Goal: Information Seeking & Learning: Learn about a topic

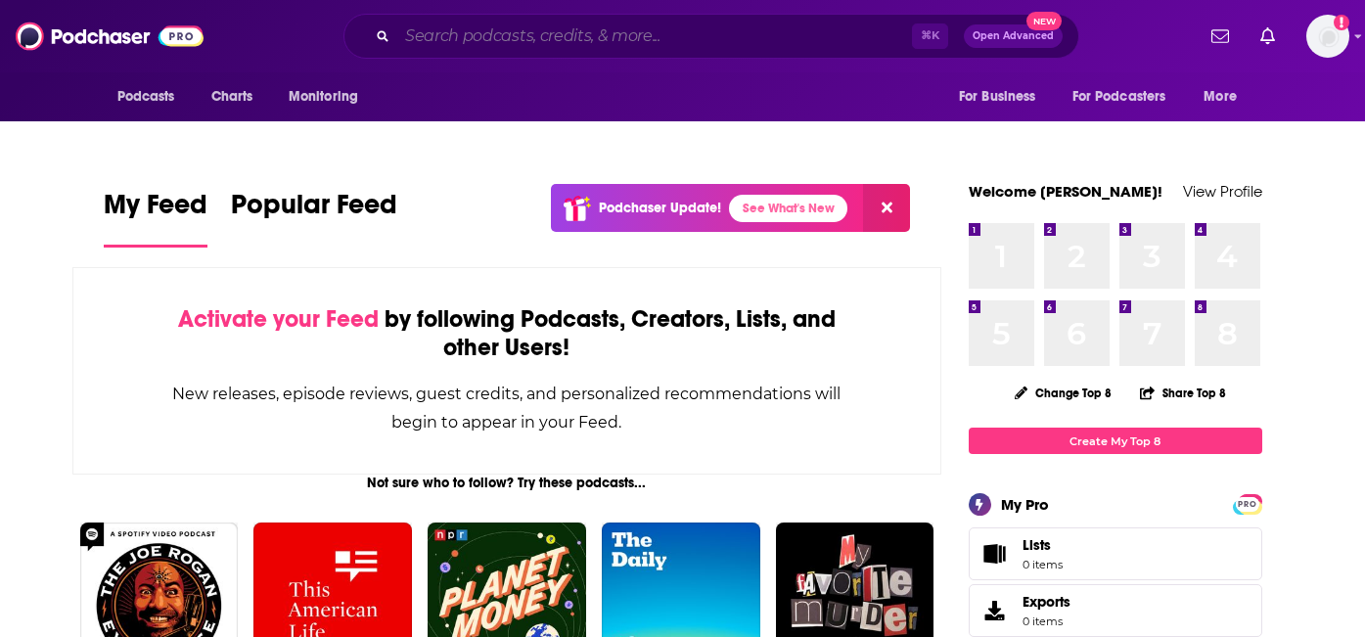
click at [635, 36] on input "Search podcasts, credits, & more..." at bounding box center [654, 36] width 515 height 31
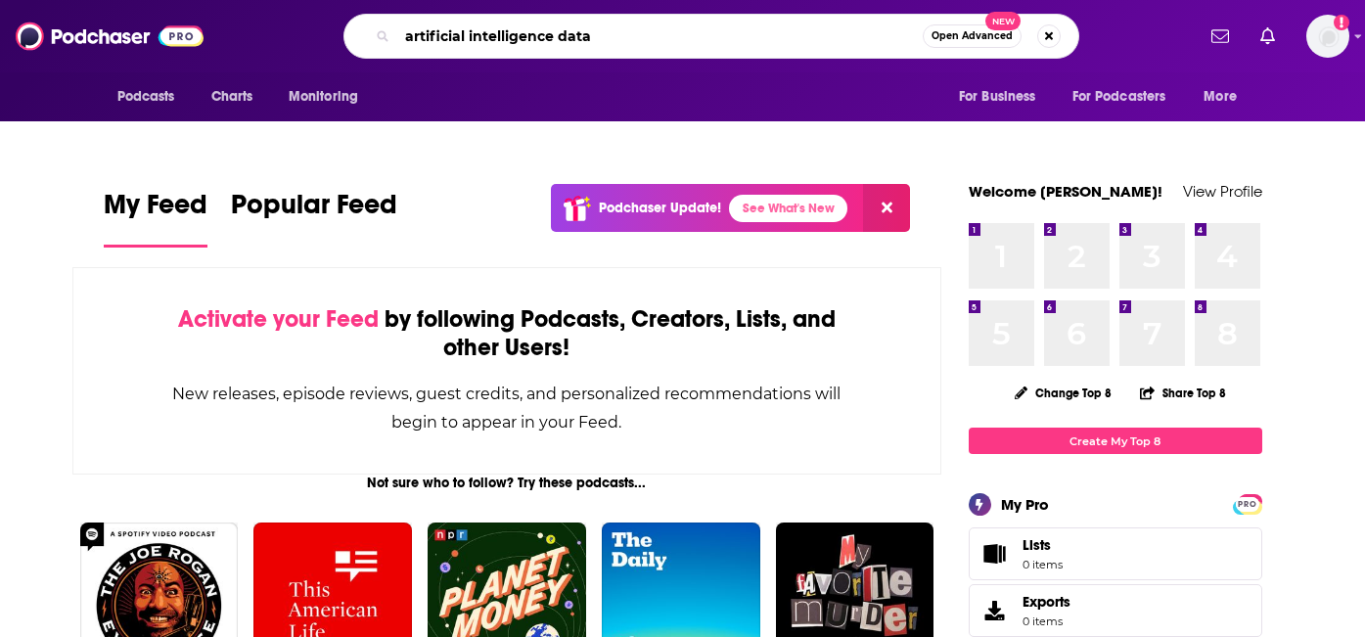
type input "artificial intelligence data"
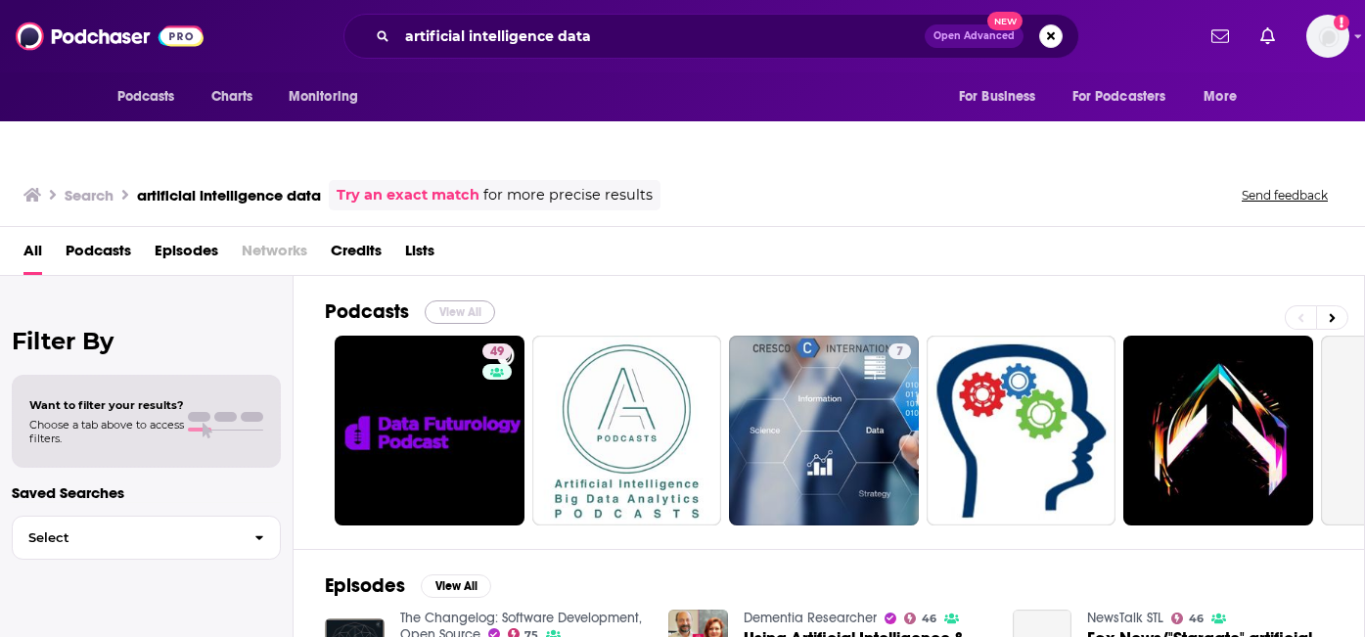
click at [465, 300] on button "View All" at bounding box center [460, 311] width 70 height 23
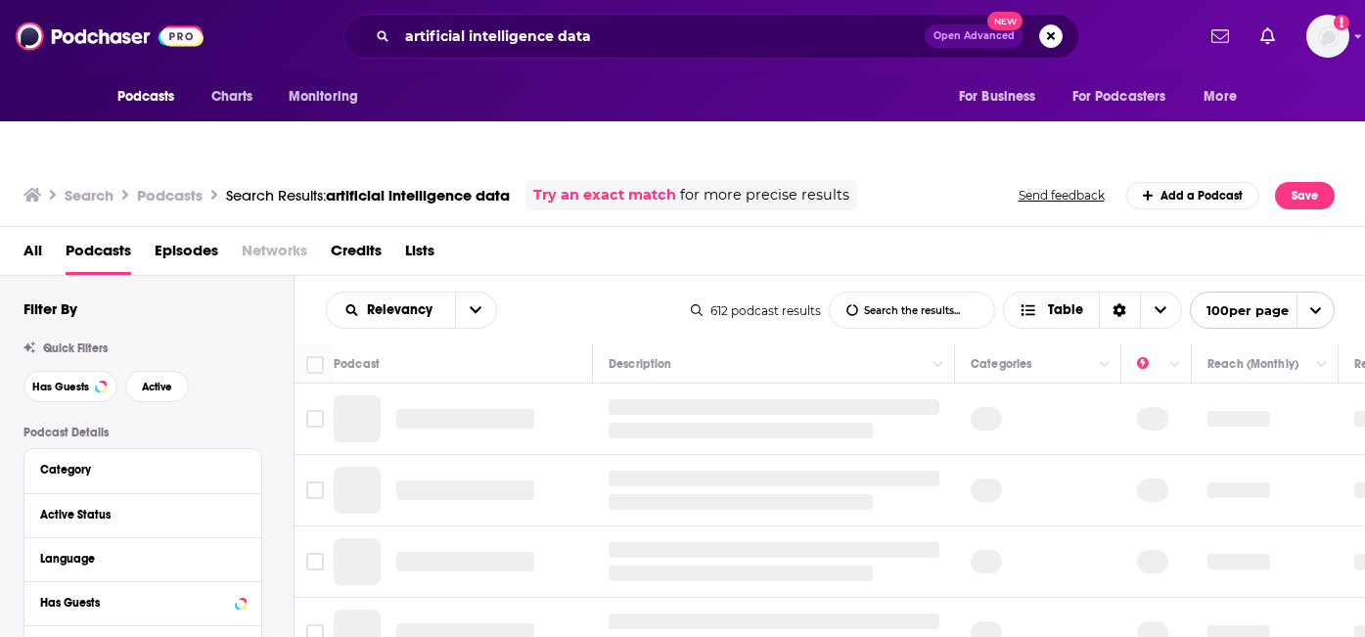
scroll to position [87, 0]
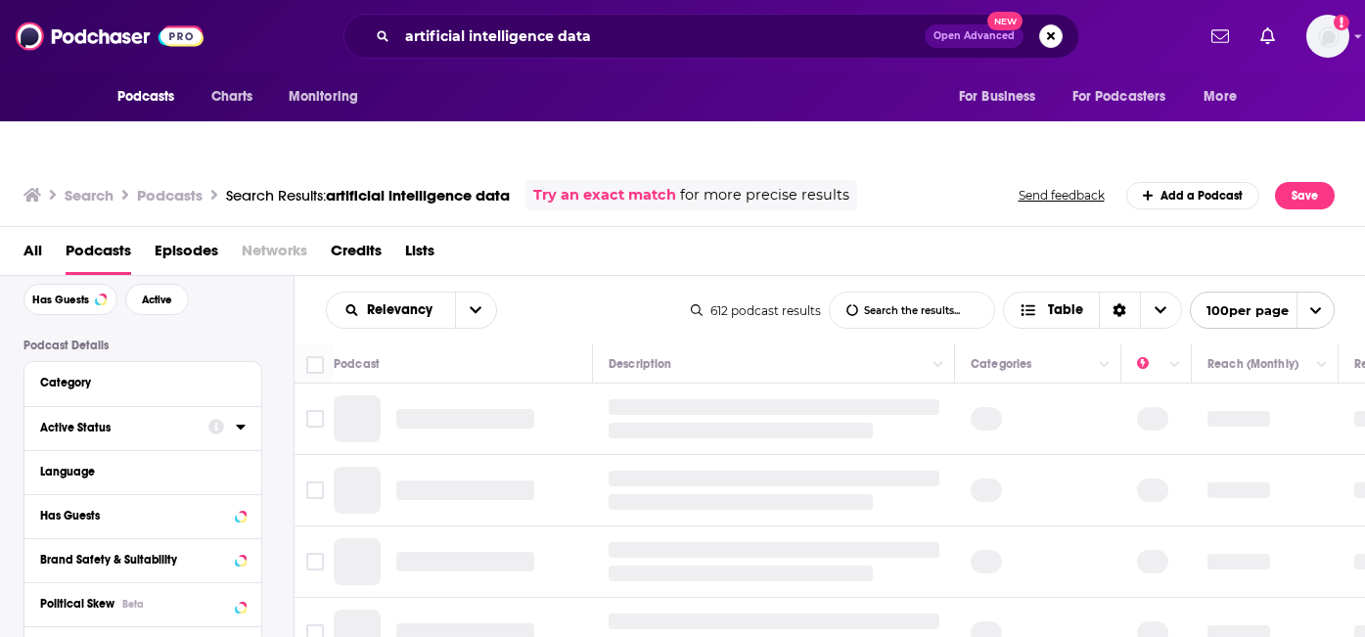
click at [247, 406] on div "Active Status" at bounding box center [142, 428] width 237 height 44
click at [236, 419] on icon at bounding box center [241, 427] width 10 height 16
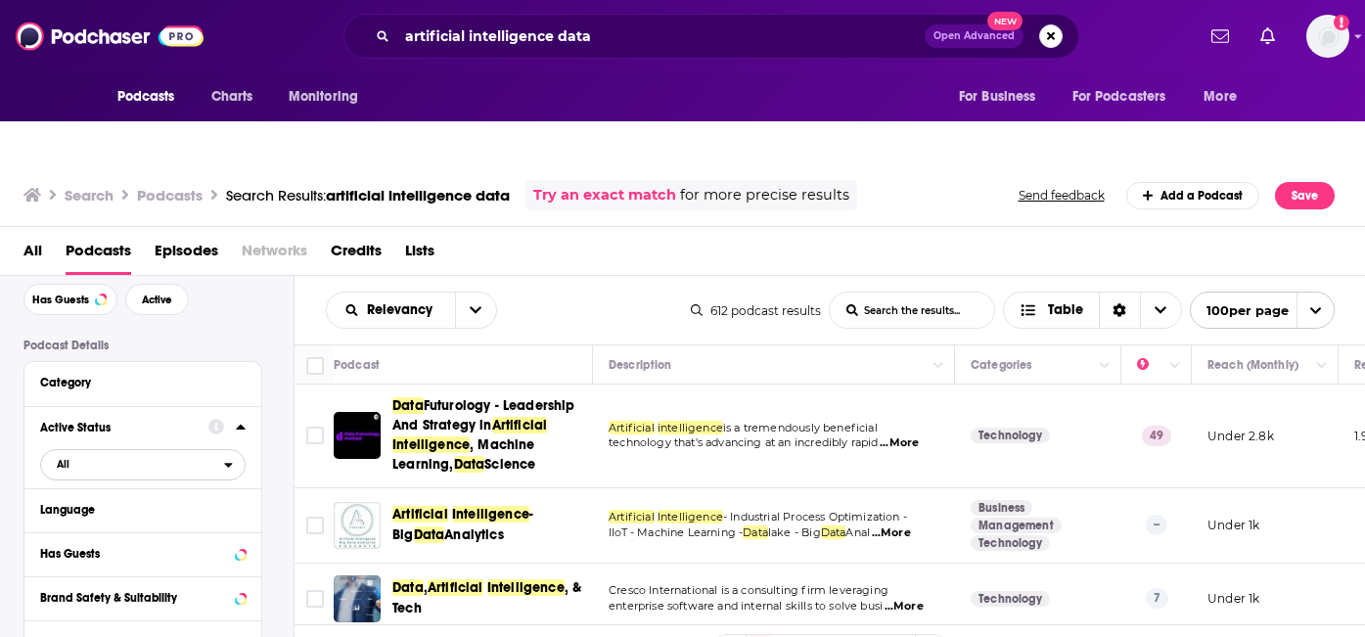
click at [235, 458] on div "open menu" at bounding box center [234, 465] width 21 height 14
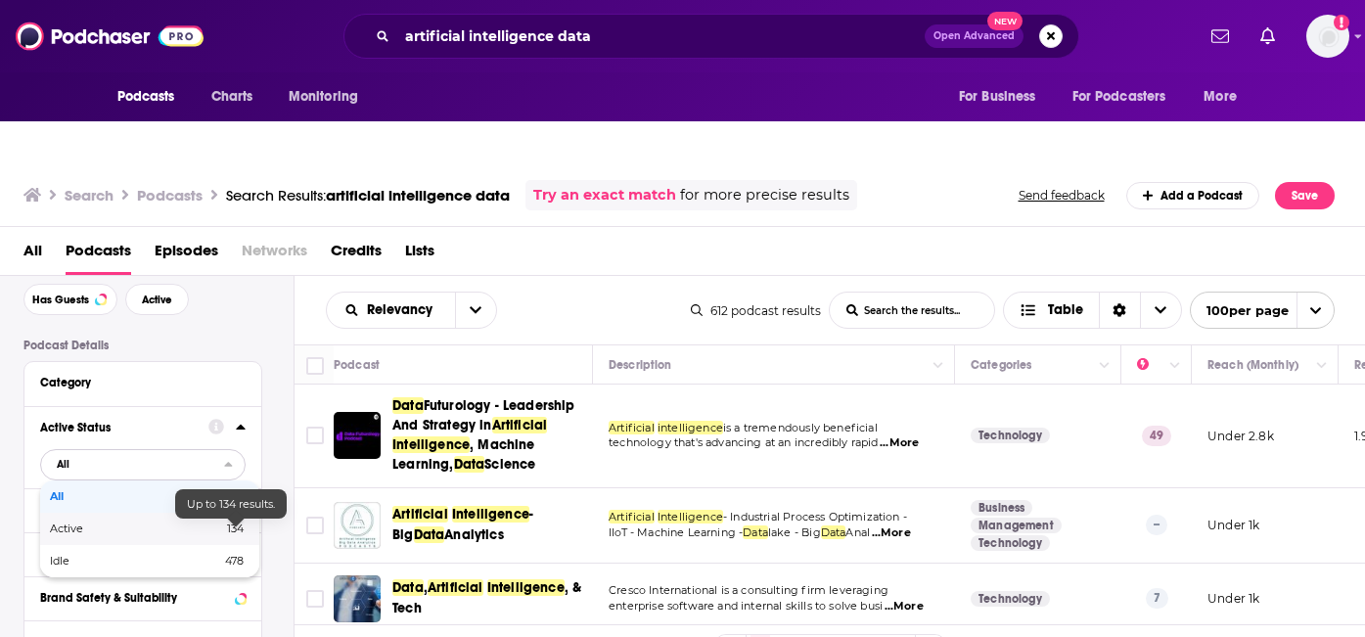
click at [224, 523] on span "134" at bounding box center [230, 528] width 26 height 11
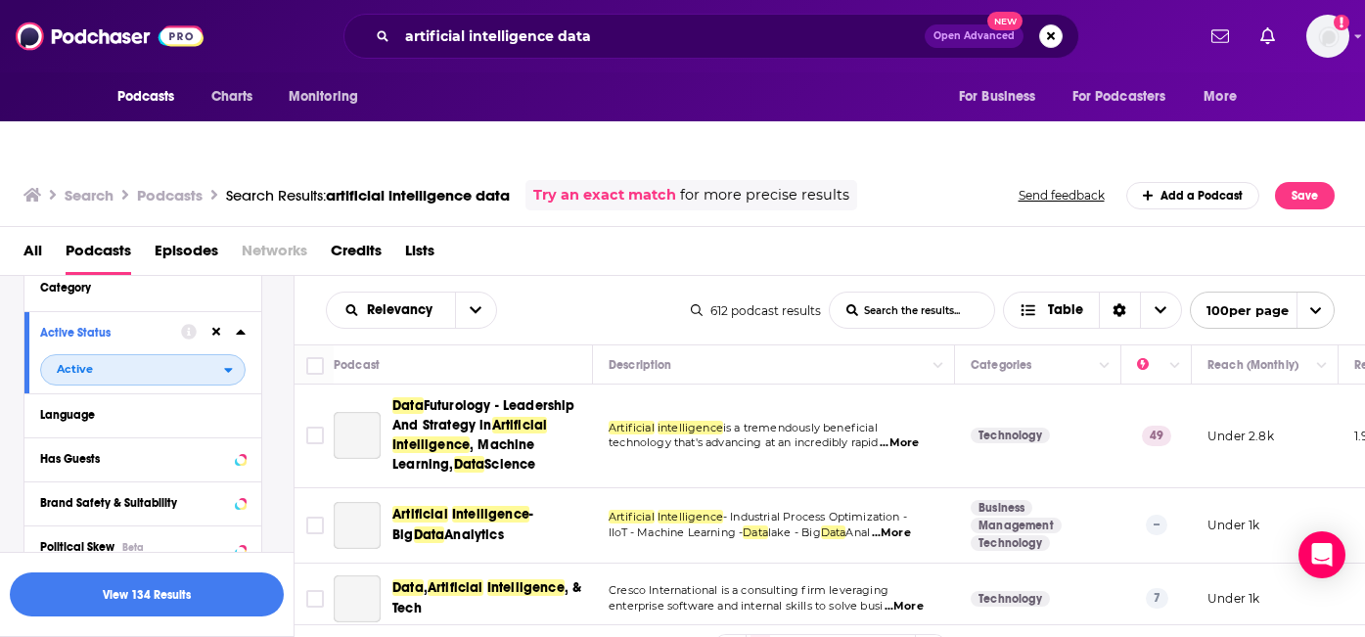
scroll to position [203, 0]
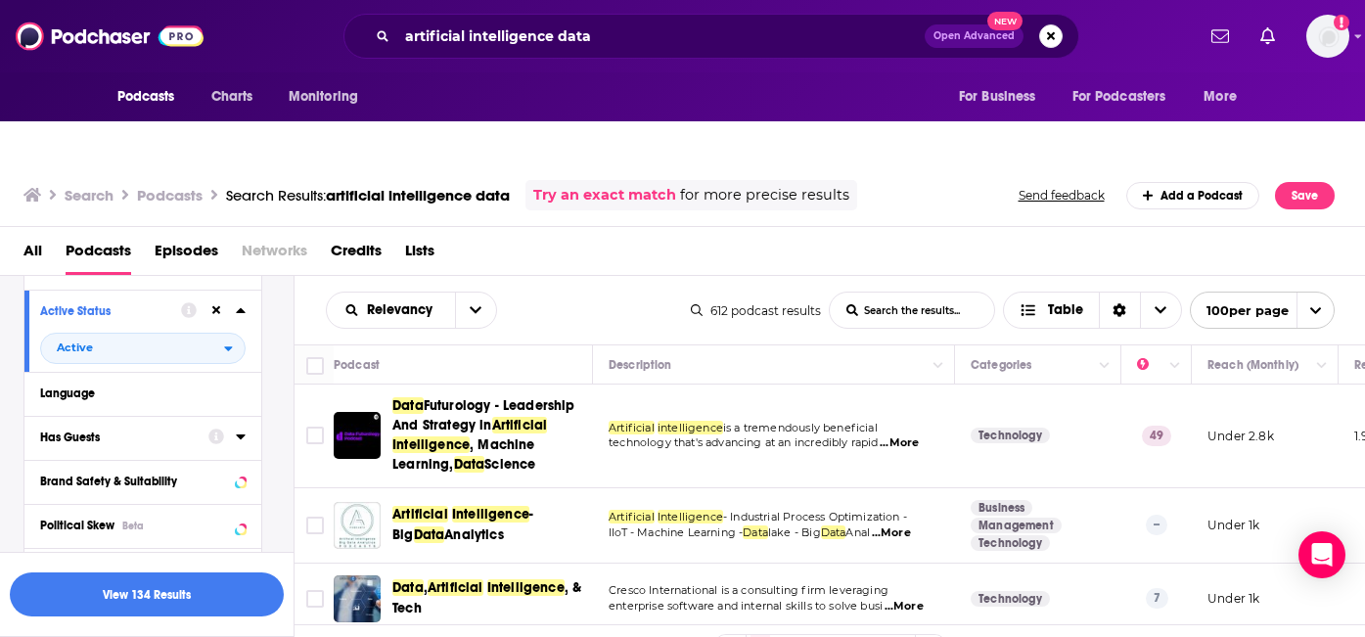
click at [237, 429] on icon at bounding box center [241, 437] width 10 height 16
click at [151, 461] on span "All" at bounding box center [132, 473] width 183 height 25
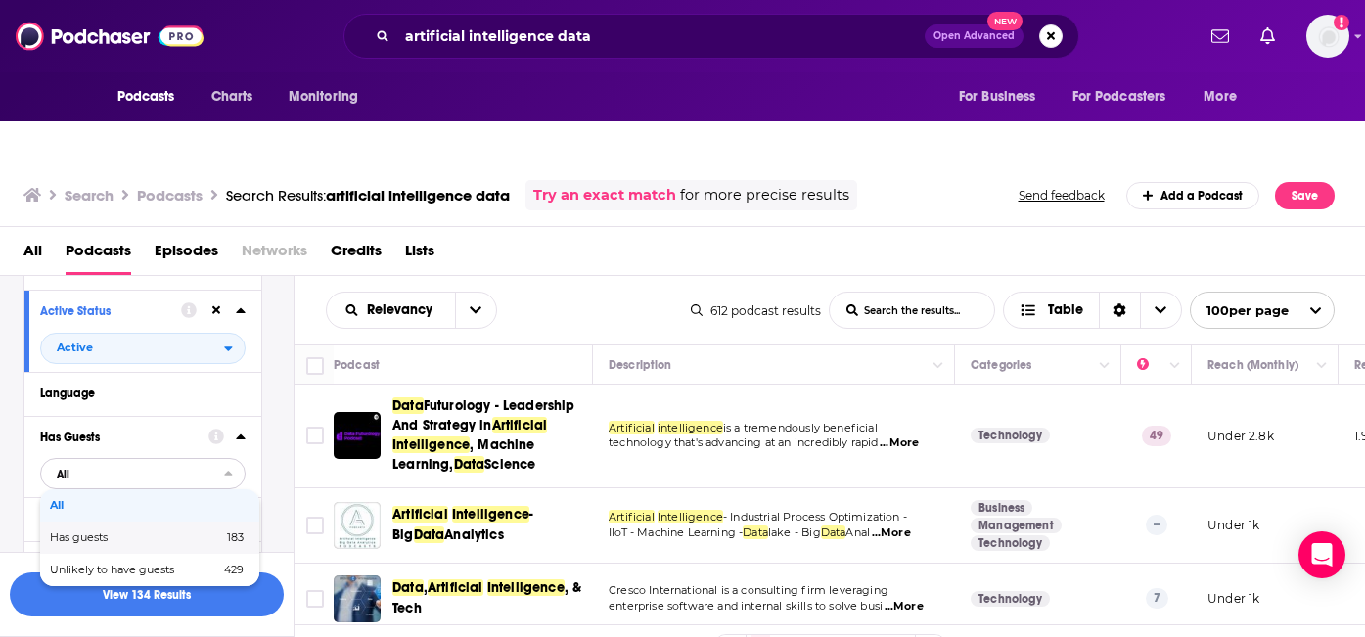
click at [125, 532] on span "Has guests" at bounding box center [107, 537] width 115 height 11
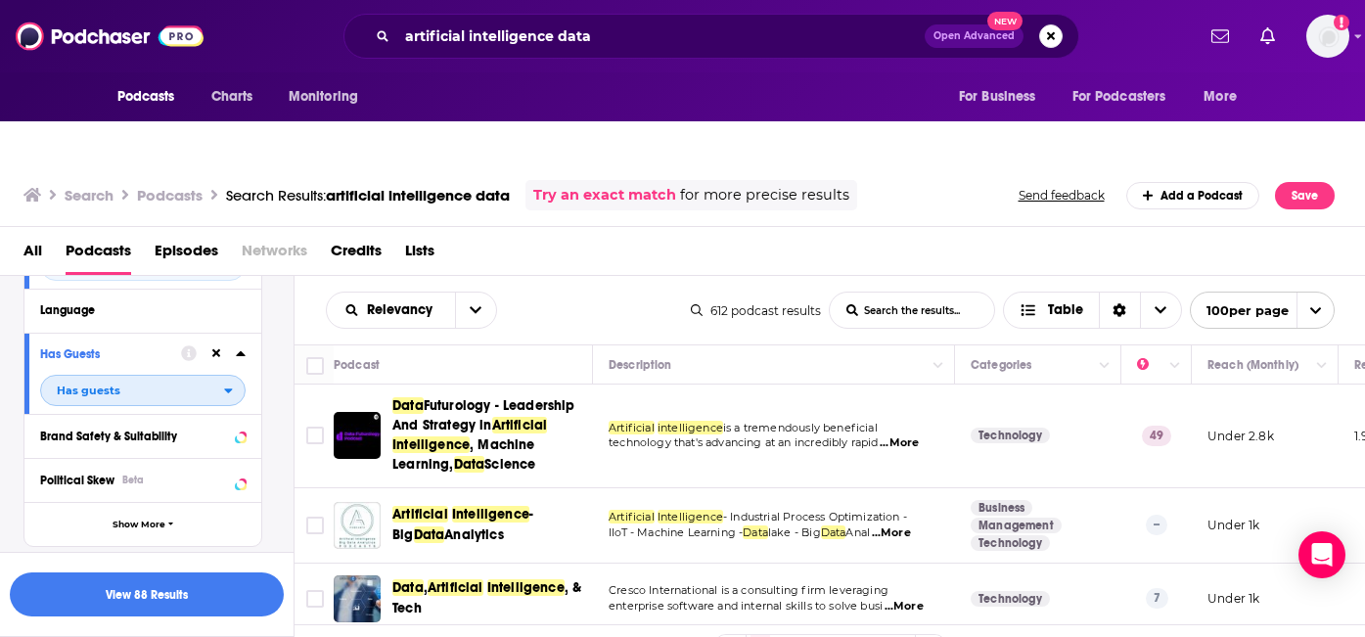
scroll to position [324, 0]
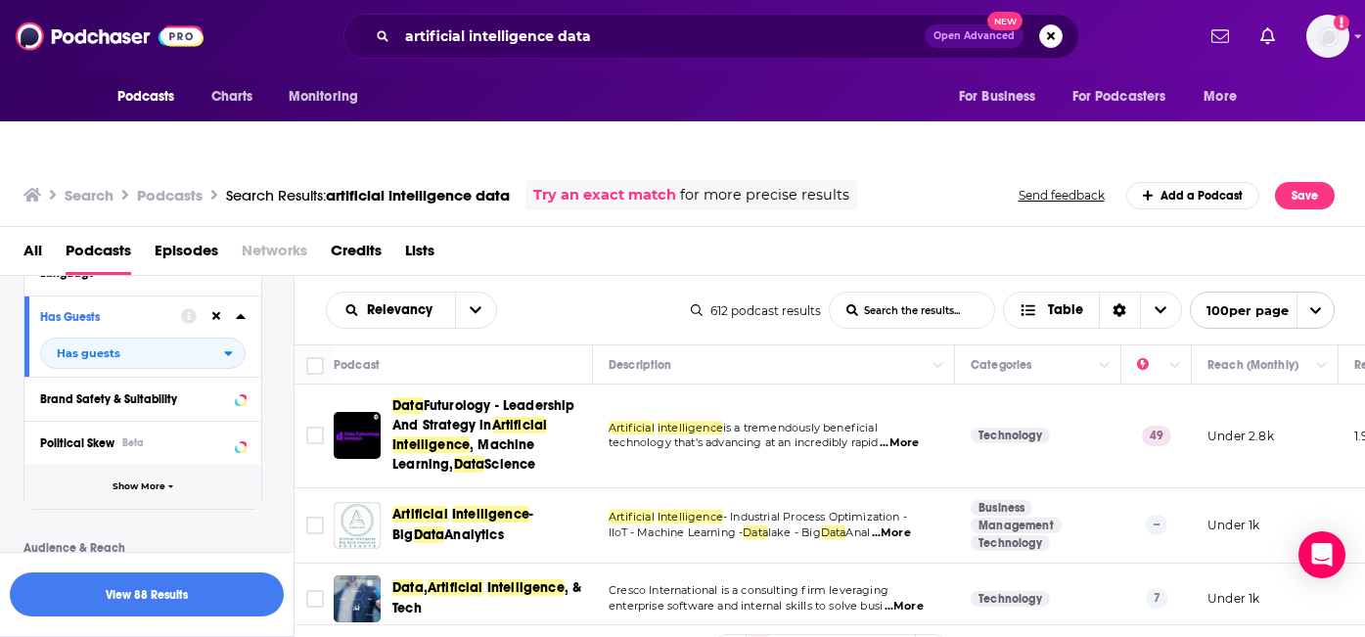
click at [162, 465] on button "Show More" at bounding box center [142, 487] width 237 height 44
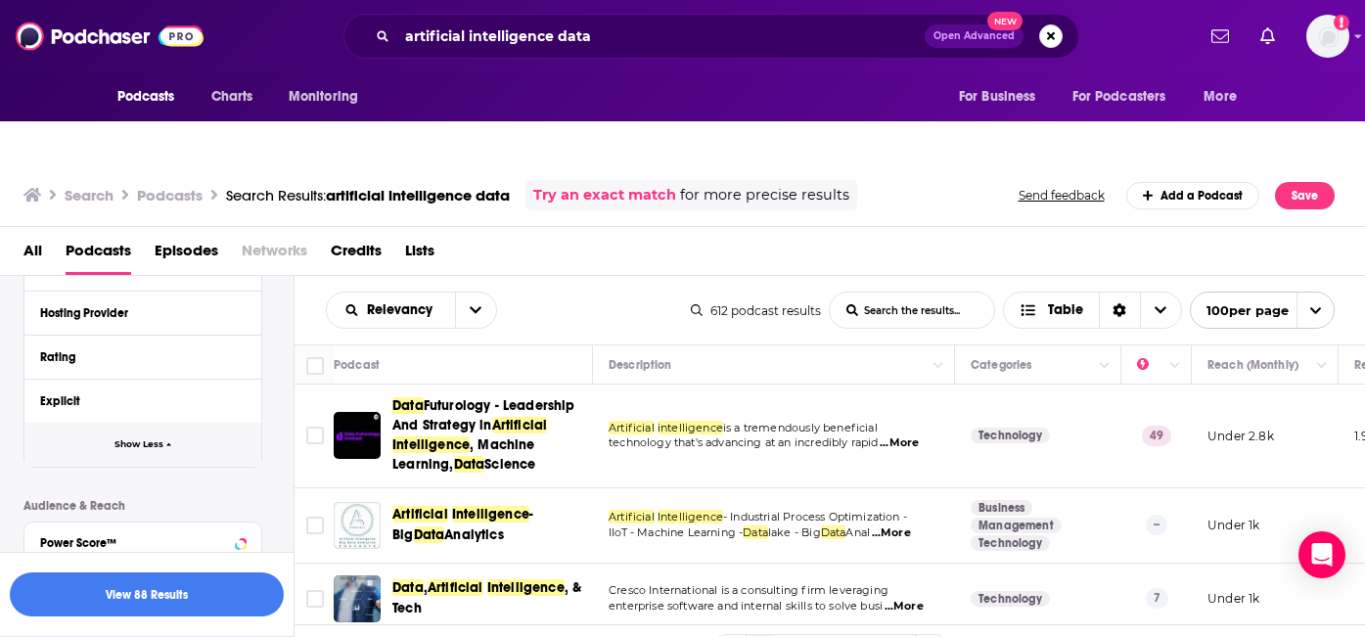
scroll to position [796, 0]
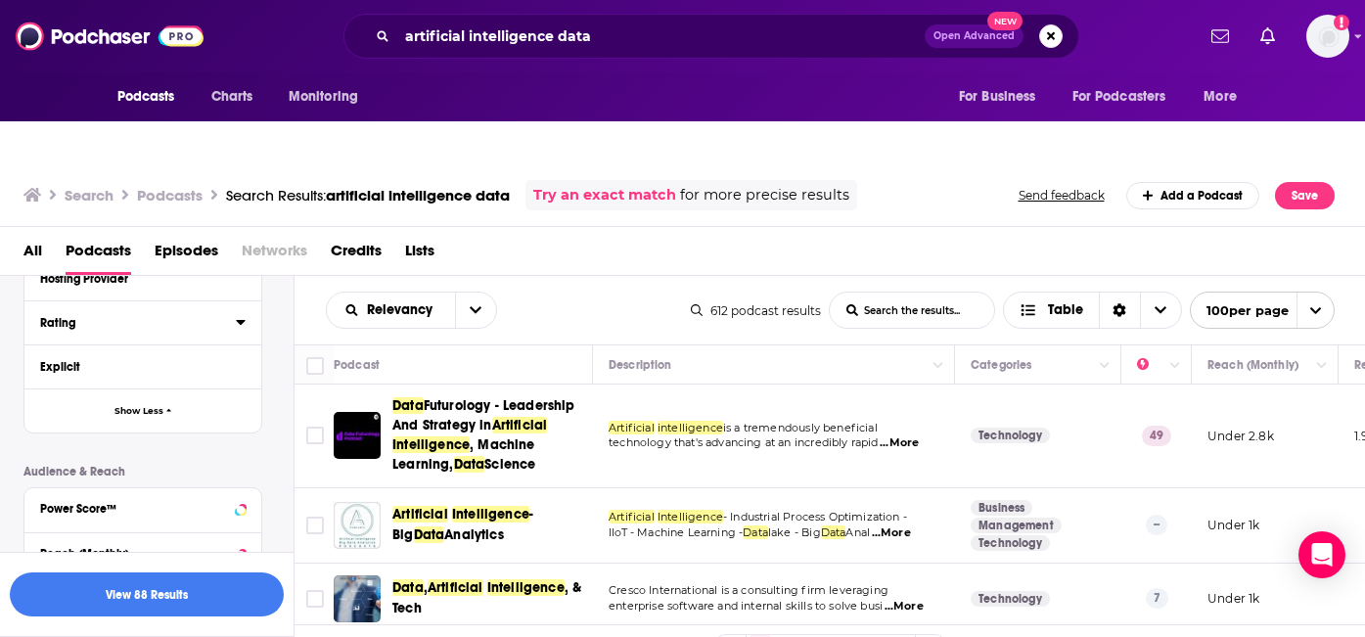
click at [241, 320] on icon at bounding box center [240, 322] width 9 height 5
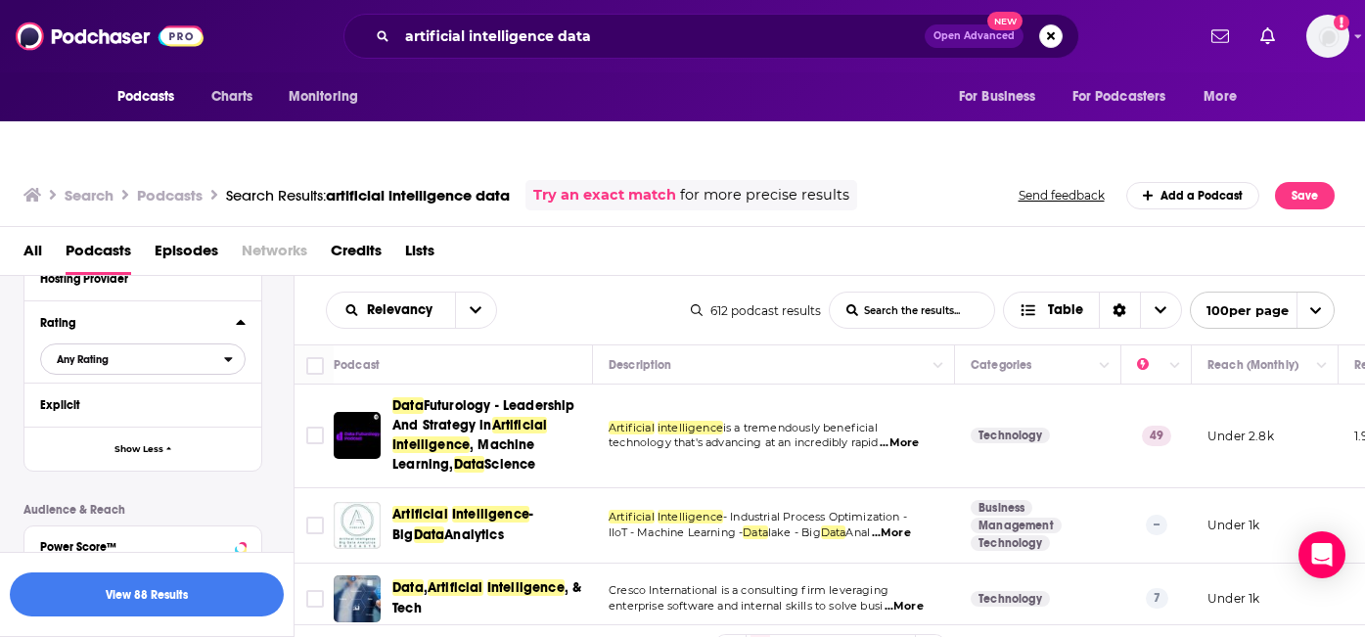
click at [218, 346] on span "Any Rating" at bounding box center [132, 358] width 183 height 25
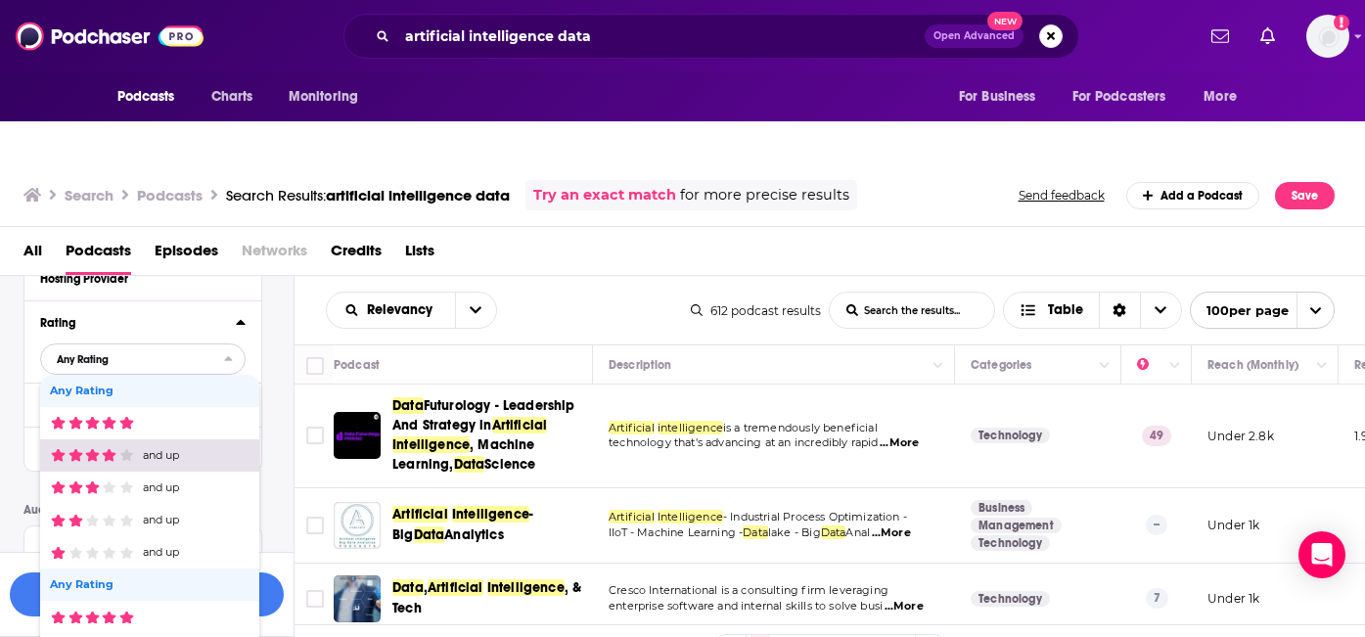
click at [201, 449] on span "and up" at bounding box center [147, 455] width 194 height 13
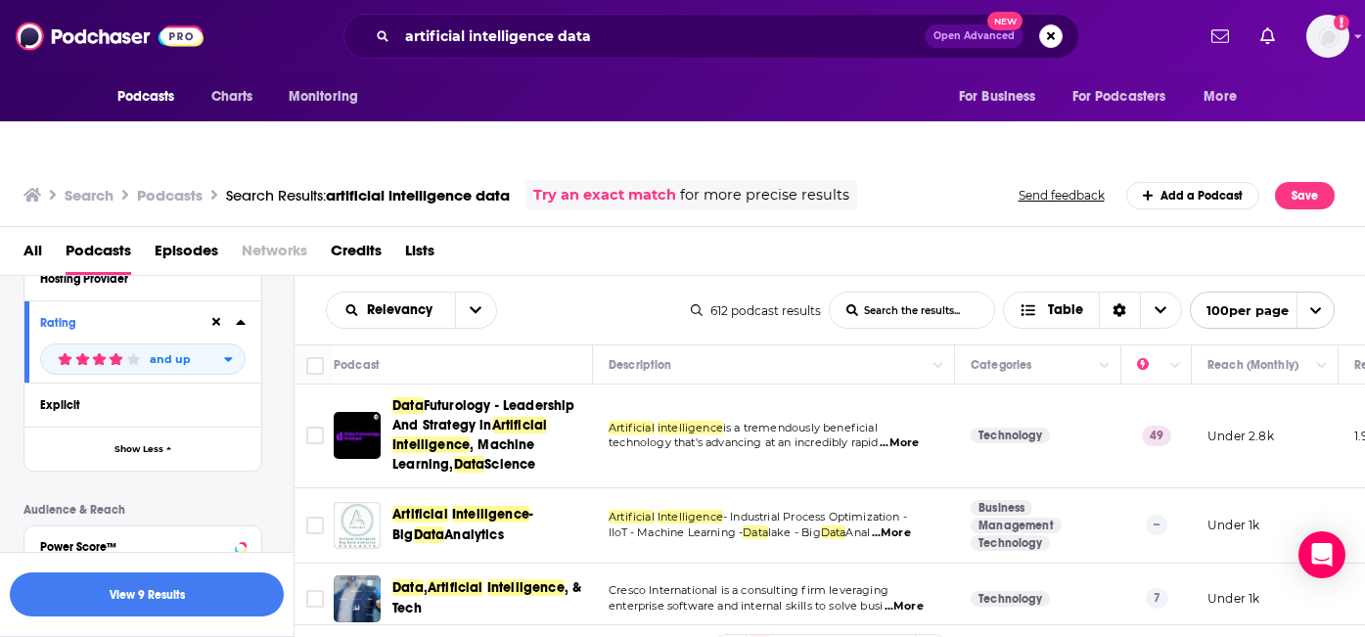
click at [216, 316] on icon at bounding box center [216, 322] width 9 height 13
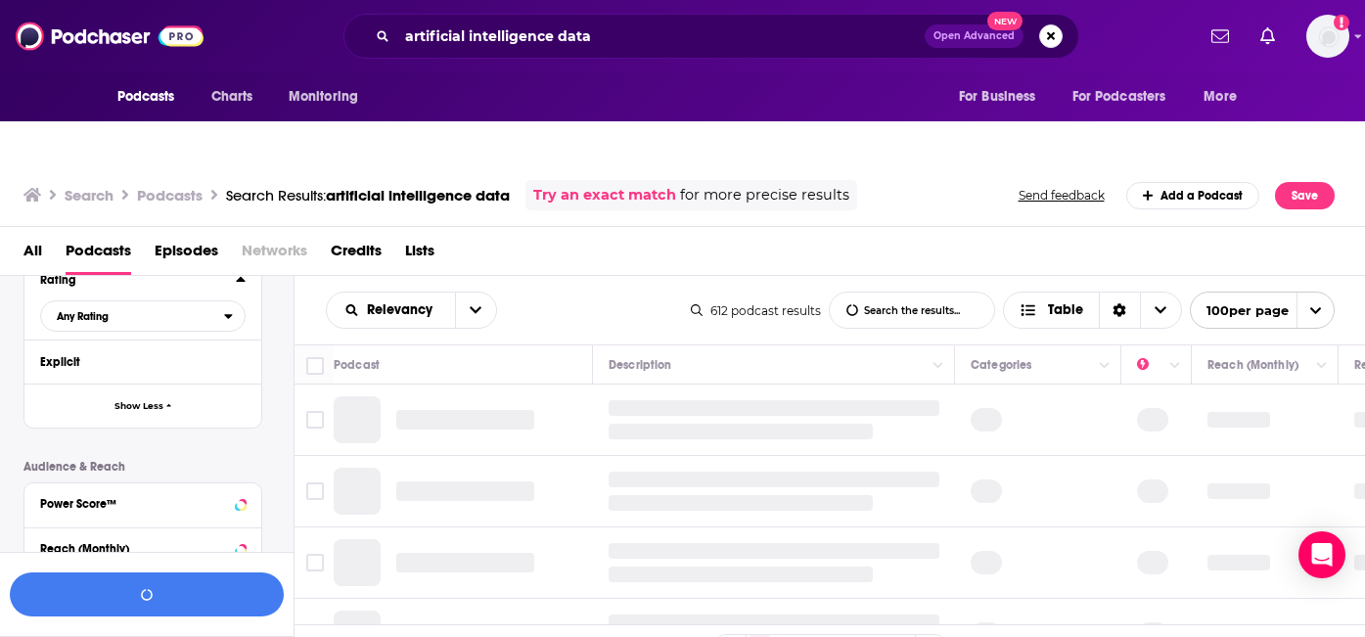
scroll to position [891, 0]
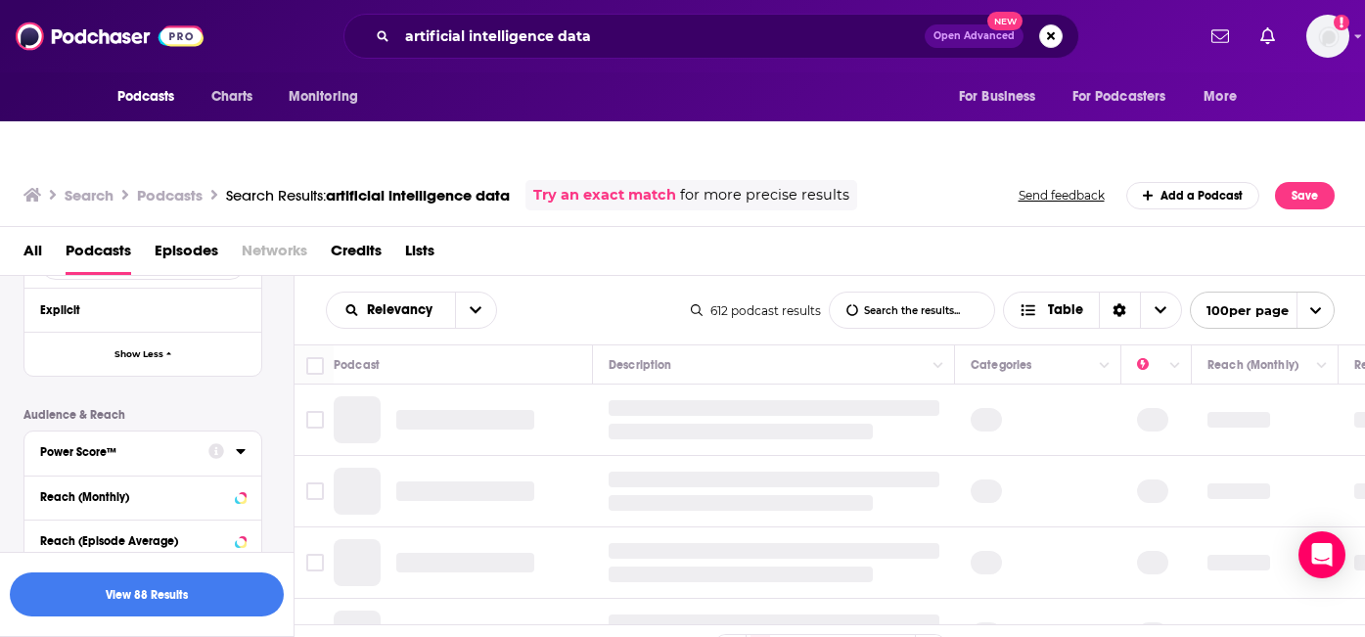
click at [172, 445] on div "Power Score™" at bounding box center [118, 452] width 156 height 14
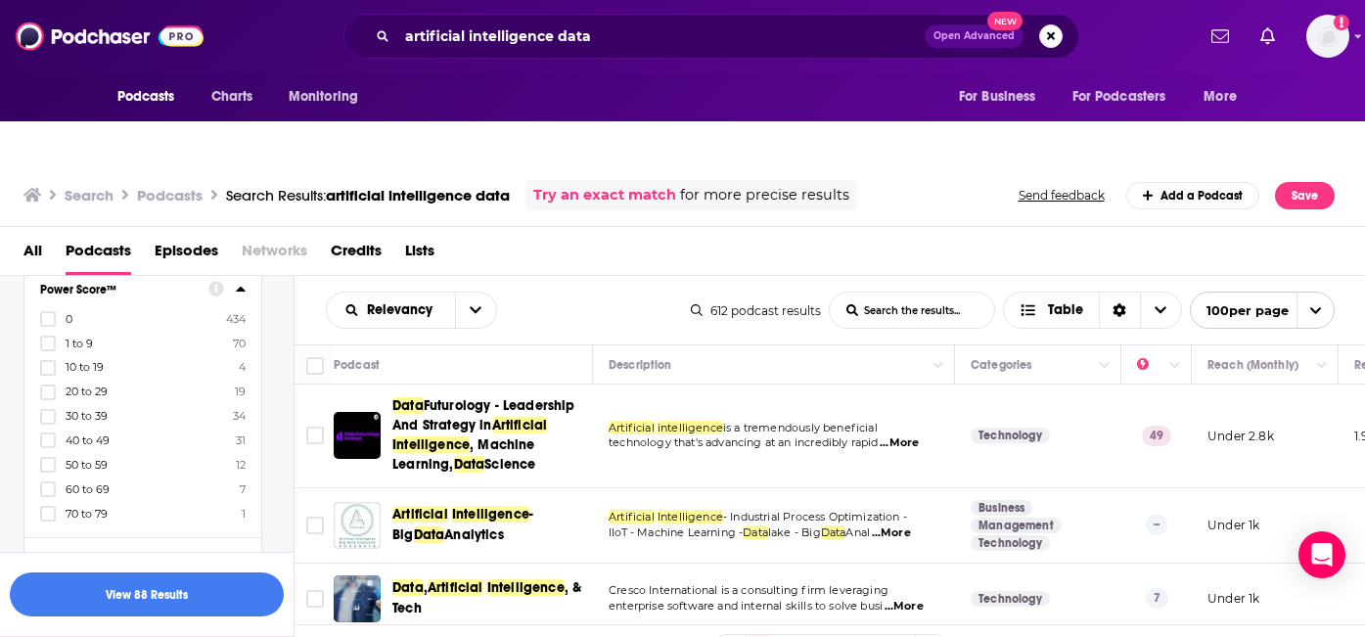
scroll to position [1051, 0]
click at [211, 284] on icon at bounding box center [216, 292] width 16 height 16
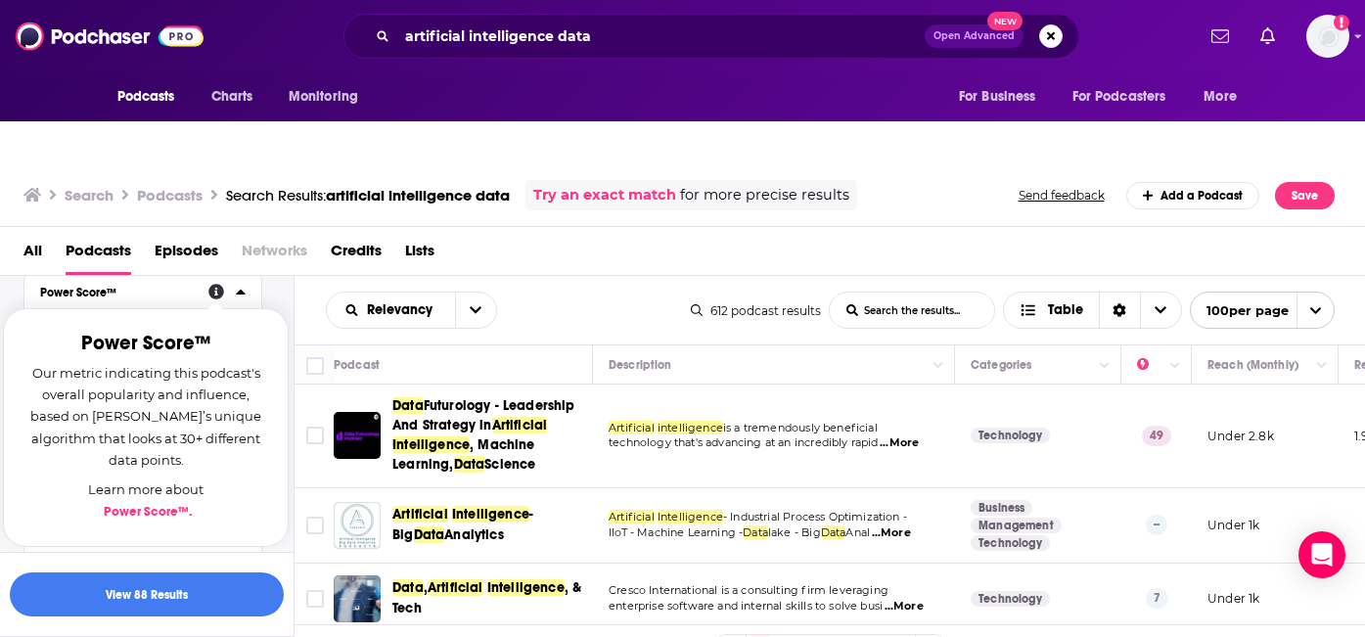
click at [211, 284] on icon at bounding box center [216, 292] width 16 height 16
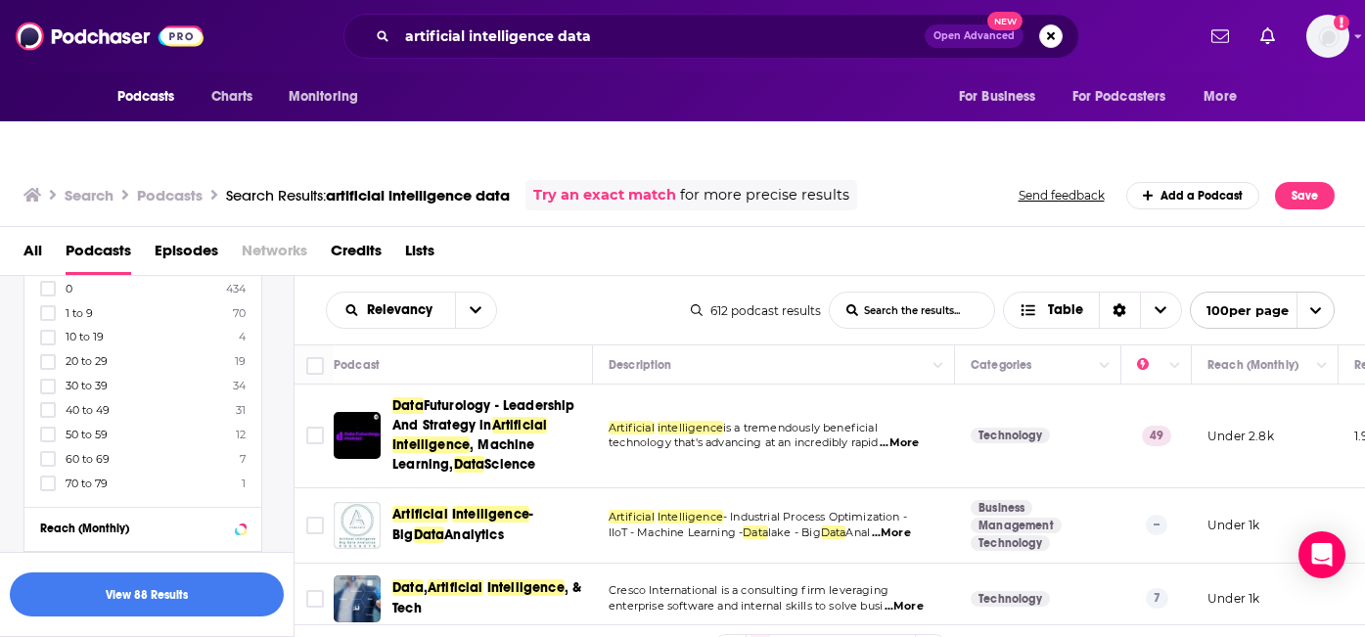
scroll to position [1074, 0]
click at [44, 414] on icon at bounding box center [48, 420] width 12 height 12
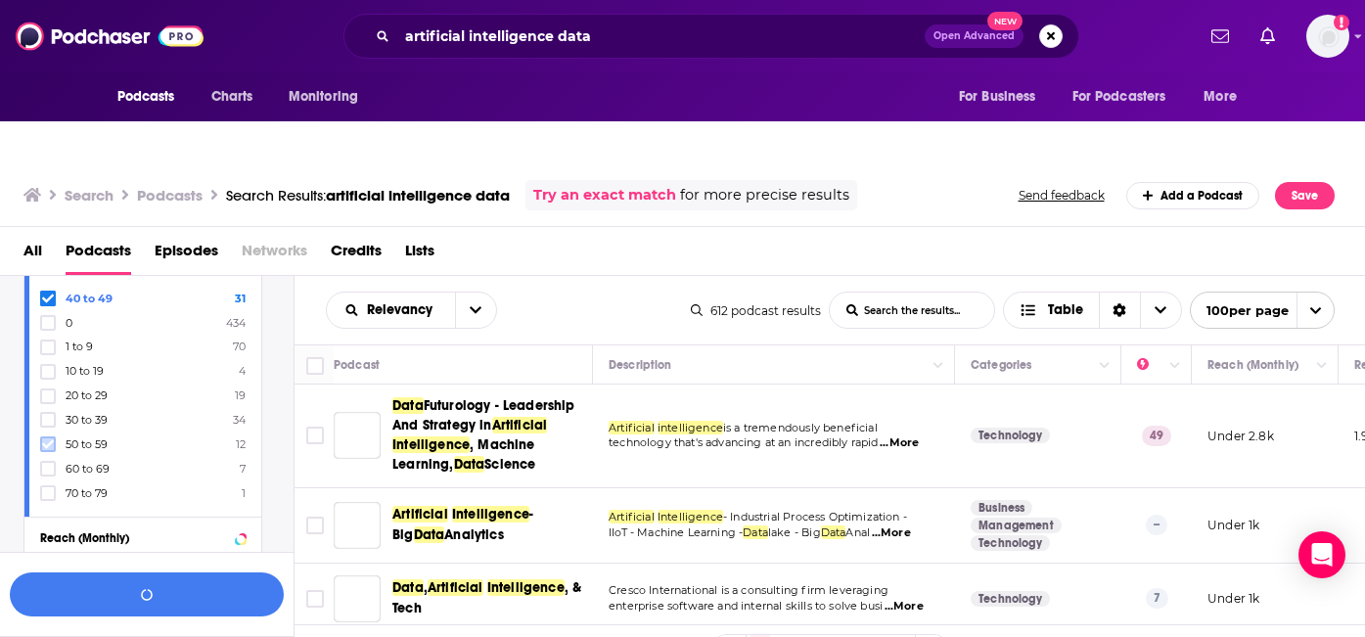
click at [47, 440] on icon at bounding box center [48, 444] width 12 height 9
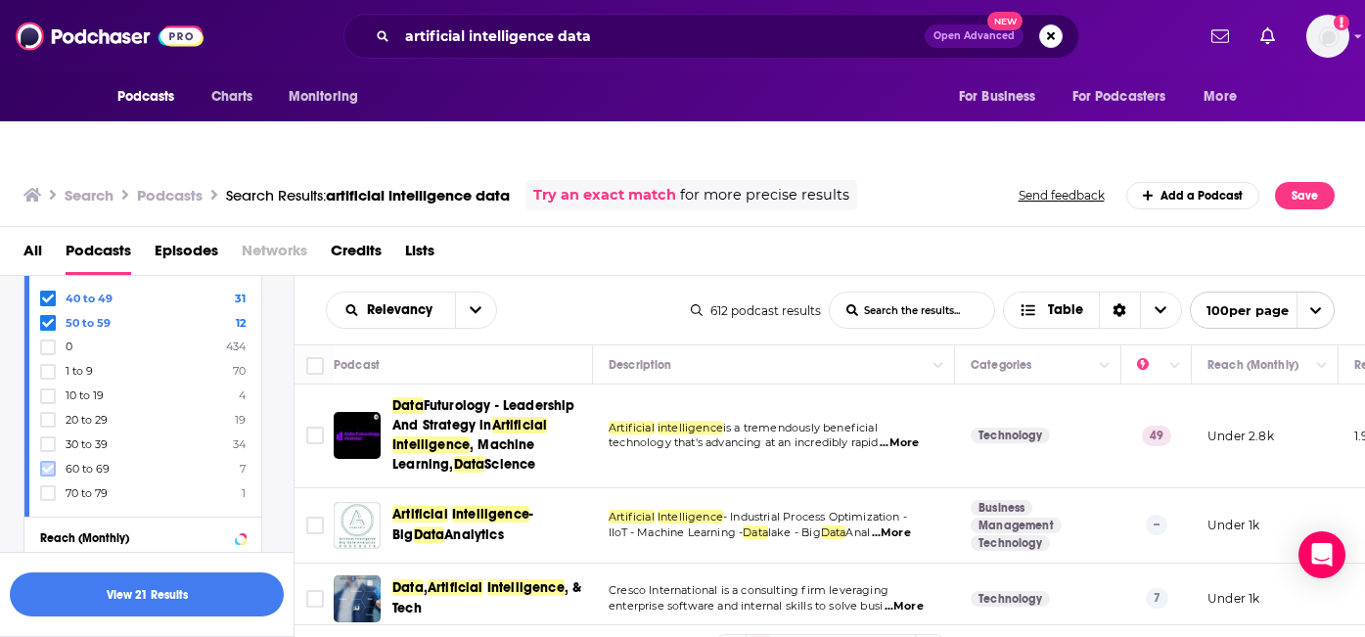
click at [46, 463] on icon at bounding box center [48, 469] width 12 height 12
click at [47, 488] on icon at bounding box center [48, 492] width 12 height 9
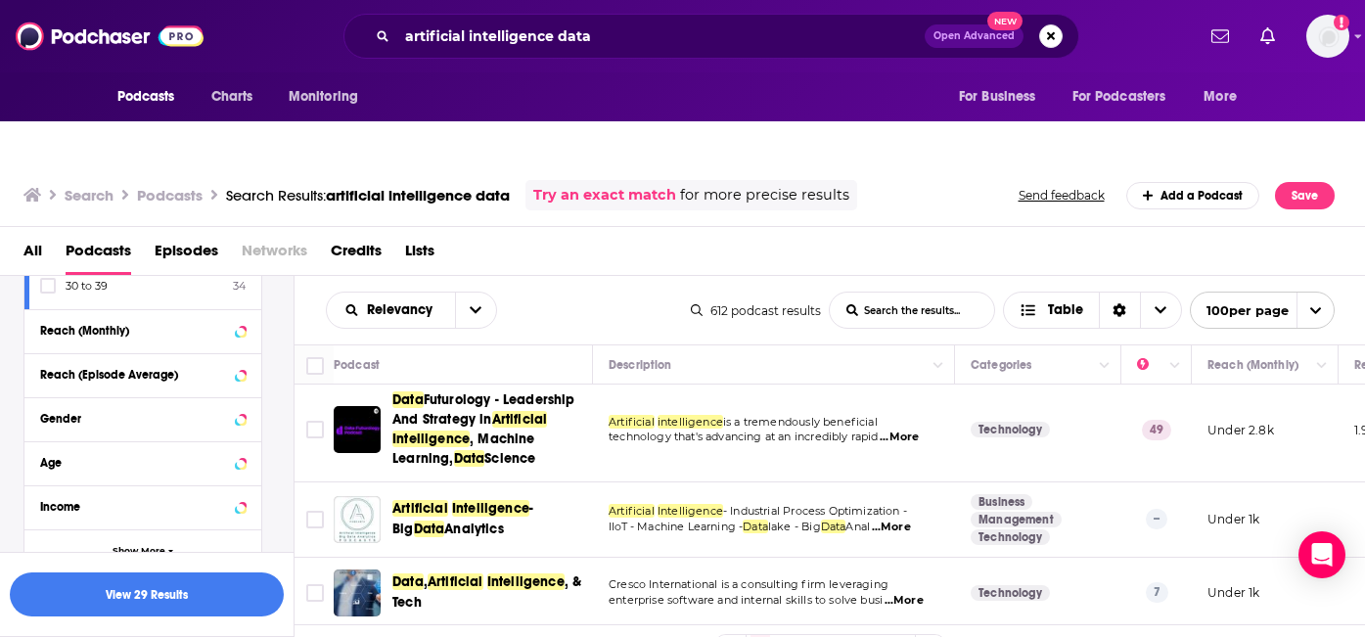
scroll to position [1297, 0]
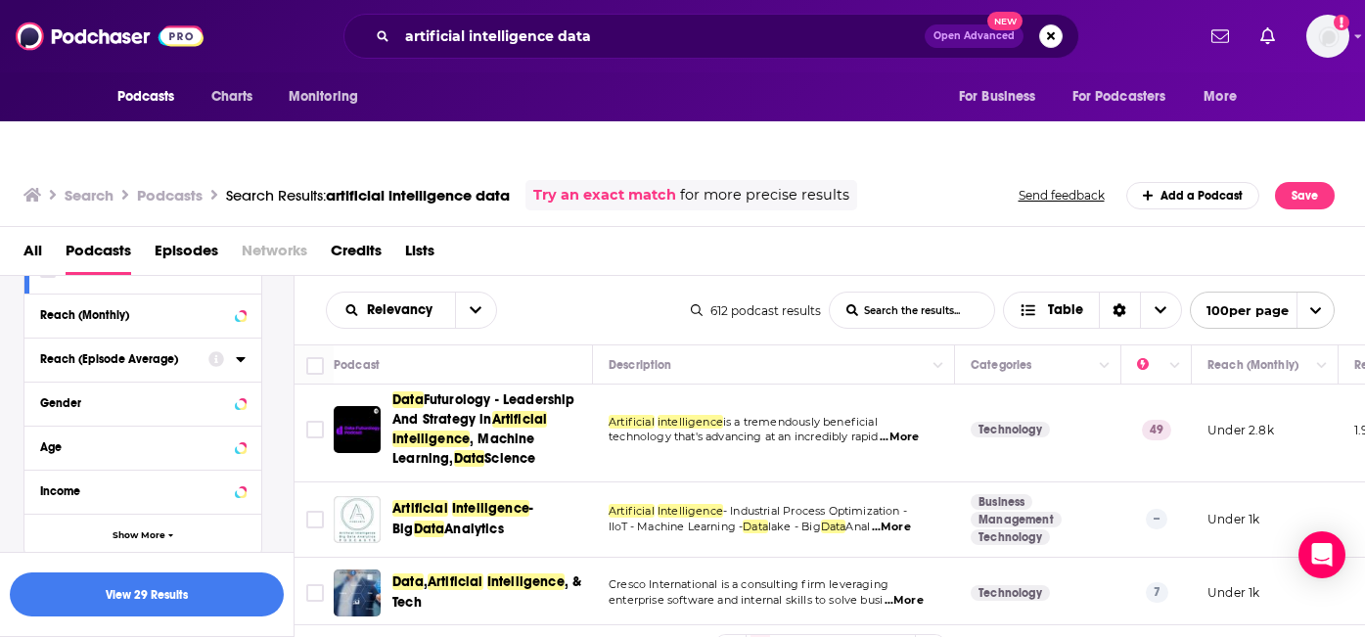
click at [241, 357] on icon at bounding box center [240, 359] width 9 height 5
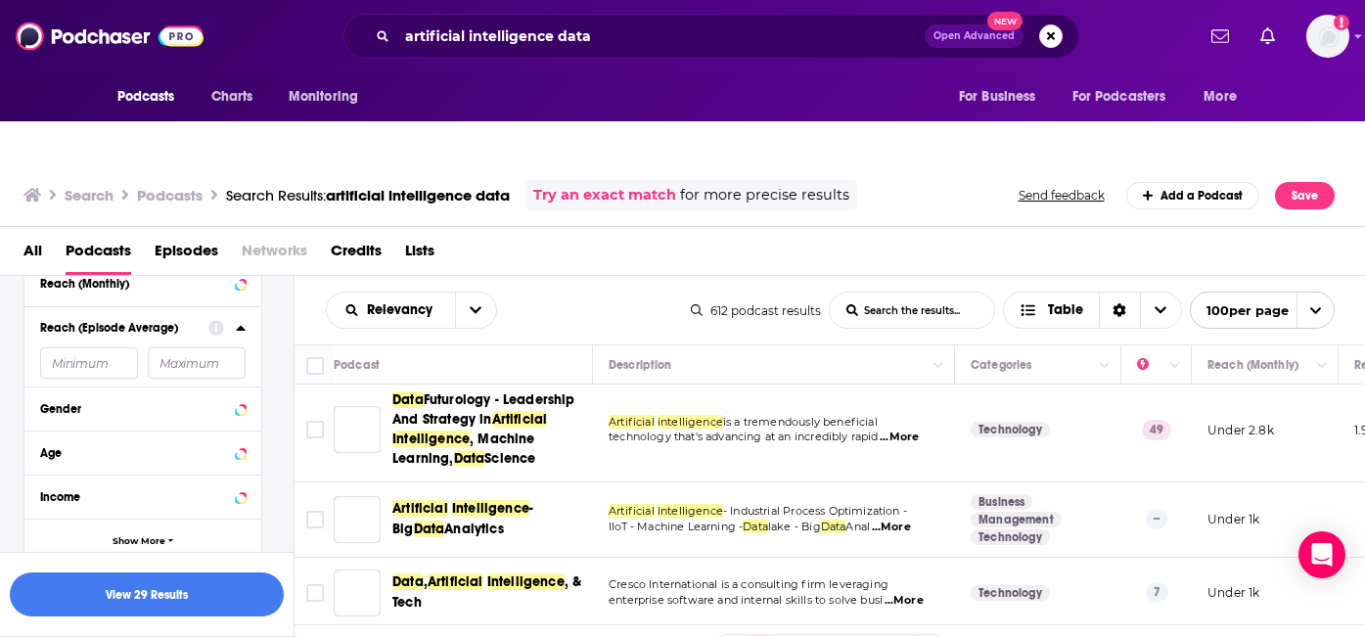
scroll to position [1266, 0]
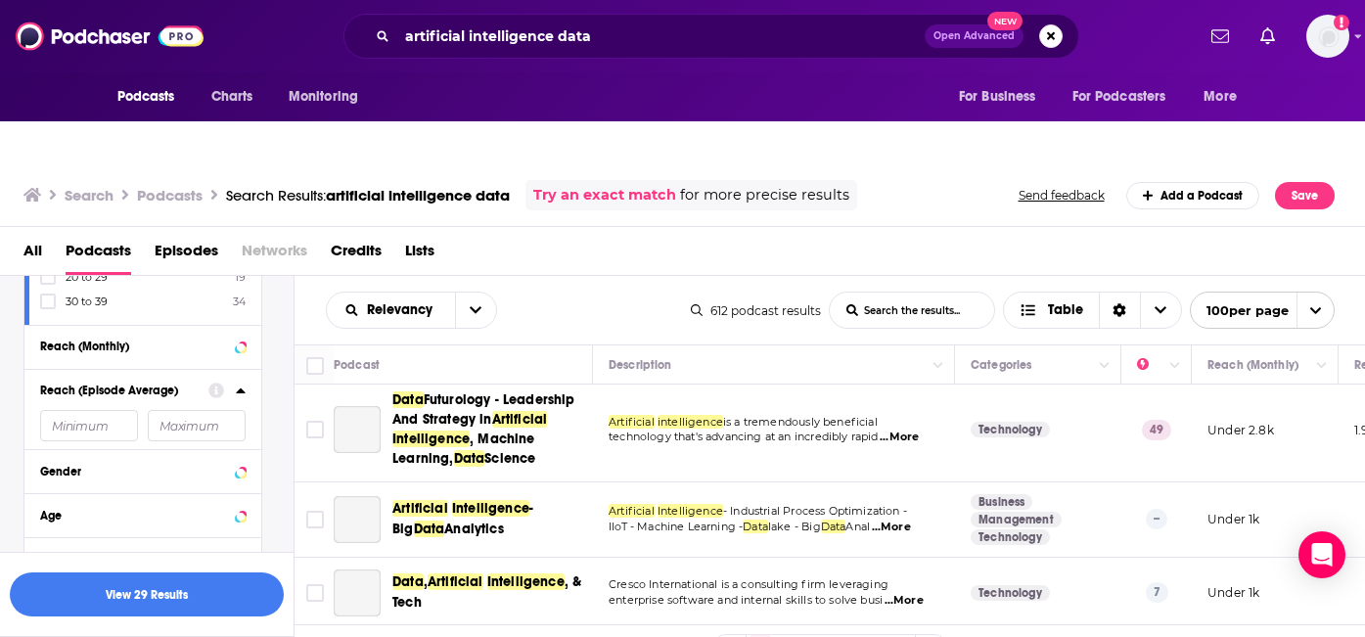
click at [241, 387] on icon at bounding box center [240, 389] width 9 height 5
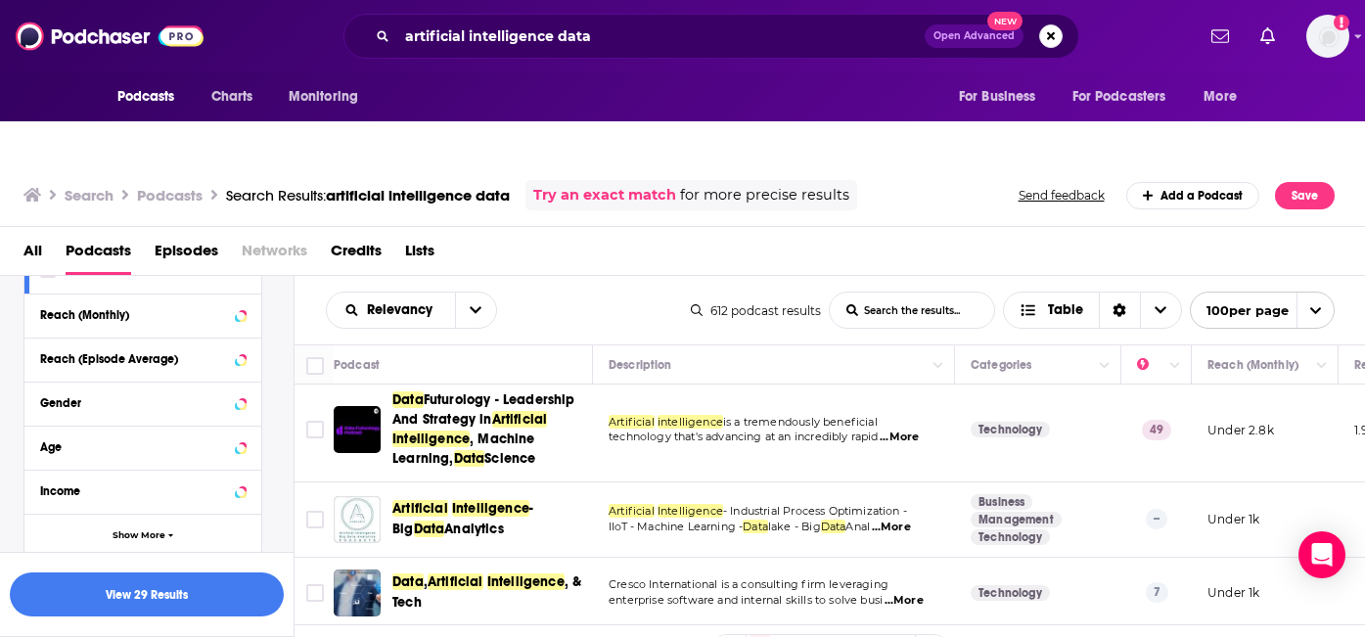
scroll to position [1332, 0]
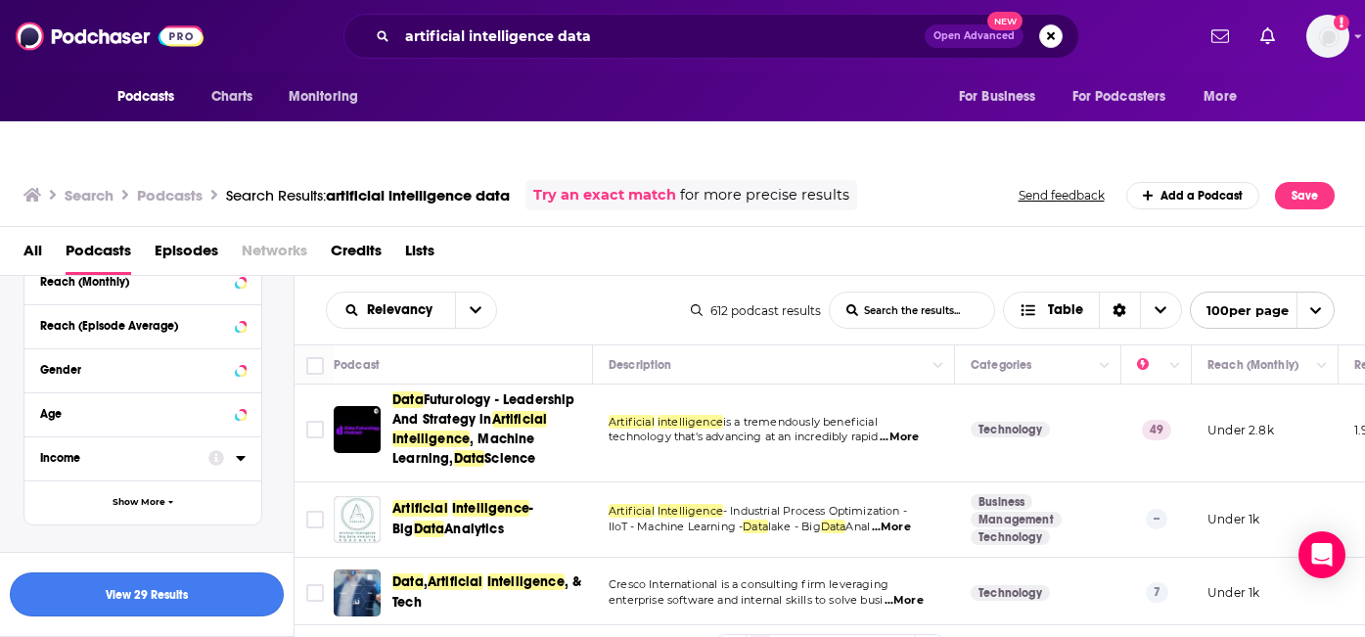
click at [181, 596] on button "View 29 Results" at bounding box center [147, 594] width 274 height 44
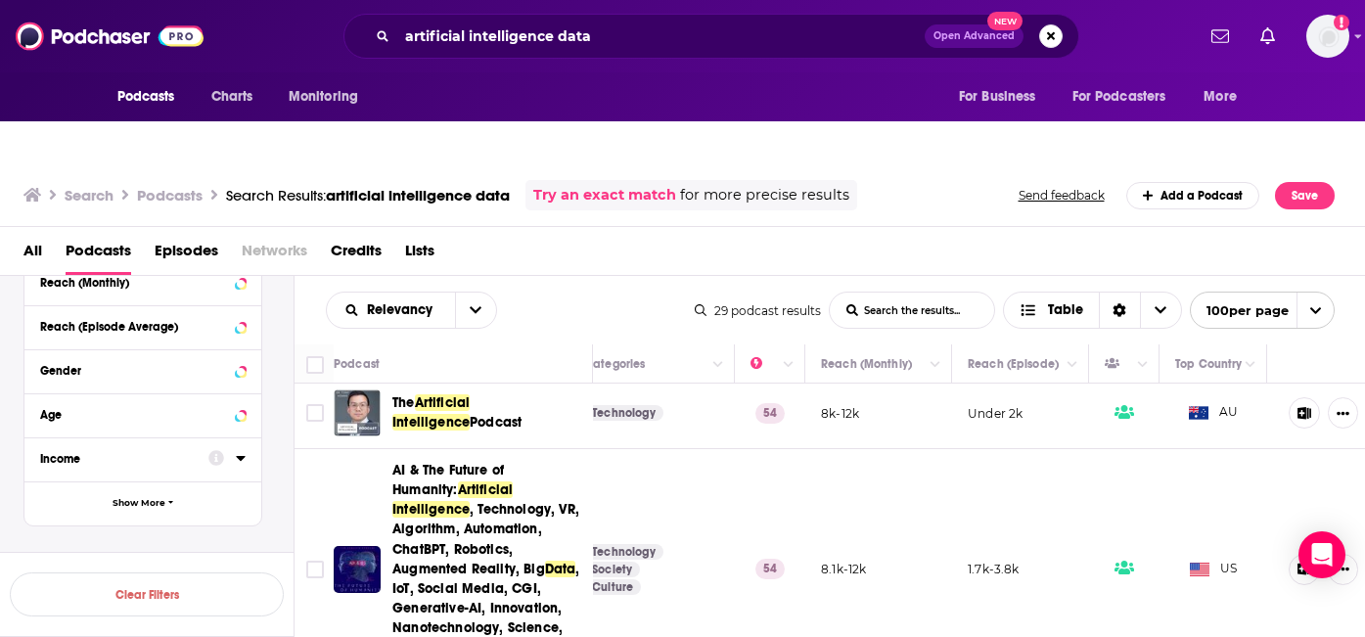
scroll to position [6, 400]
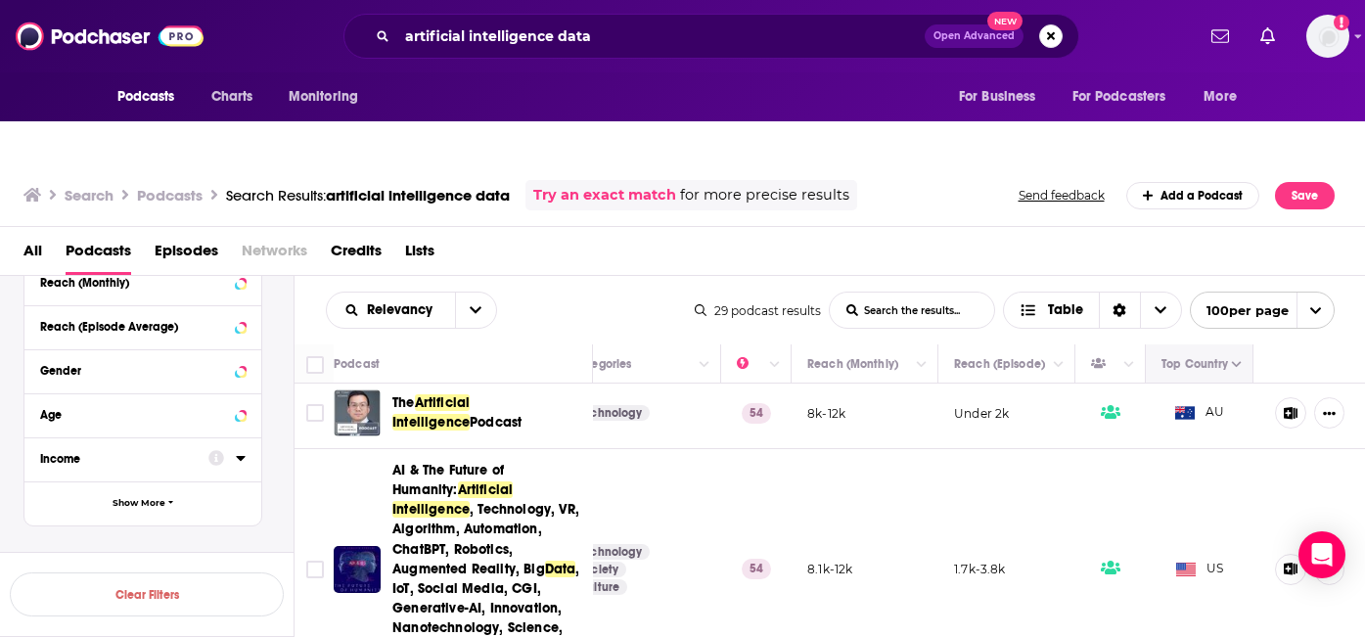
click at [1240, 359] on icon "Column Actions" at bounding box center [1237, 365] width 10 height 12
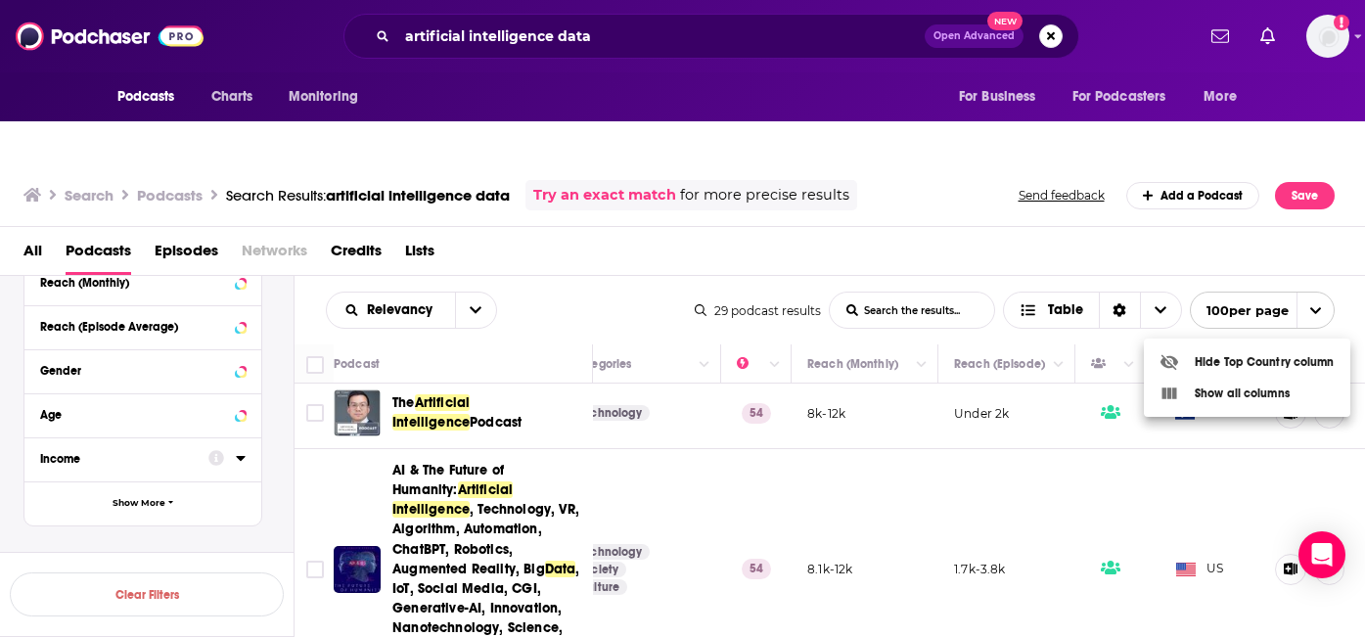
click at [1182, 222] on div at bounding box center [682, 318] width 1365 height 637
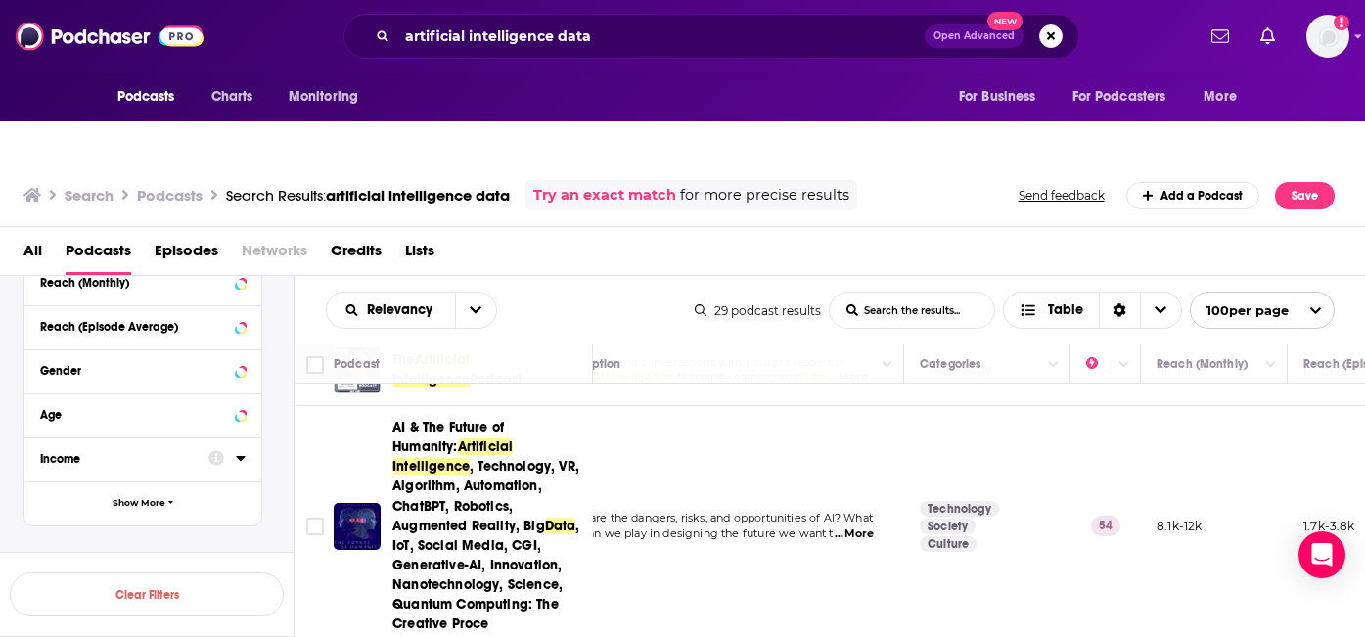
scroll to position [49, 0]
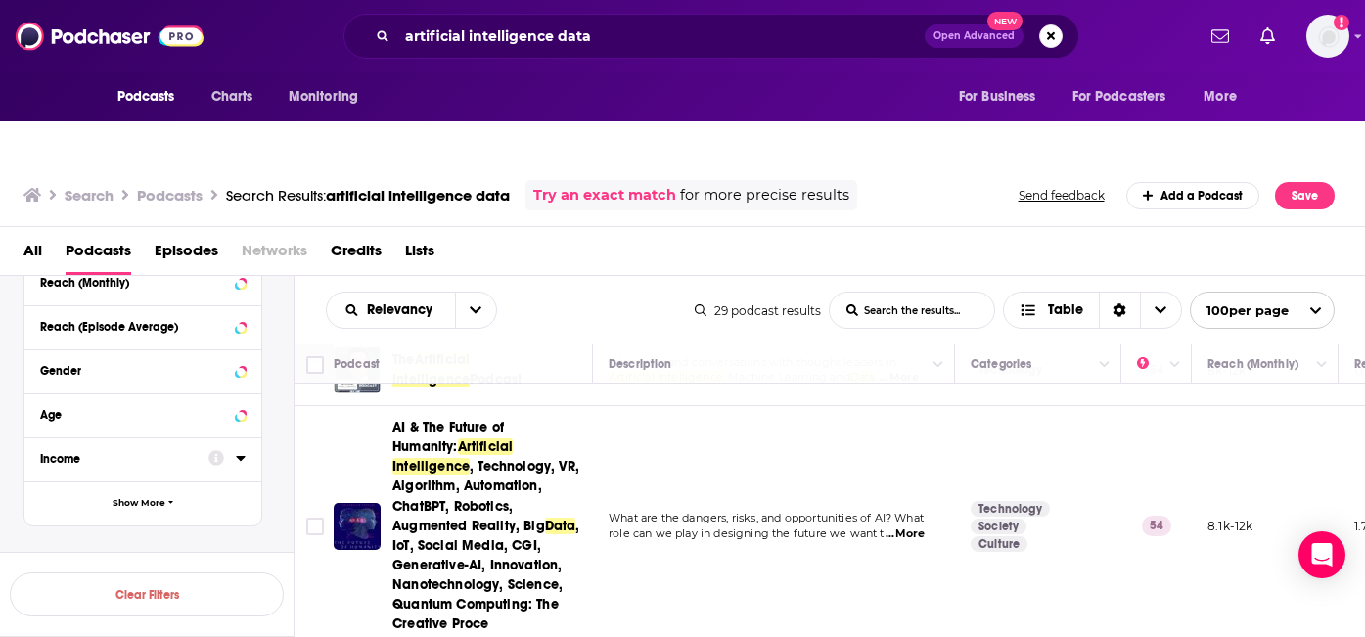
click at [921, 526] on span "...More" at bounding box center [904, 534] width 39 height 16
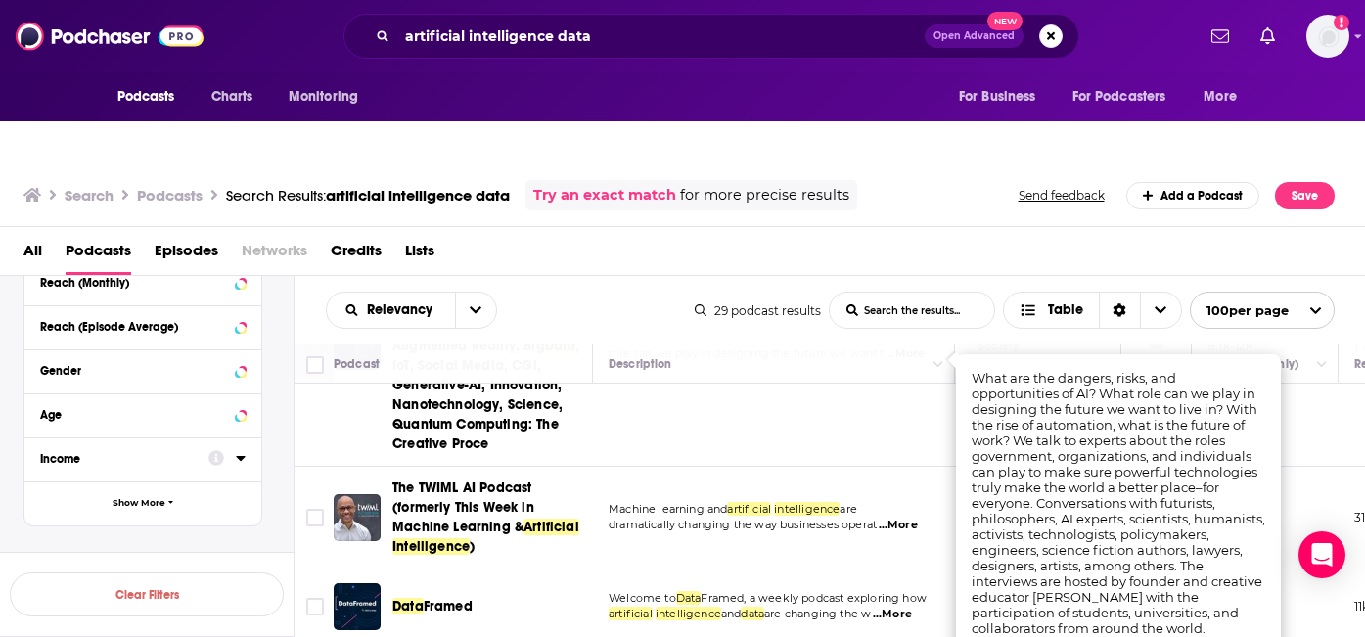
scroll to position [231, 0]
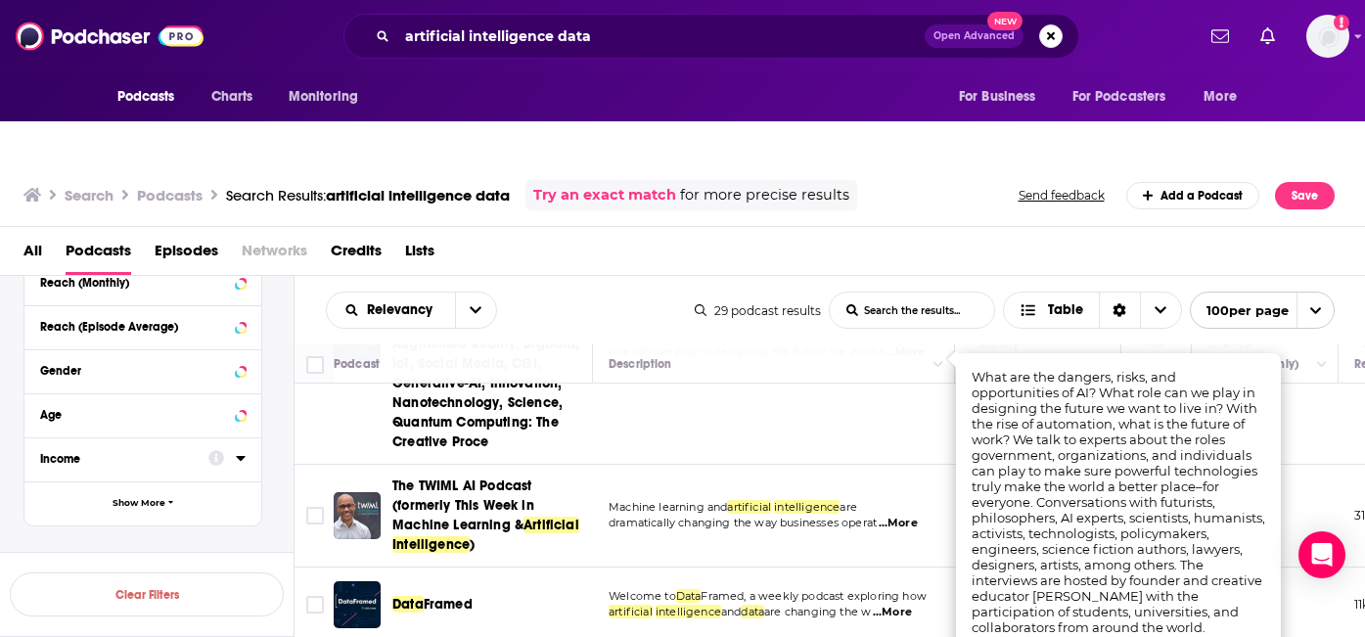
click at [650, 465] on td "Machine learning and artificial intelligence are dramatically changing the way …" at bounding box center [774, 516] width 362 height 103
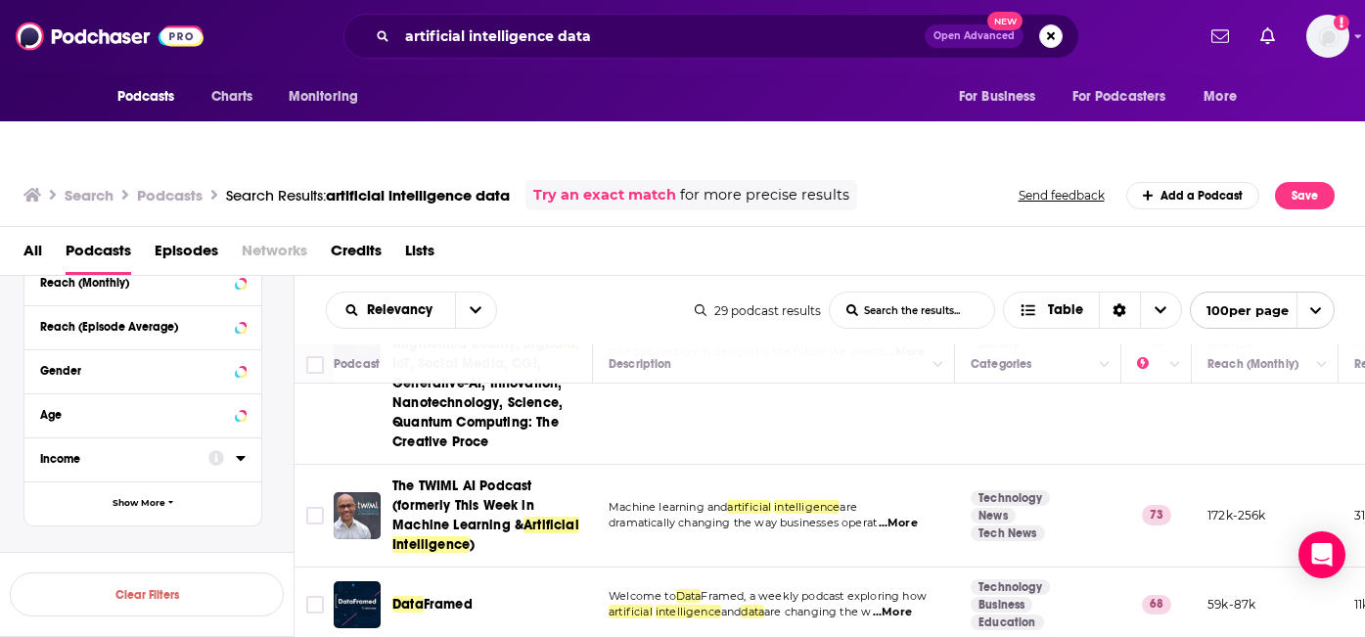
click at [907, 516] on span "...More" at bounding box center [898, 524] width 39 height 16
click at [699, 516] on span "dramatically changing the way businesses operat" at bounding box center [743, 523] width 268 height 14
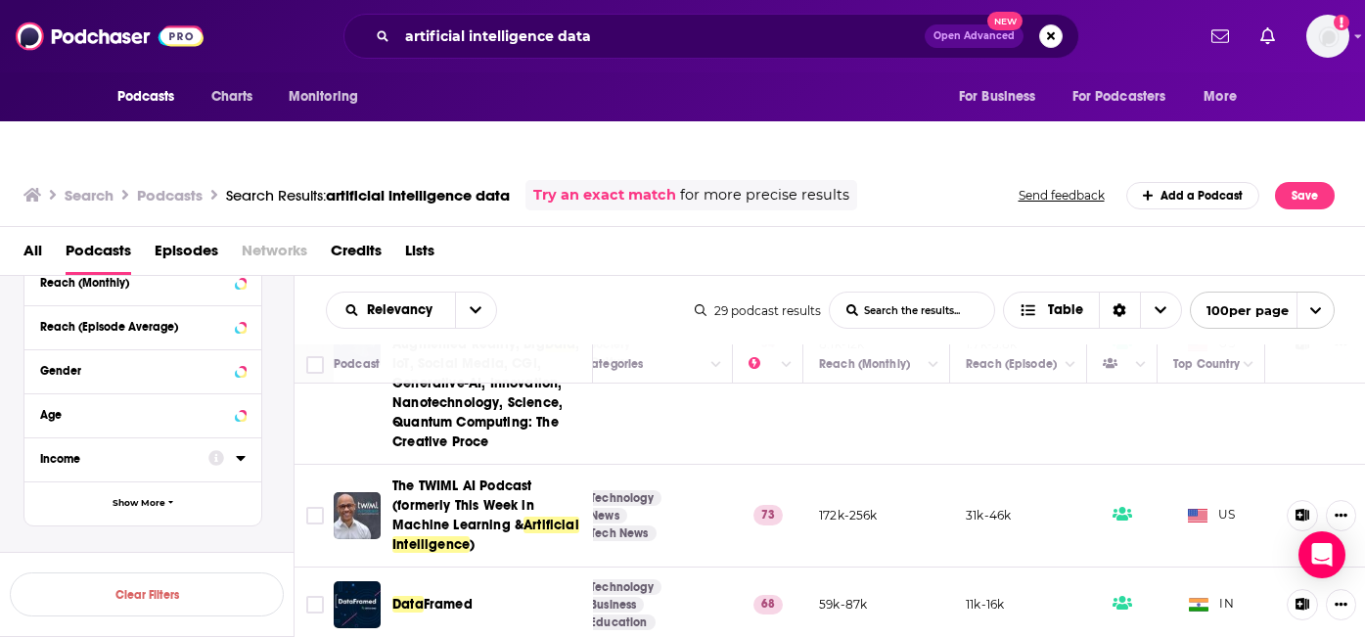
scroll to position [231, 400]
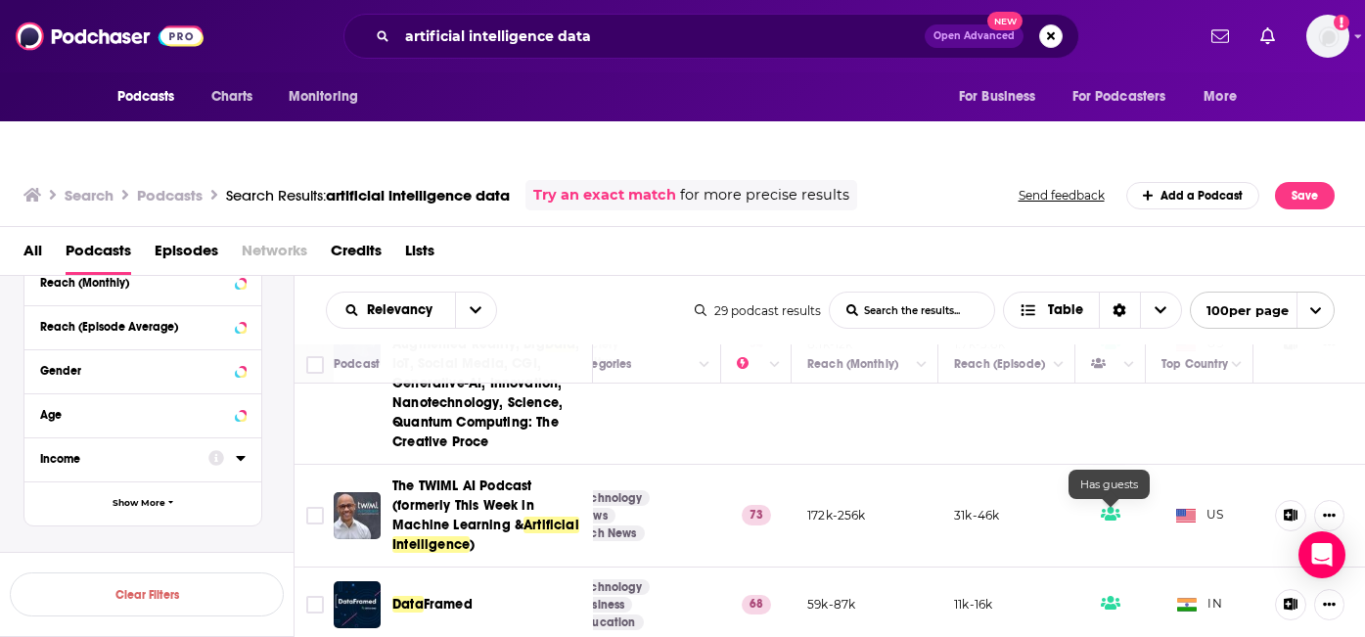
click at [1113, 506] on icon at bounding box center [1111, 514] width 20 height 16
click at [1112, 506] on icon at bounding box center [1111, 514] width 20 height 16
drag, startPoint x: 565, startPoint y: 368, endPoint x: 1035, endPoint y: 0, distance: 596.5
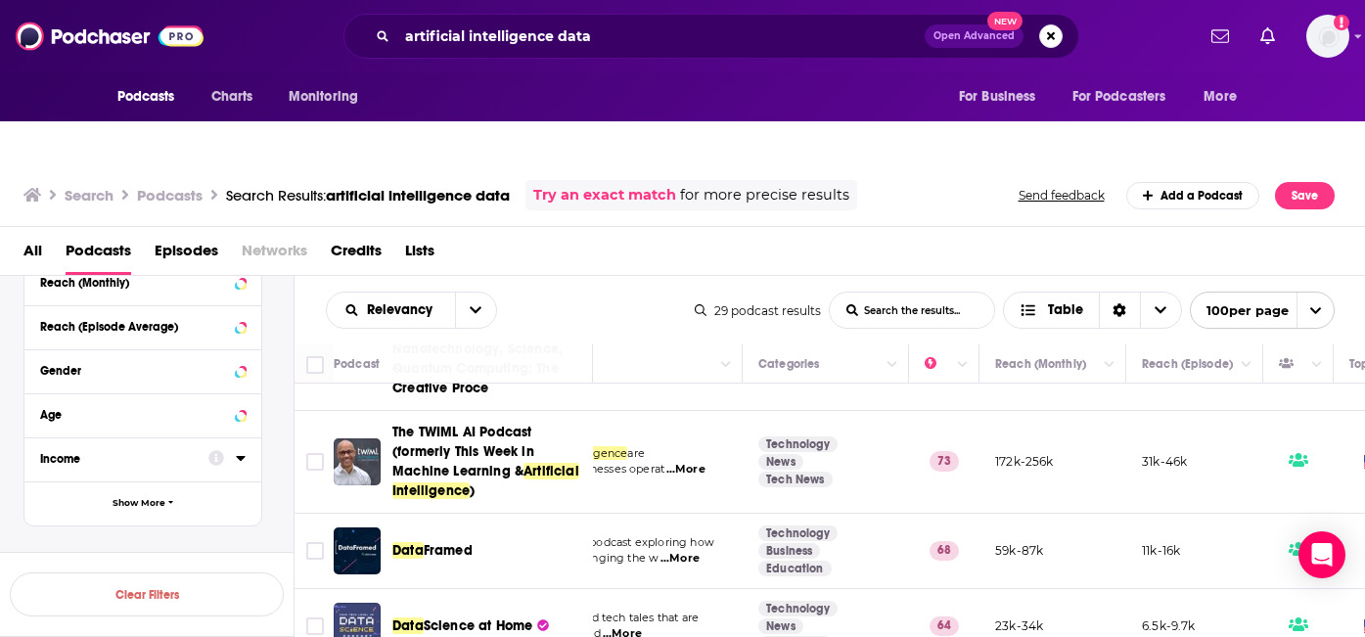
scroll to position [285, 0]
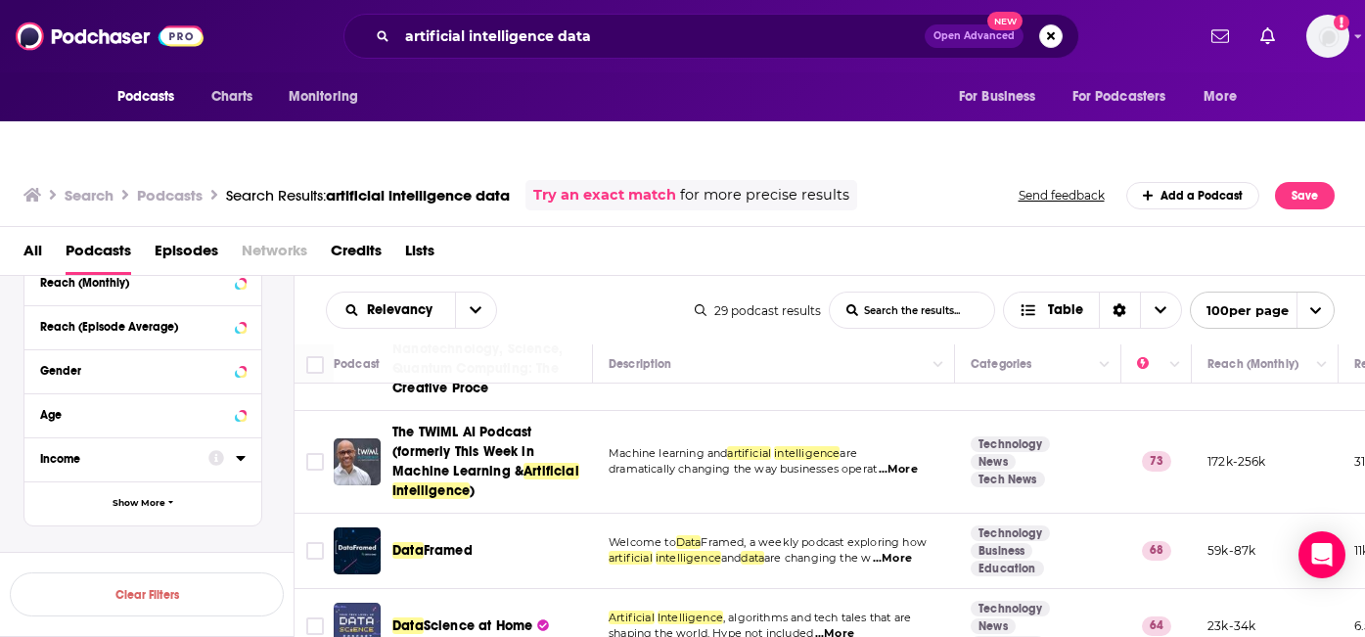
click at [912, 551] on span "...More" at bounding box center [892, 559] width 39 height 16
click at [844, 535] on span "Framed, a weekly podcast exploring how" at bounding box center [813, 542] width 226 height 14
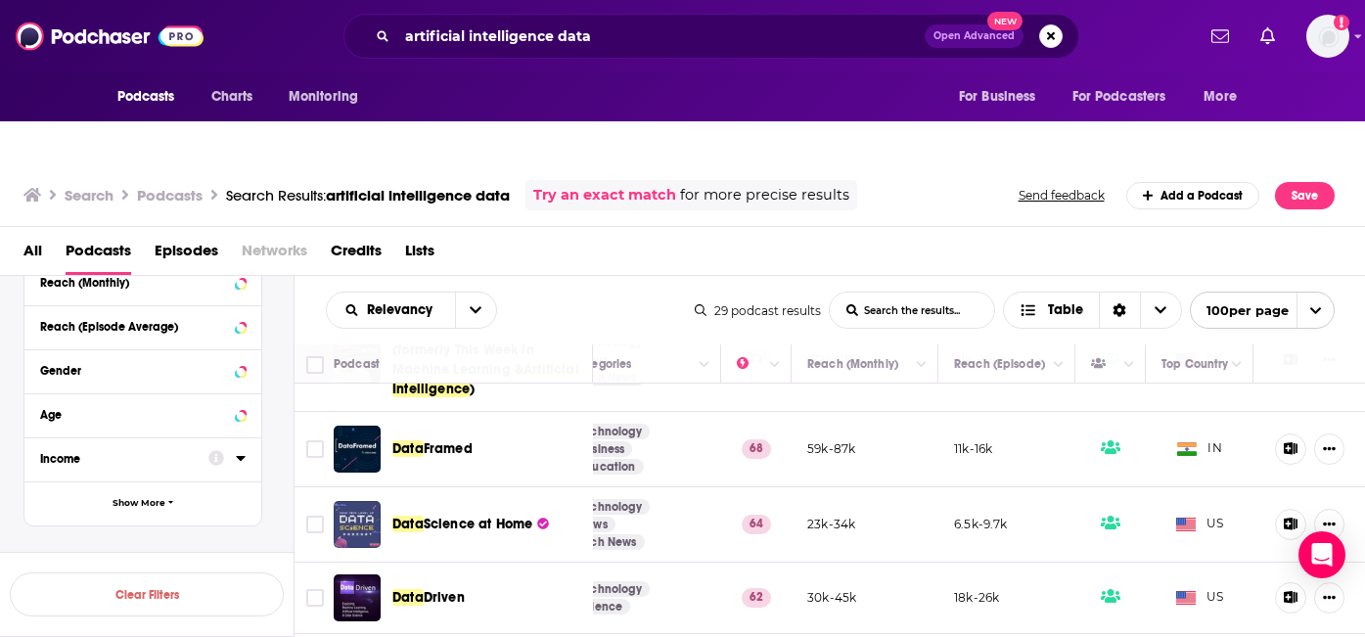
scroll to position [386, 0]
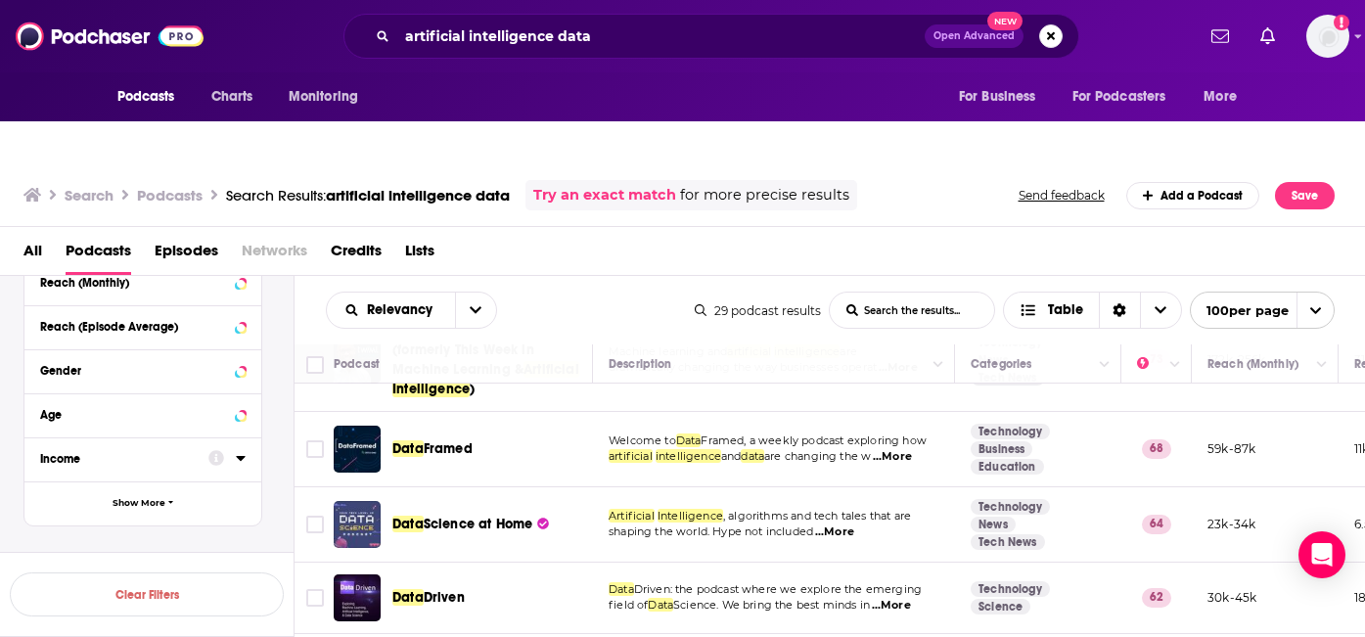
click at [838, 524] on span "...More" at bounding box center [834, 532] width 39 height 16
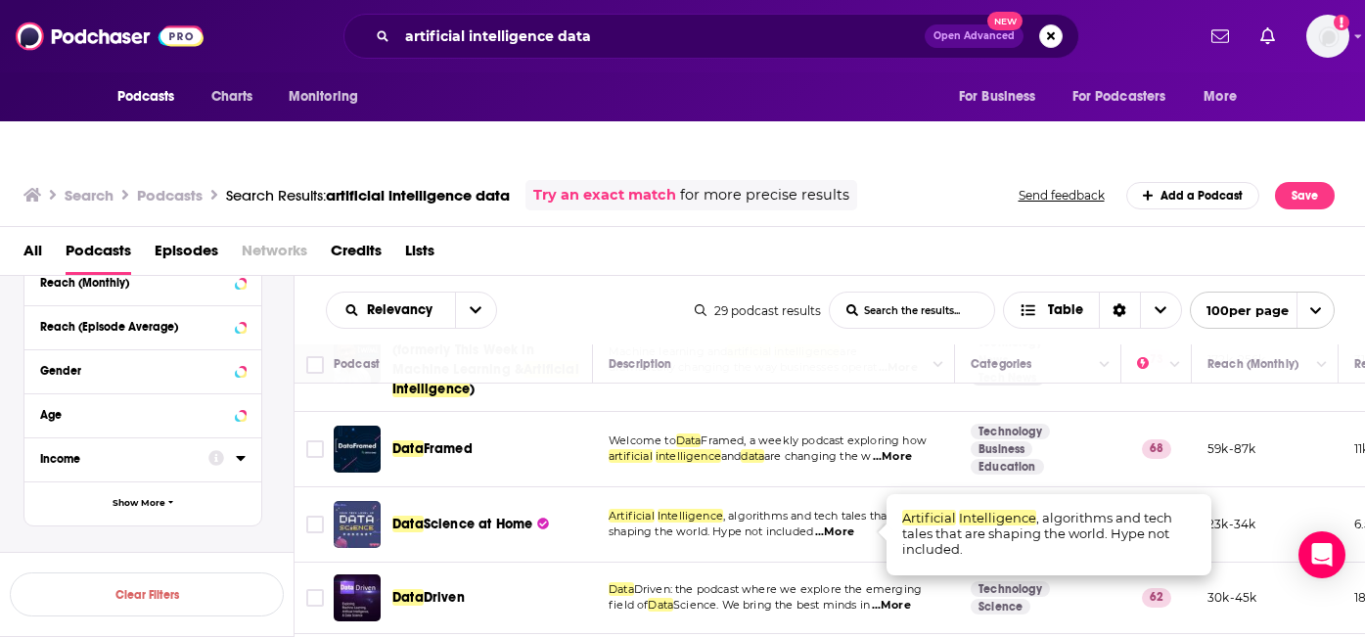
click at [827, 524] on span "...More" at bounding box center [834, 532] width 39 height 16
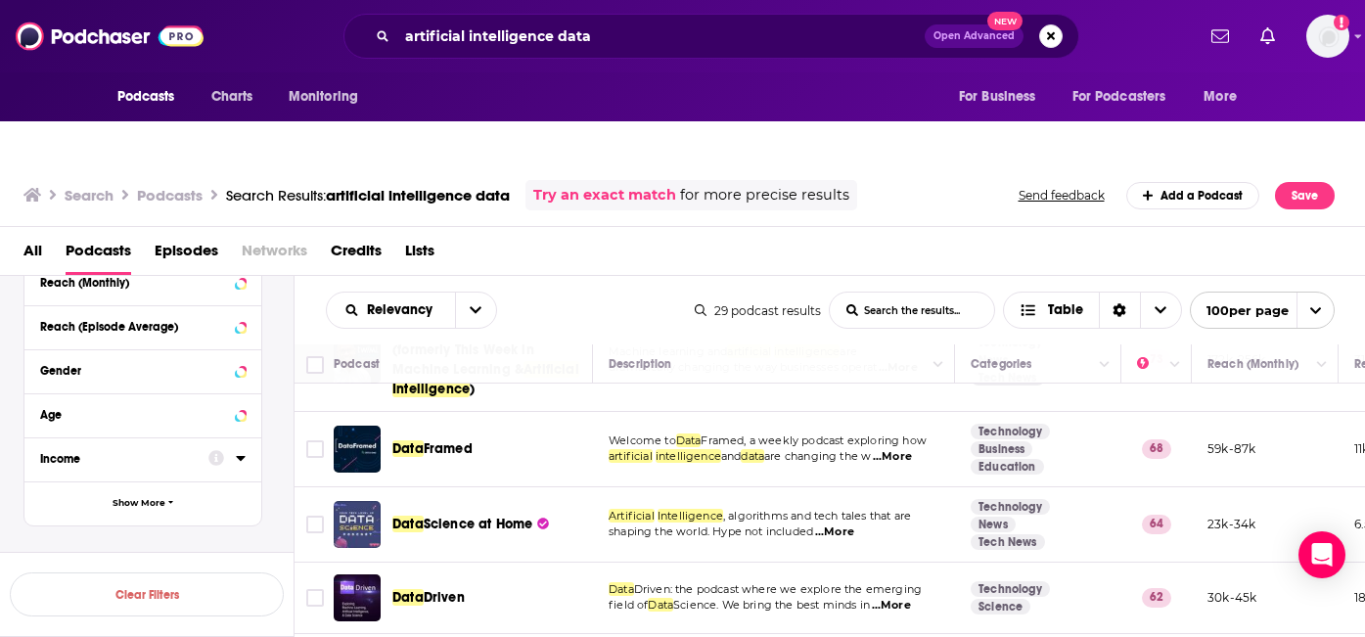
drag, startPoint x: 471, startPoint y: 376, endPoint x: 987, endPoint y: 63, distance: 604.0
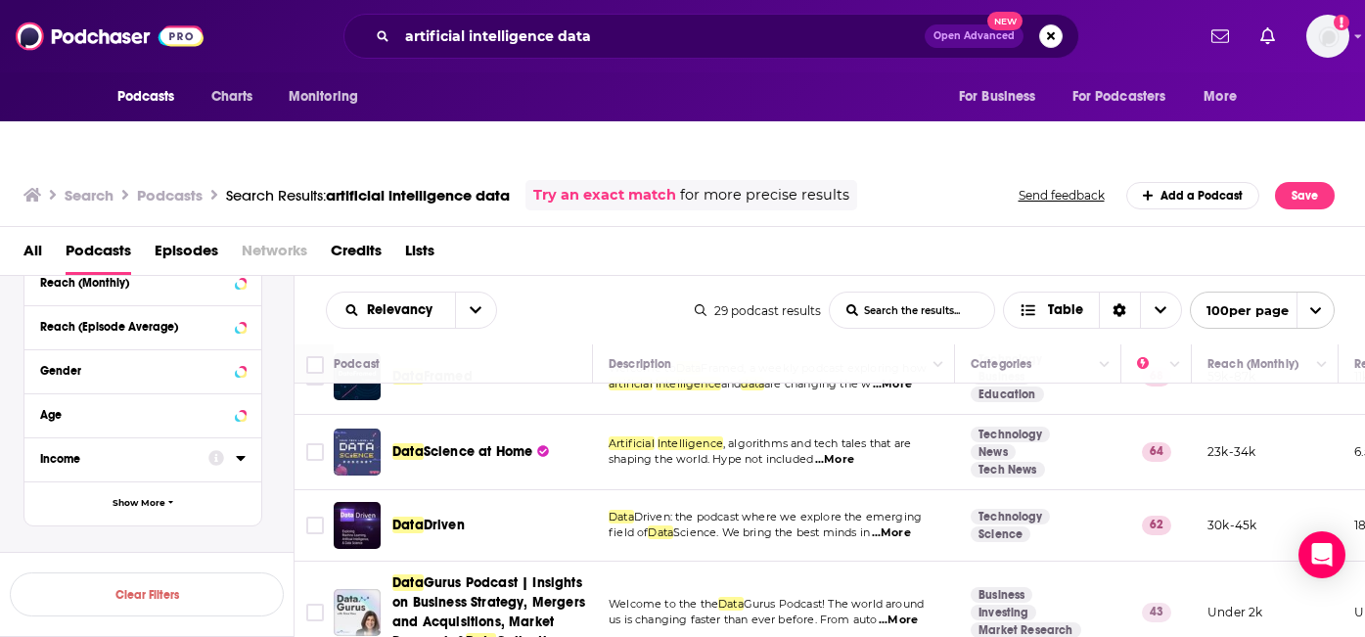
scroll to position [463, 0]
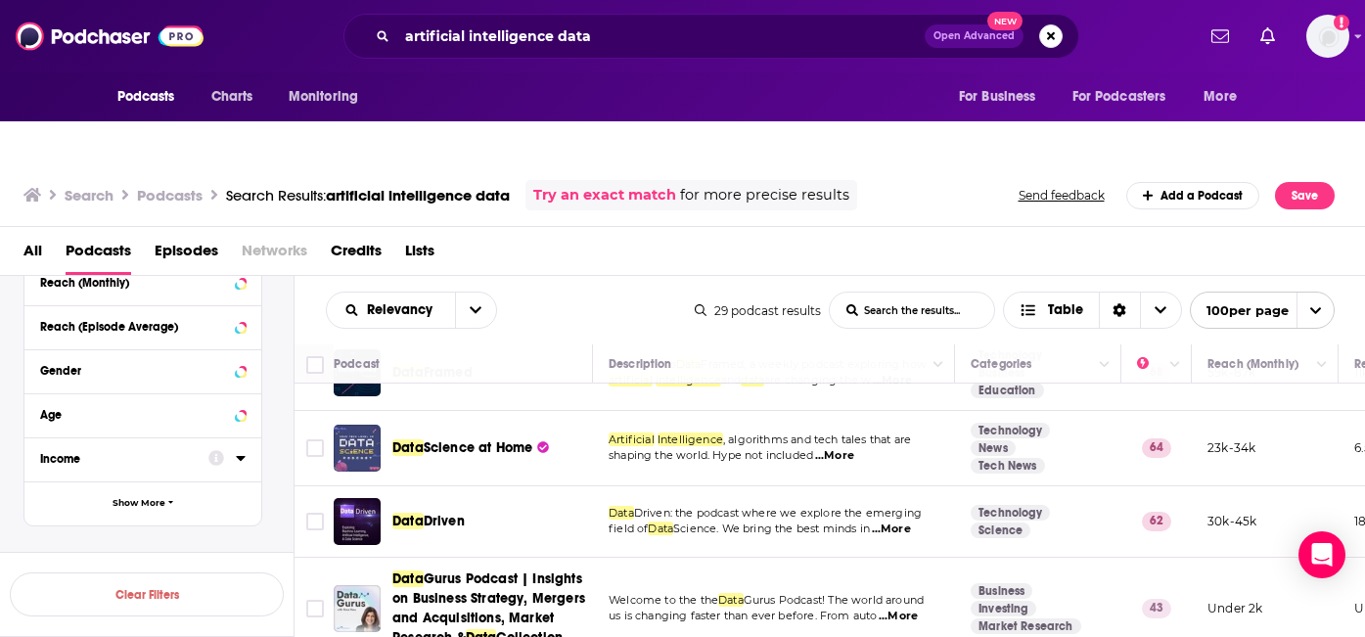
click at [911, 521] on span "...More" at bounding box center [891, 529] width 39 height 16
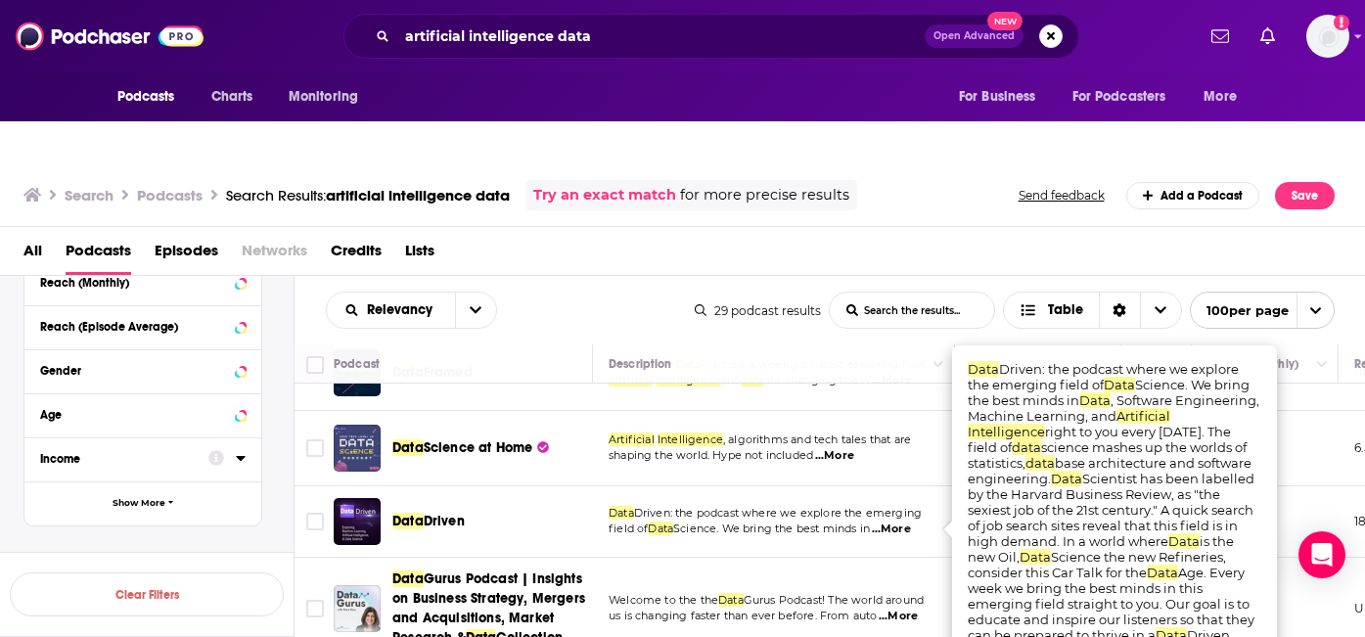
click at [828, 437] on td "Artificial Intelligence , algorithms and tech tales that are shaping the world.…" at bounding box center [774, 448] width 362 height 75
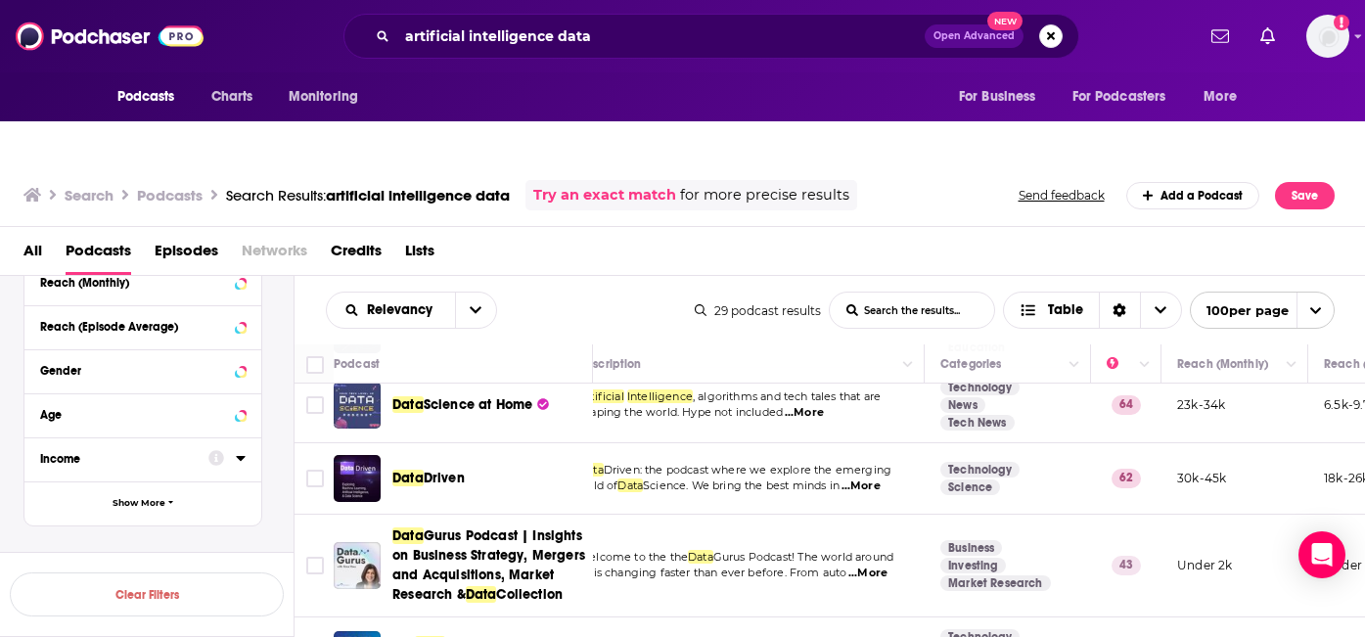
scroll to position [506, 0]
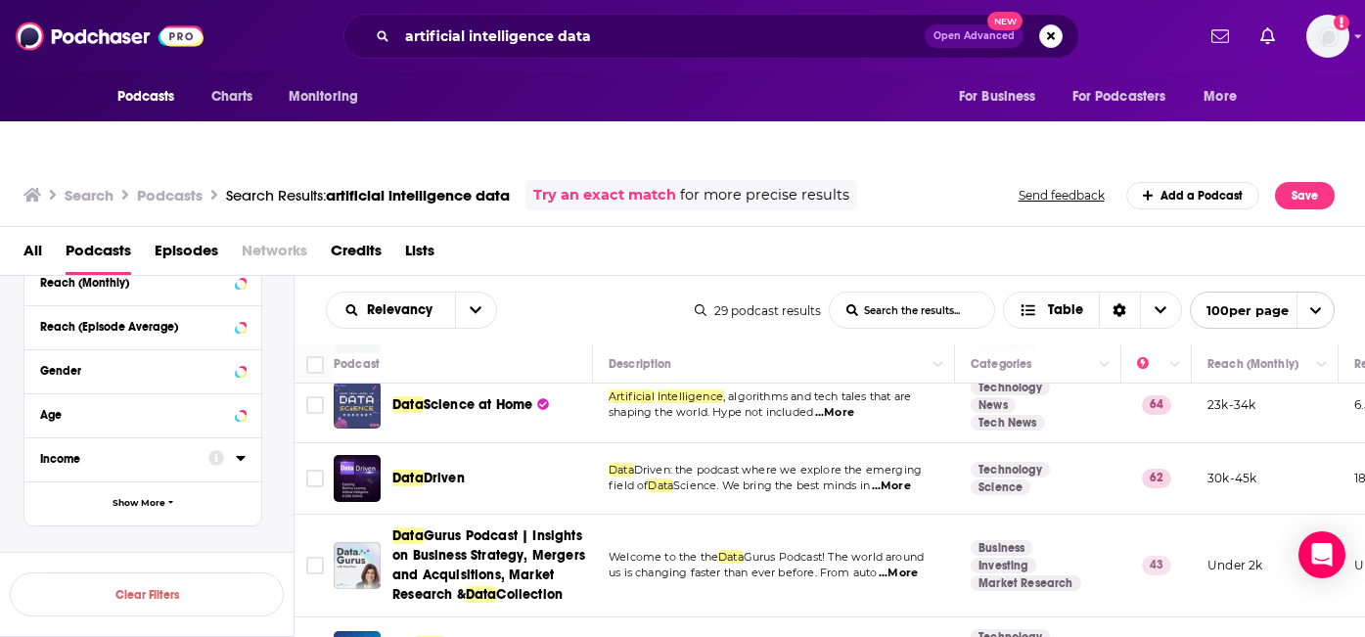
click at [440, 470] on span "Driven" at bounding box center [444, 478] width 41 height 17
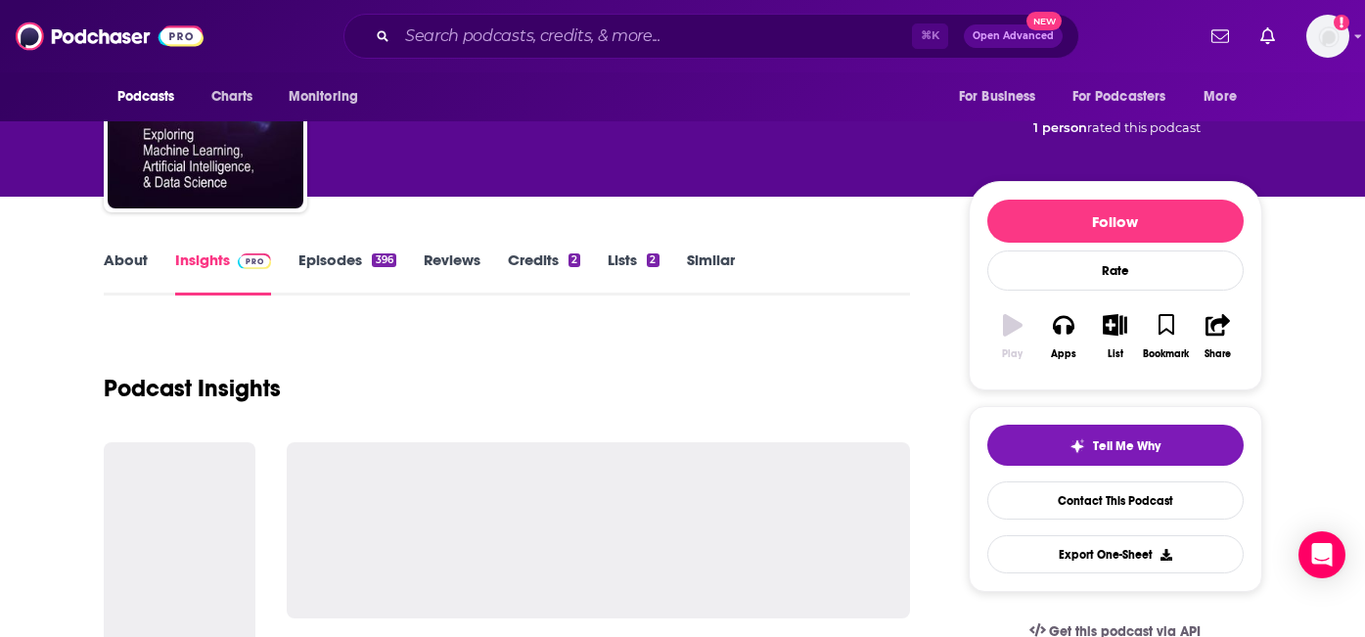
scroll to position [141, 0]
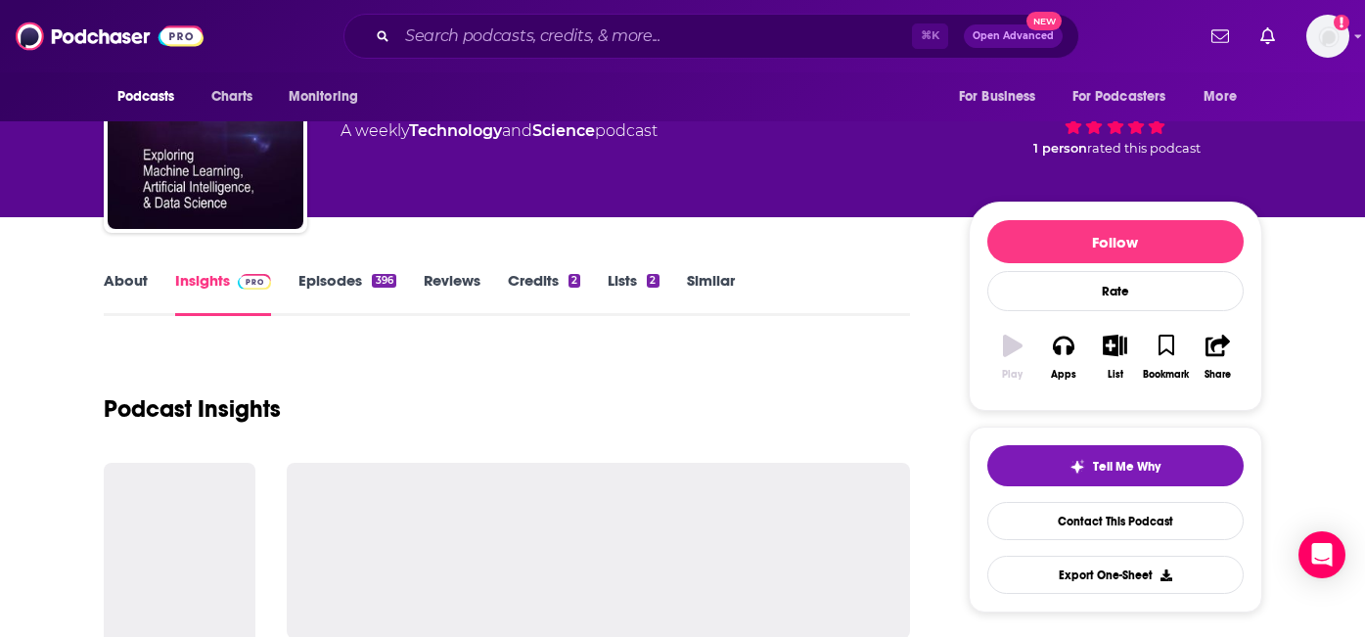
click at [328, 271] on link "Episodes 396" at bounding box center [346, 293] width 97 height 45
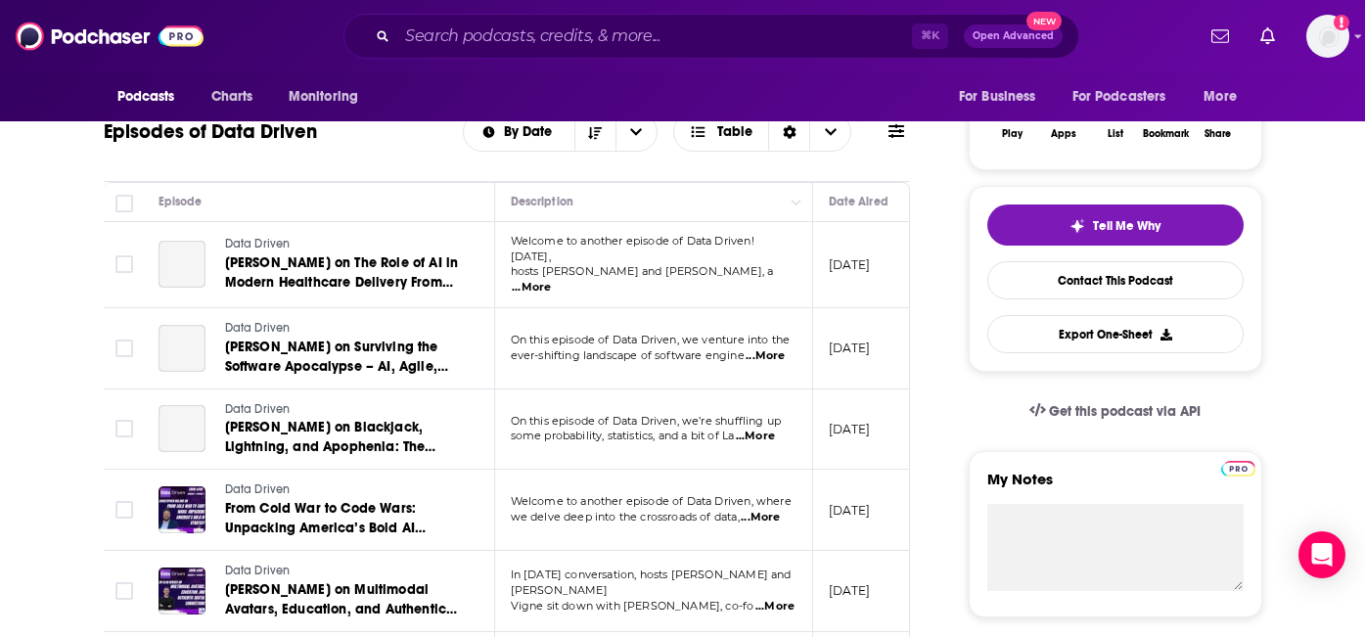
scroll to position [365, 0]
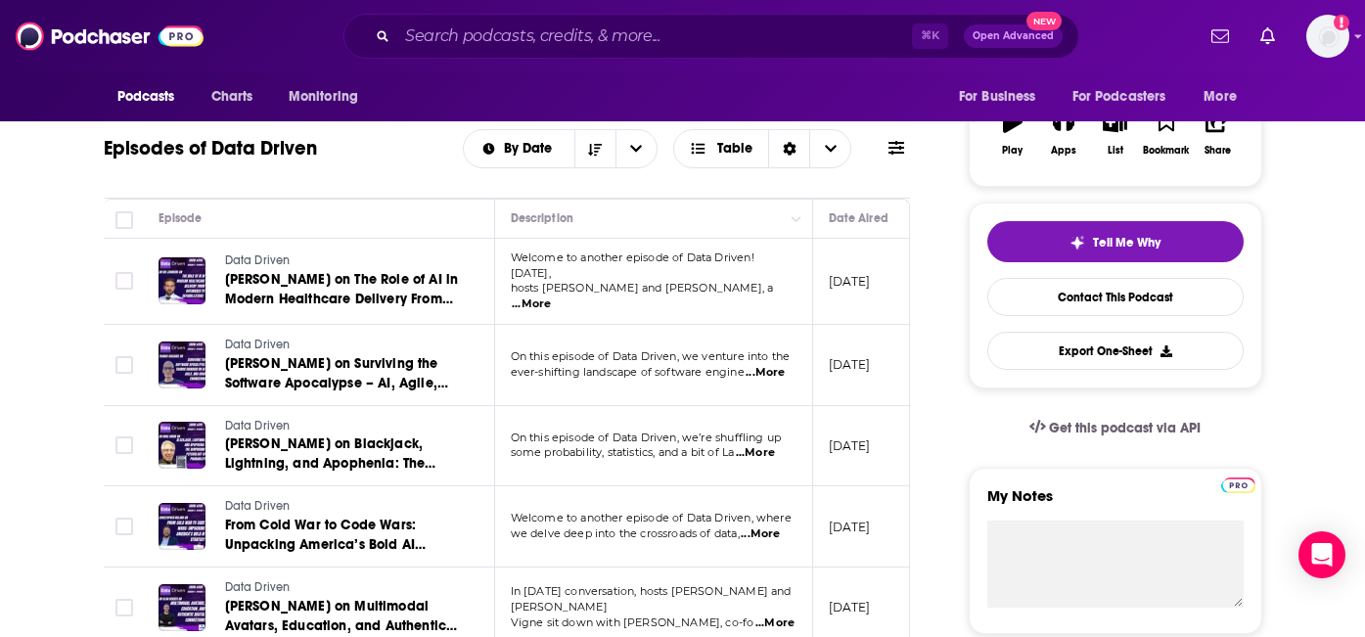
click at [551, 296] on span "...More" at bounding box center [531, 304] width 39 height 16
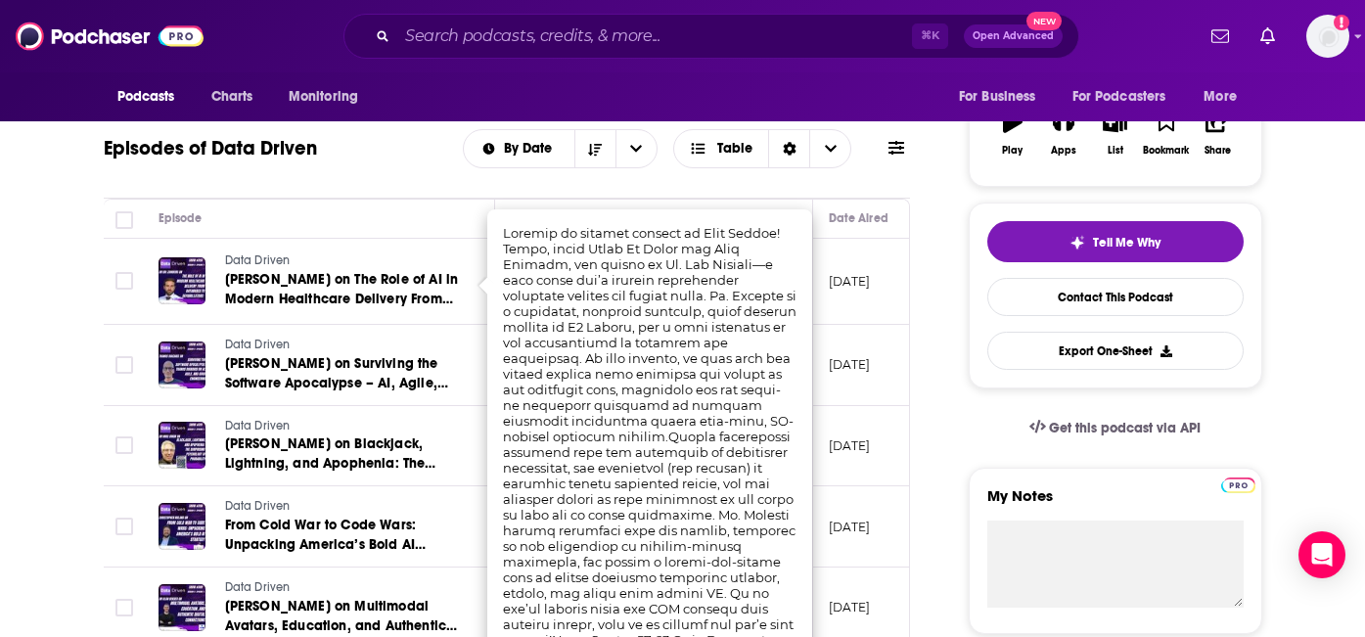
click at [824, 277] on td "August 25, 2025" at bounding box center [876, 282] width 127 height 86
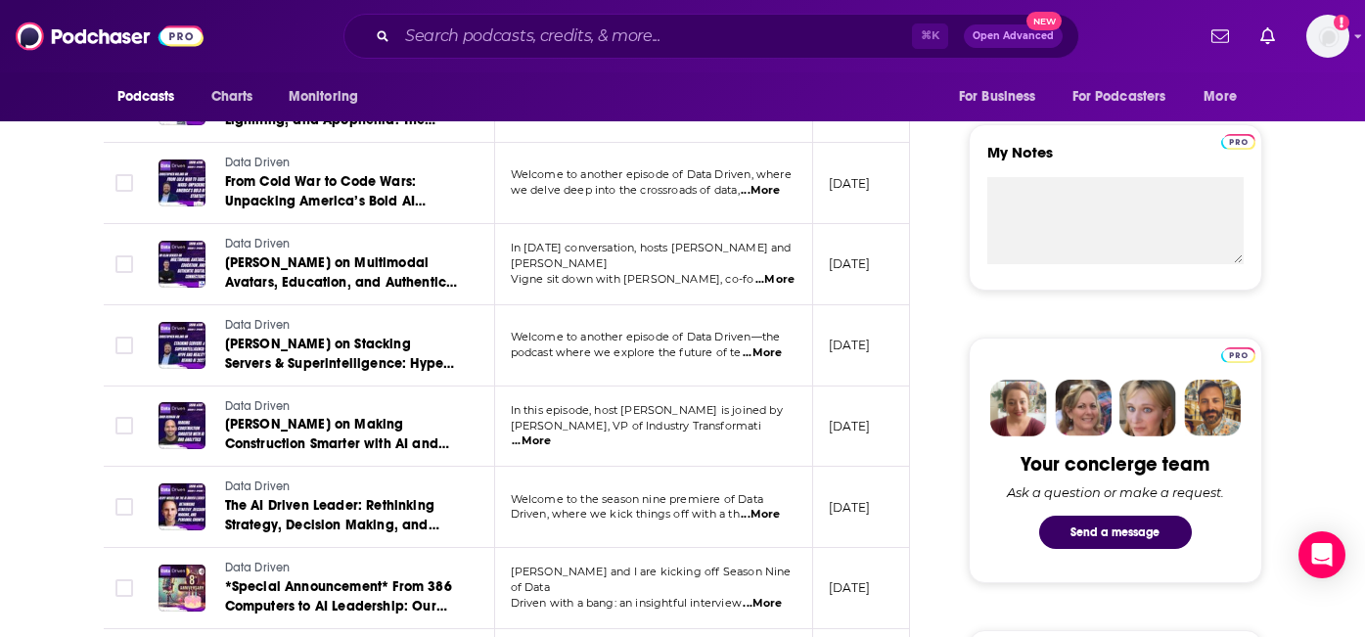
scroll to position [713, 0]
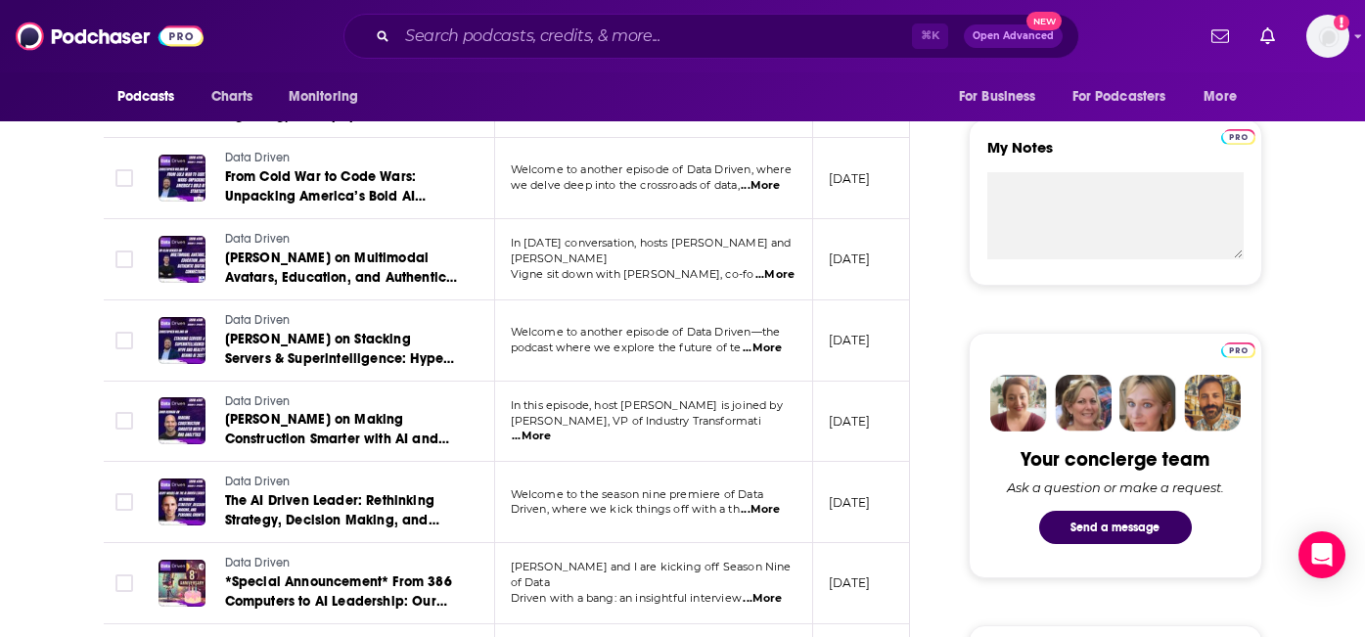
click at [551, 429] on span "...More" at bounding box center [531, 437] width 39 height 16
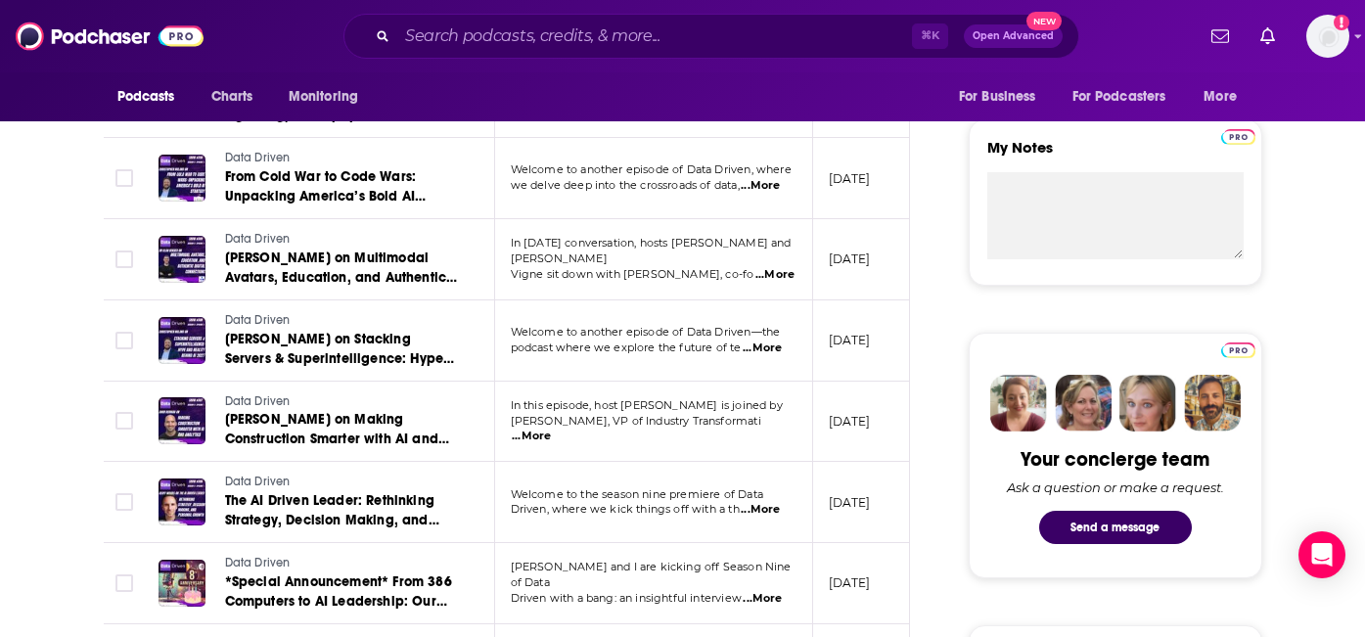
click at [741, 414] on span "Amir Berman, VP of Industry Transformati" at bounding box center [636, 421] width 250 height 14
click at [551, 429] on span "...More" at bounding box center [531, 437] width 39 height 16
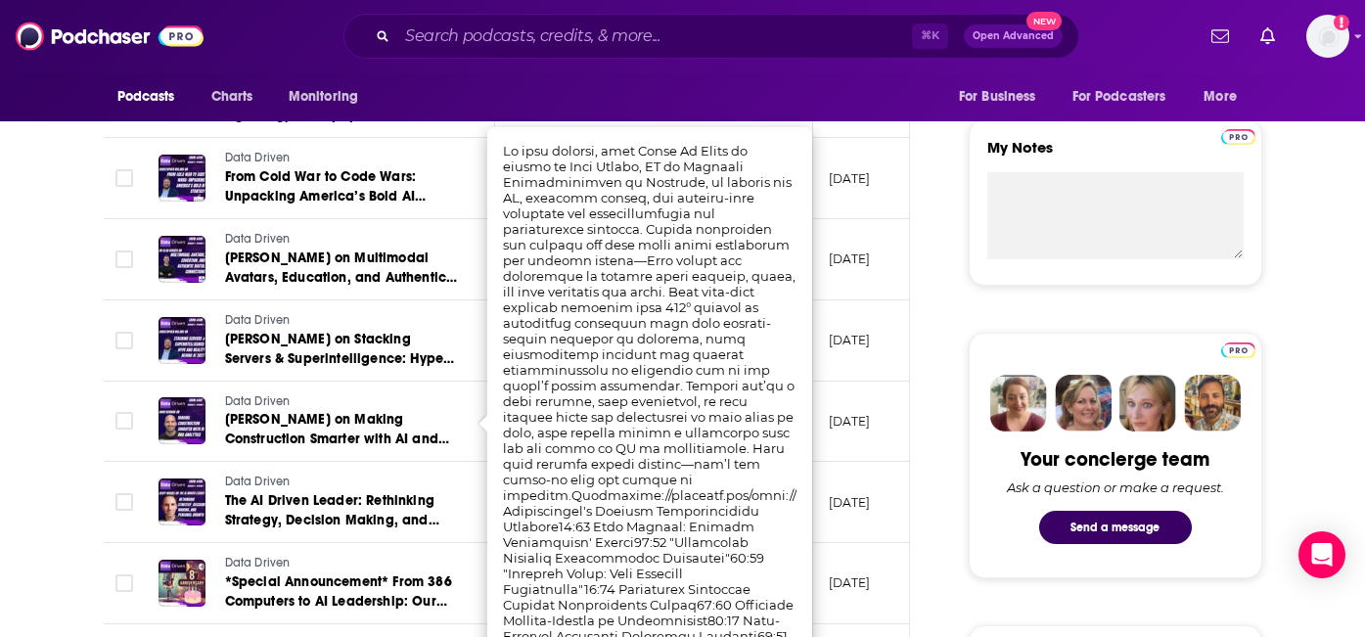
click at [363, 411] on span "Amir Berman on Making Construction Smarter with AI and Analytics" at bounding box center [337, 439] width 224 height 56
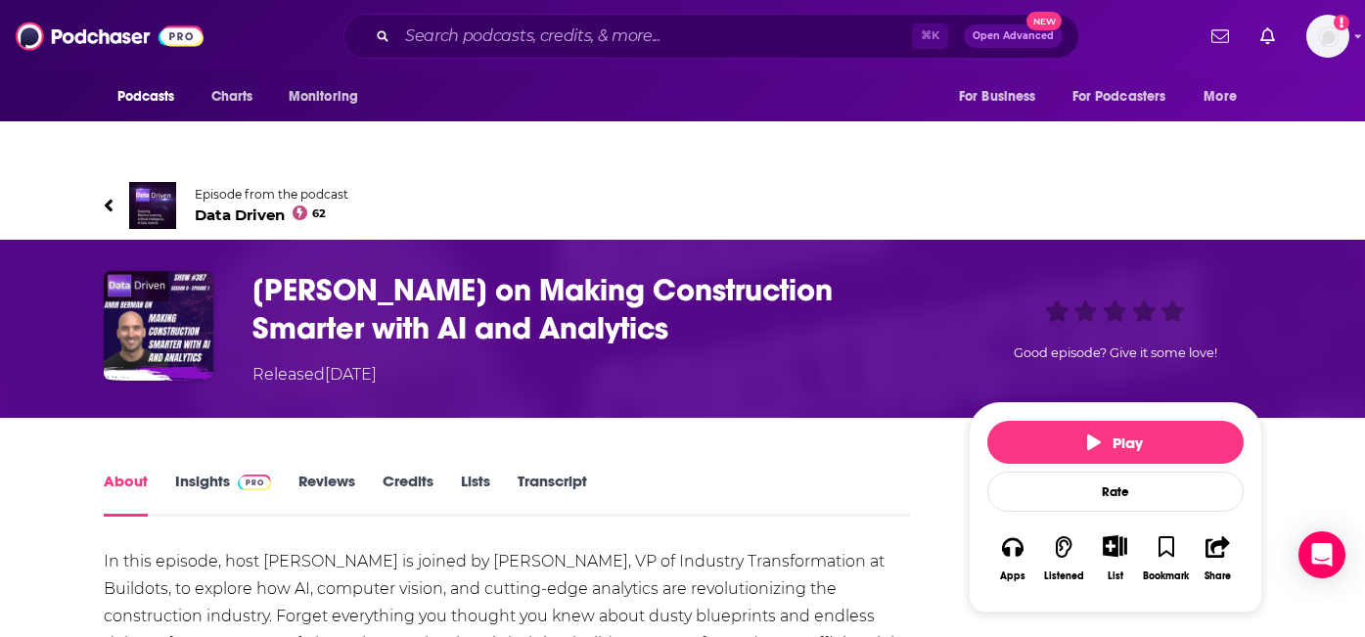
click at [268, 205] on span "Data Driven 62" at bounding box center [272, 214] width 154 height 19
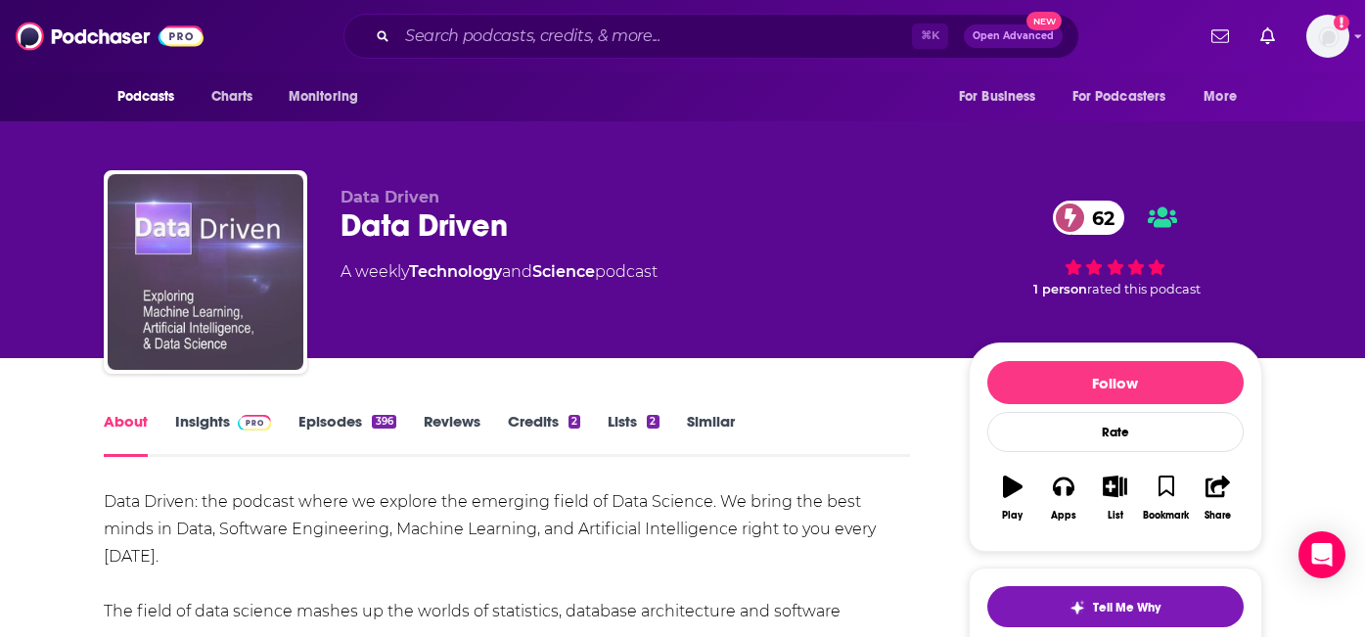
click at [202, 240] on img "Data Driven" at bounding box center [206, 272] width 196 height 196
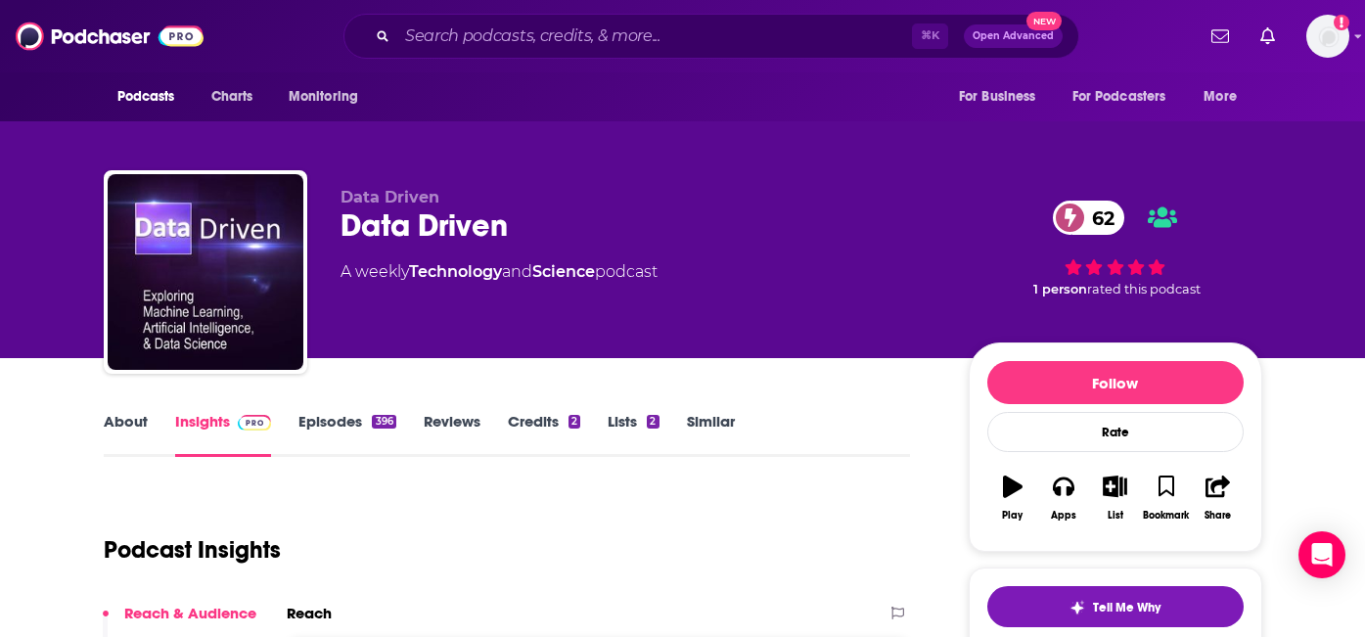
click at [379, 188] on span "Data Driven" at bounding box center [389, 197] width 99 height 19
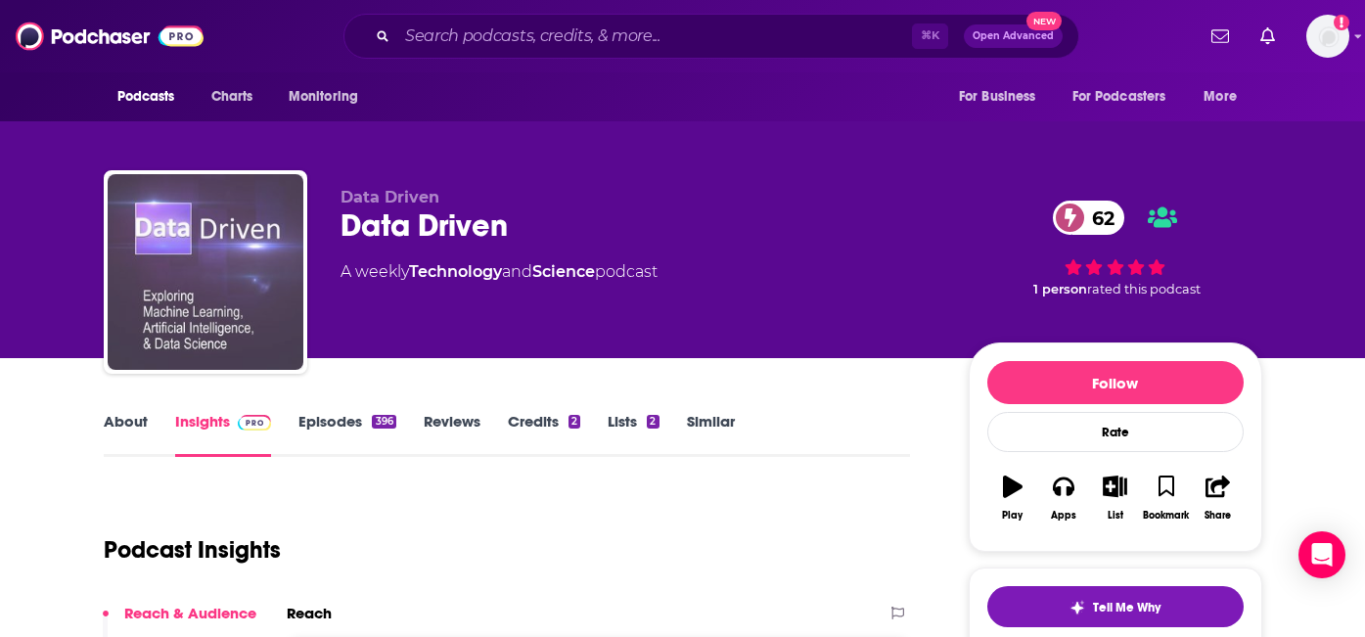
click at [160, 232] on img "Data Driven" at bounding box center [206, 272] width 196 height 196
click at [196, 327] on img "Data Driven" at bounding box center [206, 272] width 196 height 196
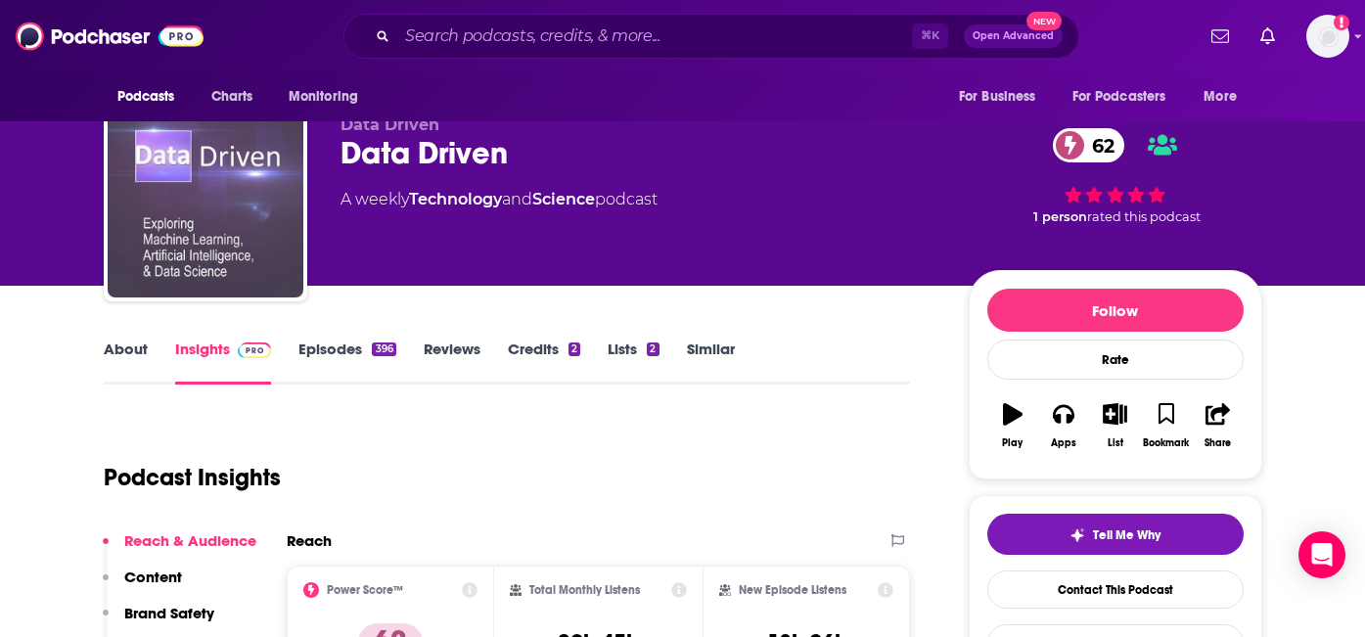
scroll to position [35, 0]
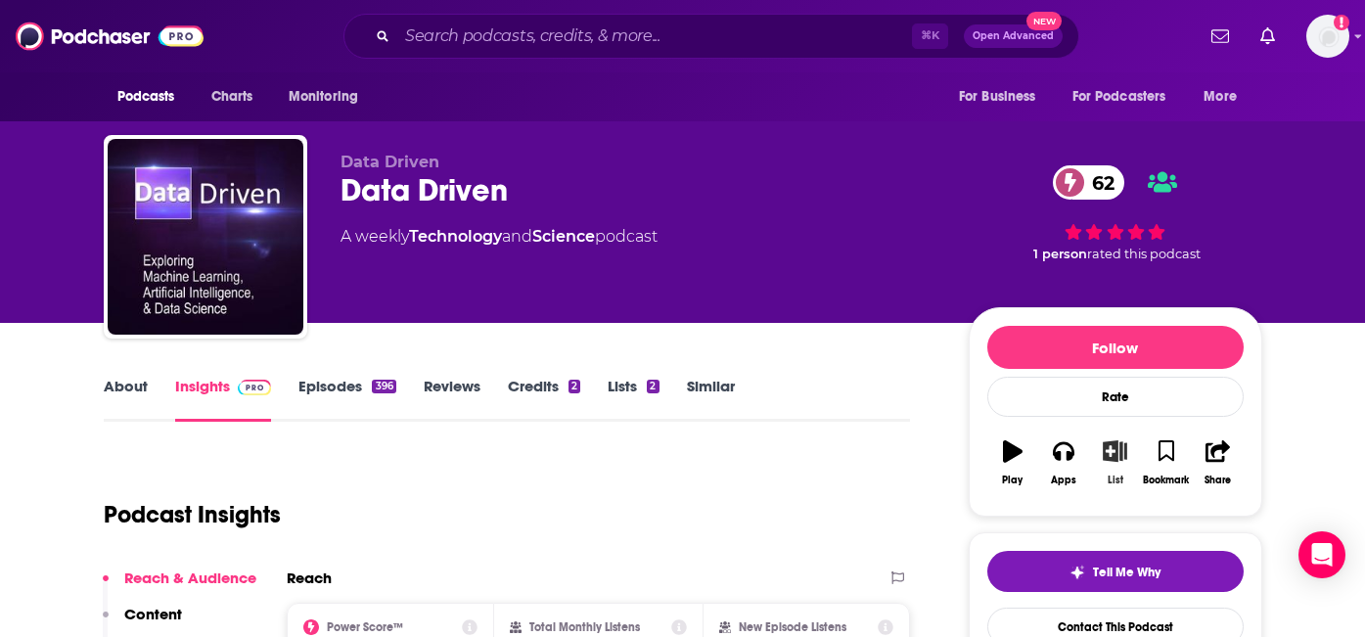
click at [1107, 440] on icon "button" at bounding box center [1115, 451] width 24 height 22
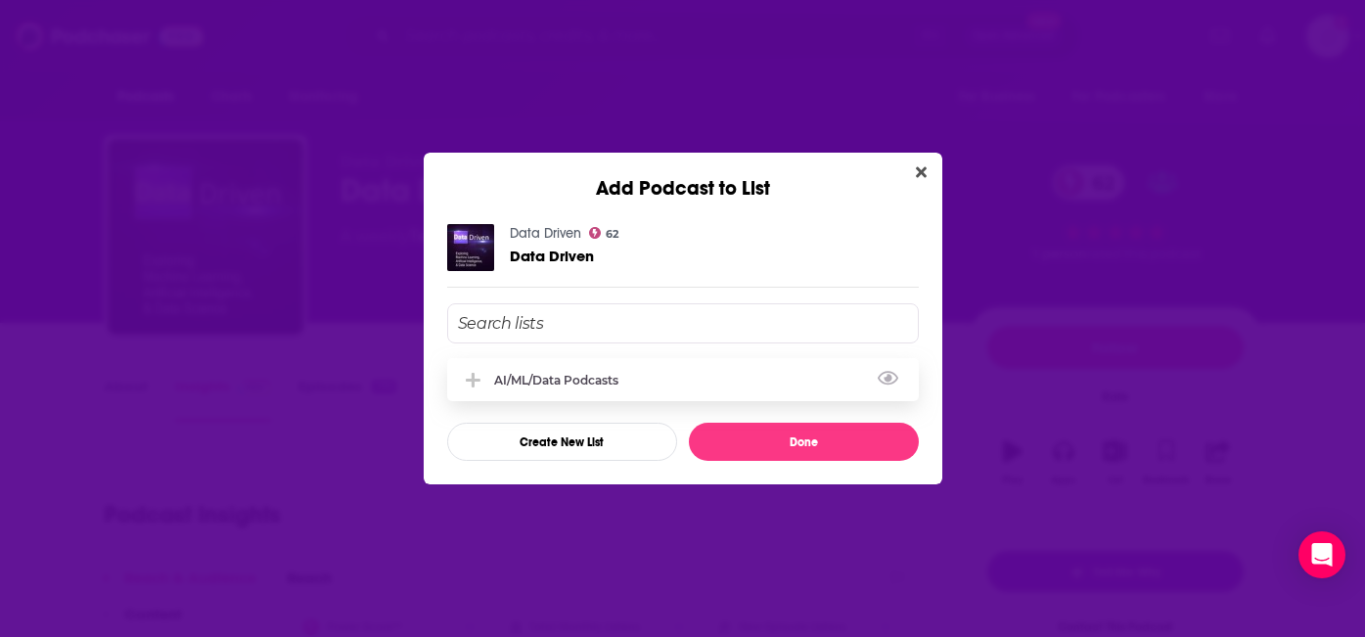
click at [474, 384] on icon "Add Podcast To List" at bounding box center [473, 380] width 15 height 15
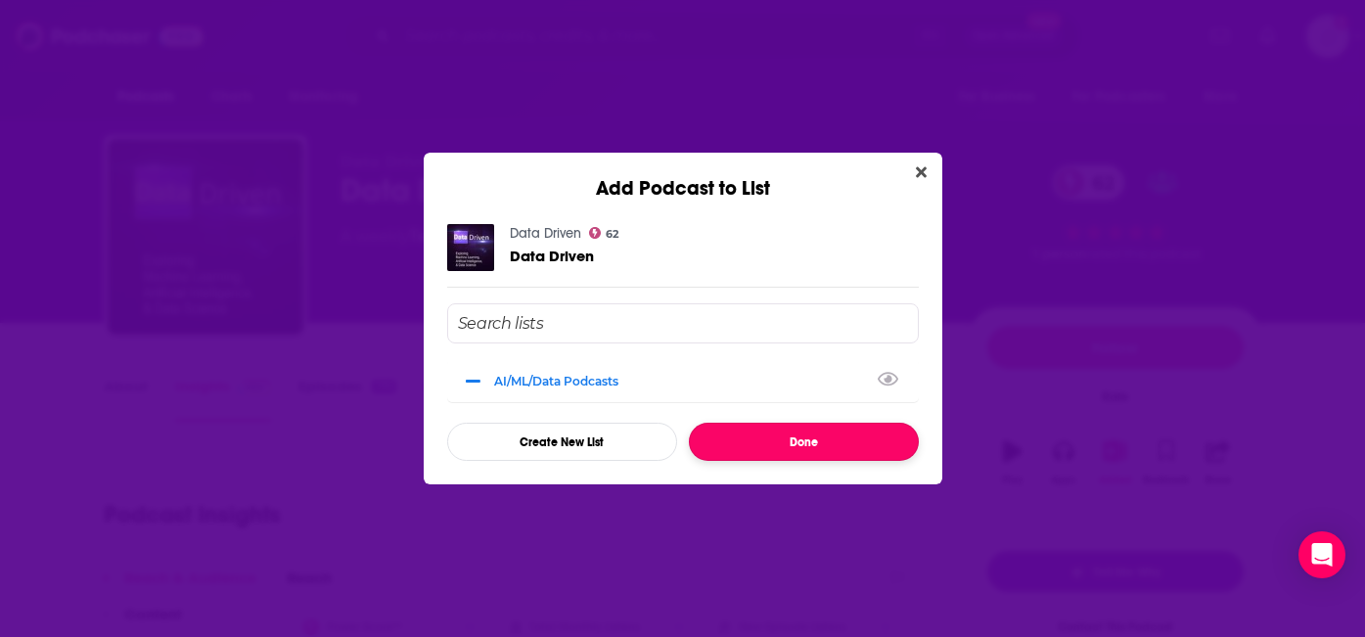
click at [831, 440] on button "Done" at bounding box center [804, 442] width 230 height 38
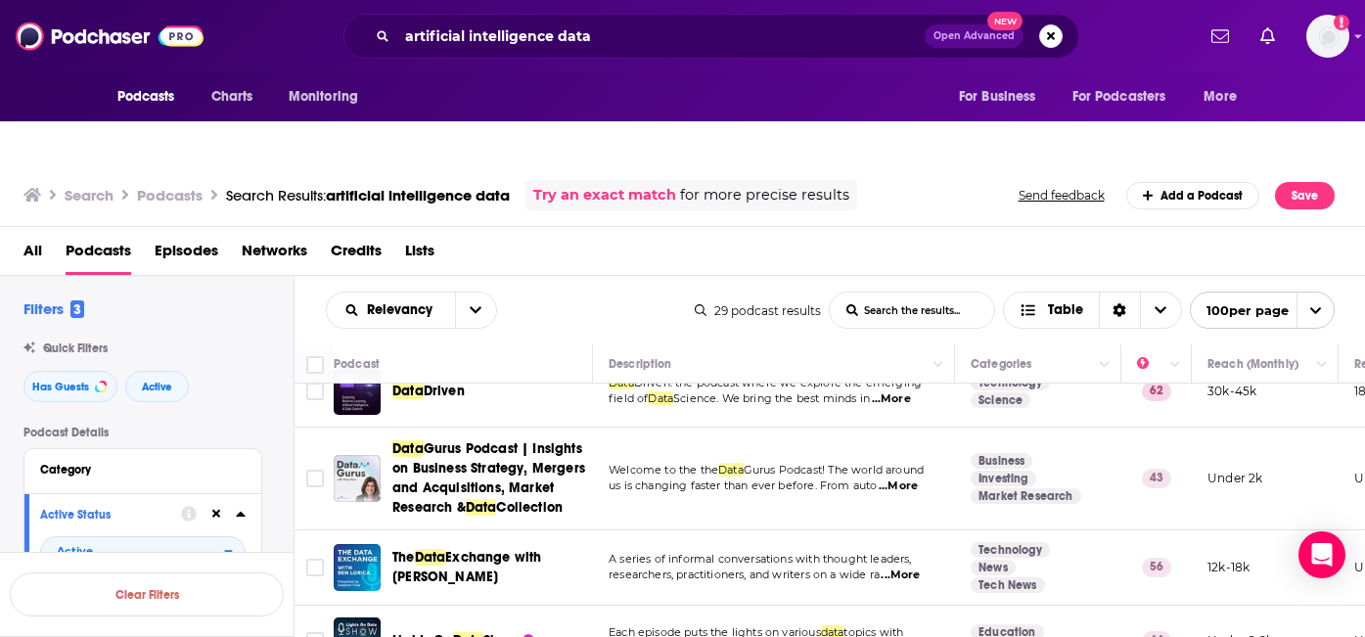
scroll to position [594, 0]
click at [901, 477] on span "...More" at bounding box center [898, 485] width 39 height 16
click at [879, 478] on td "Welcome to the the Data Gurus Podcast! The world around us is changing faster t…" at bounding box center [774, 478] width 362 height 103
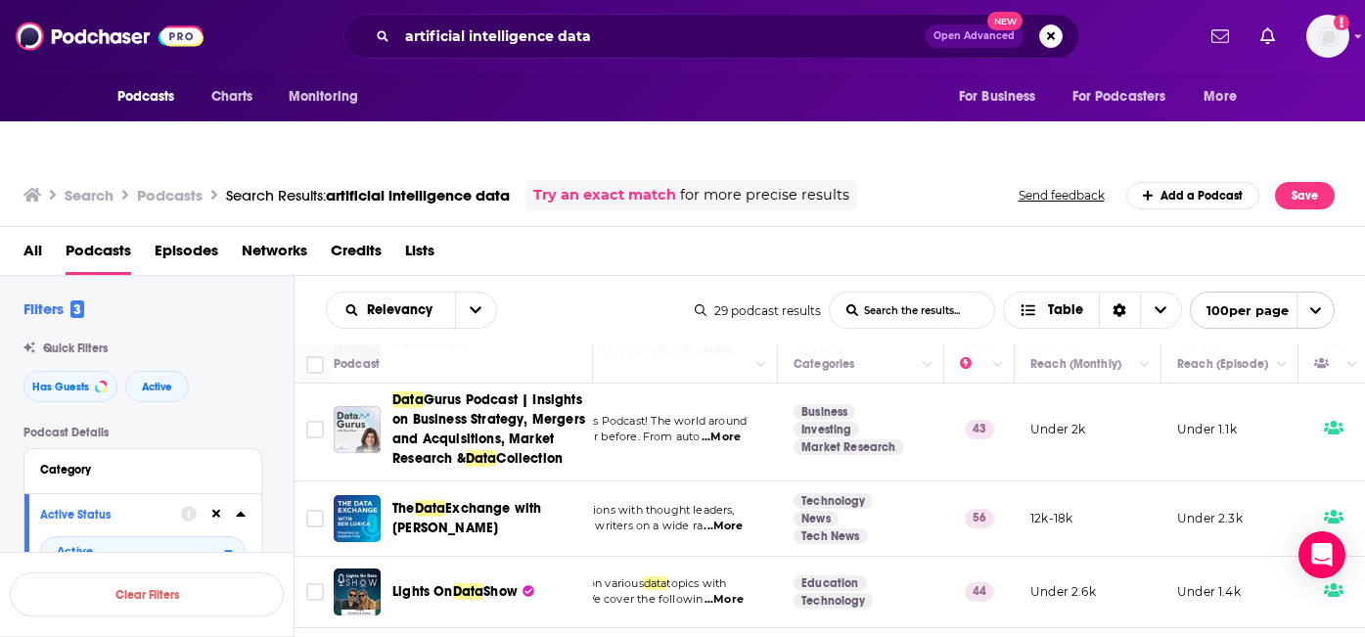
scroll to position [642, 0]
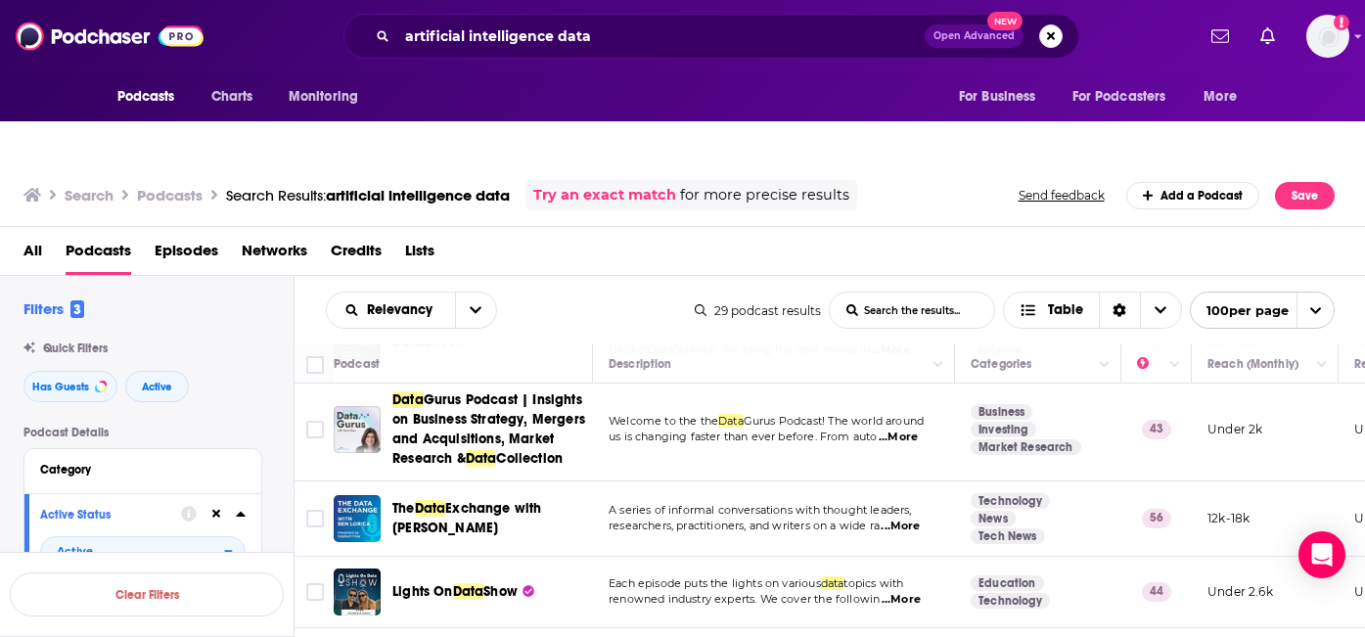
click at [913, 519] on span "...More" at bounding box center [900, 527] width 39 height 16
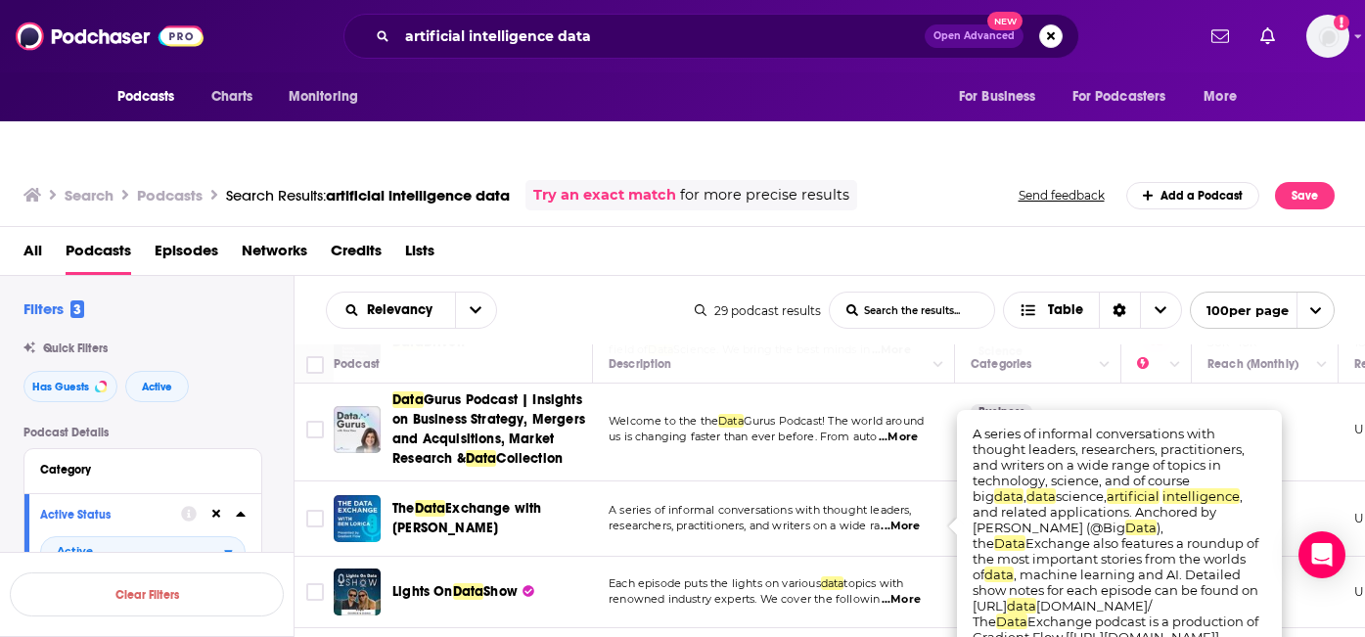
click at [799, 481] on td "A series of informal conversations with thought leaders, researchers, practitio…" at bounding box center [774, 518] width 362 height 75
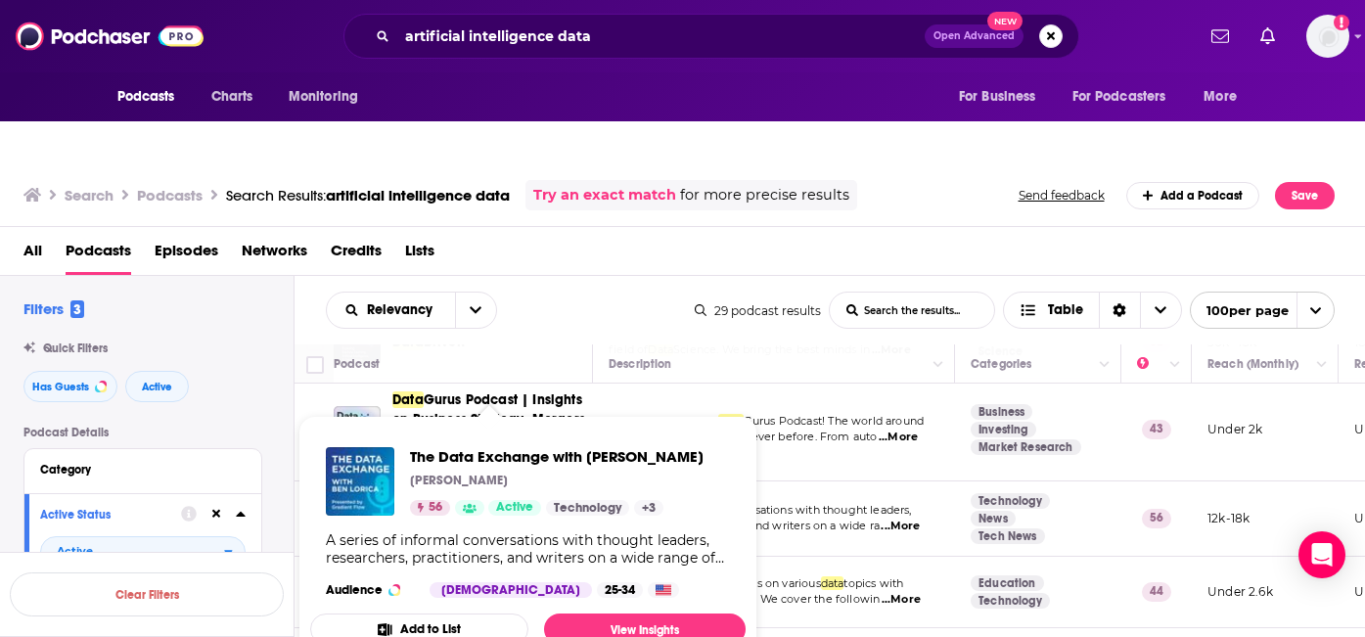
click at [490, 613] on button "Add to List" at bounding box center [419, 628] width 218 height 31
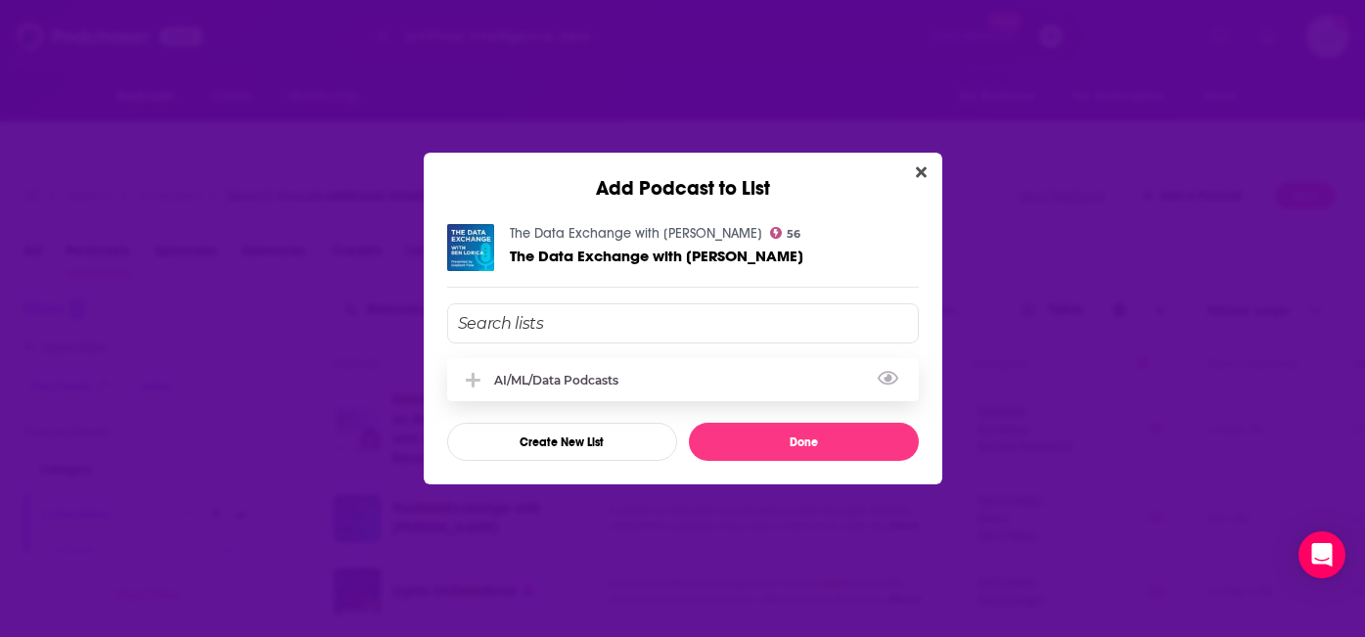
click at [470, 374] on icon "Add Podcast To List" at bounding box center [473, 381] width 15 height 18
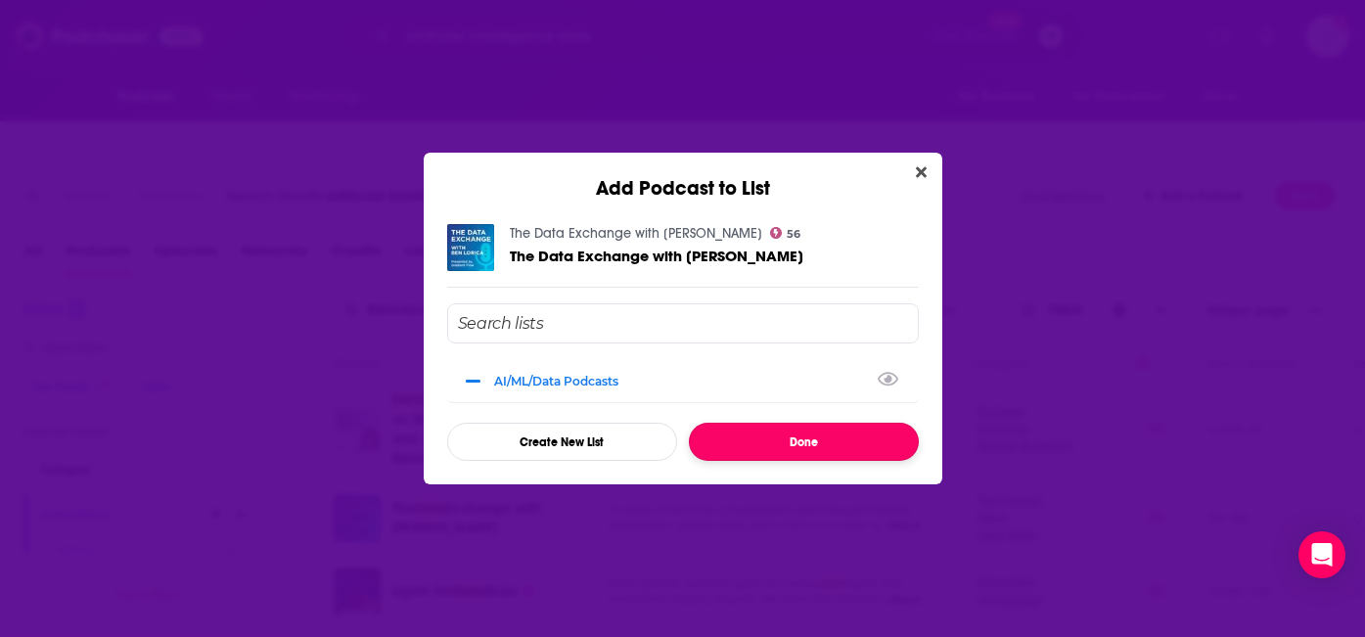
click at [733, 439] on button "Done" at bounding box center [804, 442] width 230 height 38
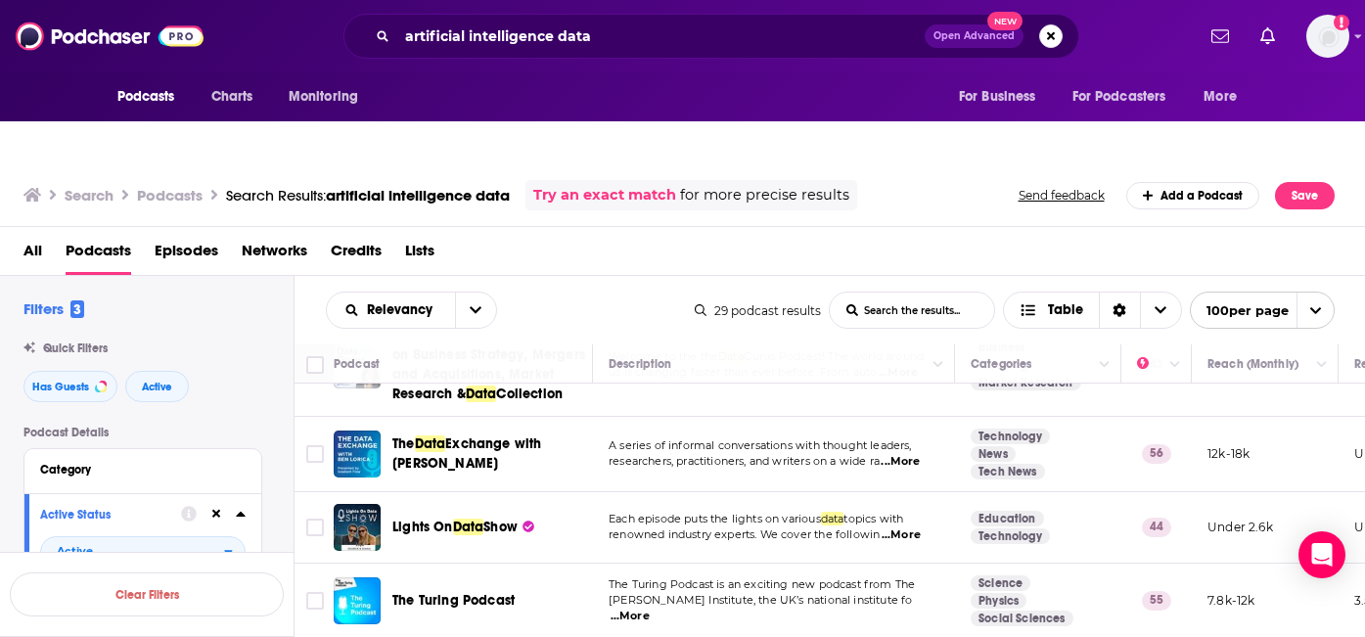
scroll to position [713, 0]
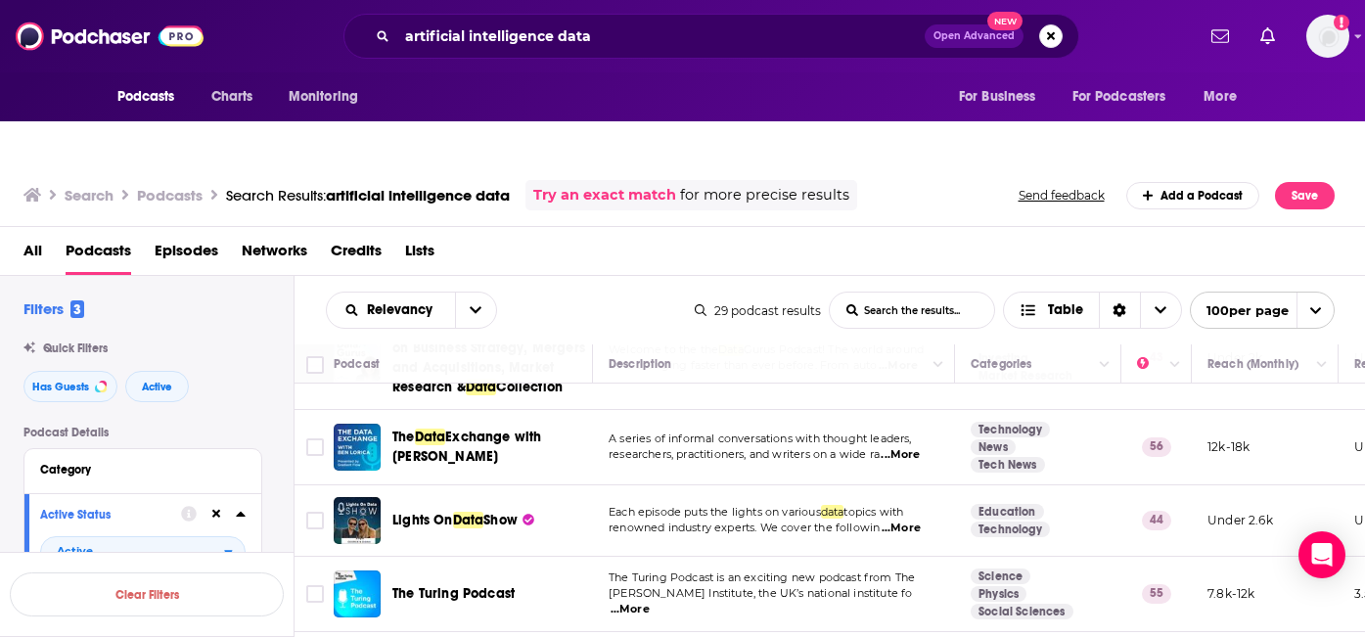
click at [905, 520] on span "...More" at bounding box center [900, 528] width 39 height 16
click at [833, 506] on td "Each episode puts the lights on various data topics with renowned industry expe…" at bounding box center [774, 520] width 362 height 71
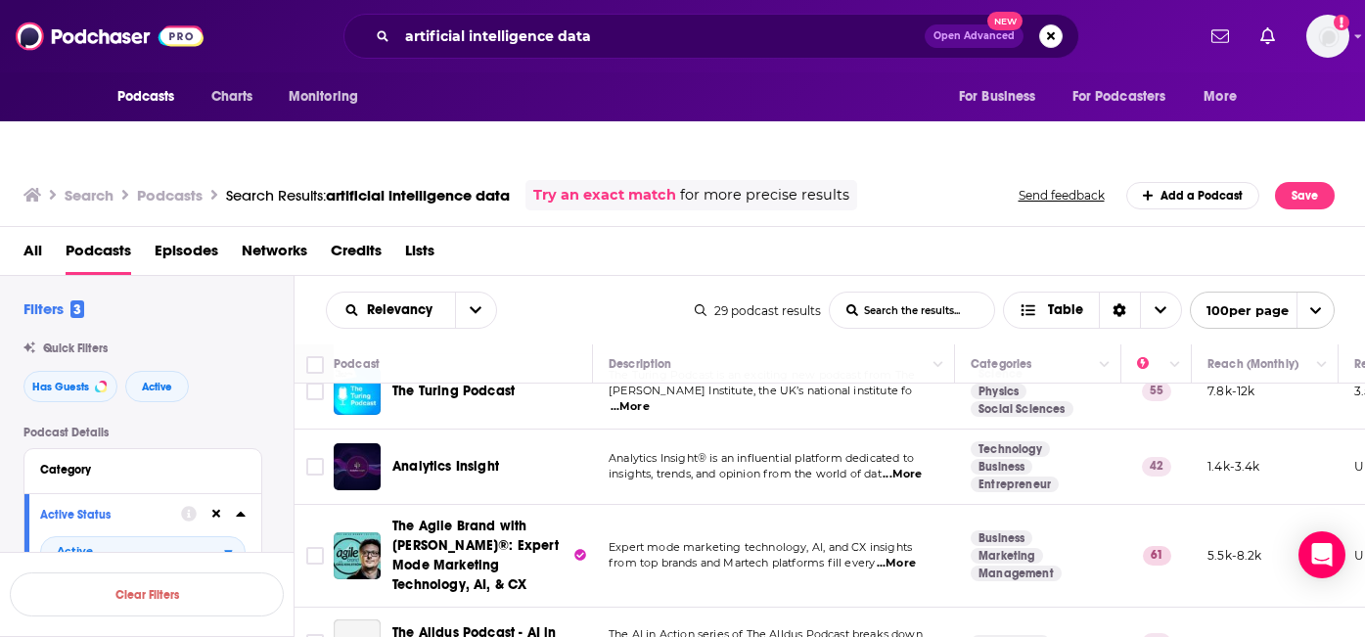
scroll to position [877, 0]
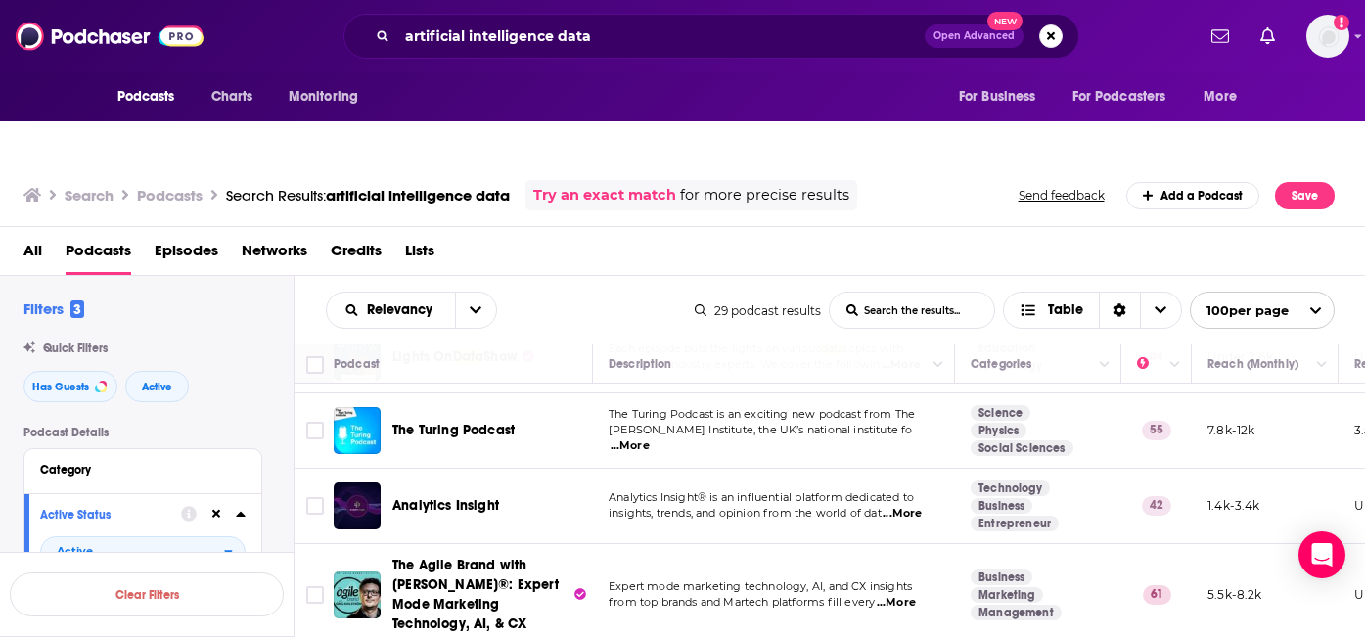
click at [650, 438] on span "...More" at bounding box center [629, 446] width 39 height 16
click at [866, 489] on td "Analytics Insight® is an influential platform dedicated to insights, trends, an…" at bounding box center [774, 506] width 362 height 75
click at [909, 506] on span "...More" at bounding box center [901, 514] width 39 height 16
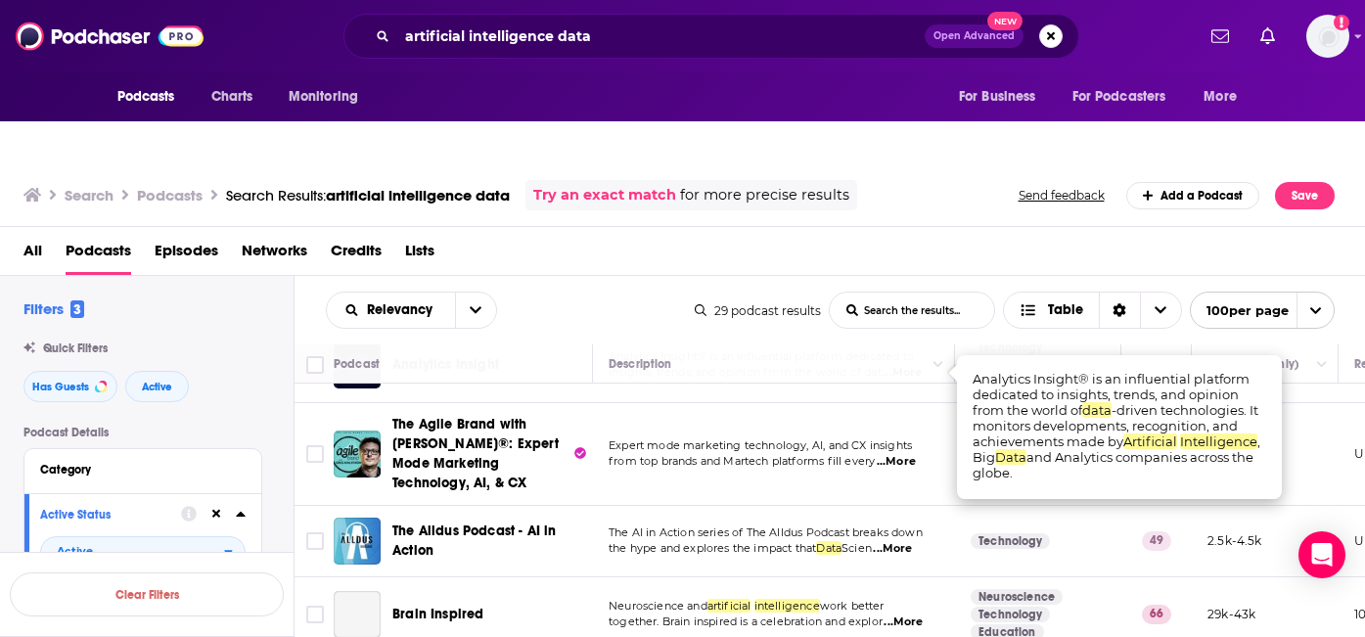
scroll to position [1025, 0]
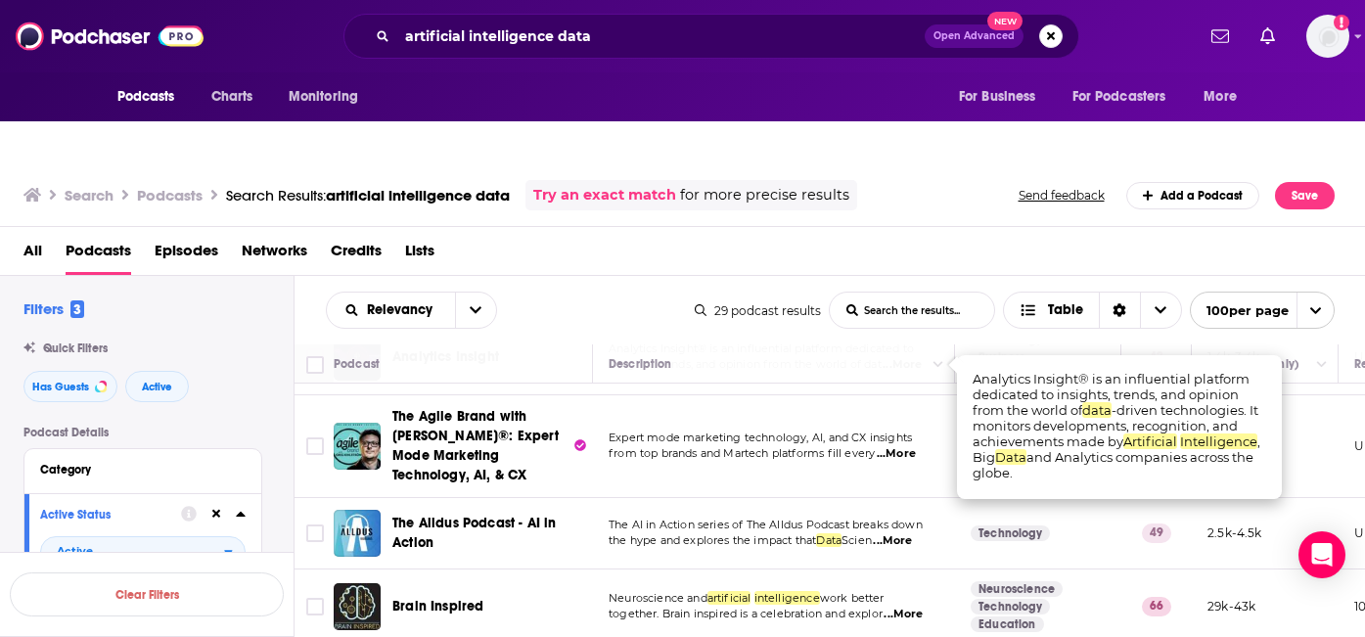
click at [864, 518] on span "The AI in Action series of The Alldus Podcast breaks down" at bounding box center [766, 525] width 314 height 14
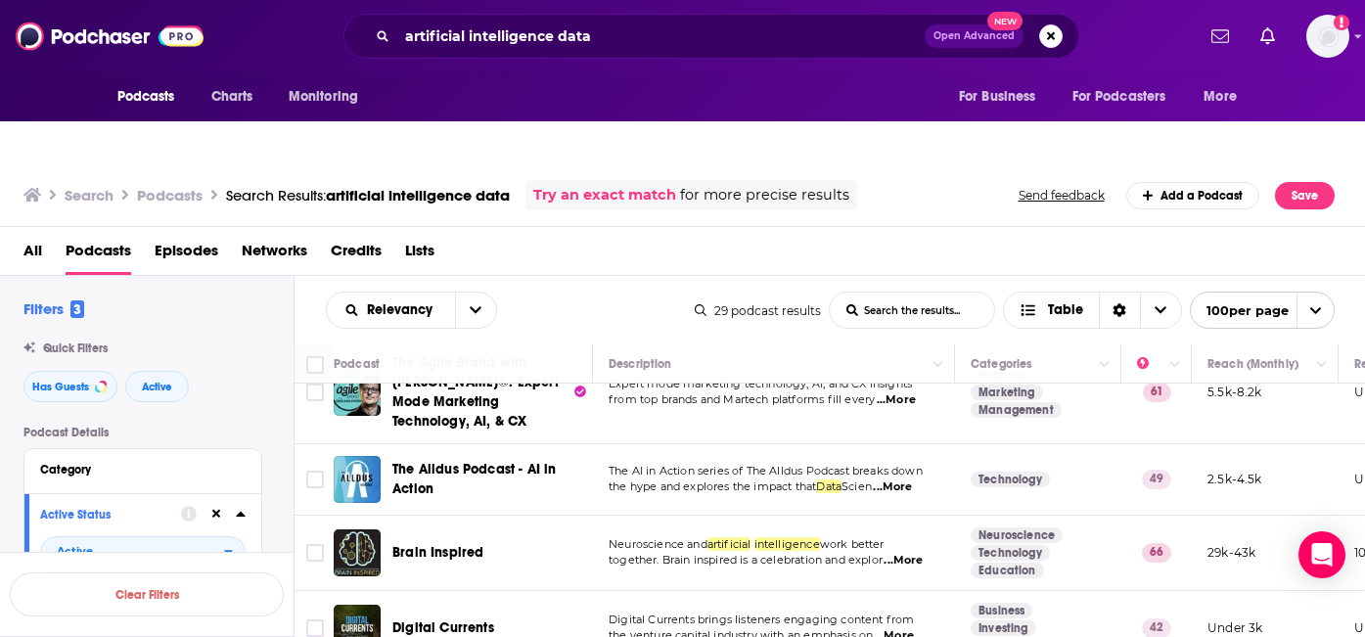
scroll to position [1080, 0]
click at [923, 552] on span "...More" at bounding box center [902, 560] width 39 height 16
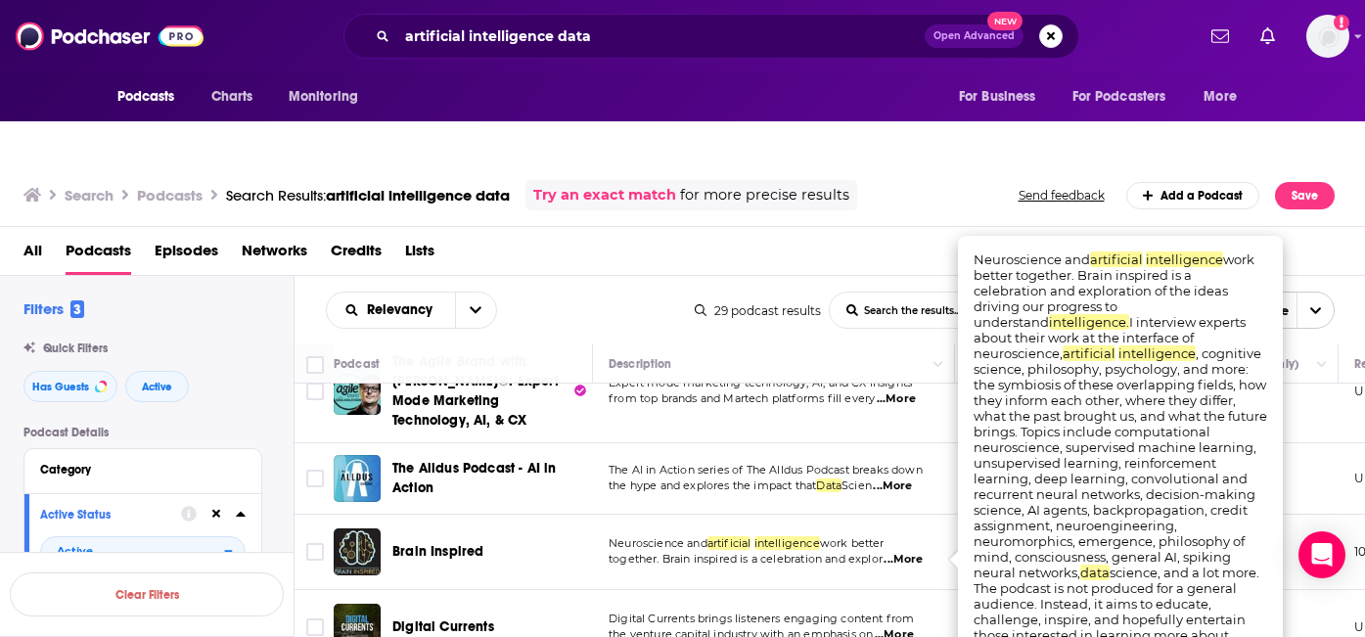
click at [923, 552] on span "...More" at bounding box center [902, 560] width 39 height 16
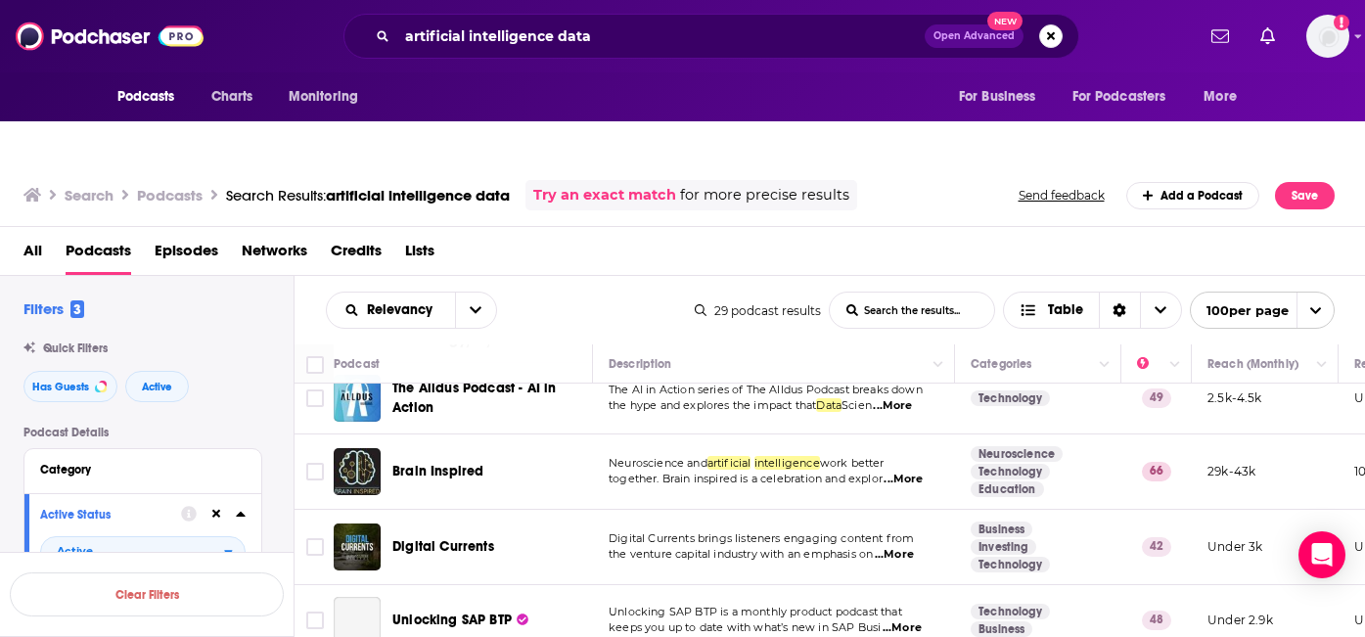
scroll to position [1167, 0]
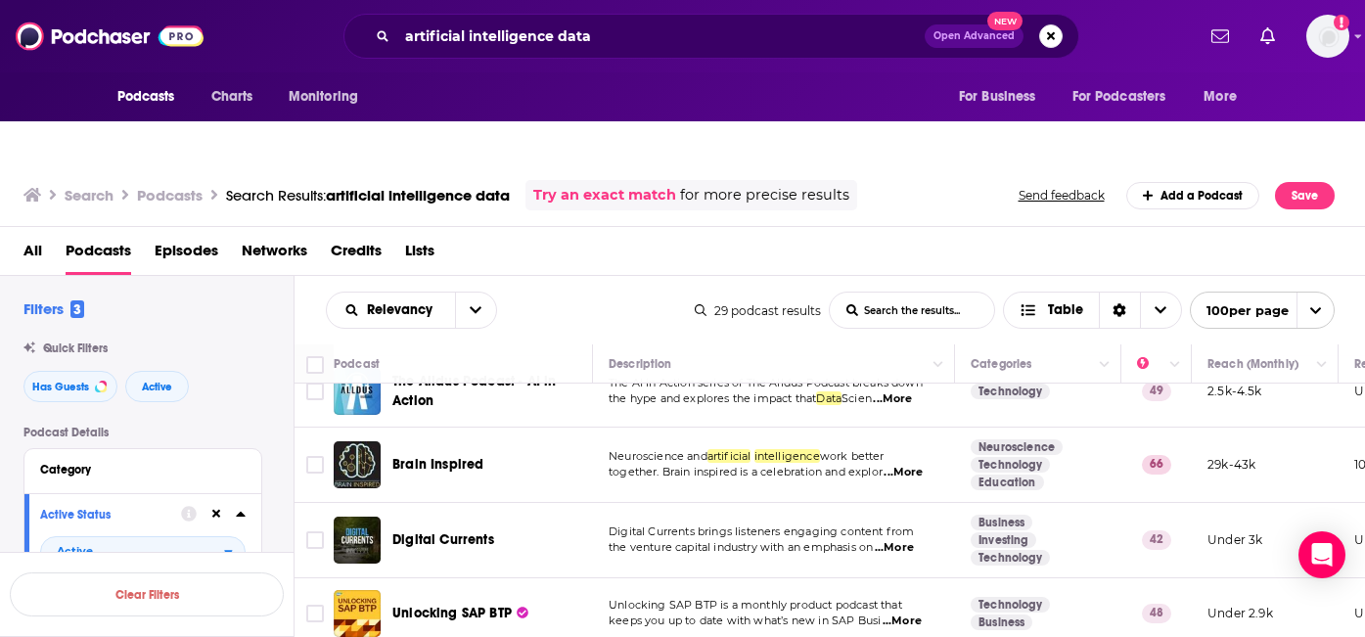
click at [914, 540] on span "...More" at bounding box center [894, 548] width 39 height 16
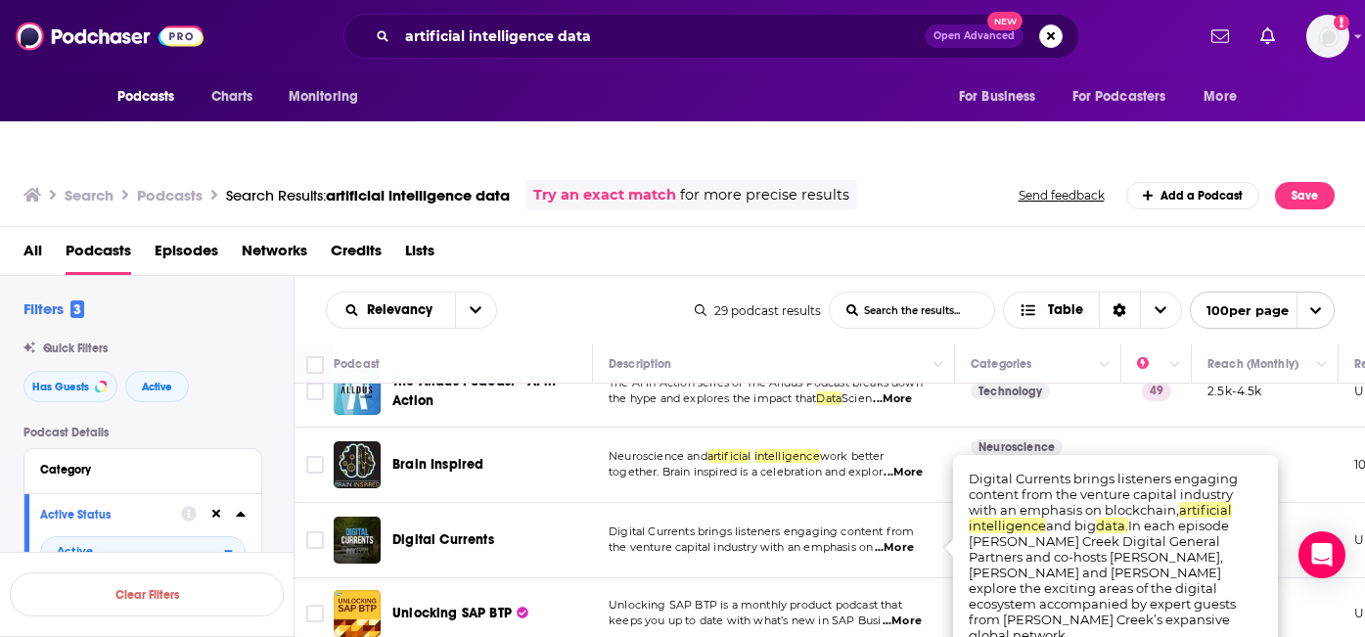
click at [879, 524] on span "Digital Currents brings listeners engaging content from" at bounding box center [761, 531] width 305 height 14
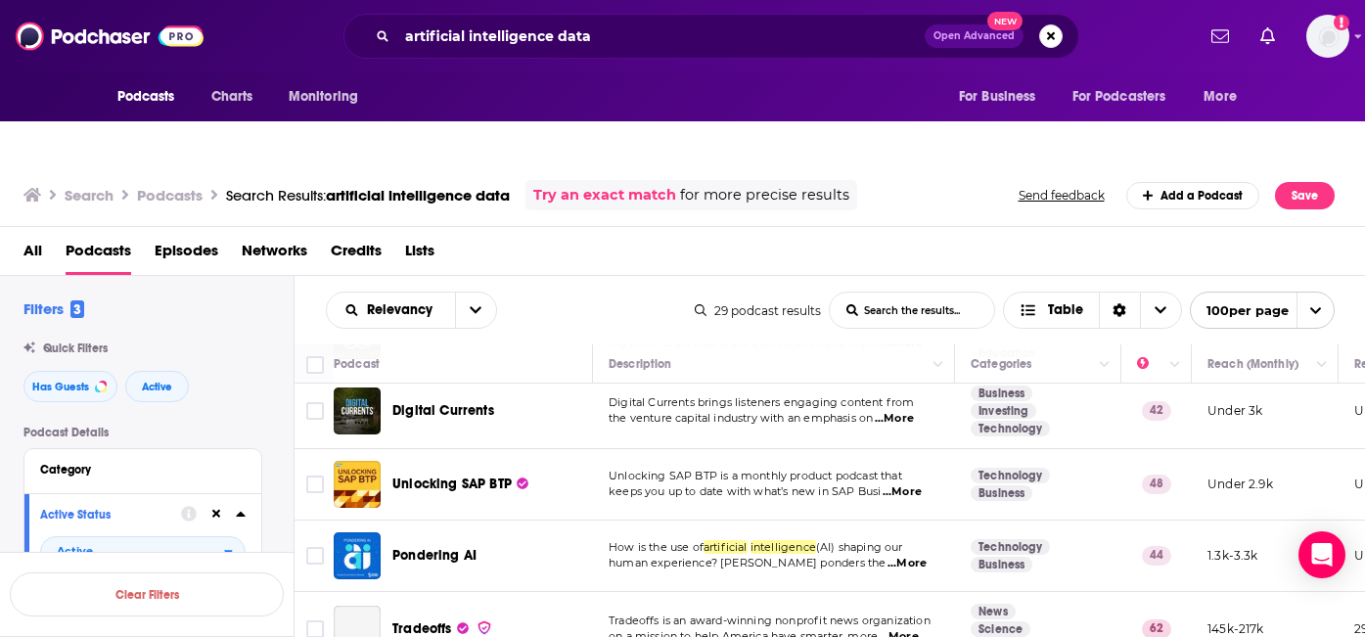
scroll to position [1339, 0]
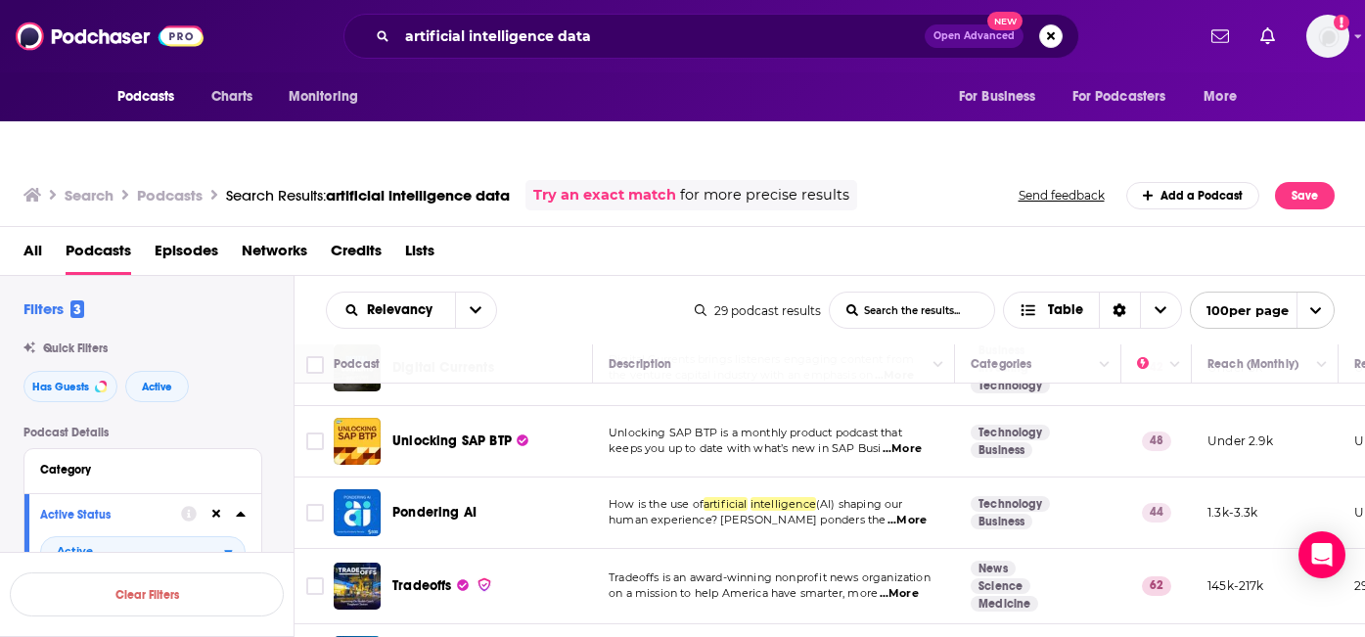
click at [915, 513] on span "...More" at bounding box center [906, 521] width 39 height 16
click at [892, 504] on td "How is the use of artificial intelligence (AI) shaping our human experience? Ki…" at bounding box center [774, 512] width 362 height 71
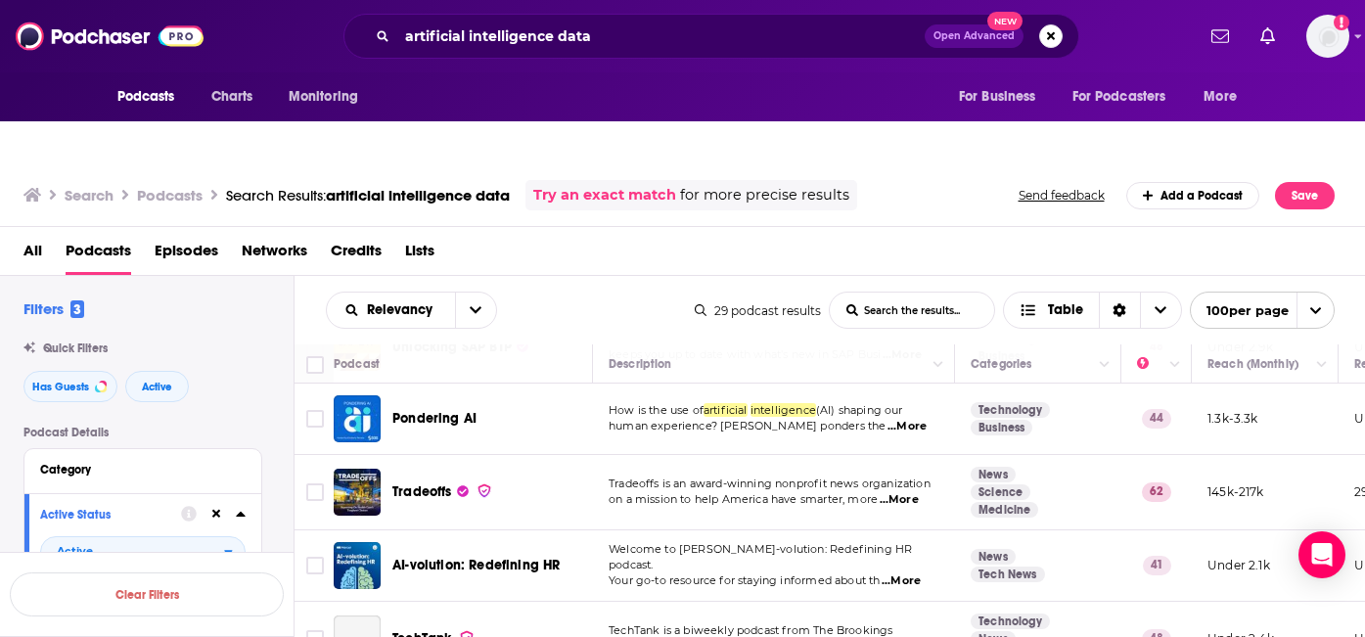
scroll to position [1435, 0]
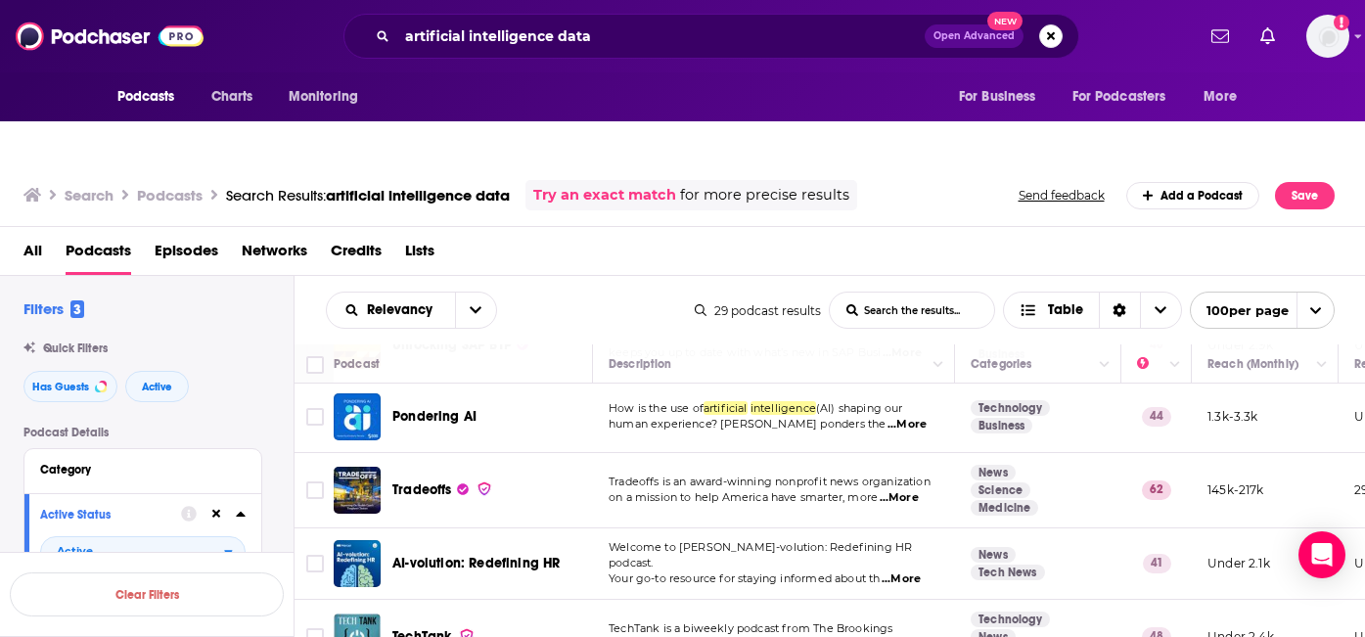
click at [911, 490] on span "...More" at bounding box center [899, 498] width 39 height 16
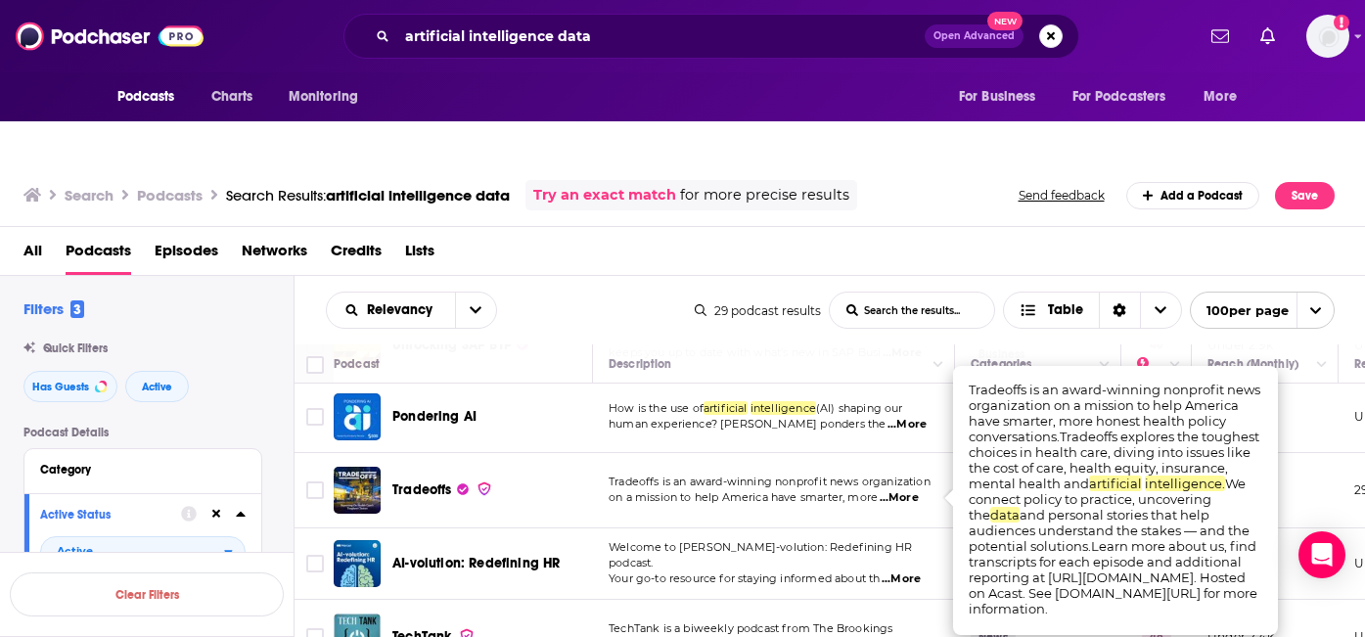
click at [870, 528] on td "Welcome to Mercer’s, AI-volution: Redefining HR podcast. Your go-to resource fo…" at bounding box center [774, 563] width 362 height 71
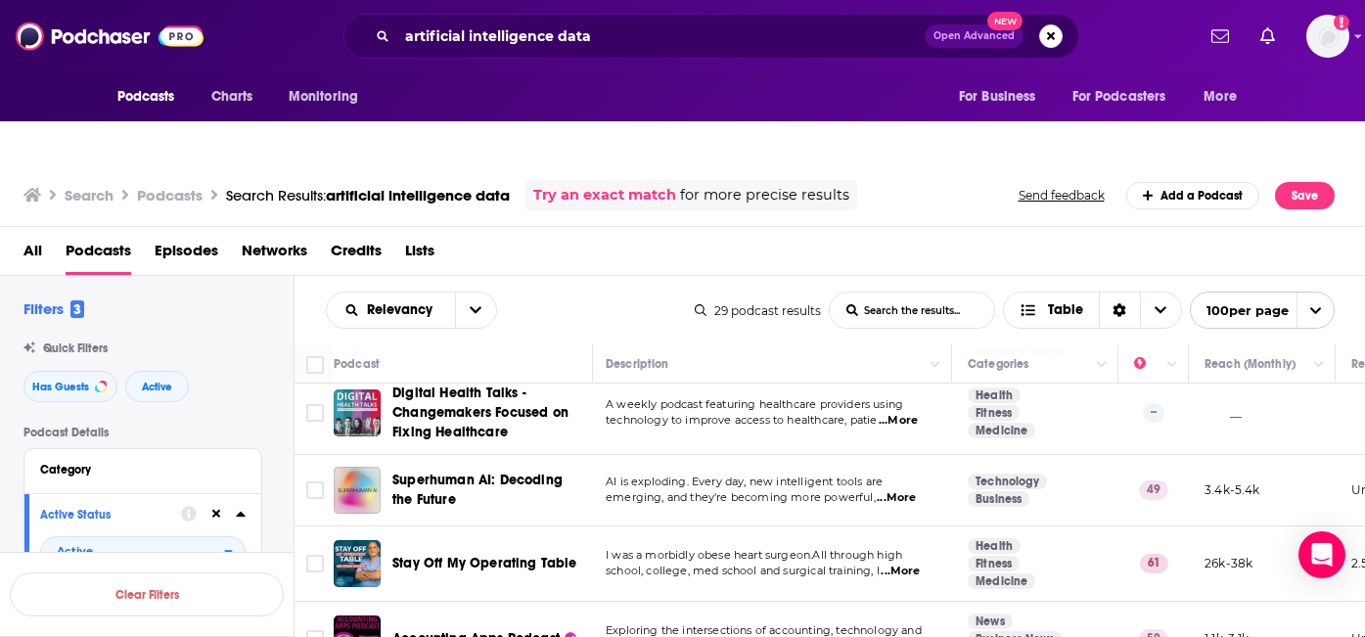
scroll to position [1814, 0]
click at [899, 490] on span "...More" at bounding box center [899, 498] width 39 height 16
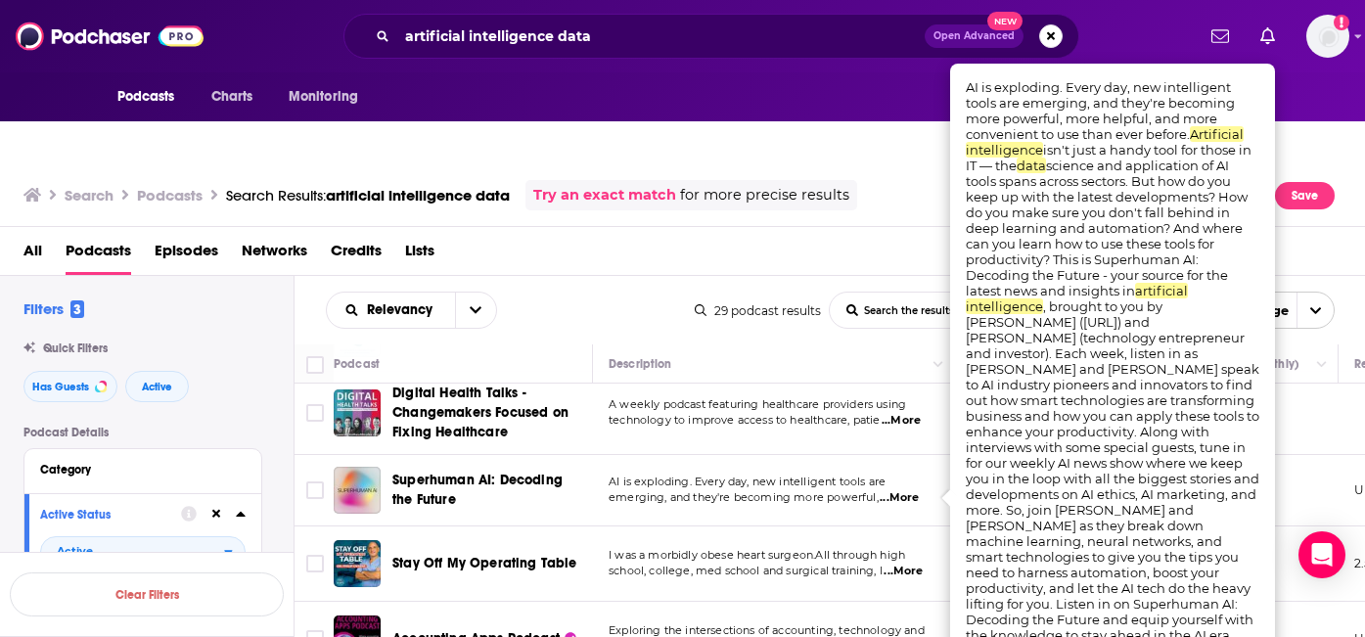
click at [700, 602] on td "Exploring the intersections of accounting, technology and modern practice metho…" at bounding box center [774, 639] width 362 height 75
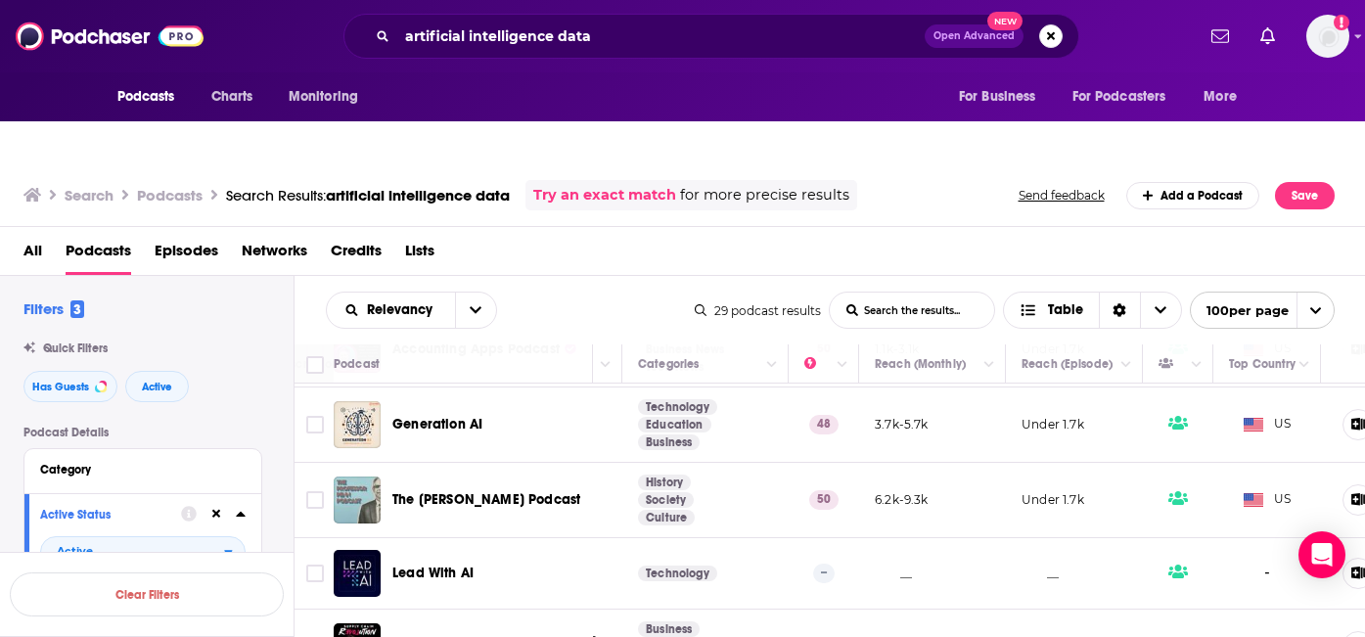
scroll to position [2104, 0]
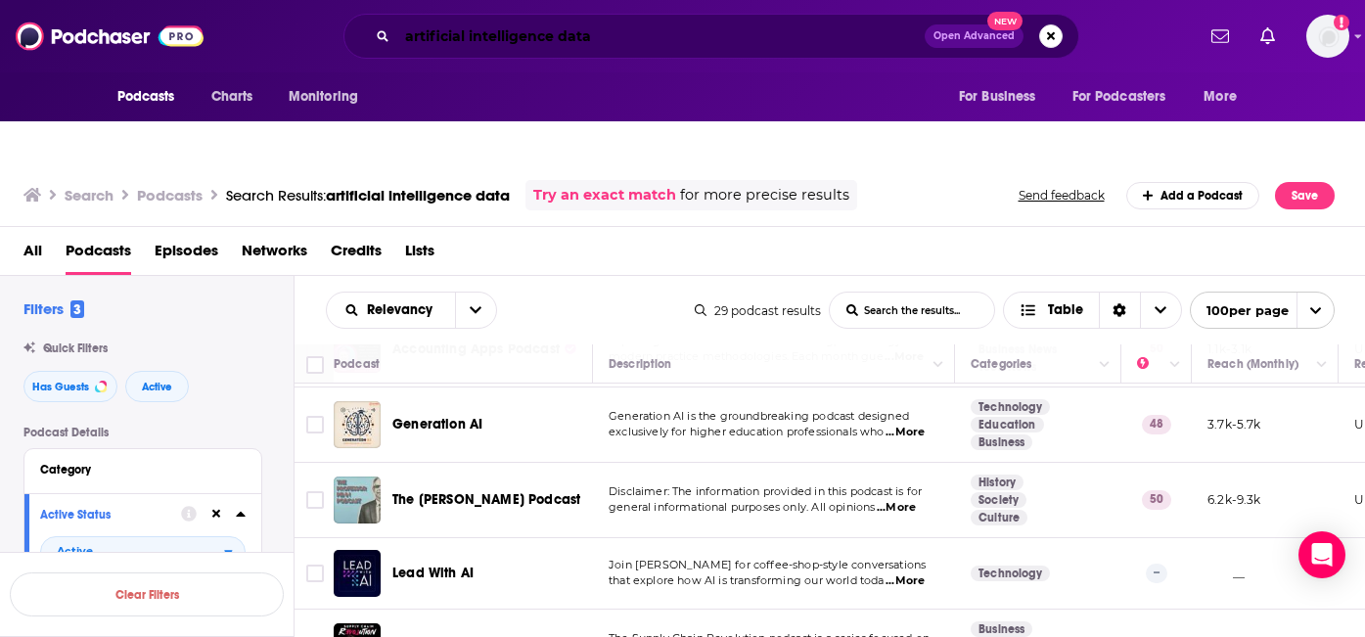
click at [557, 31] on input "artificial intelligence data" at bounding box center [660, 36] width 527 height 31
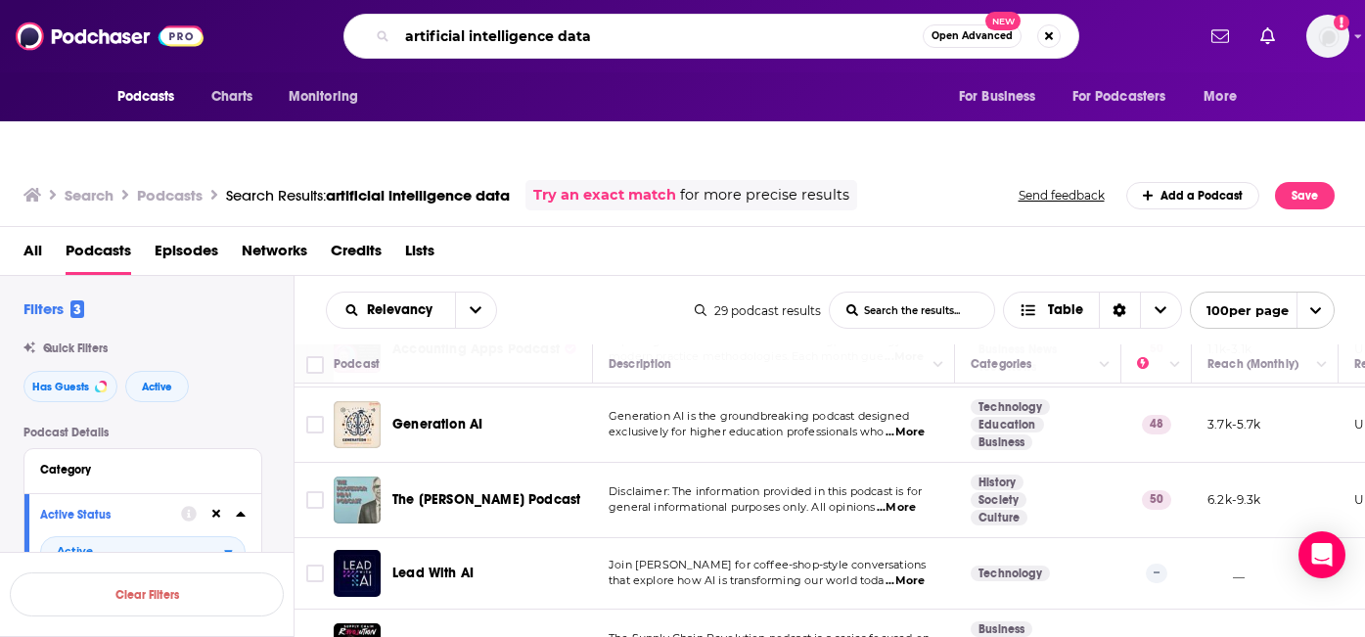
click at [557, 31] on input "artificial intelligence data" at bounding box center [659, 36] width 525 height 31
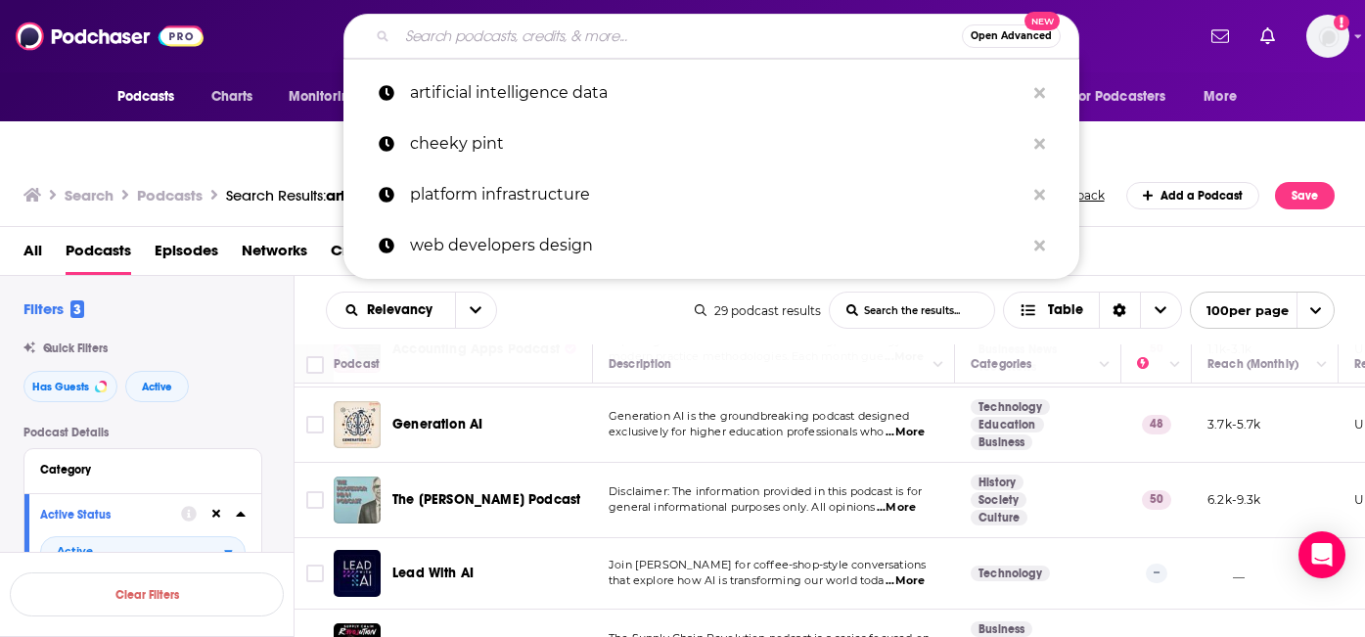
type input "s"
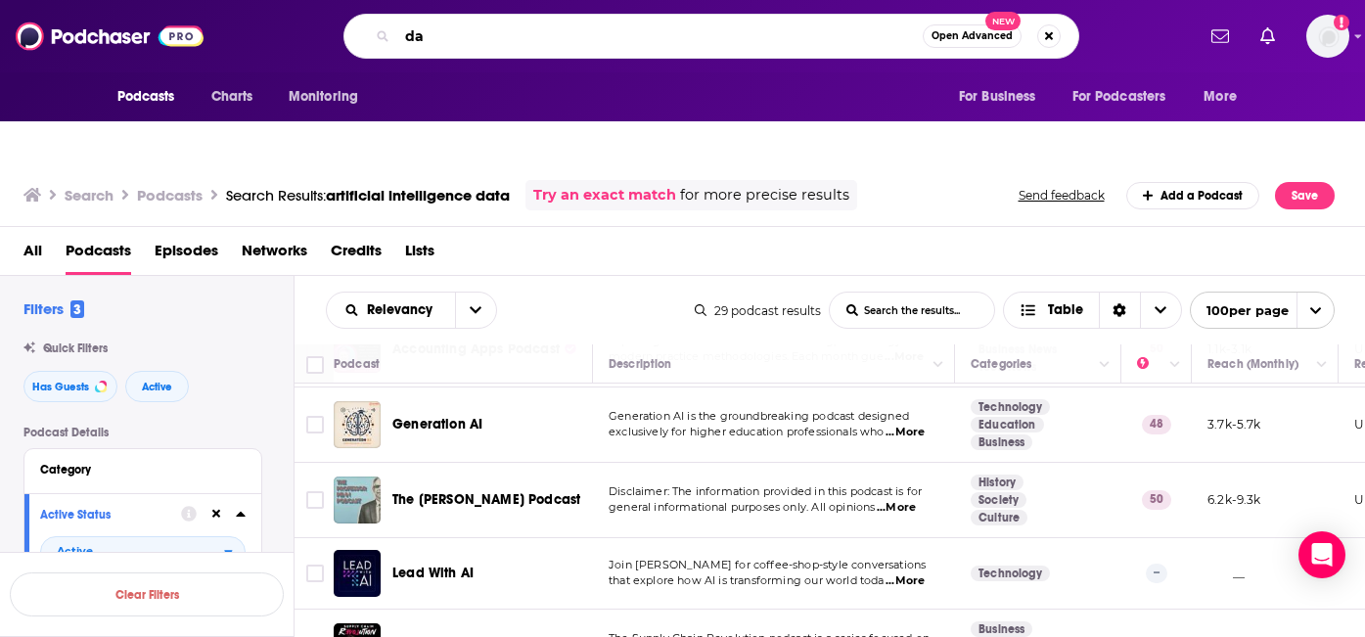
type input "d"
type input "engineers"
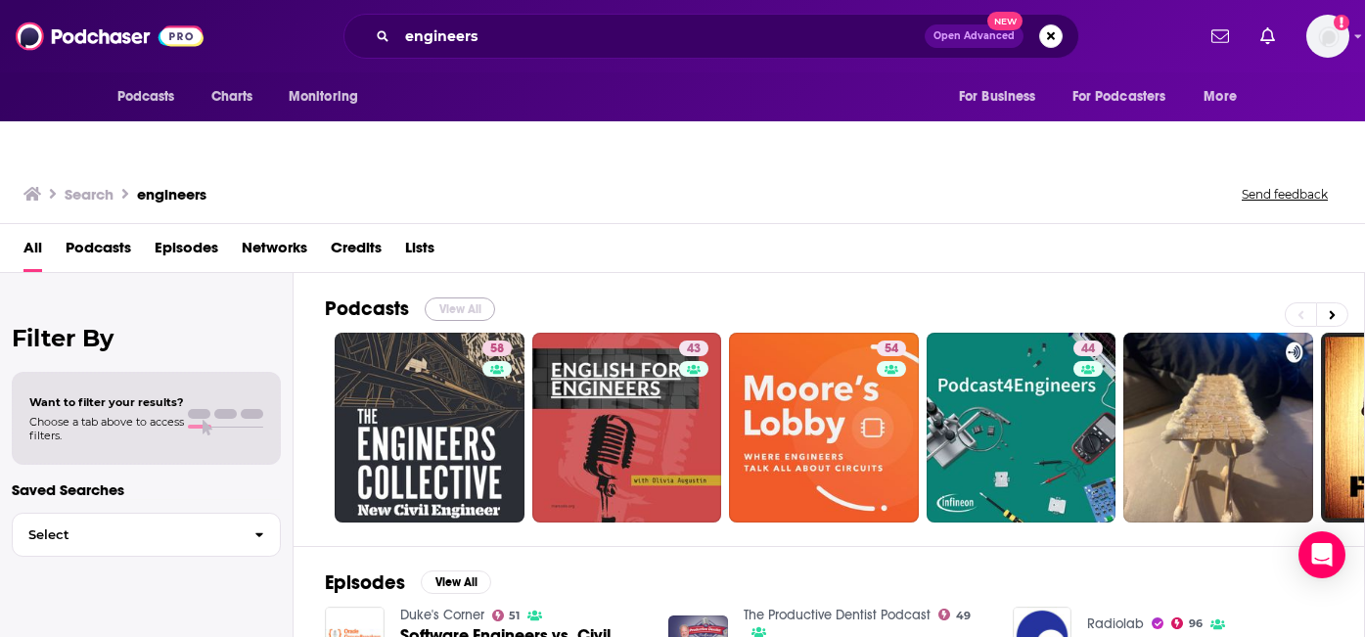
click at [464, 297] on button "View All" at bounding box center [460, 308] width 70 height 23
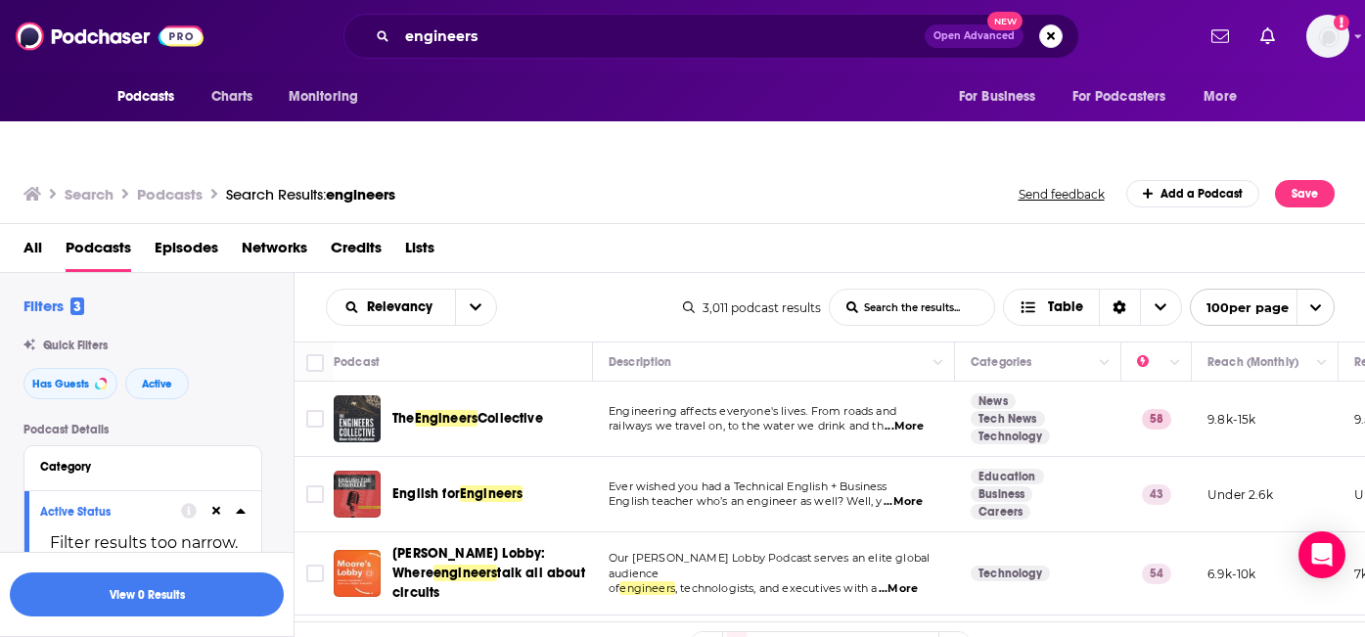
click at [905, 419] on span "...More" at bounding box center [903, 427] width 39 height 16
click at [637, 299] on div "Relevancy List Search Input Search the results... Table 3,011 podcast results L…" at bounding box center [829, 307] width 1071 height 68
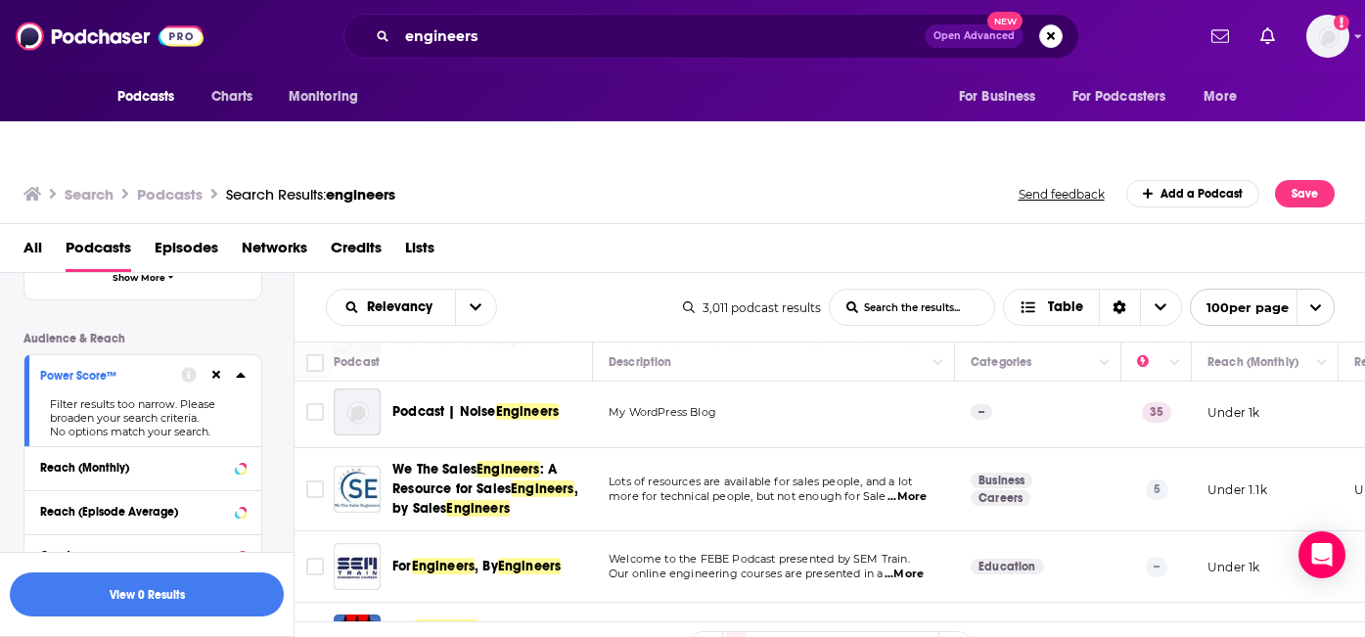
scroll to position [582, 0]
click at [236, 370] on icon at bounding box center [240, 372] width 9 height 5
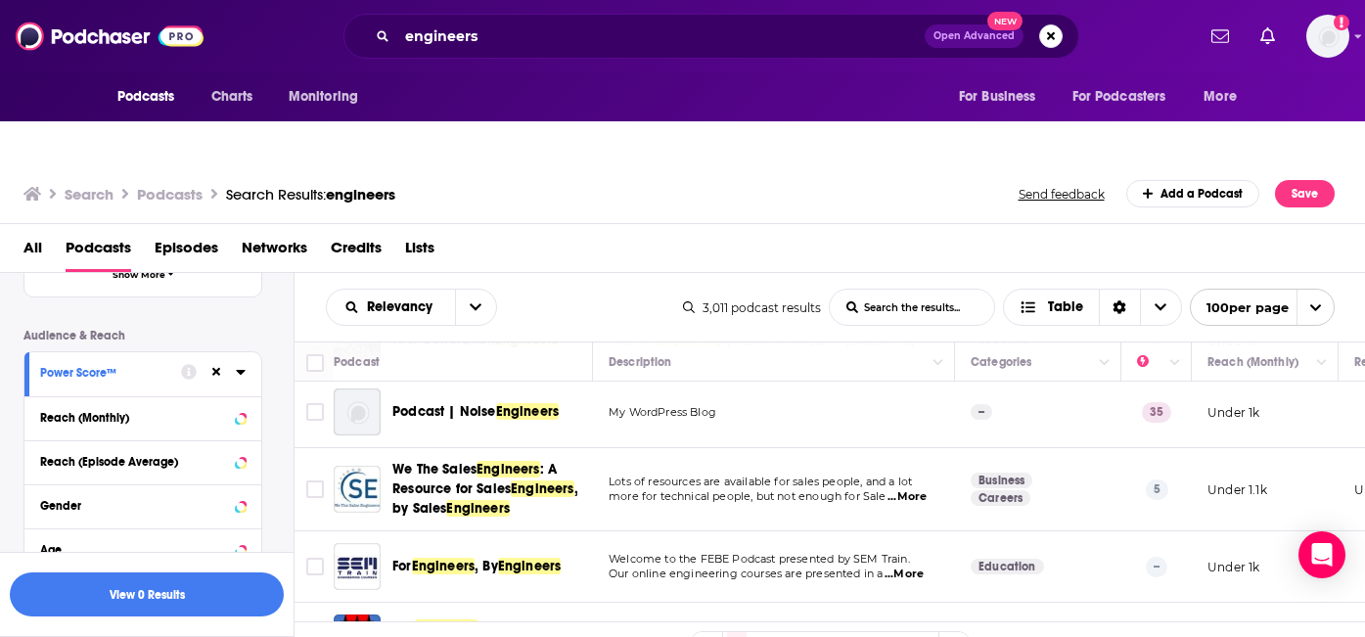
scroll to position [617, 0]
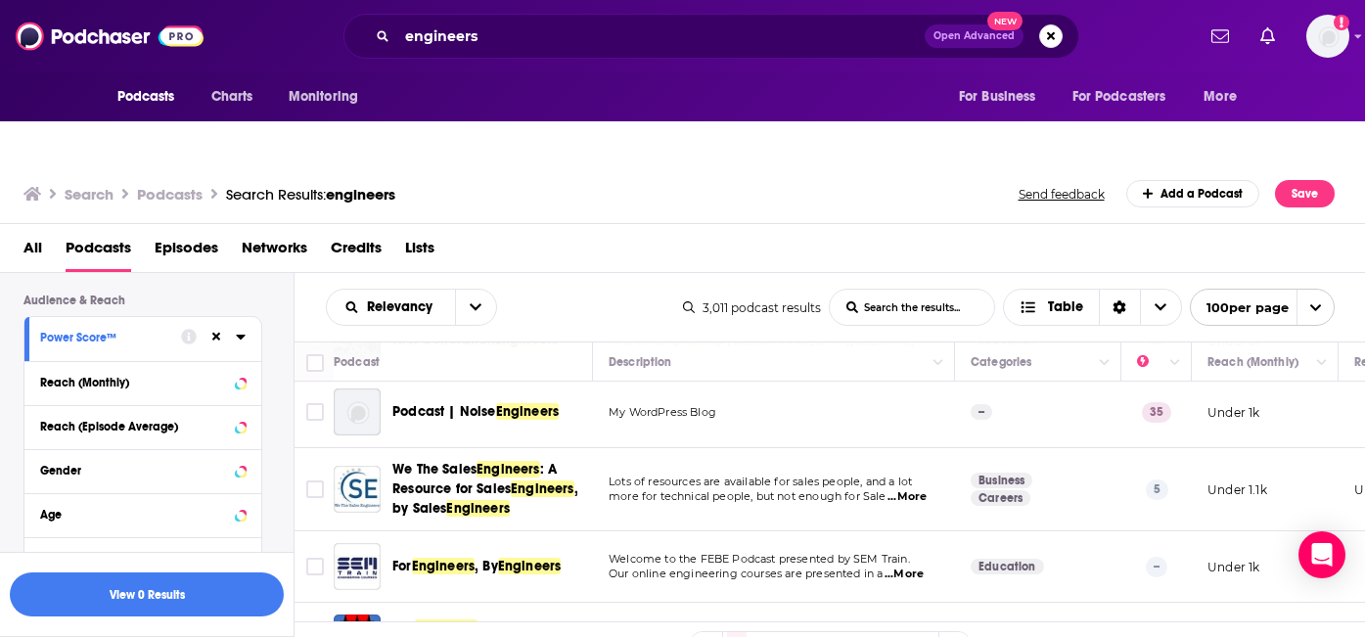
click at [105, 331] on div "Power Score™" at bounding box center [104, 338] width 128 height 14
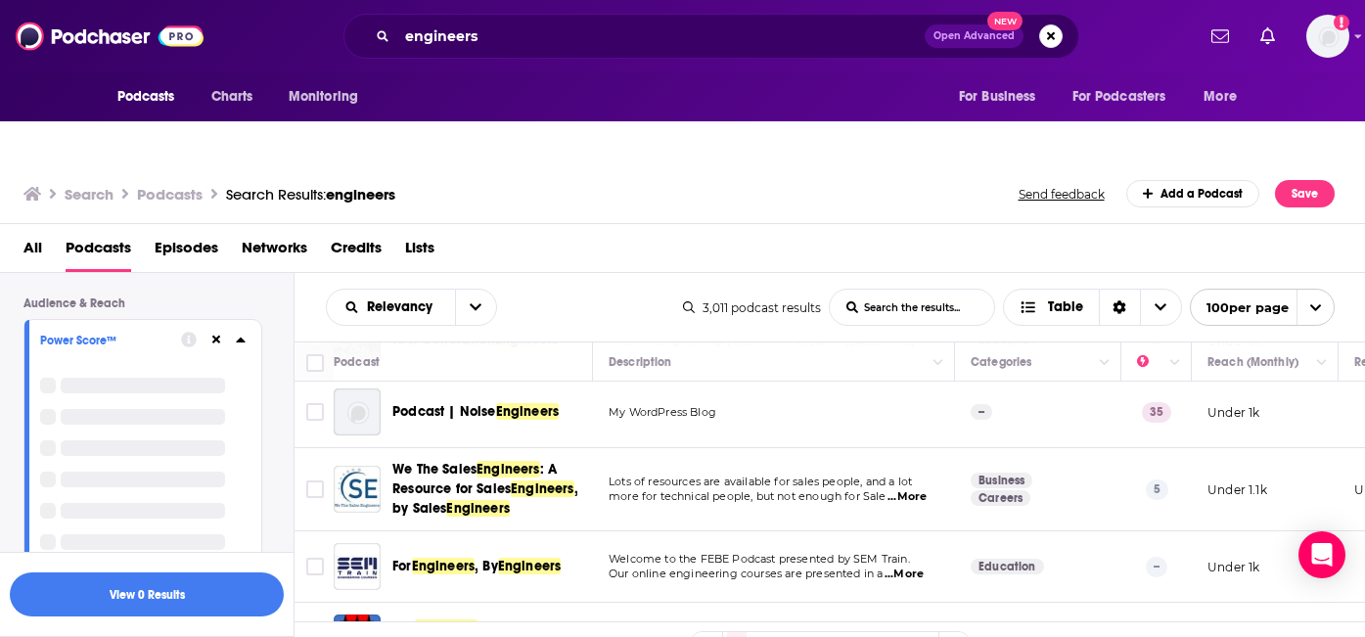
click at [247, 320] on div "Power Score™" at bounding box center [142, 446] width 237 height 253
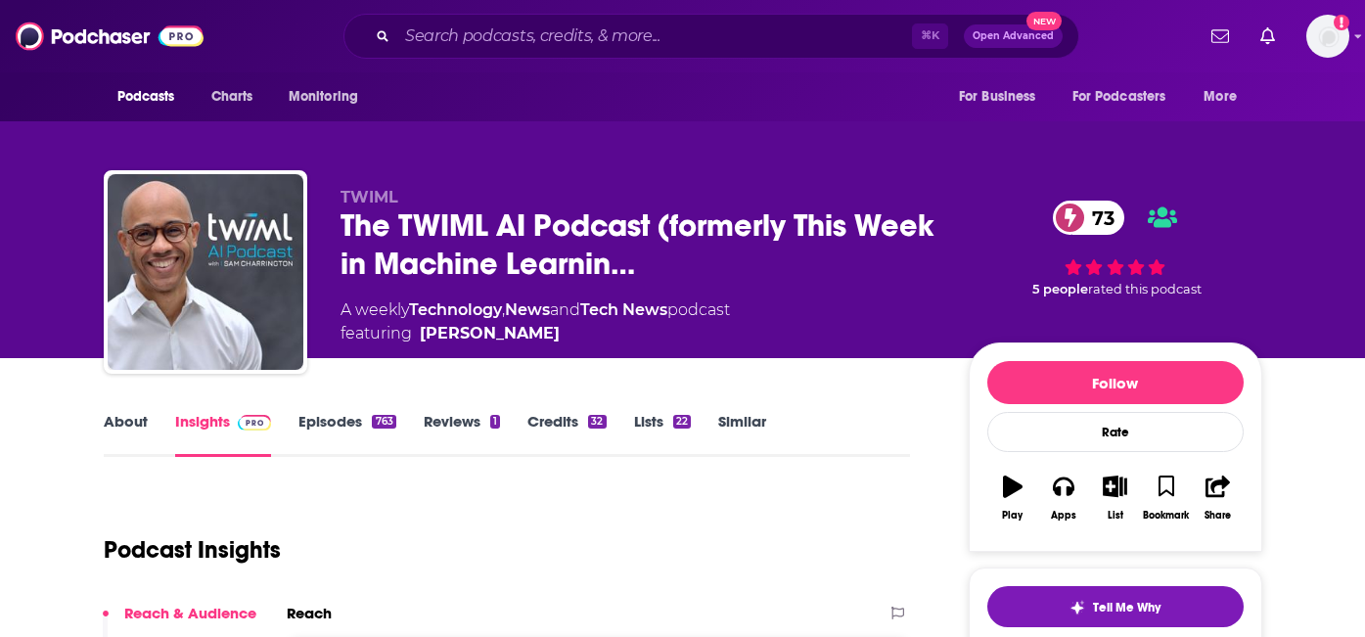
click at [348, 412] on link "Episodes 763" at bounding box center [346, 434] width 97 height 45
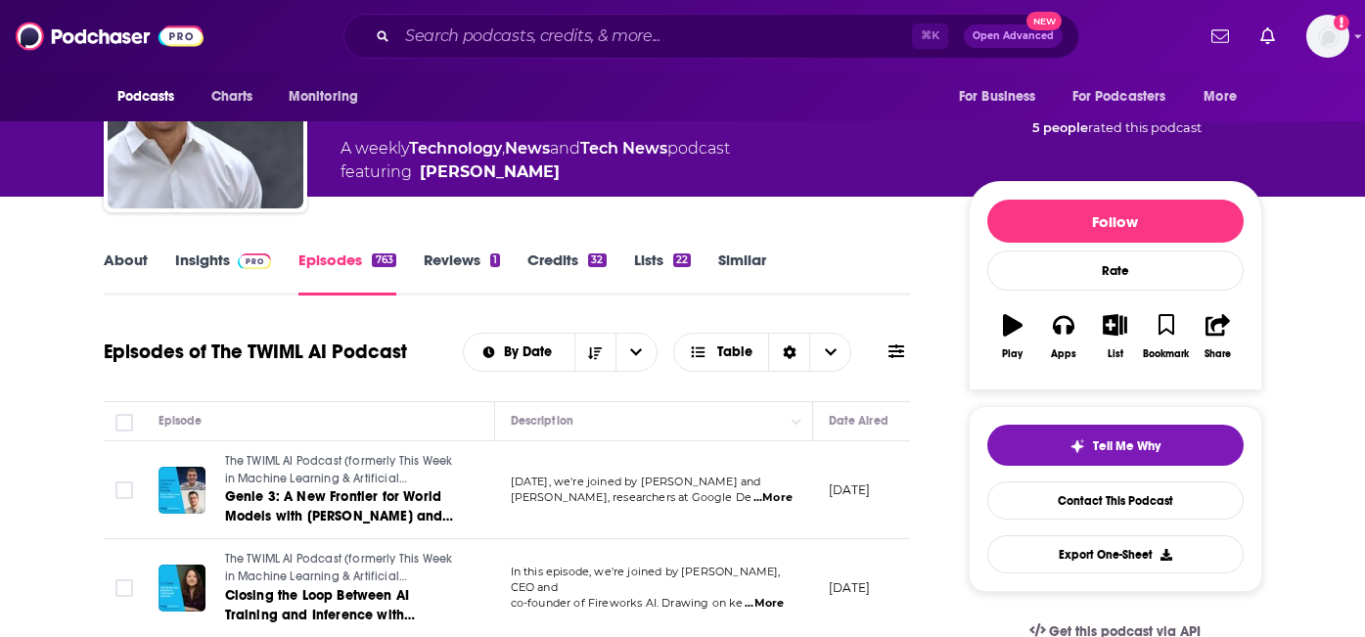
scroll to position [239, 0]
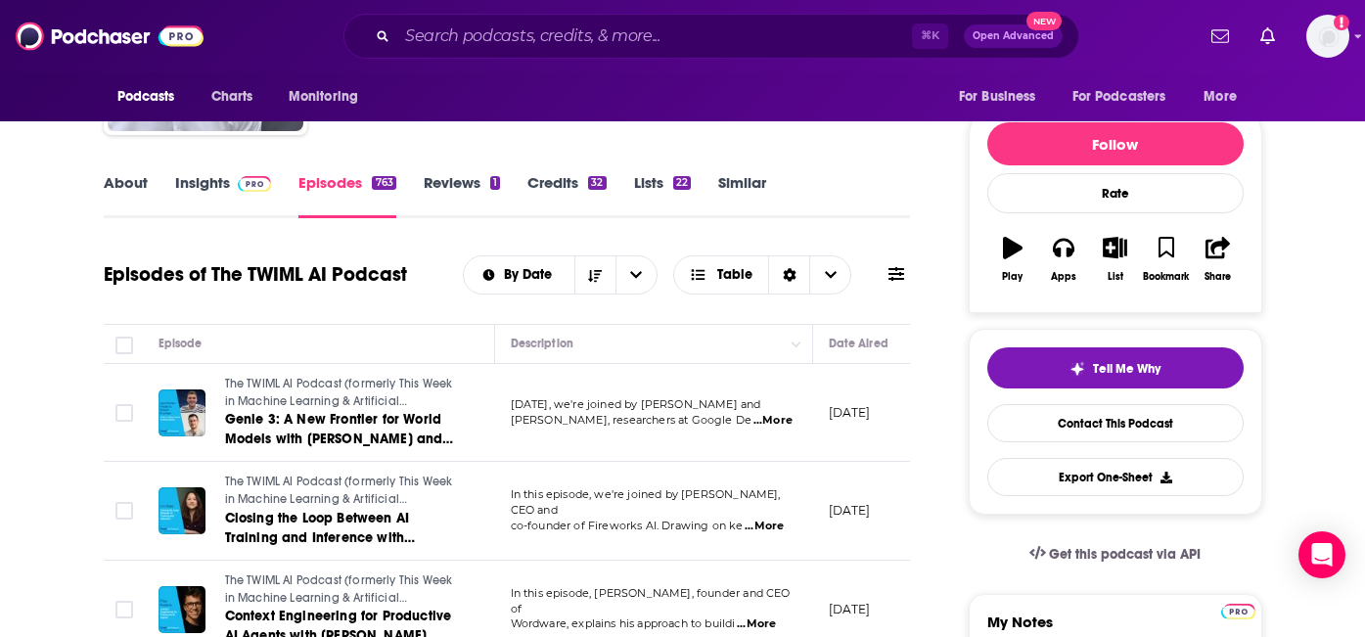
click at [775, 413] on span "...More" at bounding box center [772, 421] width 39 height 16
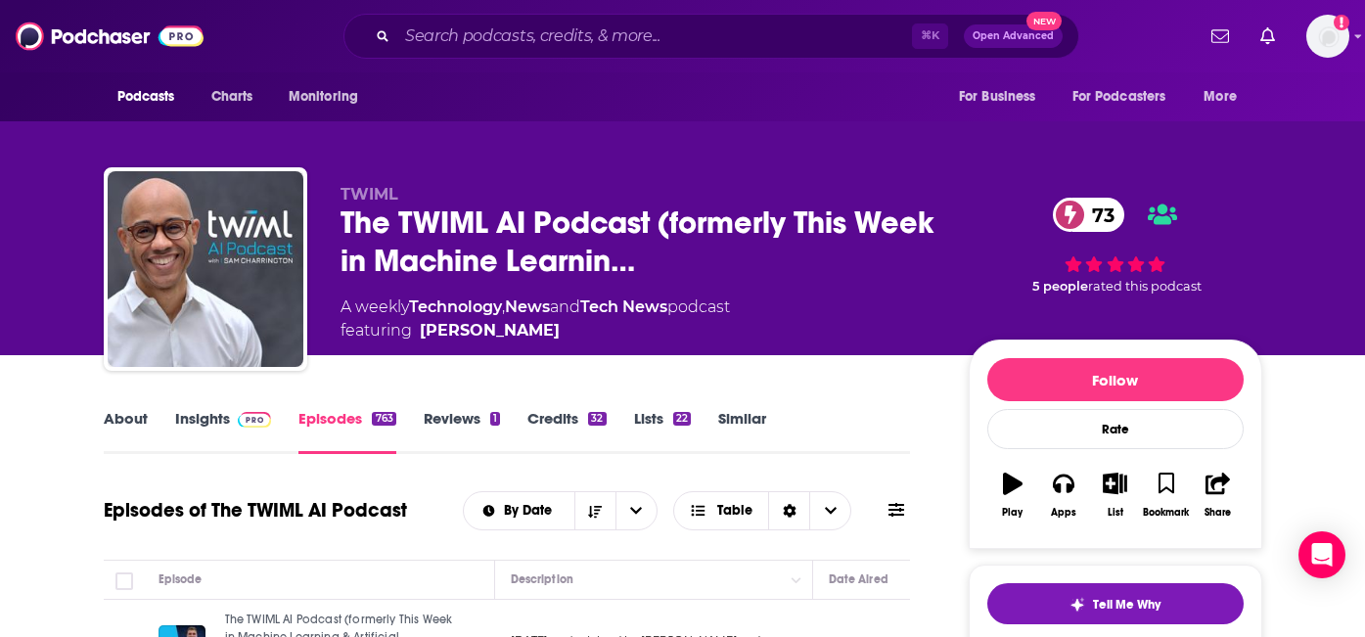
scroll to position [0, 0]
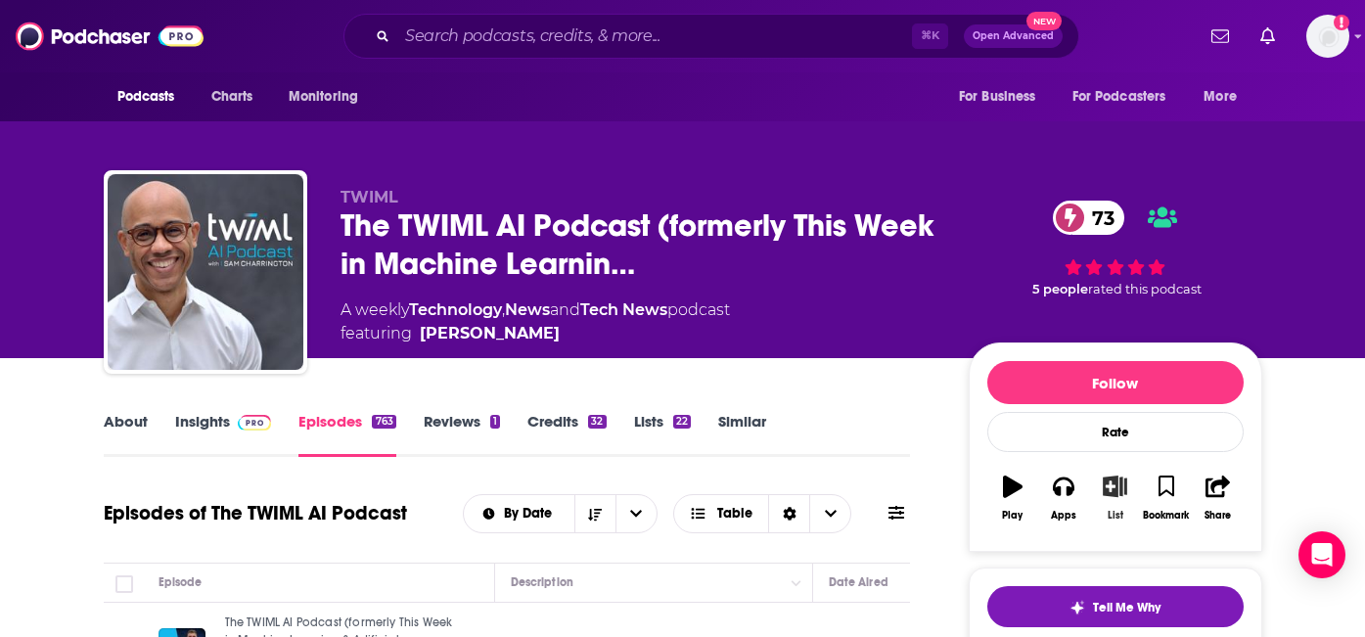
click at [1111, 475] on icon "button" at bounding box center [1115, 486] width 24 height 22
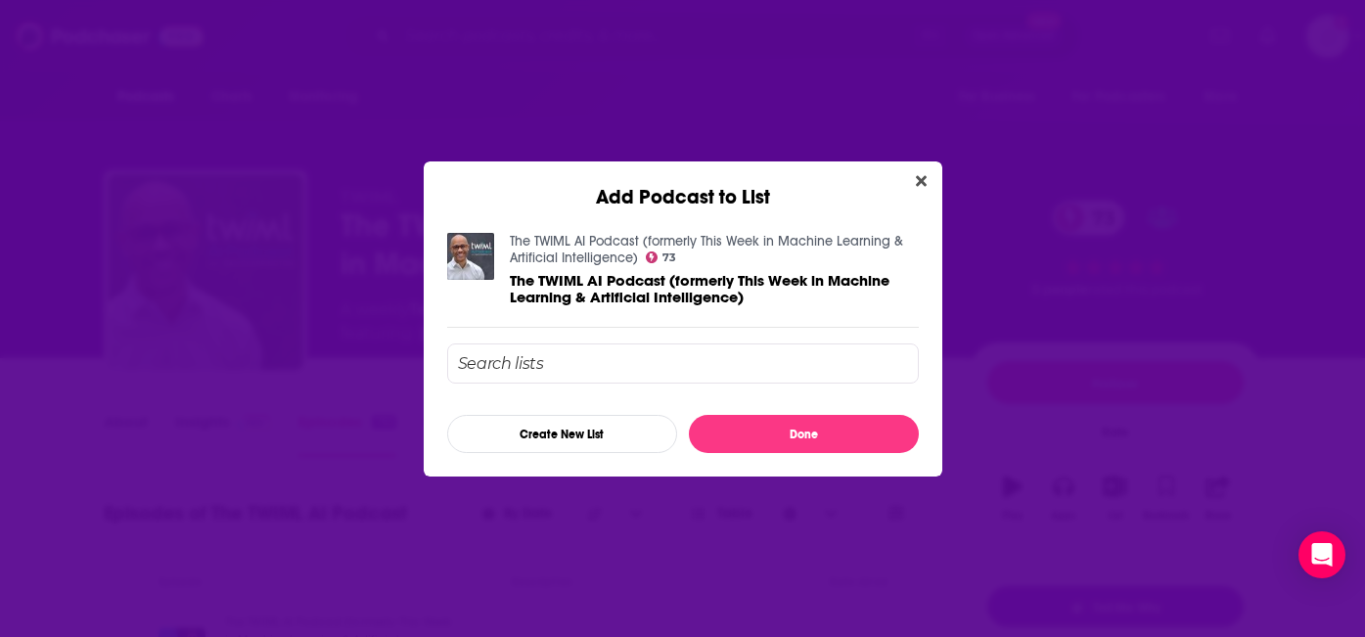
click at [557, 370] on input "Add Podcast To List" at bounding box center [683, 363] width 472 height 40
click at [585, 425] on button "Create New List" at bounding box center [562, 434] width 230 height 38
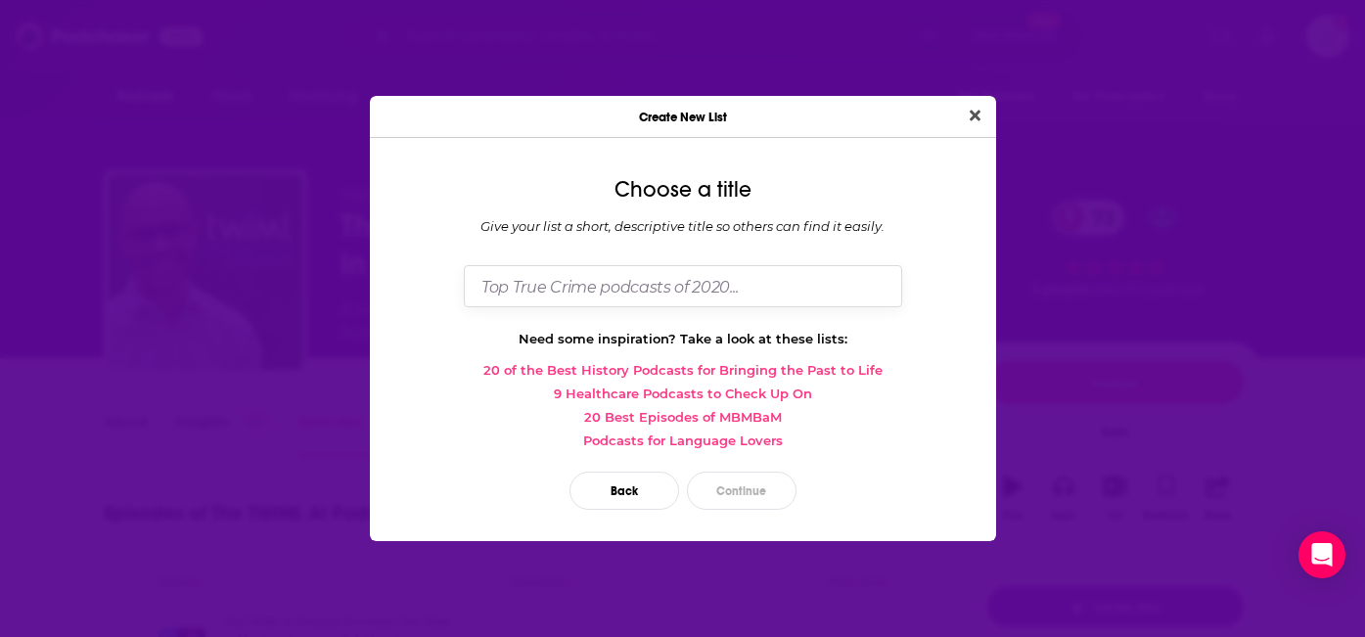
click at [607, 283] on input "Dialog" at bounding box center [683, 286] width 438 height 42
type input "AI/ML/Data Podcasts"
click at [722, 488] on button "Continue" at bounding box center [742, 491] width 110 height 38
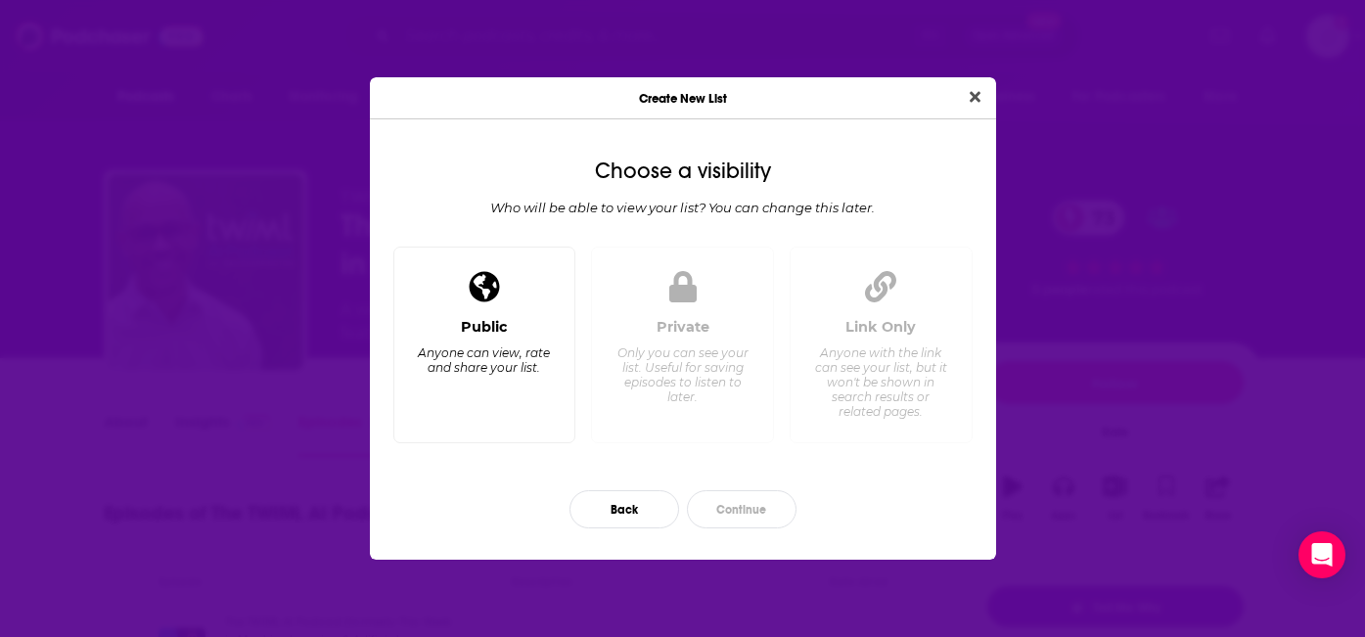
click at [499, 347] on div "Anyone can view, rate and share your list." at bounding box center [484, 359] width 134 height 29
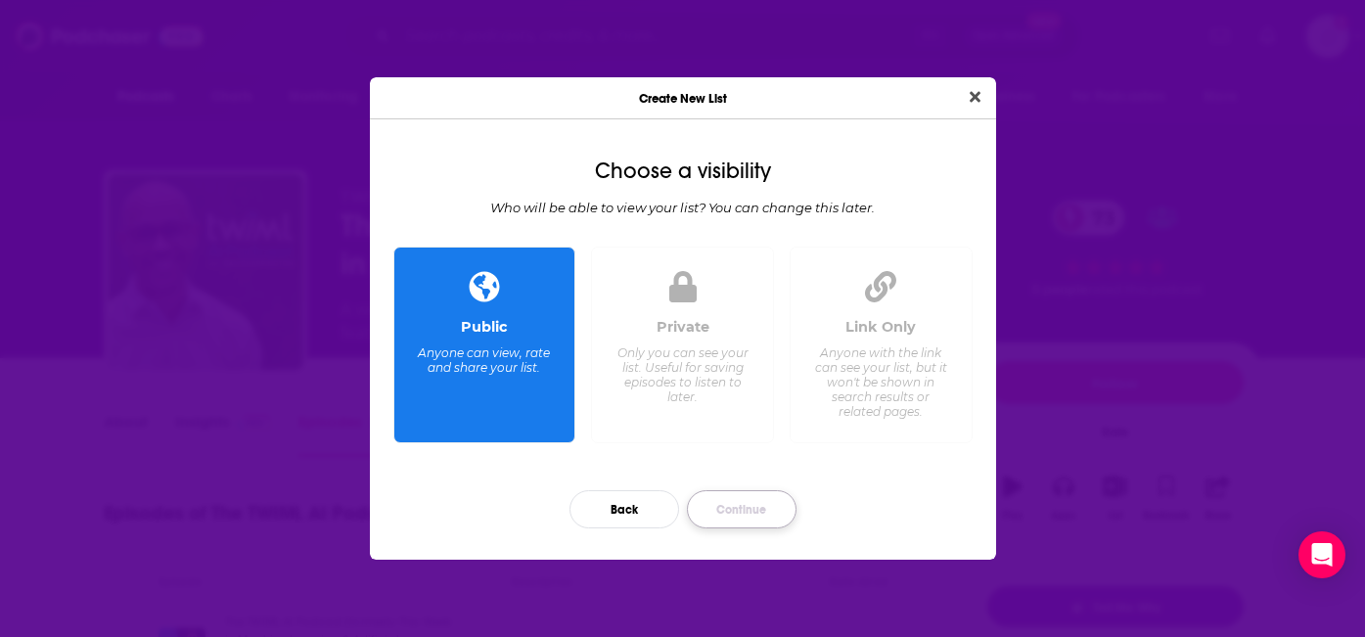
click at [763, 512] on button "Continue" at bounding box center [742, 509] width 110 height 38
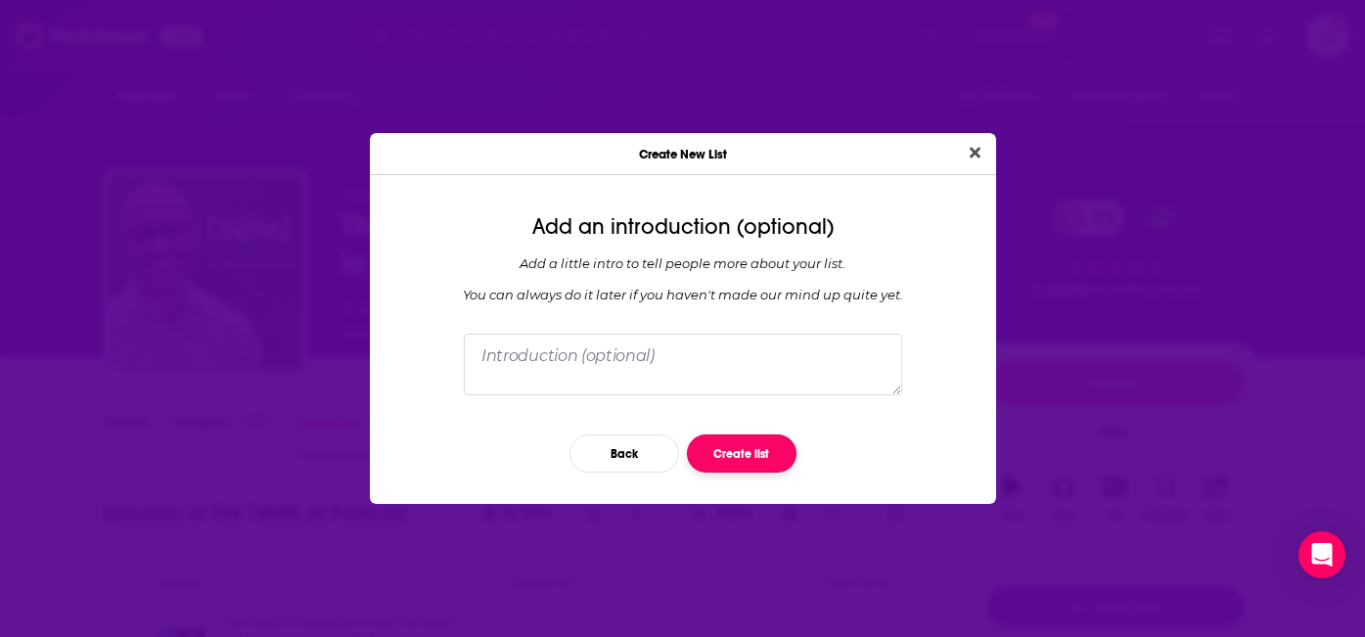
click at [755, 443] on button "Create list" at bounding box center [742, 453] width 110 height 38
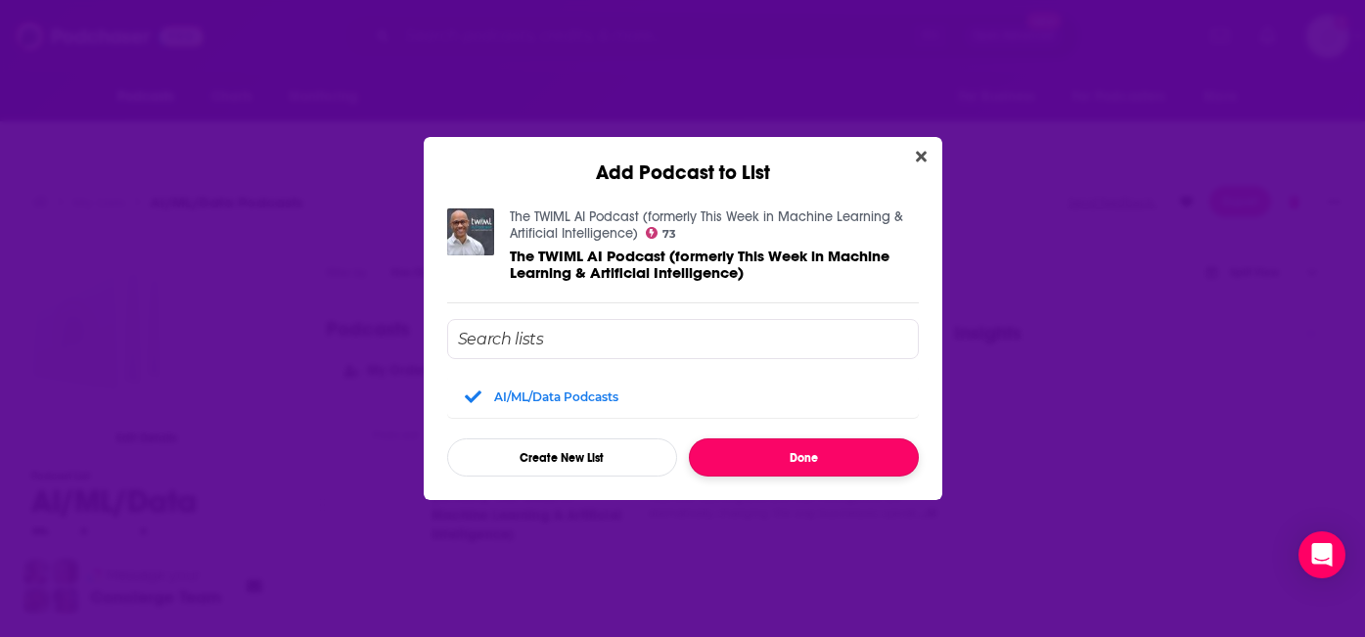
click at [785, 455] on button "Done" at bounding box center [804, 457] width 230 height 38
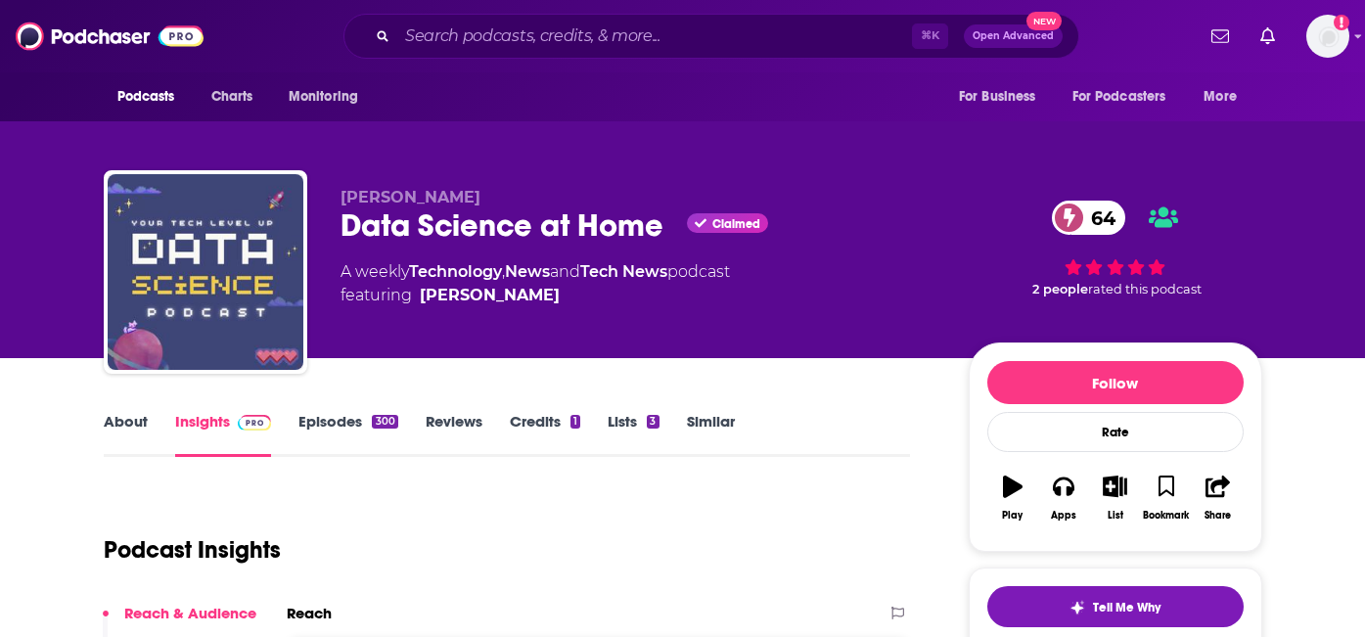
click at [347, 412] on link "Episodes 300" at bounding box center [347, 434] width 99 height 45
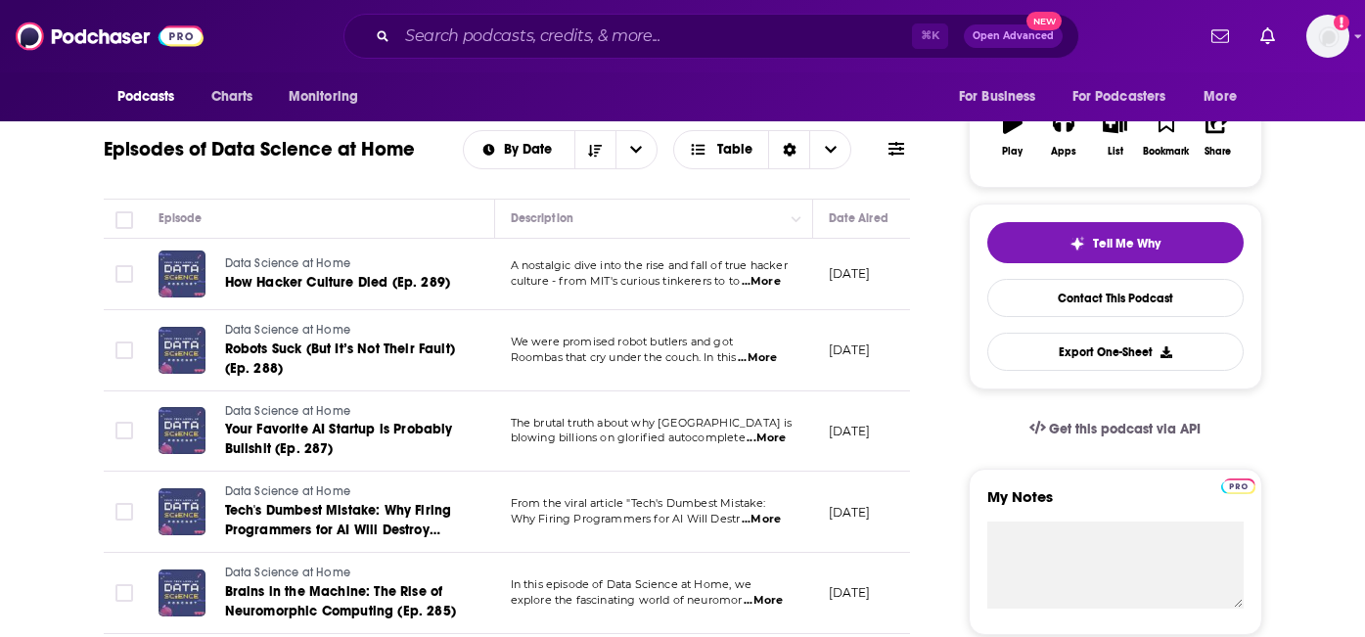
scroll to position [368, 0]
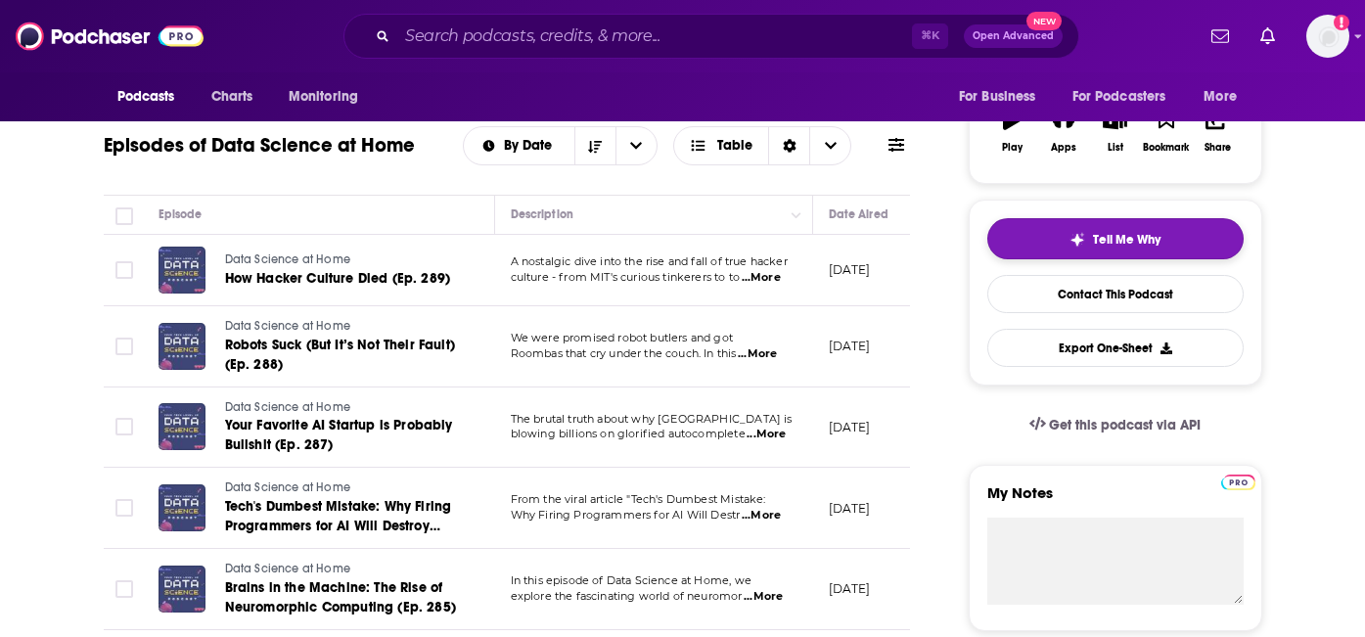
click at [1170, 218] on button "Tell Me Why" at bounding box center [1115, 238] width 256 height 41
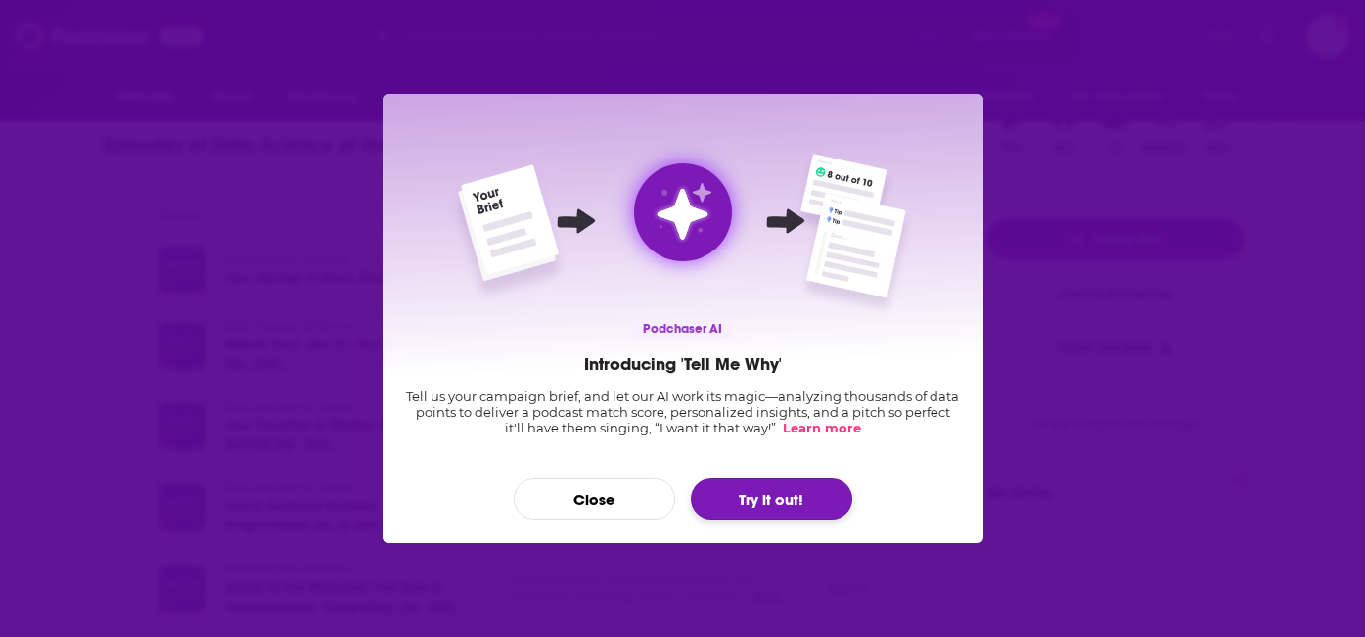
click at [783, 495] on button "Try it out!" at bounding box center [771, 498] width 161 height 41
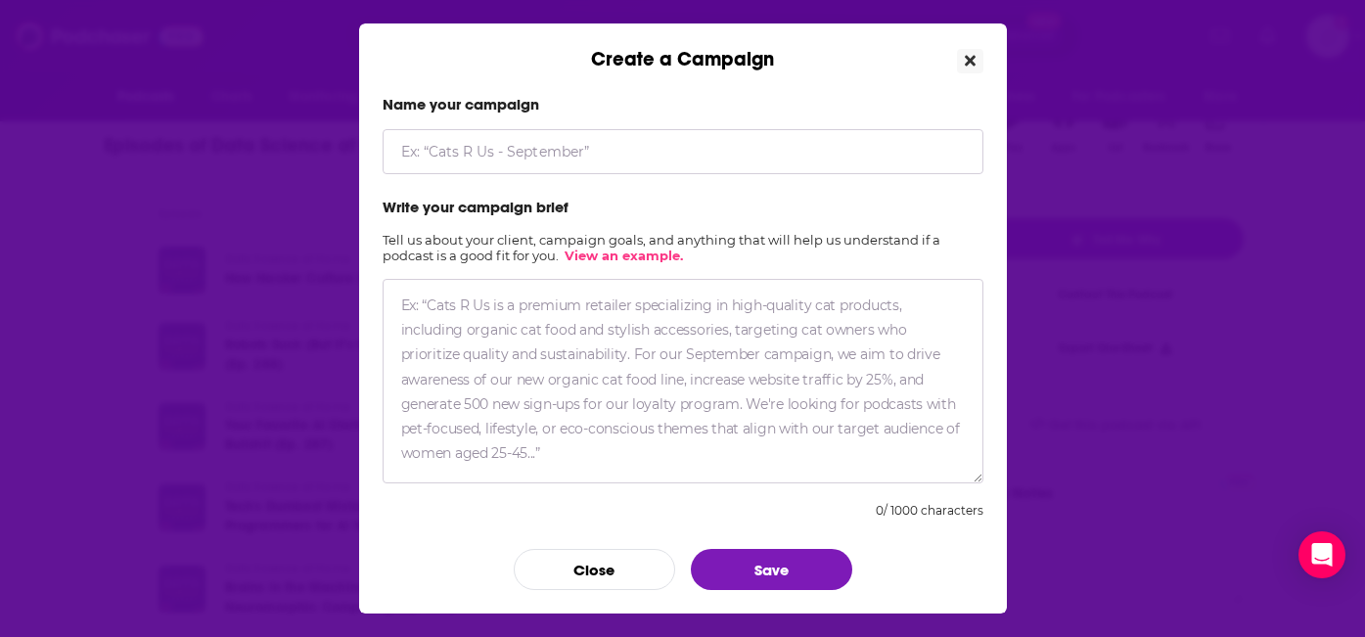
click at [971, 62] on icon "Close" at bounding box center [970, 61] width 11 height 11
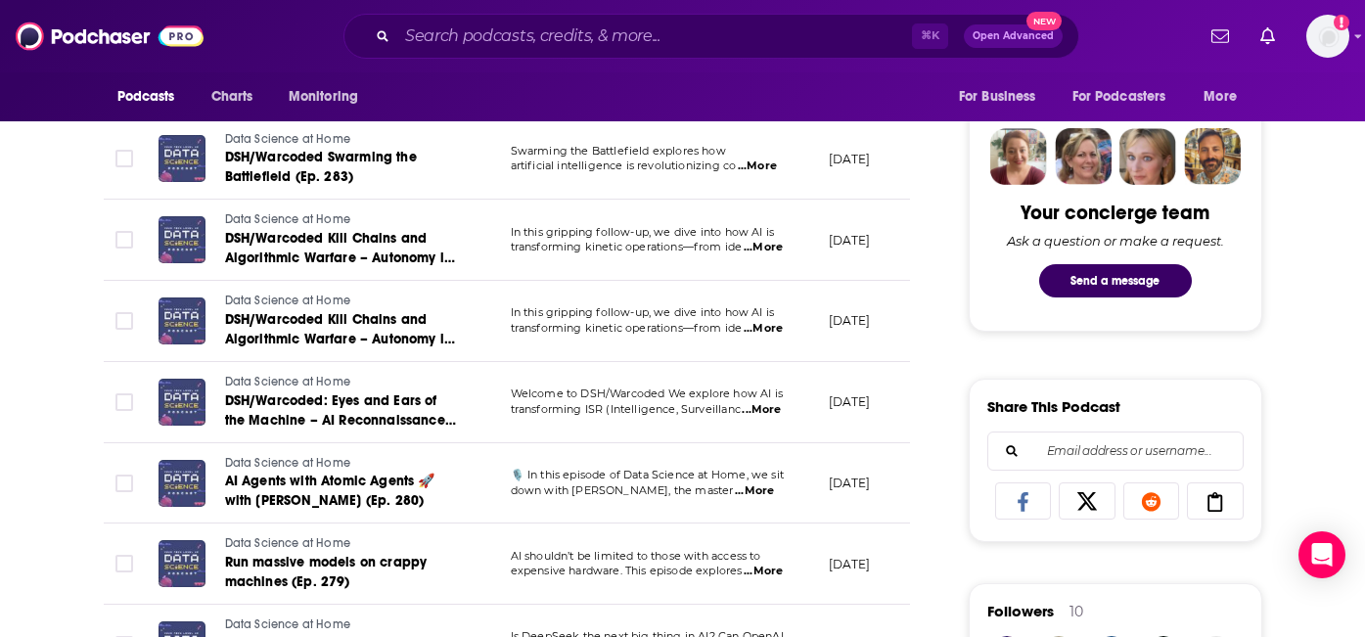
scroll to position [962, 0]
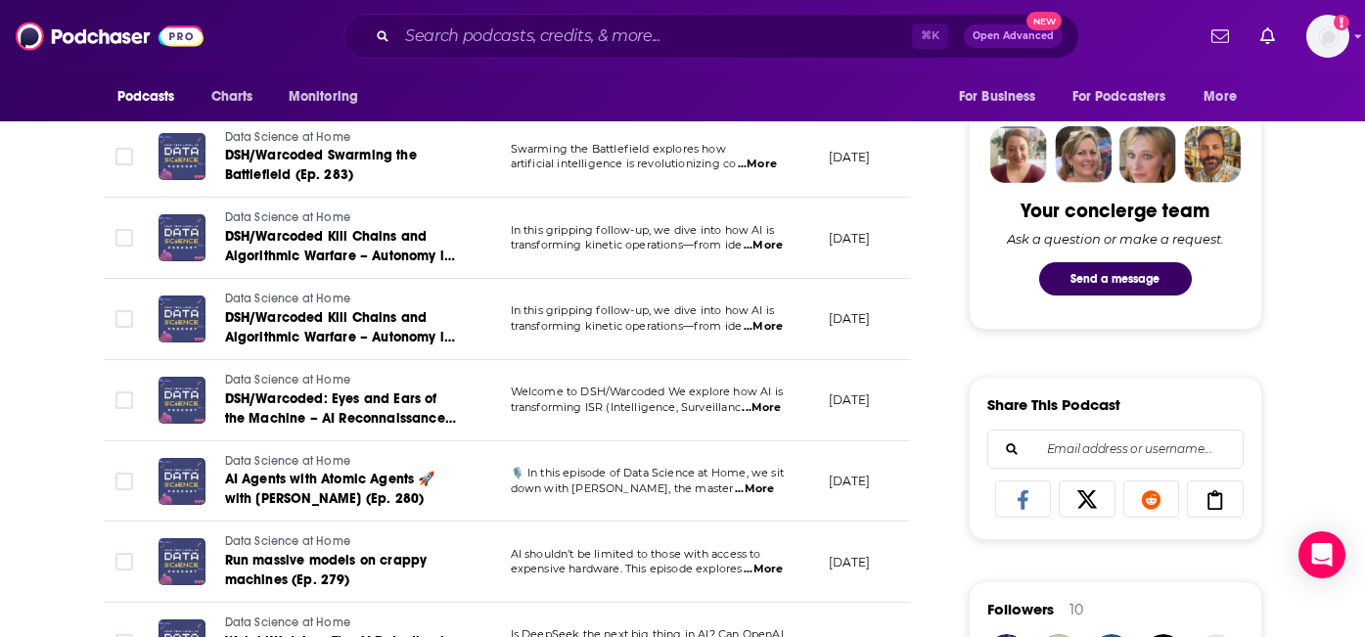
click at [770, 481] on span "...More" at bounding box center [754, 489] width 39 height 16
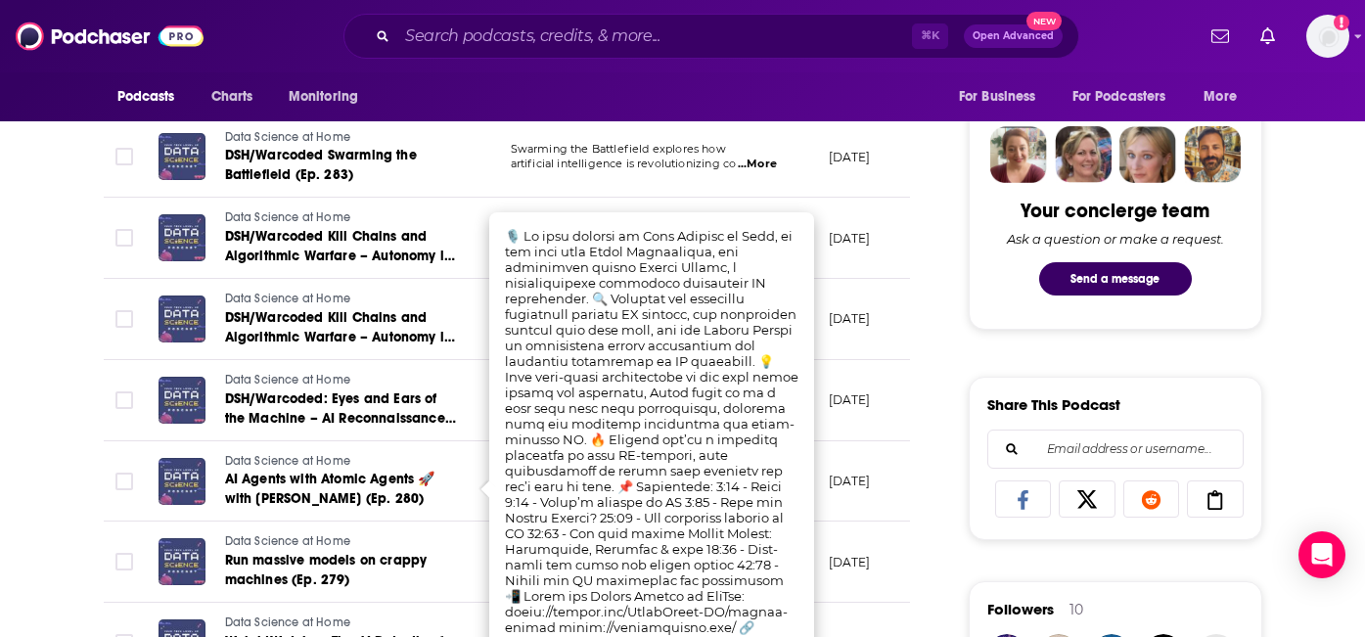
click at [454, 441] on td "Data Science at Home AI Agents with Atomic Agents 🚀 with Kenny Vaneetvelde (Ep.…" at bounding box center [319, 481] width 352 height 81
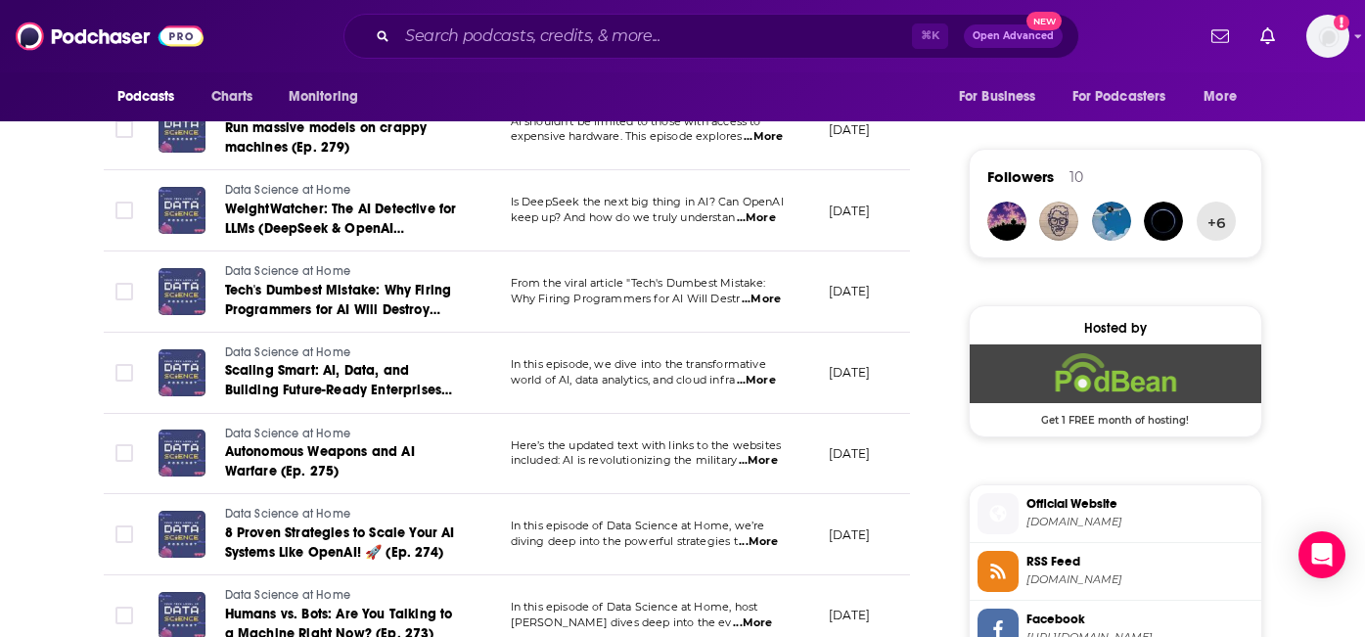
scroll to position [1456, 0]
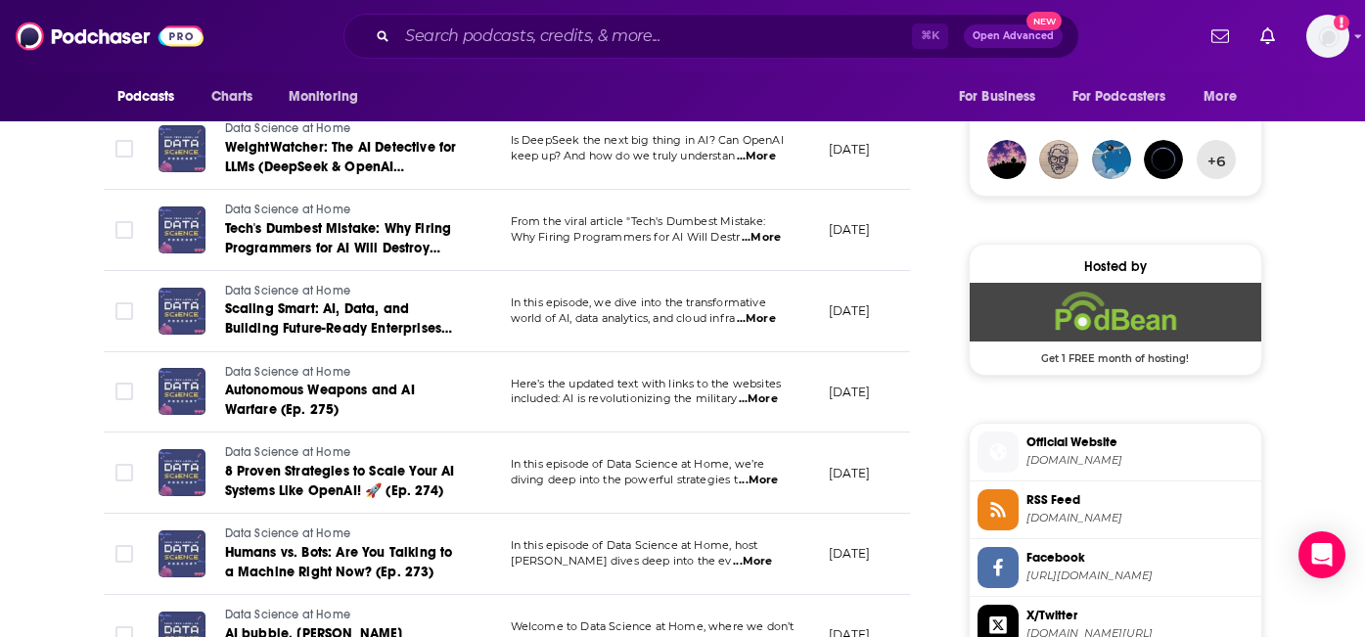
click at [773, 311] on span "...More" at bounding box center [756, 319] width 39 height 16
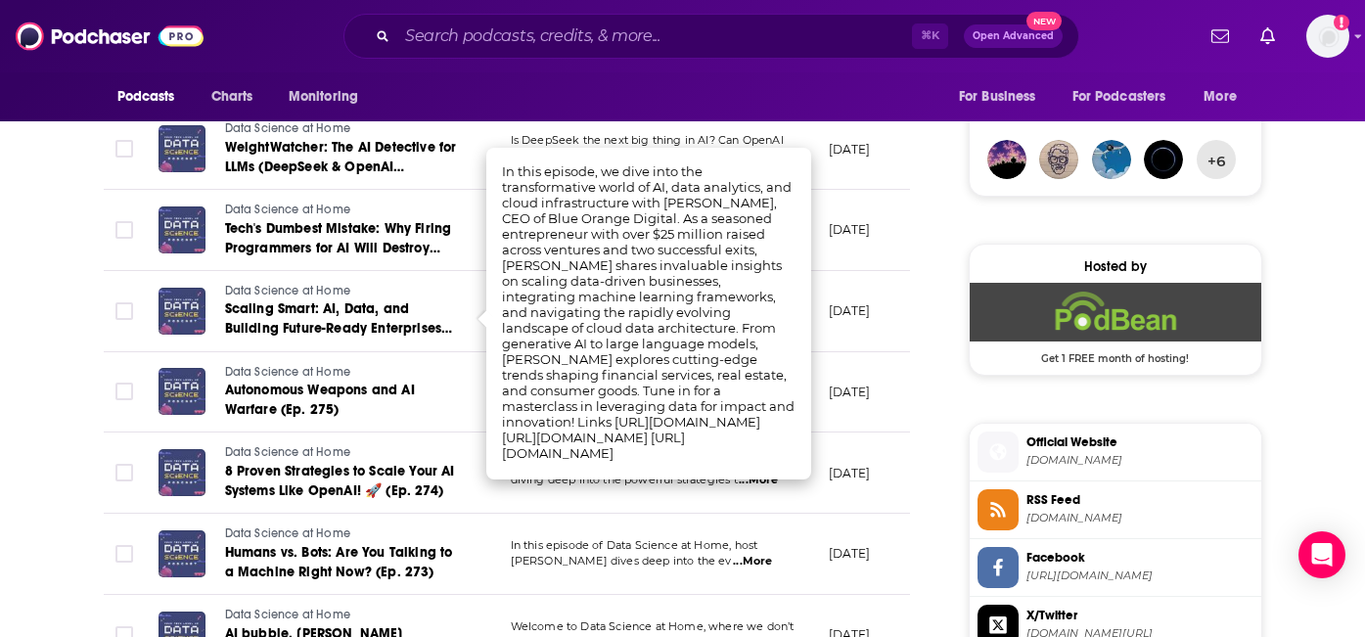
click at [453, 385] on td "Data Science at Home Autonomous Weapons and AI Warfare (Ep. 275)" at bounding box center [319, 392] width 352 height 81
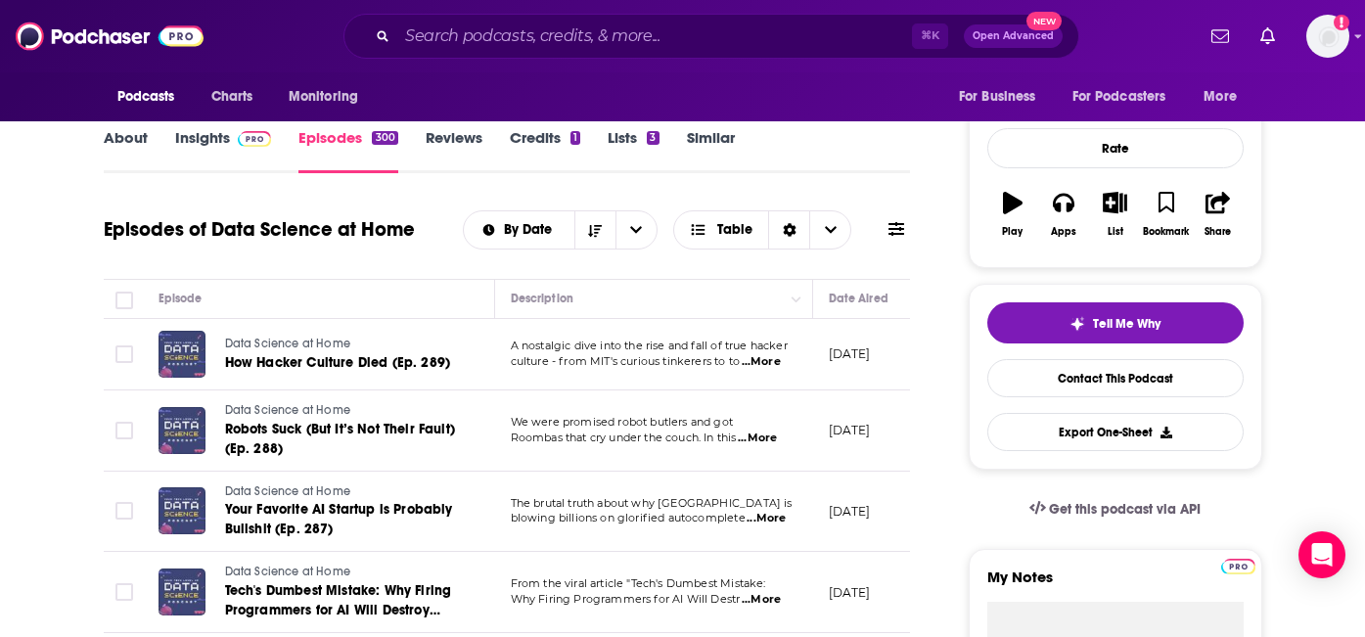
scroll to position [0, 0]
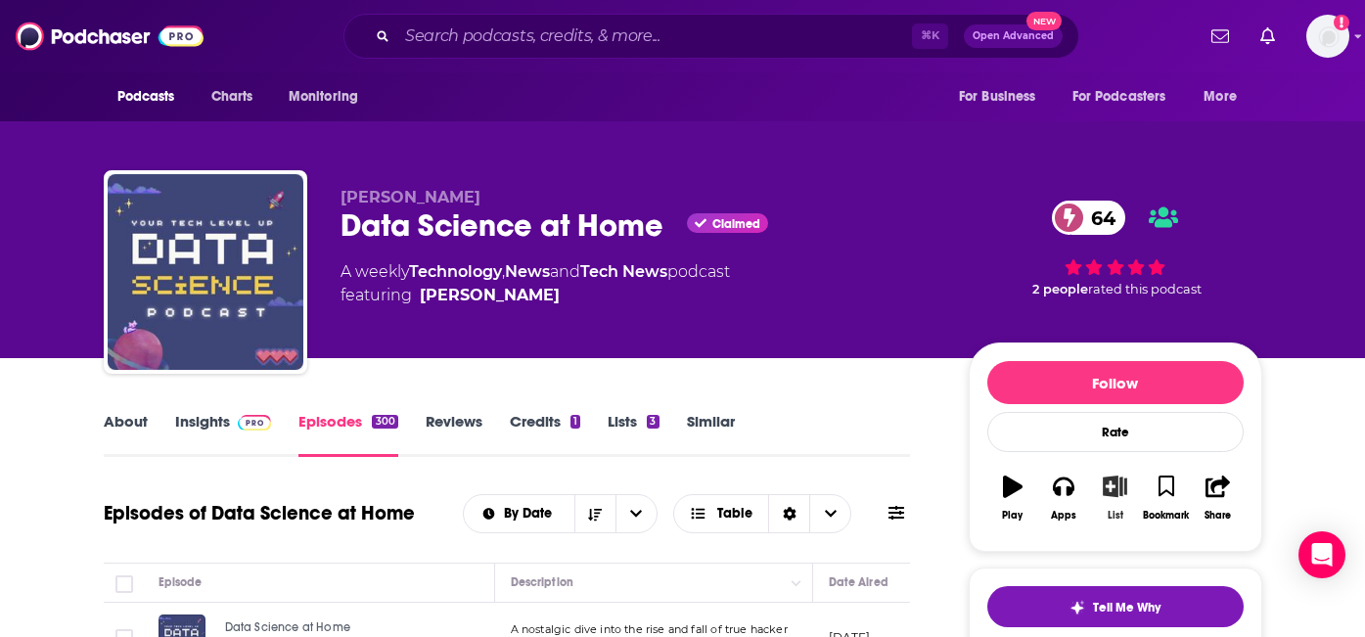
click at [1109, 475] on icon "button" at bounding box center [1115, 486] width 24 height 22
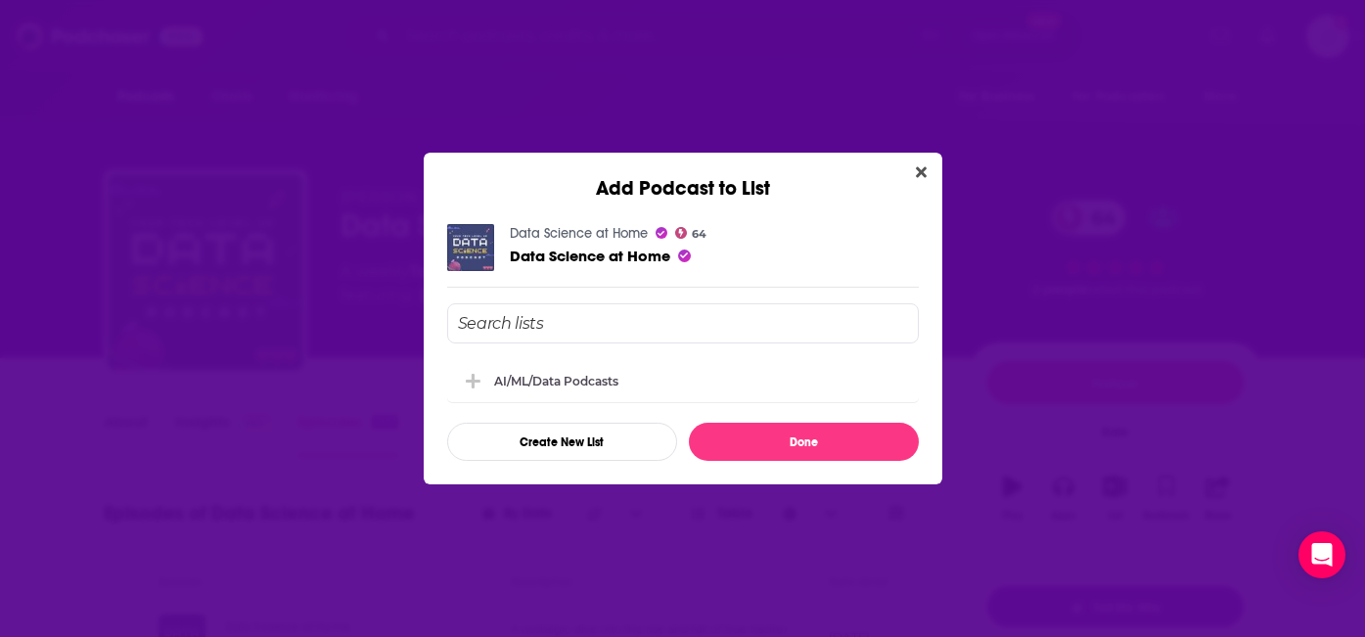
click at [708, 240] on div "Data Science at Home 64 Data Science at Home" at bounding box center [683, 247] width 472 height 47
click at [470, 382] on icon "Add Podcast To List" at bounding box center [473, 381] width 15 height 18
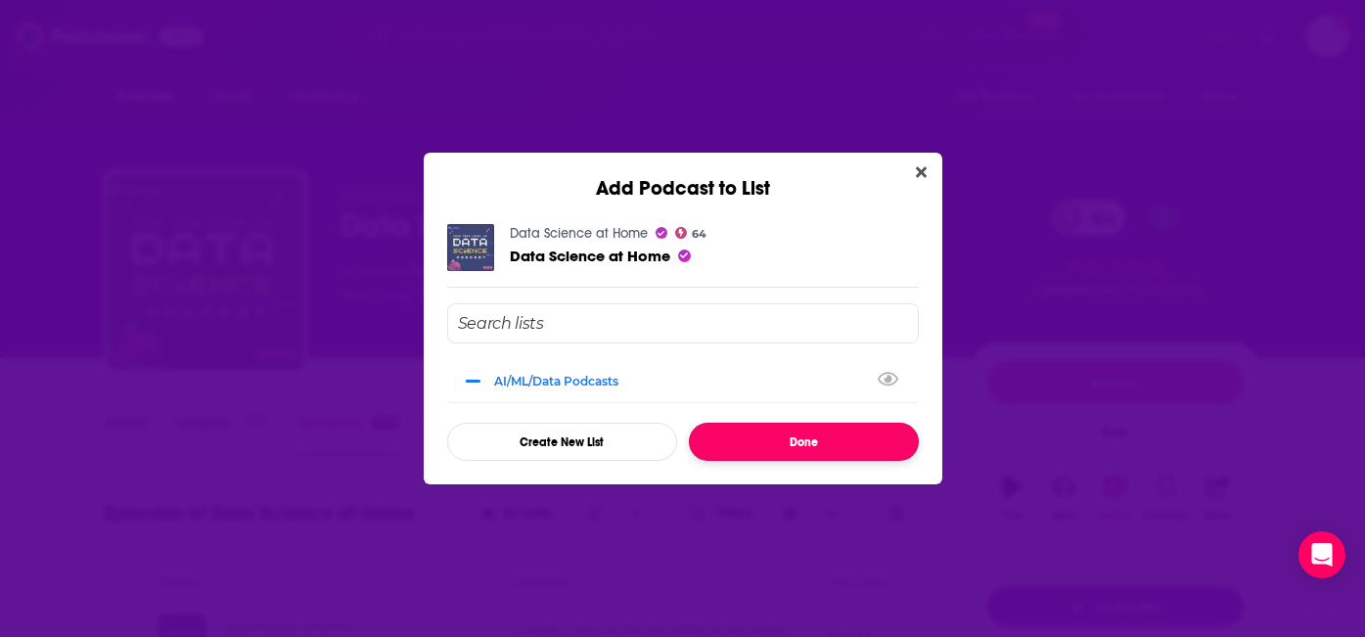
click at [786, 441] on button "Done" at bounding box center [804, 442] width 230 height 38
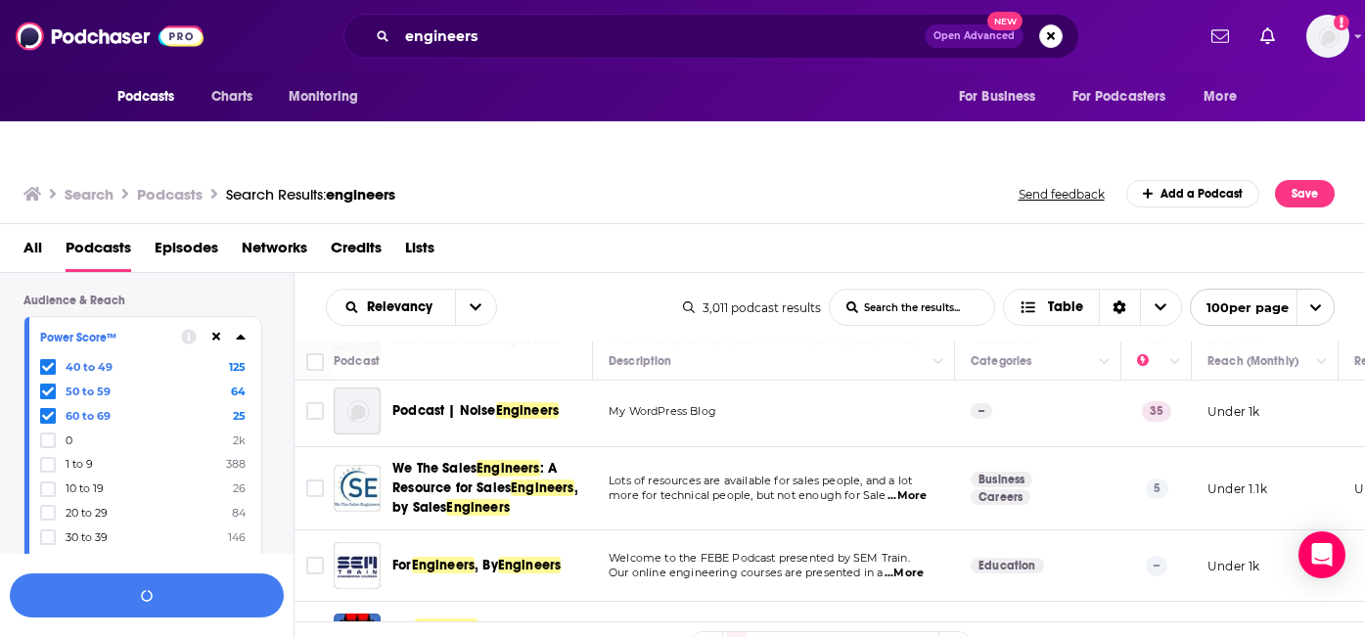
click at [43, 434] on icon at bounding box center [48, 440] width 12 height 12
click at [245, 329] on icon at bounding box center [241, 337] width 10 height 16
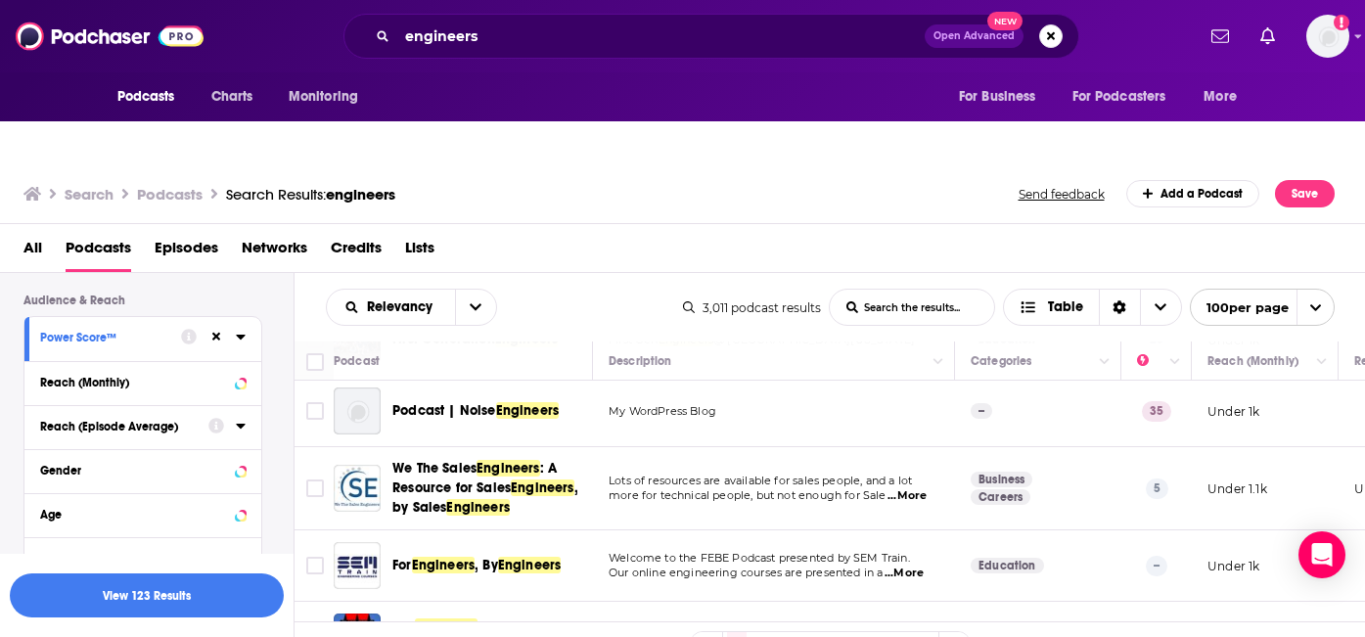
scroll to position [727, 0]
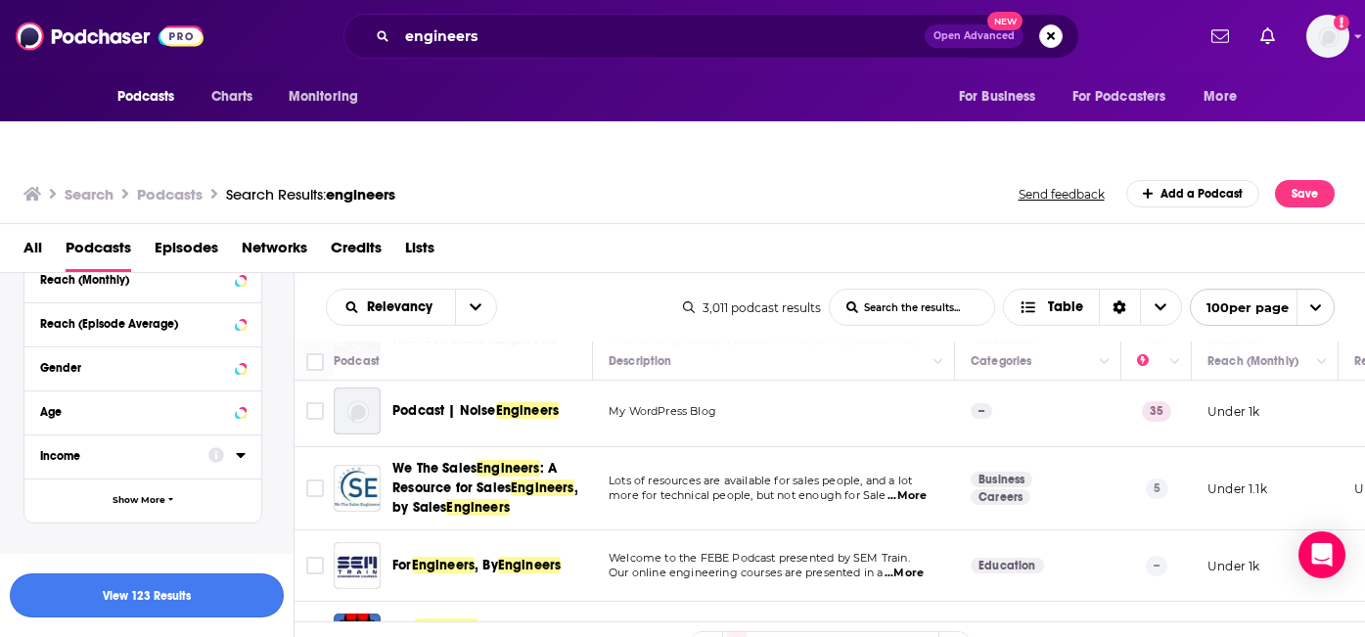
click at [144, 597] on button "View 123 Results" at bounding box center [147, 595] width 274 height 44
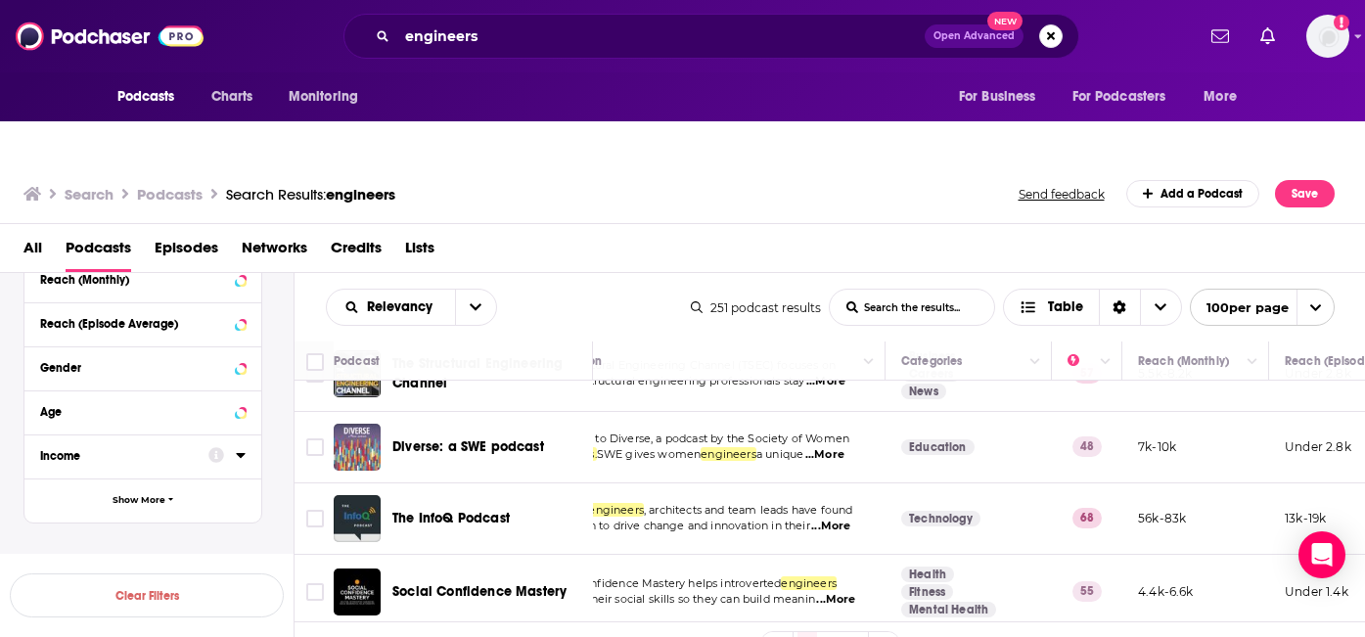
scroll to position [1063, 0]
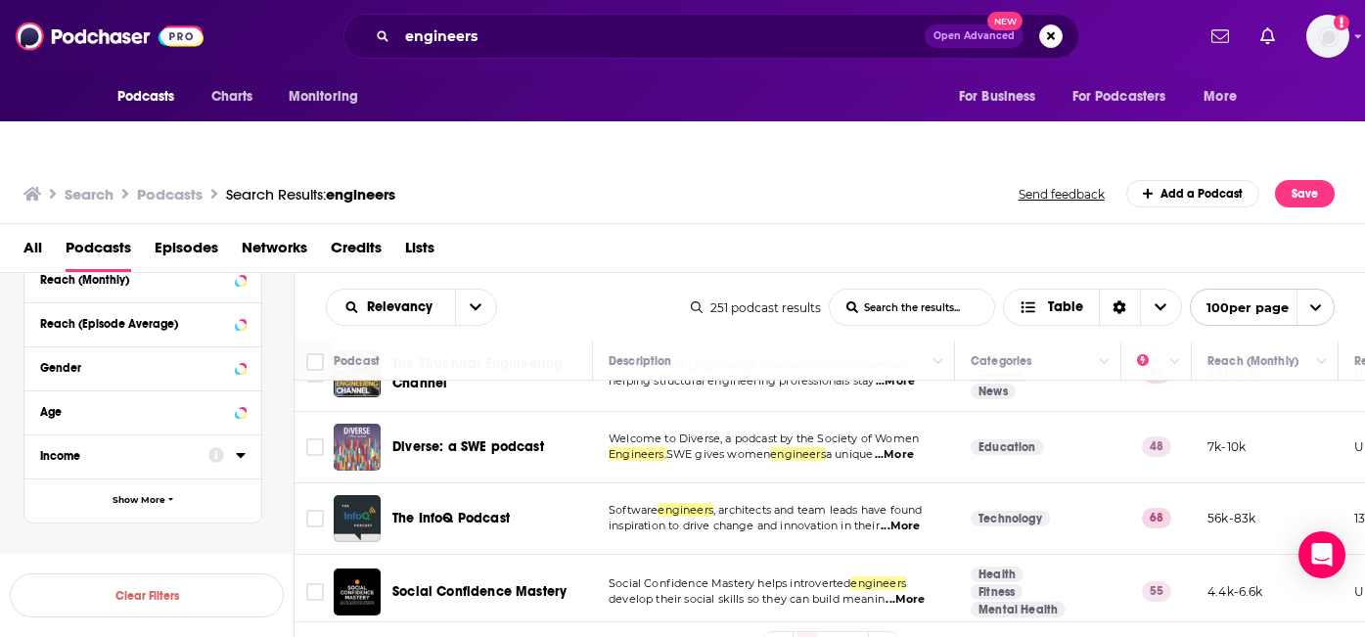
click at [901, 519] on span "...More" at bounding box center [900, 527] width 39 height 16
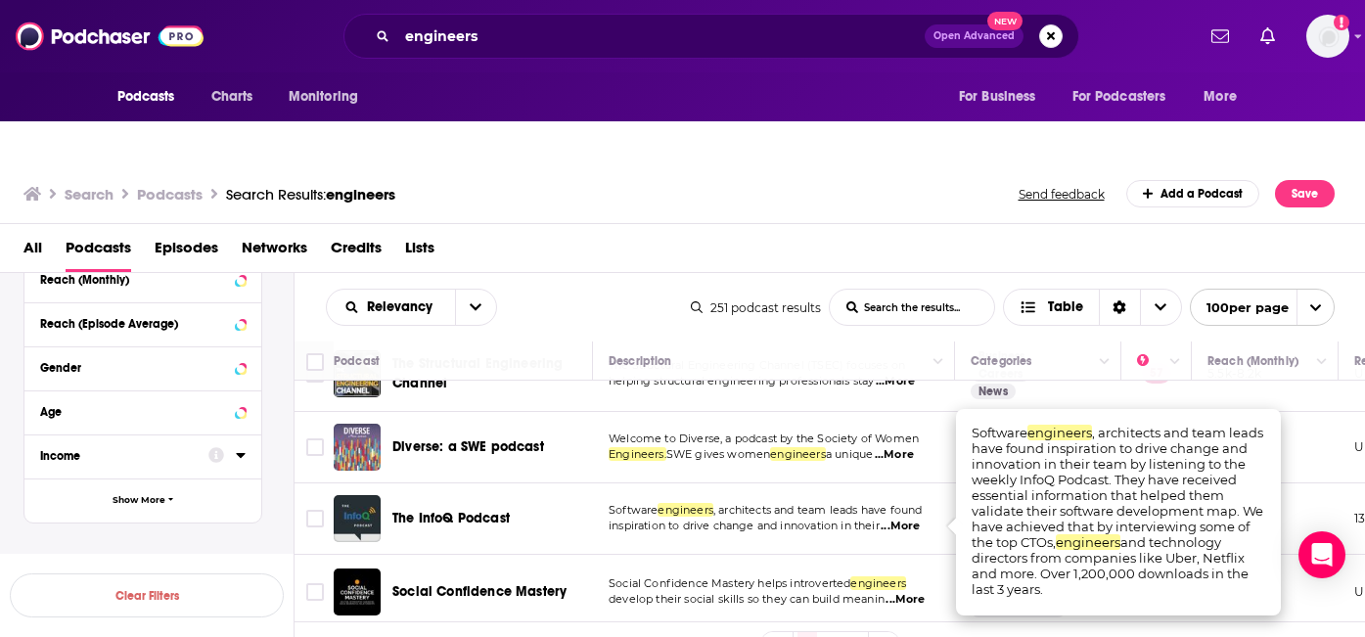
click at [878, 508] on td "Software engineers , architects and team leads have found inspiration to drive …" at bounding box center [774, 518] width 362 height 71
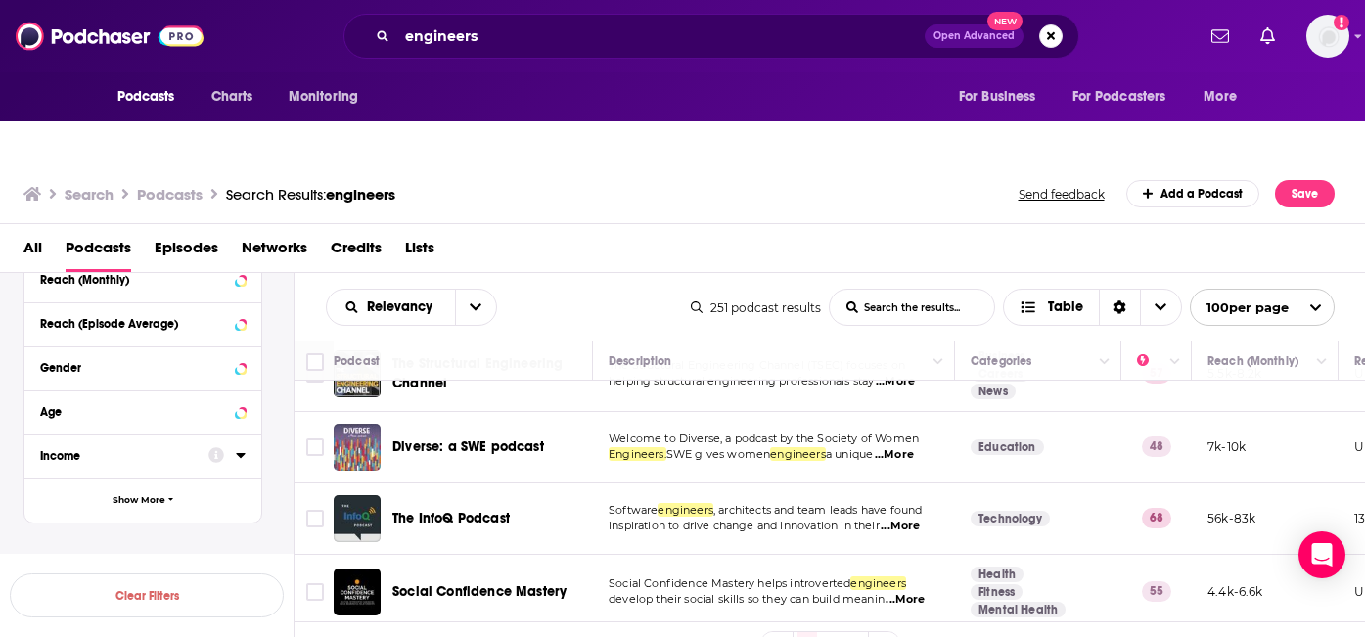
click at [482, 510] on span "The InfoQ Podcast" at bounding box center [450, 518] width 117 height 17
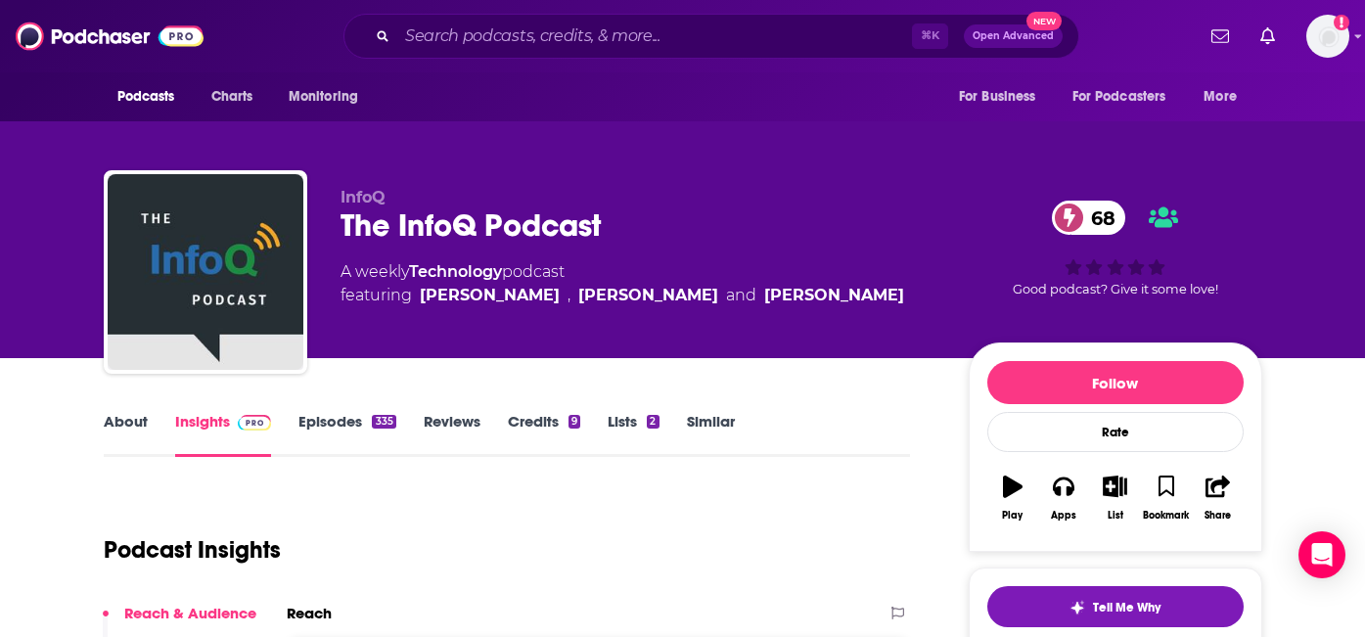
scroll to position [2, 0]
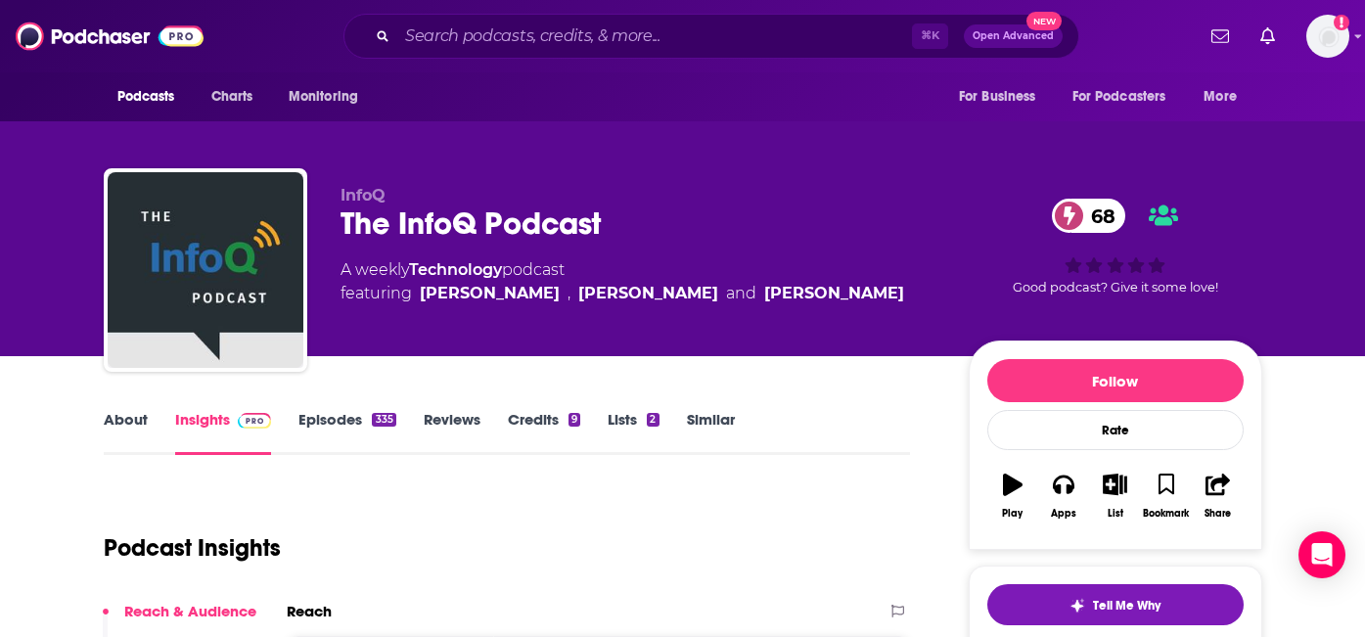
click at [349, 410] on link "Episodes 335" at bounding box center [346, 432] width 97 height 45
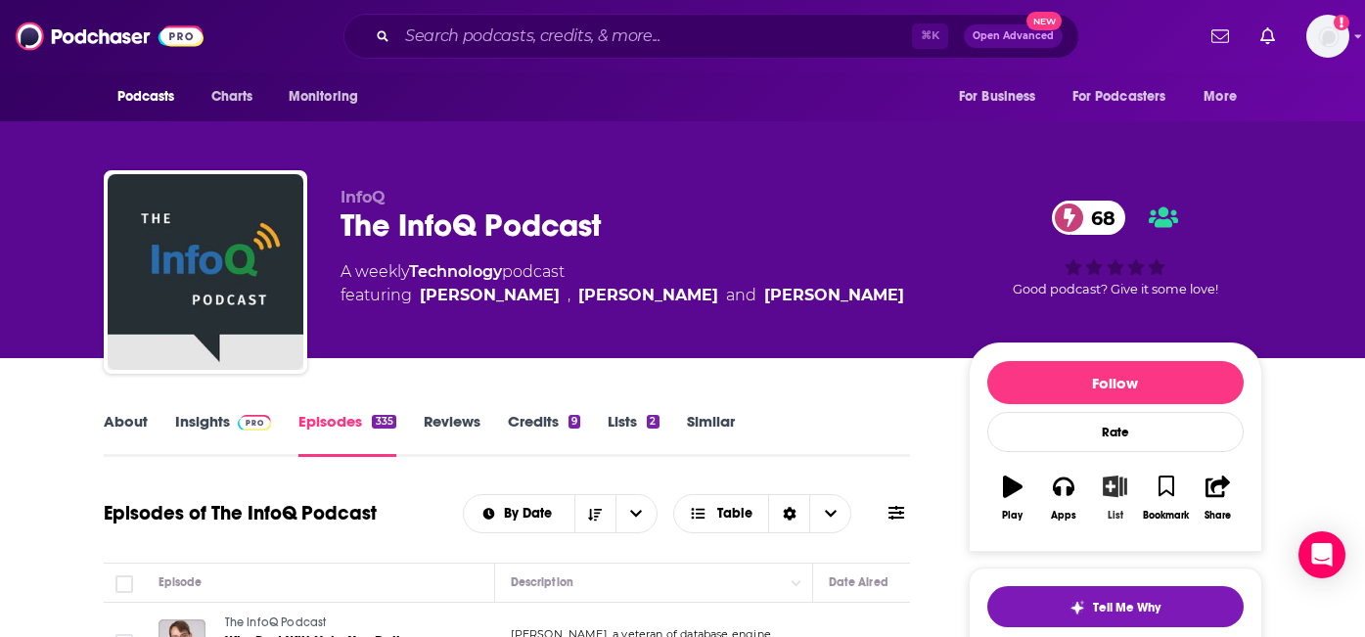
click at [1107, 475] on icon "button" at bounding box center [1115, 486] width 24 height 22
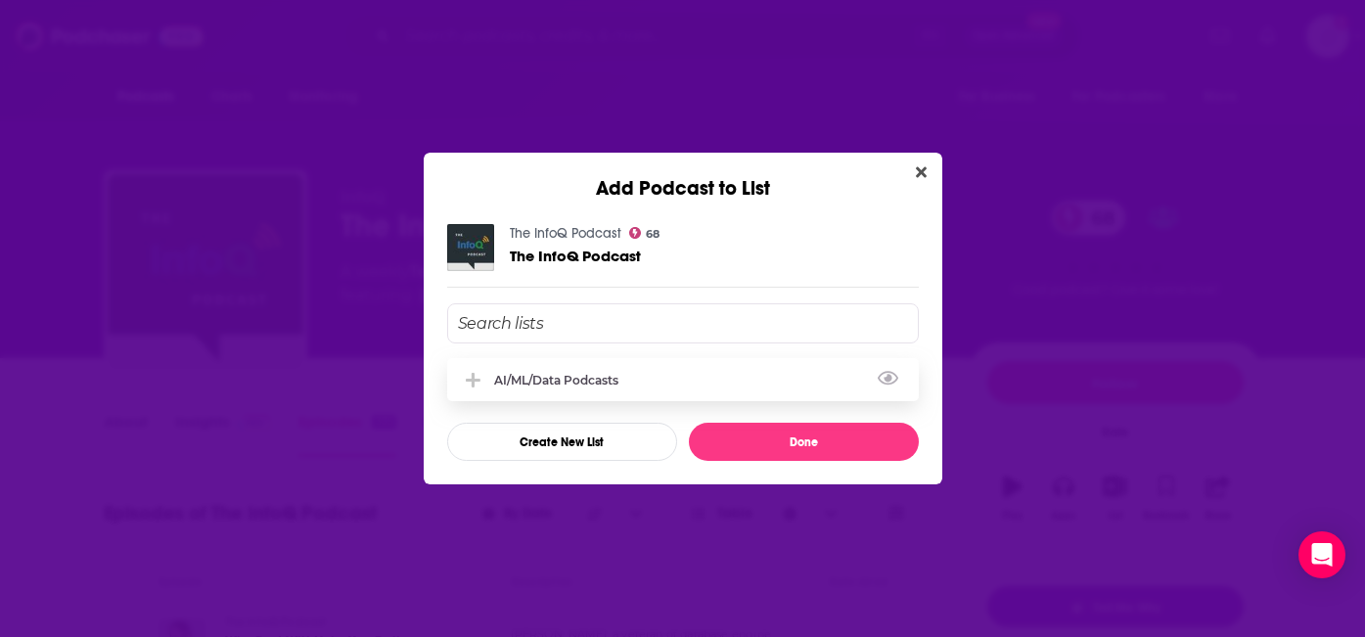
click at [475, 375] on icon "Add Podcast To List" at bounding box center [473, 381] width 15 height 18
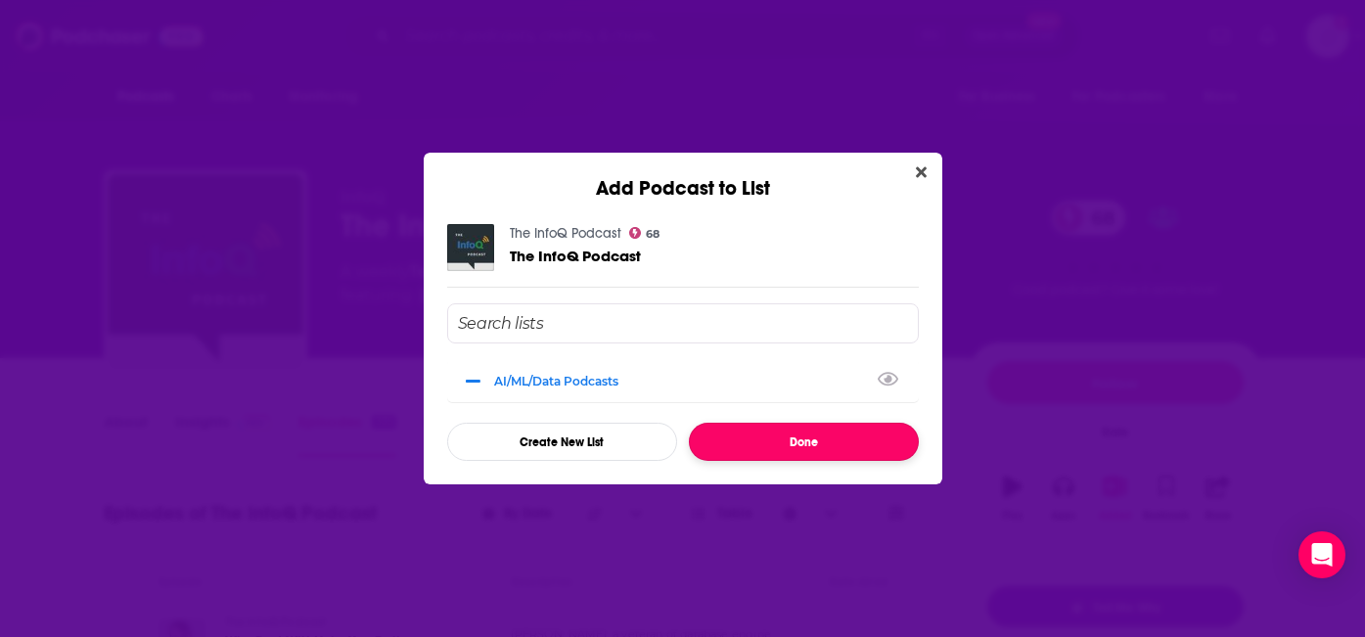
click at [763, 437] on button "Done" at bounding box center [804, 442] width 230 height 38
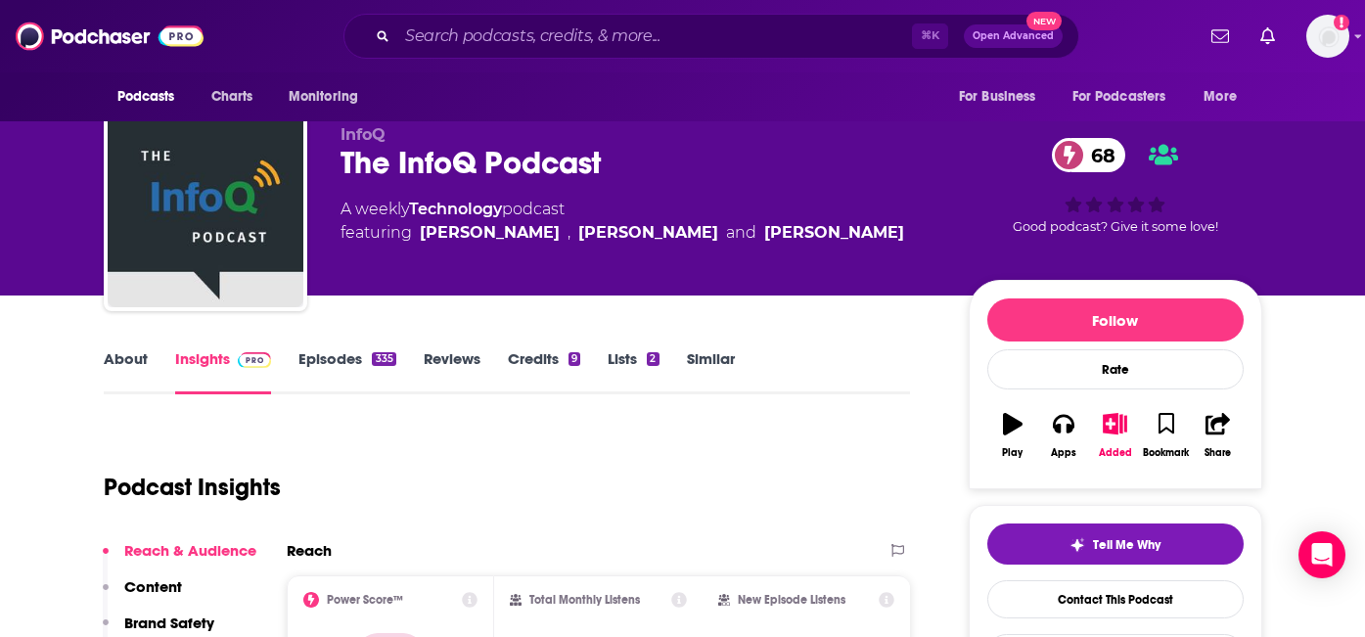
scroll to position [74, 0]
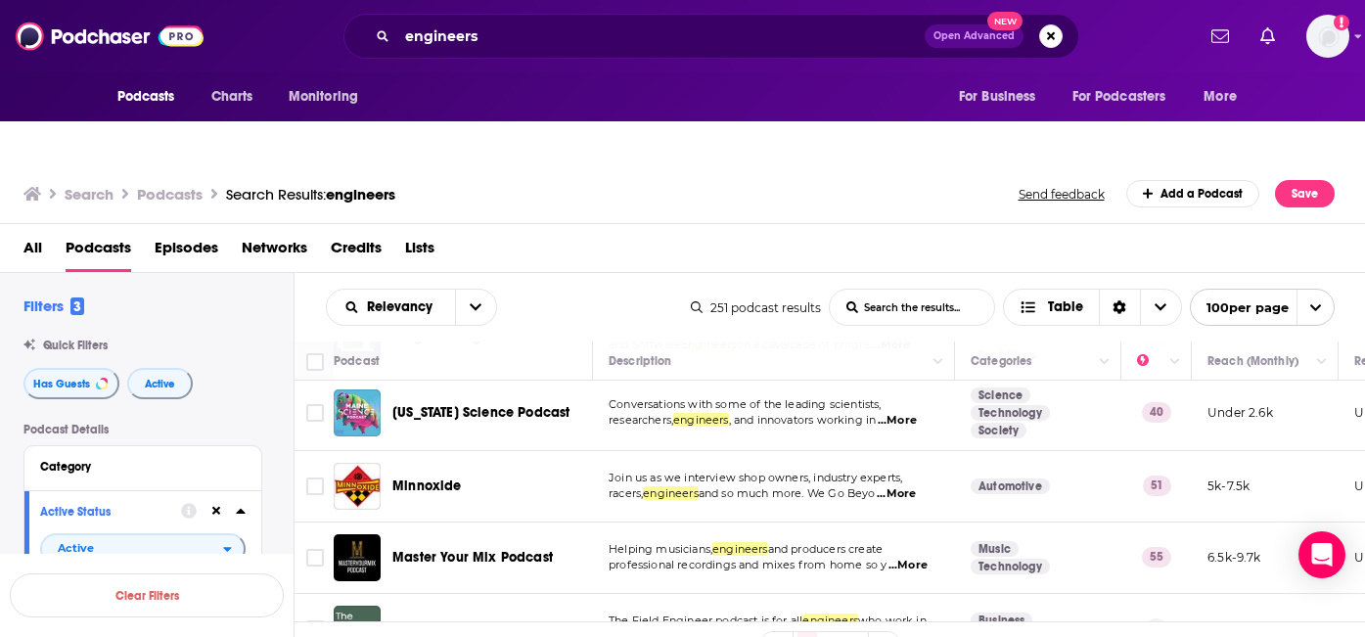
scroll to position [1967, 0]
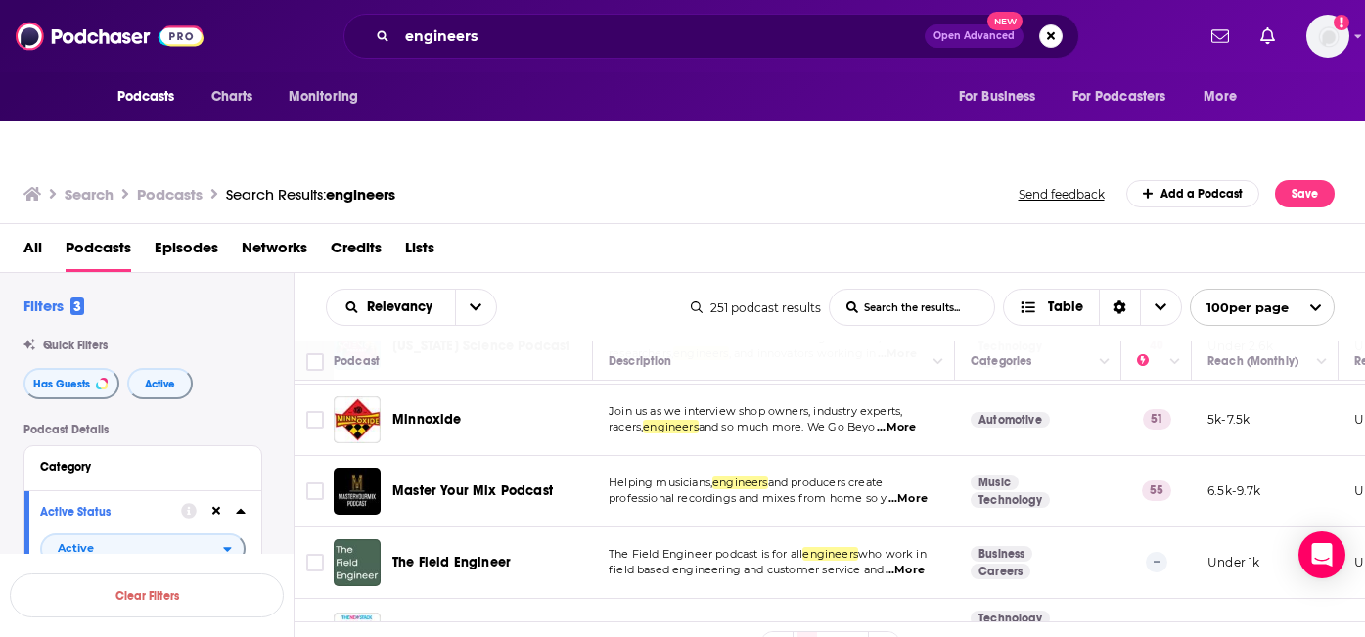
click at [918, 563] on span "...More" at bounding box center [904, 571] width 39 height 16
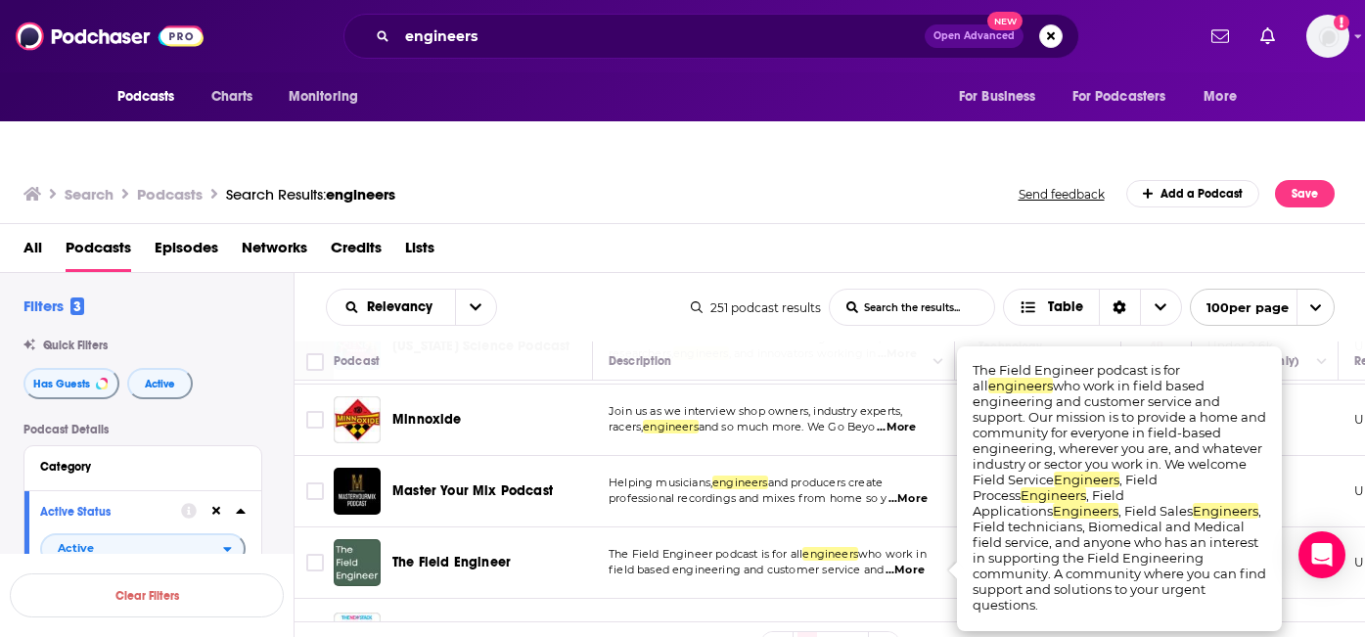
click at [908, 563] on span "...More" at bounding box center [904, 571] width 39 height 16
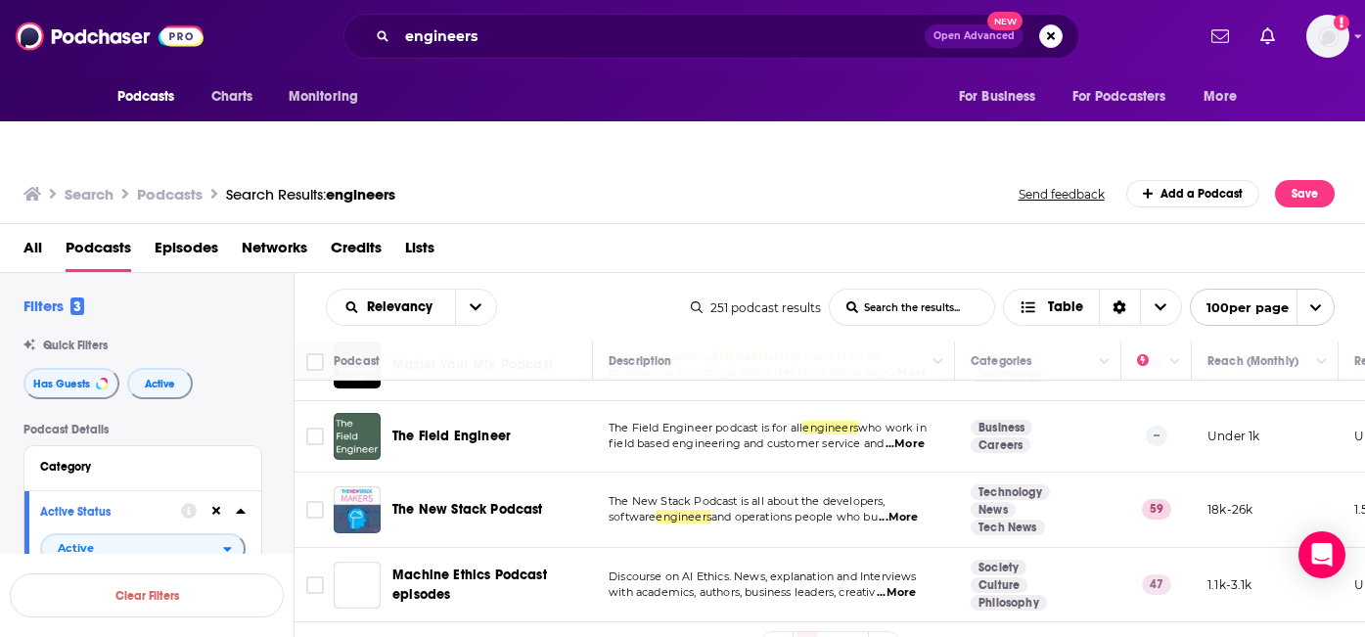
scroll to position [2111, 0]
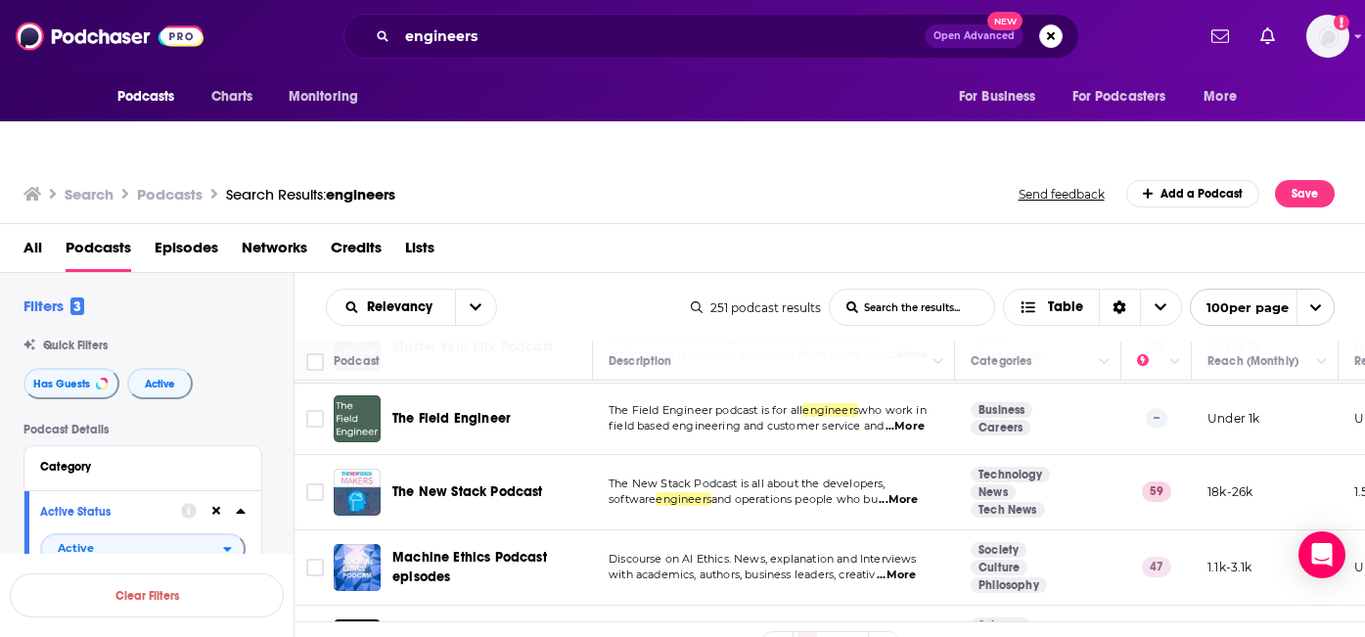
click at [904, 492] on span "...More" at bounding box center [898, 500] width 39 height 16
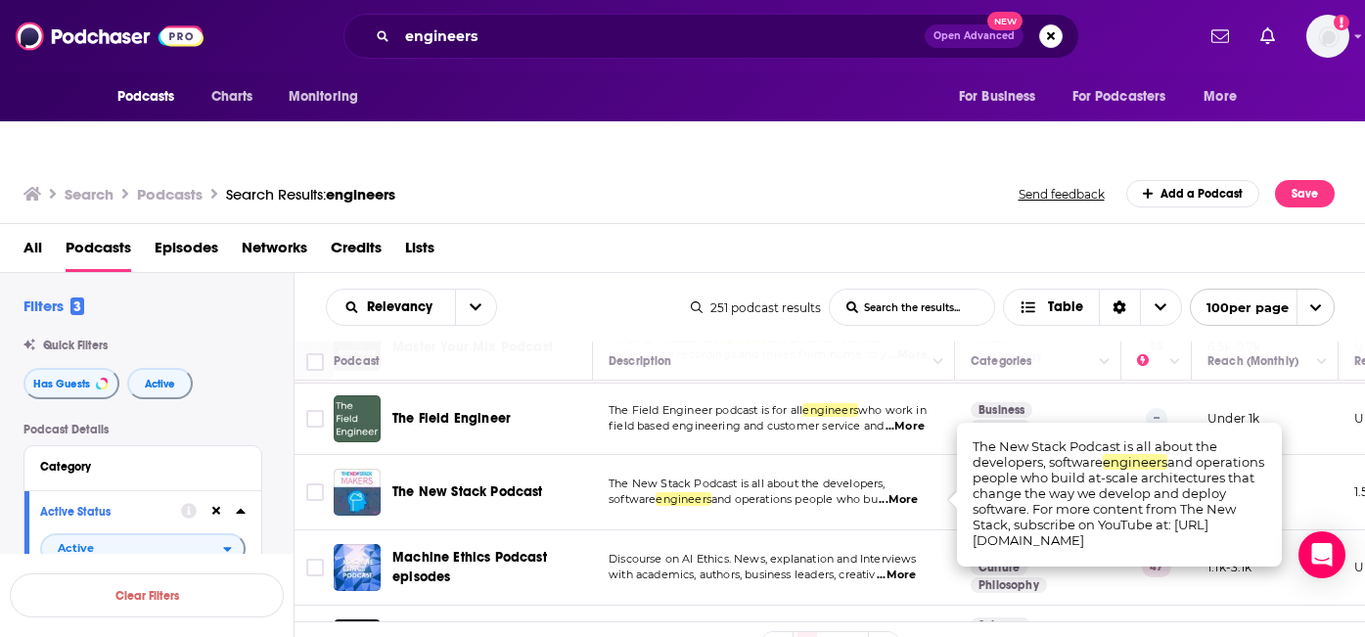
click at [848, 492] on span "and operations people who bu" at bounding box center [794, 499] width 166 height 14
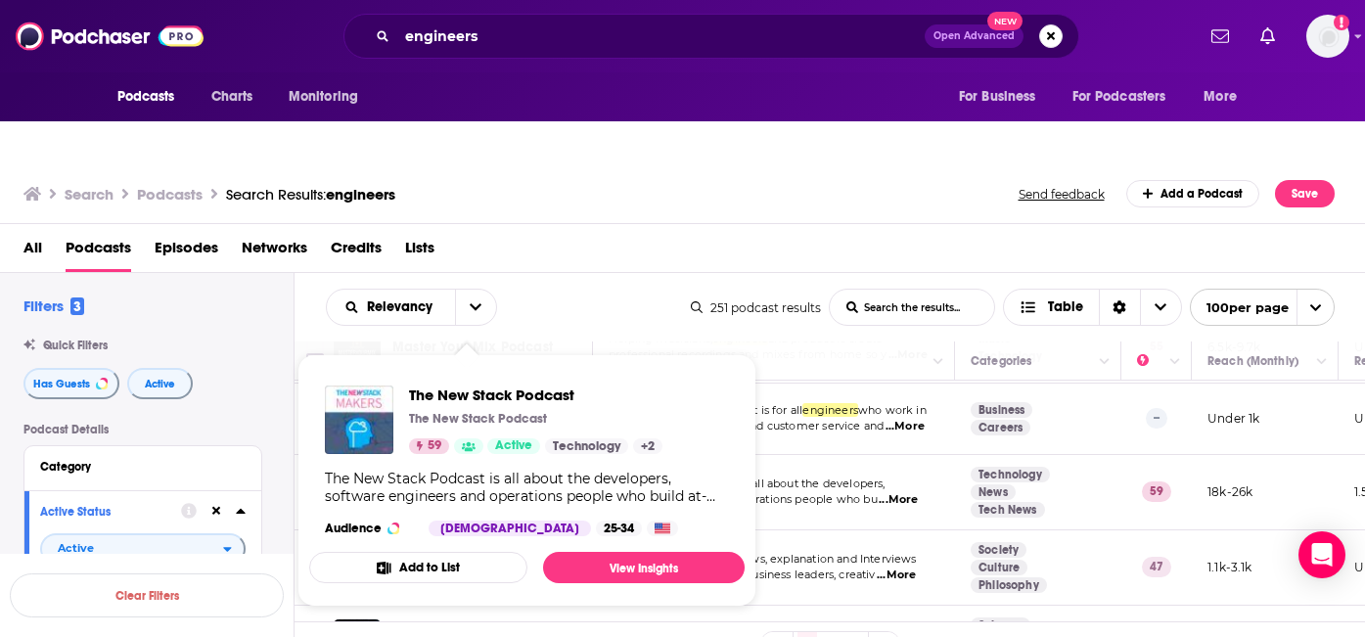
click at [493, 470] on div "The New Stack Podcast is all about the developers, software engineers and opera…" at bounding box center [527, 487] width 404 height 35
click at [531, 385] on span "The New Stack Podcast" at bounding box center [535, 394] width 253 height 19
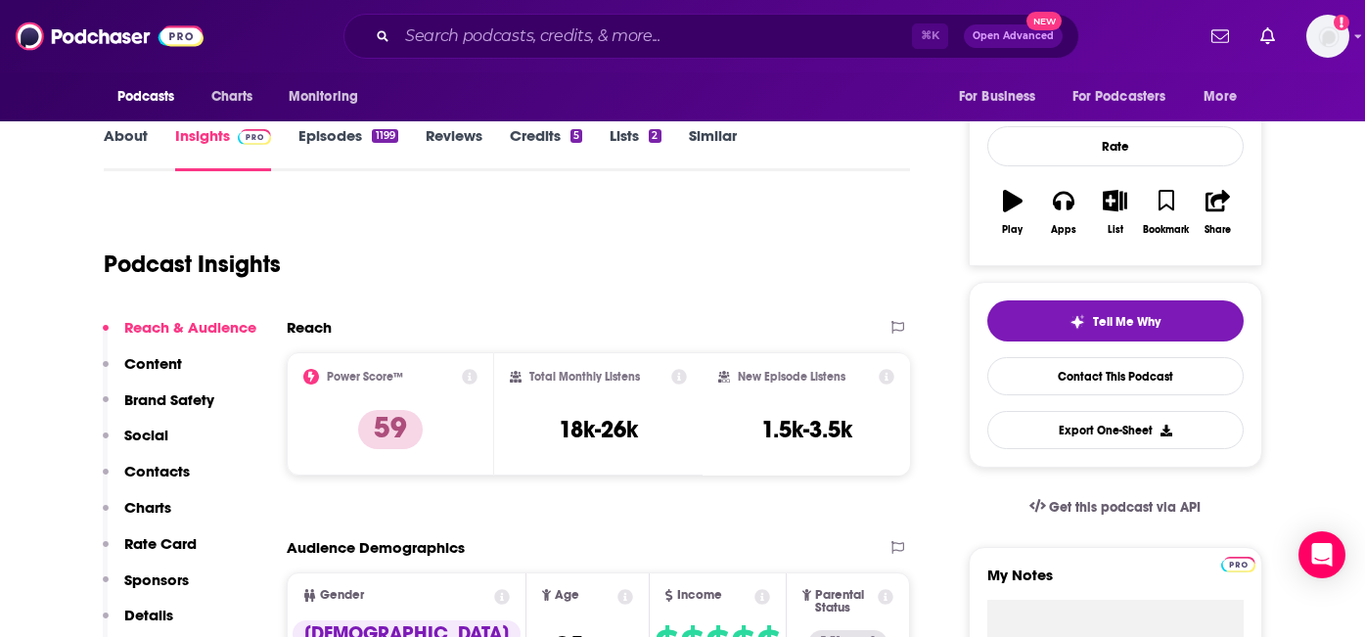
scroll to position [196, 0]
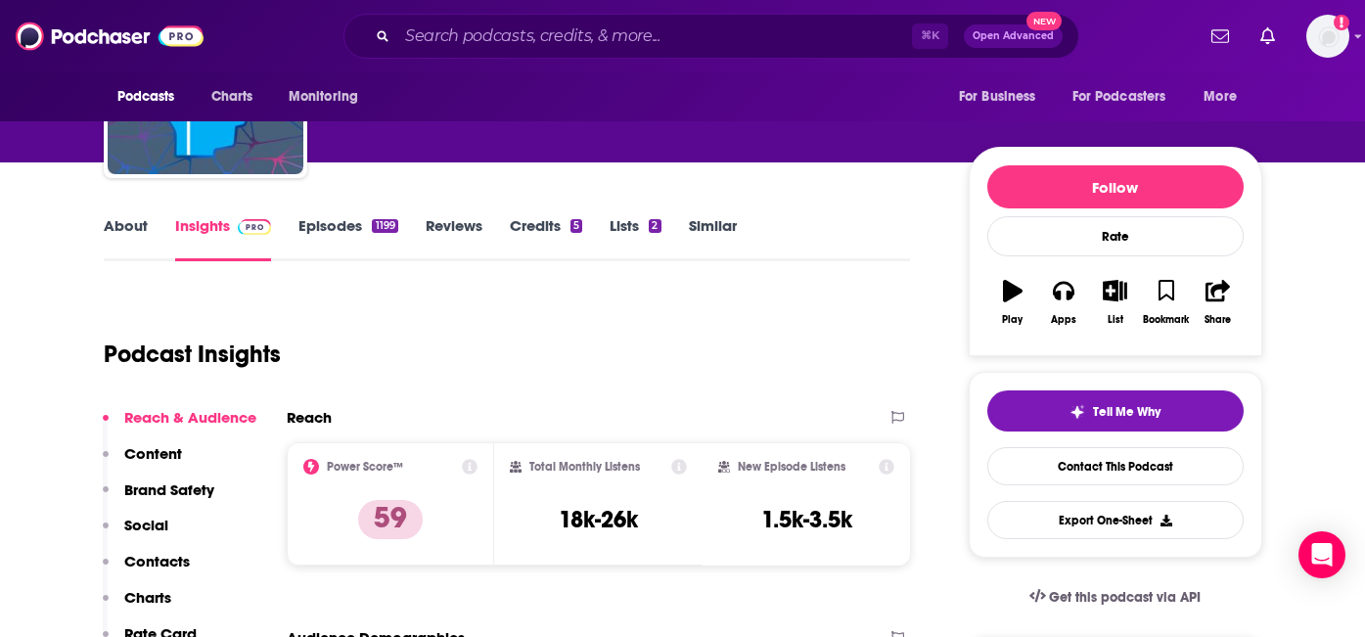
click at [349, 216] on link "Episodes 1199" at bounding box center [347, 238] width 99 height 45
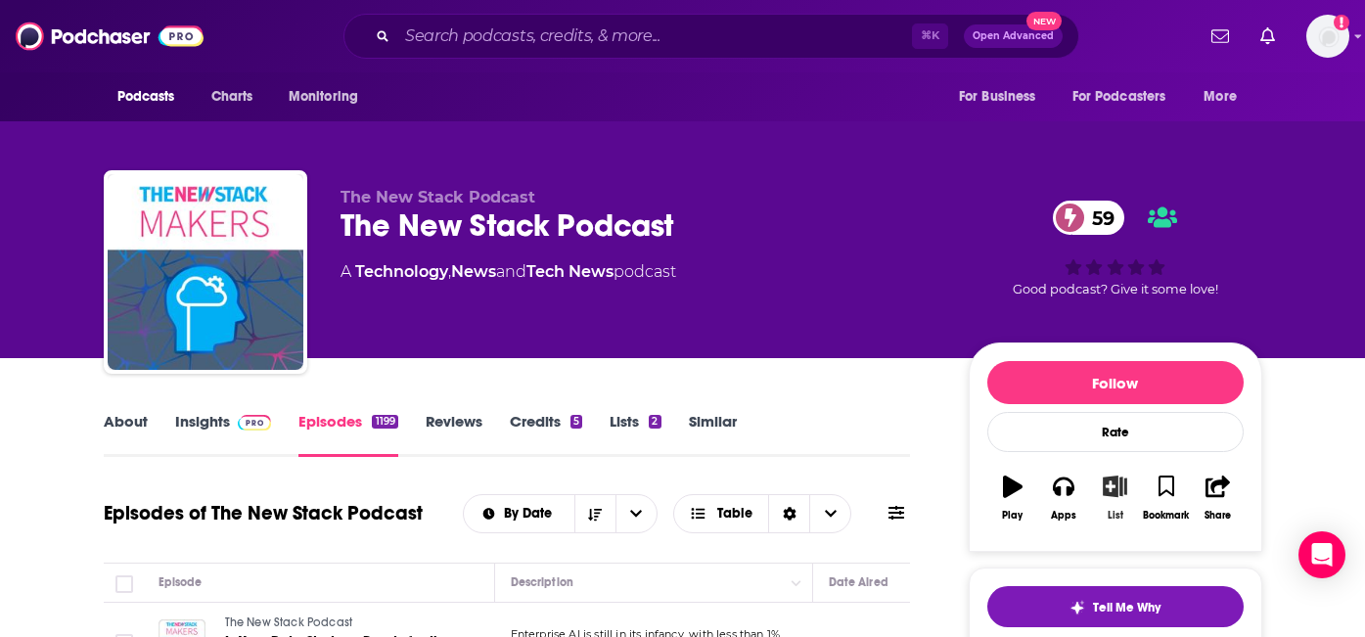
click at [1111, 475] on icon "button" at bounding box center [1115, 486] width 24 height 22
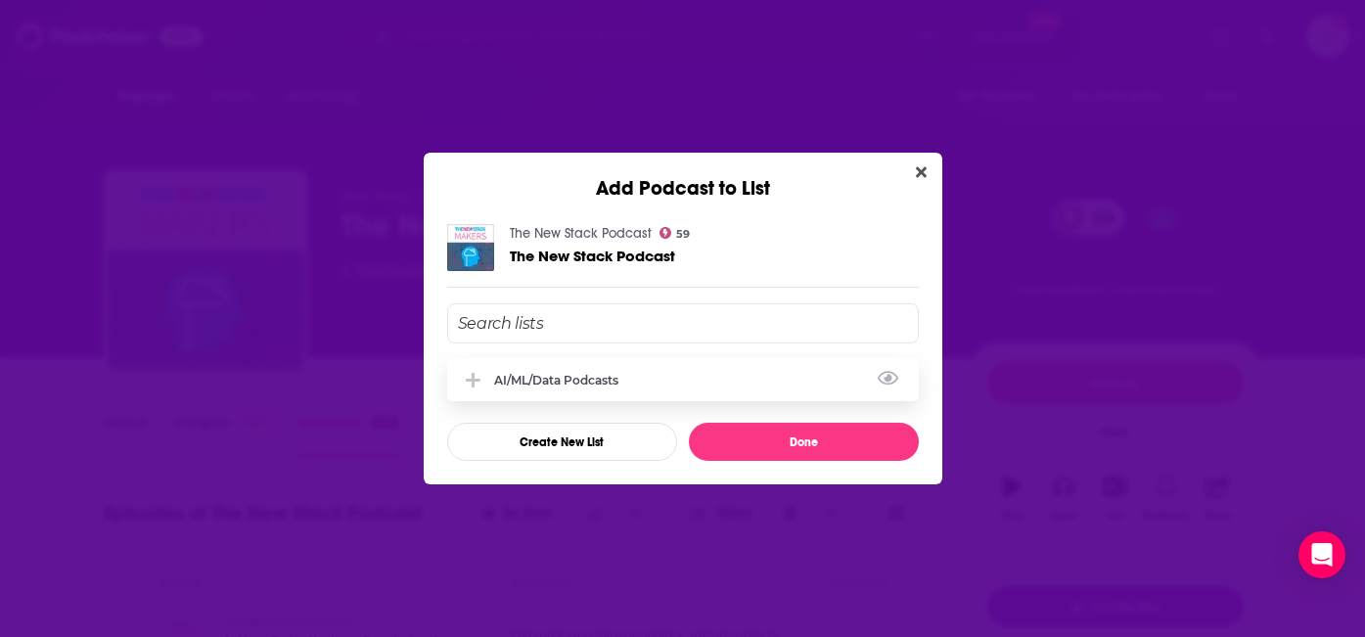
click at [474, 373] on icon "Add Podcast To List" at bounding box center [473, 380] width 15 height 15
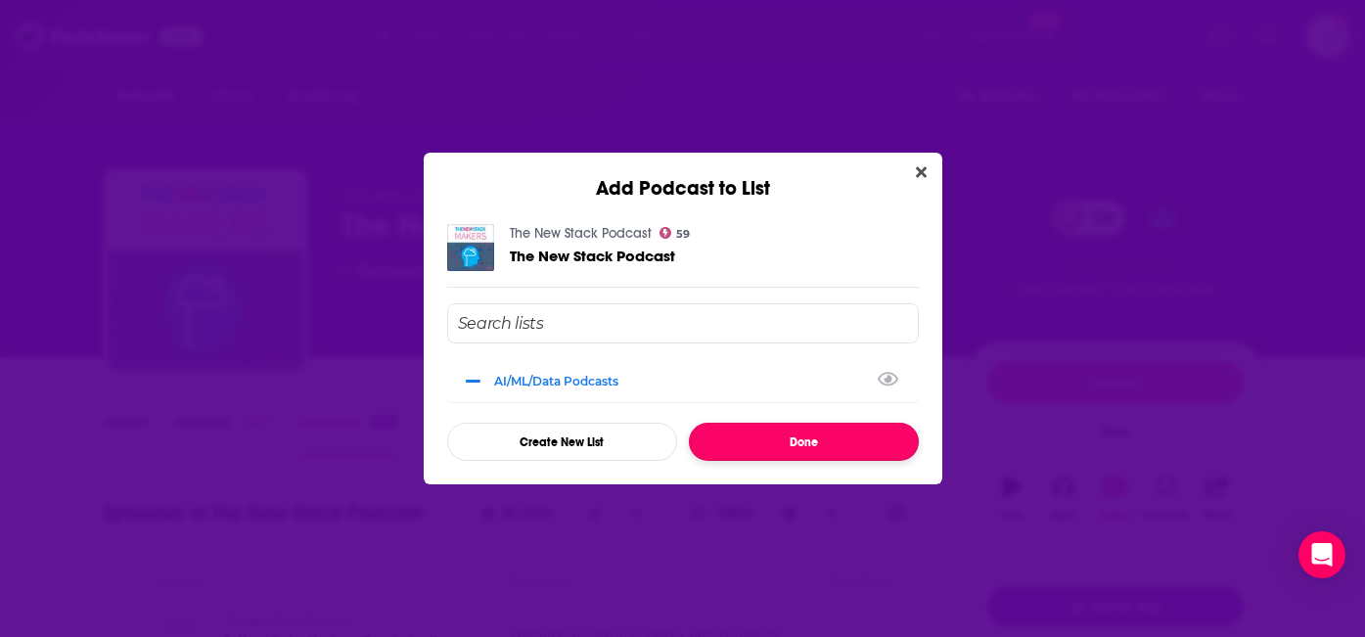
click at [831, 447] on button "Done" at bounding box center [804, 442] width 230 height 38
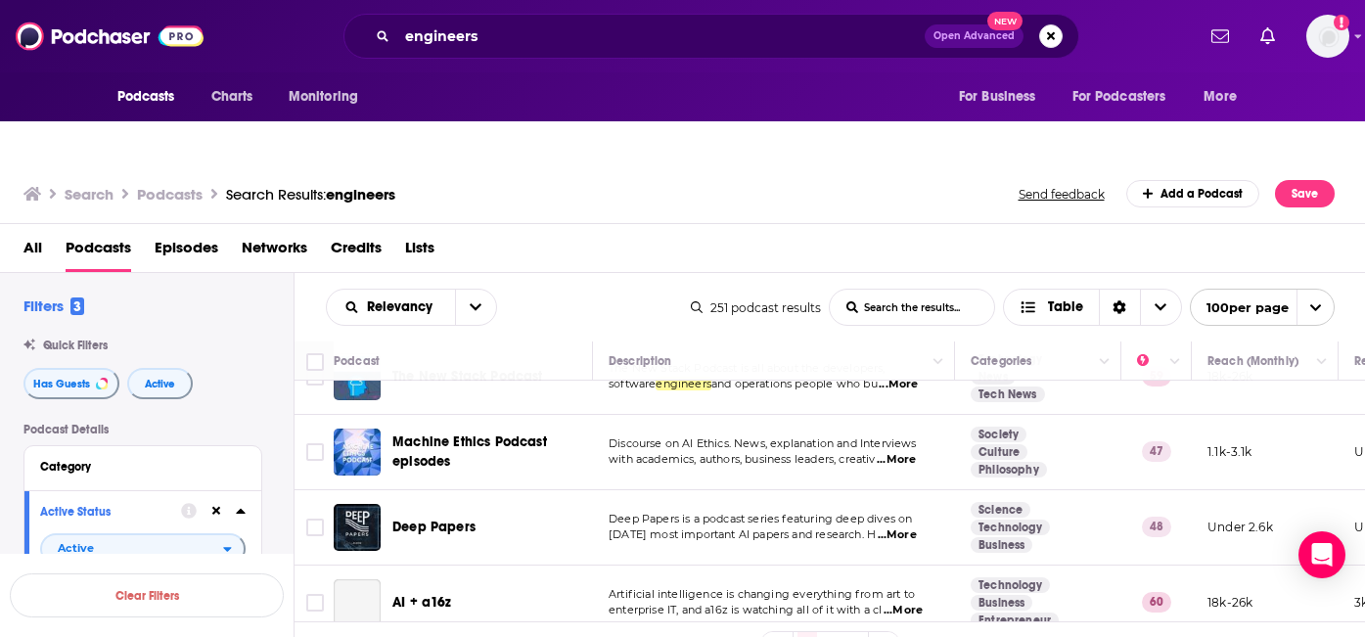
scroll to position [2232, 0]
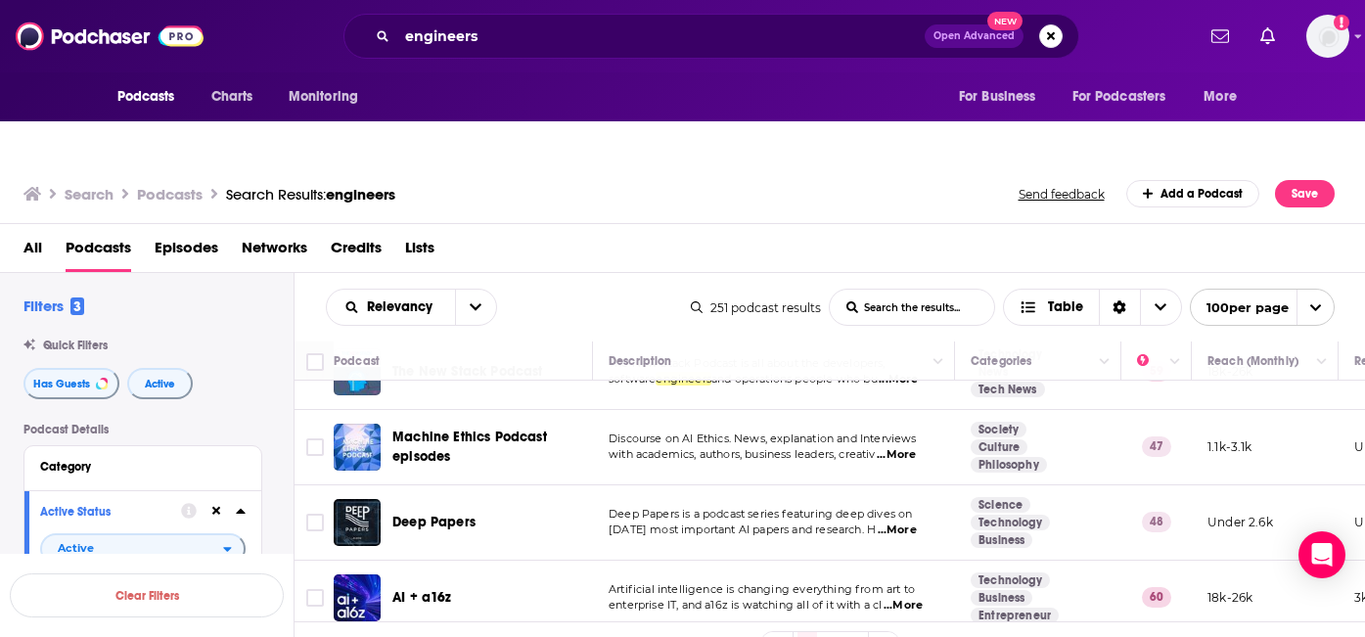
click at [907, 522] on span "...More" at bounding box center [897, 530] width 39 height 16
click at [820, 561] on td "Artificial intelligence is changing everything from art to enterprise IT, and a…" at bounding box center [774, 598] width 362 height 75
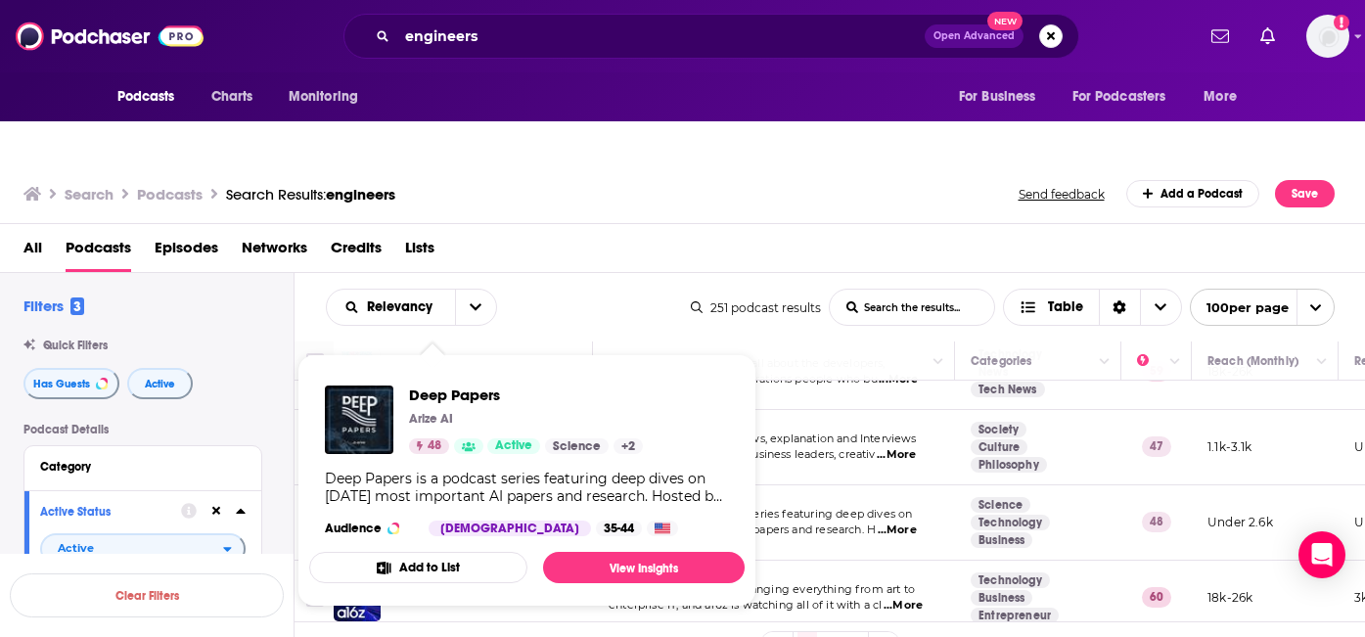
click at [425, 520] on div "Audience Male 35-44" at bounding box center [501, 528] width 353 height 16
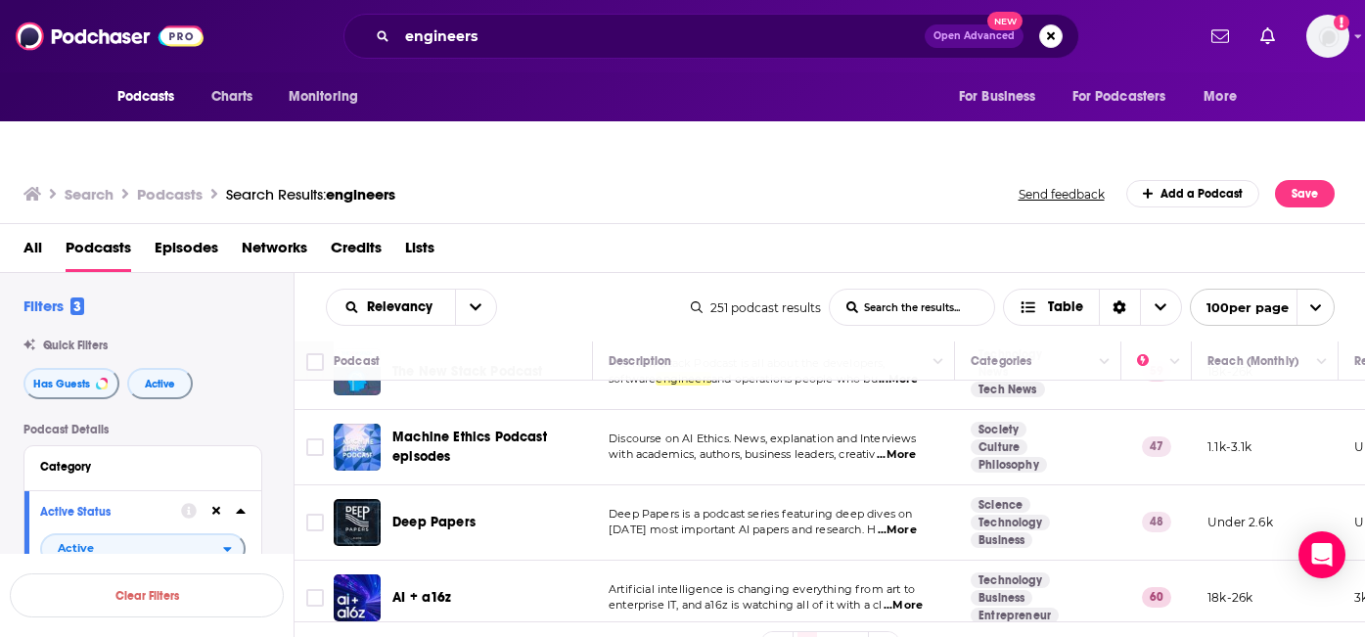
click at [449, 486] on div "Podcasts Charts Monitoring engineers Open Advanced New For Business For Podcast…" at bounding box center [682, 357] width 1365 height 637
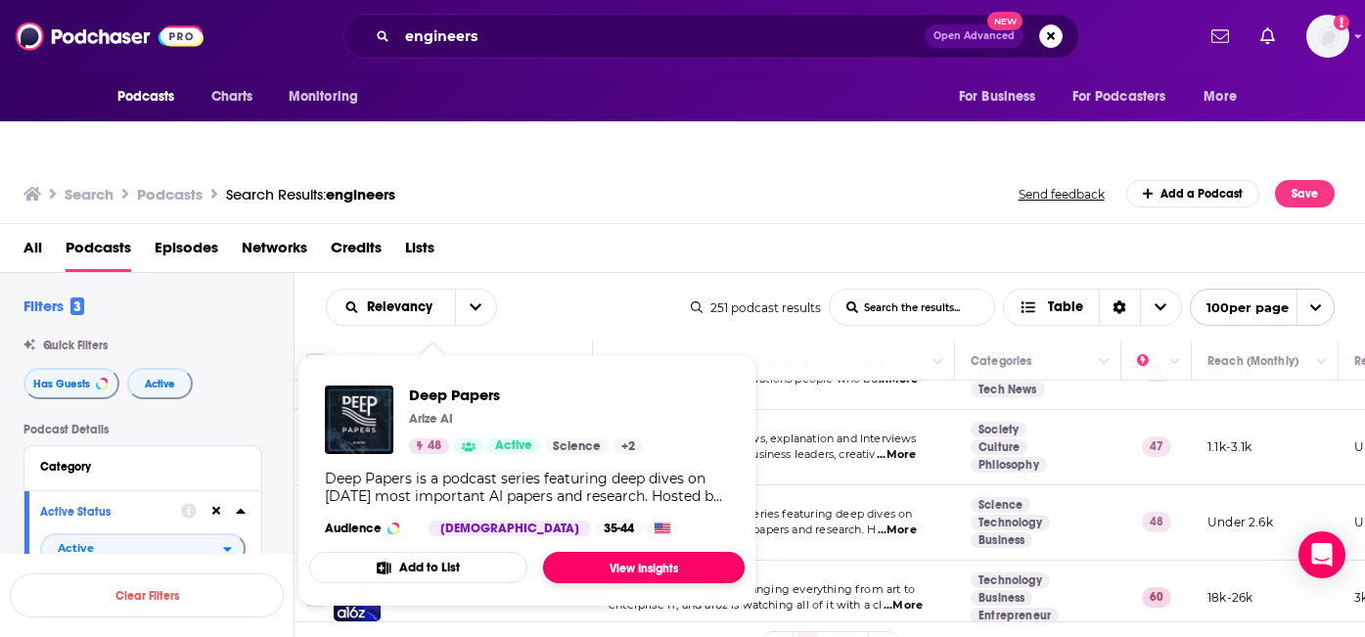
click at [611, 552] on link "View Insights" at bounding box center [644, 567] width 202 height 31
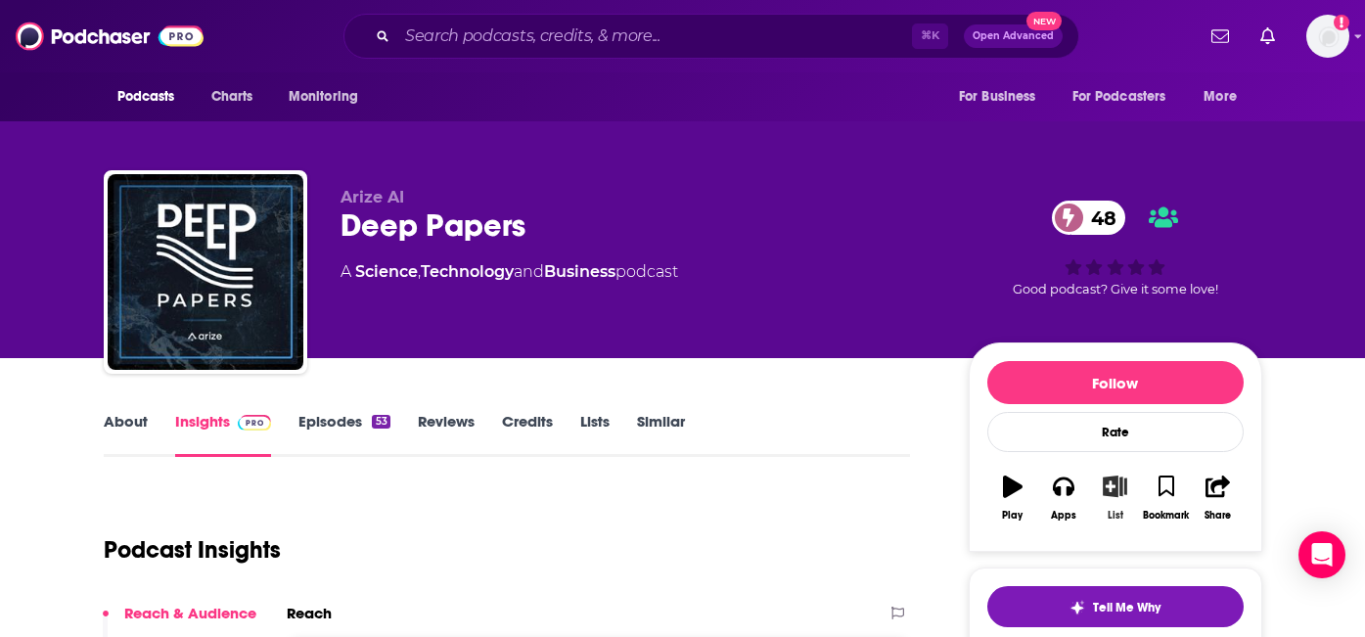
click at [1108, 475] on icon "button" at bounding box center [1115, 486] width 24 height 22
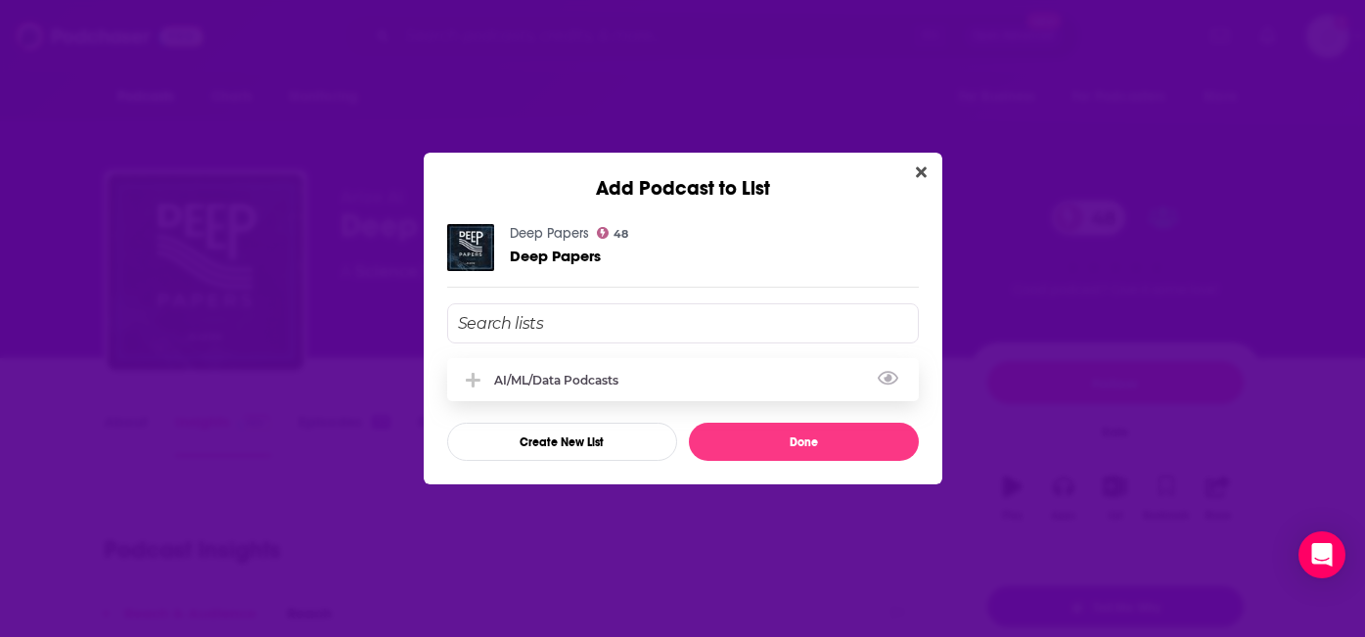
click at [478, 376] on icon "Add Podcast To List" at bounding box center [473, 381] width 15 height 18
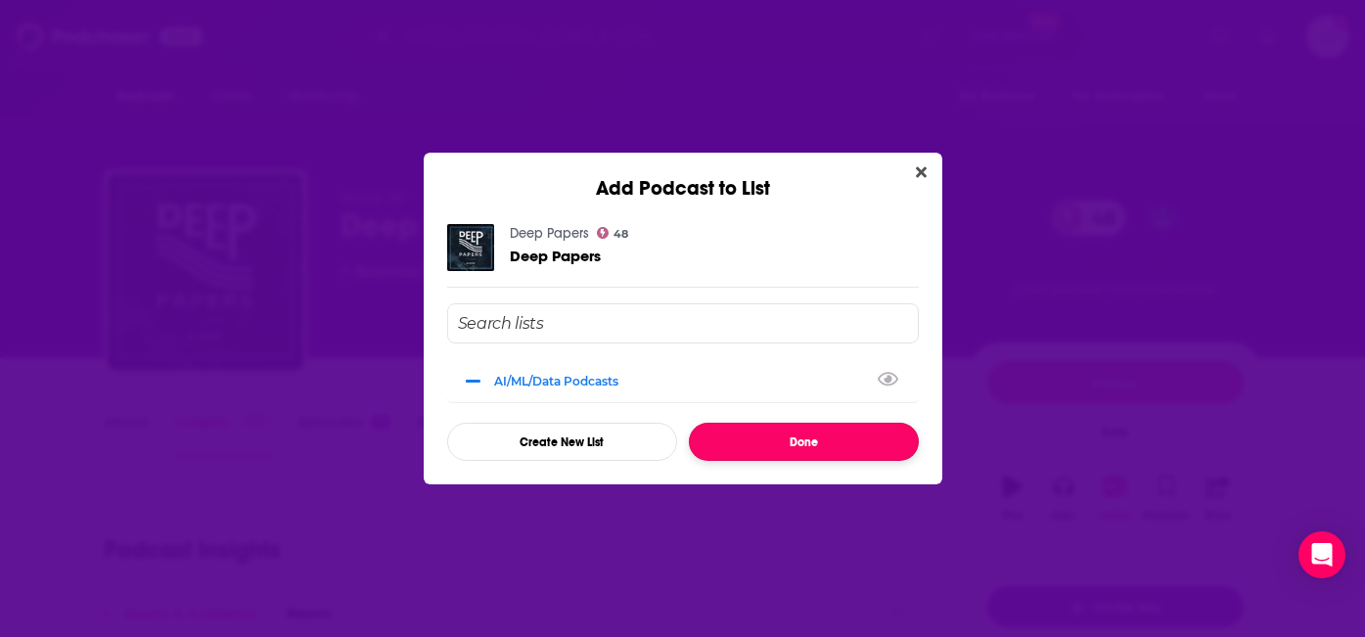
click at [764, 436] on button "Done" at bounding box center [804, 442] width 230 height 38
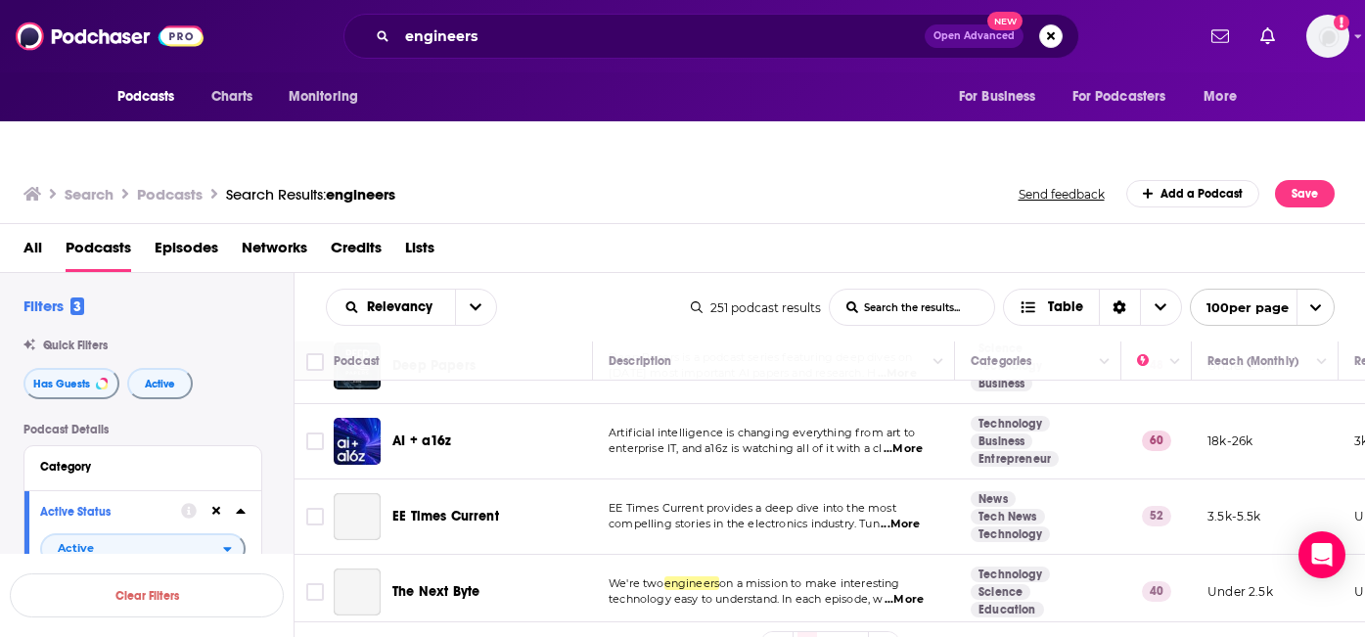
scroll to position [2398, 0]
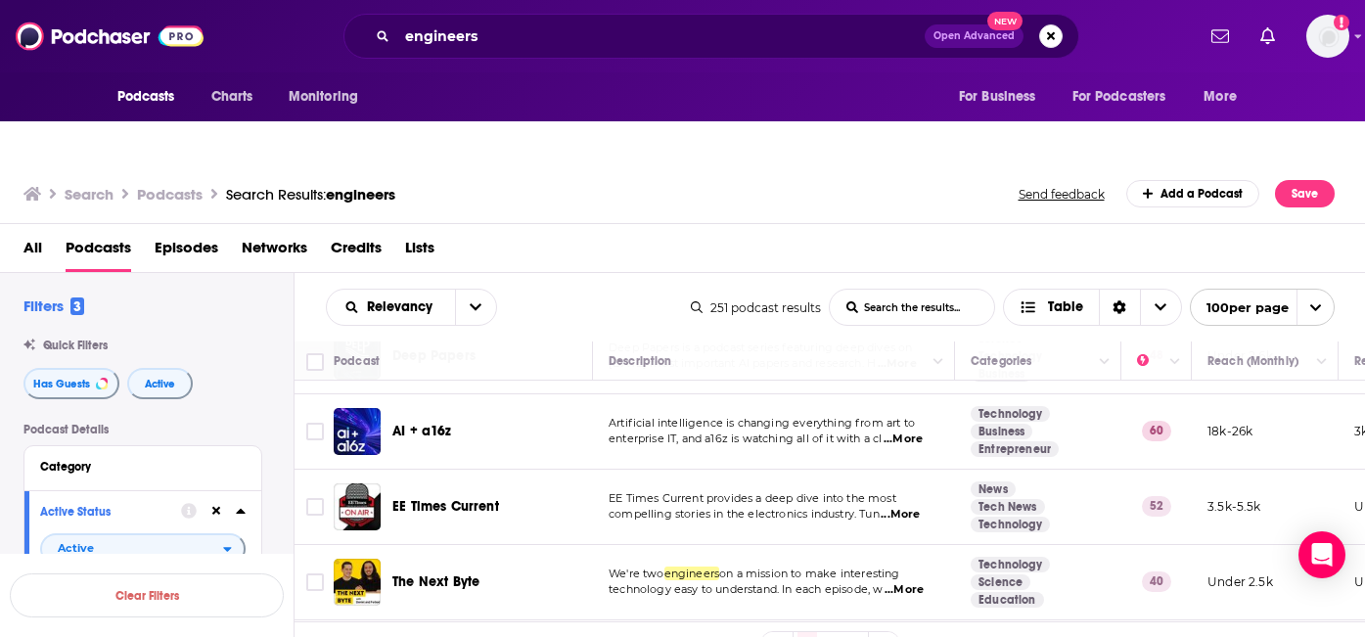
click at [909, 431] on span "...More" at bounding box center [902, 439] width 39 height 16
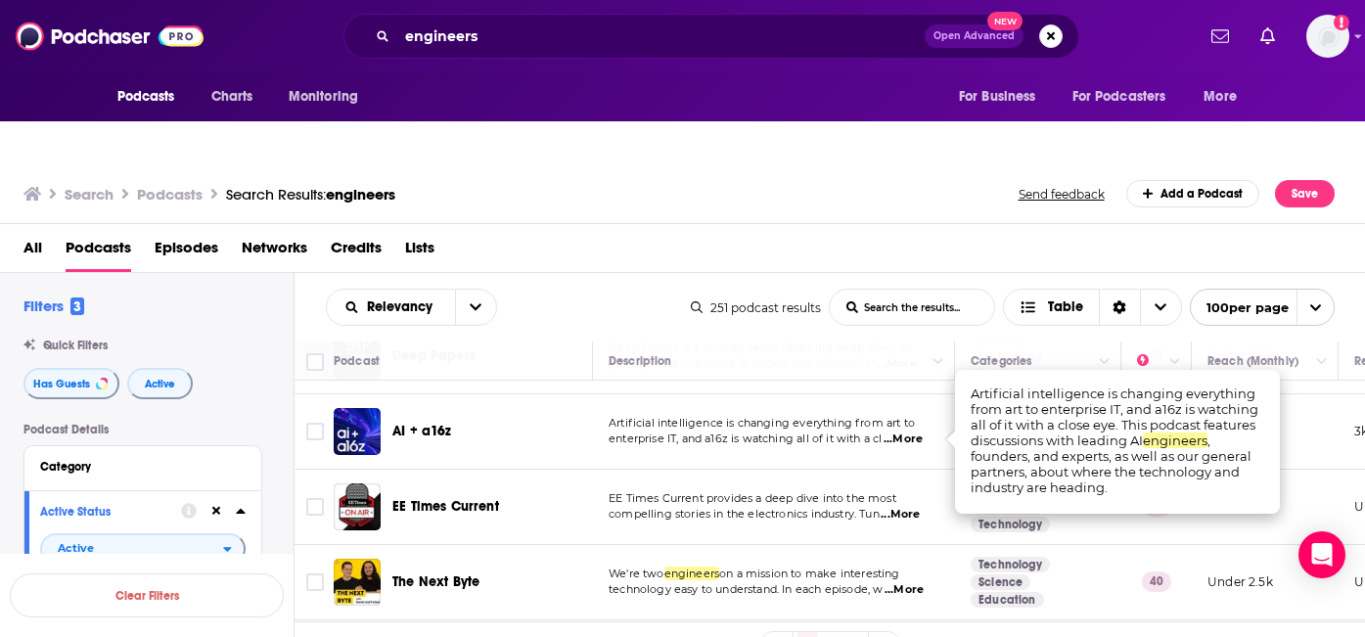
click at [612, 470] on td "EE Times Current provides a deep dive into the most compelling stories in the e…" at bounding box center [774, 507] width 362 height 75
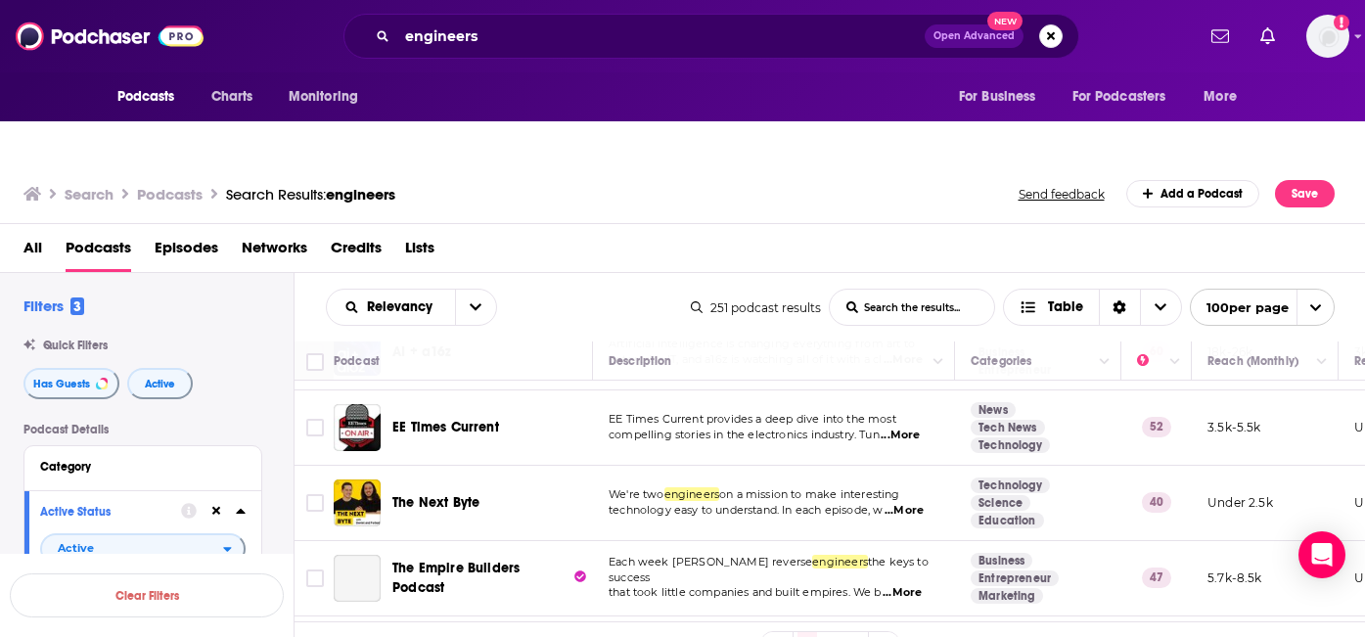
scroll to position [2491, 0]
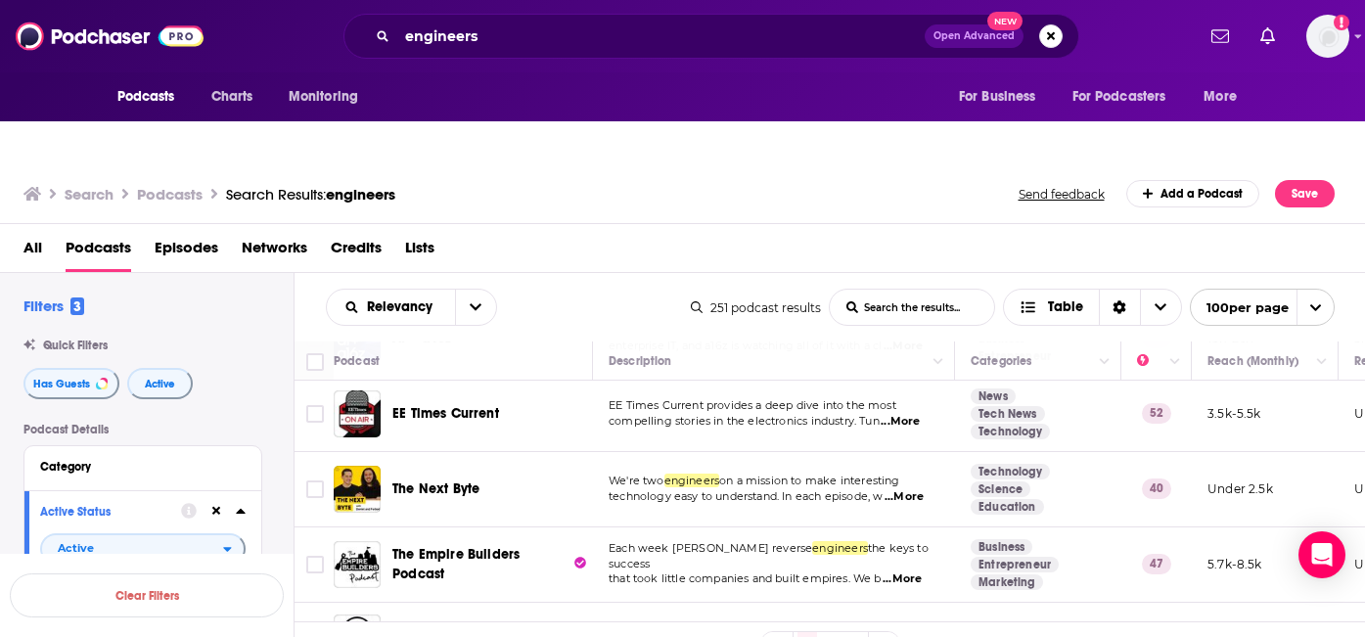
click at [919, 489] on span "...More" at bounding box center [903, 497] width 39 height 16
click at [841, 478] on td "We're two engineers on a mission to make interesting technology easy to underst…" at bounding box center [774, 489] width 362 height 75
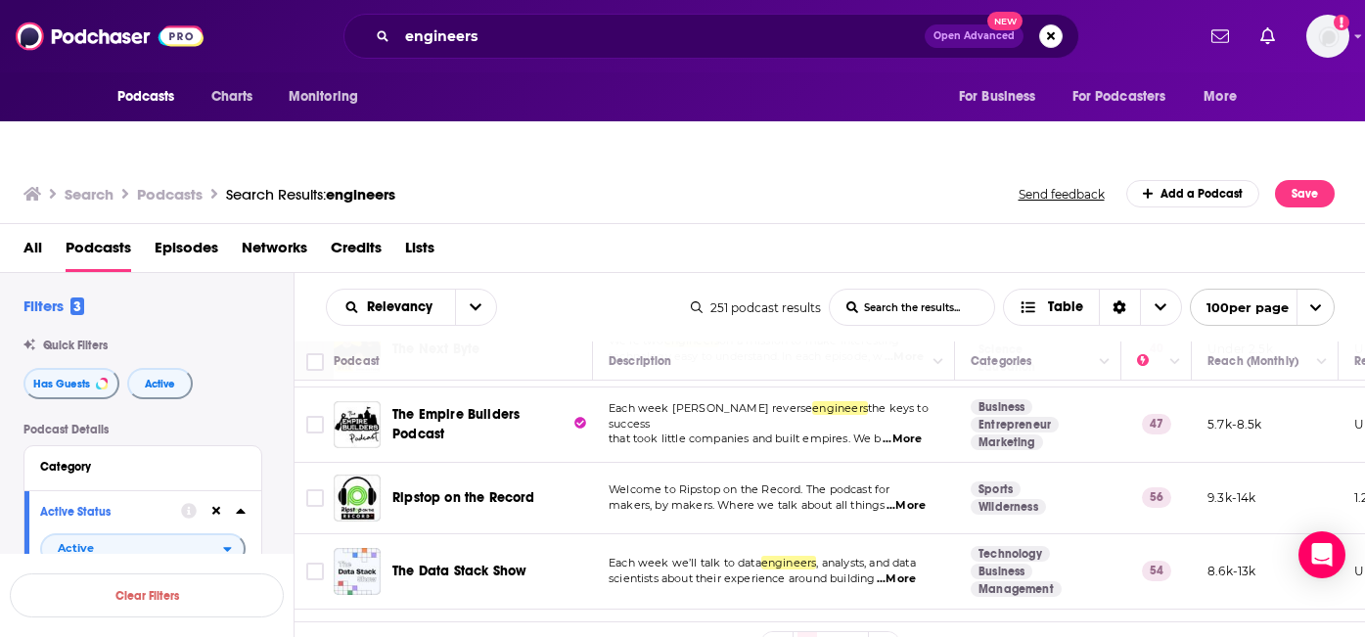
scroll to position [2627, 0]
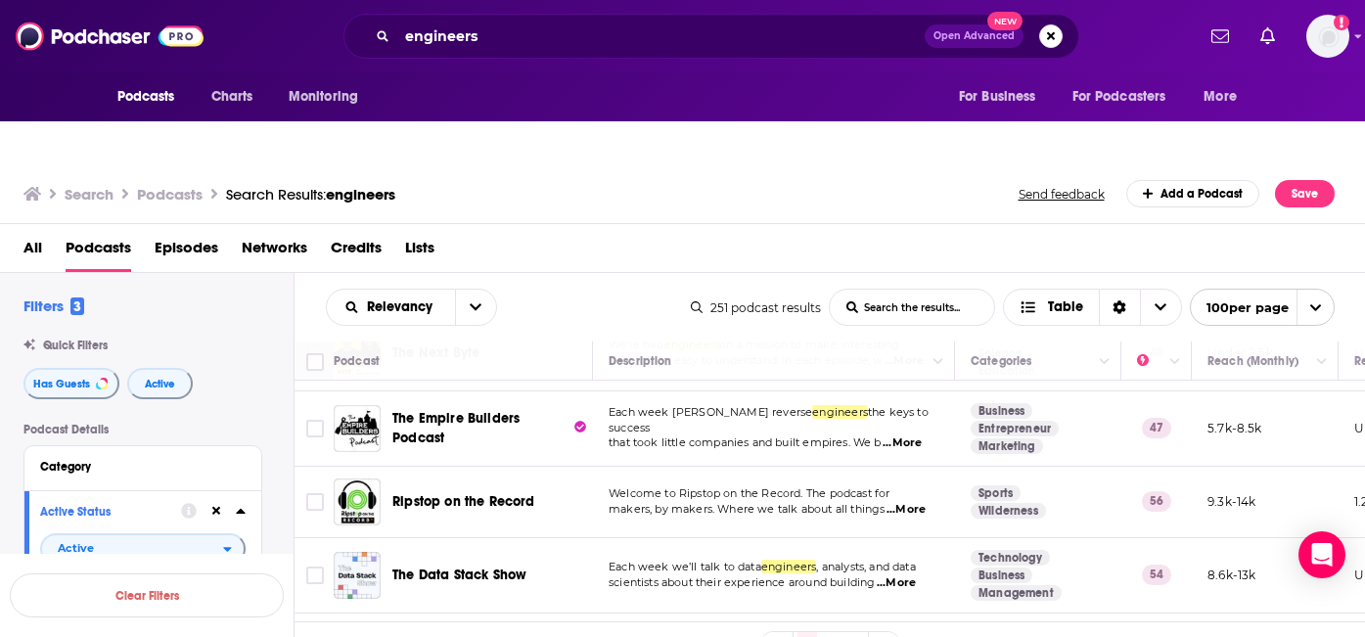
click at [916, 435] on span "...More" at bounding box center [901, 443] width 39 height 16
click at [940, 485] on td "Welcome to Ripstop on the Record. The podcast for makers, by makers. Where we t…" at bounding box center [774, 502] width 362 height 71
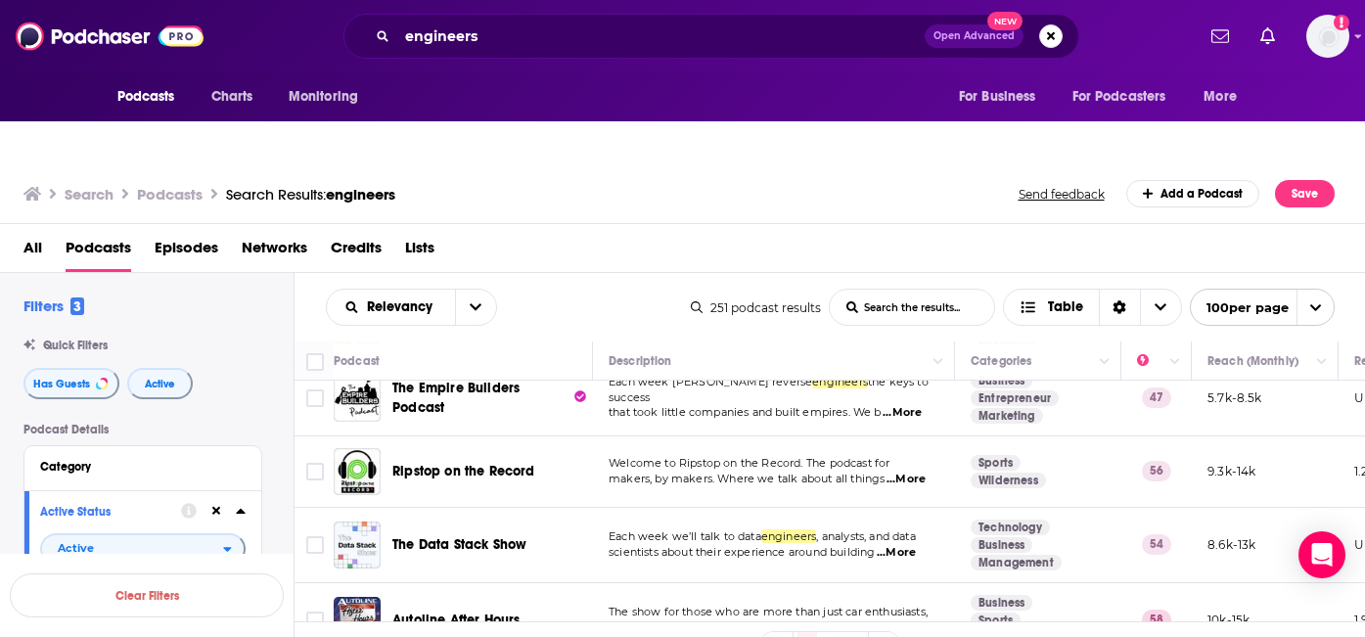
scroll to position [2674, 0]
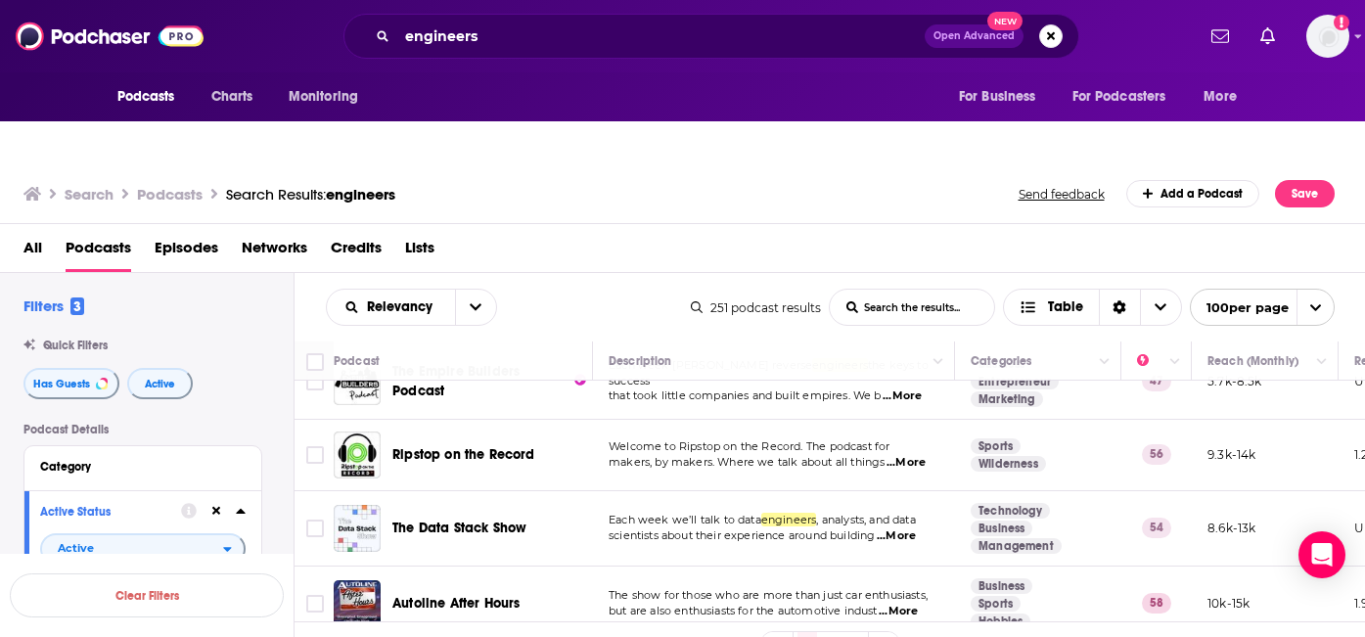
click at [914, 528] on span "...More" at bounding box center [896, 536] width 39 height 16
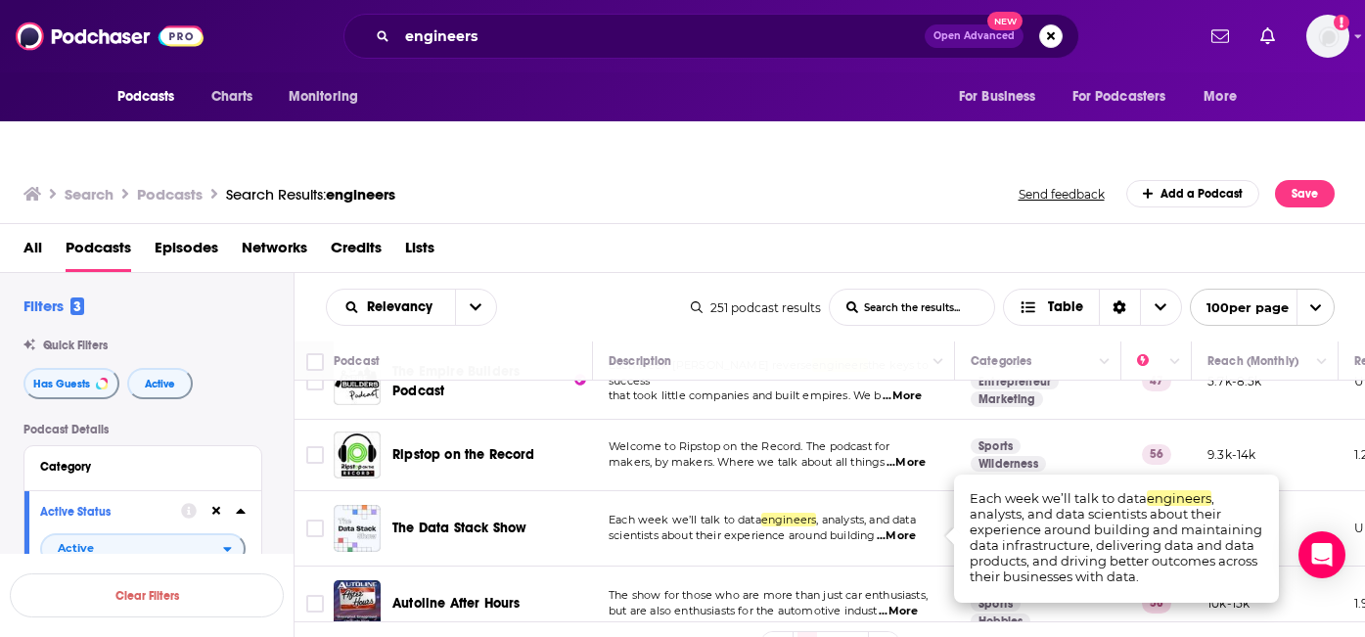
click at [577, 517] on td "The Data Stack Show" at bounding box center [463, 528] width 259 height 75
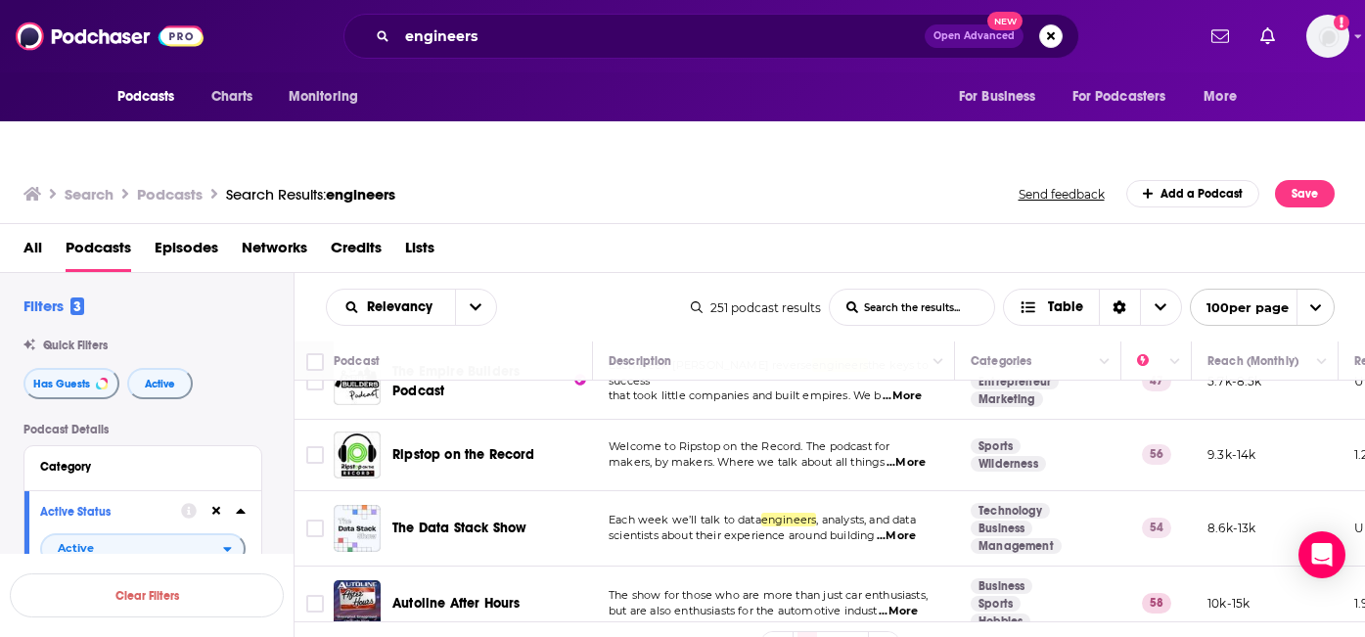
click at [469, 487] on div "Podcasts Charts Monitoring engineers Open Advanced New For Business For Podcast…" at bounding box center [682, 357] width 1365 height 637
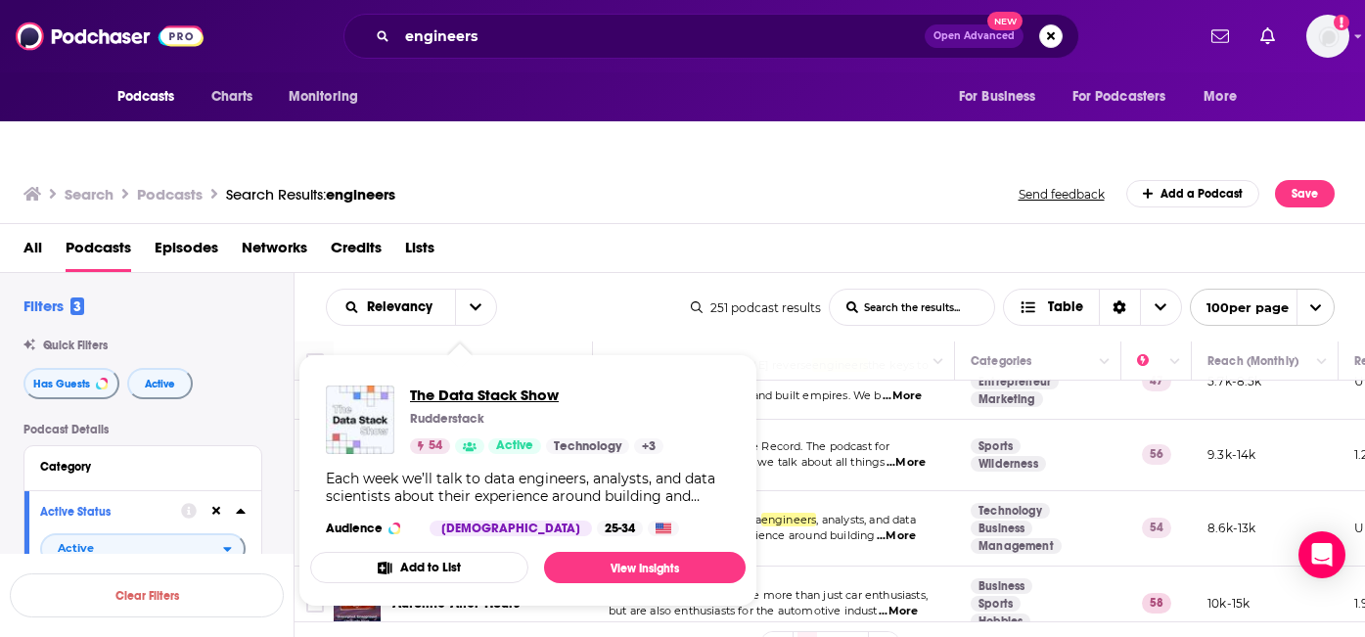
click at [526, 385] on span "The Data Stack Show" at bounding box center [536, 394] width 253 height 19
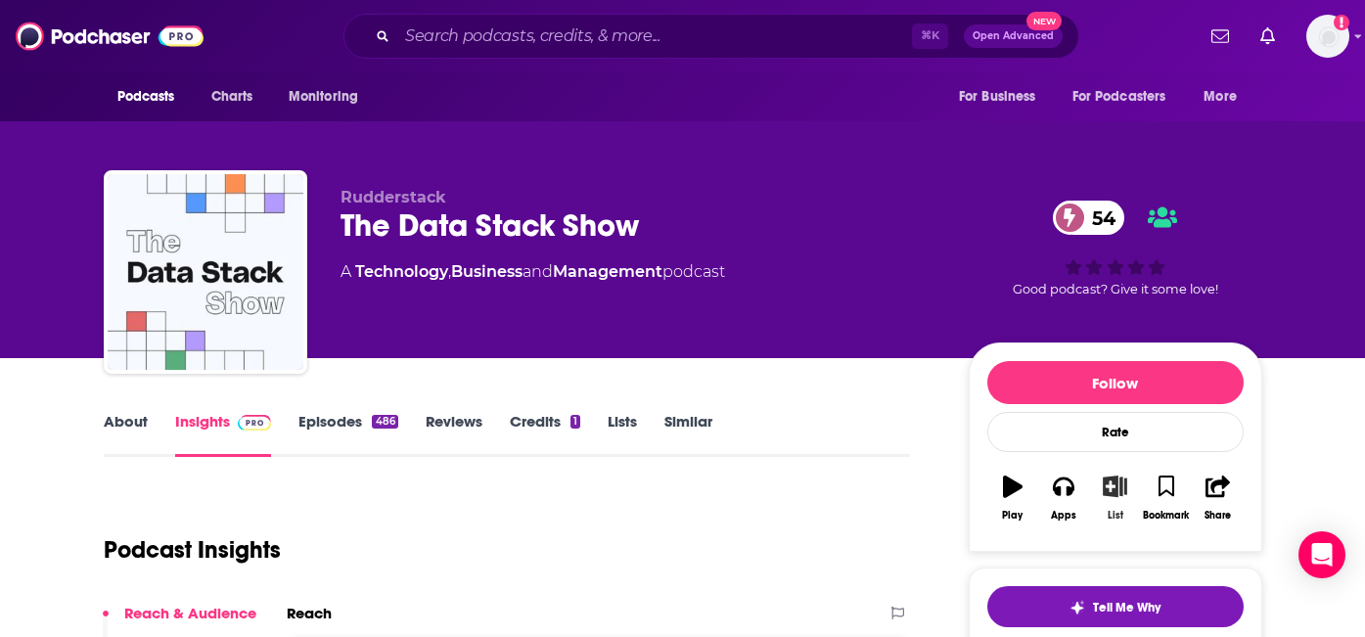
click at [1109, 475] on icon "button" at bounding box center [1115, 486] width 24 height 22
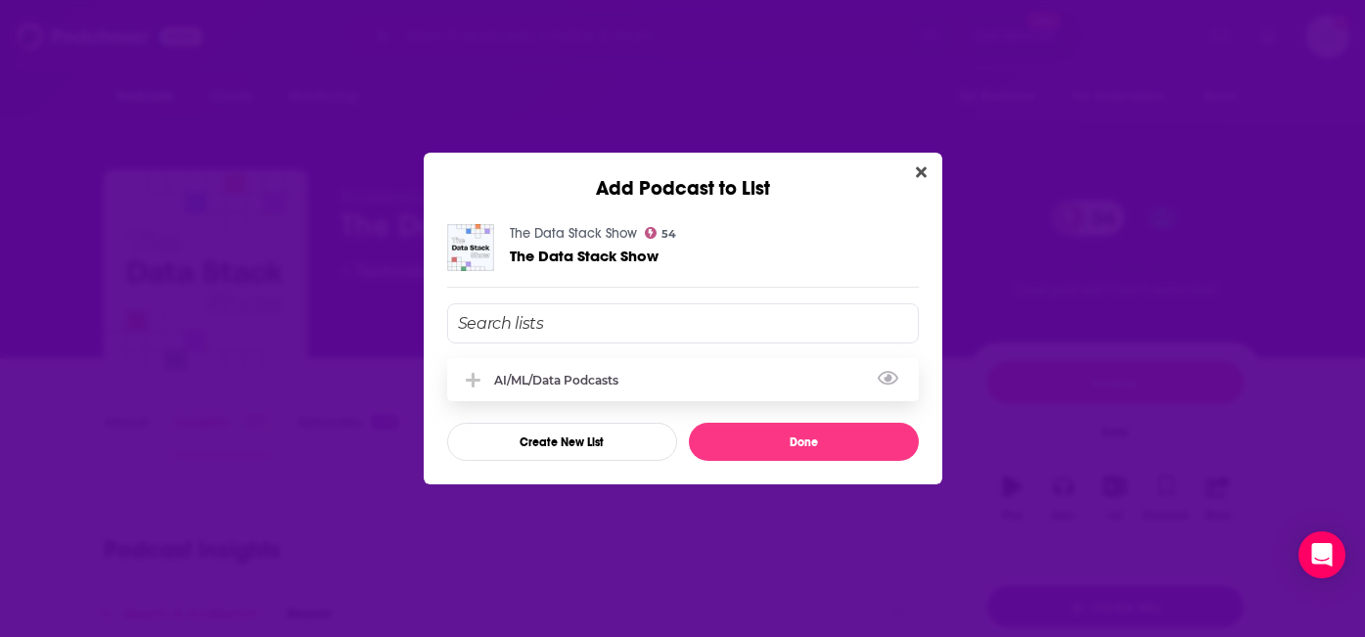
click at [470, 377] on icon "Add Podcast To List" at bounding box center [473, 380] width 15 height 15
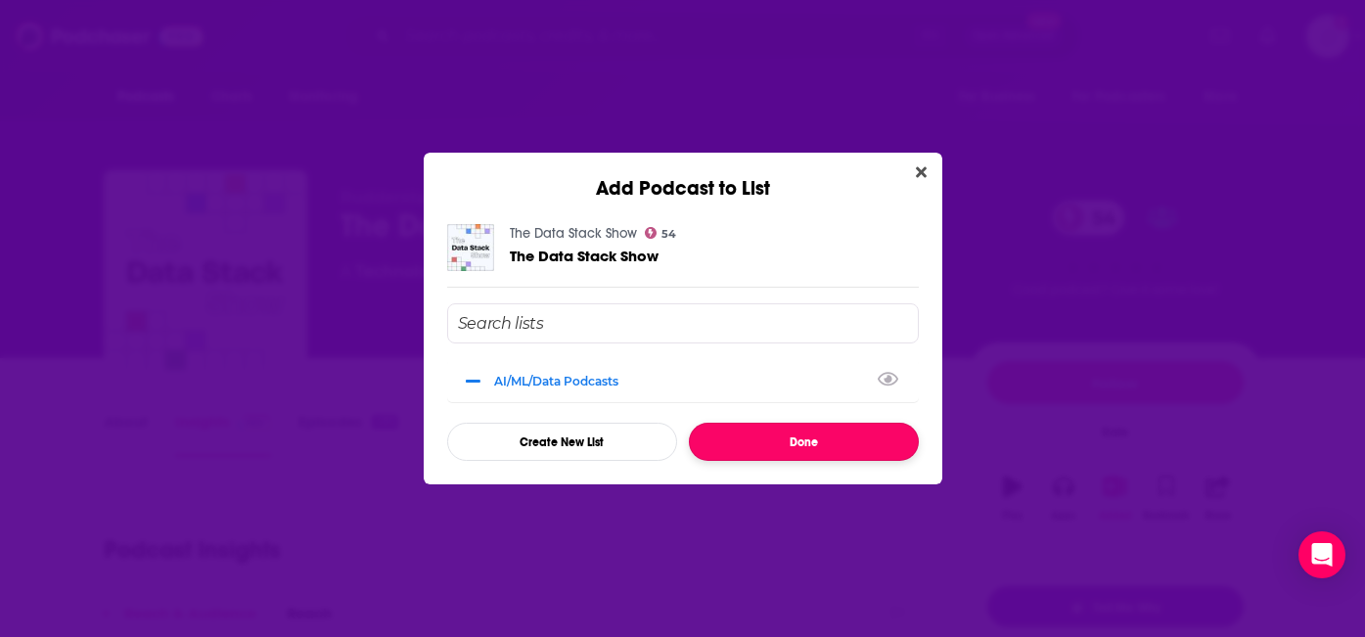
click at [831, 437] on button "Done" at bounding box center [804, 442] width 230 height 38
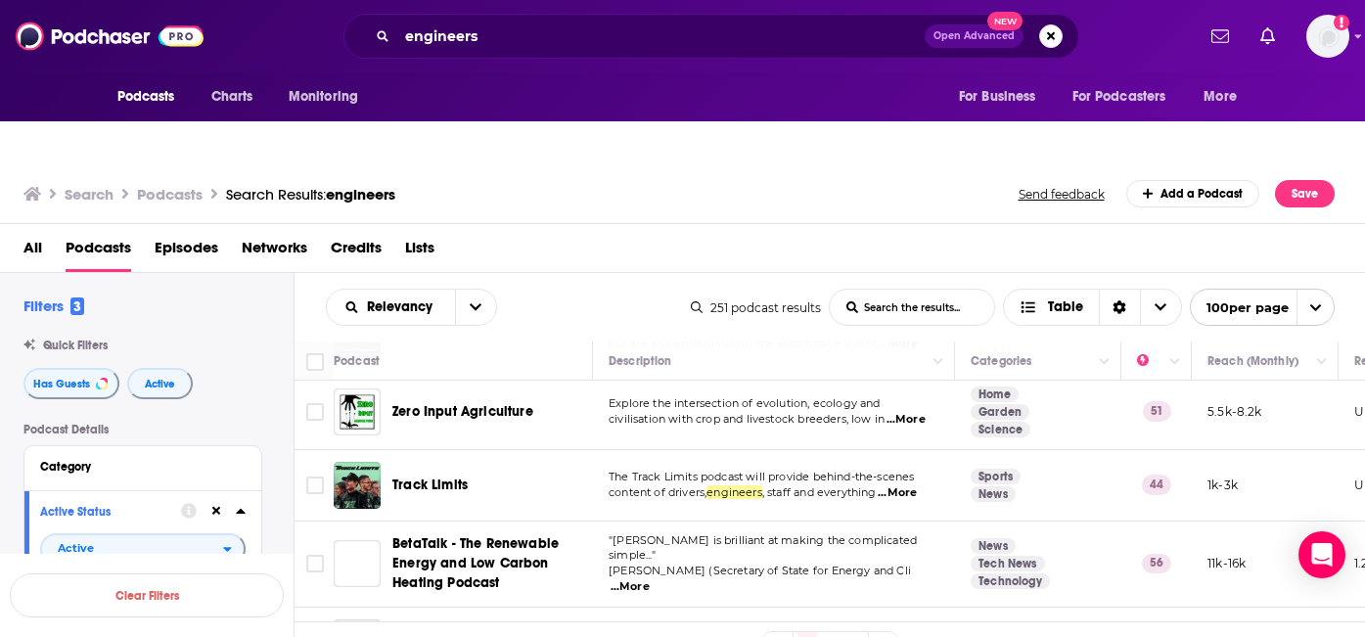
scroll to position [2947, 0]
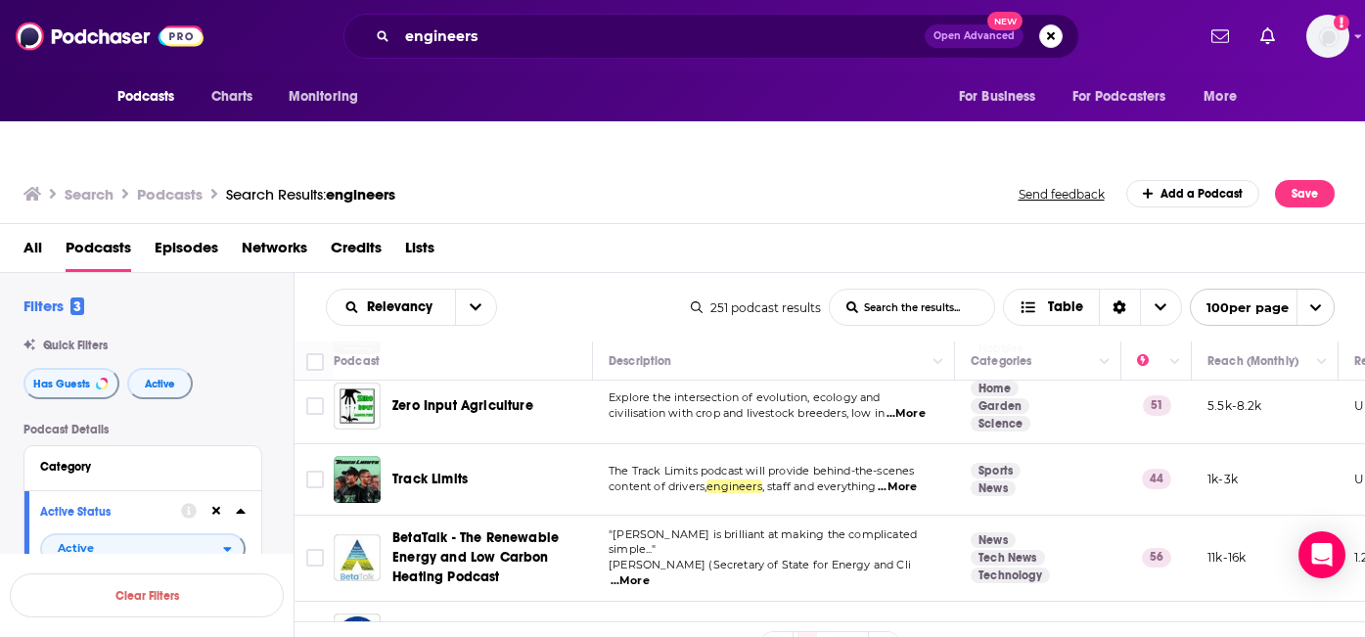
click at [915, 479] on span "...More" at bounding box center [897, 487] width 39 height 16
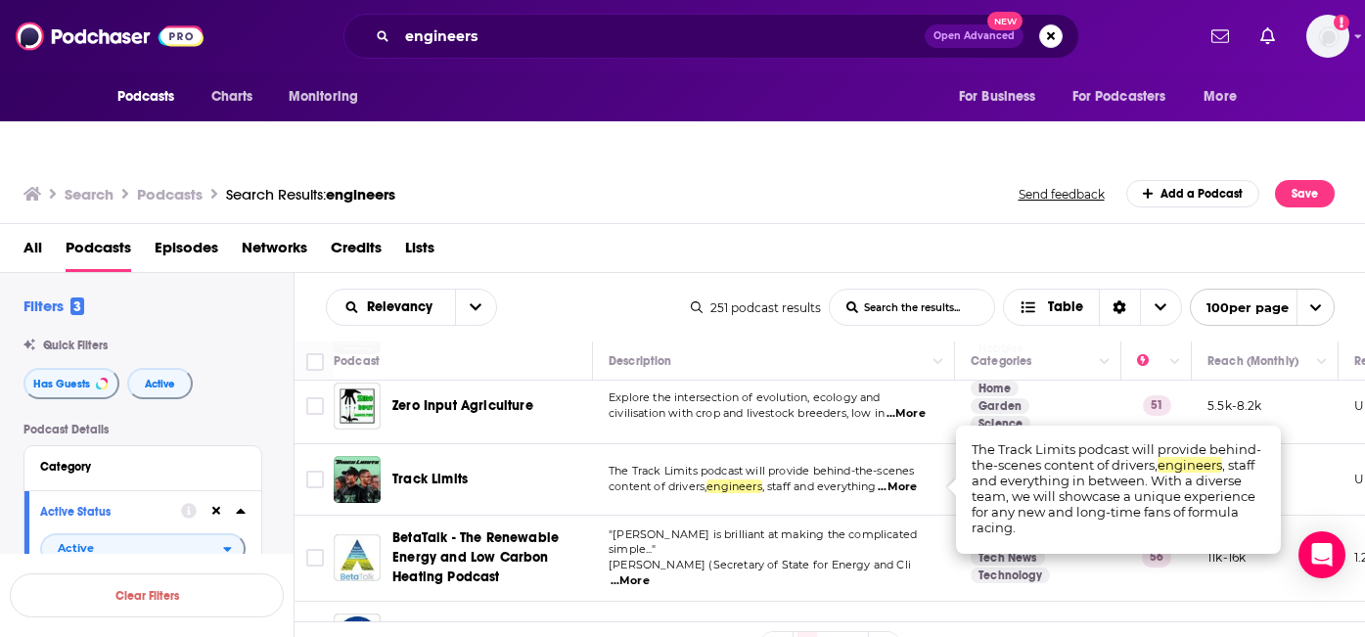
click at [915, 479] on span "...More" at bounding box center [897, 487] width 39 height 16
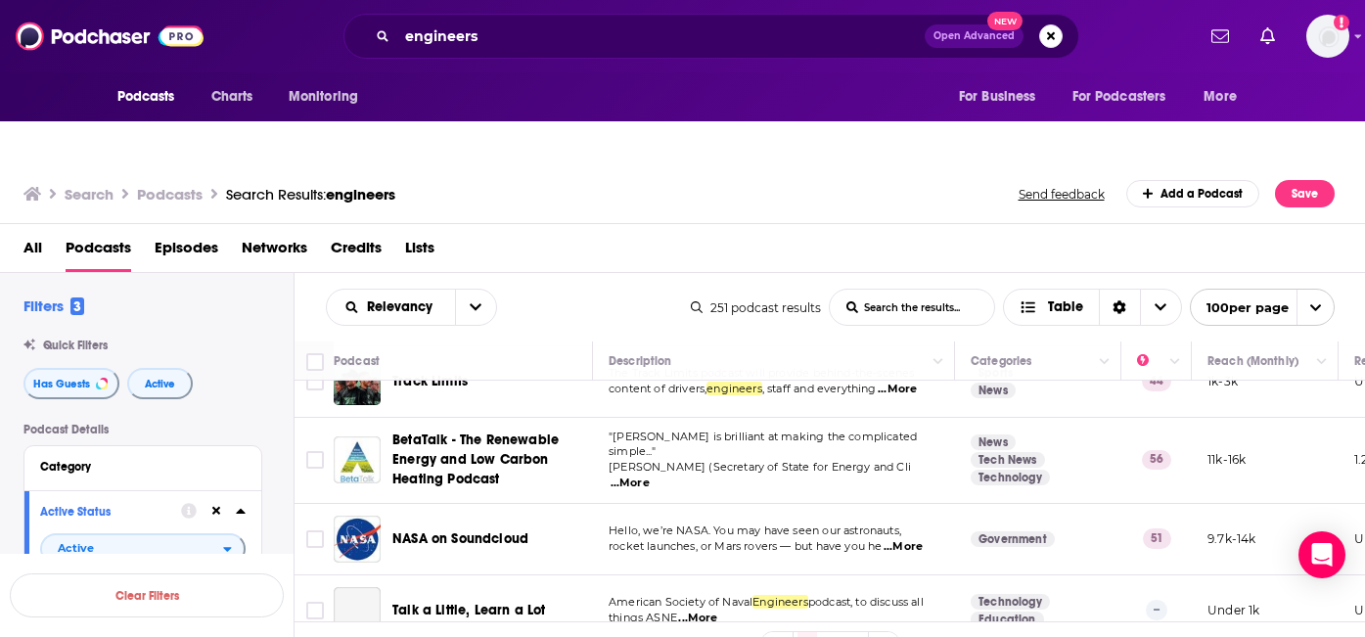
scroll to position [3049, 0]
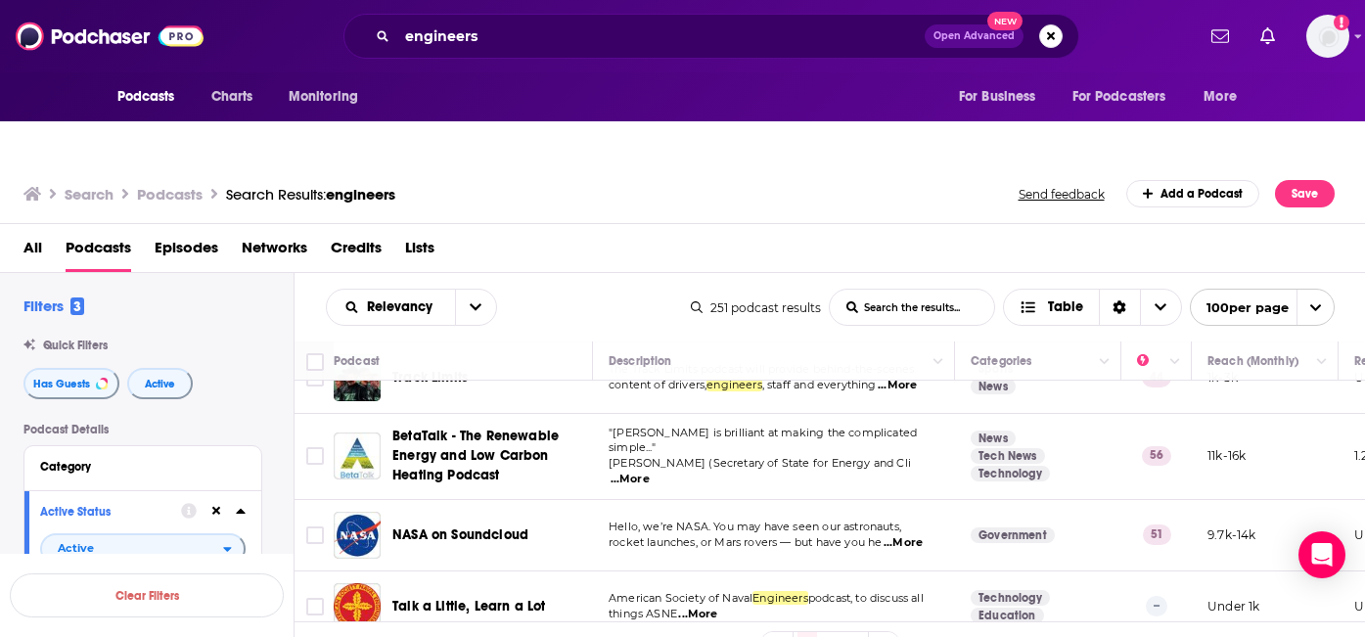
click at [650, 472] on span "...More" at bounding box center [629, 480] width 39 height 16
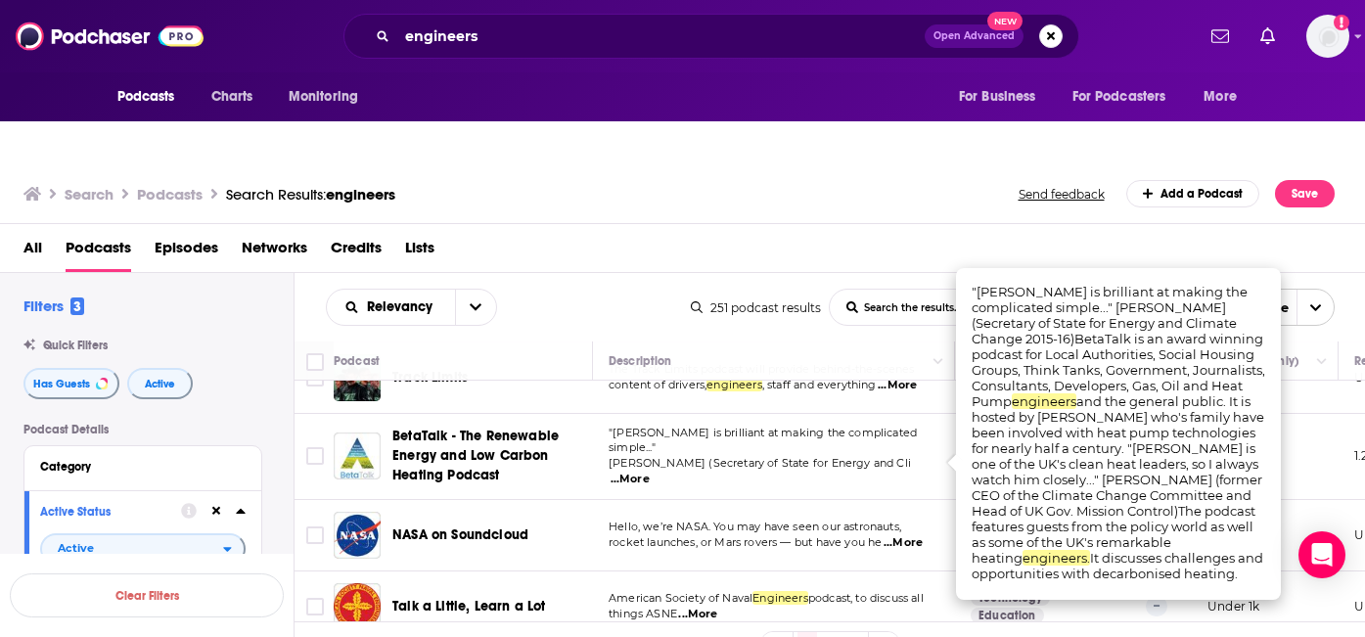
click at [603, 452] on td ""Nathan is brilliant at making the complicated simple..." Amber Rudd (Secretary…" at bounding box center [774, 457] width 362 height 86
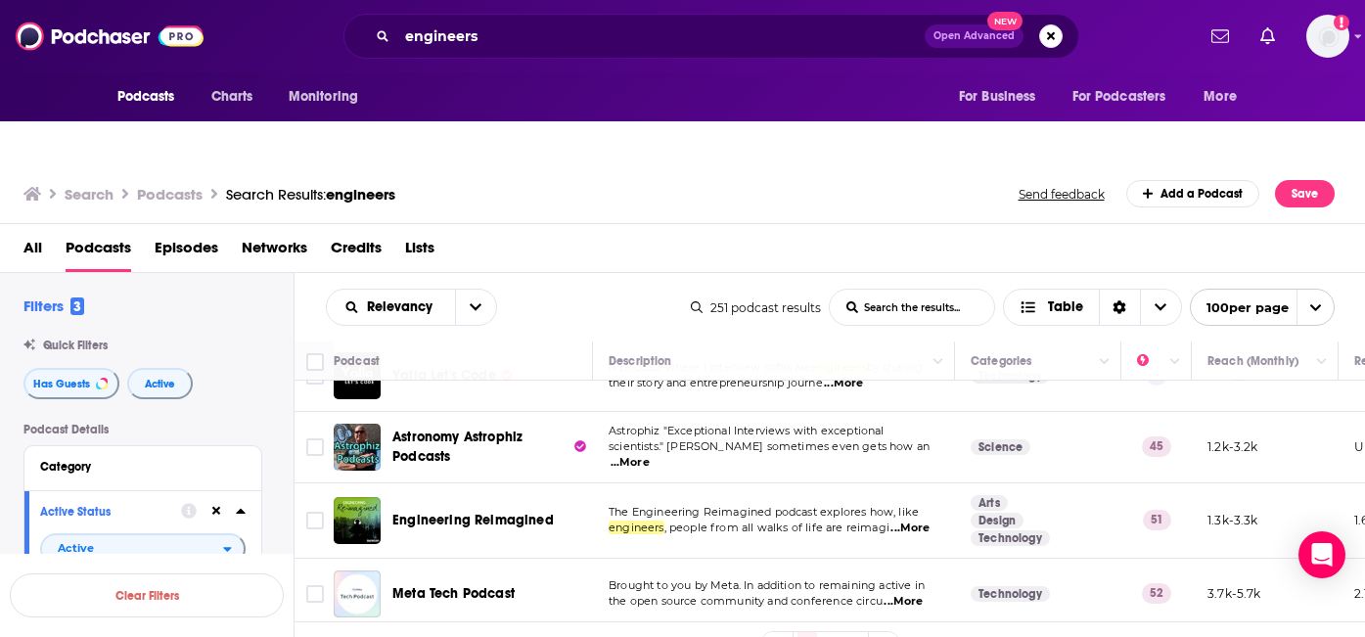
scroll to position [4819, 0]
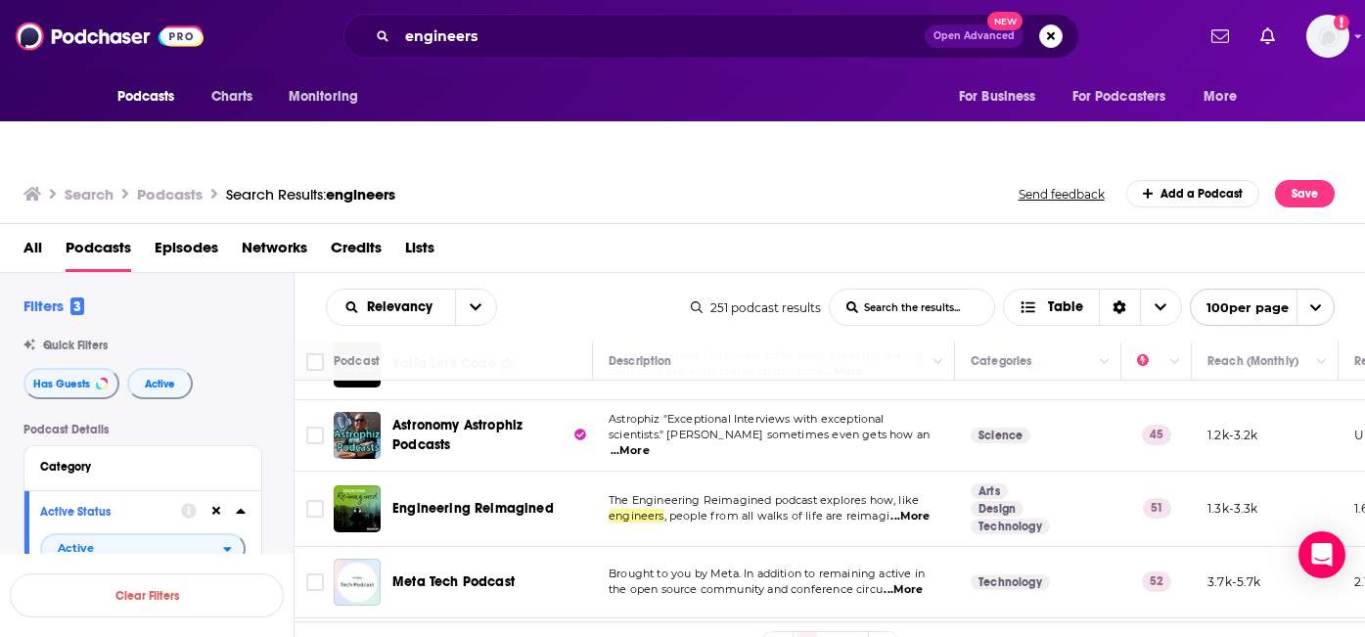
click at [920, 509] on span "...More" at bounding box center [909, 517] width 39 height 16
click at [904, 476] on td "The Engineering Reimagined podcast explores how, like engineers , people from a…" at bounding box center [774, 509] width 362 height 75
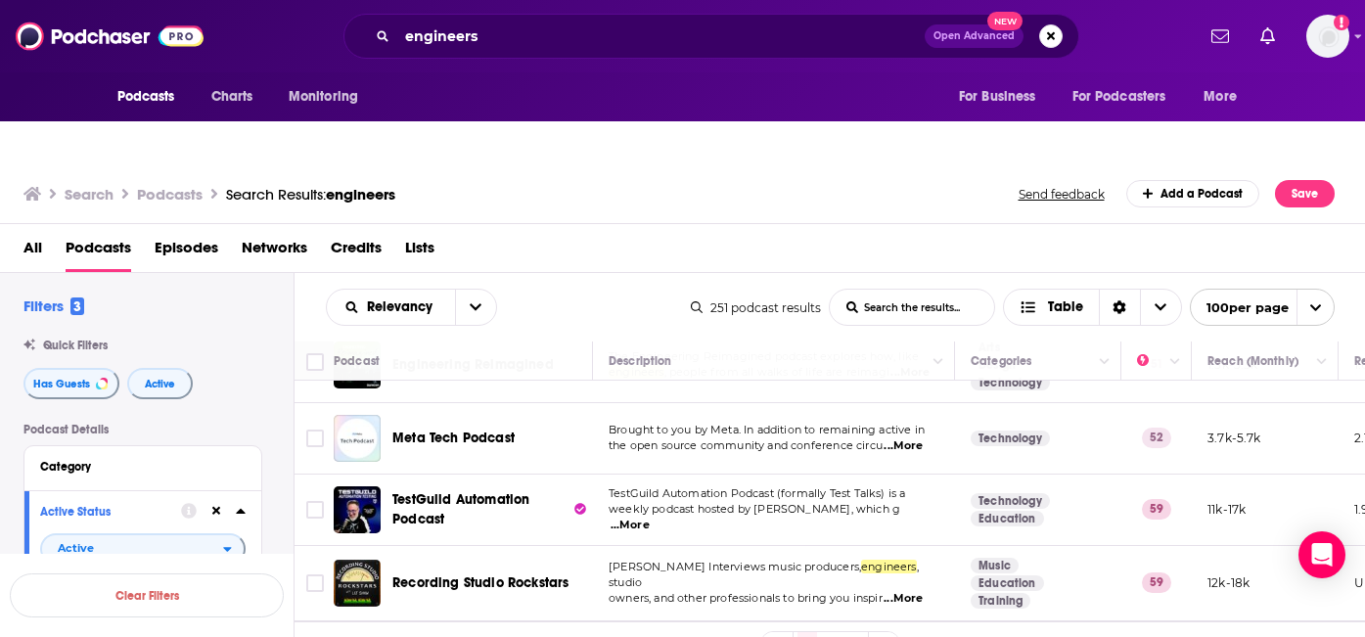
scroll to position [4970, 0]
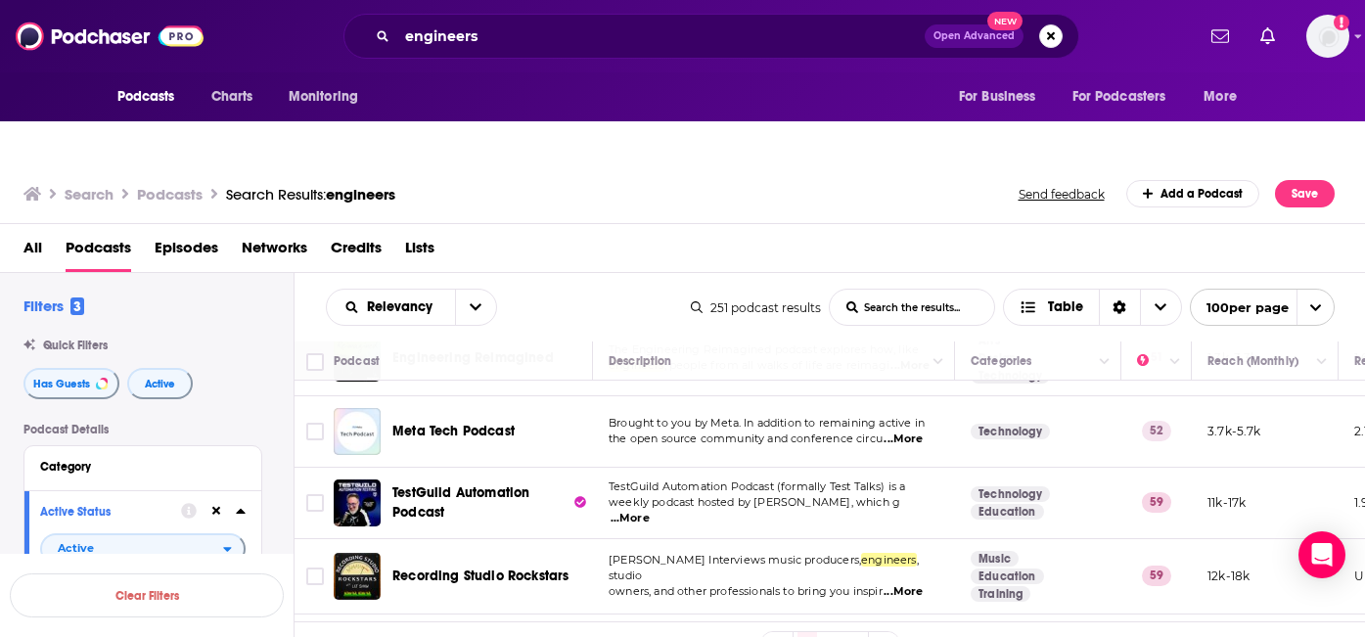
click at [650, 511] on span "...More" at bounding box center [629, 519] width 39 height 16
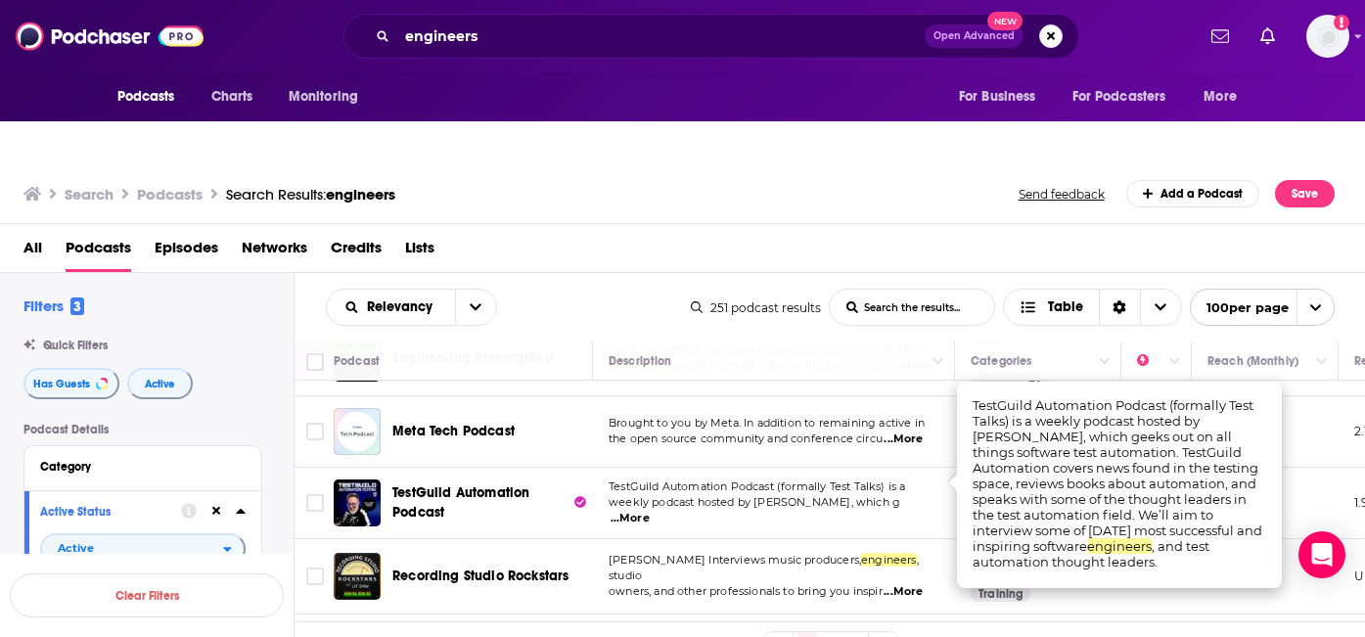
click at [781, 539] on td "Lij Shaw Interviews music producers, engineers , studio owners, and other profe…" at bounding box center [774, 576] width 362 height 75
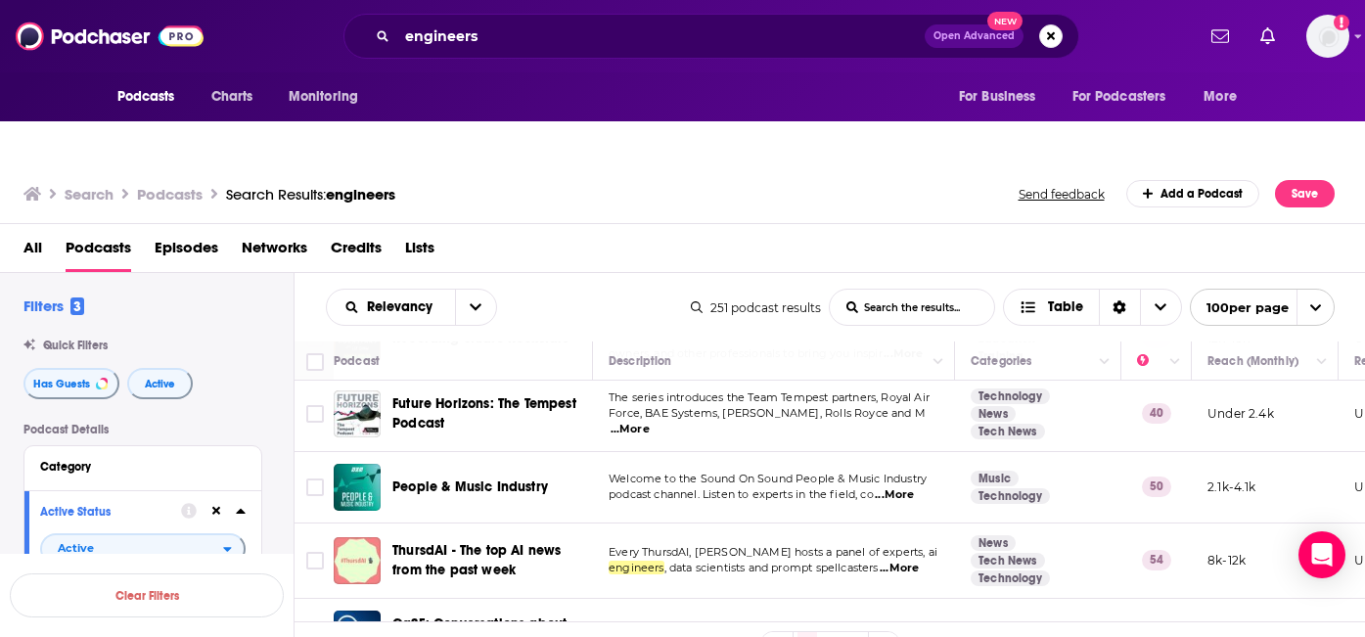
scroll to position [5211, 0]
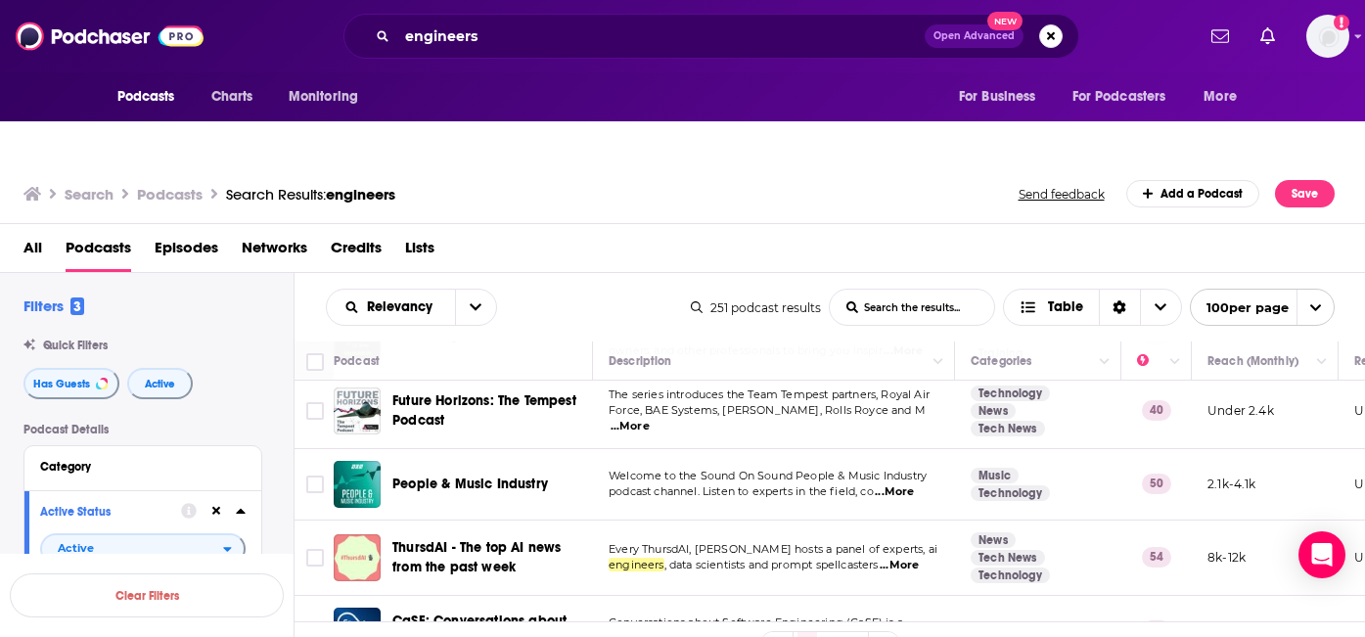
click at [903, 558] on span "...More" at bounding box center [899, 566] width 39 height 16
click at [889, 542] on span "Every ThursdAI, [PERSON_NAME] hosts a panel of experts, ai" at bounding box center [773, 549] width 329 height 14
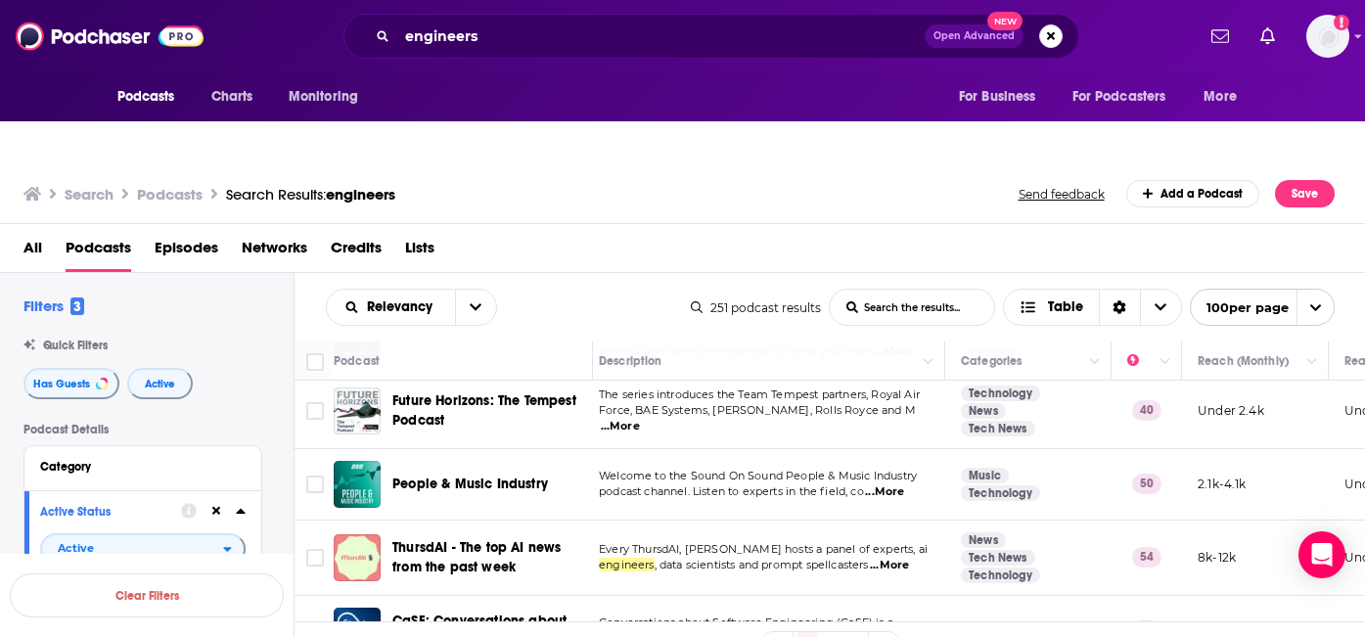
scroll to position [5211, 13]
click at [501, 539] on span "ThursdAI - The top AI news from the past week" at bounding box center [476, 557] width 168 height 36
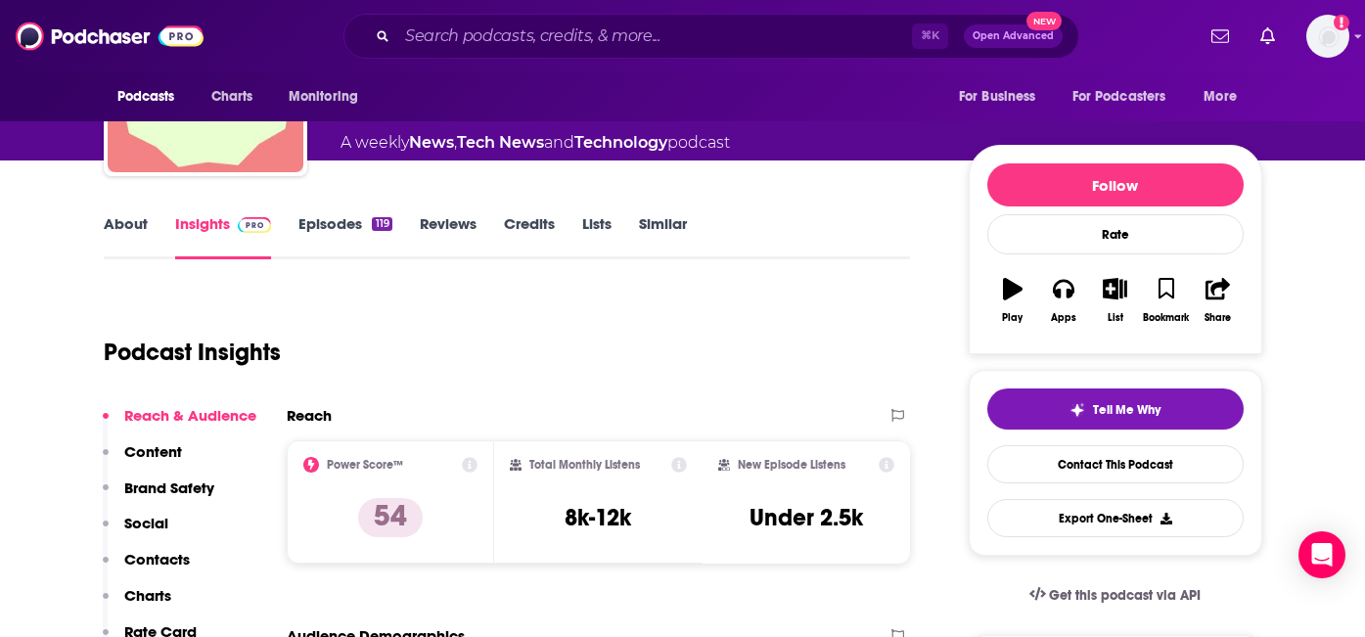
scroll to position [126, 0]
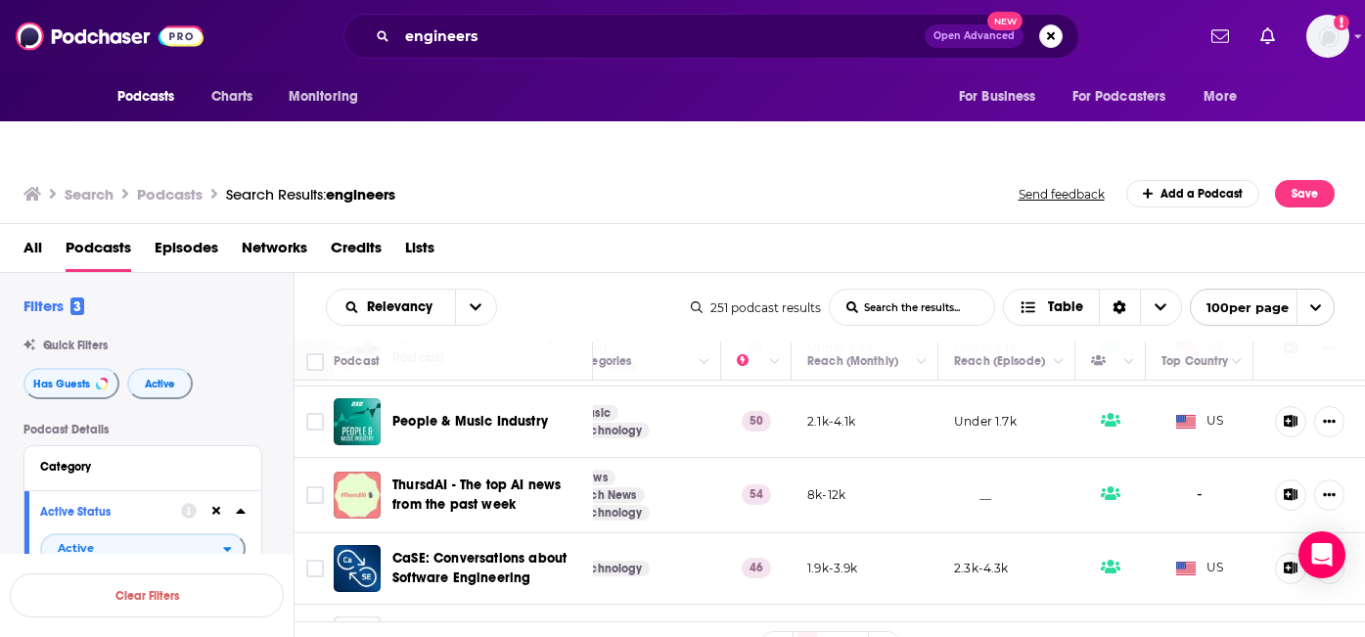
scroll to position [5273, 0]
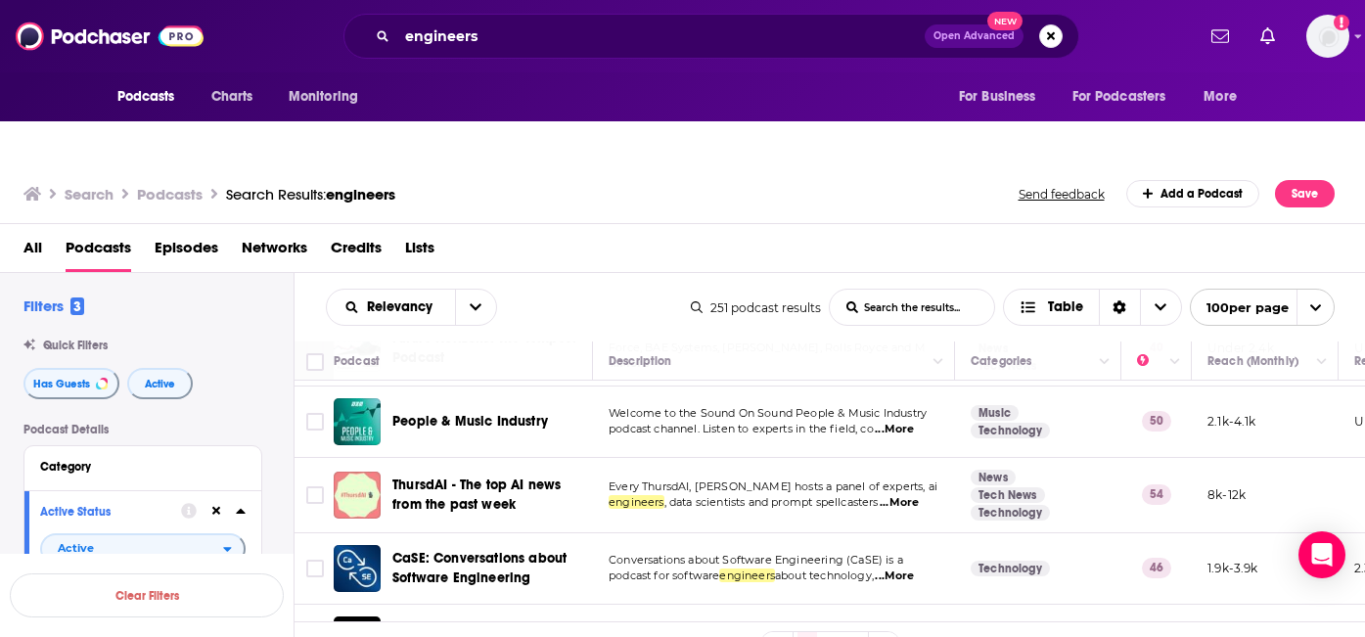
click at [478, 476] on span "ThursdAI - The top AI news from the past week" at bounding box center [476, 494] width 168 height 36
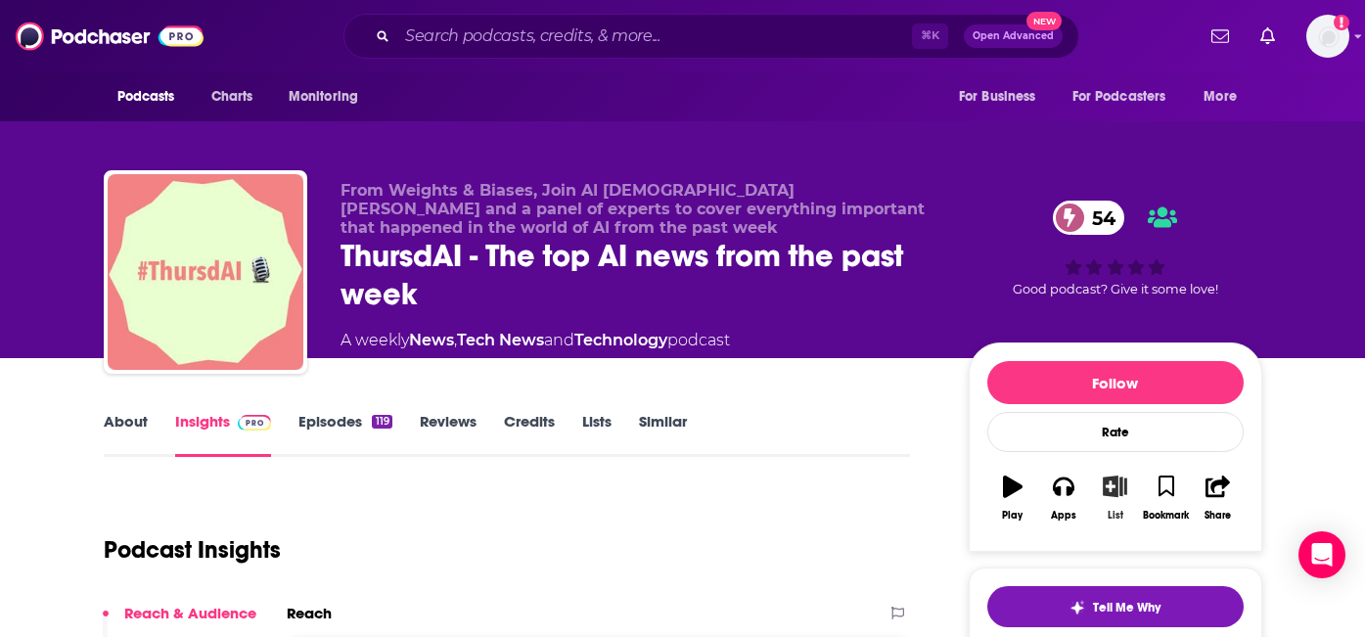
click at [1112, 475] on icon "button" at bounding box center [1115, 486] width 24 height 22
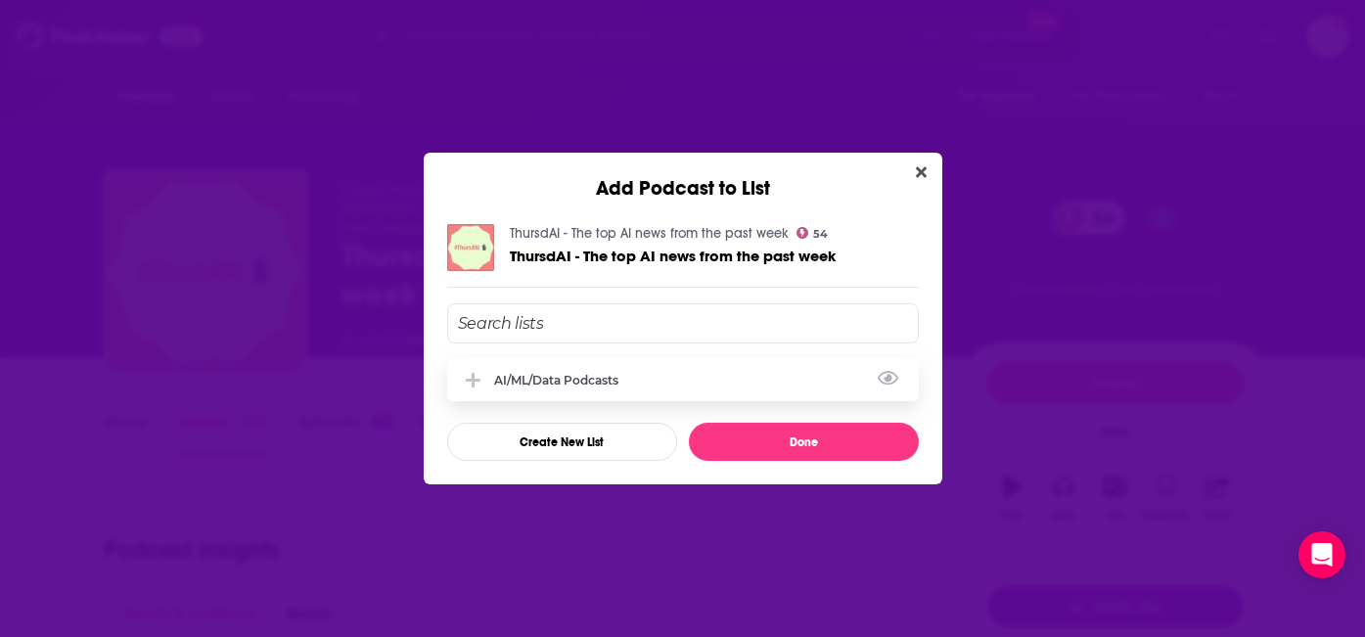
click at [470, 380] on icon "Add Podcast To List" at bounding box center [473, 380] width 15 height 15
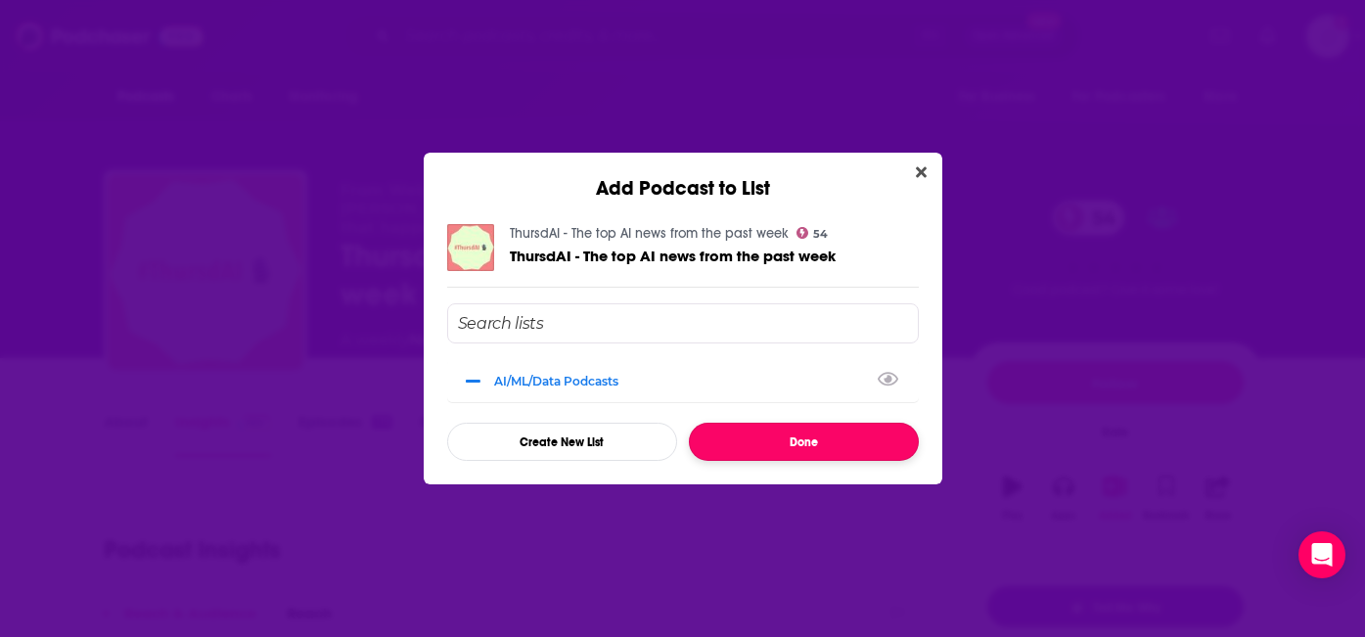
click at [801, 435] on button "Done" at bounding box center [804, 442] width 230 height 38
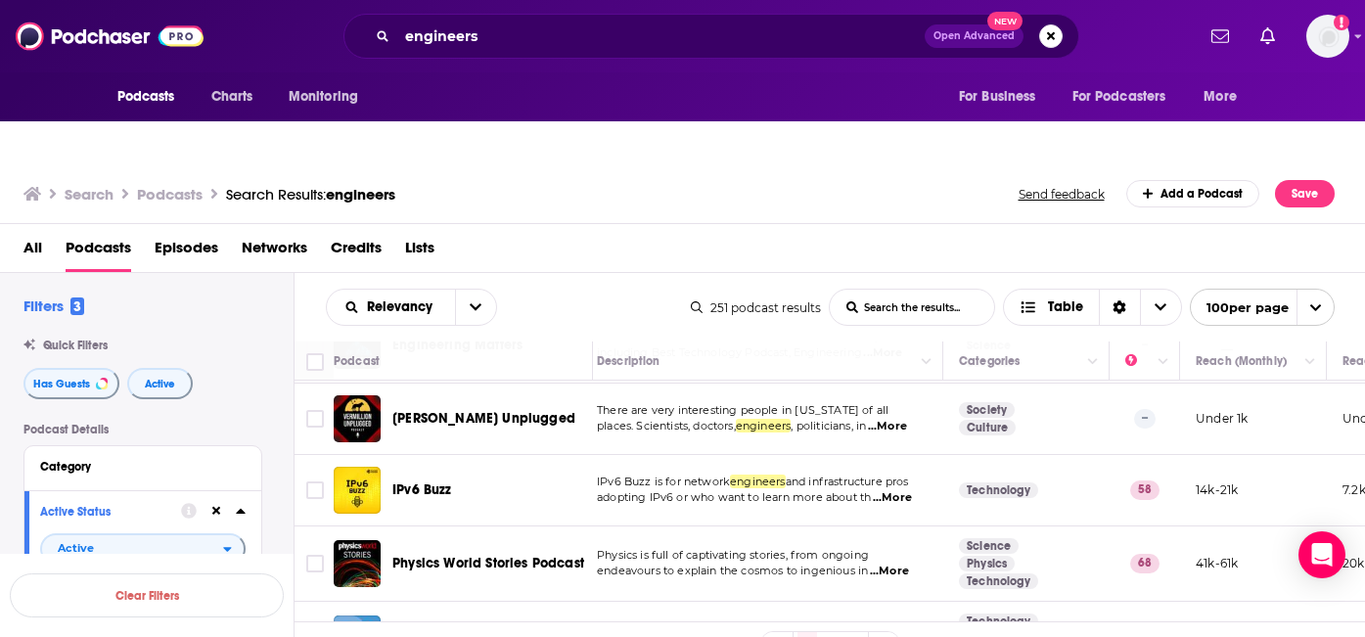
scroll to position [7238, 12]
click at [895, 636] on span "...More" at bounding box center [889, 646] width 39 height 16
click at [498, 525] on td "Physics World Stories Podcast" at bounding box center [463, 562] width 259 height 75
click at [484, 629] on span "Being an Engineer" at bounding box center [451, 637] width 119 height 17
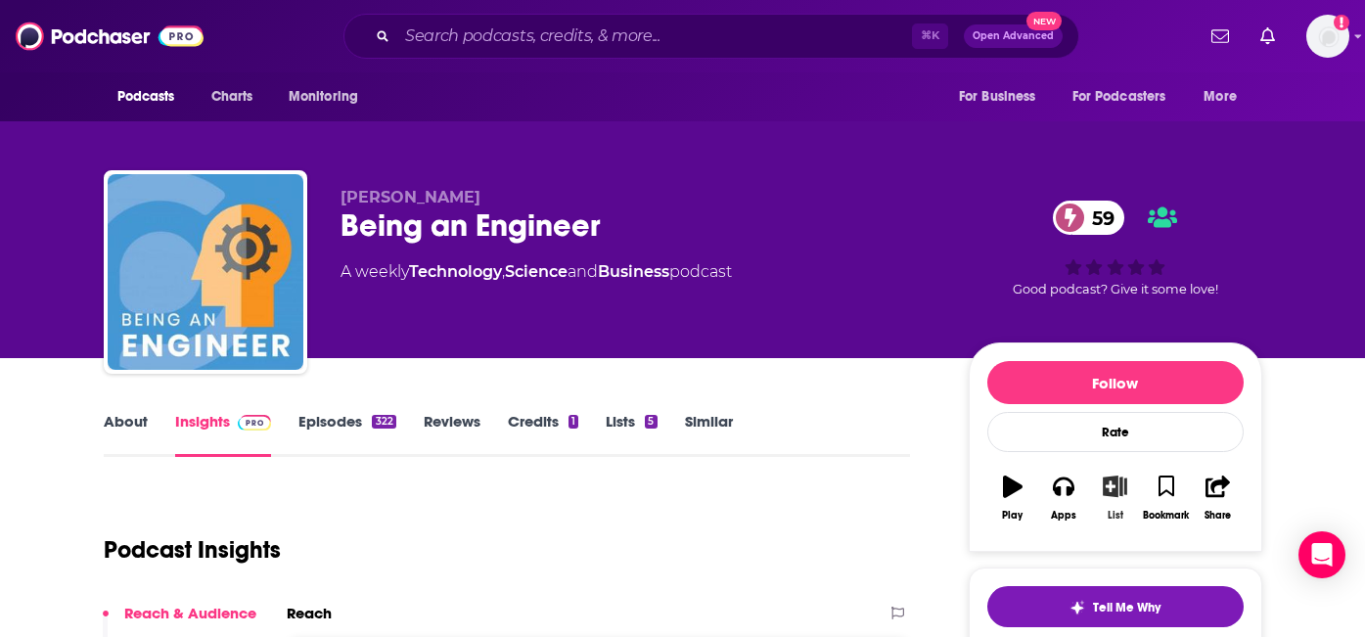
click at [1111, 475] on icon "button" at bounding box center [1115, 486] width 24 height 22
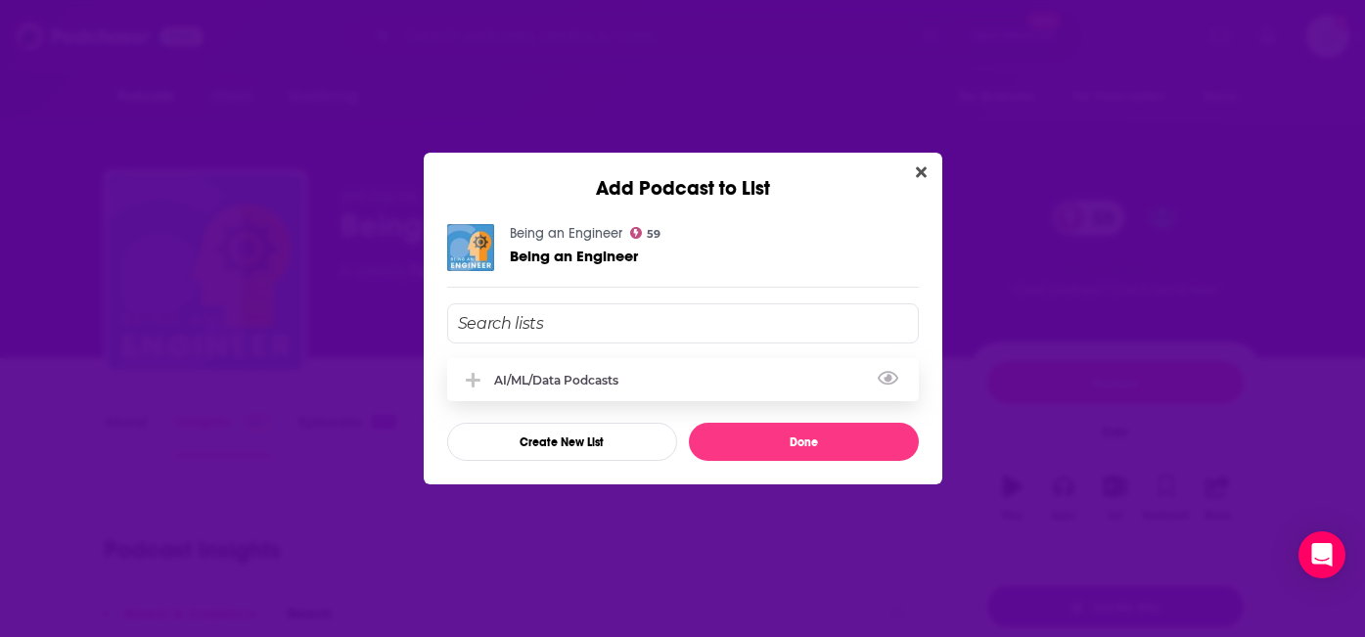
click at [479, 376] on icon "Add Podcast To List" at bounding box center [473, 381] width 15 height 18
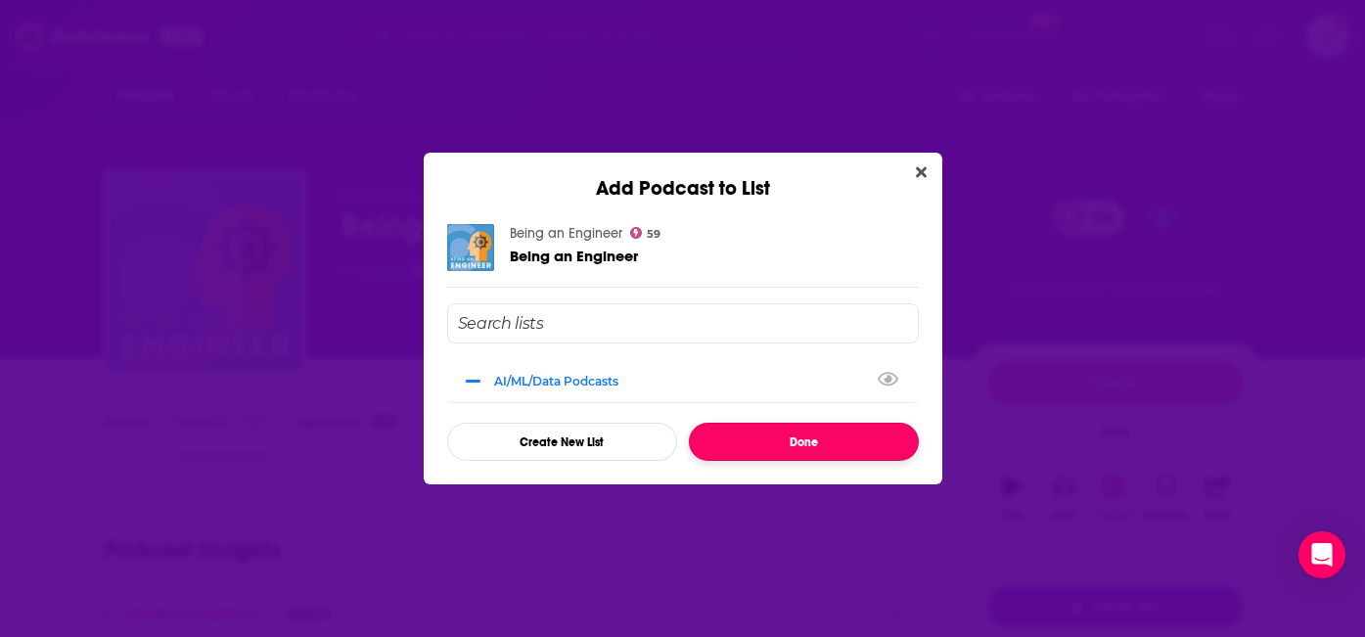
click at [785, 439] on button "Done" at bounding box center [804, 442] width 230 height 38
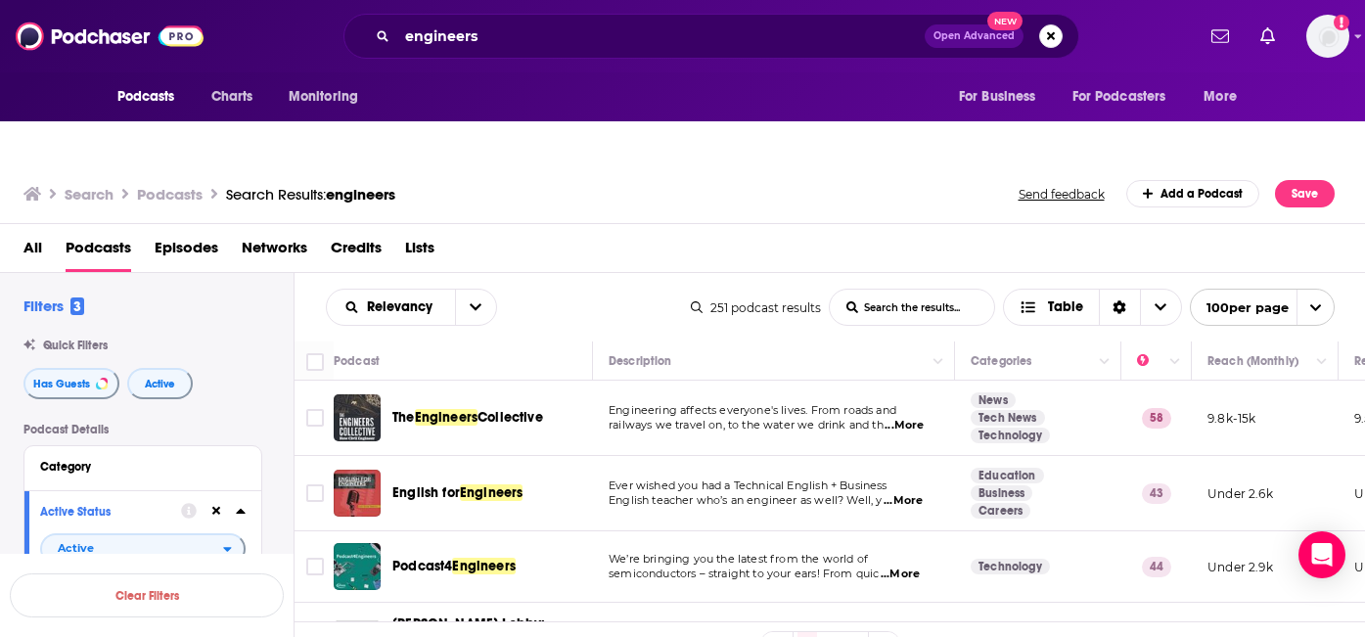
click at [828, 632] on link "2" at bounding box center [831, 643] width 20 height 23
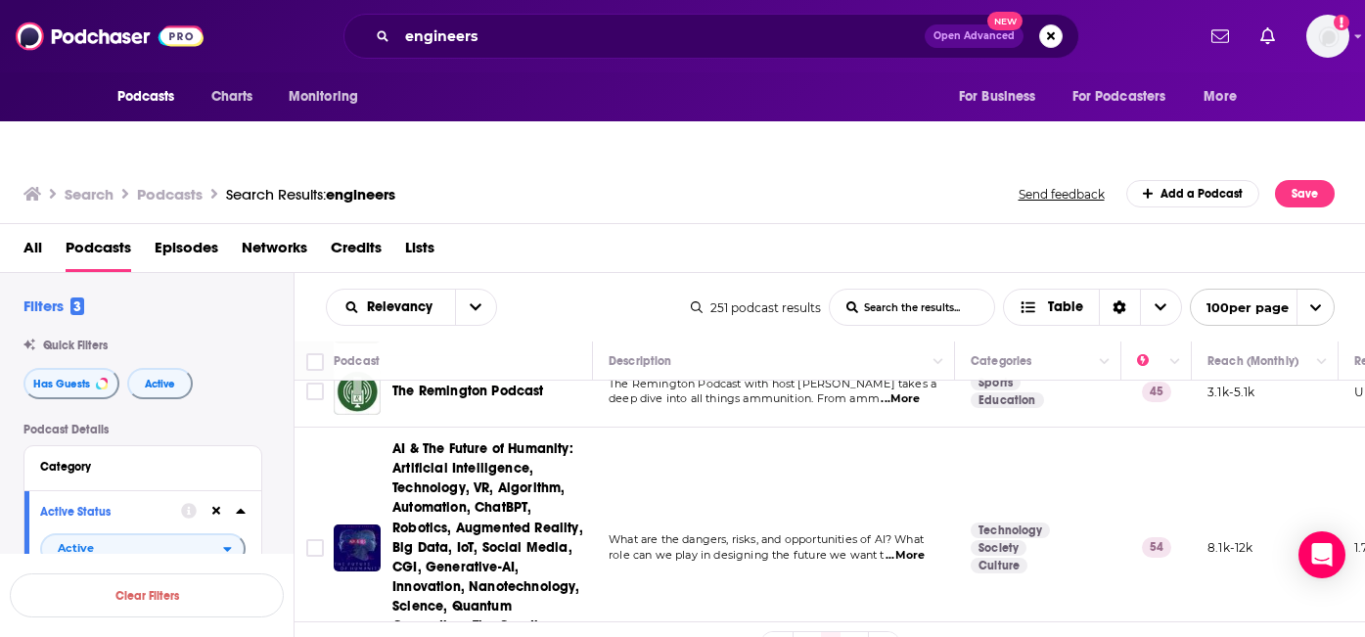
scroll to position [1452, 0]
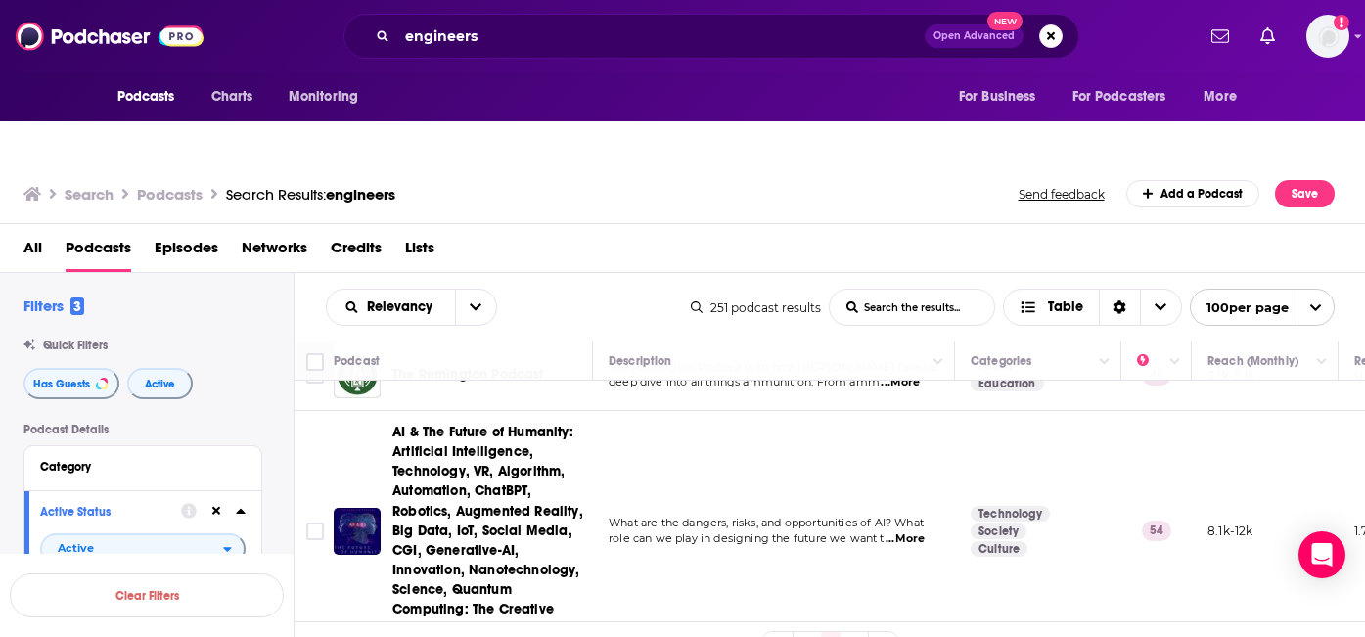
click at [920, 531] on span "...More" at bounding box center [904, 539] width 39 height 16
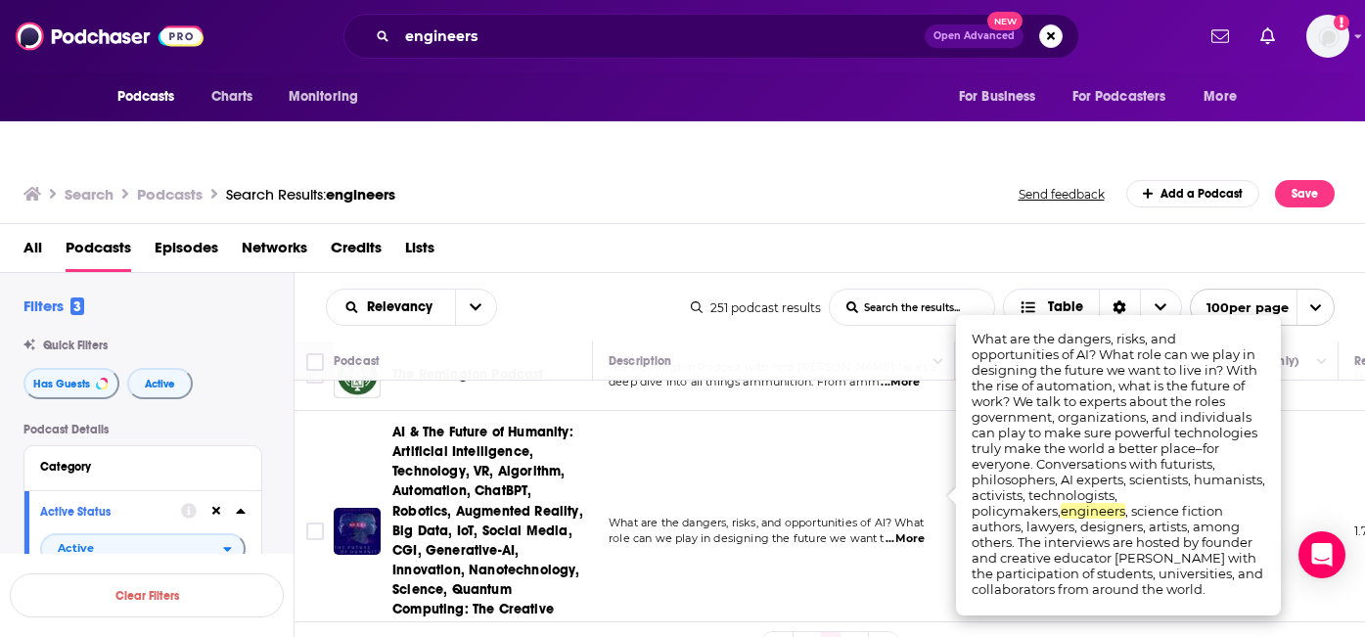
scroll to position [1548, 0]
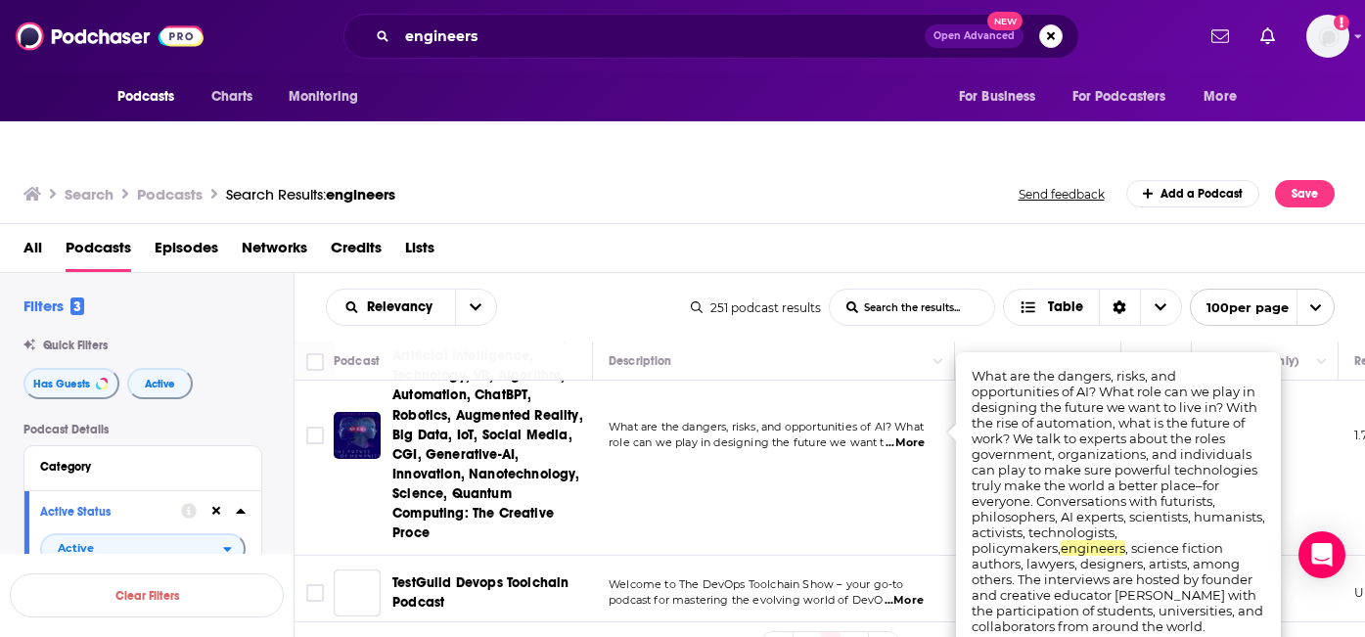
click at [786, 483] on td "What are the dangers, risks, and opportunities of AI? What role can we play in …" at bounding box center [774, 435] width 362 height 240
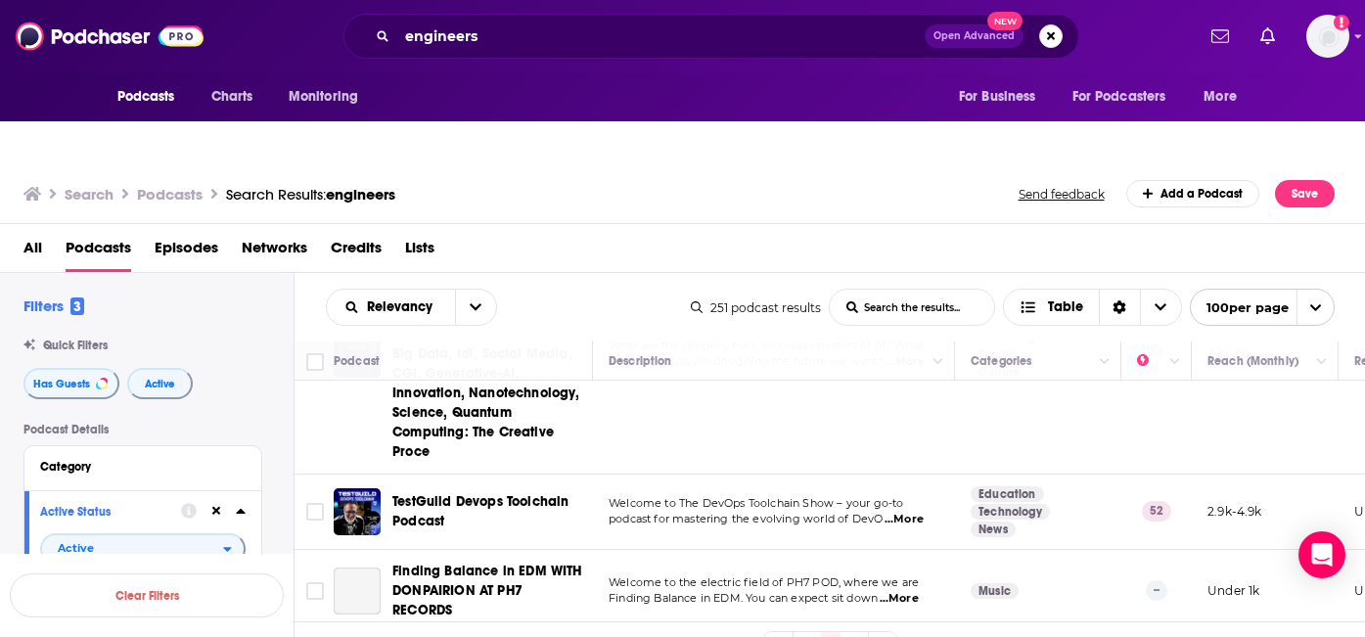
scroll to position [1633, 0]
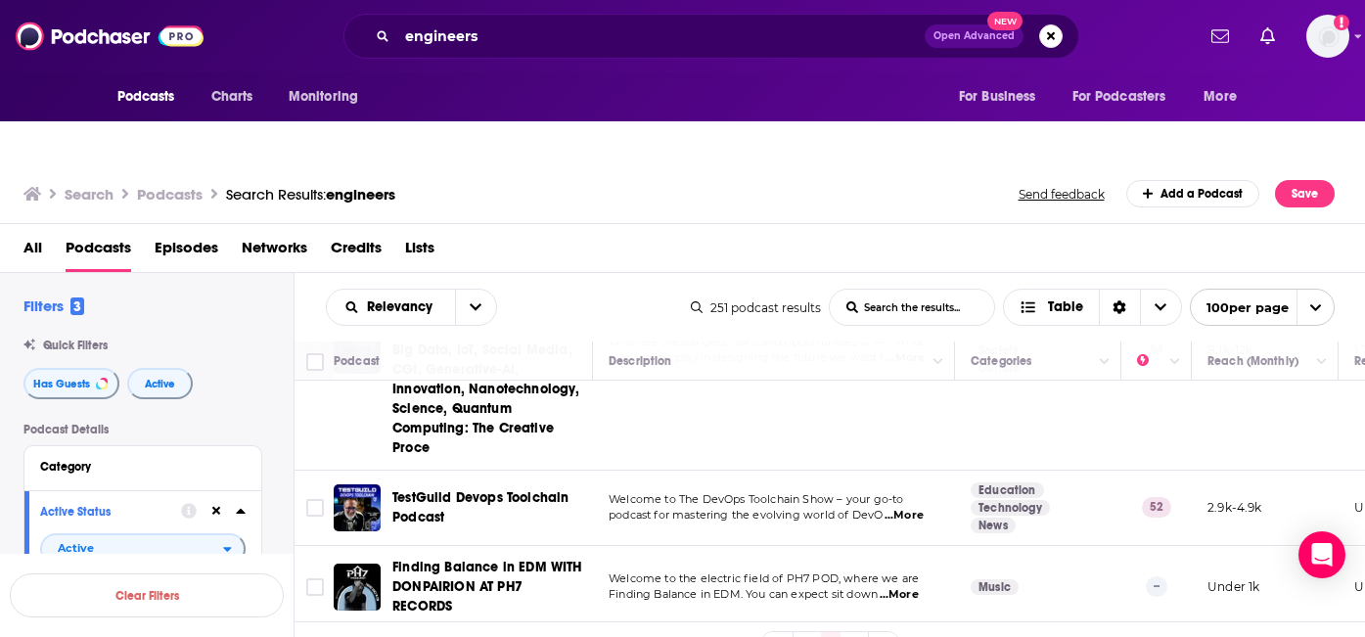
click at [919, 508] on span "...More" at bounding box center [903, 516] width 39 height 16
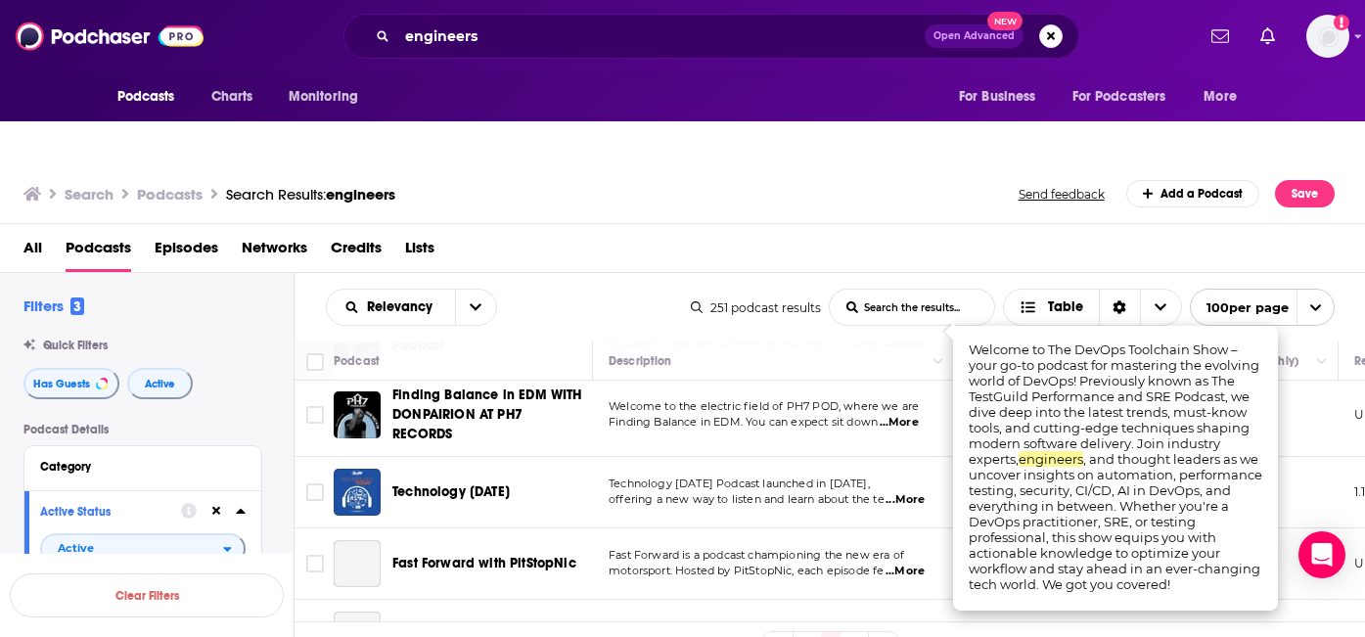
scroll to position [1813, 0]
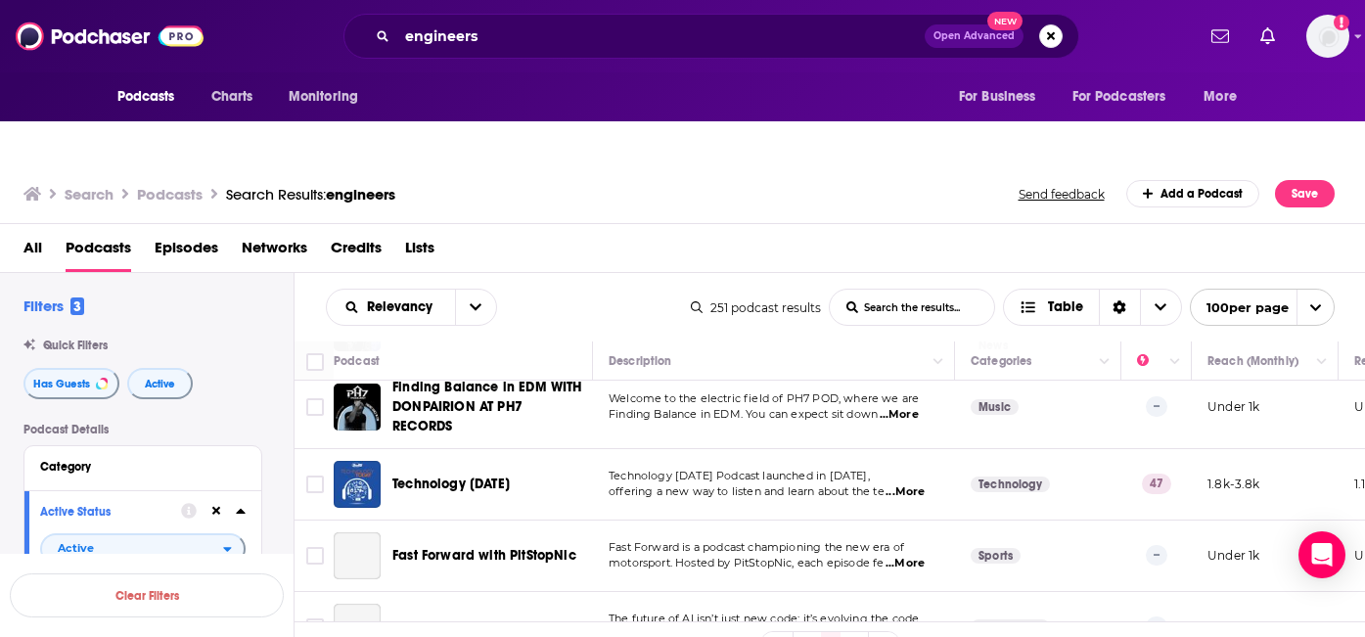
click at [847, 469] on span "Technology Today Podcast launched in November 2018," at bounding box center [739, 476] width 261 height 14
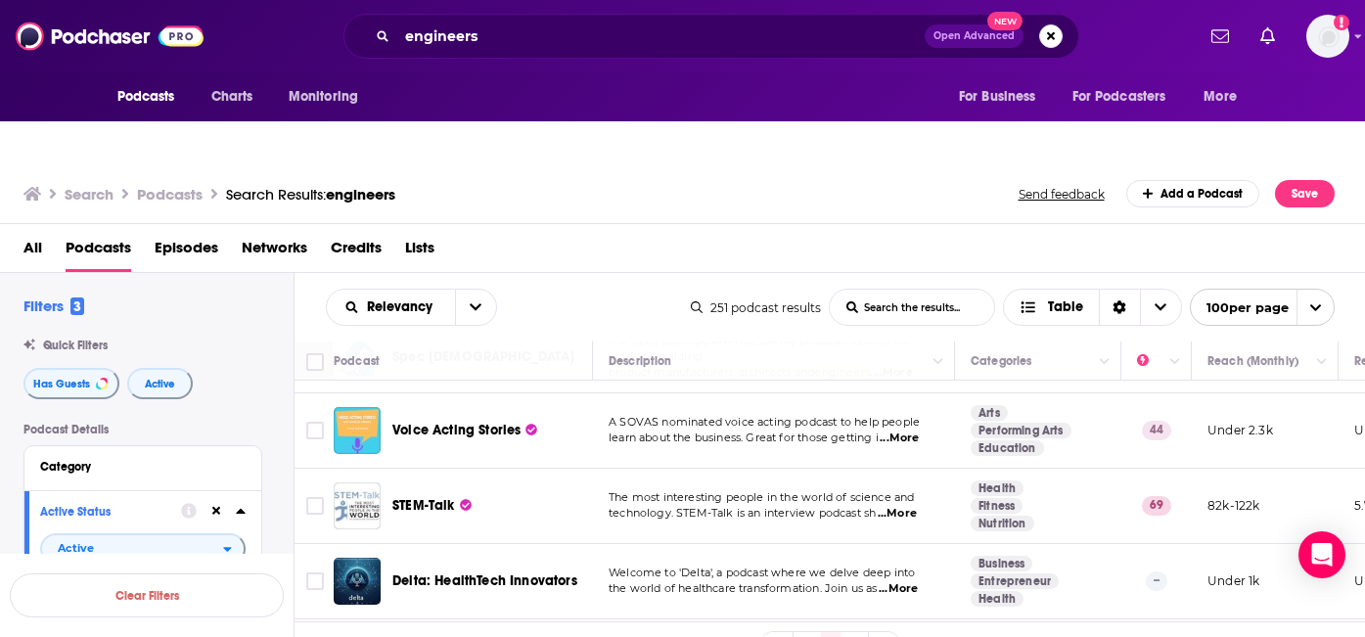
scroll to position [2623, 0]
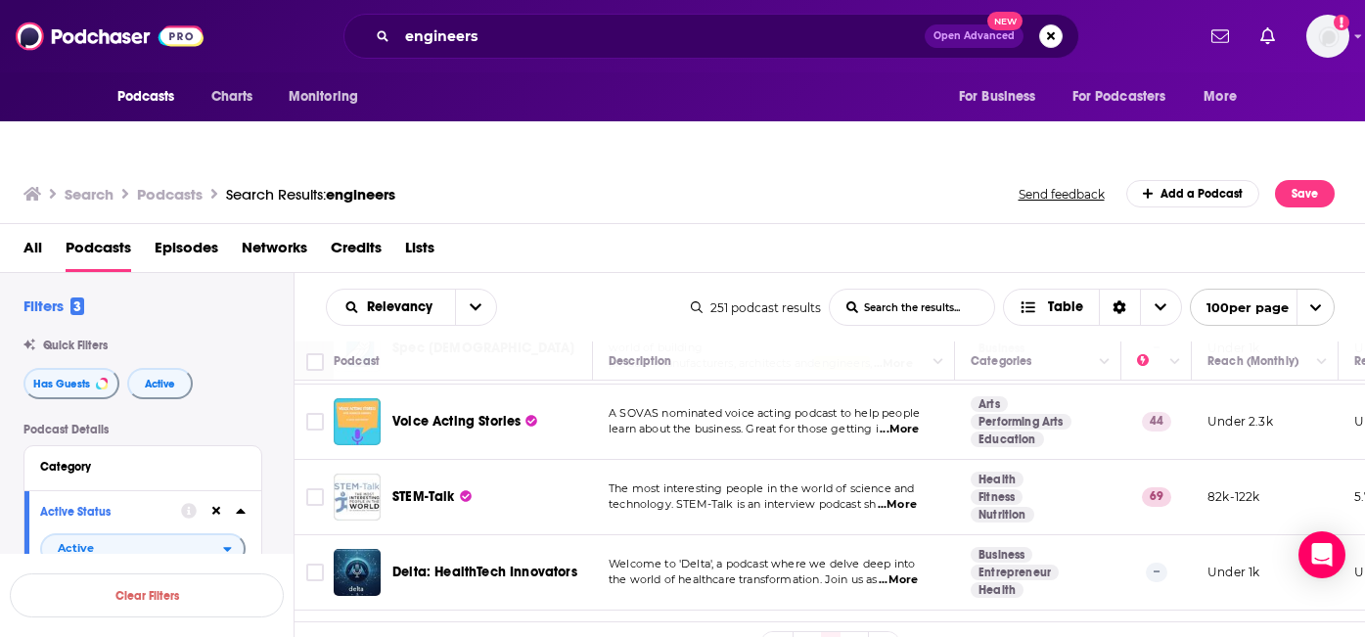
click at [903, 497] on span "...More" at bounding box center [897, 505] width 39 height 16
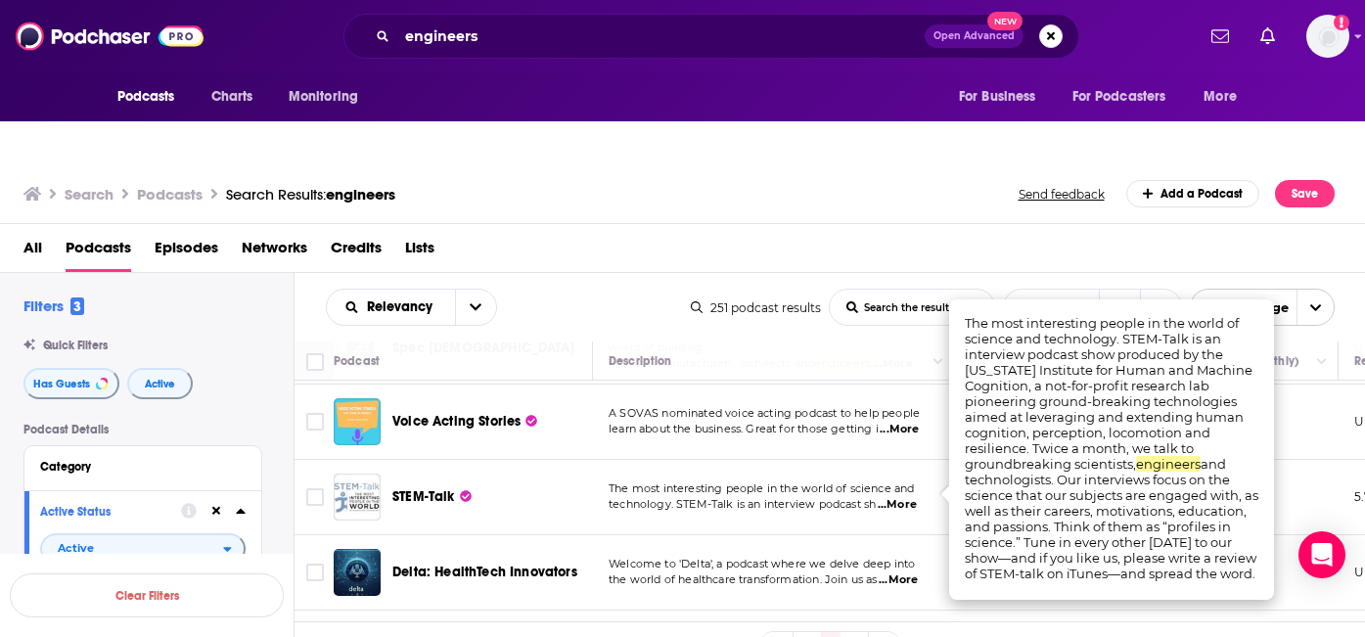
click at [811, 535] on td "Welcome to 'Delta', a podcast where we delve deep into the world of healthcare …" at bounding box center [774, 572] width 362 height 75
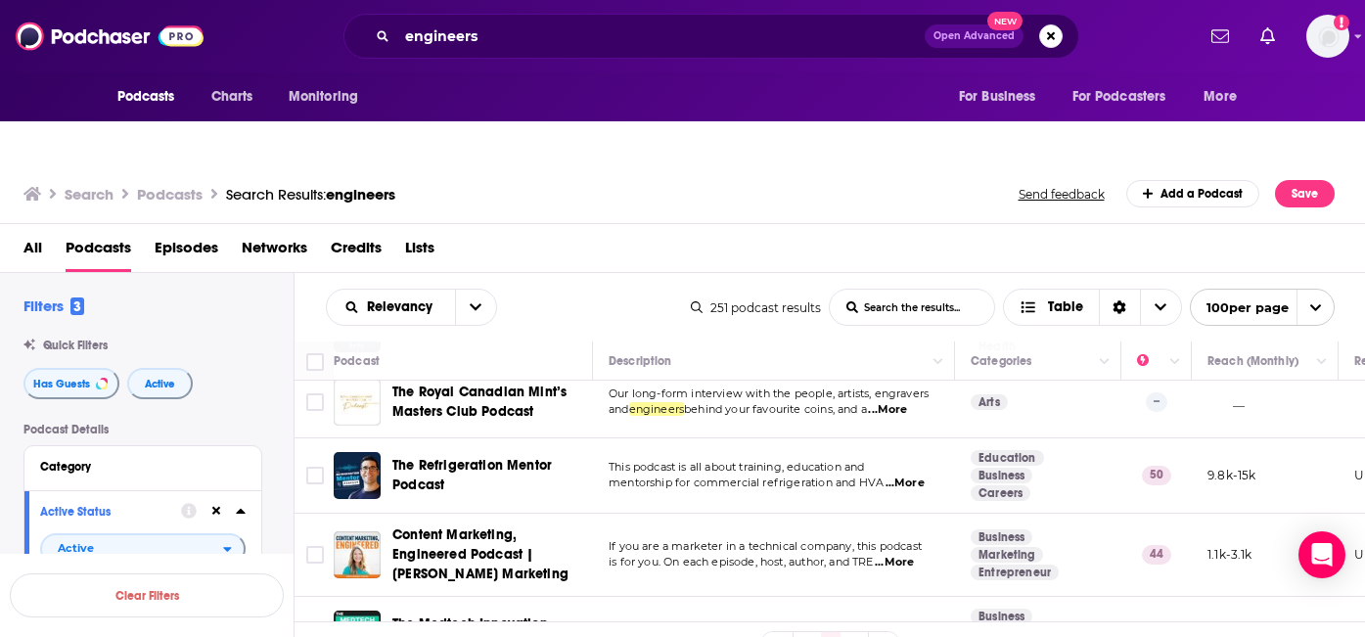
scroll to position [2868, 0]
click at [915, 474] on span "...More" at bounding box center [904, 482] width 39 height 16
click at [938, 437] on td "This podcast is all about training, education and mentorship for commercial ref…" at bounding box center [774, 474] width 362 height 75
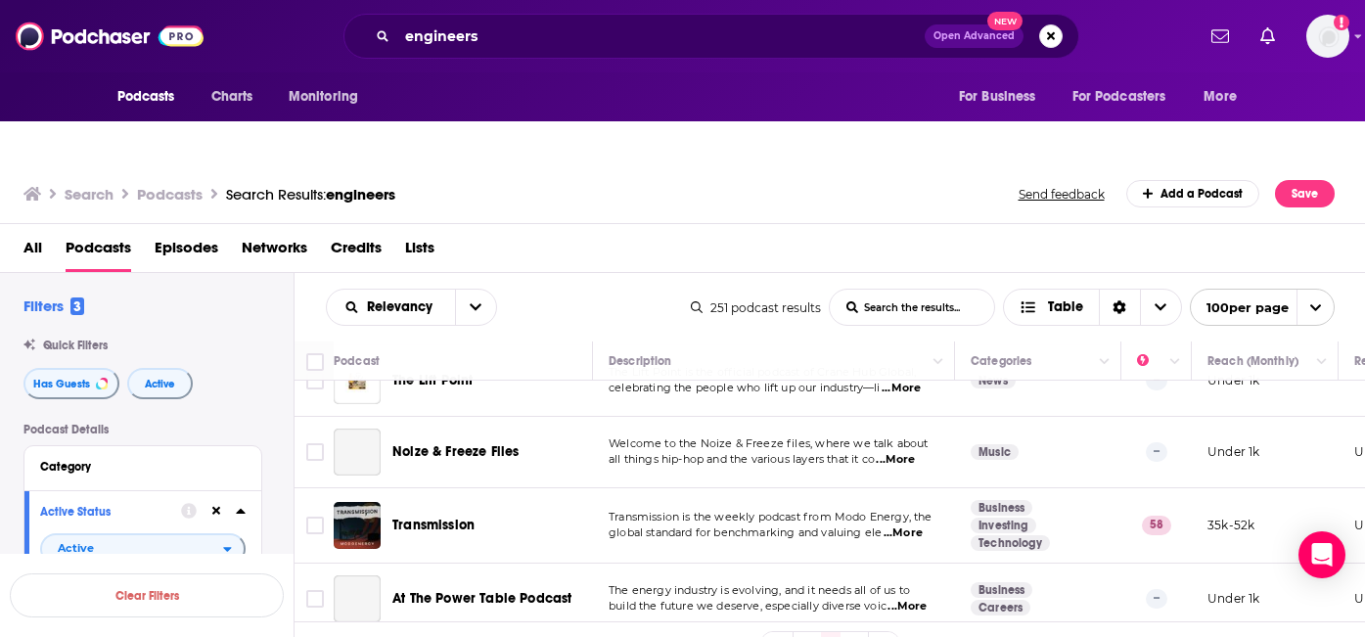
scroll to position [5480, 0]
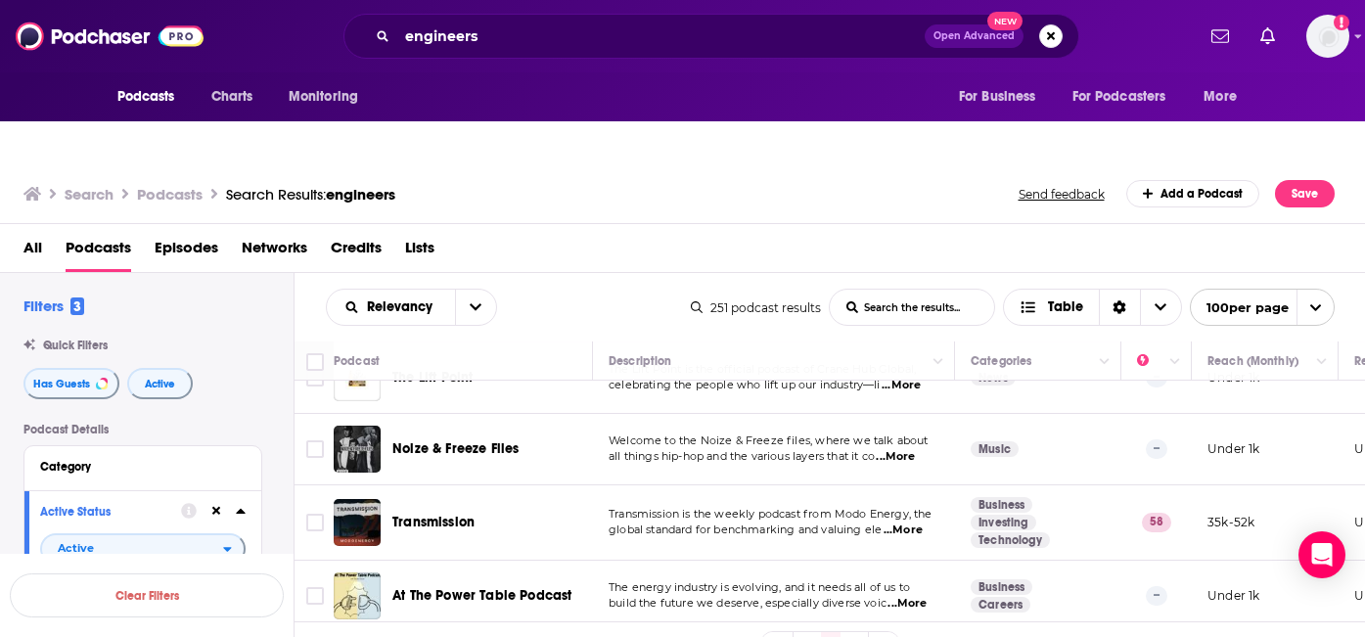
click at [914, 522] on span "...More" at bounding box center [902, 530] width 39 height 16
click at [763, 485] on td "Transmission is the weekly podcast from Modo Energy, the global standard for be…" at bounding box center [774, 522] width 362 height 75
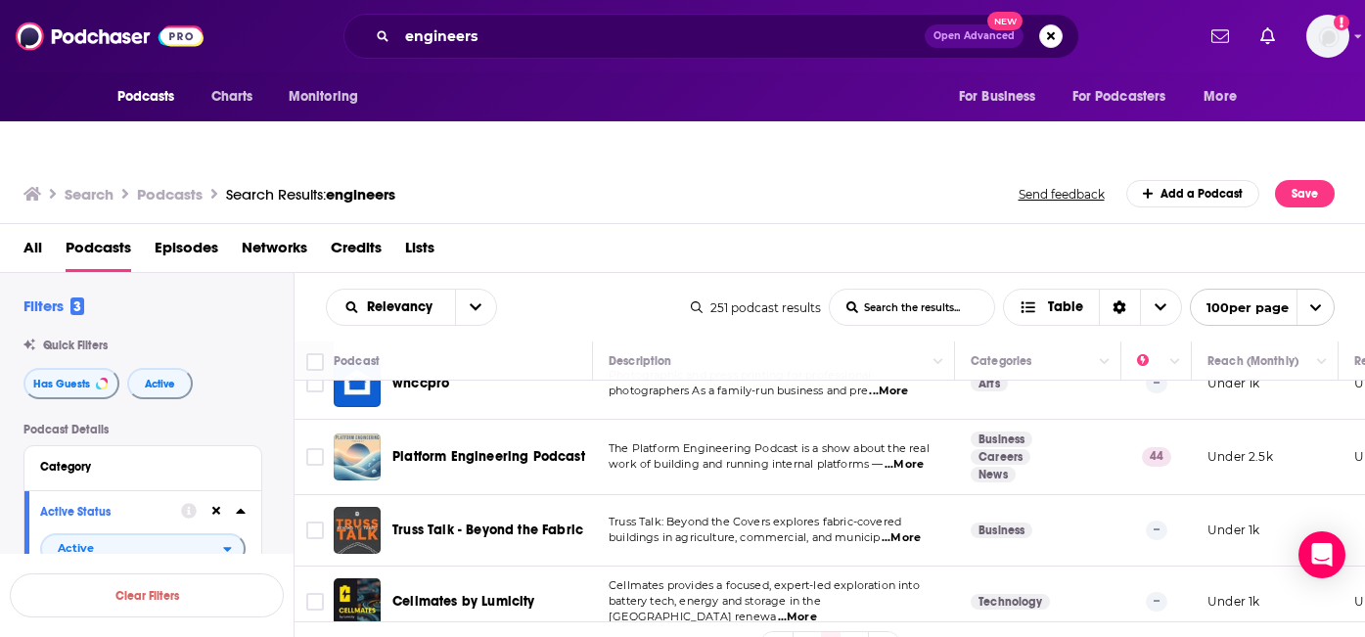
scroll to position [6574, 0]
click at [905, 456] on span "...More" at bounding box center [903, 464] width 39 height 16
click at [849, 494] on td "Truss Talk: Beyond the Covers explores fabric-covered buildings in agriculture,…" at bounding box center [774, 529] width 362 height 71
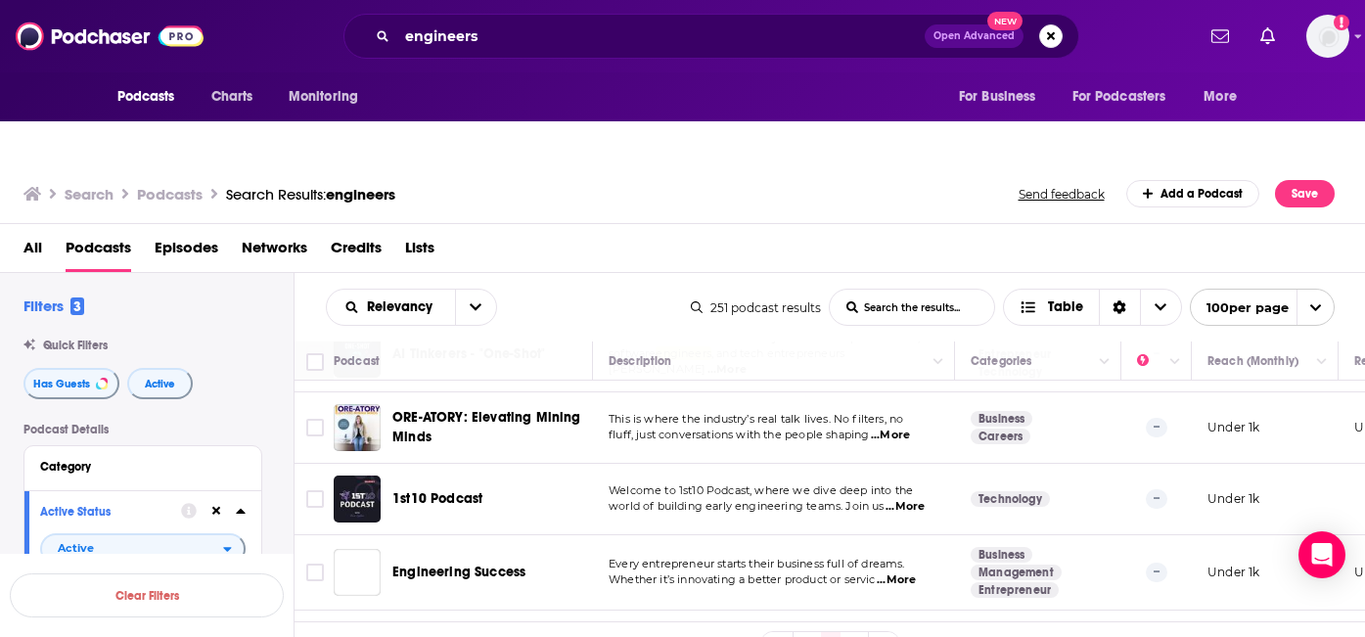
scroll to position [7277, 0]
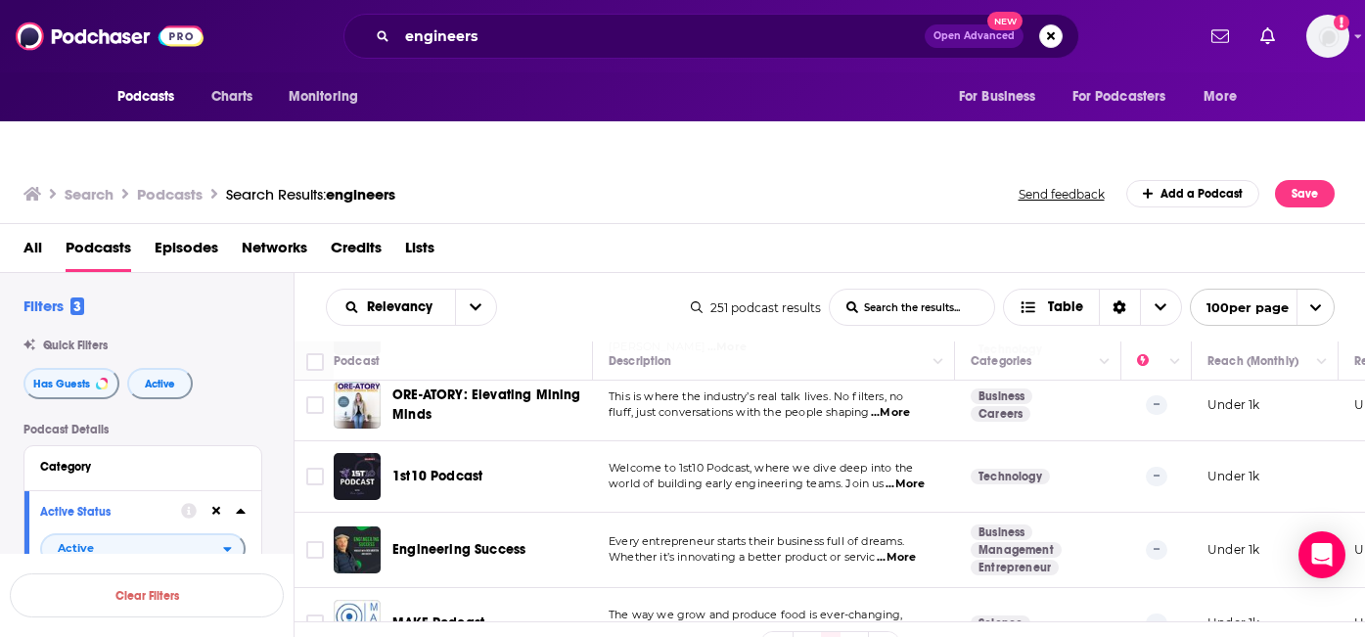
click at [848, 632] on link "3" at bounding box center [854, 643] width 20 height 23
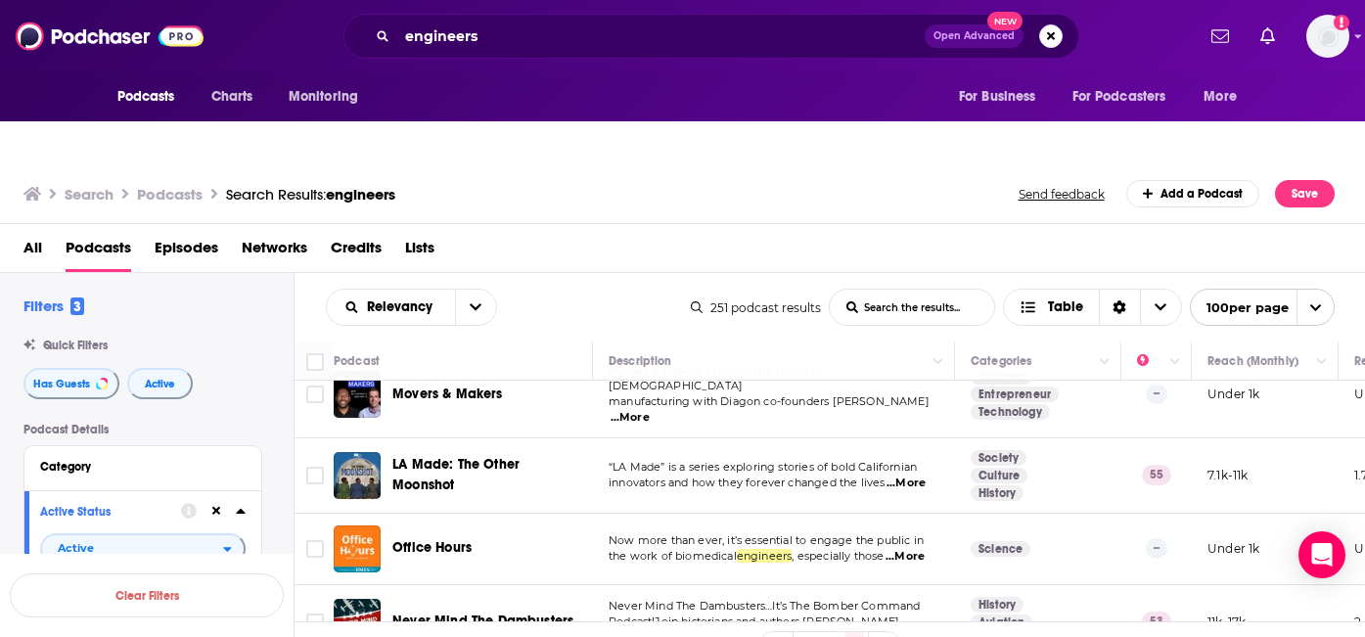
scroll to position [1011, 0]
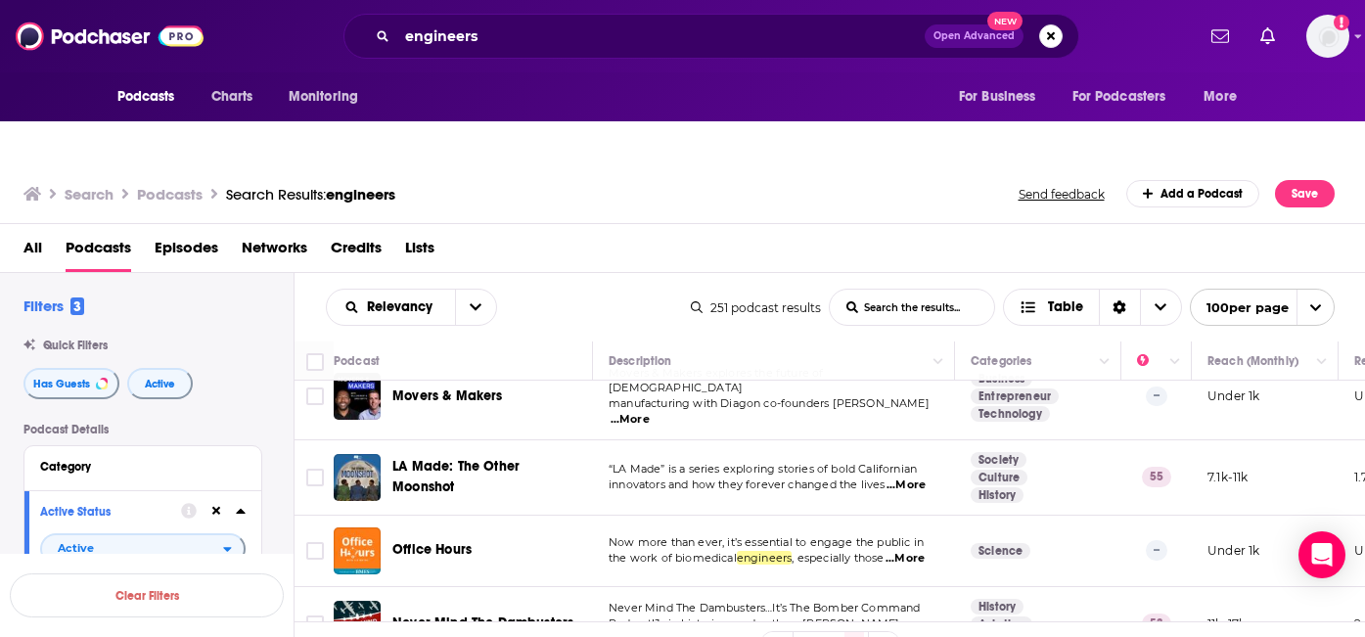
click at [909, 477] on span "...More" at bounding box center [905, 485] width 39 height 16
click at [864, 516] on td "Now more than ever, it’s essential to engage the public in the work of biomedic…" at bounding box center [774, 551] width 362 height 71
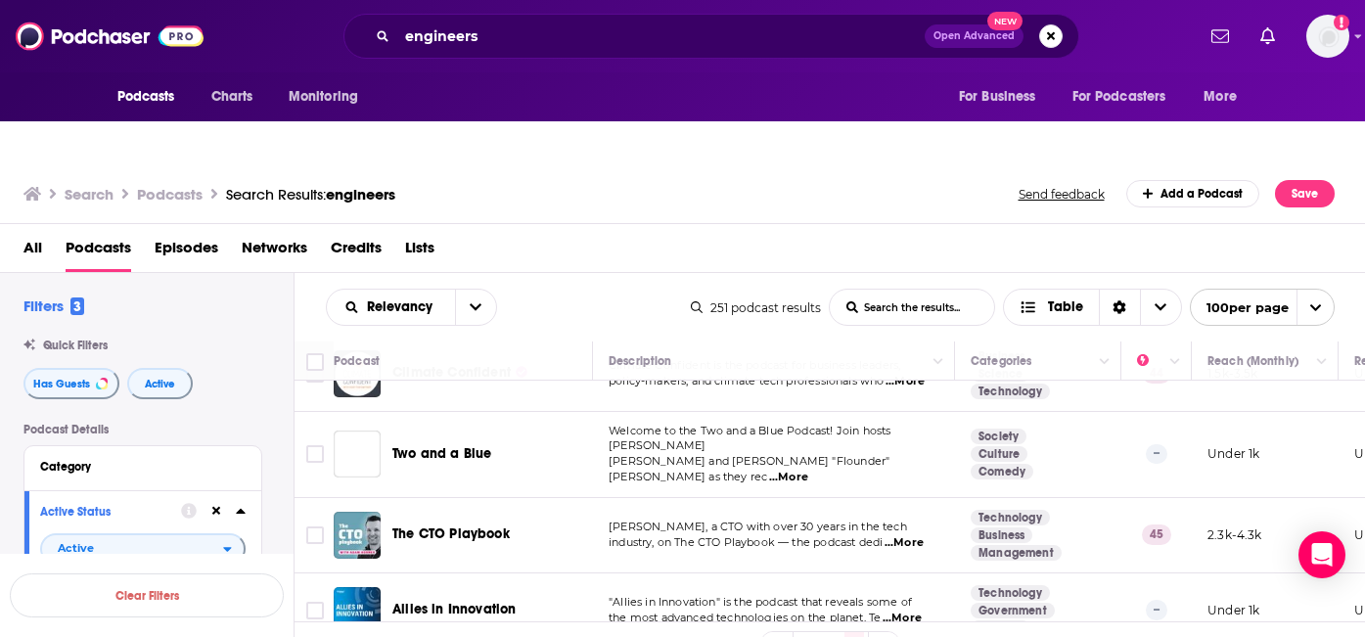
scroll to position [1798, 0]
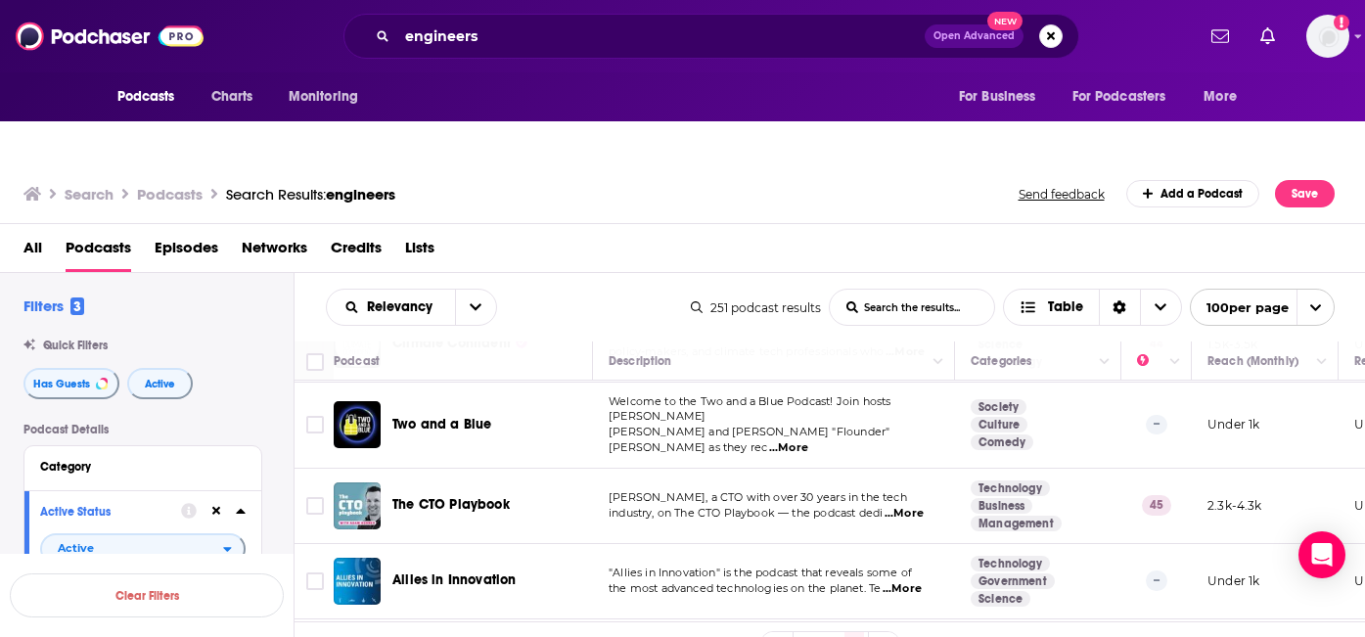
click at [915, 506] on span "...More" at bounding box center [903, 514] width 39 height 16
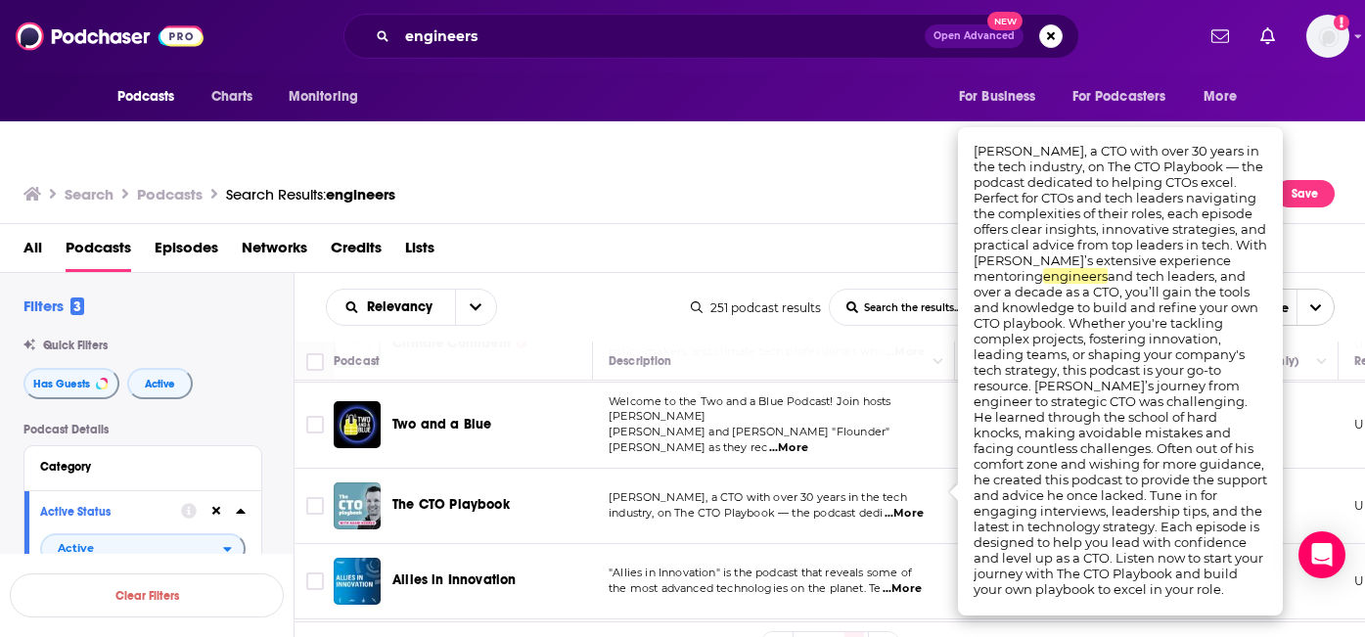
click at [913, 506] on span "...More" at bounding box center [903, 514] width 39 height 16
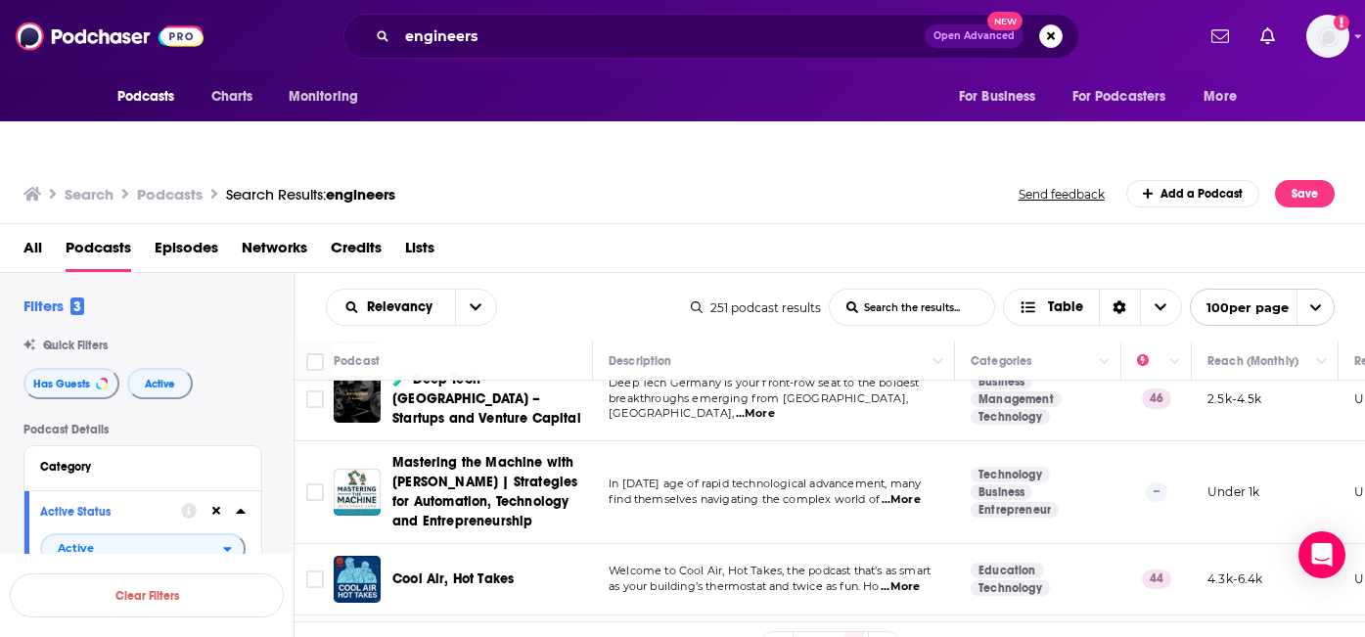
scroll to position [3582, 0]
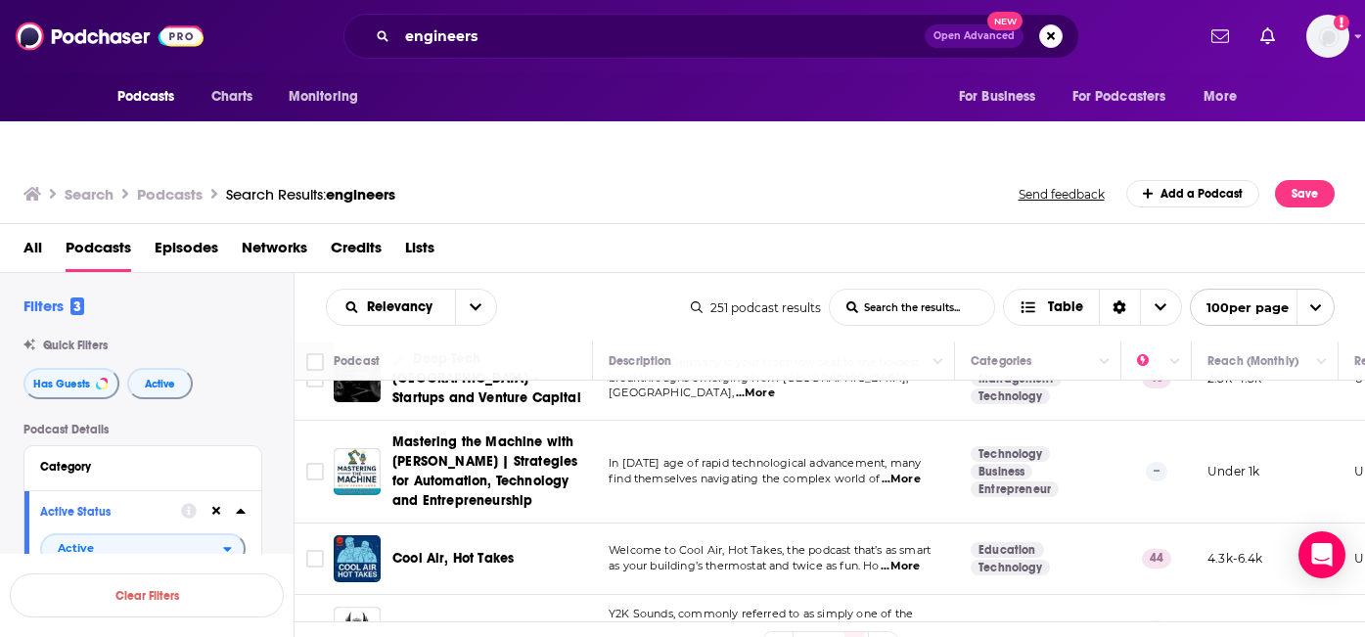
click at [918, 559] on span "...More" at bounding box center [900, 567] width 39 height 16
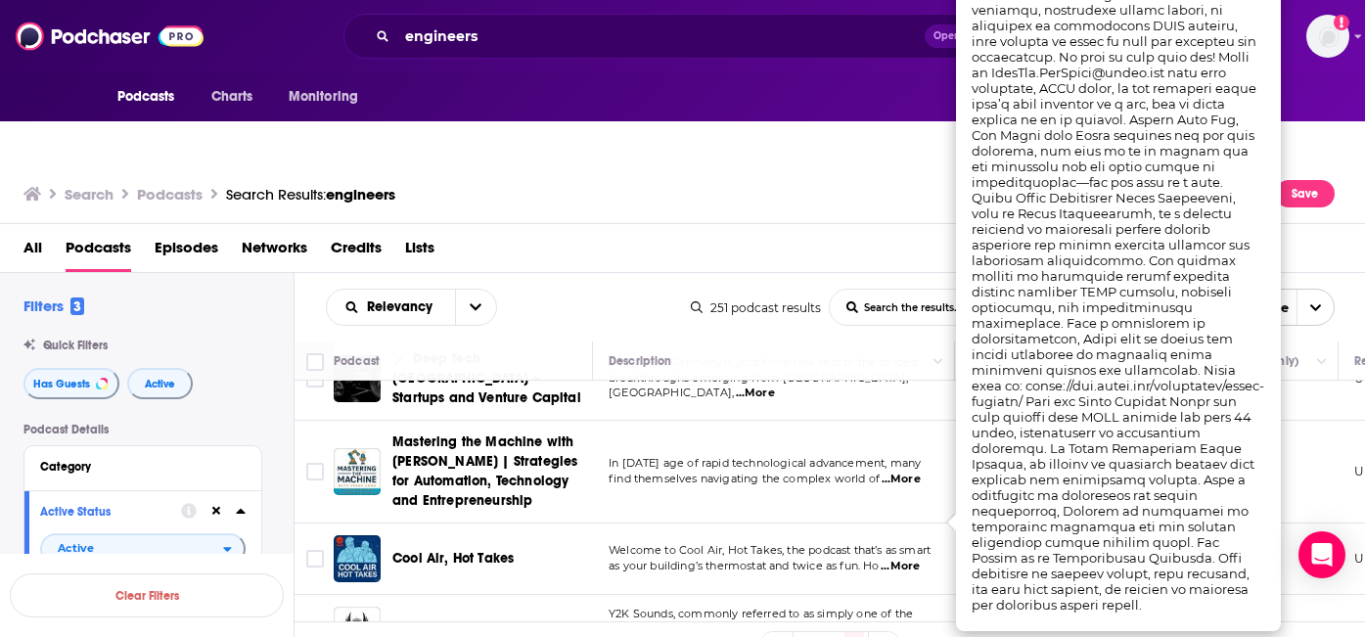
click at [888, 543] on span "Welcome to Cool Air, Hot Takes, the podcast that’s as smart" at bounding box center [770, 550] width 322 height 14
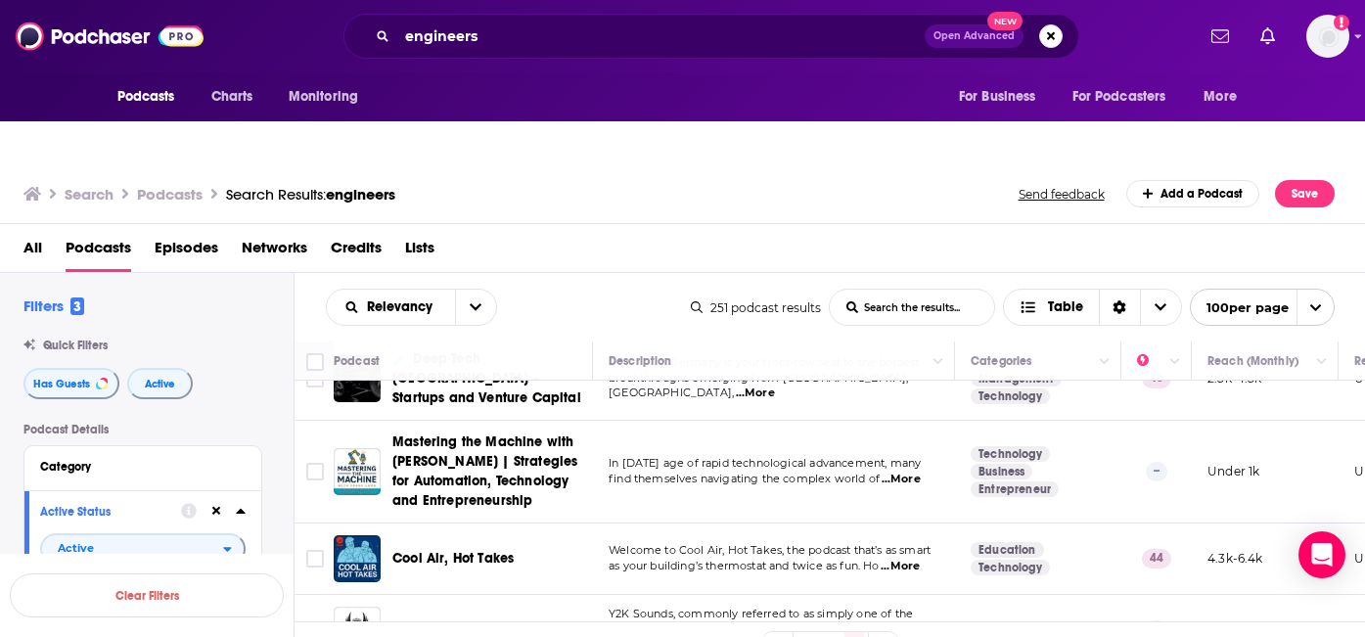
click at [472, 56] on div "engineers Open Advanced New" at bounding box center [711, 36] width 736 height 45
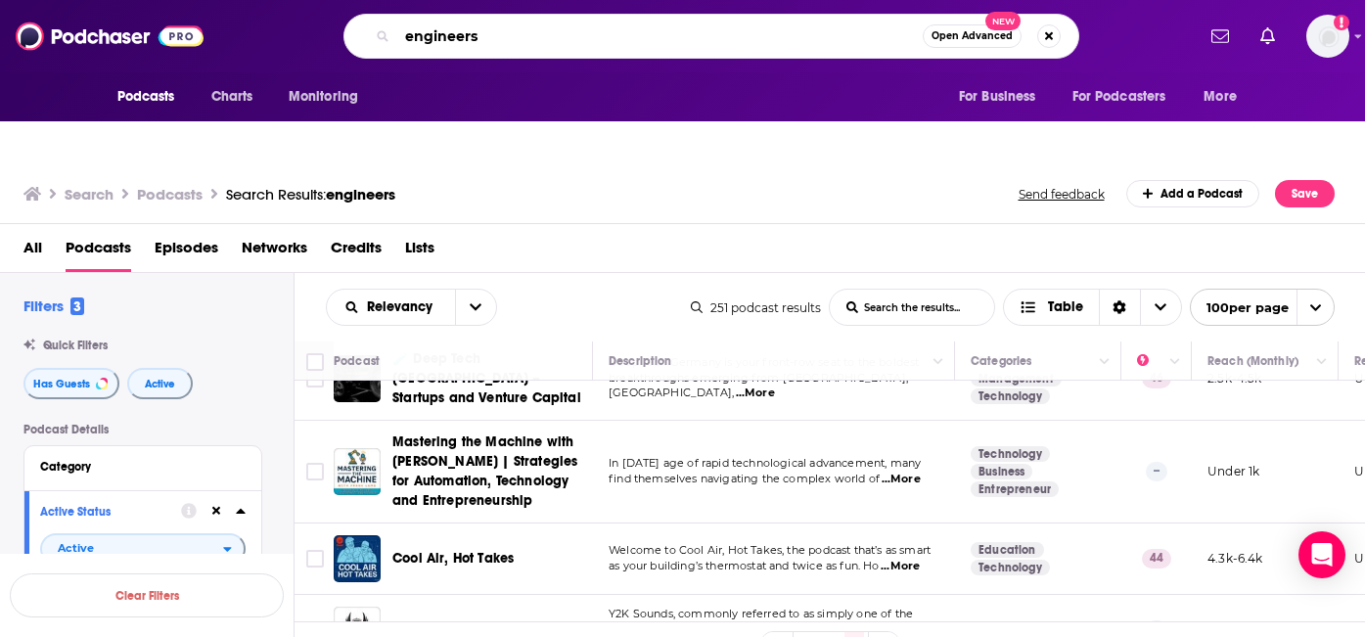
click at [472, 42] on input "engineers" at bounding box center [659, 36] width 525 height 31
type input "a"
type input "A"
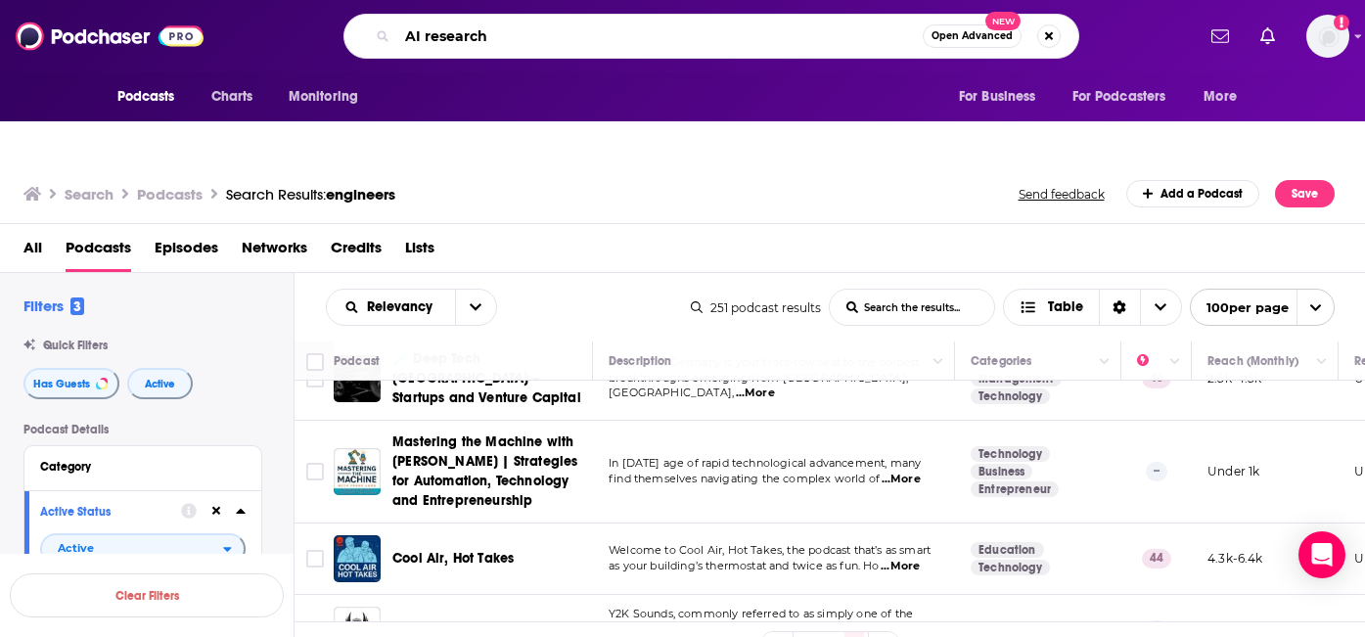
type input "AI research"
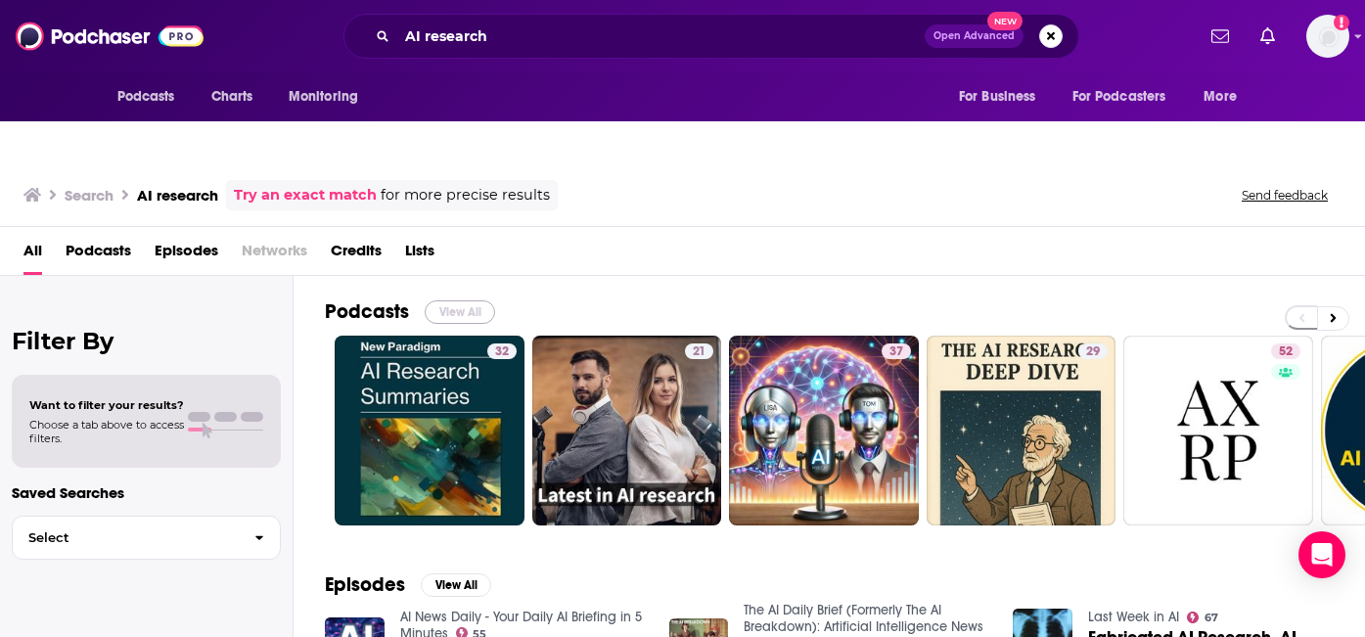
click at [469, 300] on button "View All" at bounding box center [460, 311] width 70 height 23
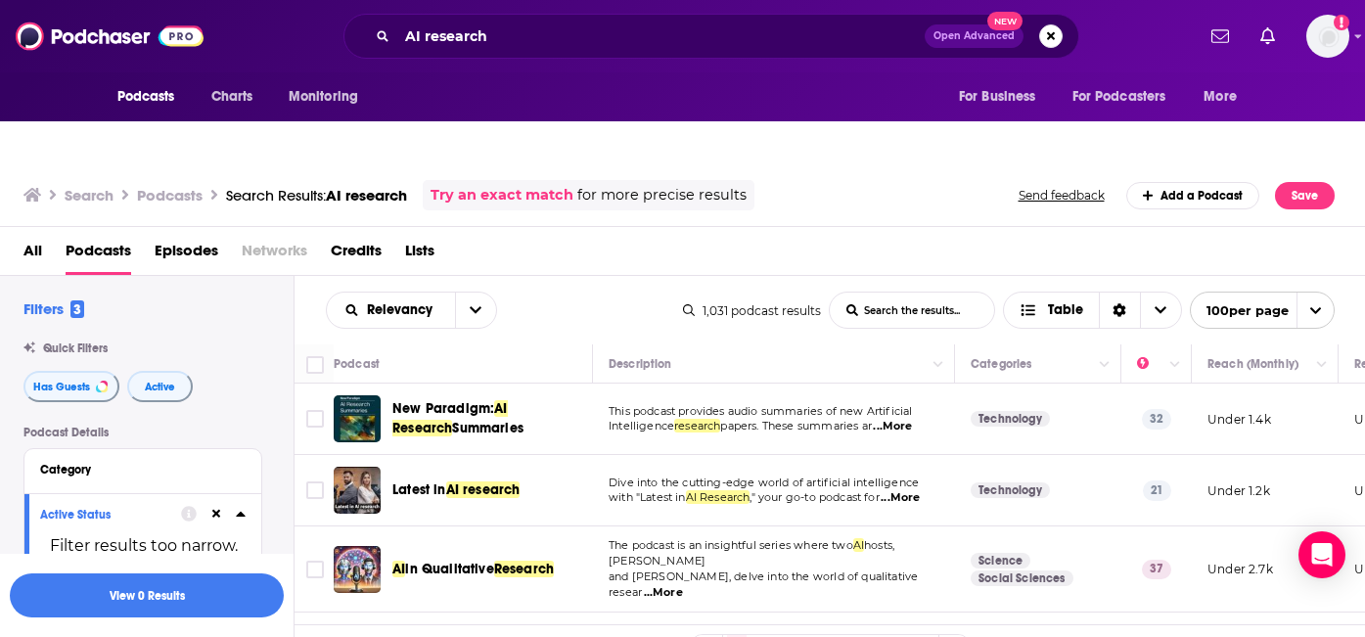
click at [903, 419] on span "...More" at bounding box center [892, 427] width 39 height 16
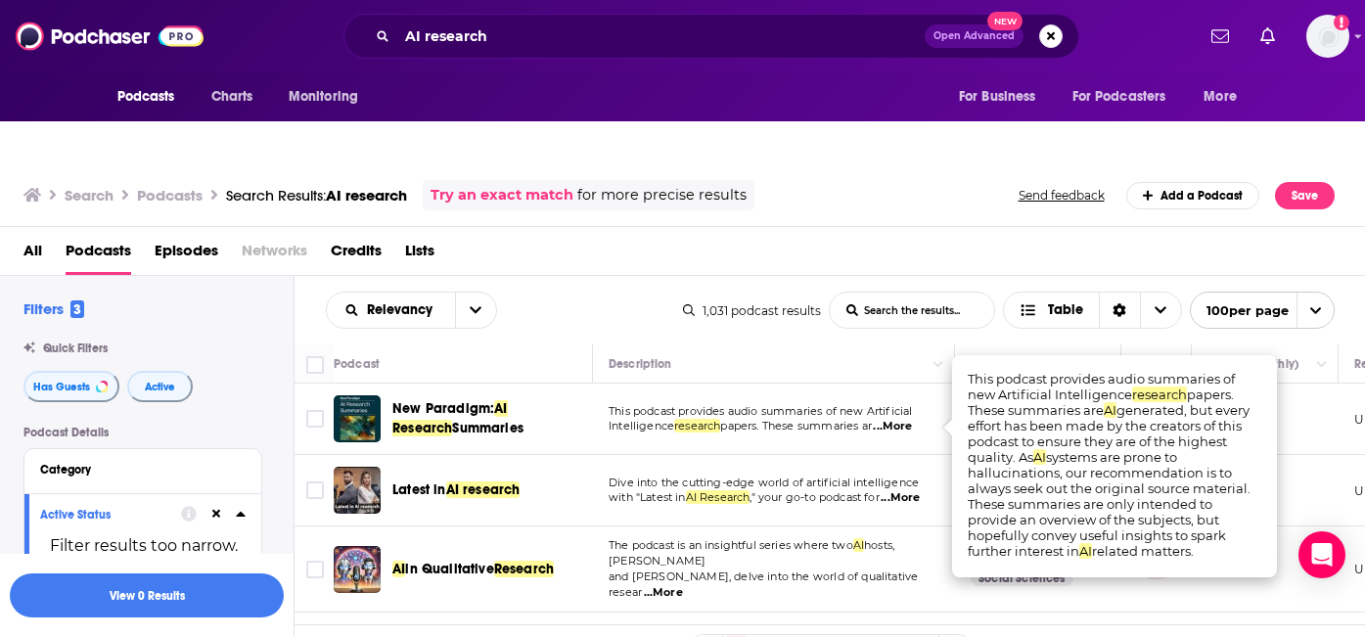
click at [903, 407] on td "This podcast provides audio summaries of new Artificial Intelligence research p…" at bounding box center [774, 419] width 362 height 71
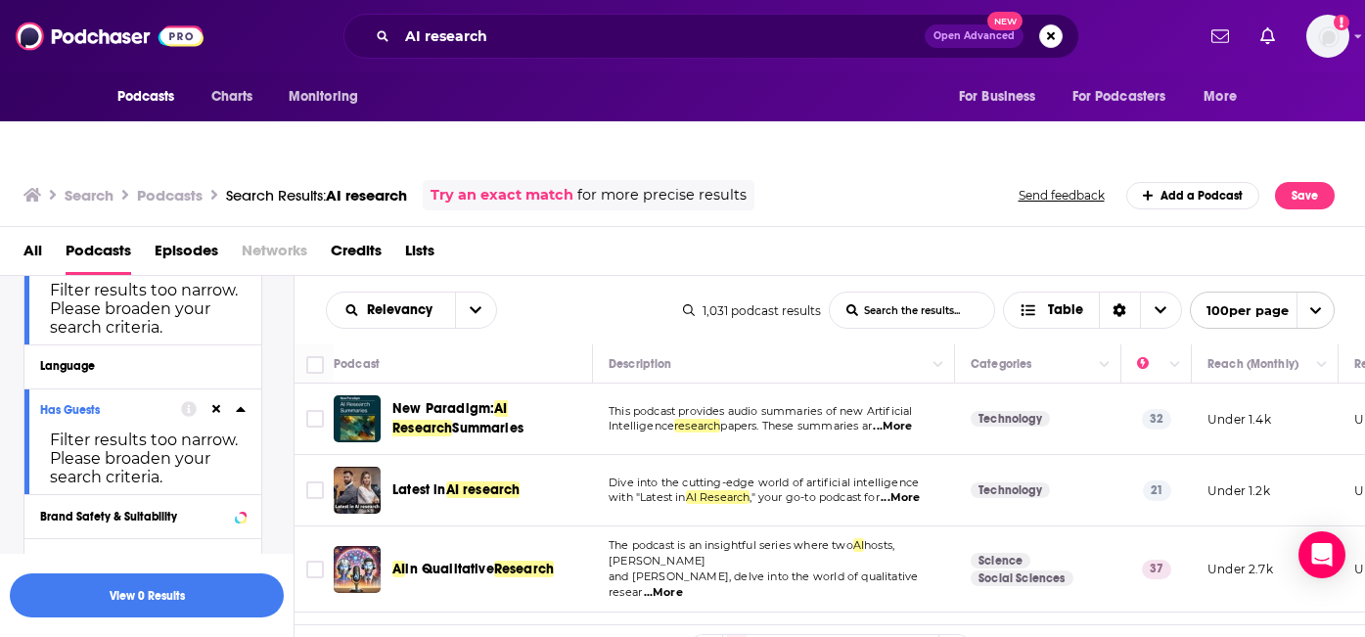
scroll to position [257, 0]
click at [920, 490] on span "...More" at bounding box center [900, 498] width 39 height 16
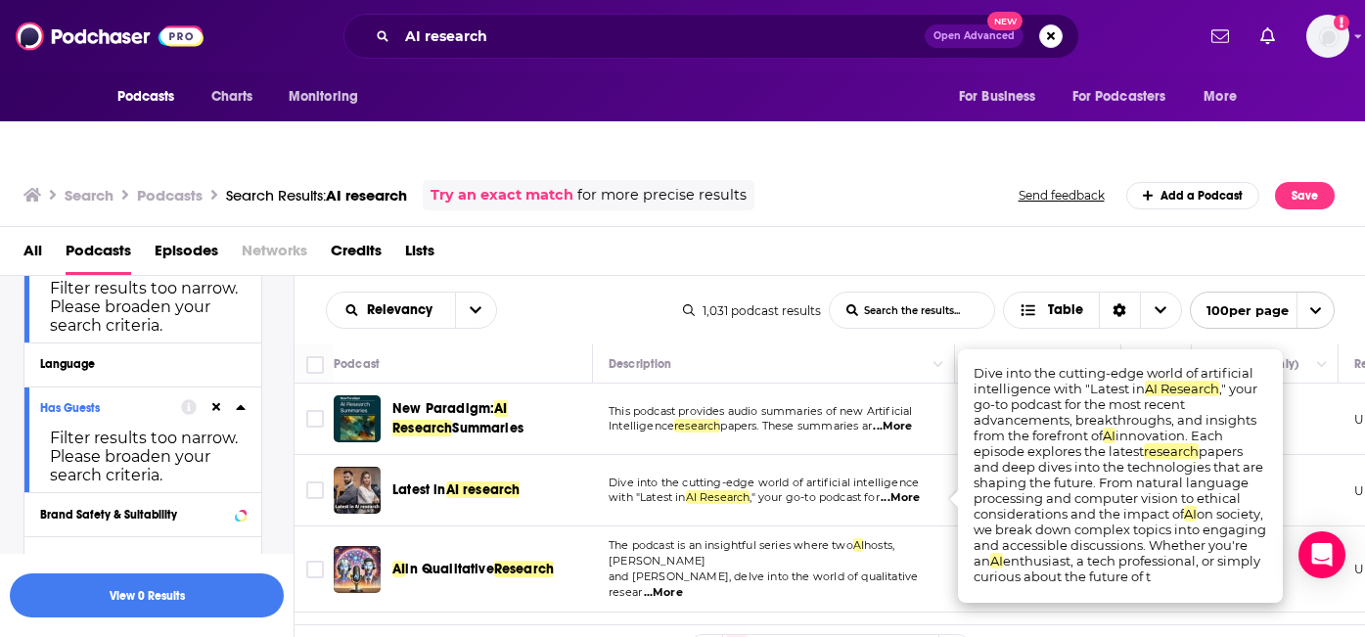
click at [879, 490] on span "," your go-to podcast for" at bounding box center [813, 497] width 129 height 14
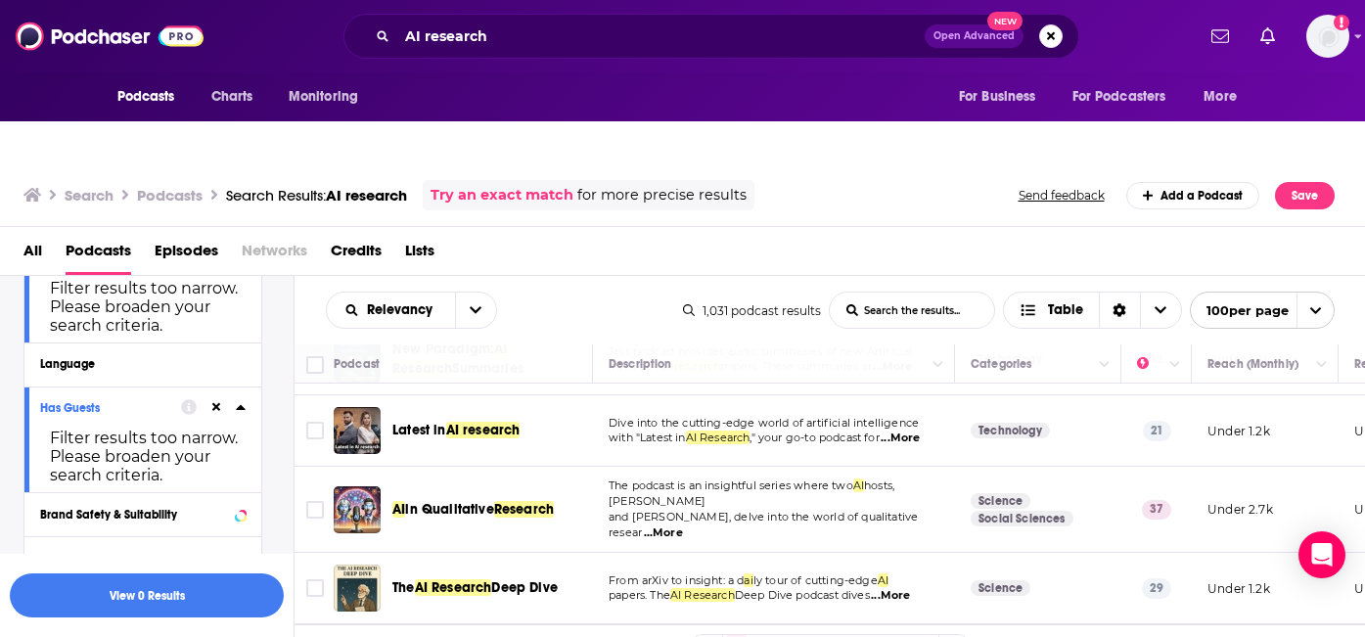
scroll to position [95, 0]
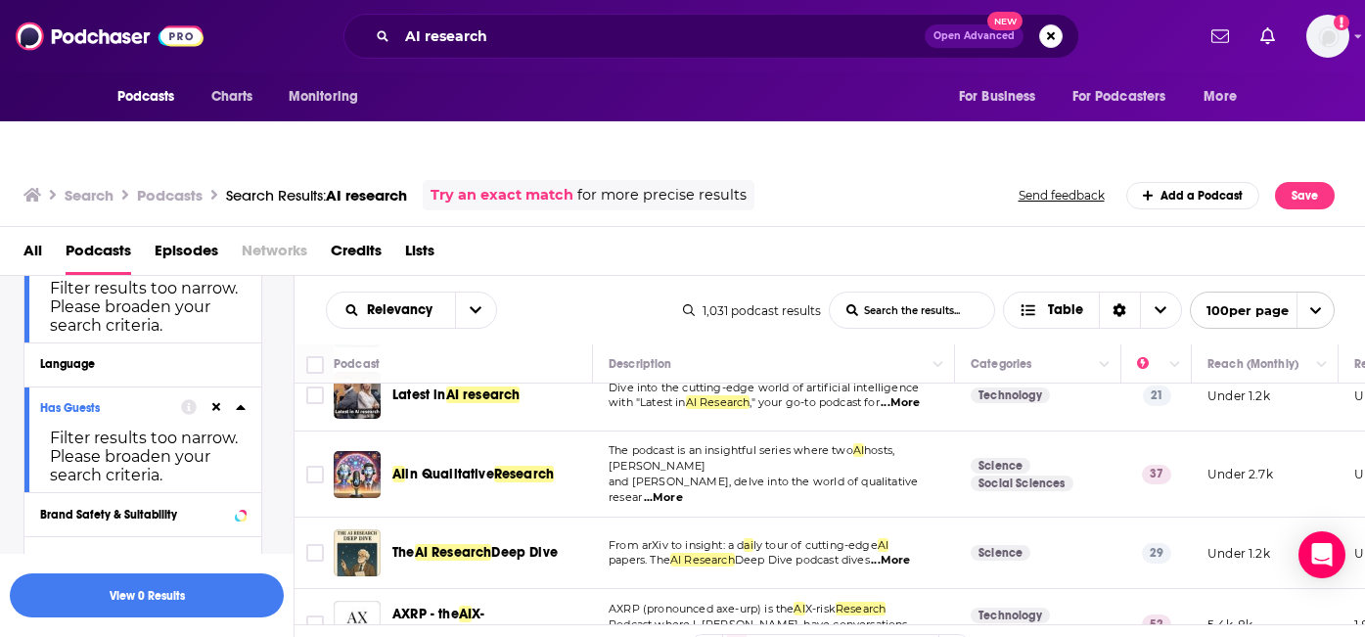
click at [683, 490] on span "...More" at bounding box center [663, 498] width 39 height 16
click at [810, 518] on td "From arXiv to insight: a d ai ly tour of cutting-edge AI papers. The AI Researc…" at bounding box center [774, 553] width 362 height 71
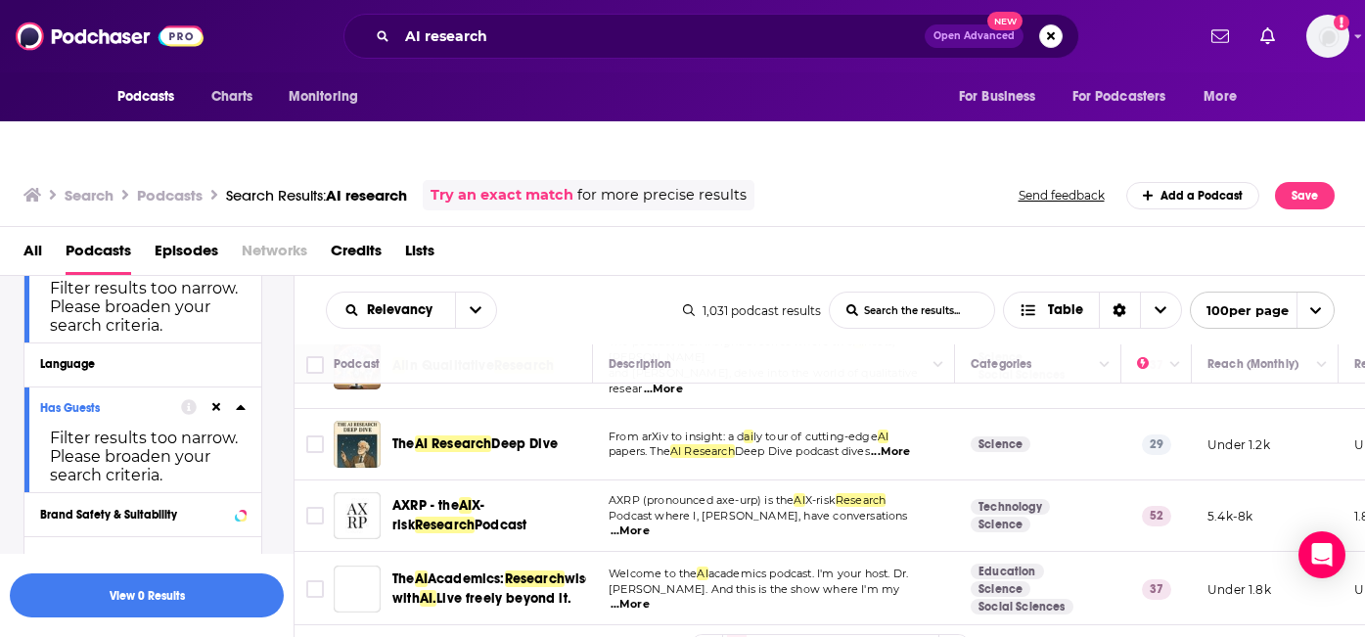
scroll to position [205, 0]
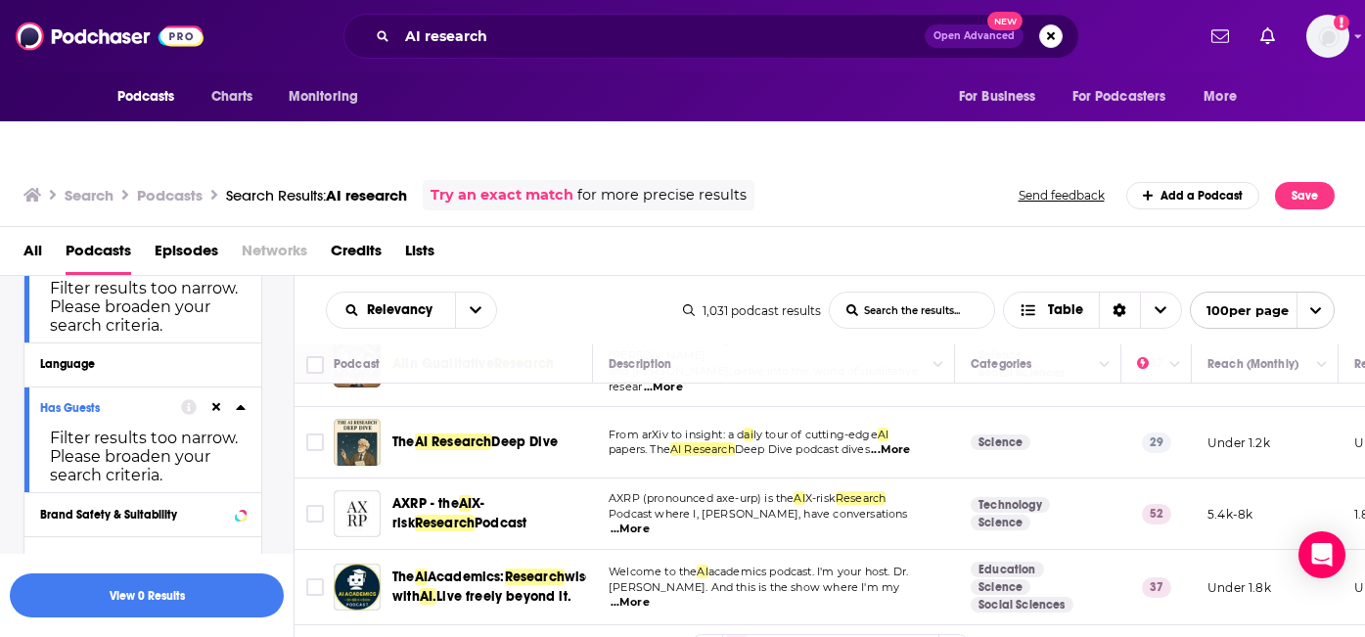
click at [650, 521] on span "...More" at bounding box center [629, 529] width 39 height 16
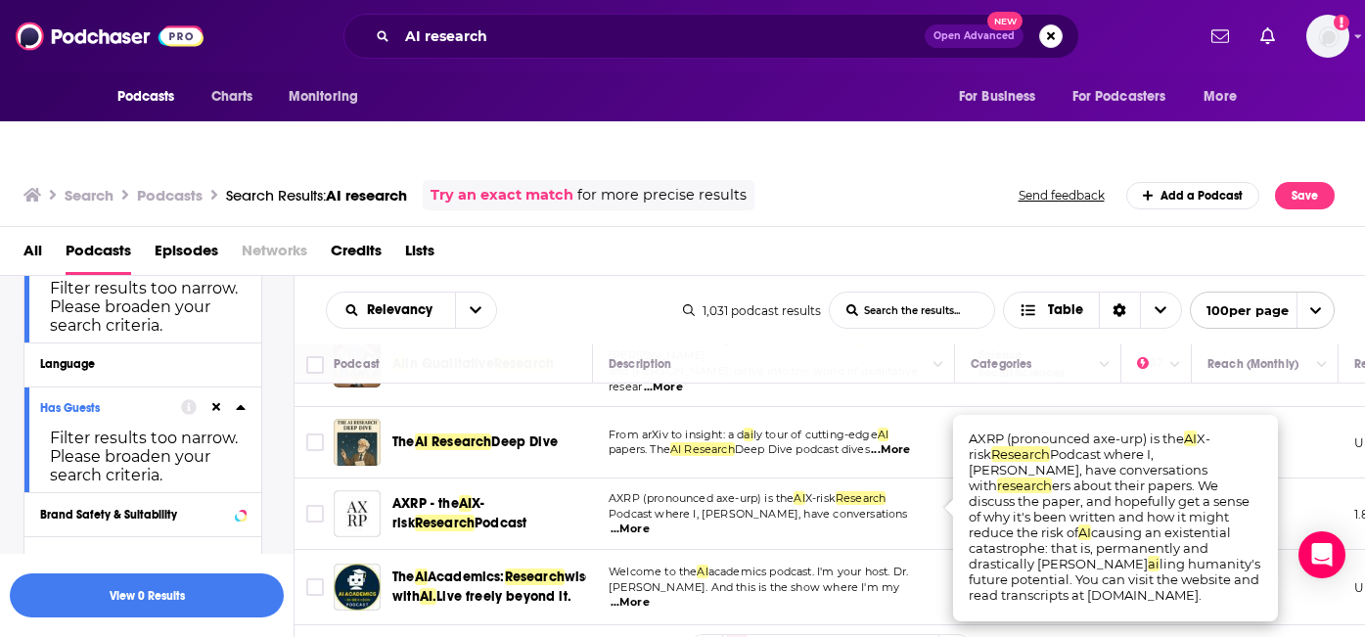
click at [801, 507] on span "Podcast where I, [PERSON_NAME], have conversations" at bounding box center [758, 514] width 299 height 14
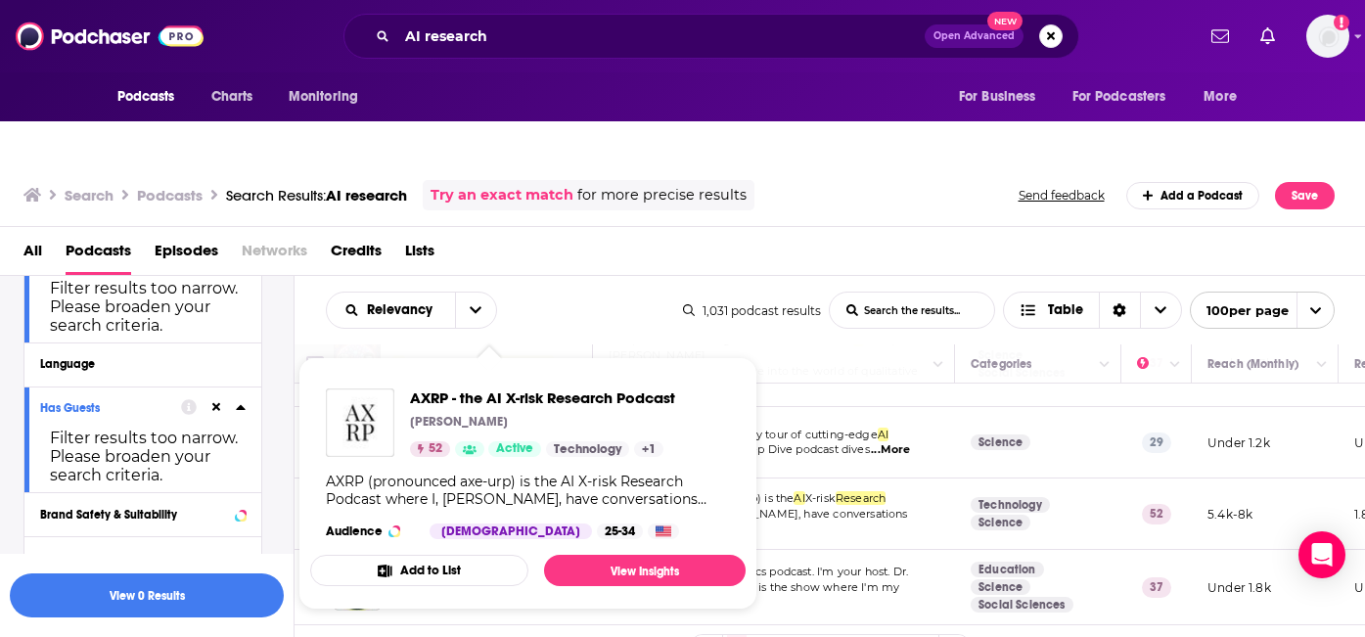
click at [495, 473] on div "AXRP (pronounced axe-urp) is the AI X-risk Research Podcast where I, Daniel Fil…" at bounding box center [528, 490] width 404 height 35
click at [477, 555] on button "Add to List" at bounding box center [419, 570] width 218 height 31
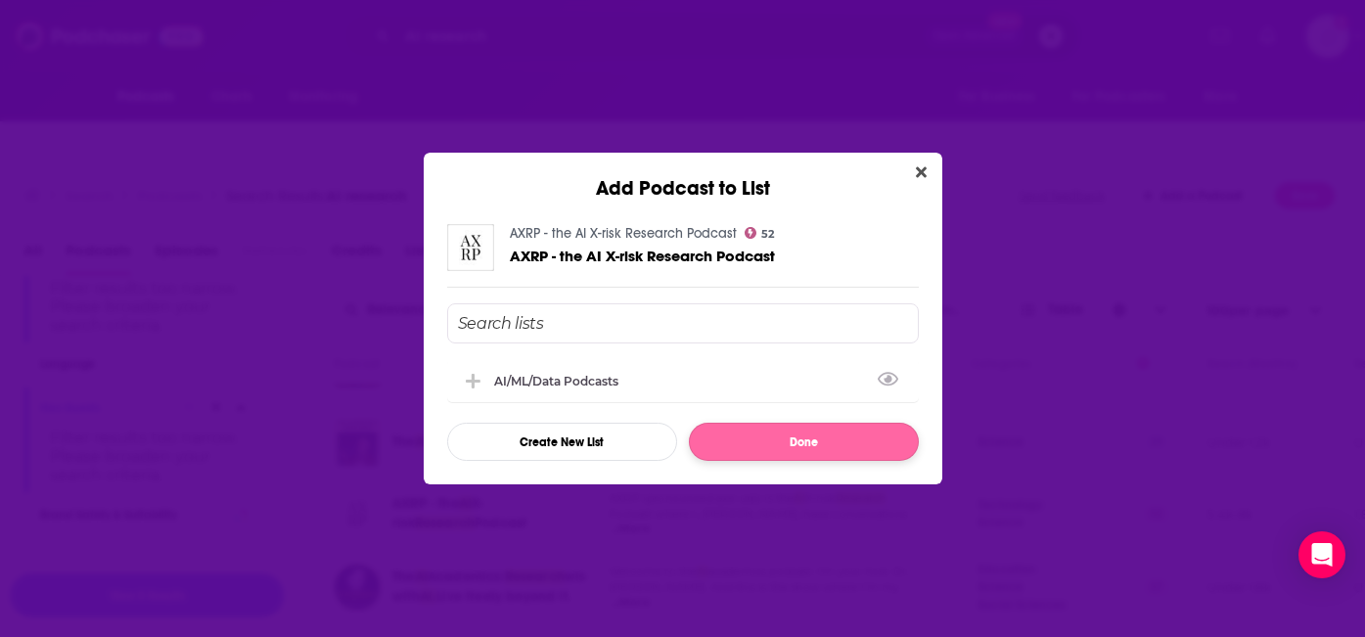
click at [477, 373] on icon "Add Podcast To List" at bounding box center [473, 382] width 15 height 18
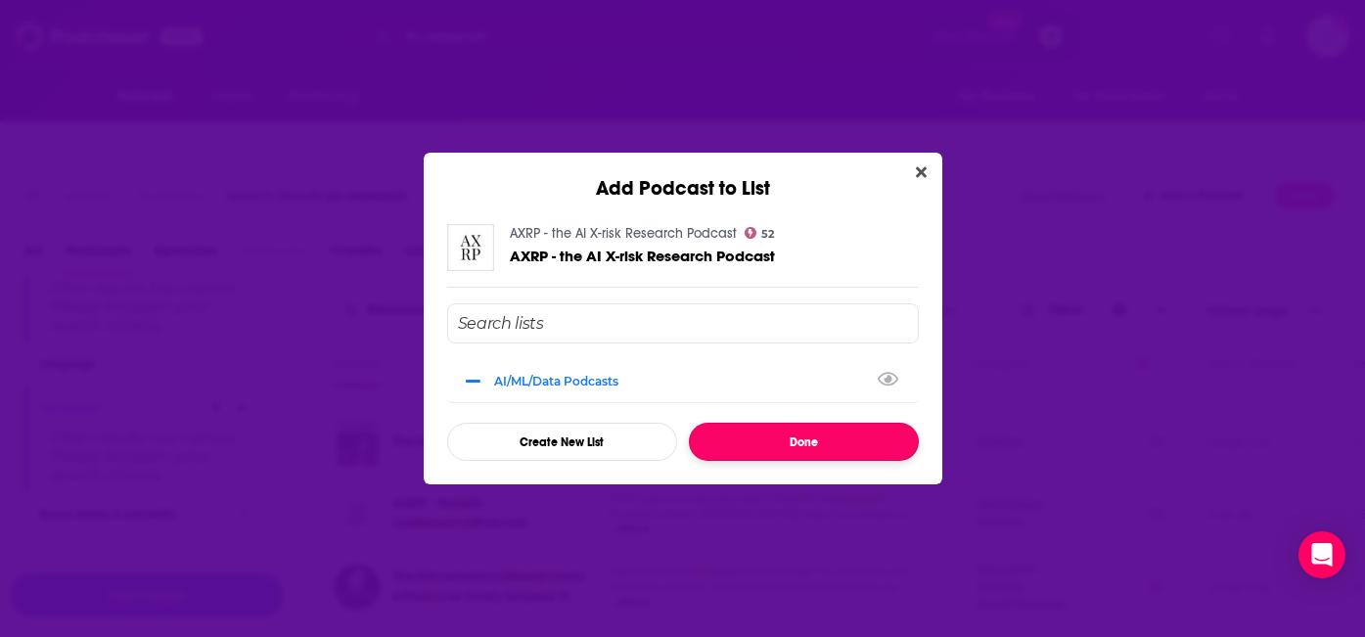
click at [794, 439] on button "Done" at bounding box center [804, 442] width 230 height 38
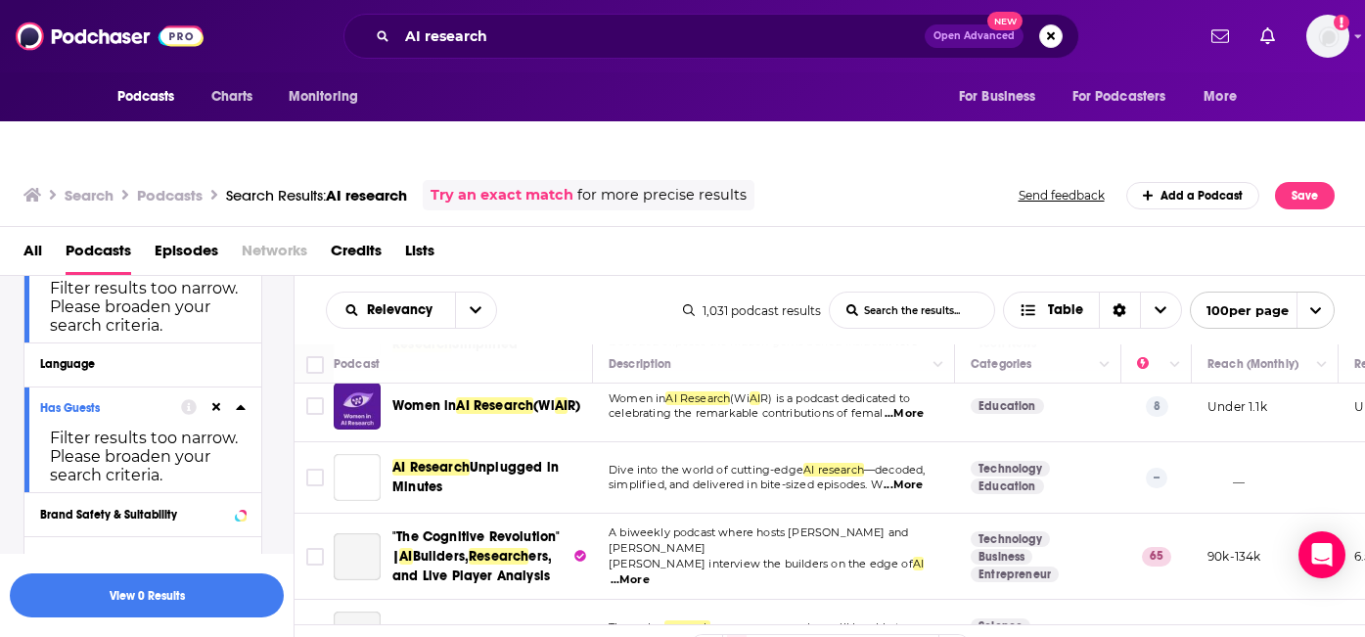
scroll to position [660, 0]
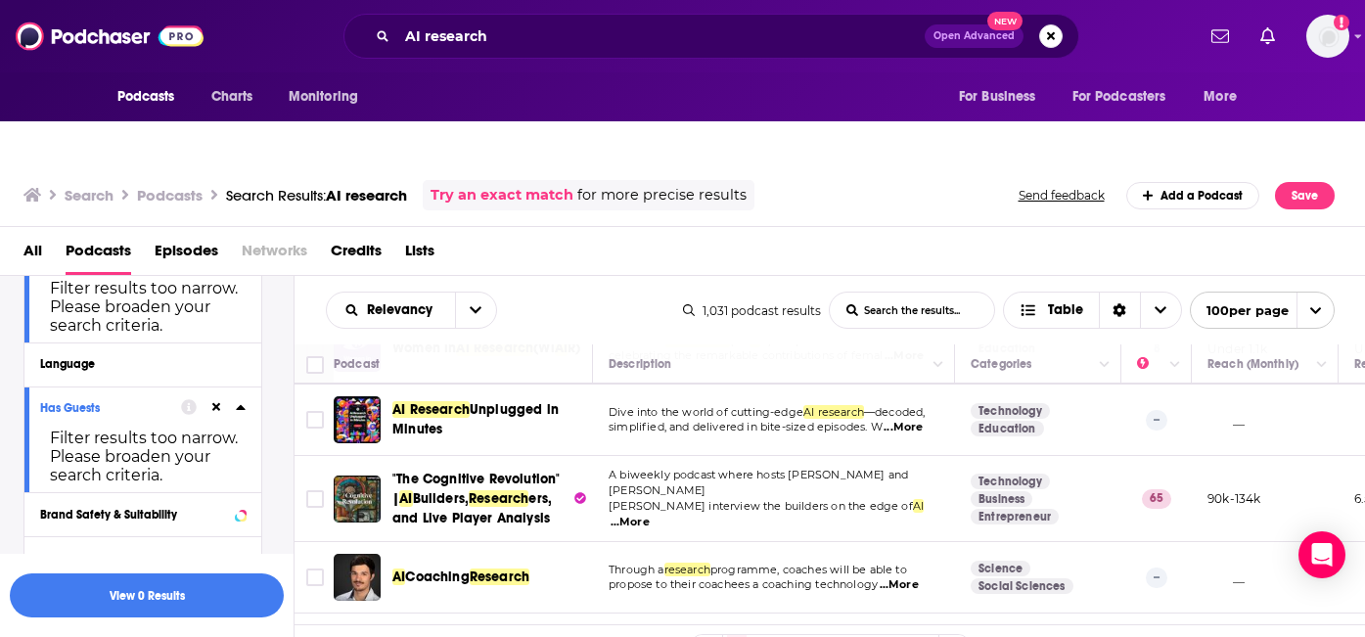
click at [650, 515] on span "...More" at bounding box center [629, 523] width 39 height 16
click at [745, 456] on td "A biweekly podcast where hosts Nathan Labenz and Erik Torenberg interview the b…" at bounding box center [774, 499] width 362 height 86
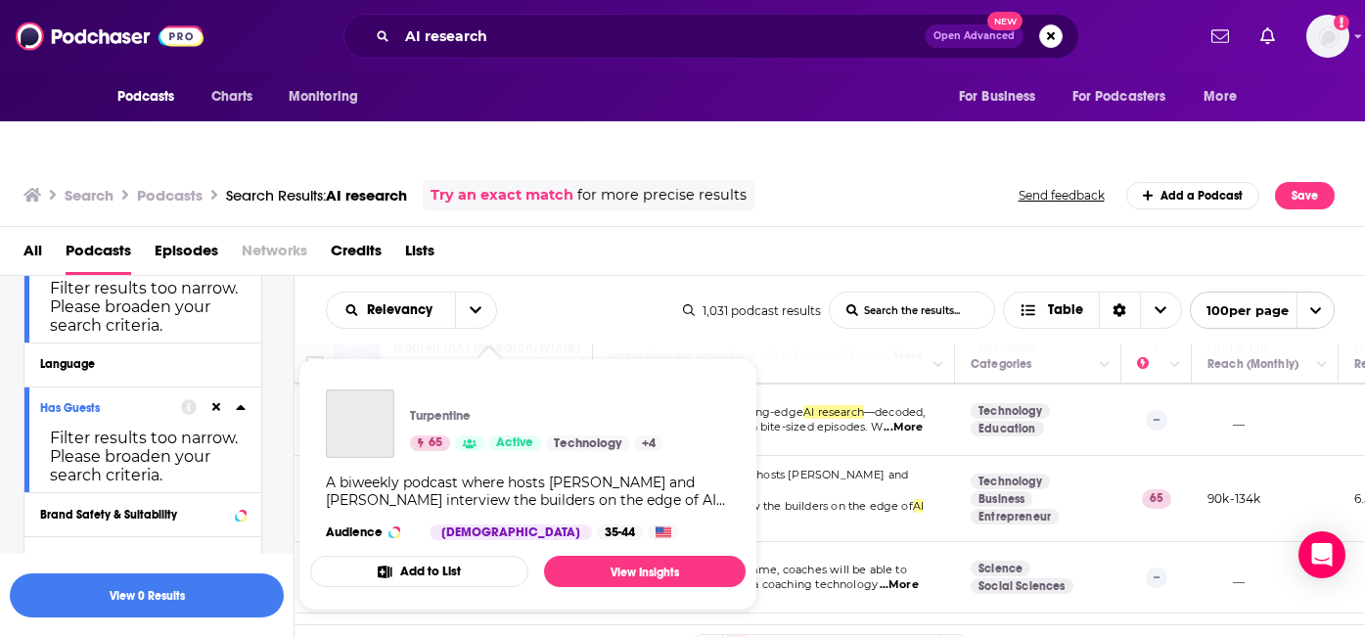
click at [482, 435] on link "Show Podcast Details" at bounding box center [469, 443] width 29 height 16
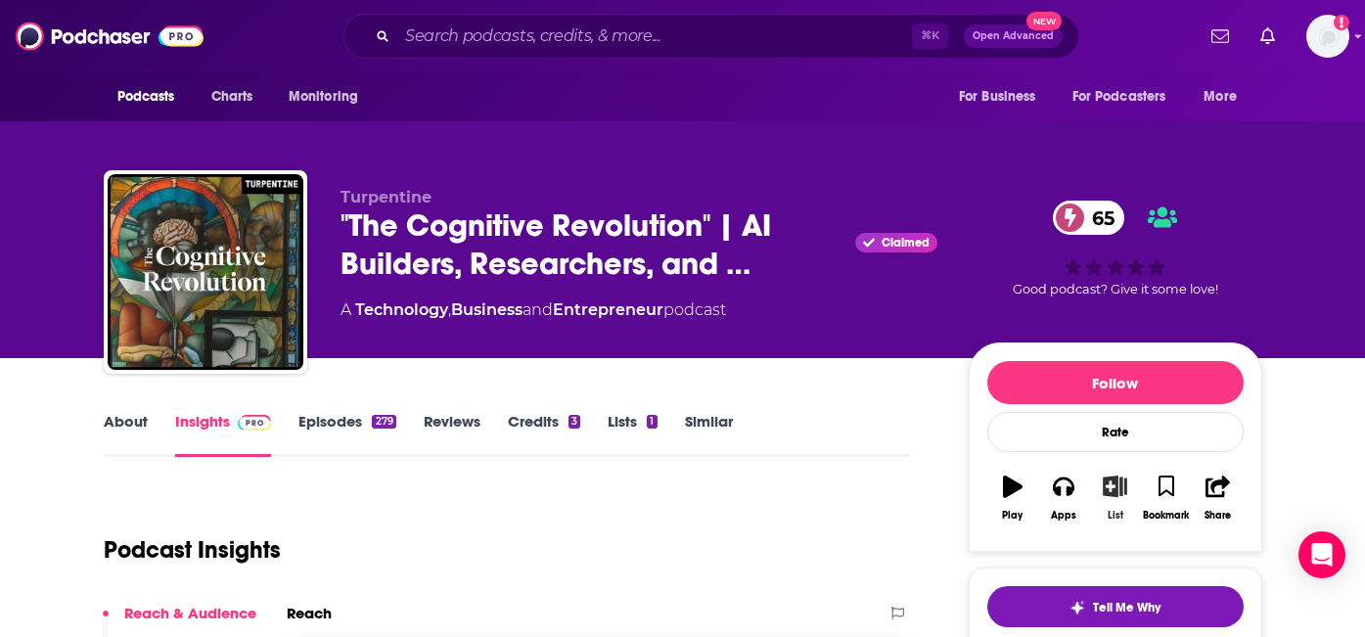
click at [1109, 463] on button "List" at bounding box center [1114, 498] width 51 height 70
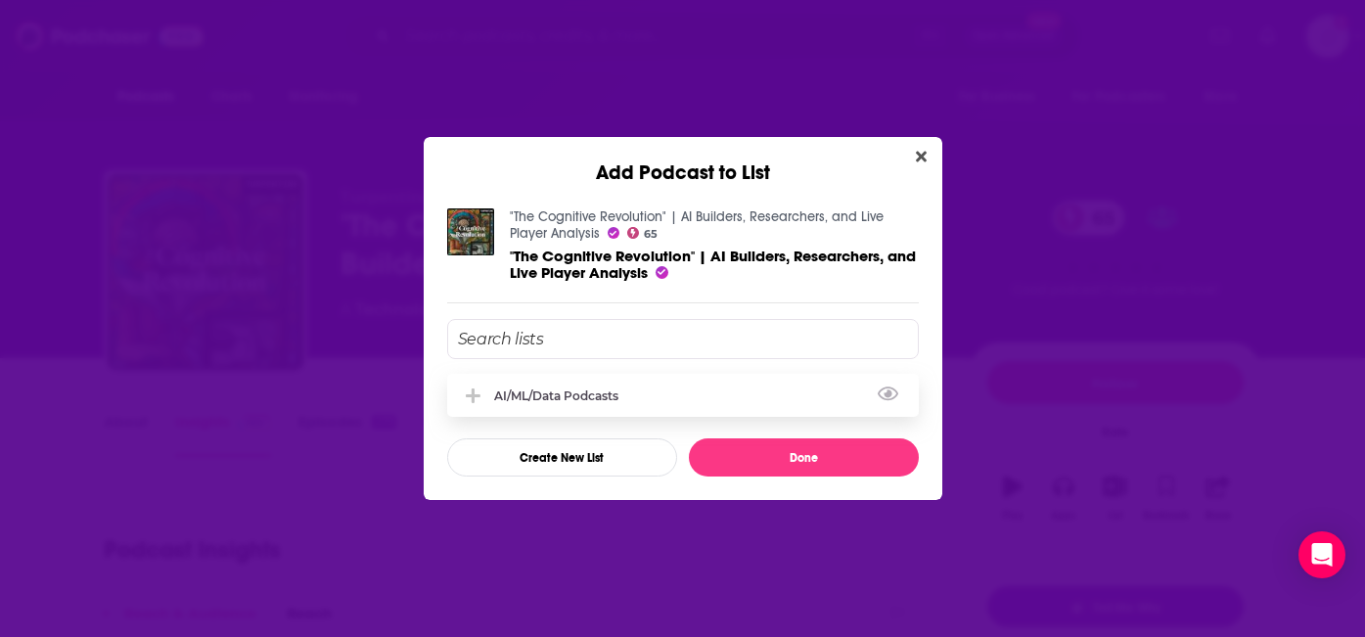
click at [467, 395] on icon "Add Podcast To List" at bounding box center [473, 395] width 15 height 15
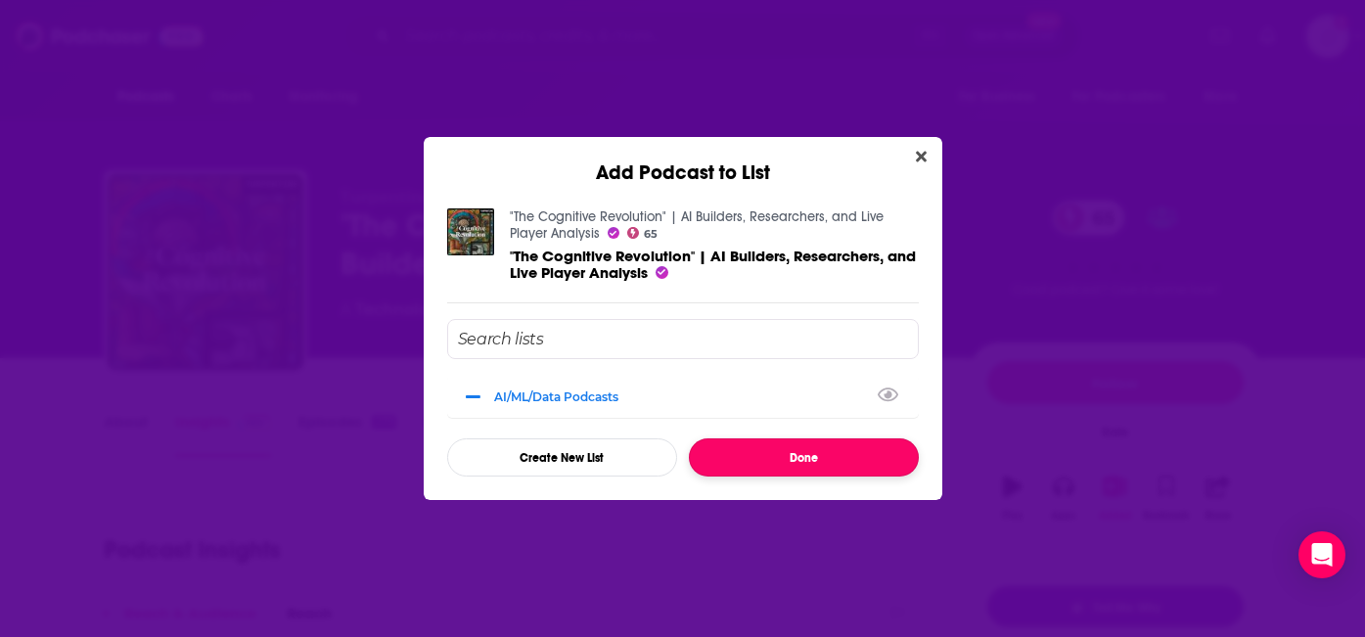
click at [781, 465] on button "Done" at bounding box center [804, 457] width 230 height 38
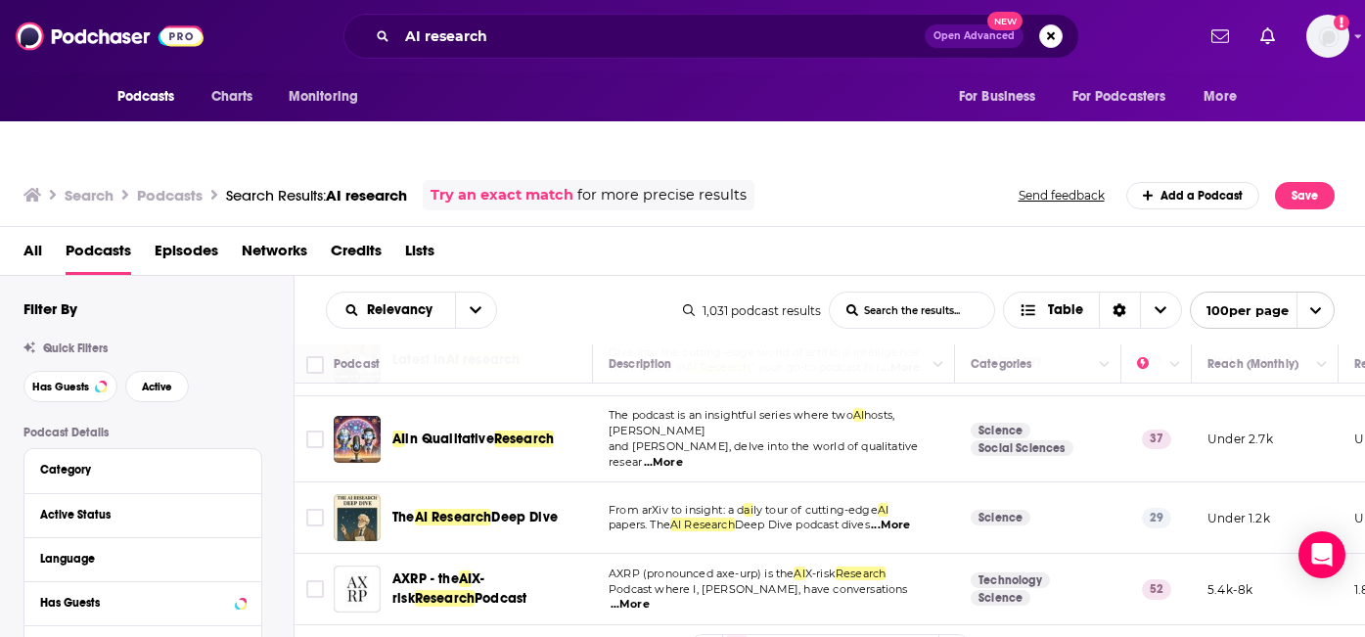
scroll to position [132, 0]
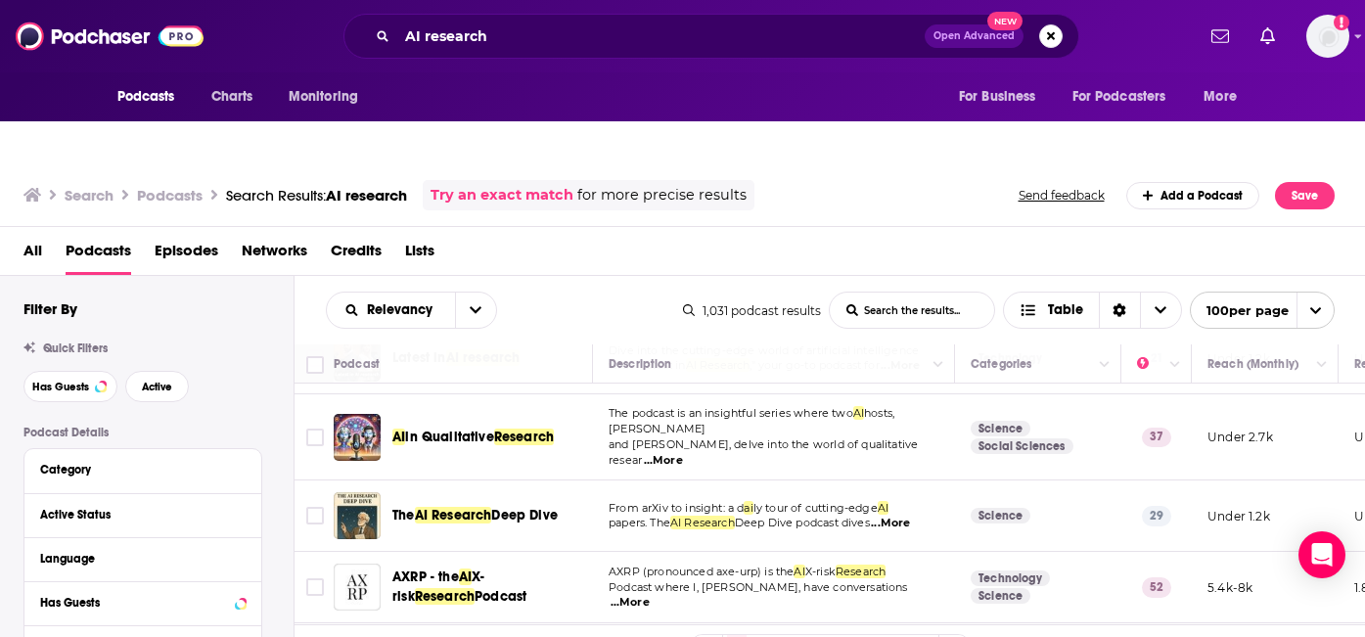
click at [683, 453] on span "...More" at bounding box center [663, 461] width 39 height 16
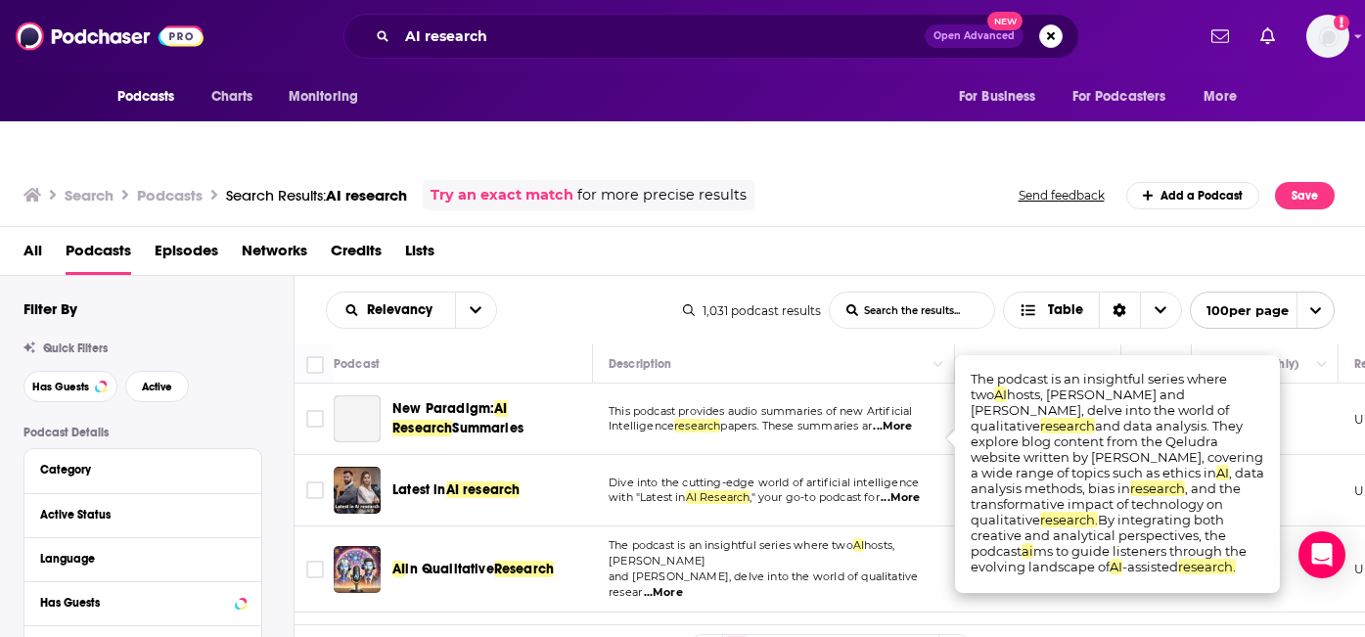
click at [912, 526] on td "The podcast is an insightful series where two AI hosts, [PERSON_NAME] and [PERS…" at bounding box center [774, 569] width 362 height 86
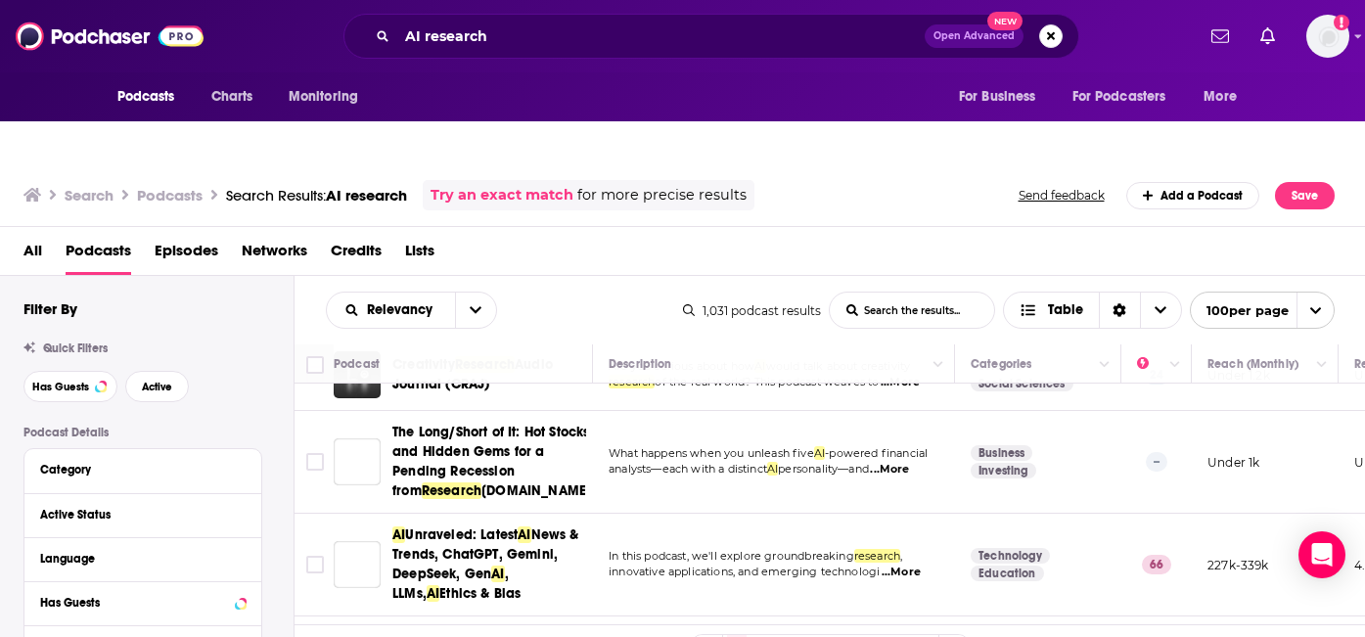
scroll to position [2873, 0]
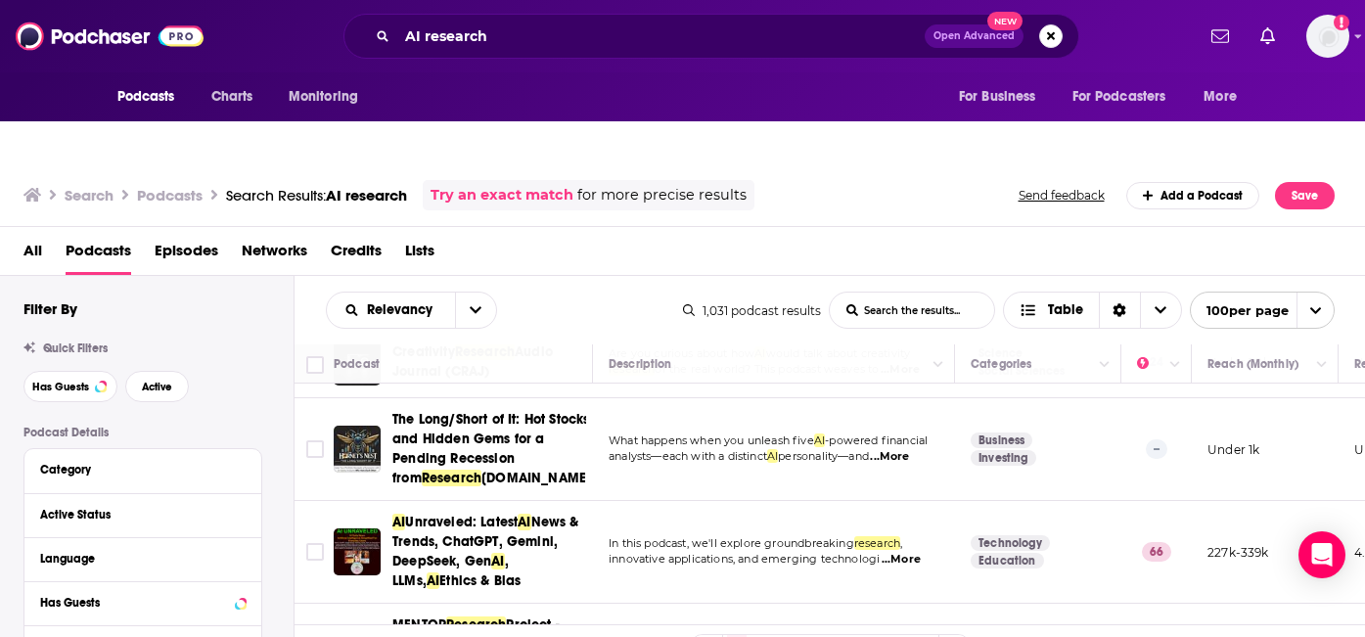
click at [893, 552] on span "...More" at bounding box center [900, 560] width 39 height 16
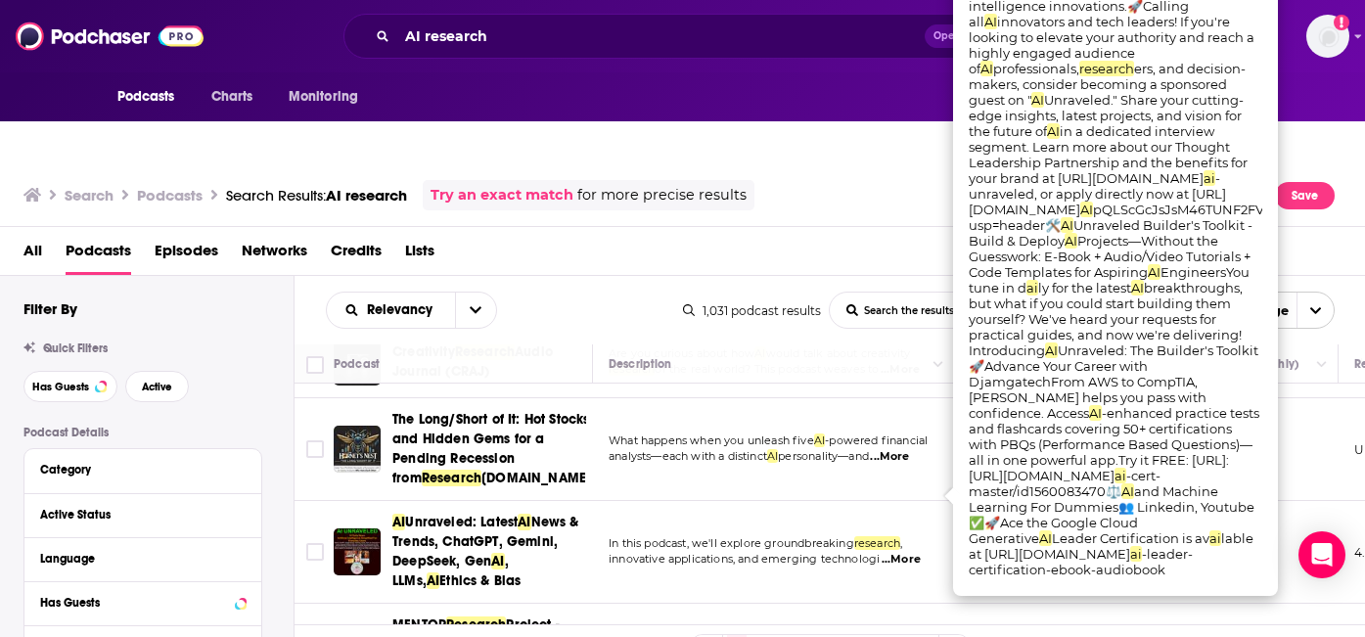
click at [542, 439] on div "Podcasts Charts Monitoring AI research Open Advanced New For Business For Podca…" at bounding box center [682, 357] width 1365 height 637
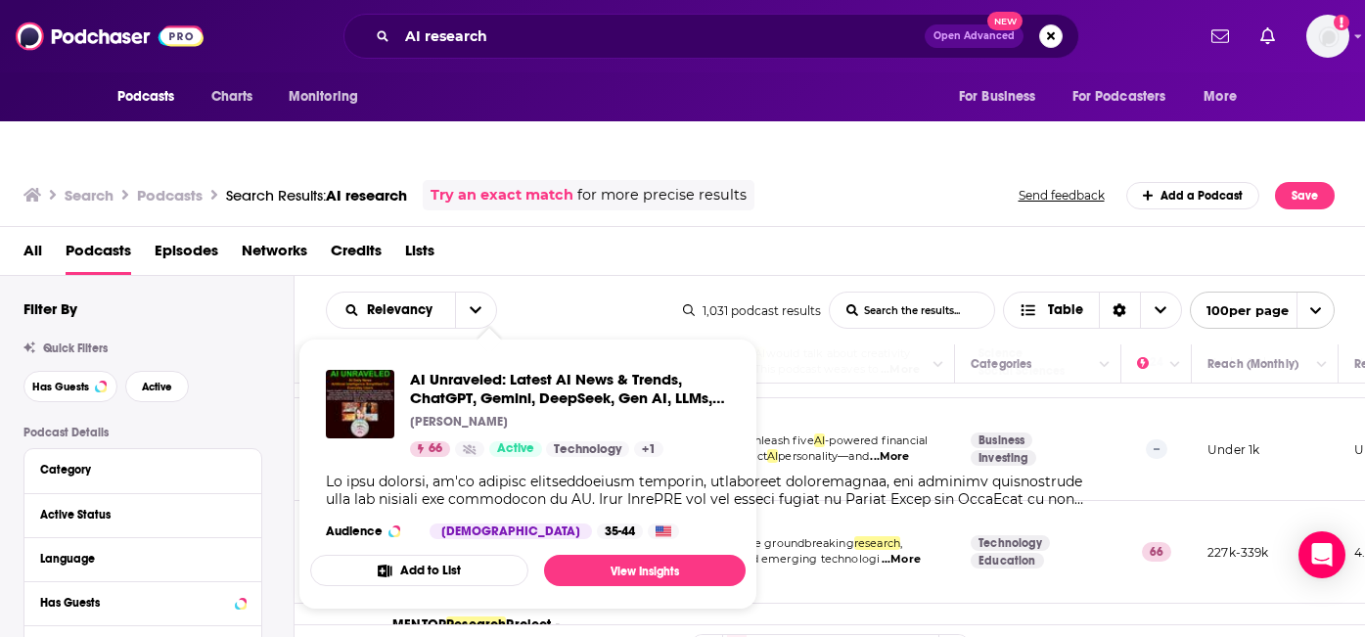
click at [490, 555] on button "Add to List" at bounding box center [419, 570] width 218 height 31
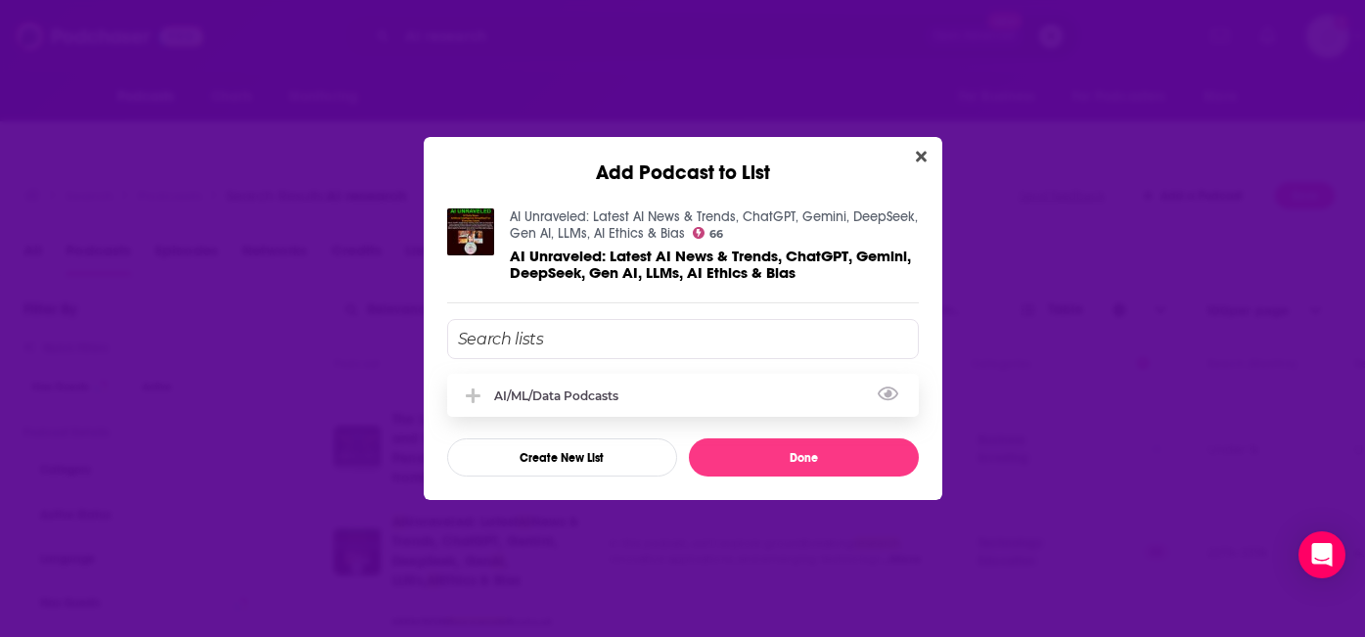
click at [478, 384] on div "AI/ML/Data Podcasts" at bounding box center [683, 395] width 472 height 43
click at [484, 386] on button "Add Podcast To List" at bounding box center [476, 395] width 35 height 21
click at [473, 396] on icon "Add Podcast To List" at bounding box center [473, 395] width 15 height 15
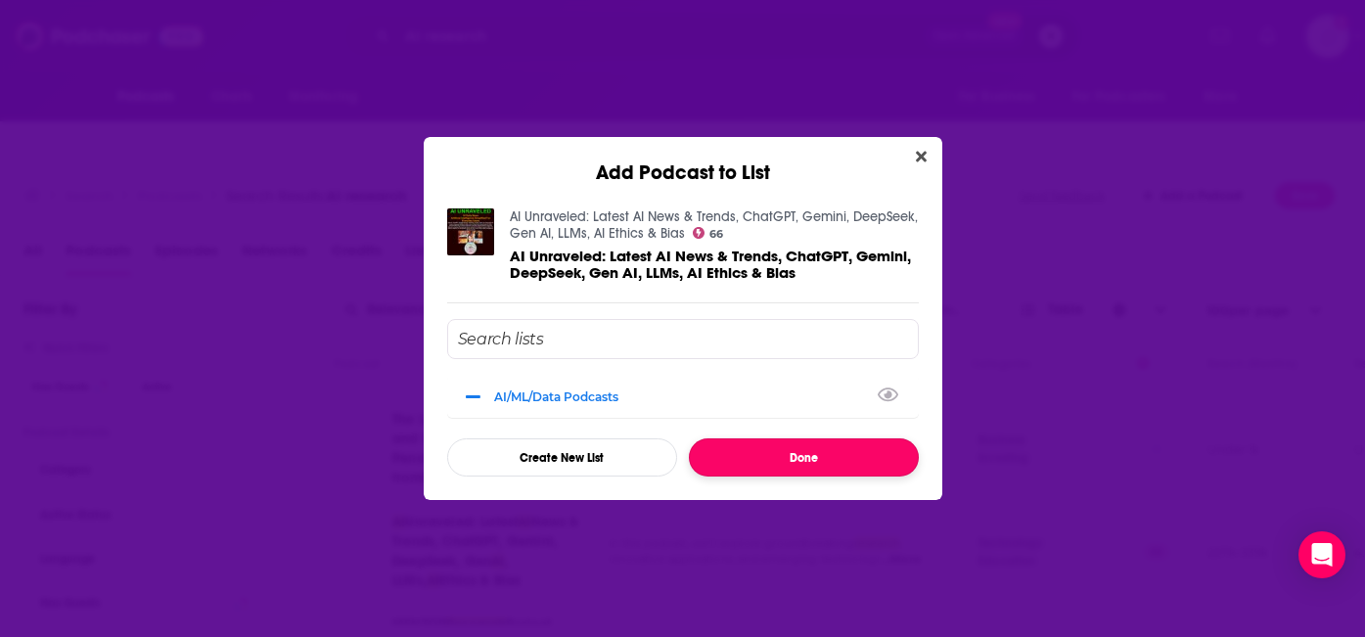
click at [773, 459] on button "Done" at bounding box center [804, 457] width 230 height 38
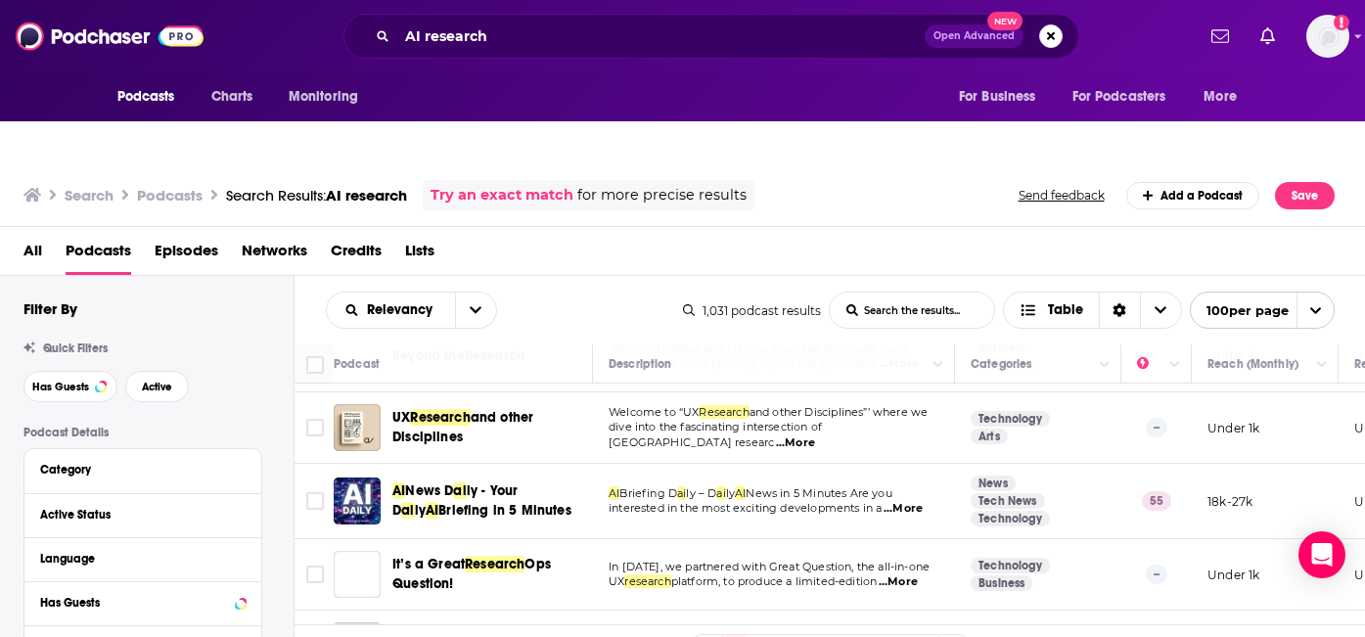
scroll to position [4353, 0]
click at [802, 502] on span "interested in the most exciting developments in a" at bounding box center [745, 509] width 273 height 14
click at [907, 502] on span "...More" at bounding box center [902, 510] width 39 height 16
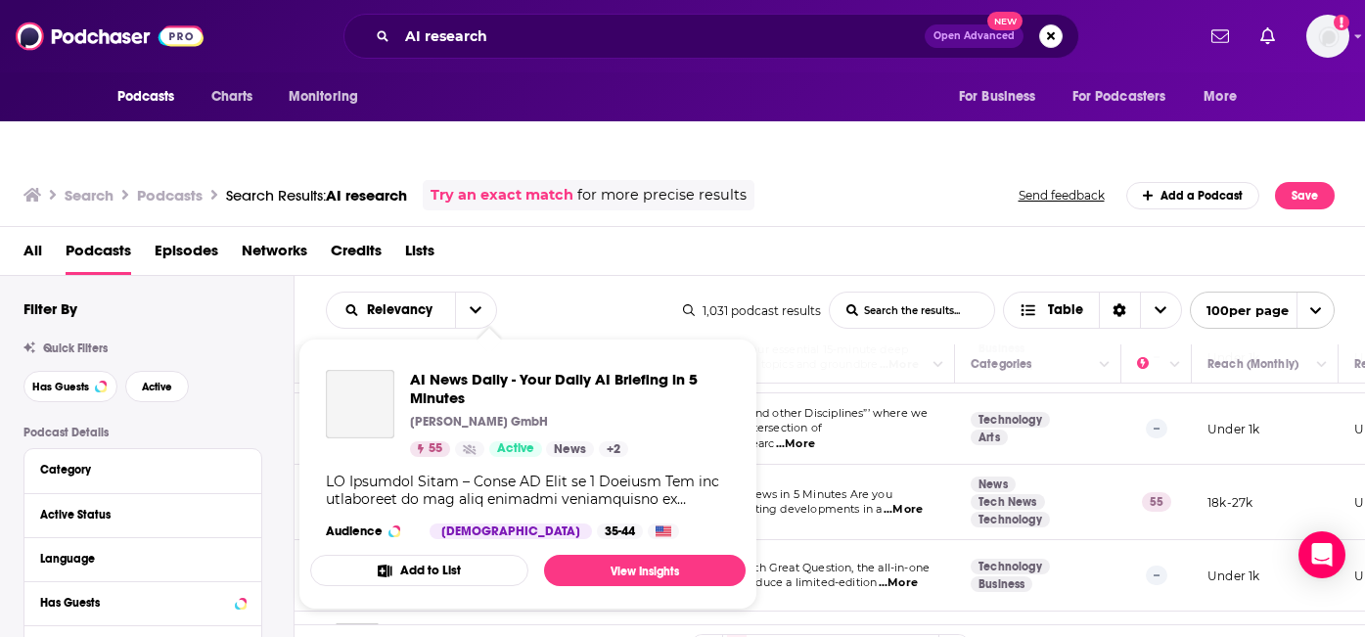
click at [532, 392] on div "AI News Daily - Your Daily AI Briefing in 5 Minutes [PERSON_NAME] GmbH 55 Activ…" at bounding box center [570, 413] width 320 height 87
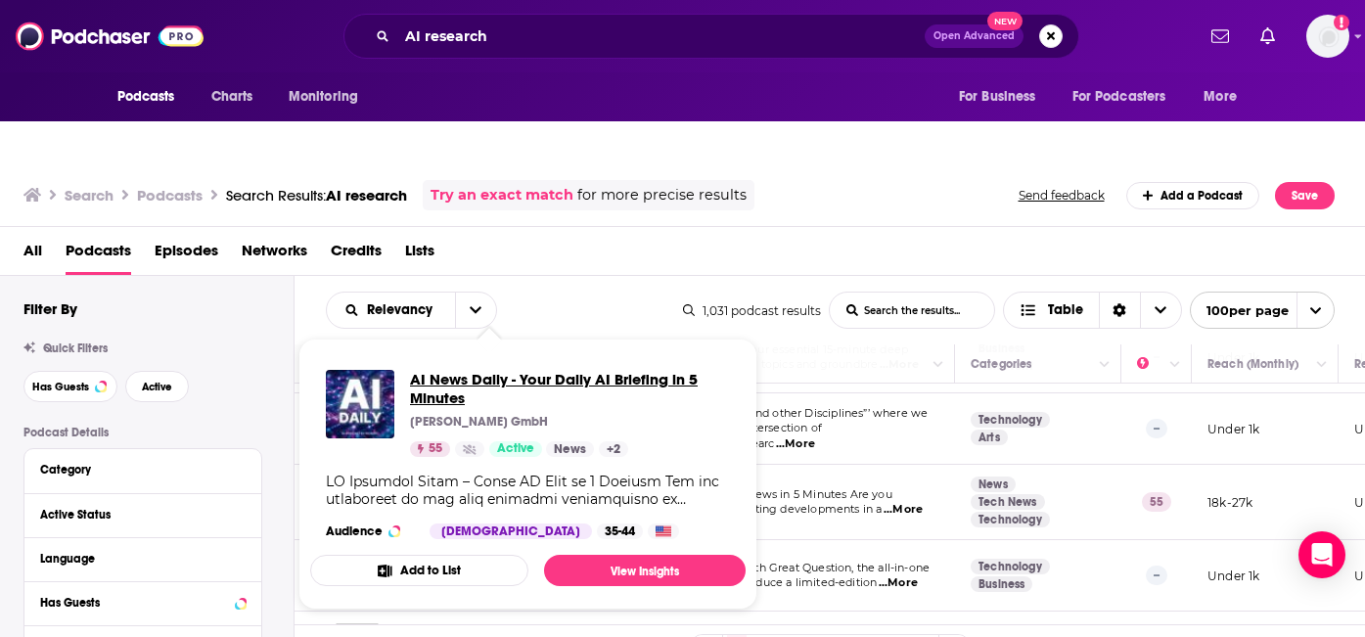
click at [482, 370] on span "AI News Daily - Your Daily AI Briefing in 5 Minutes" at bounding box center [570, 388] width 320 height 37
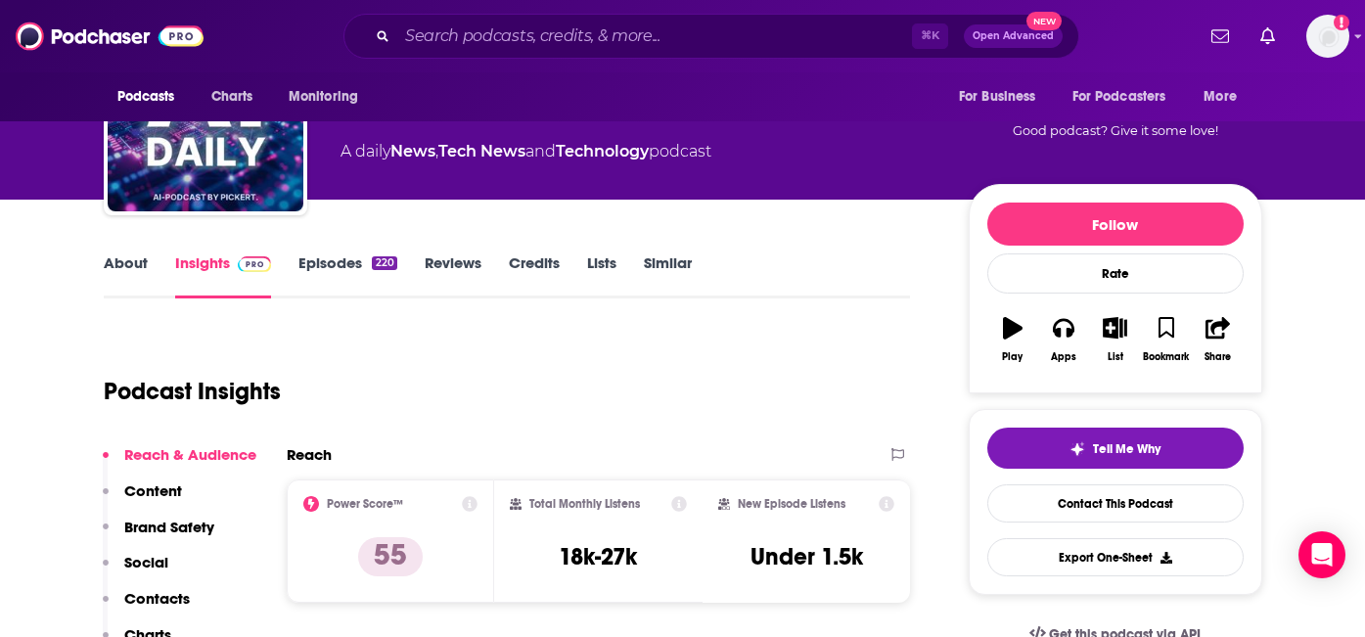
scroll to position [158, 0]
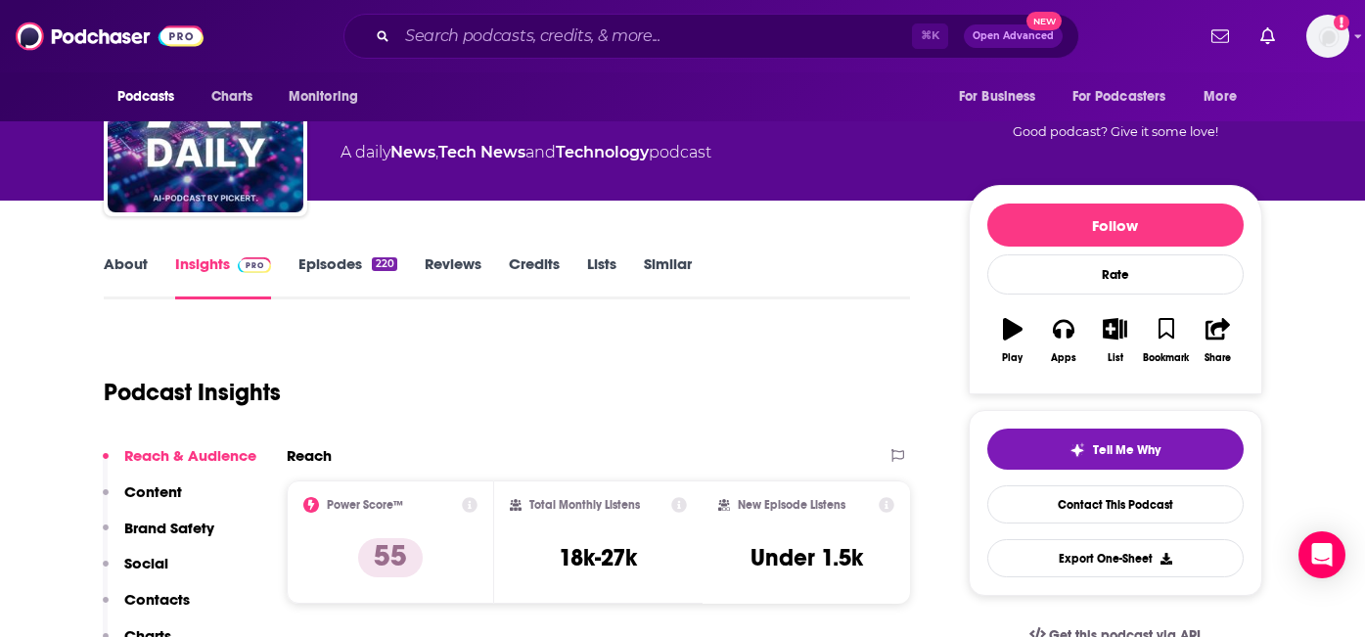
click at [341, 254] on link "Episodes 220" at bounding box center [347, 276] width 98 height 45
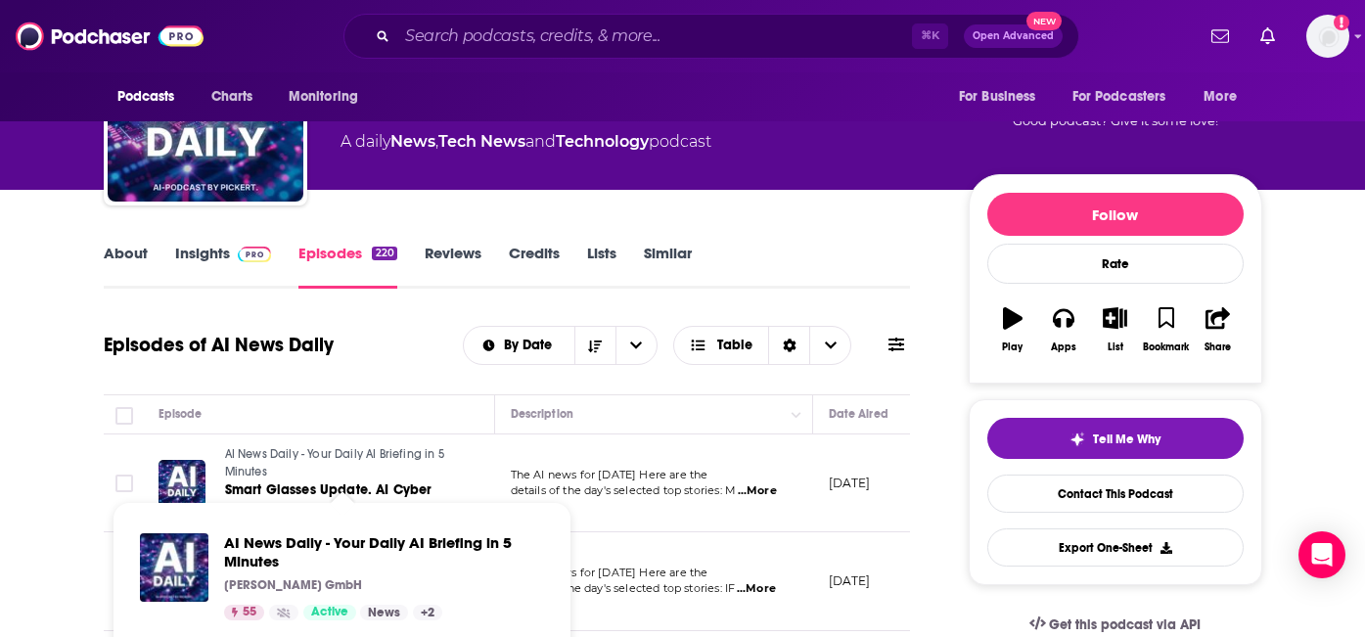
scroll to position [167, 0]
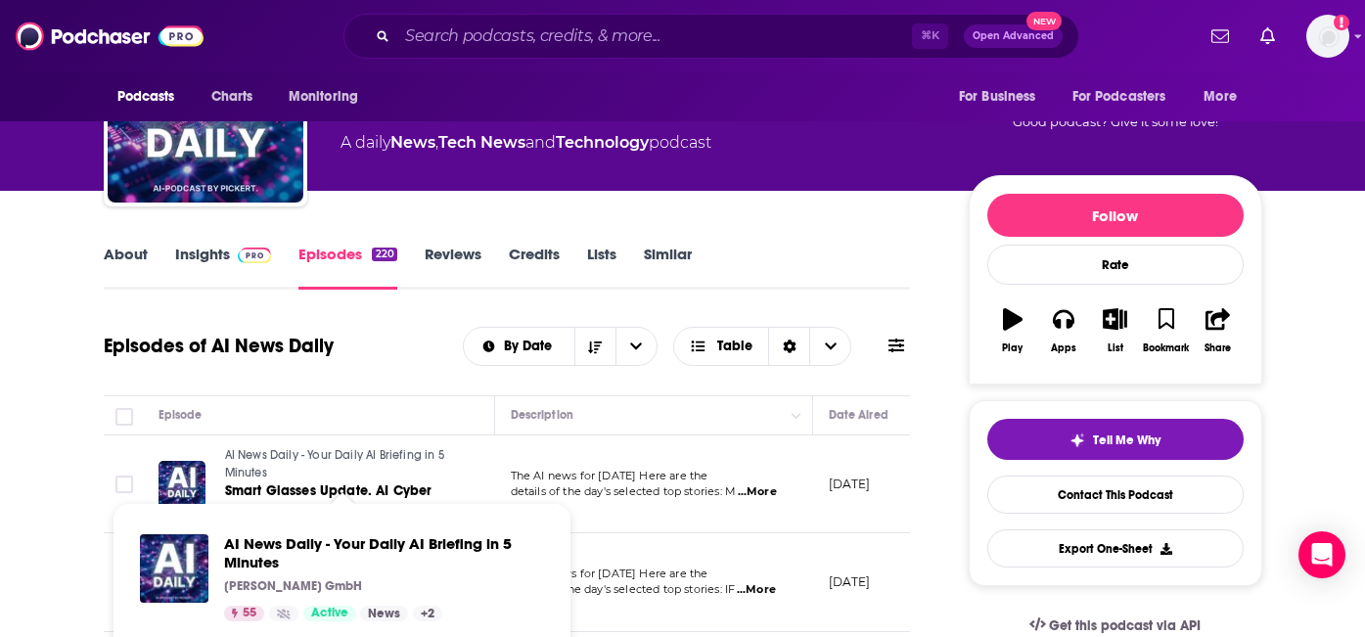
click at [527, 435] on td "The AI news for [DATE] Here are the details of the day's selected top stories: …" at bounding box center [654, 484] width 318 height 99
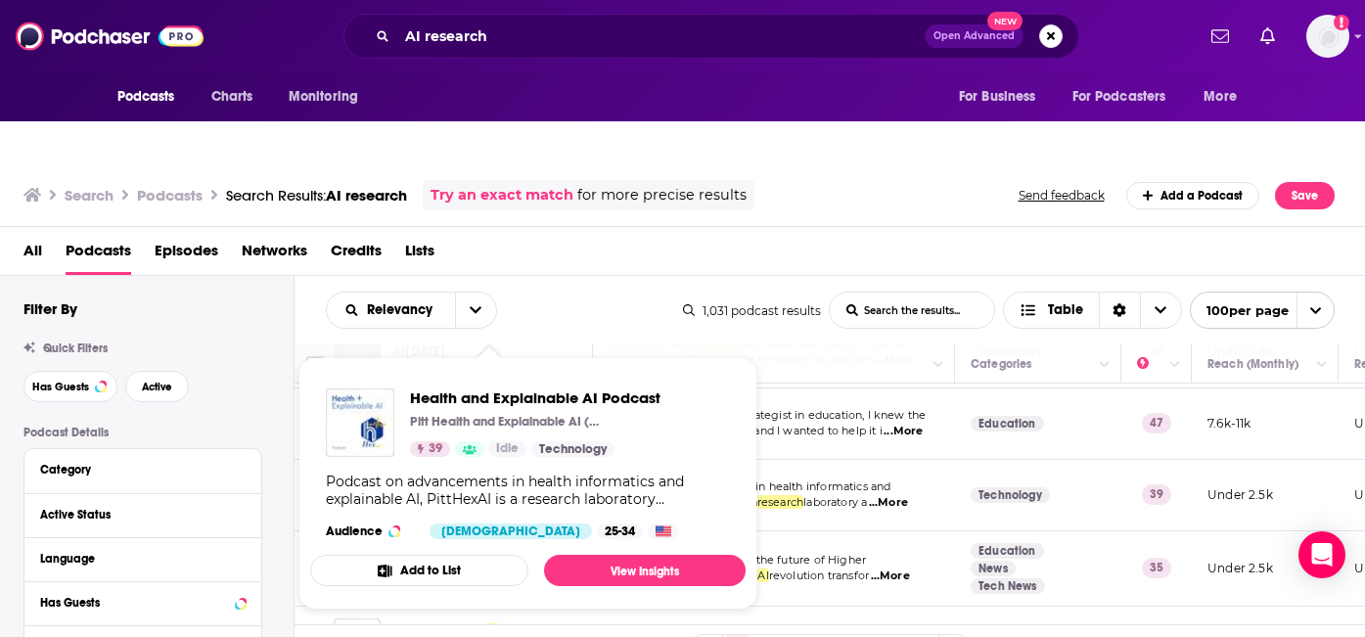
scroll to position [7157, 0]
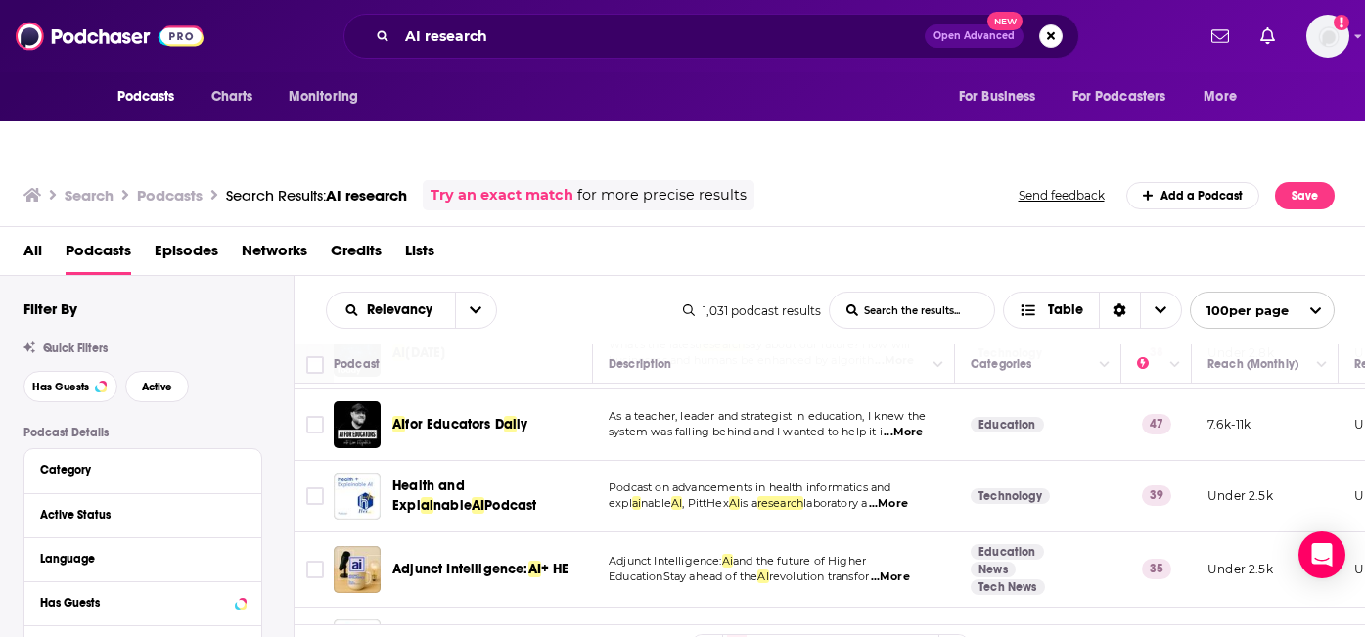
click at [820, 532] on td "Adjunct Intelligence: Ai and the future of Higher EducationStay ahead of the AI…" at bounding box center [774, 569] width 362 height 75
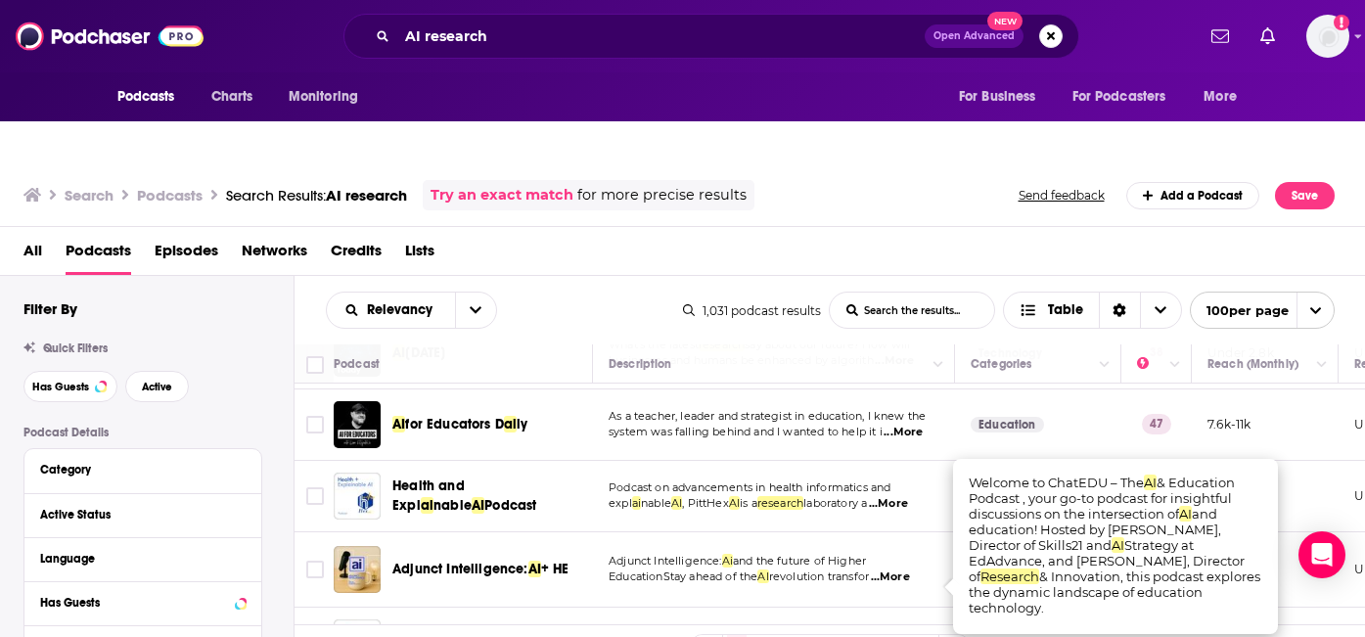
click at [862, 532] on td "Adjunct Intelligence: Ai and the future of Higher EducationStay ahead of the AI…" at bounding box center [774, 569] width 362 height 75
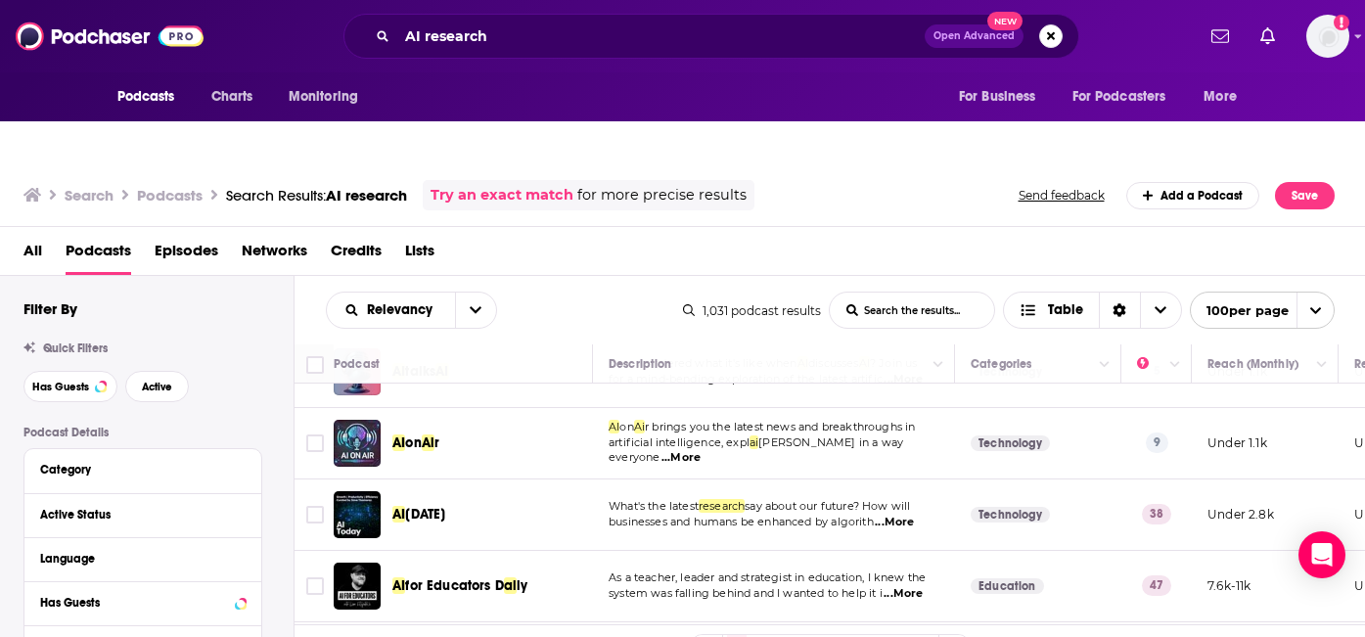
scroll to position [7000, 0]
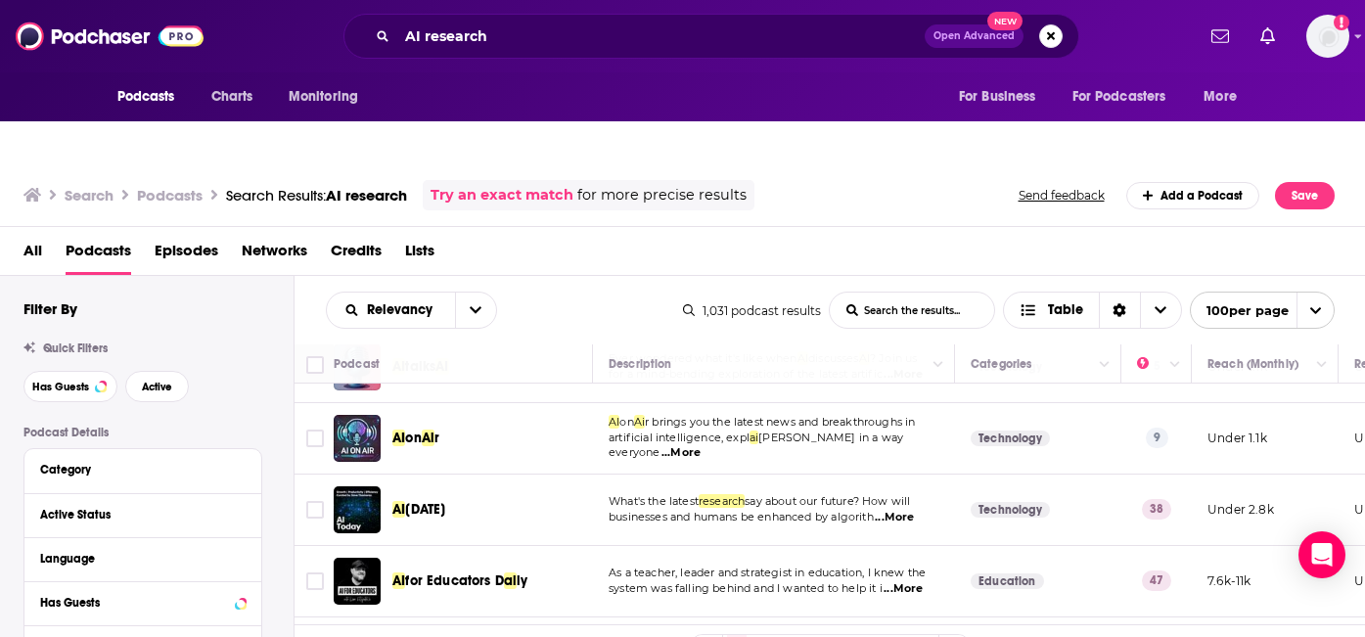
click at [920, 581] on span "...More" at bounding box center [902, 589] width 39 height 16
click at [926, 565] on span "As a teacher, leader and strategist in education, I knew the" at bounding box center [767, 572] width 317 height 14
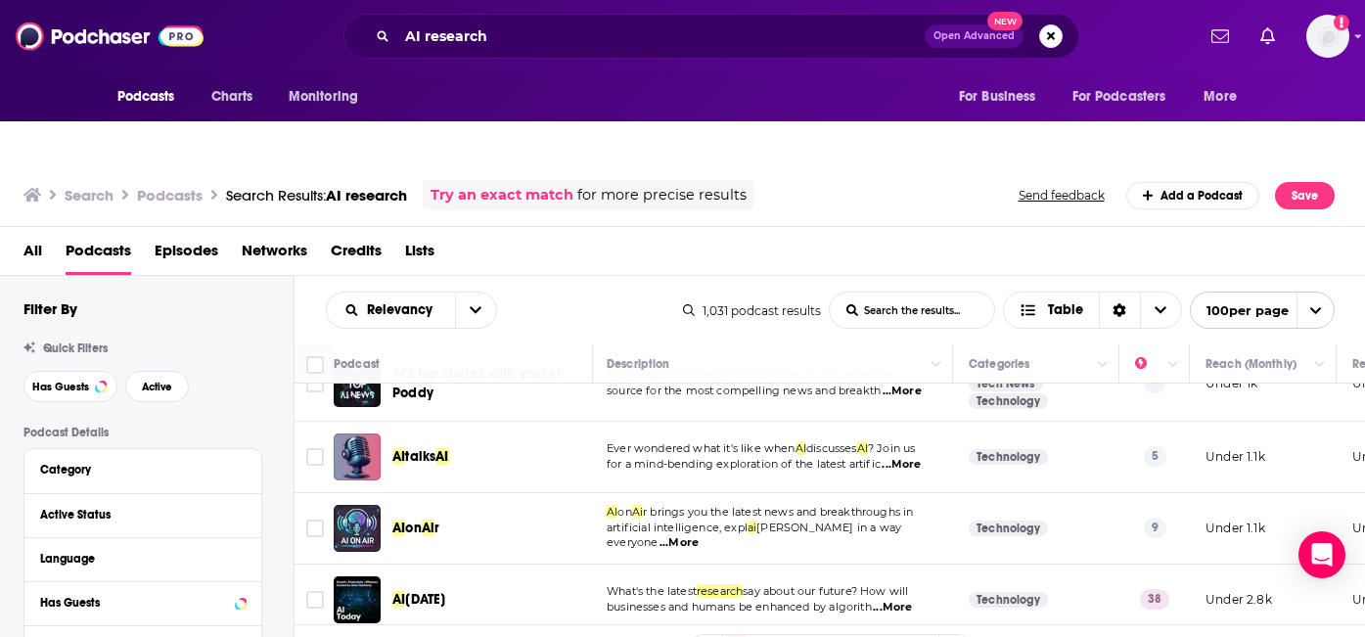
scroll to position [6912, 2]
click at [699, 533] on span "...More" at bounding box center [678, 541] width 39 height 16
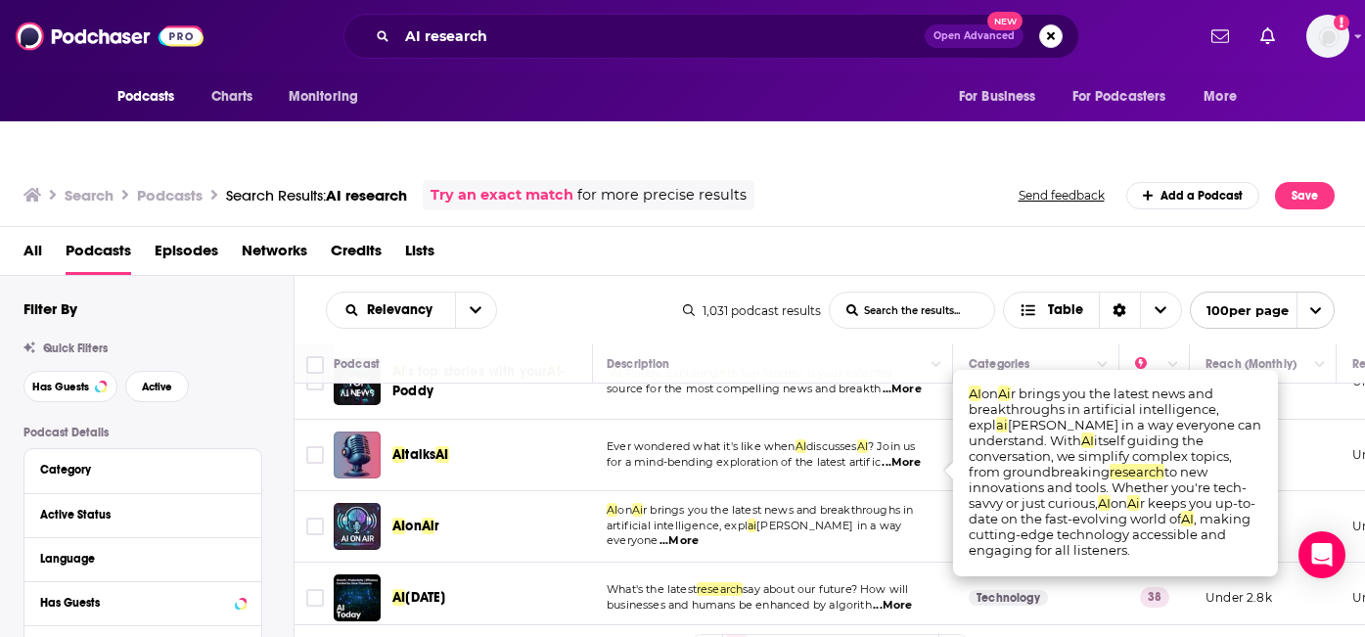
click at [699, 533] on span "...More" at bounding box center [678, 541] width 39 height 16
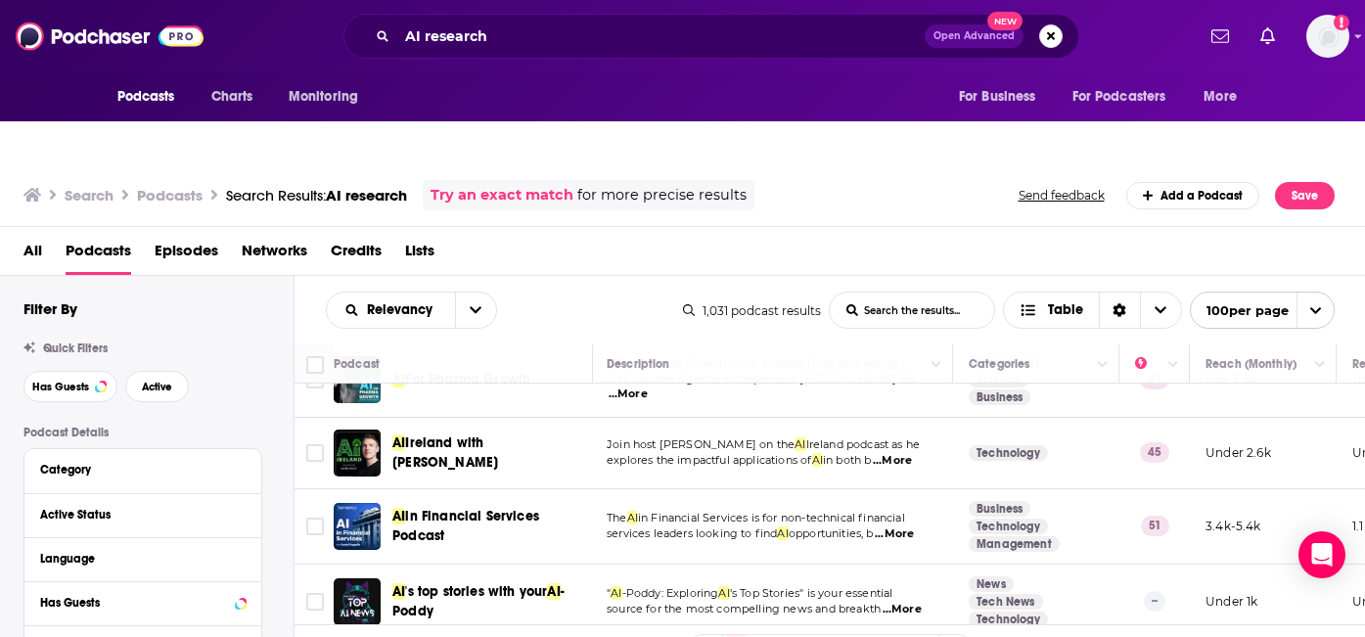
scroll to position [6674, 2]
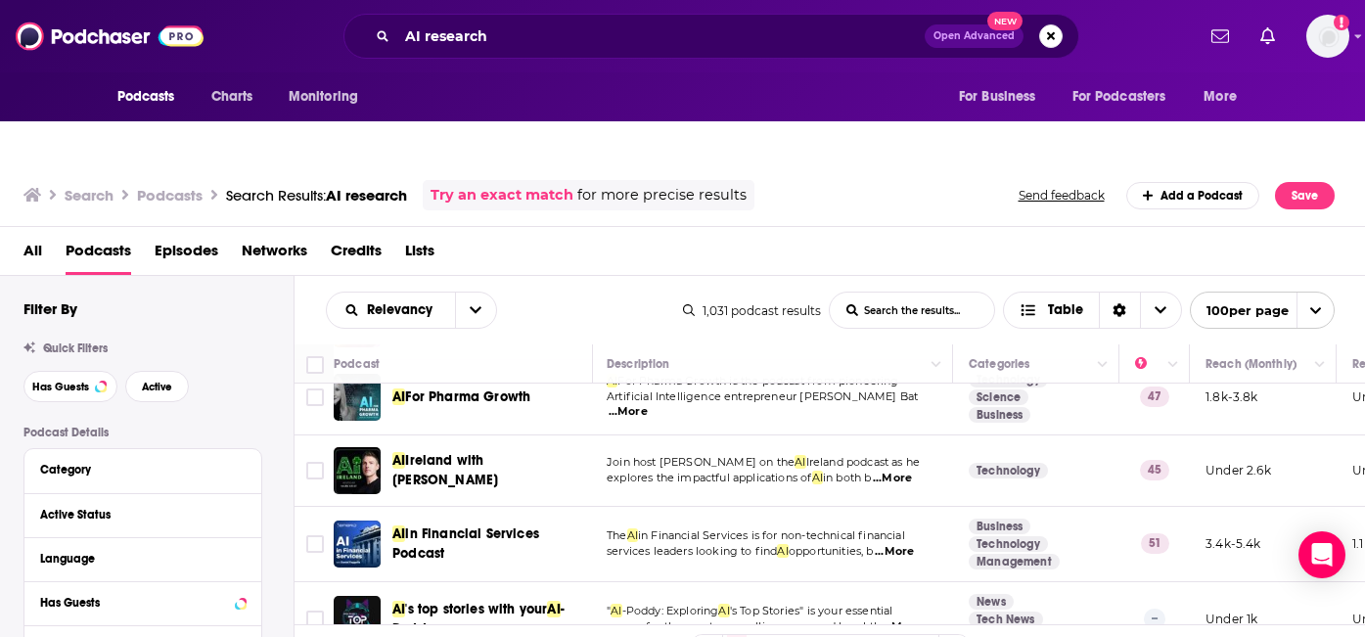
click at [899, 544] on span "...More" at bounding box center [894, 552] width 39 height 16
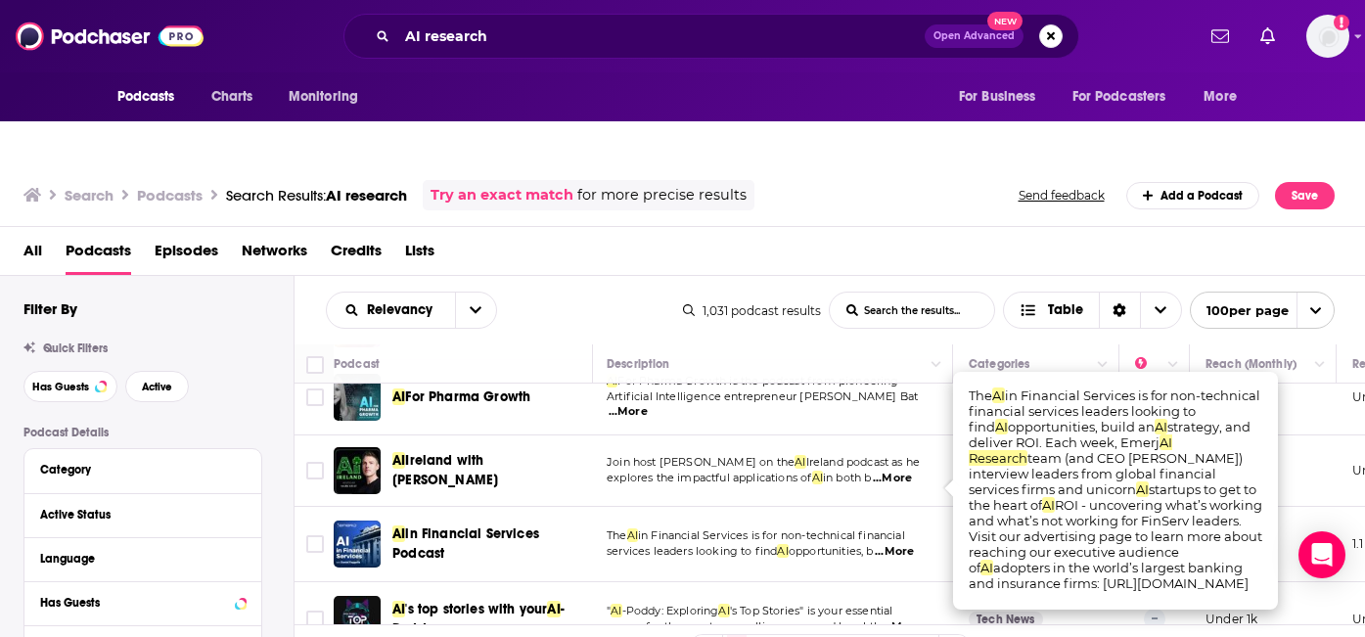
click at [904, 528] on span "in Financial Services is for non-technical financial" at bounding box center [771, 535] width 267 height 14
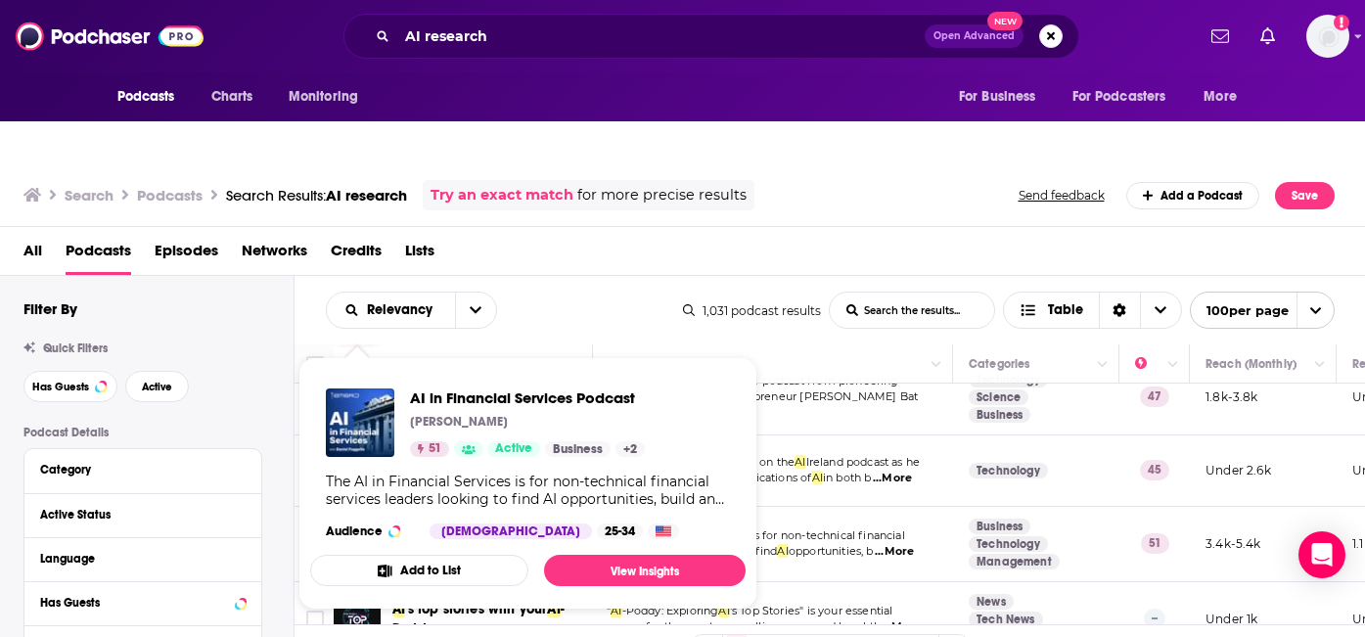
click at [457, 555] on button "Add to List" at bounding box center [419, 570] width 218 height 31
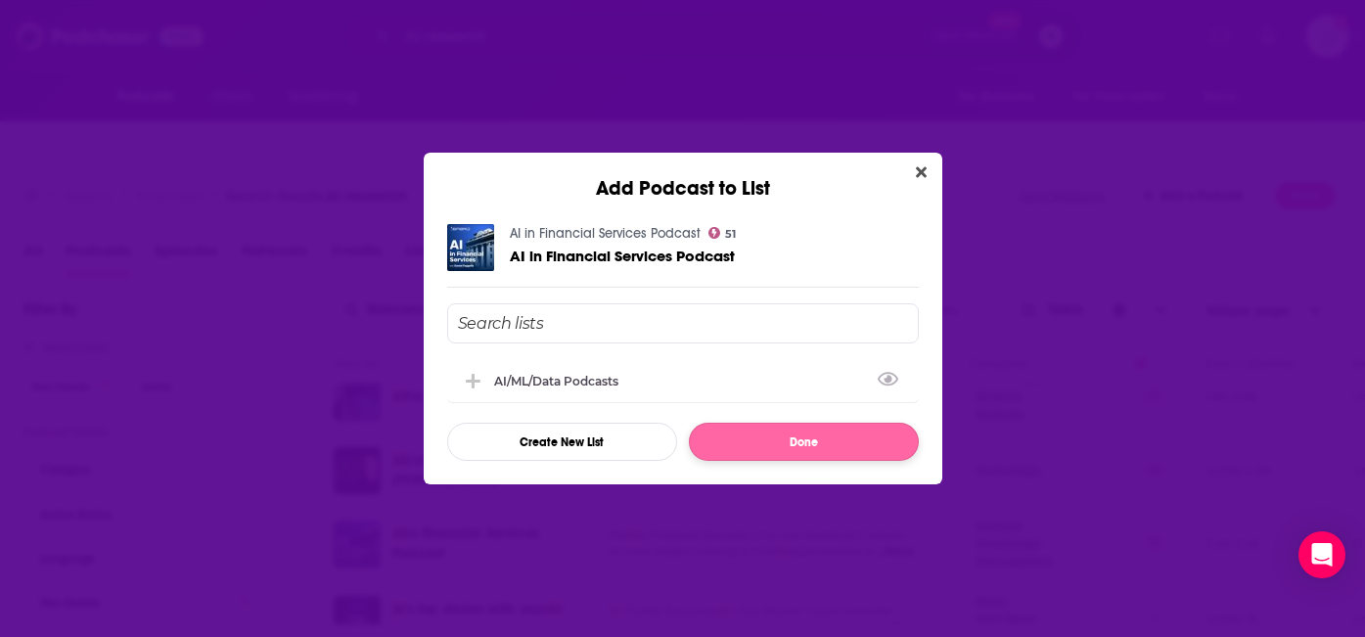
click at [620, 375] on div "AI/ML/Data Podcasts" at bounding box center [562, 381] width 136 height 15
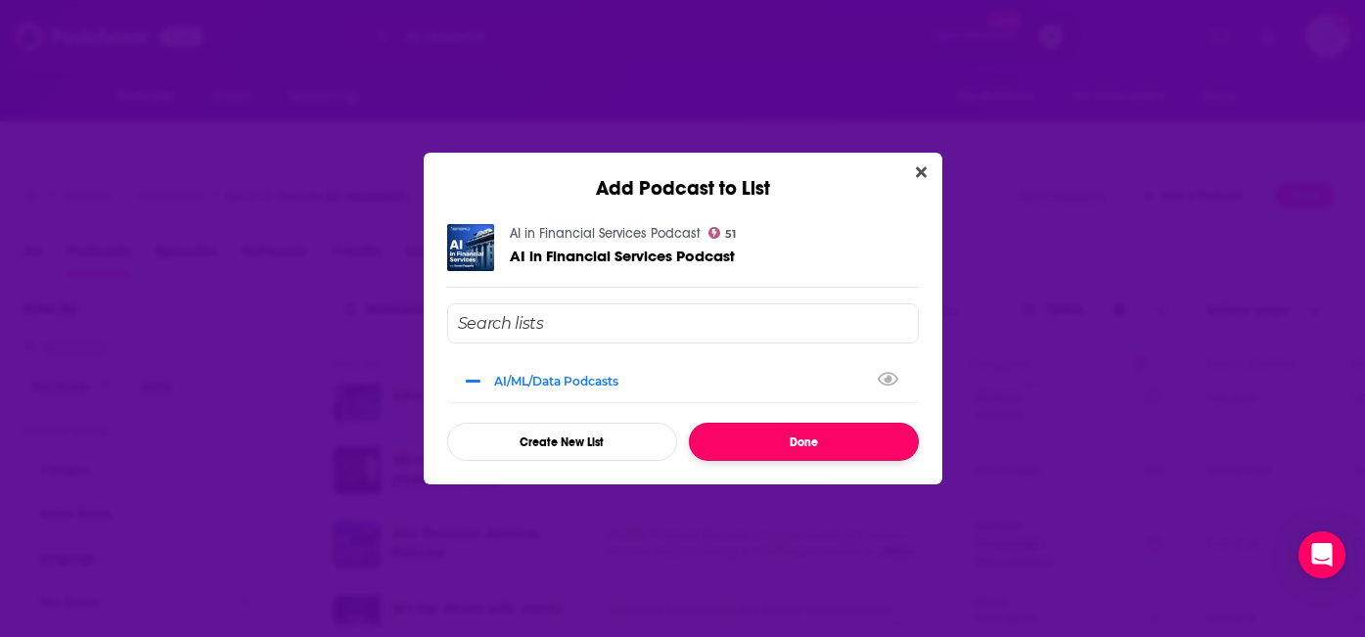
click at [762, 438] on button "Done" at bounding box center [804, 442] width 230 height 38
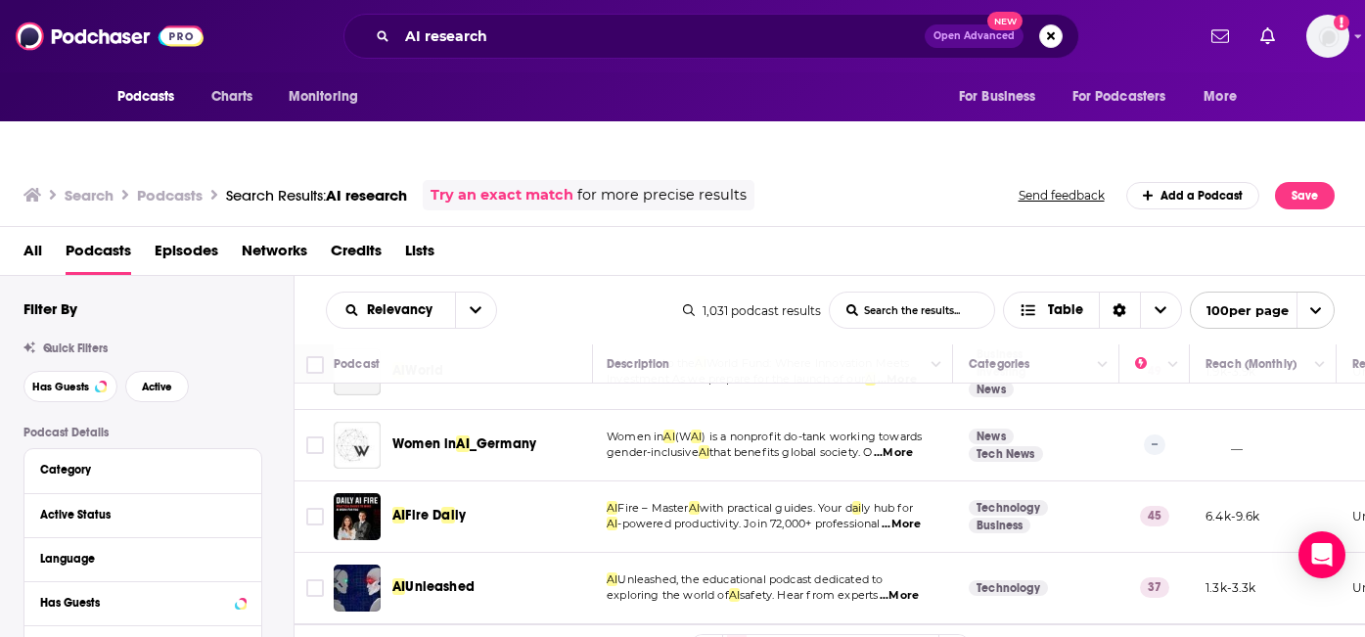
scroll to position [6014, 2]
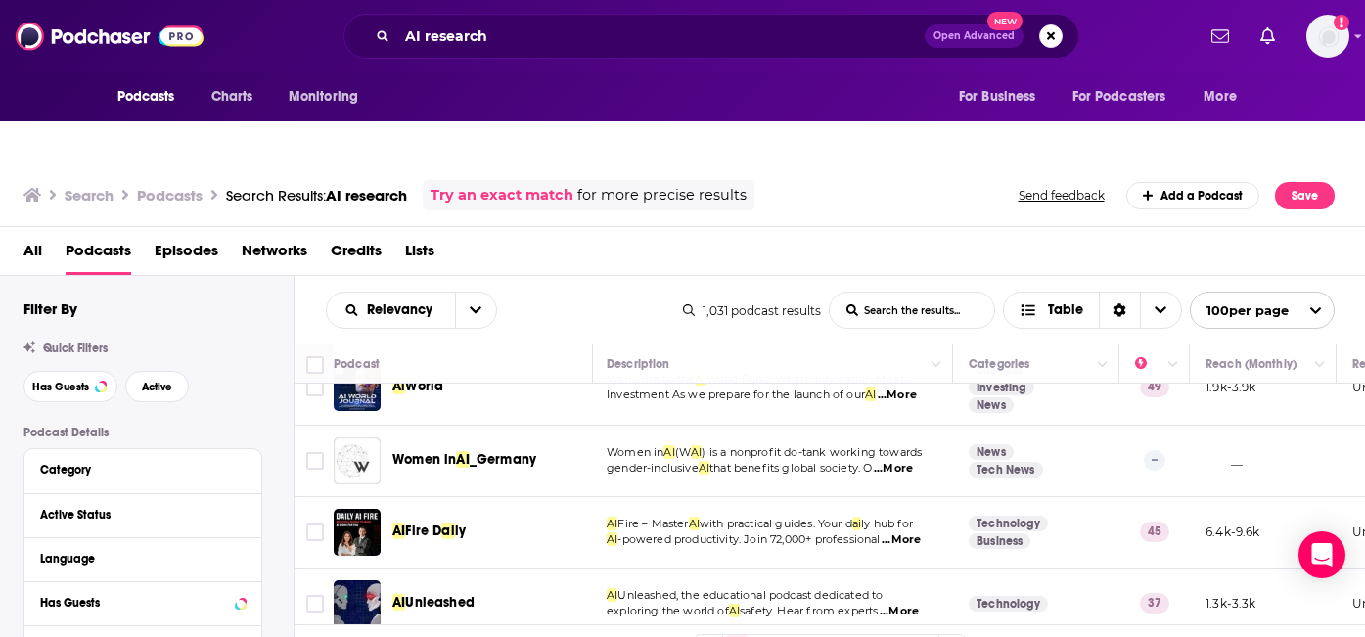
click at [912, 532] on span "...More" at bounding box center [900, 540] width 39 height 16
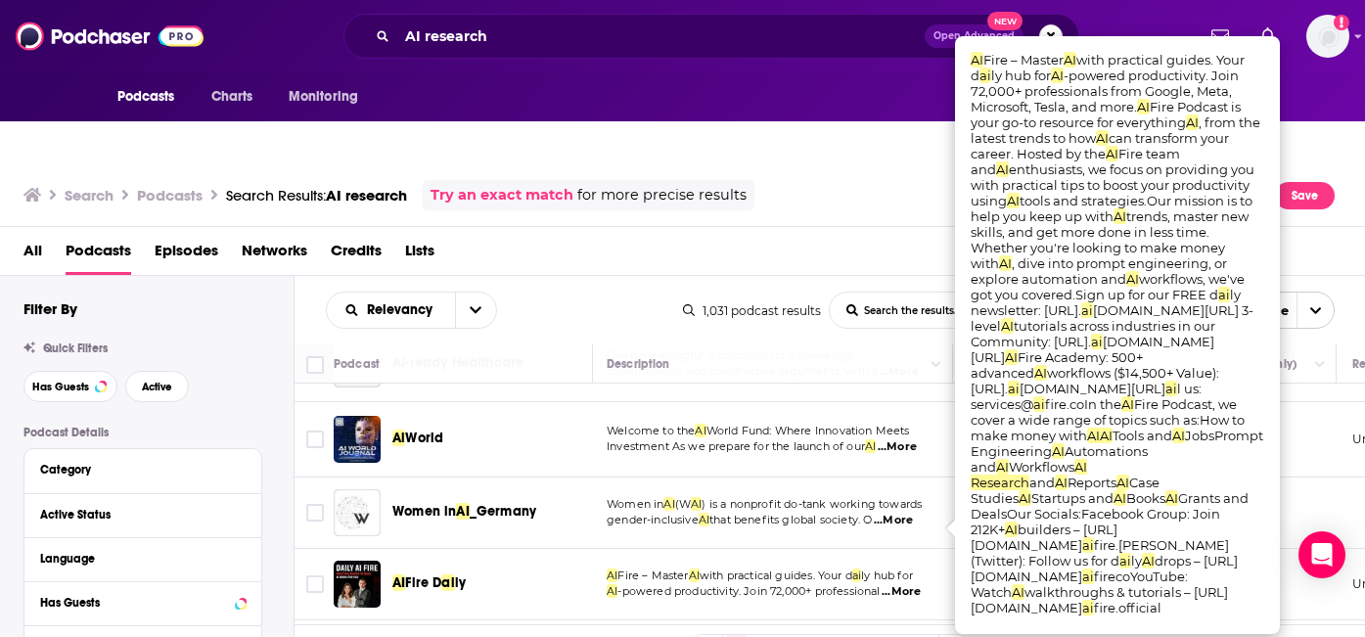
click at [791, 497] on span ") is a nonprofit do-tank working towards" at bounding box center [811, 504] width 220 height 14
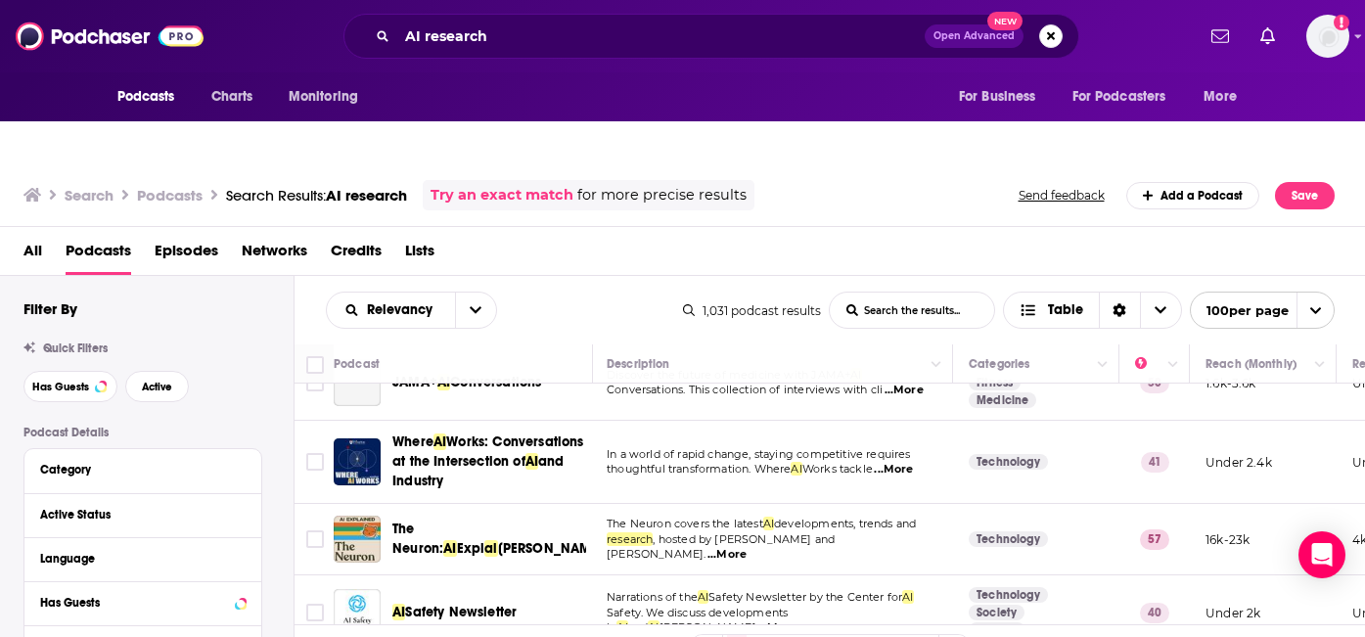
scroll to position [5529, 2]
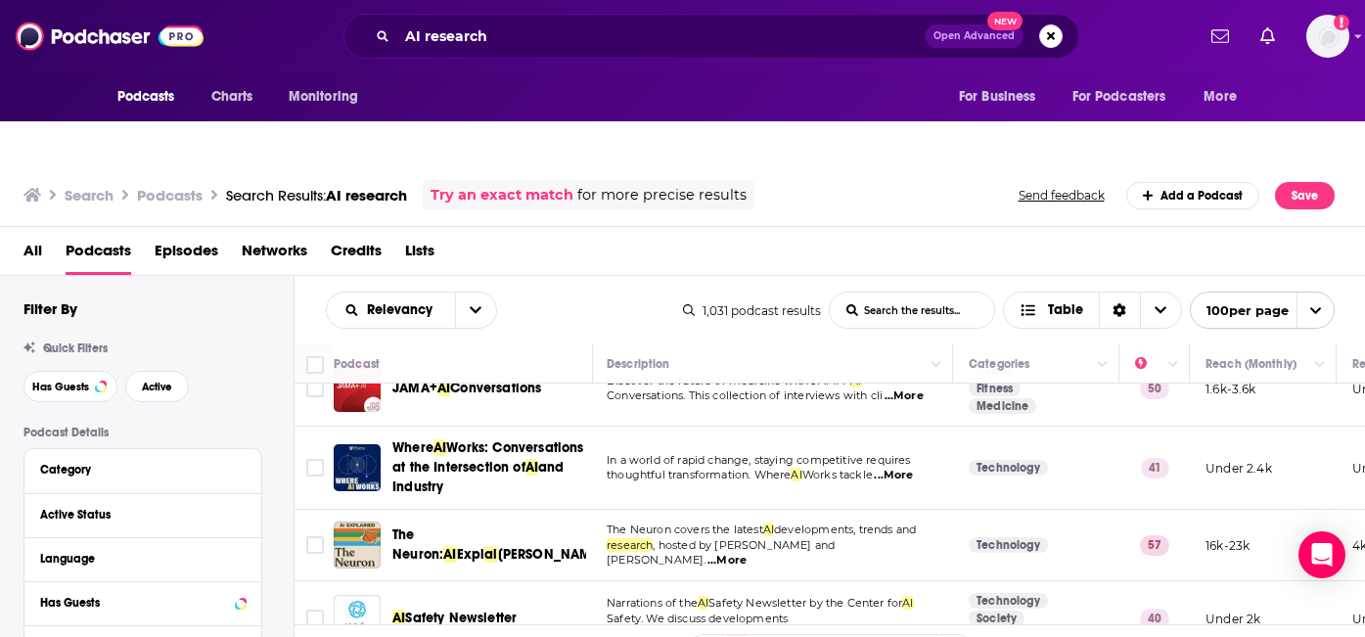
click at [746, 553] on span "...More" at bounding box center [726, 561] width 39 height 16
click at [713, 427] on td "In a world of rapid change, staying competitive requires thoughtful transformat…" at bounding box center [772, 468] width 362 height 83
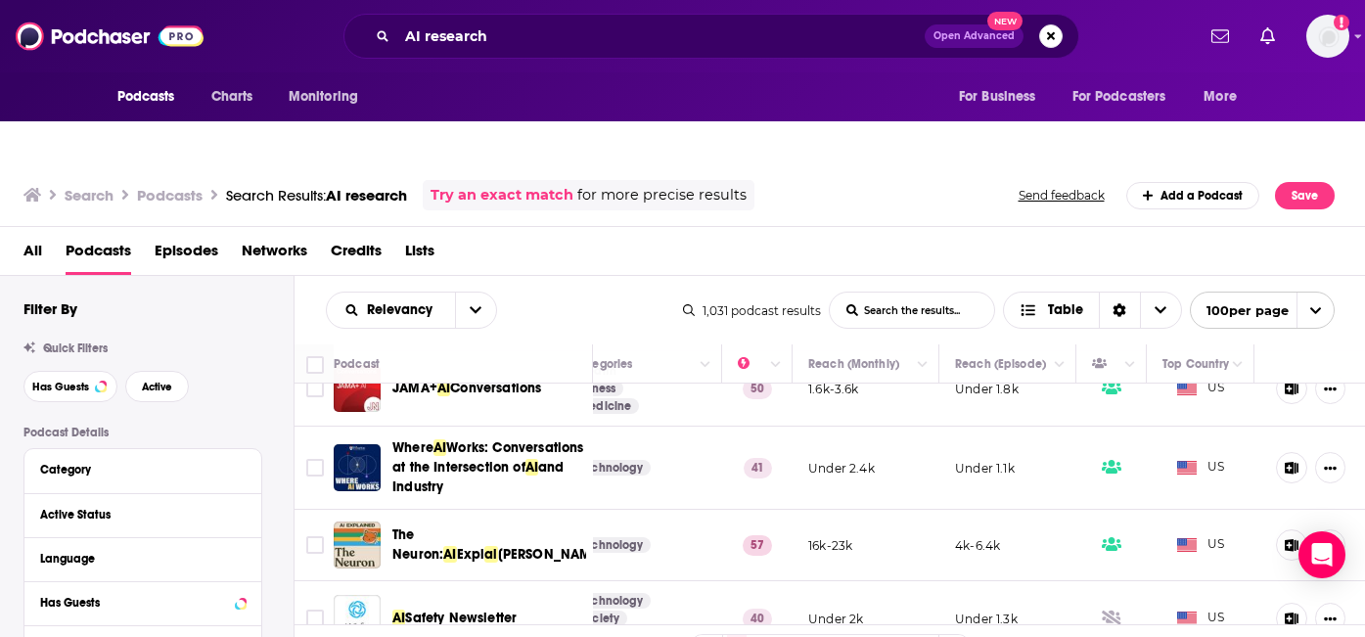
scroll to position [5529, 400]
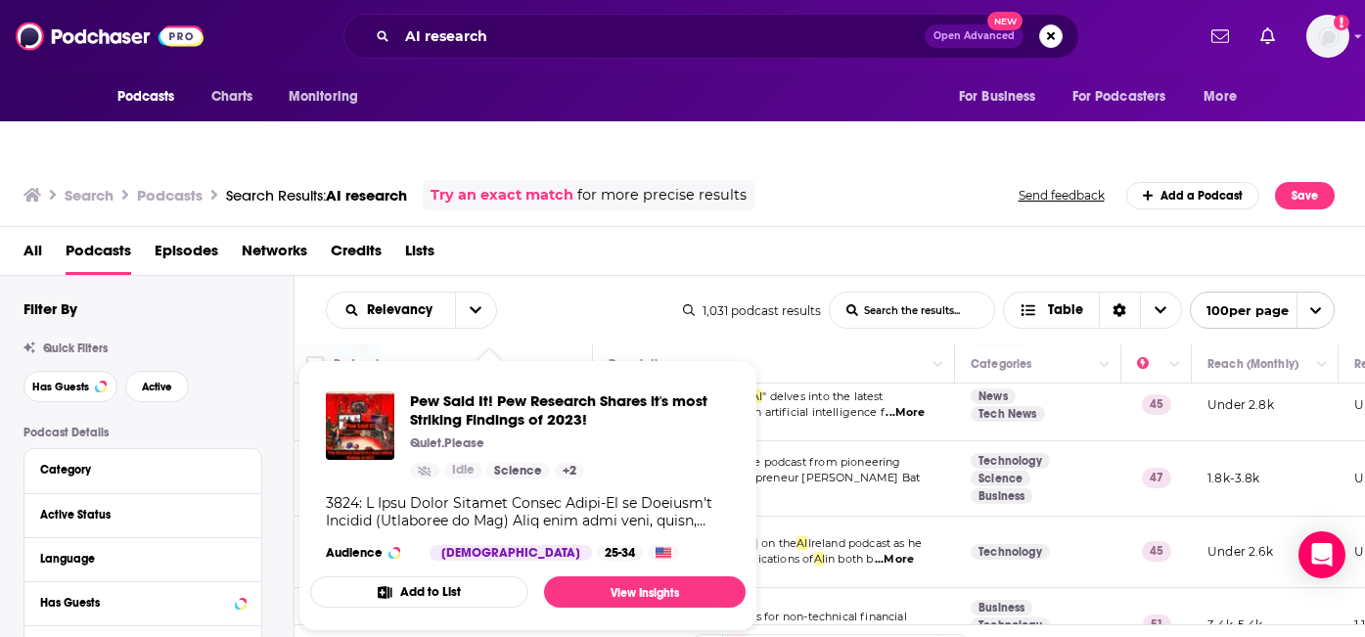
click at [568, 235] on div "All Podcasts Episodes Networks Credits Lists" at bounding box center [686, 255] width 1327 height 40
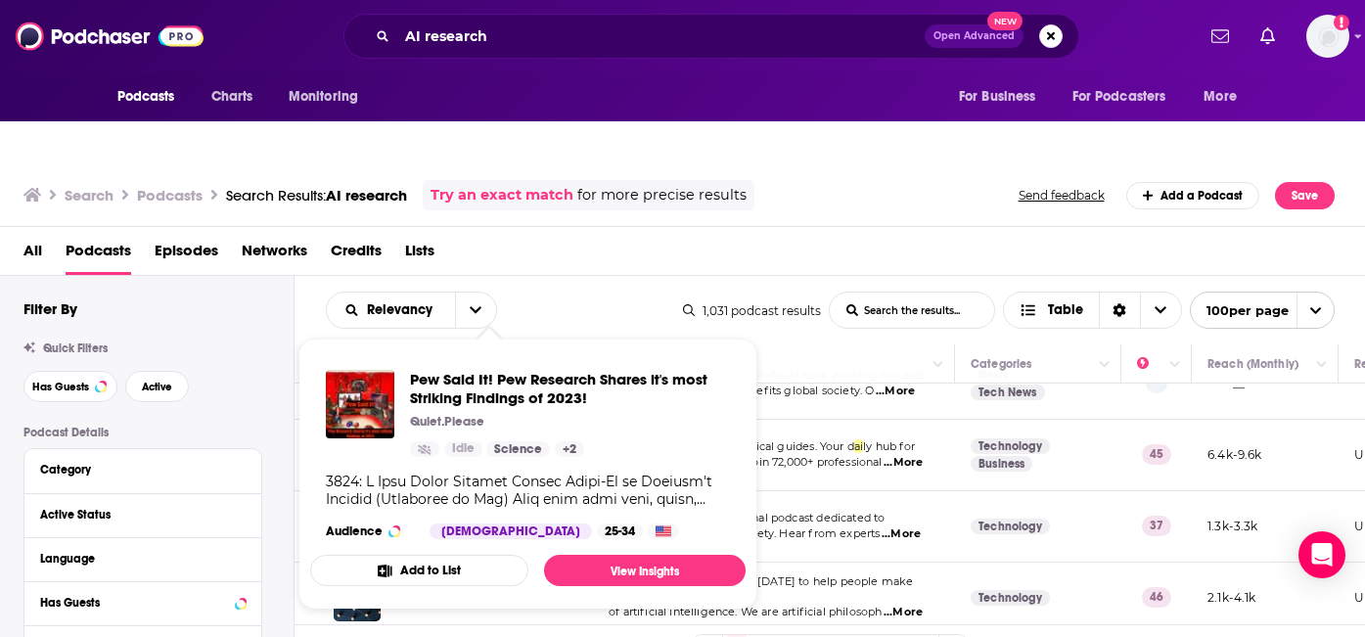
scroll to position [6085, 0]
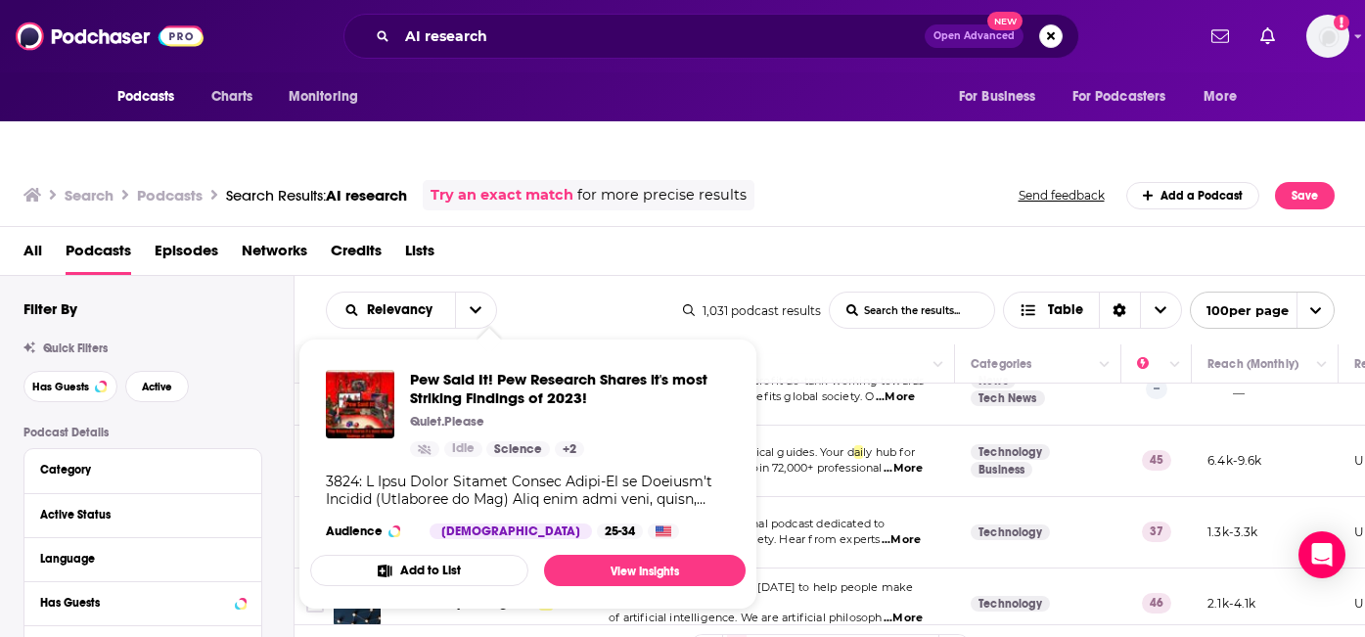
click at [635, 235] on div "All Podcasts Episodes Networks Credits Lists" at bounding box center [686, 255] width 1327 height 40
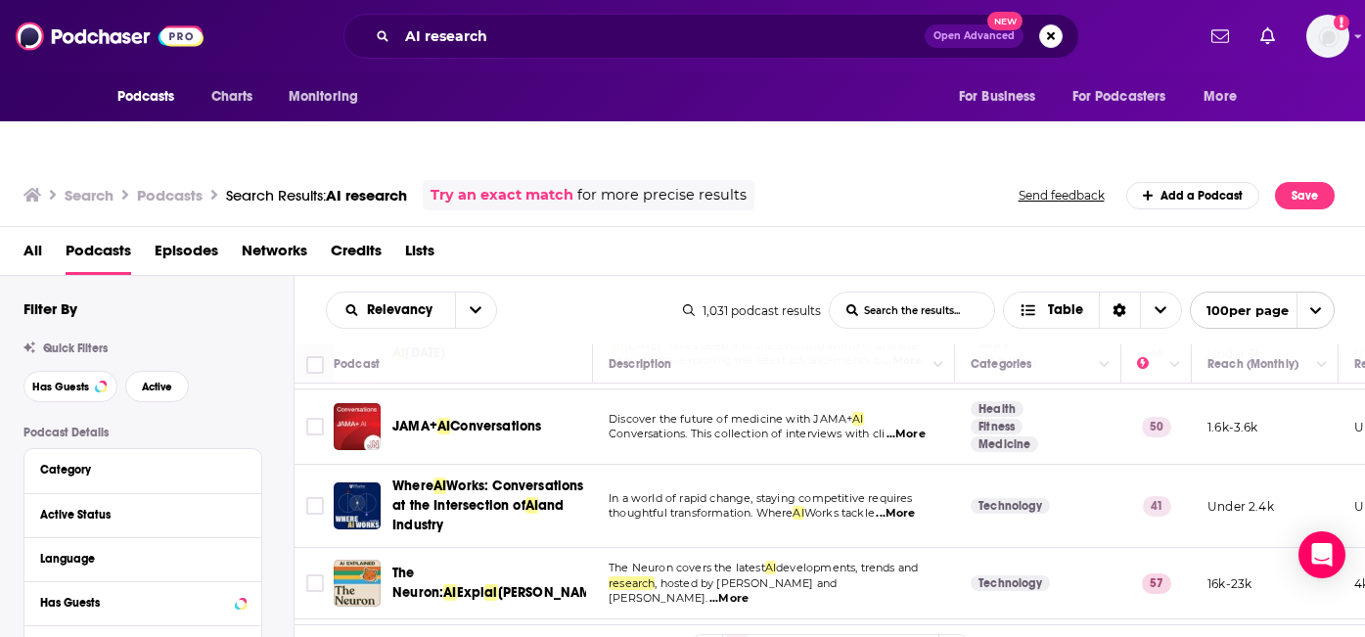
scroll to position [5480, 0]
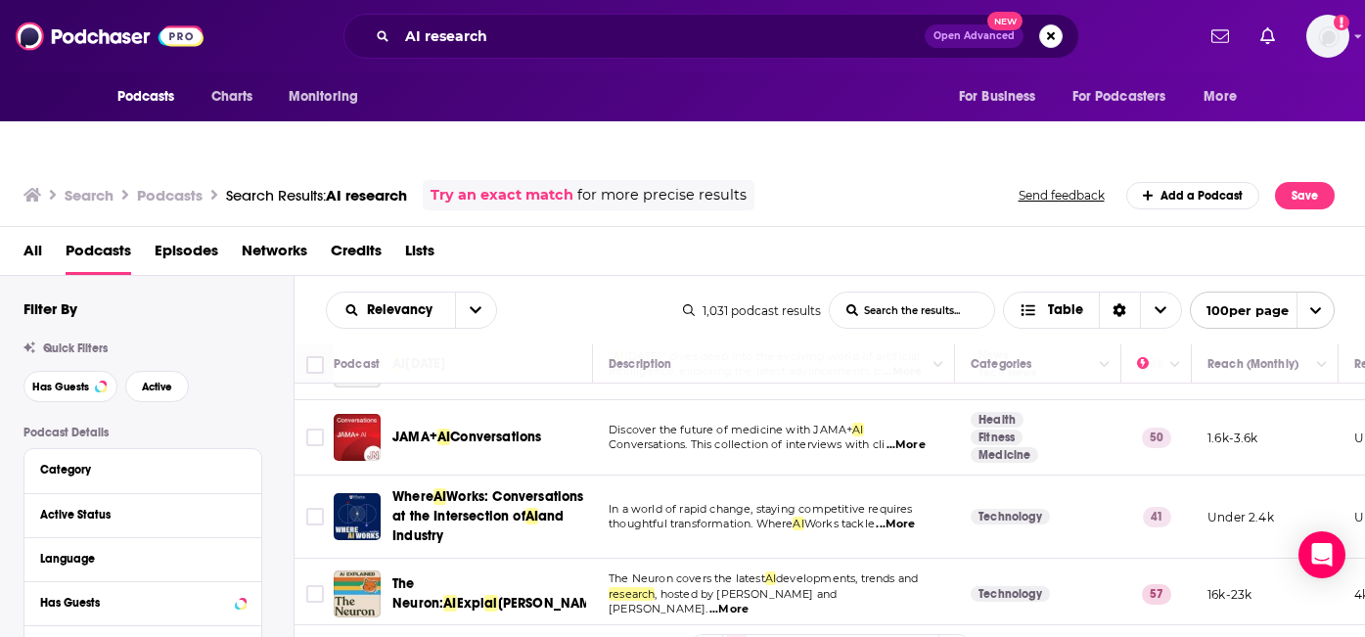
click at [873, 571] on p "The Neuron covers the latest AI developments, trends and" at bounding box center [774, 579] width 330 height 16
click at [485, 595] on span "Expl" at bounding box center [471, 603] width 28 height 17
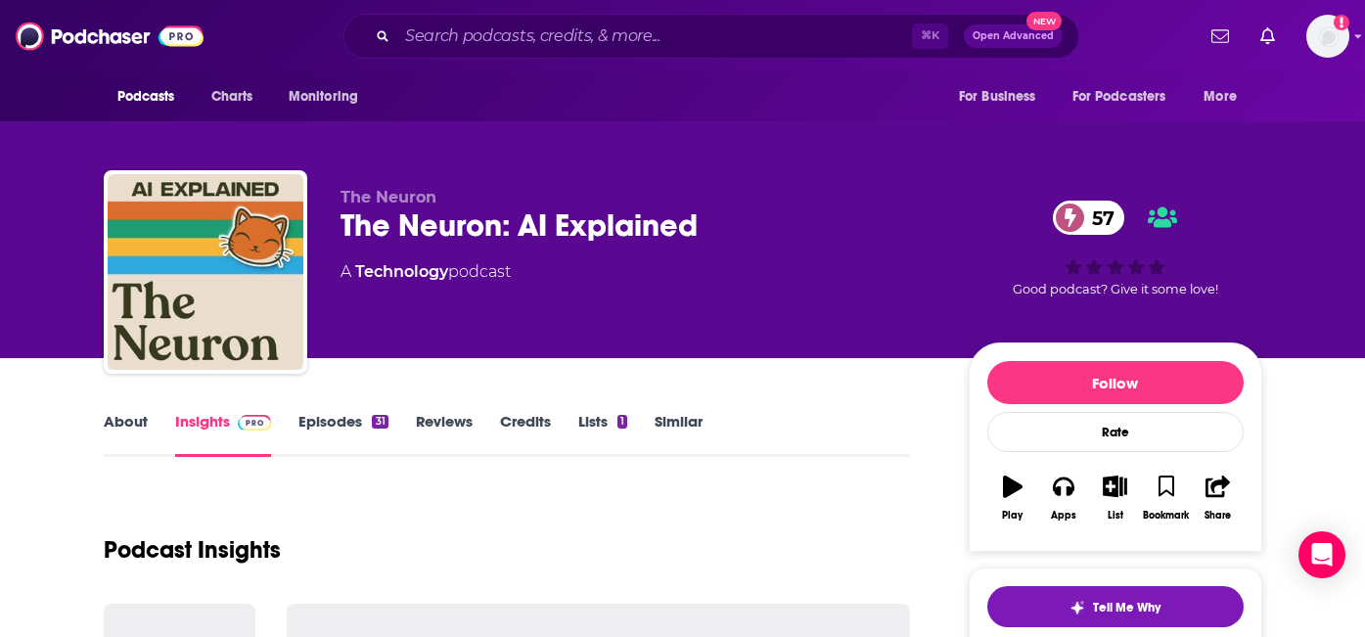
scroll to position [128, 0]
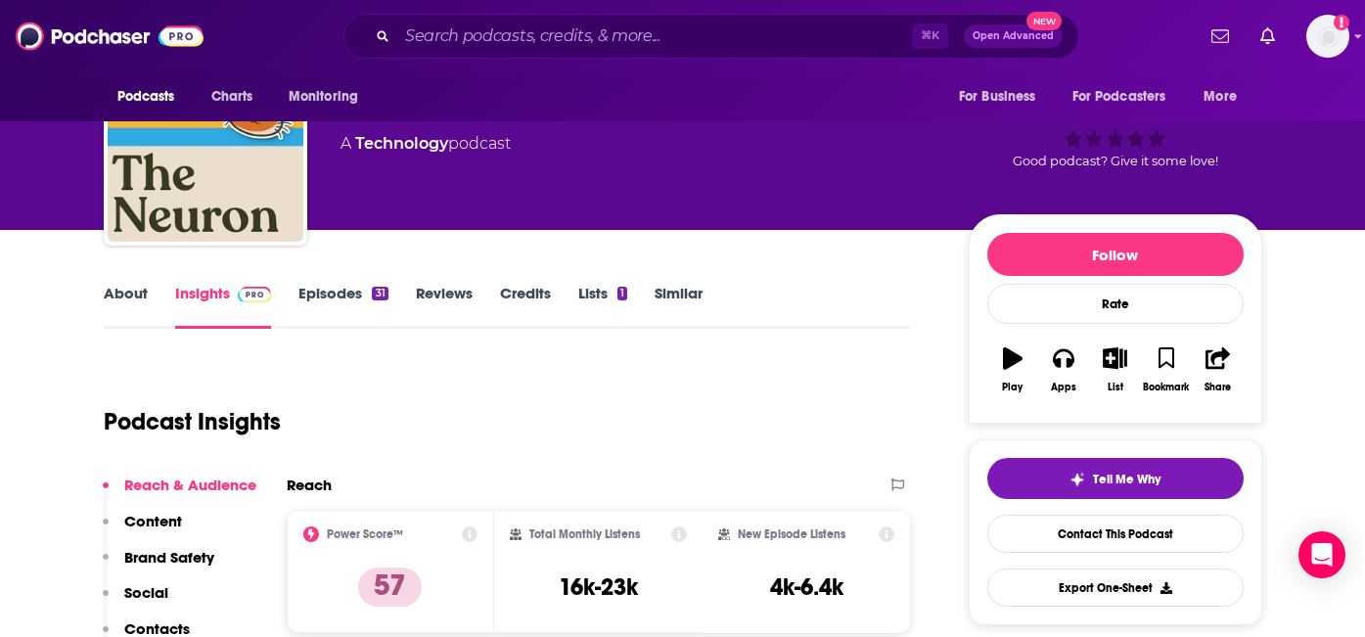
click at [353, 284] on link "Episodes 31" at bounding box center [342, 306] width 89 height 45
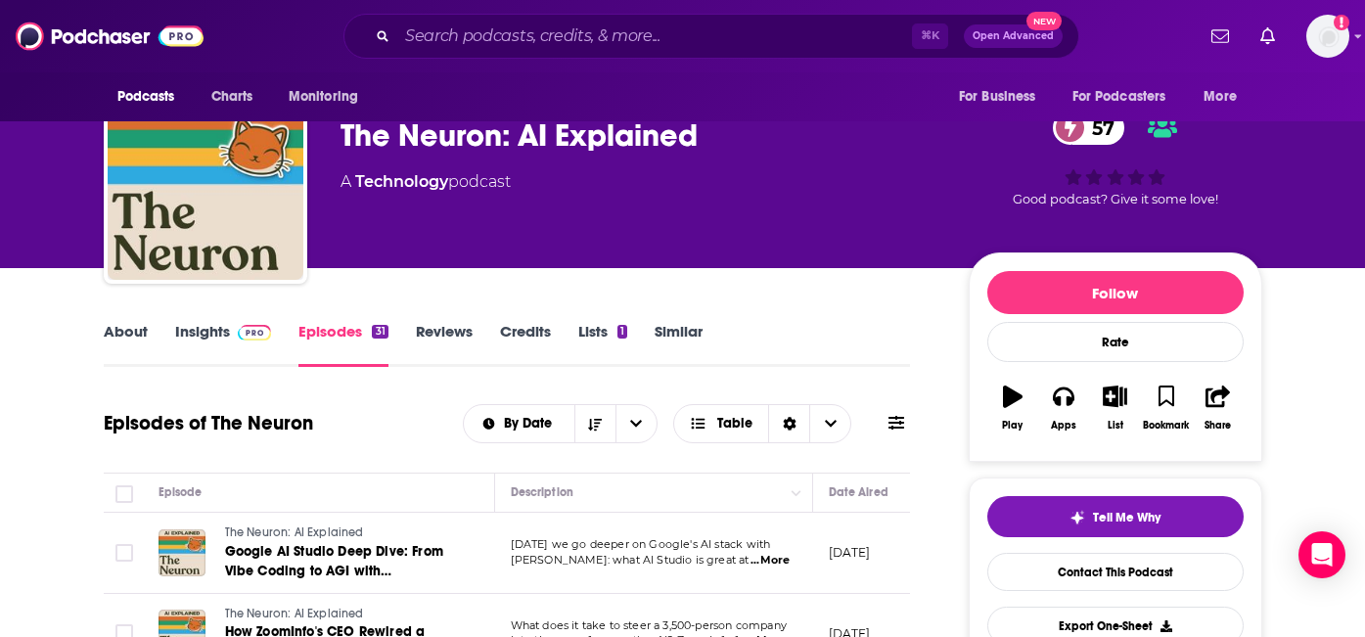
scroll to position [225, 0]
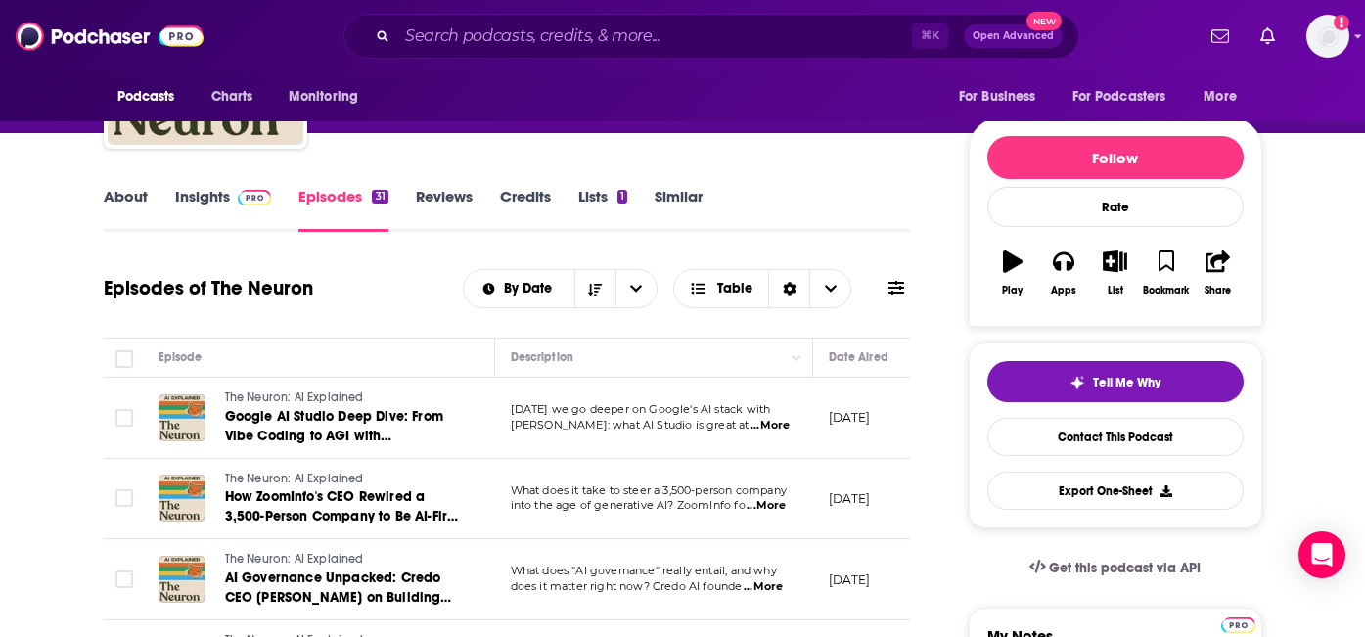
click at [765, 418] on span "...More" at bounding box center [769, 426] width 39 height 16
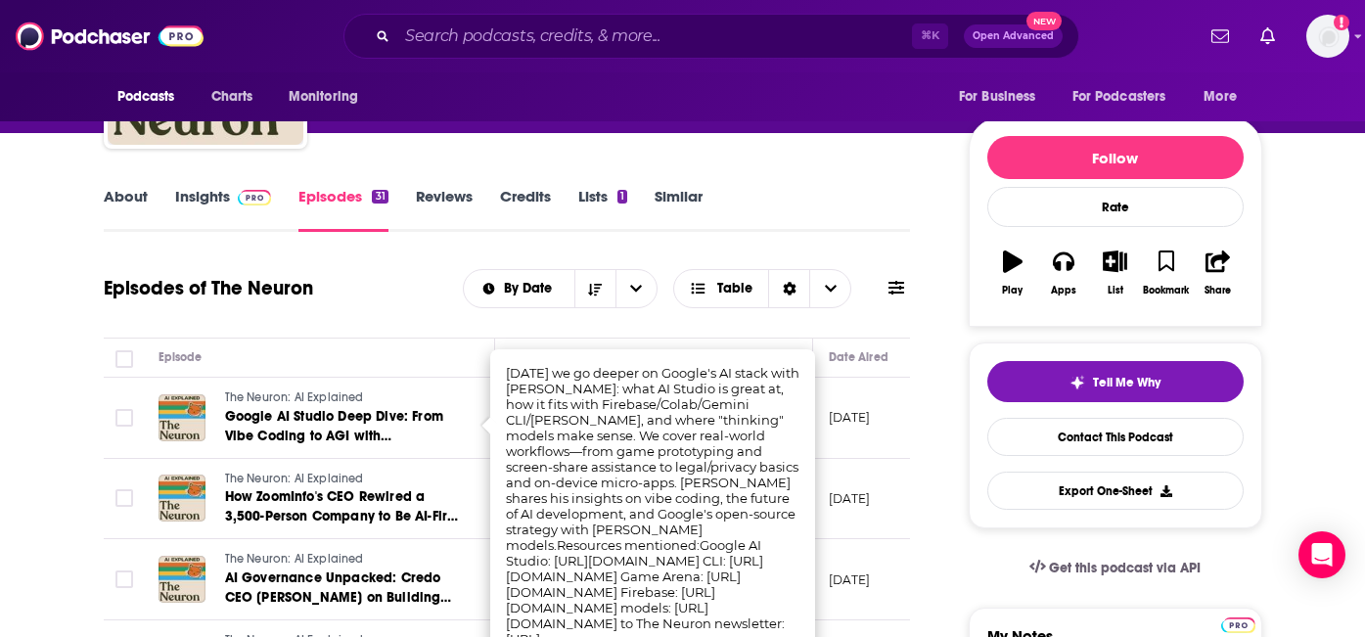
click at [441, 459] on td "The Neuron: AI Explained How ZoomInfo's CEO Rewired a 3,500-Person Company to B…" at bounding box center [319, 499] width 352 height 81
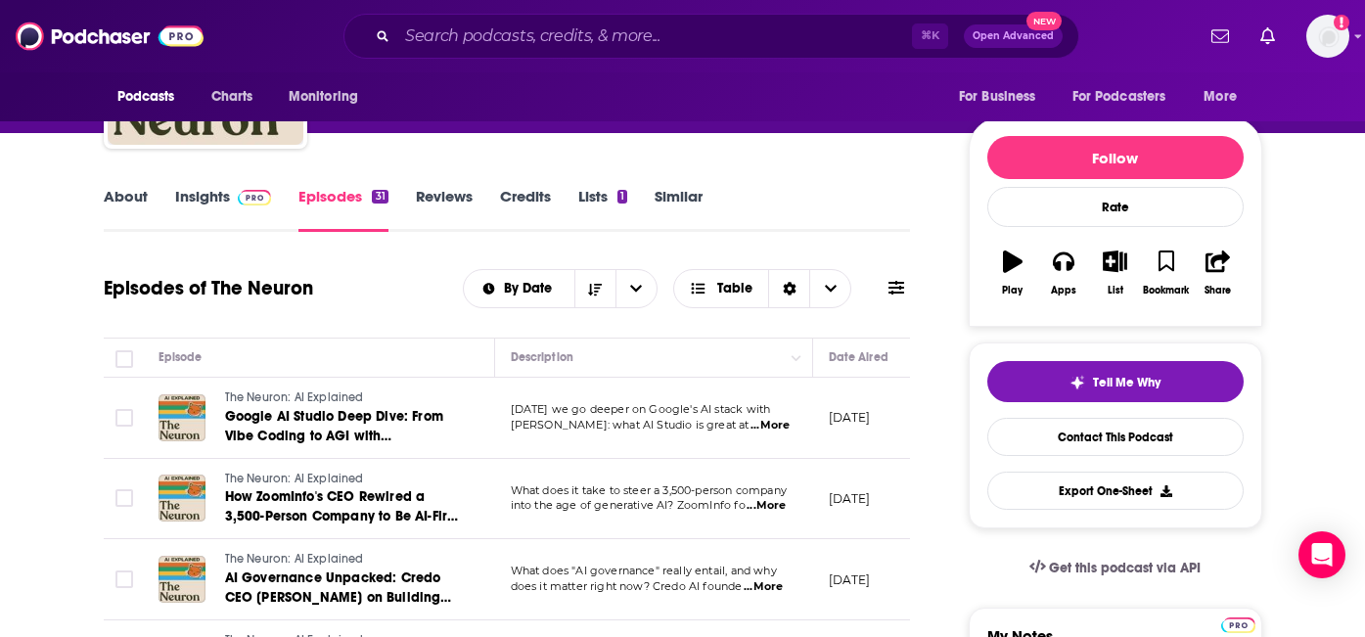
click at [761, 483] on p "What does it take to steer a 3,500-person company" at bounding box center [654, 491] width 286 height 16
click at [762, 498] on span "...More" at bounding box center [765, 506] width 39 height 16
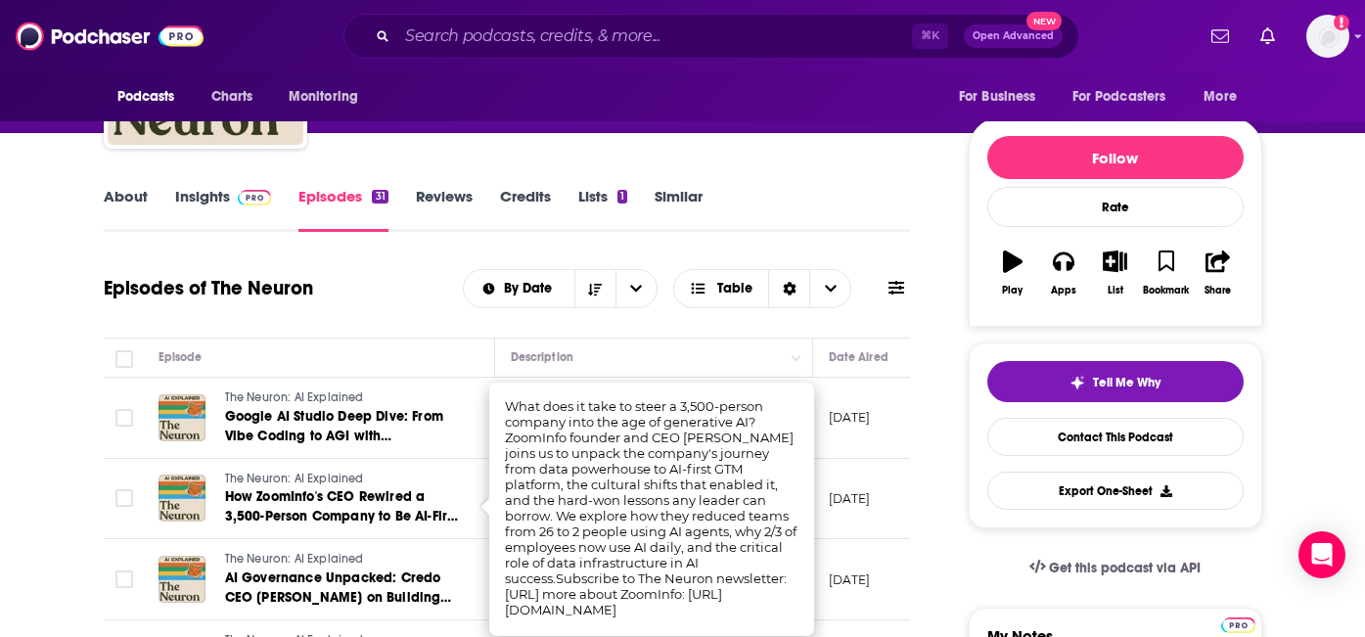
click at [452, 539] on td "The Neuron: AI Explained AI Governance Unpacked: Credo CEO Navrina Singh on Bui…" at bounding box center [319, 579] width 352 height 81
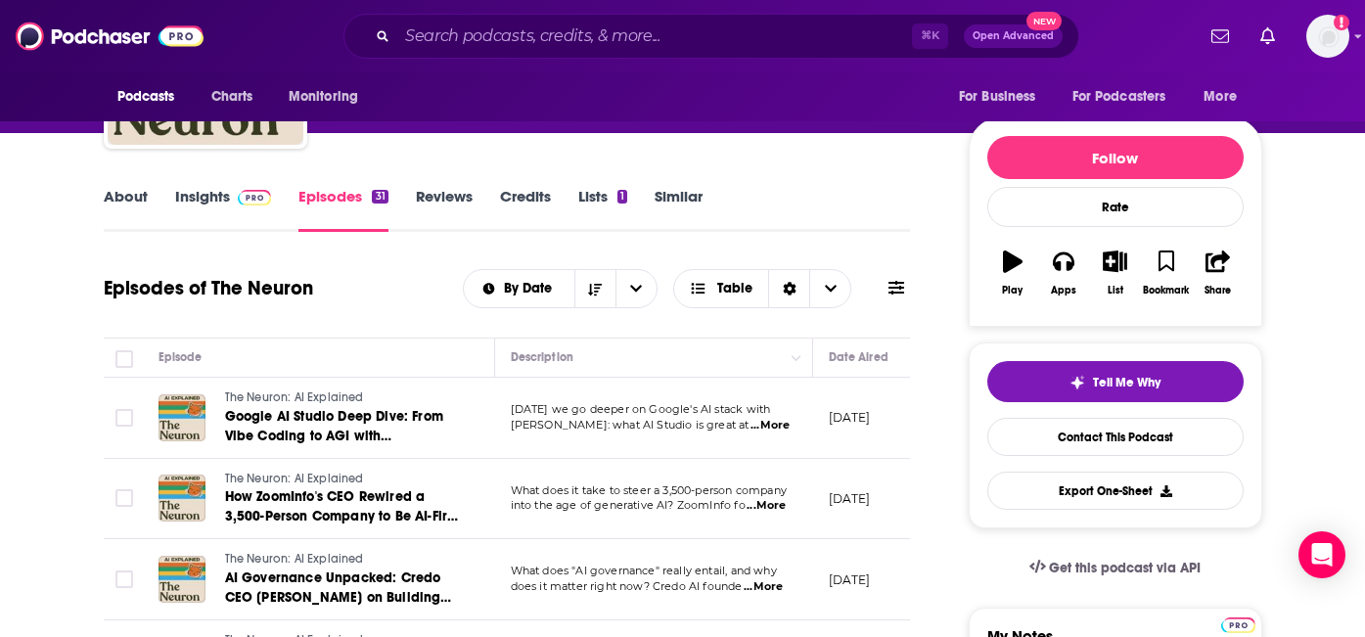
scroll to position [0, 0]
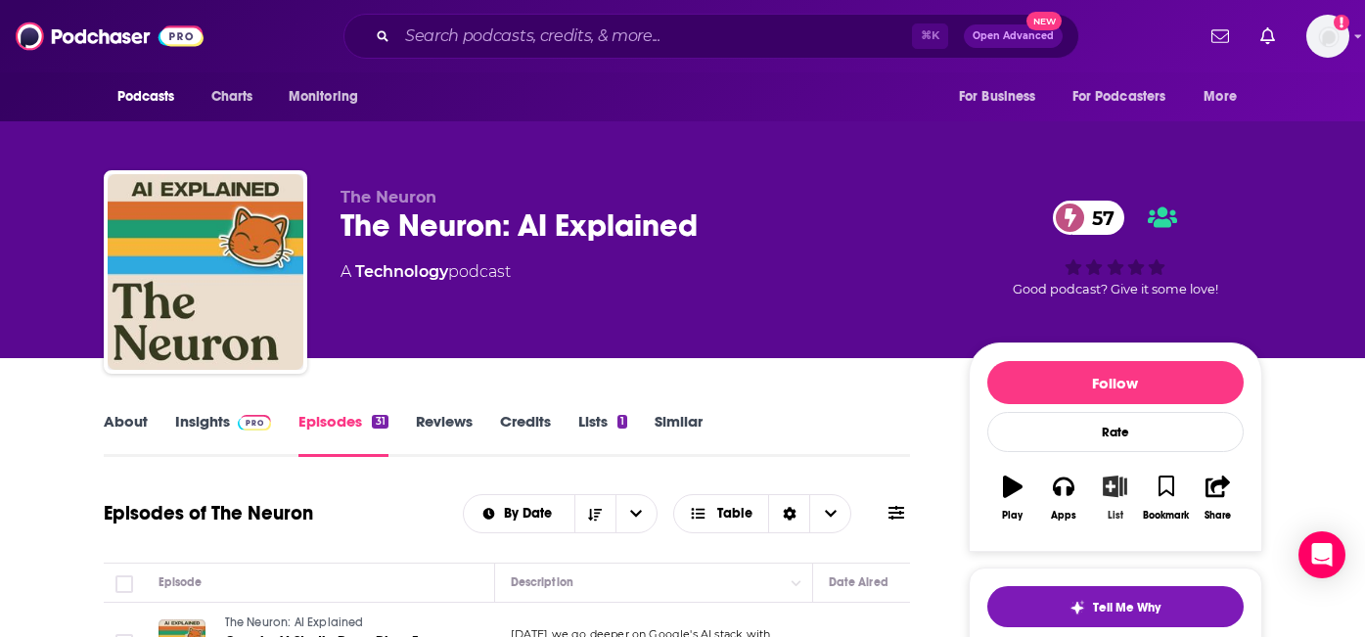
click at [1116, 463] on button "List" at bounding box center [1114, 498] width 51 height 70
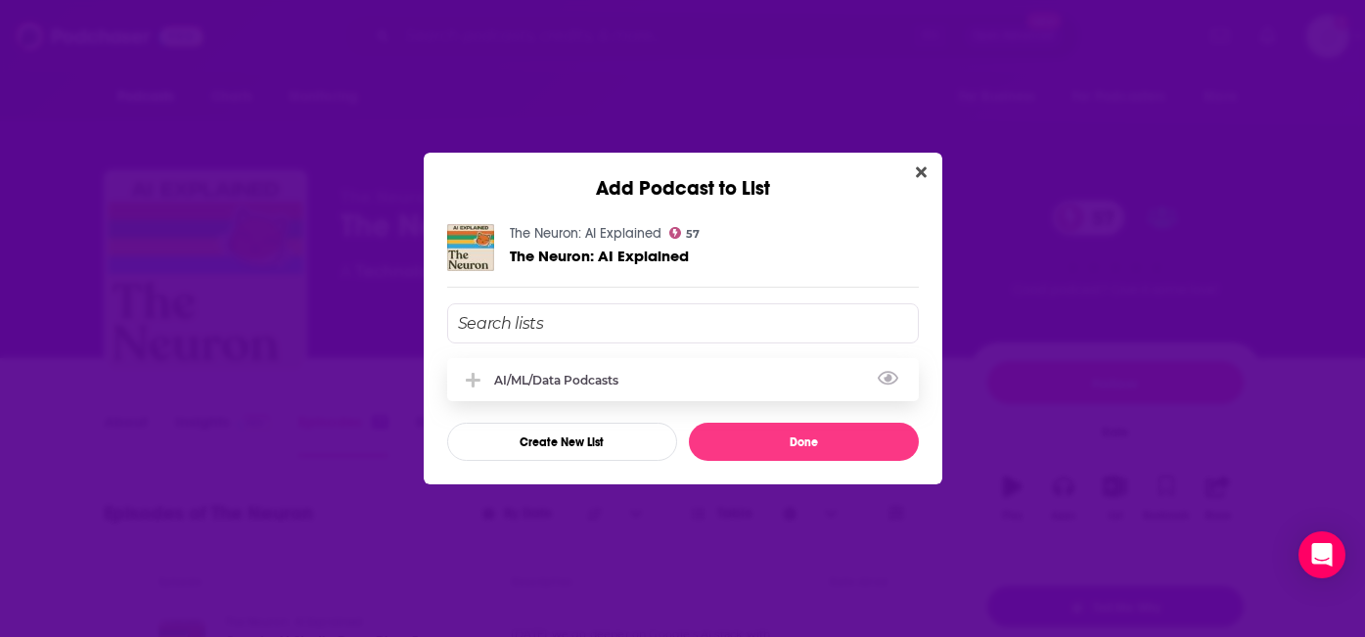
click at [467, 375] on icon "Add Podcast To List" at bounding box center [473, 381] width 15 height 18
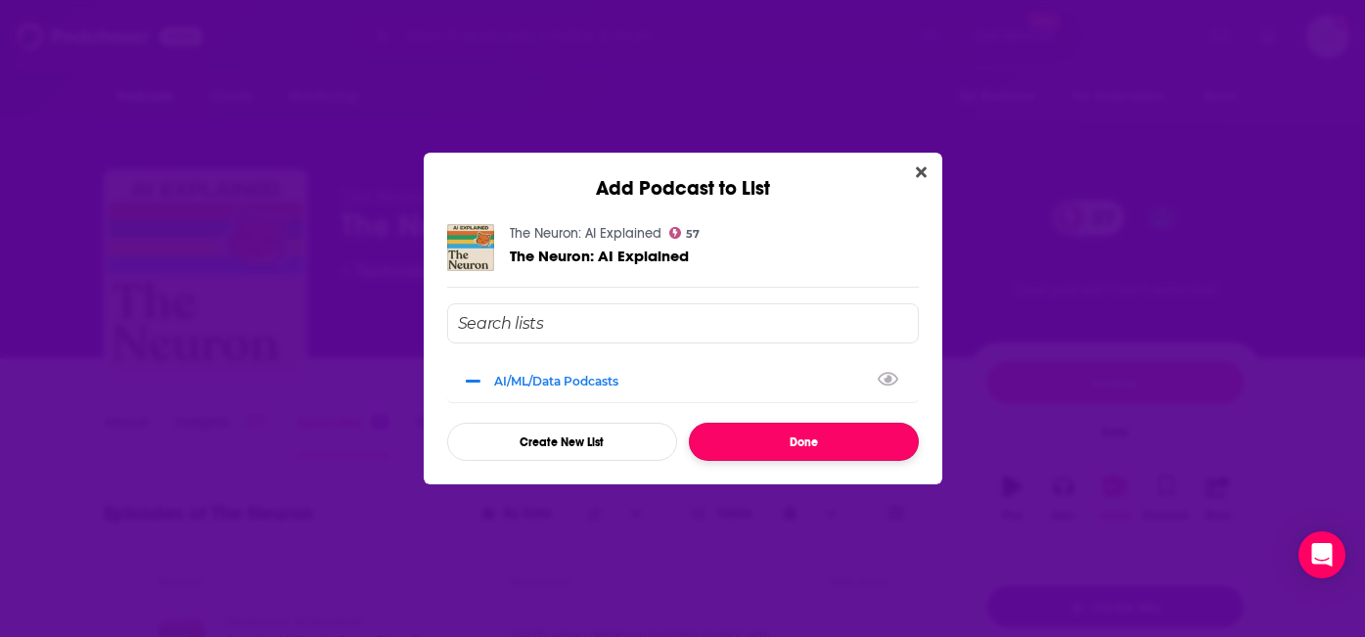
click at [766, 438] on button "Done" at bounding box center [804, 442] width 230 height 38
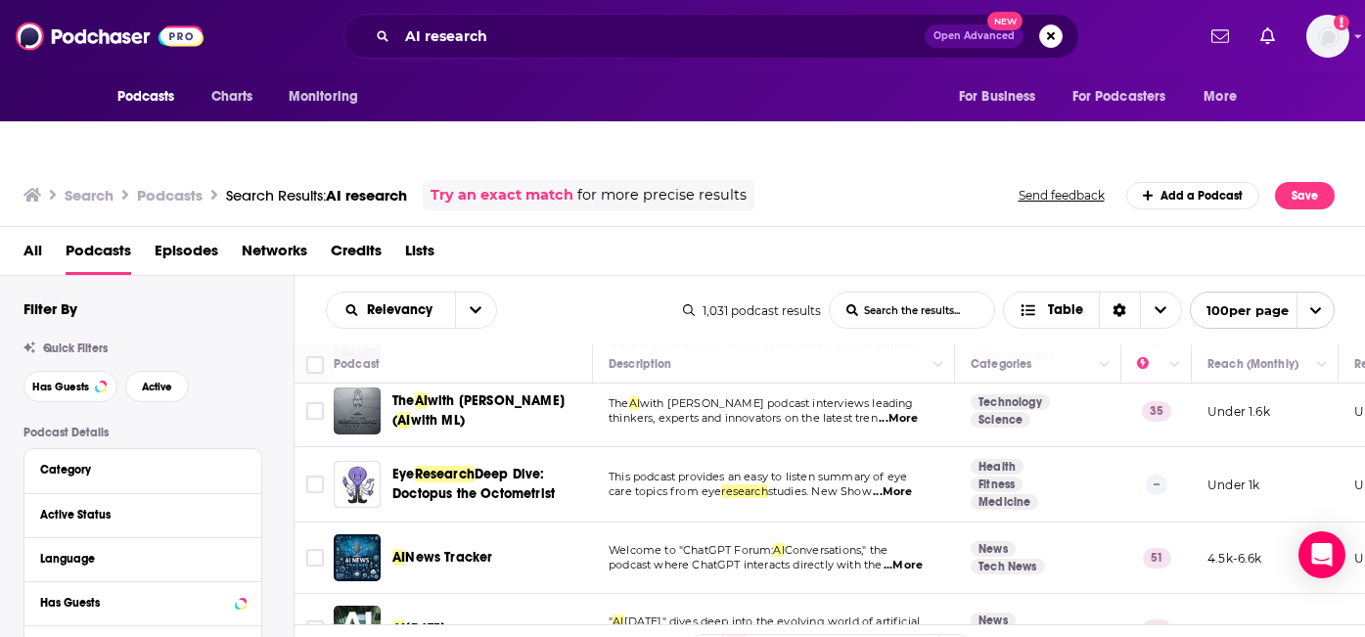
scroll to position [5212, 0]
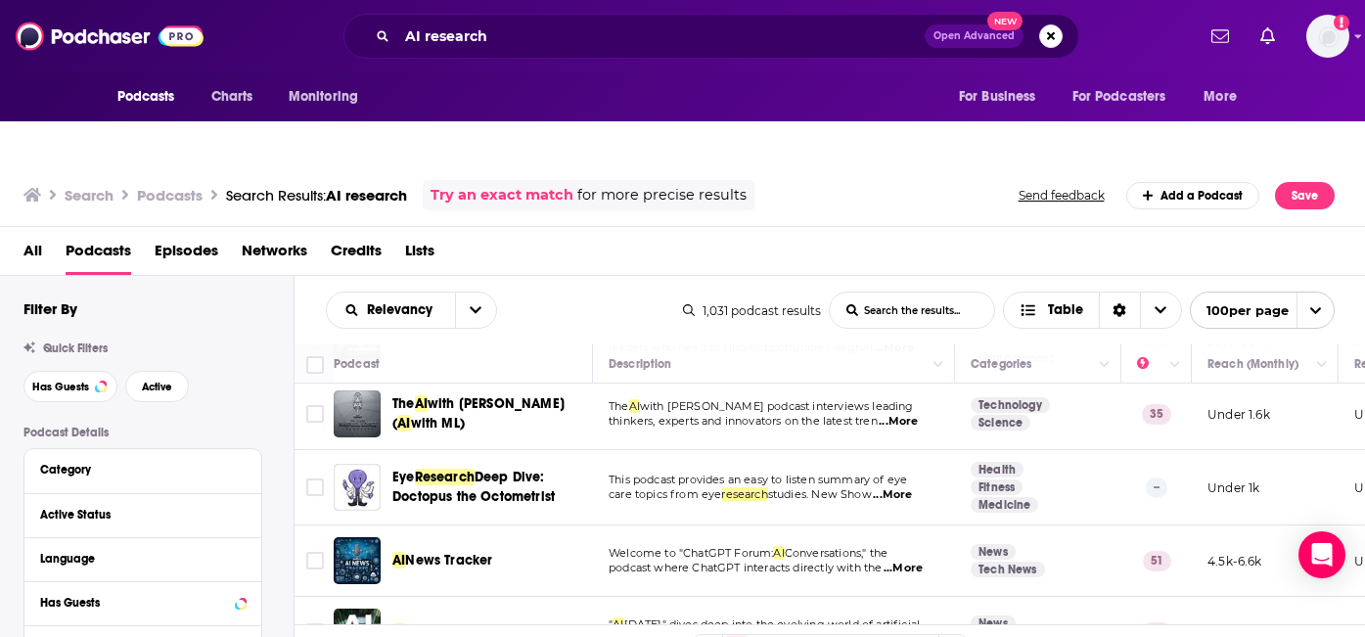
click at [915, 561] on span "...More" at bounding box center [902, 569] width 39 height 16
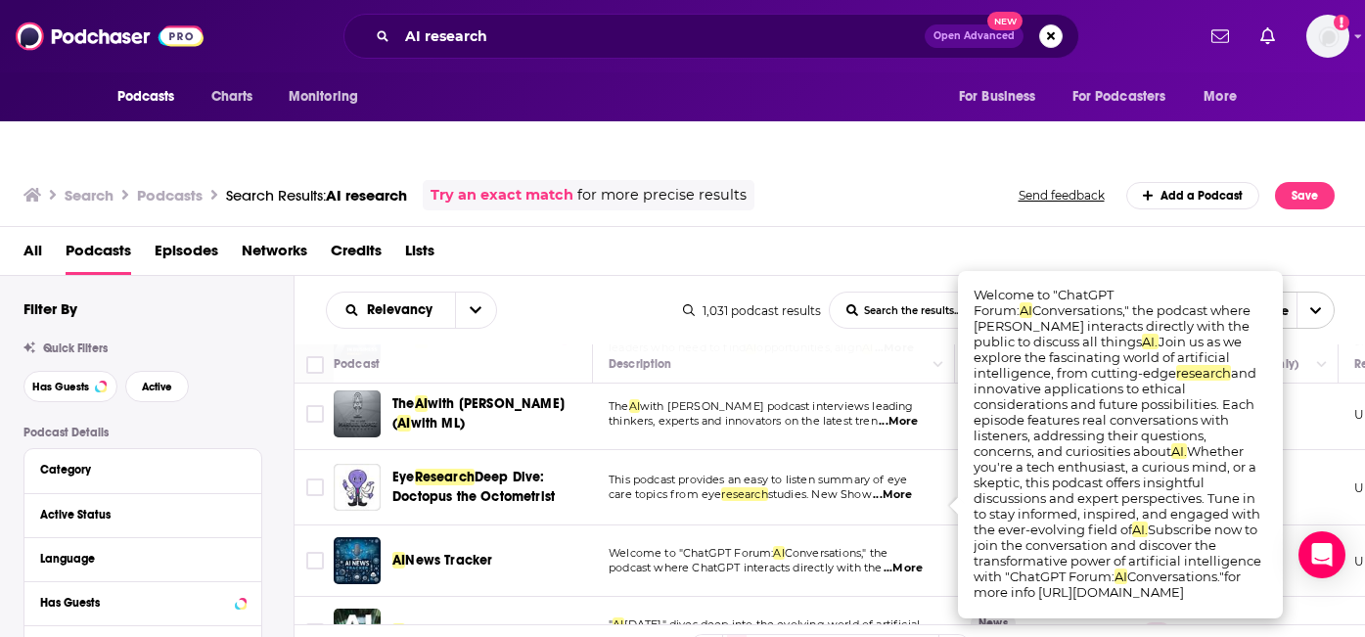
click at [579, 551] on div "AI News Tracker" at bounding box center [493, 561] width 203 height 20
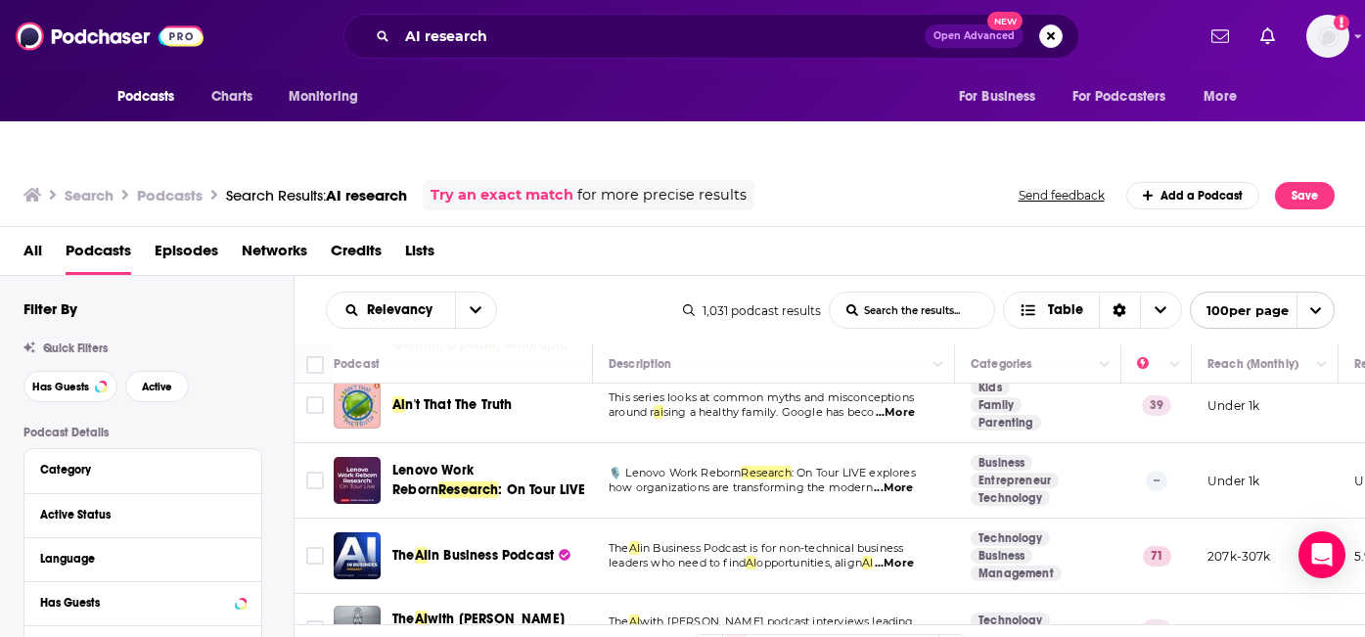
scroll to position [4984, 0]
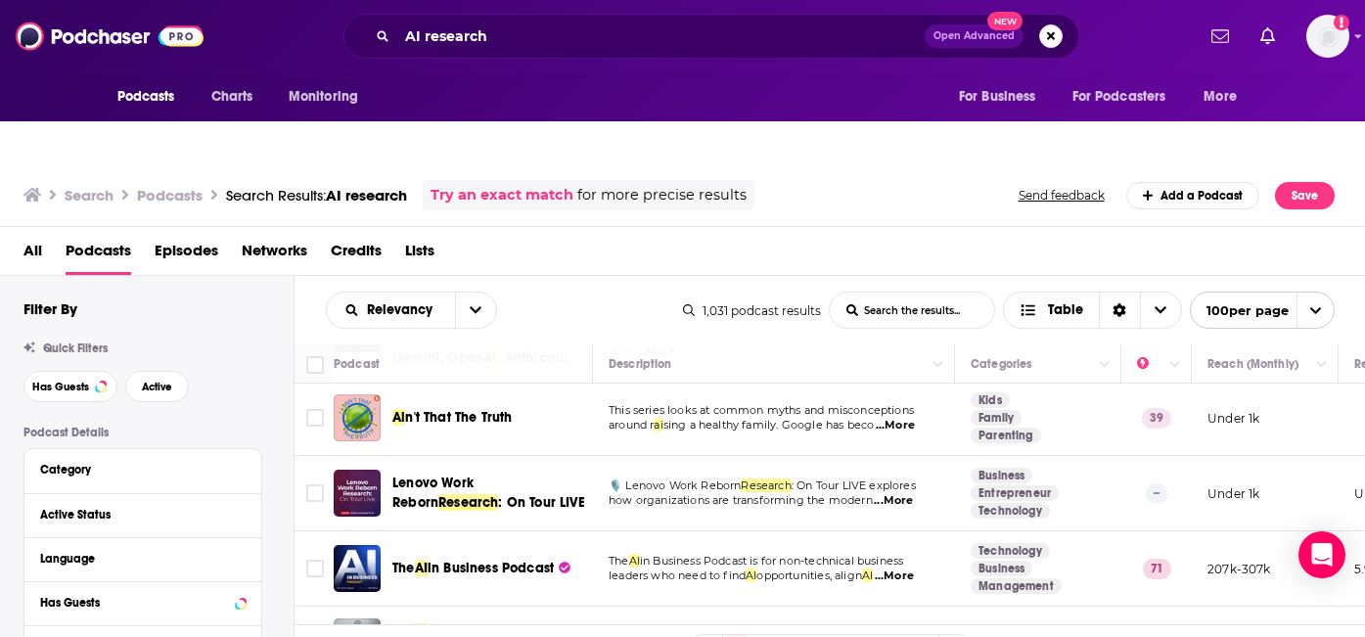
click at [914, 568] on span "...More" at bounding box center [894, 576] width 39 height 16
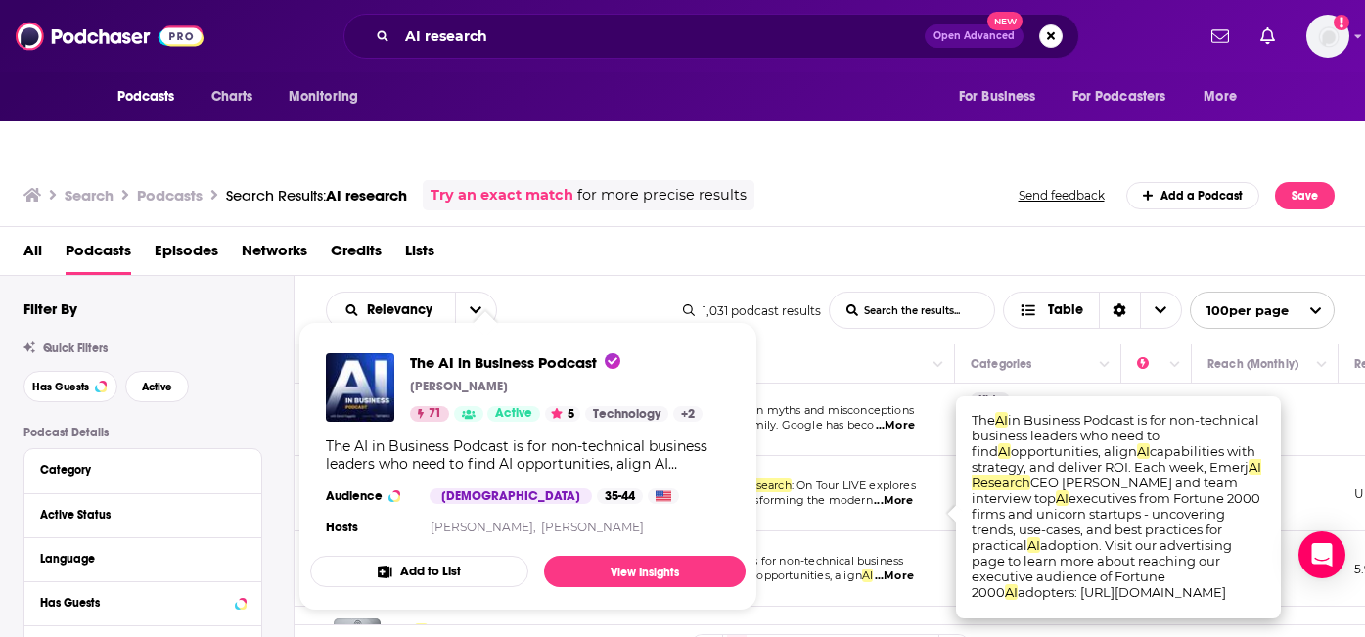
click at [460, 556] on button "Add to List" at bounding box center [419, 571] width 218 height 31
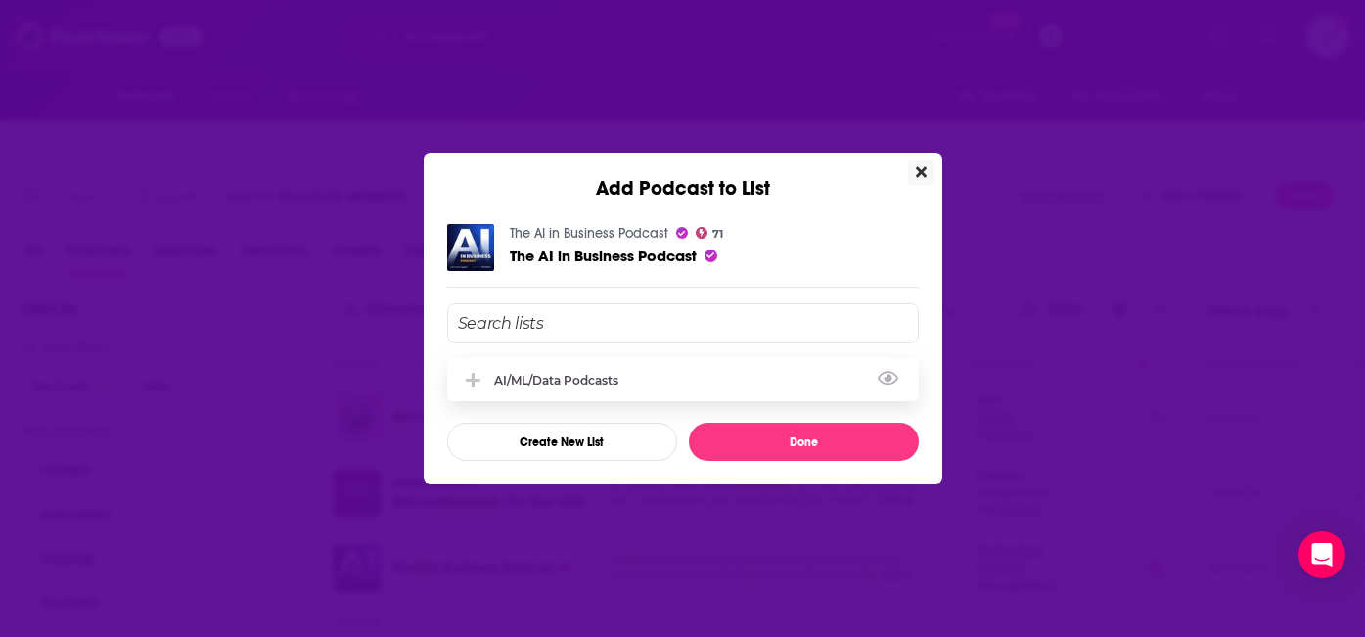
click at [556, 379] on div "AI/ML/Data Podcasts" at bounding box center [562, 380] width 136 height 15
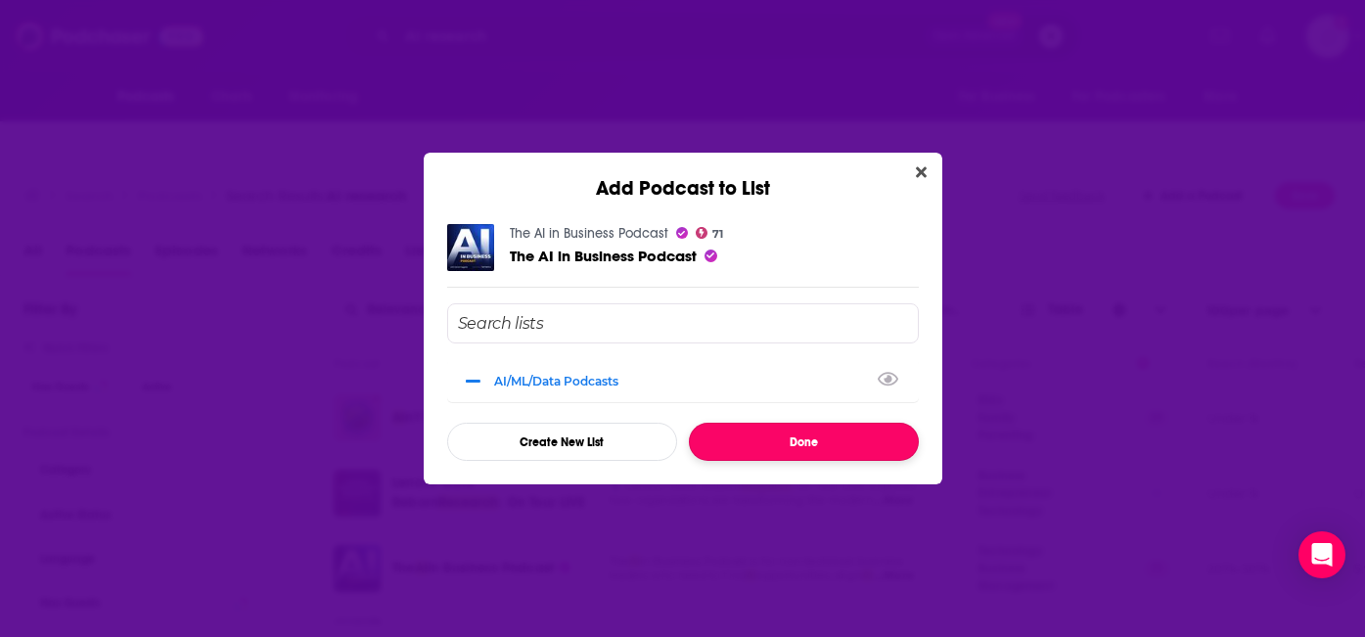
click at [796, 438] on button "Done" at bounding box center [804, 442] width 230 height 38
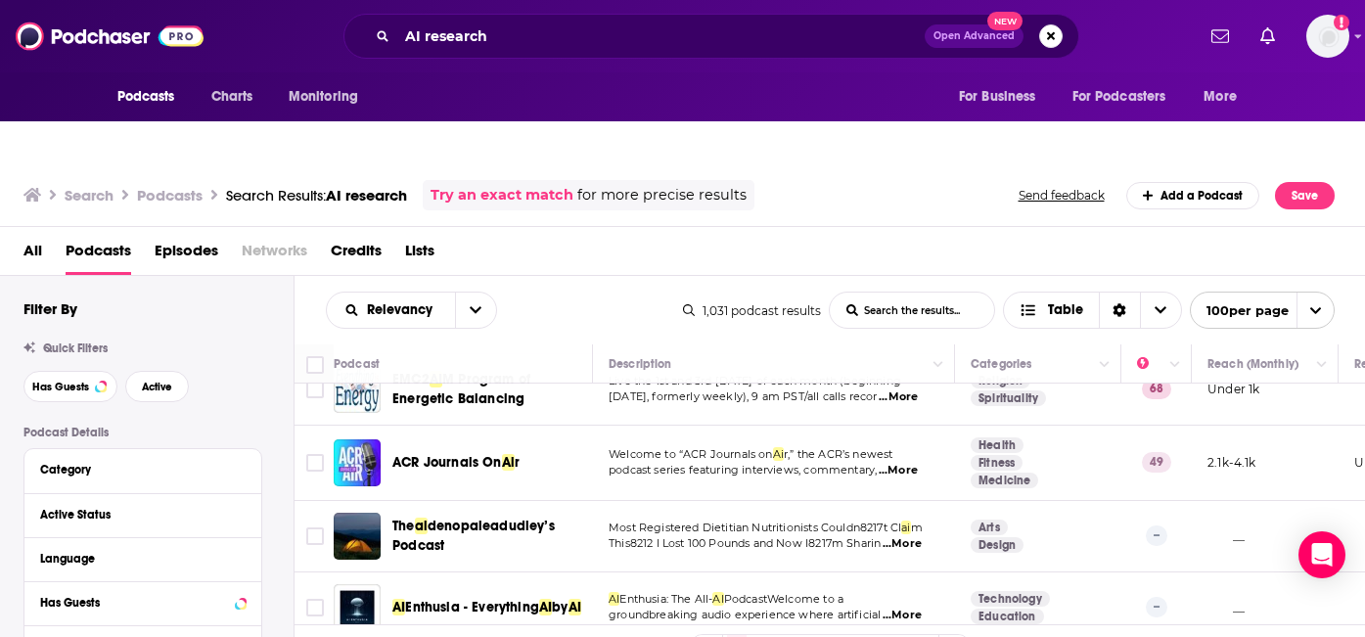
scroll to position [7579, 0]
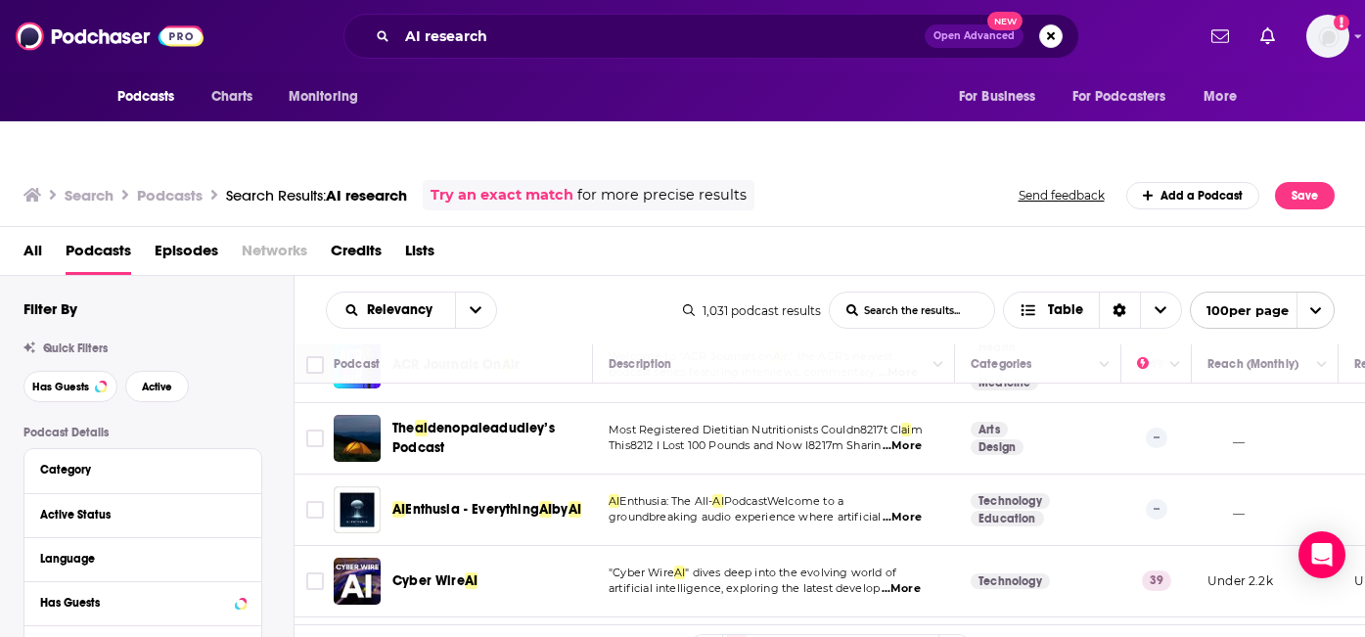
click at [763, 635] on link "2" at bounding box center [760, 646] width 20 height 23
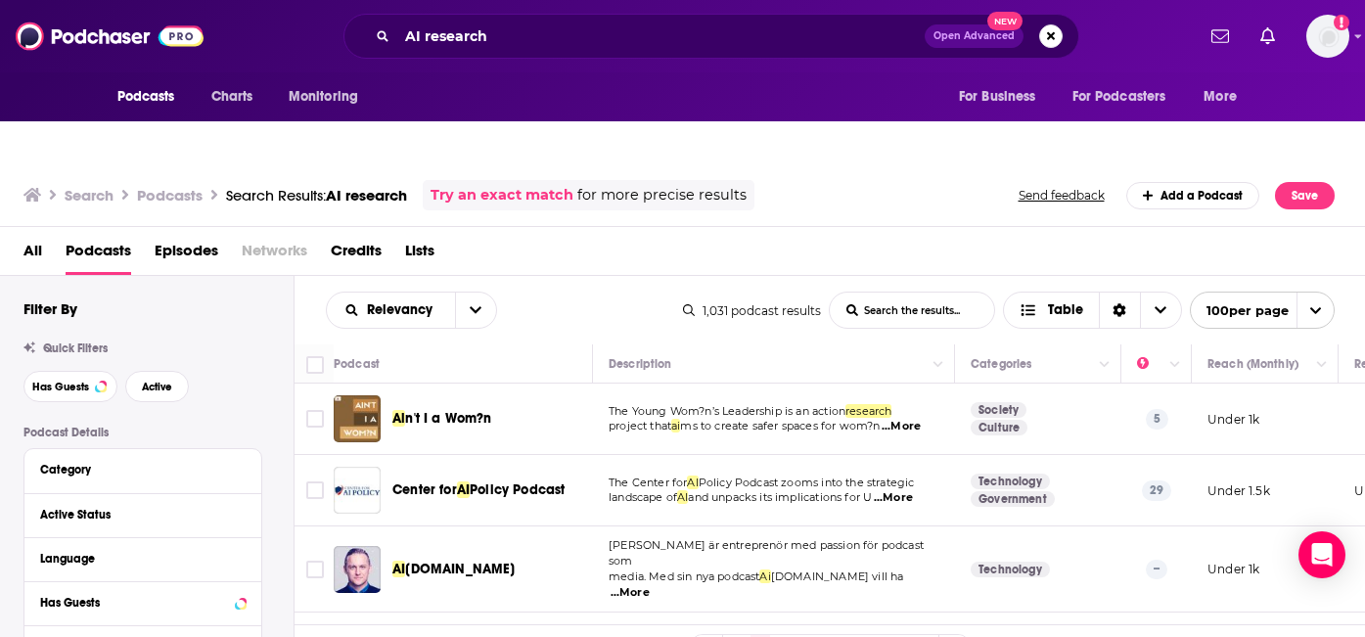
click at [735, 635] on link "1" at bounding box center [737, 646] width 20 height 23
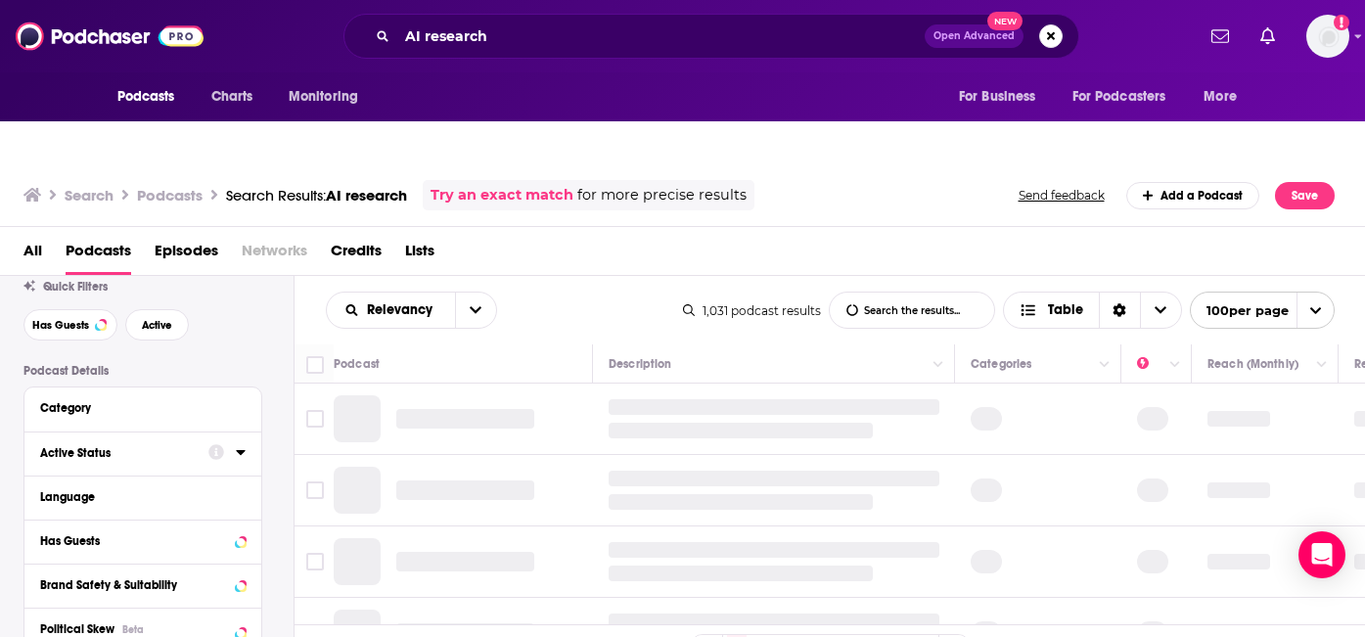
scroll to position [73, 0]
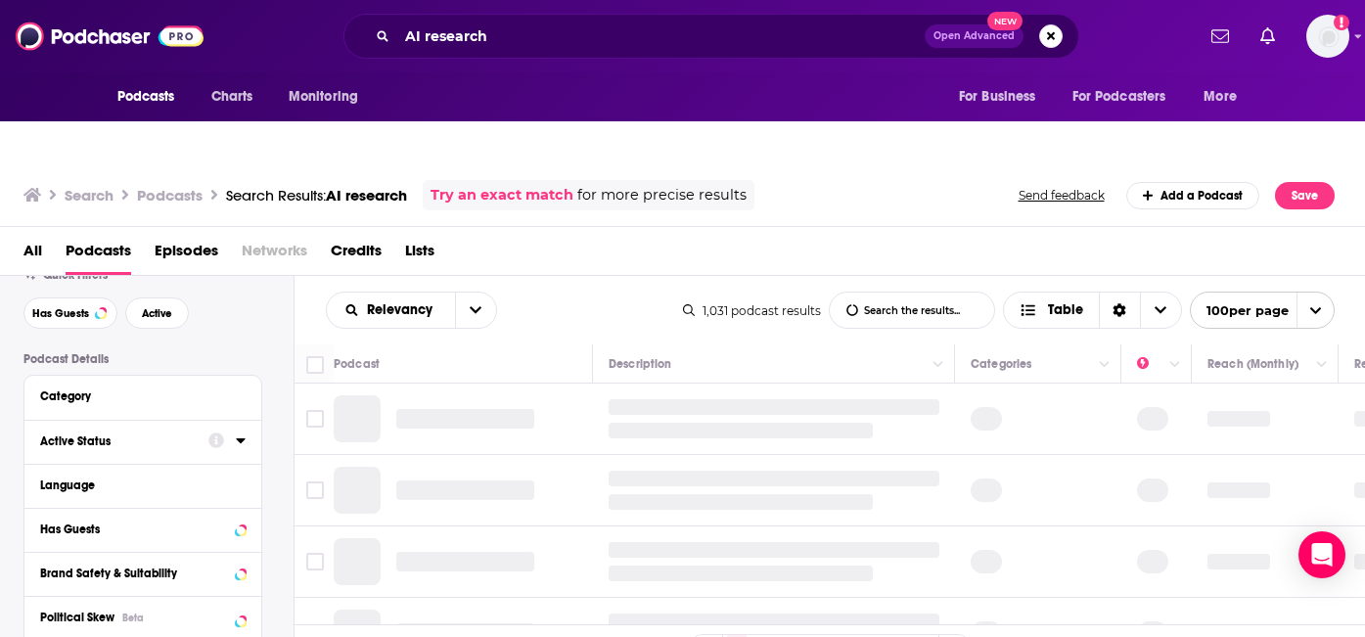
click at [237, 432] on icon at bounding box center [241, 440] width 10 height 16
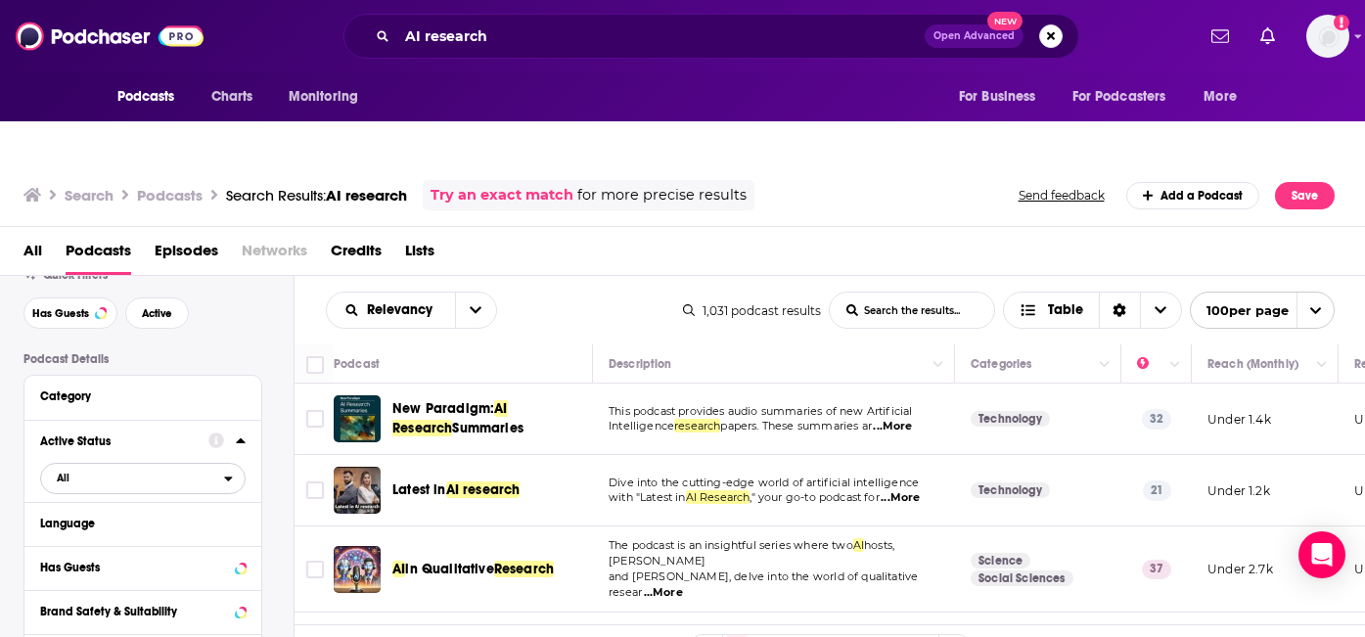
click at [208, 465] on span "All" at bounding box center [132, 477] width 183 height 25
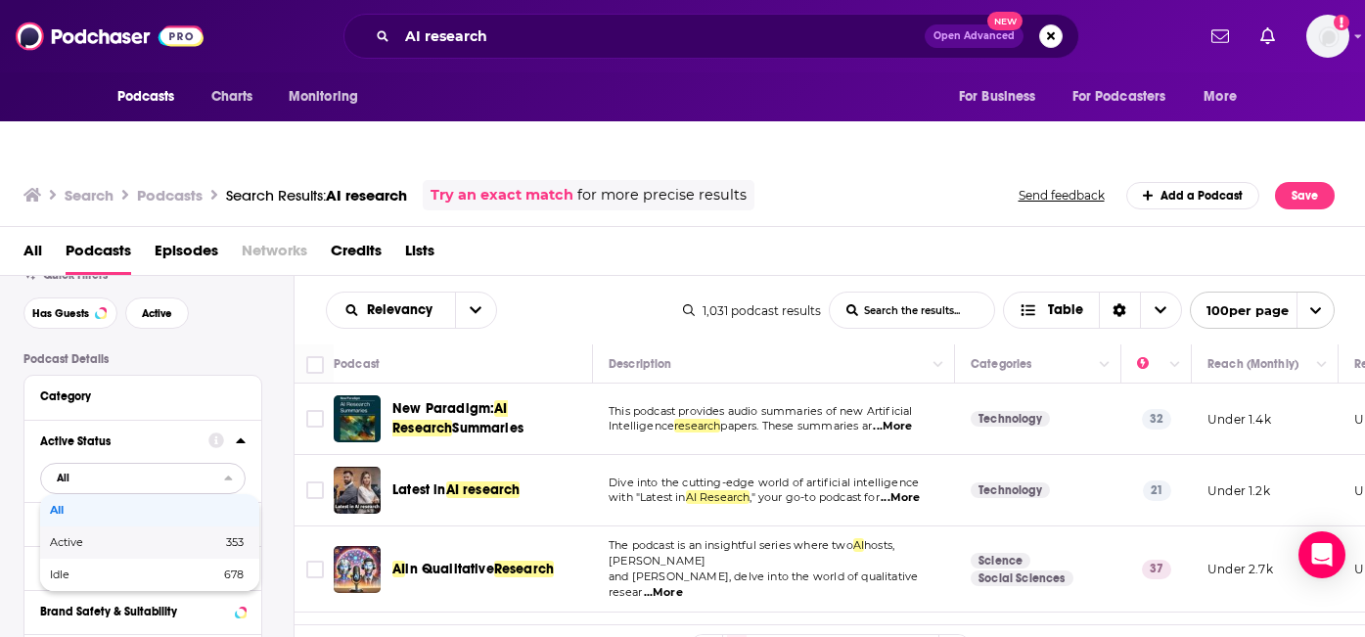
click at [135, 537] on span "Active" at bounding box center [101, 542] width 103 height 11
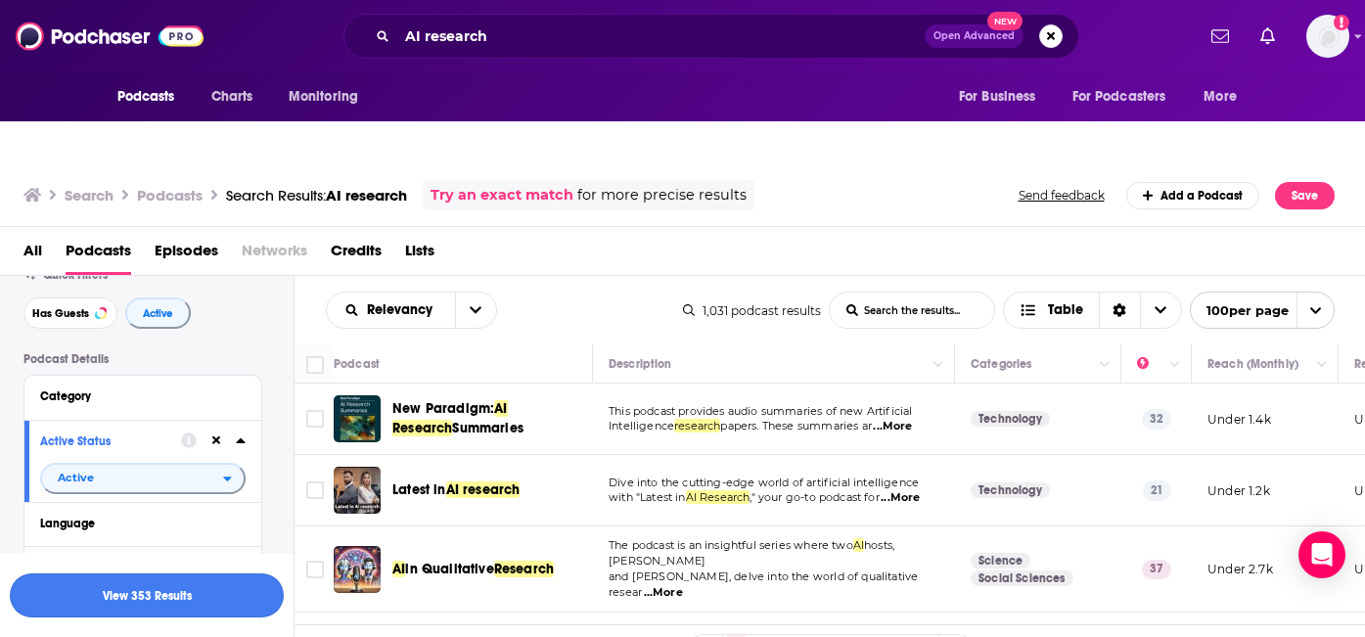
click at [139, 595] on button "View 353 Results" at bounding box center [147, 595] width 274 height 44
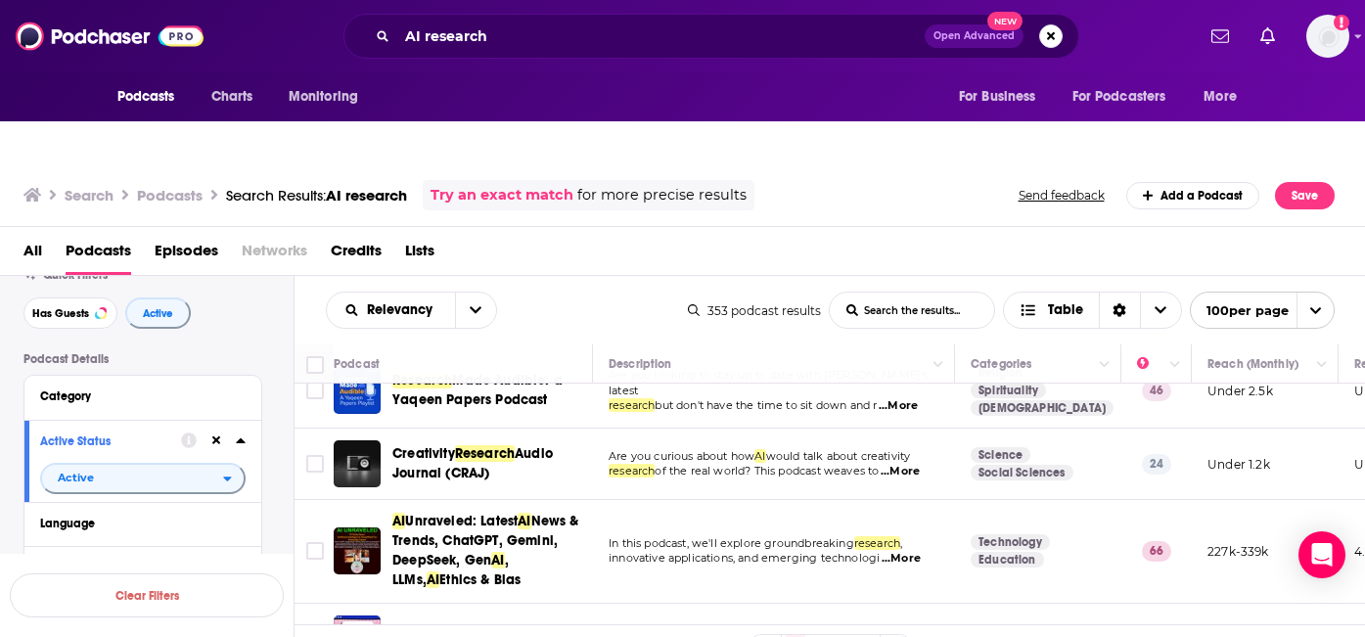
scroll to position [857, 0]
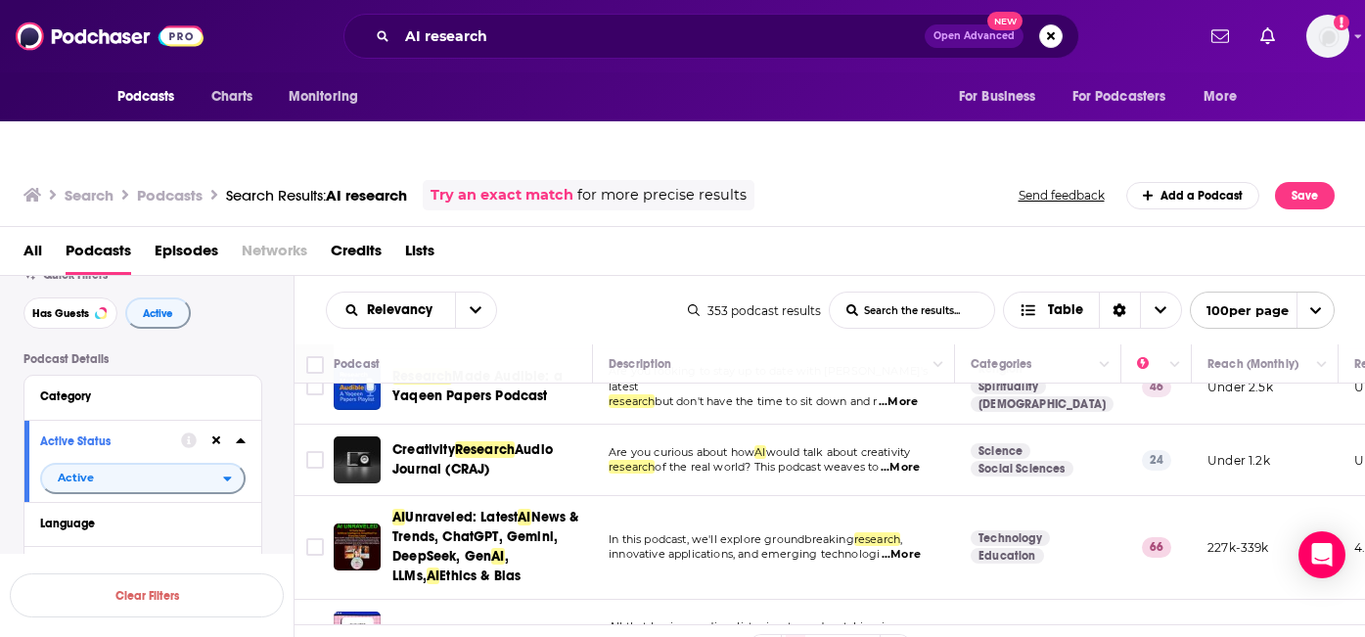
click at [922, 518] on td "In this podcast, we'll explore groundbreaking research , innovative application…" at bounding box center [774, 547] width 362 height 103
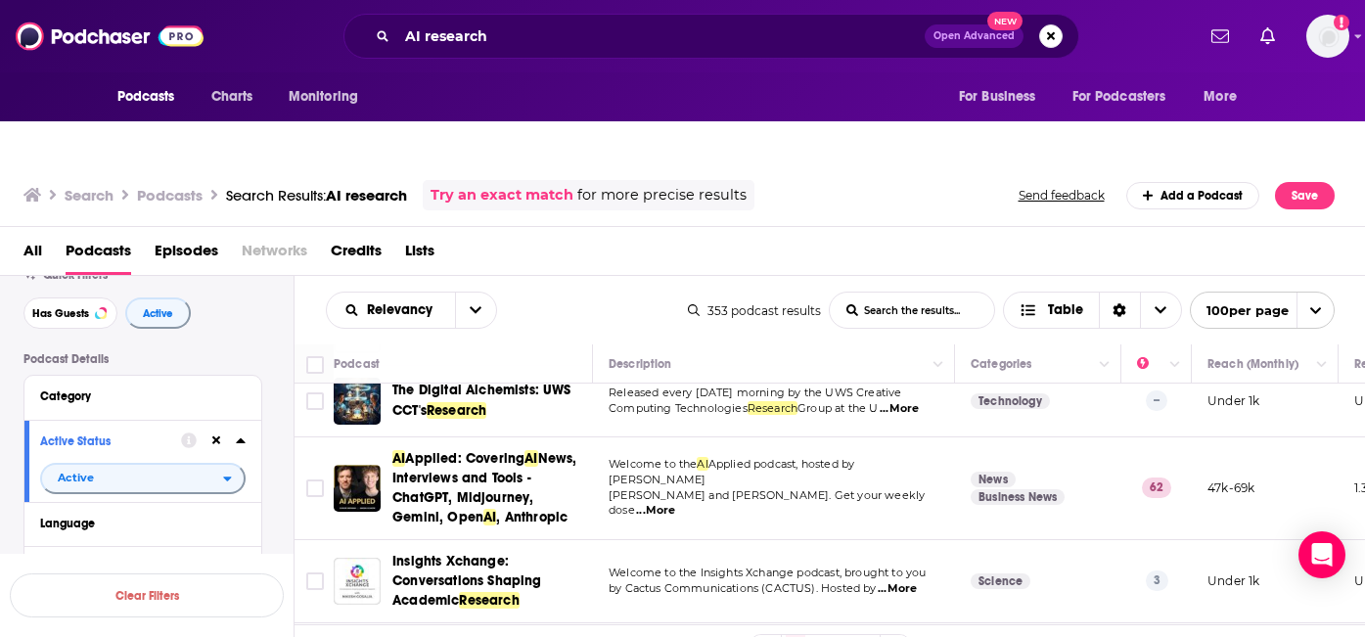
scroll to position [1672, 0]
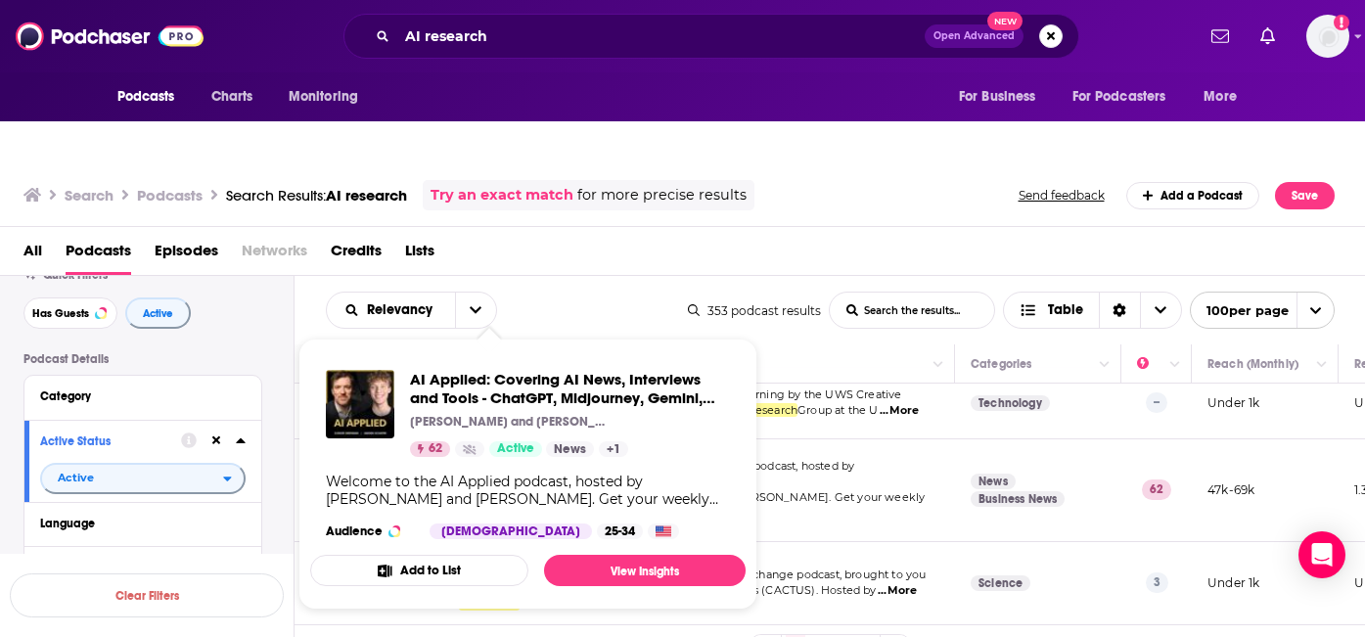
click at [429, 555] on button "Add to List" at bounding box center [419, 570] width 218 height 31
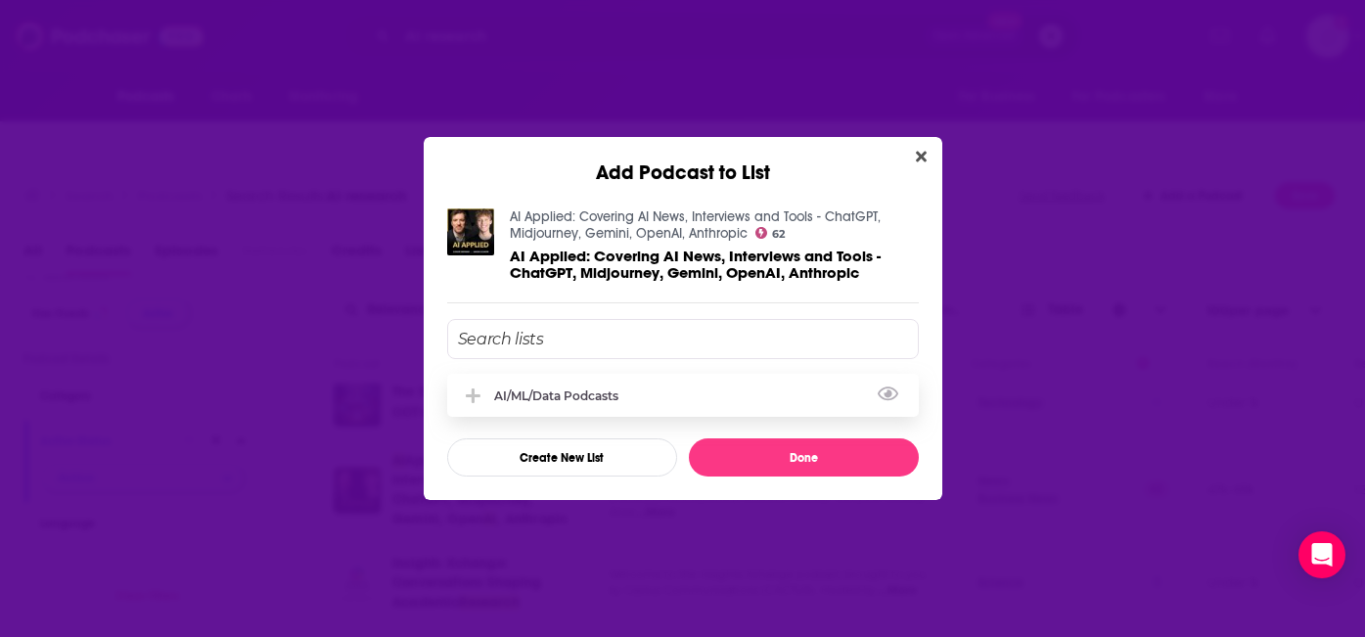
click at [547, 395] on div "AI/ML/Data Podcasts" at bounding box center [562, 395] width 136 height 15
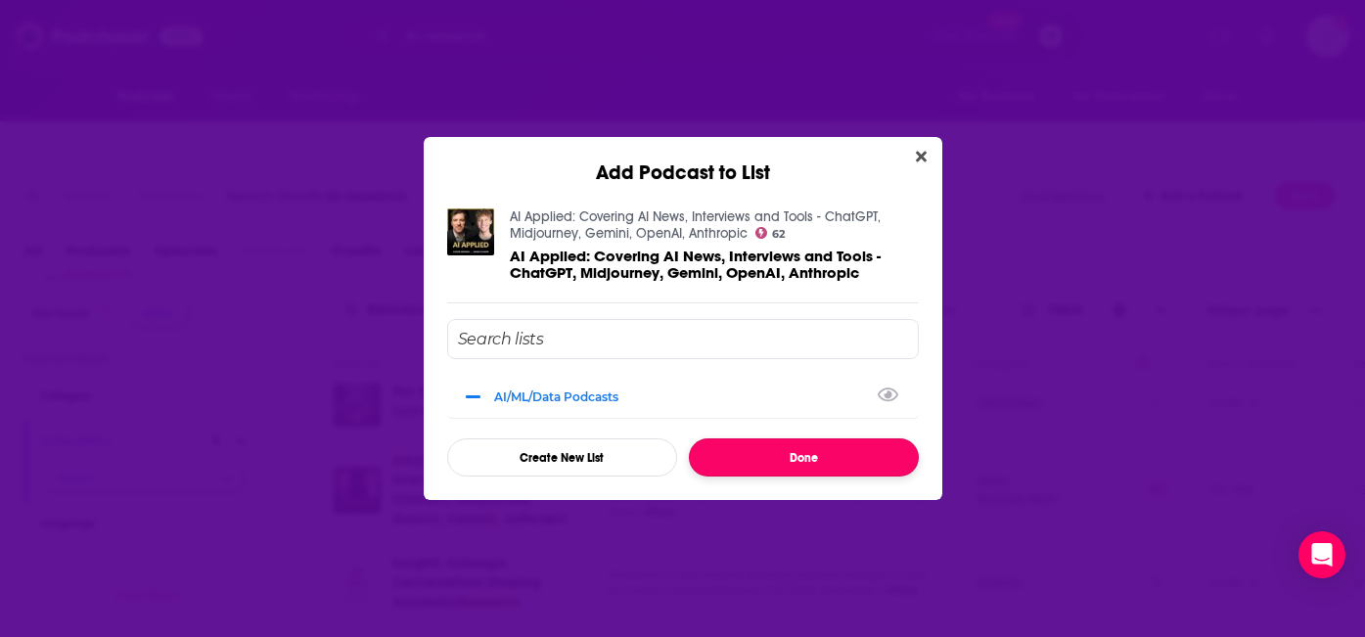
click at [791, 452] on button "Done" at bounding box center [804, 457] width 230 height 38
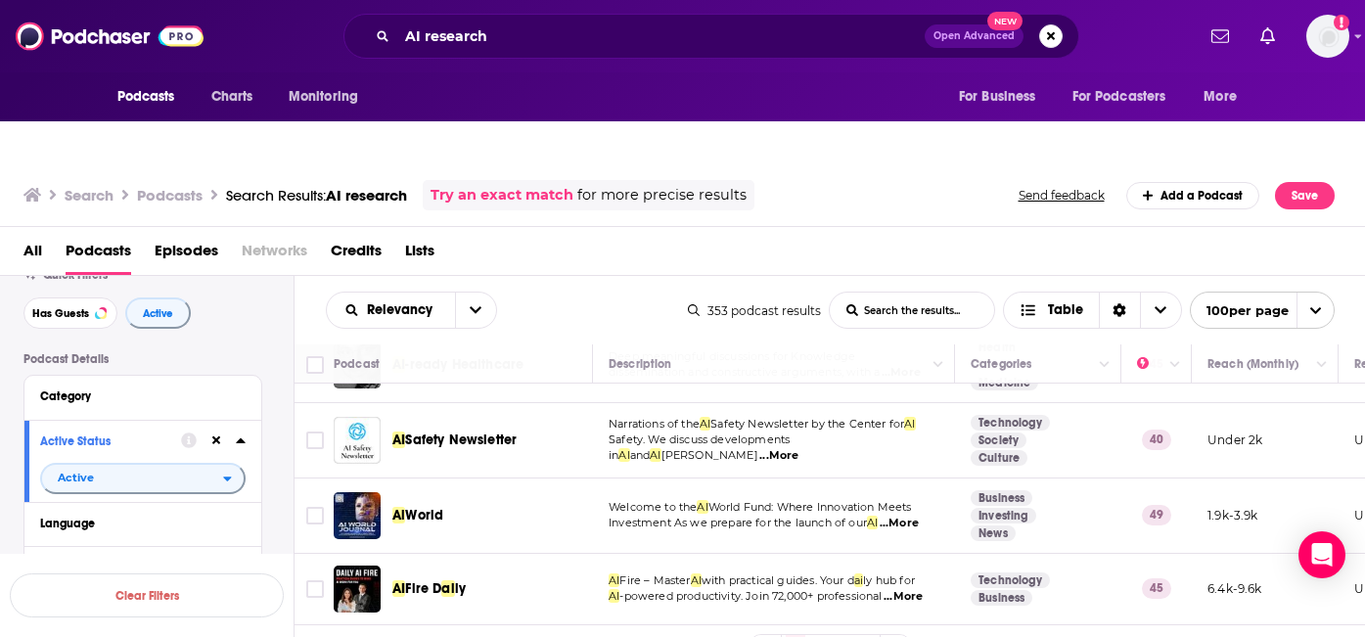
scroll to position [2642, 0]
click at [898, 514] on span "...More" at bounding box center [899, 522] width 39 height 16
click at [586, 552] on td "AI Fire D ai ly" at bounding box center [463, 587] width 259 height 71
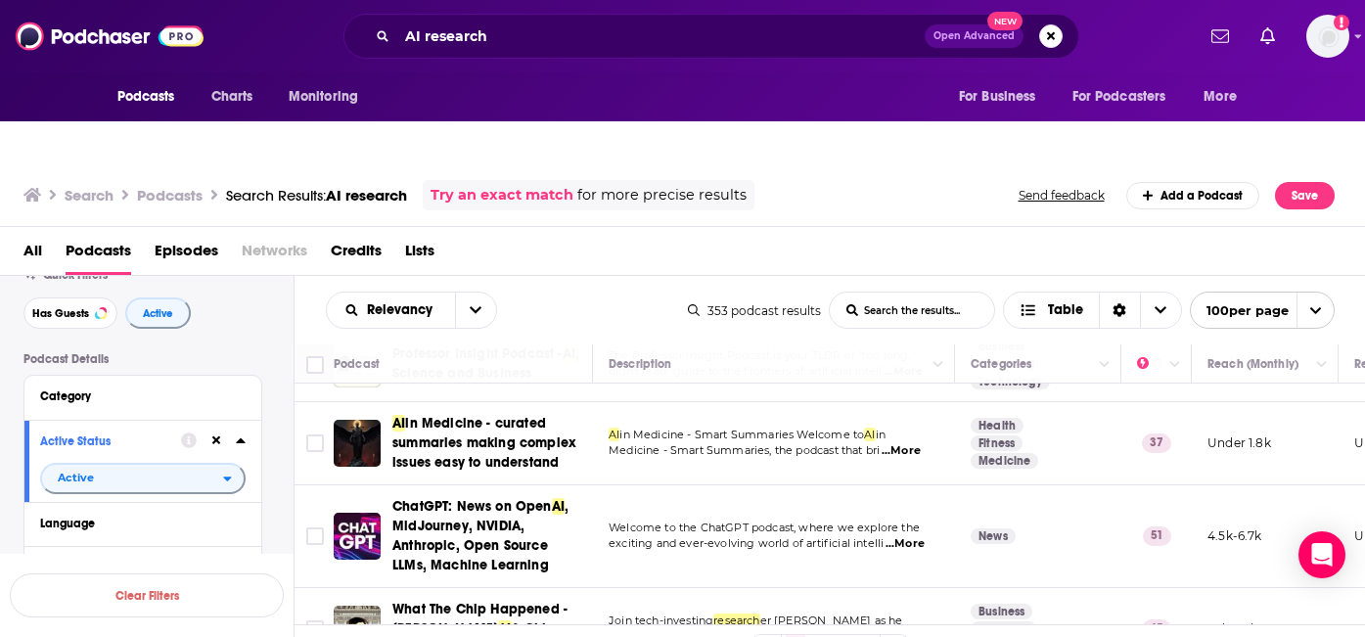
scroll to position [5030, 0]
click at [914, 535] on span "...More" at bounding box center [904, 543] width 39 height 16
click at [875, 535] on span "exciting and ever-evolving world of artificial intelli" at bounding box center [746, 542] width 275 height 14
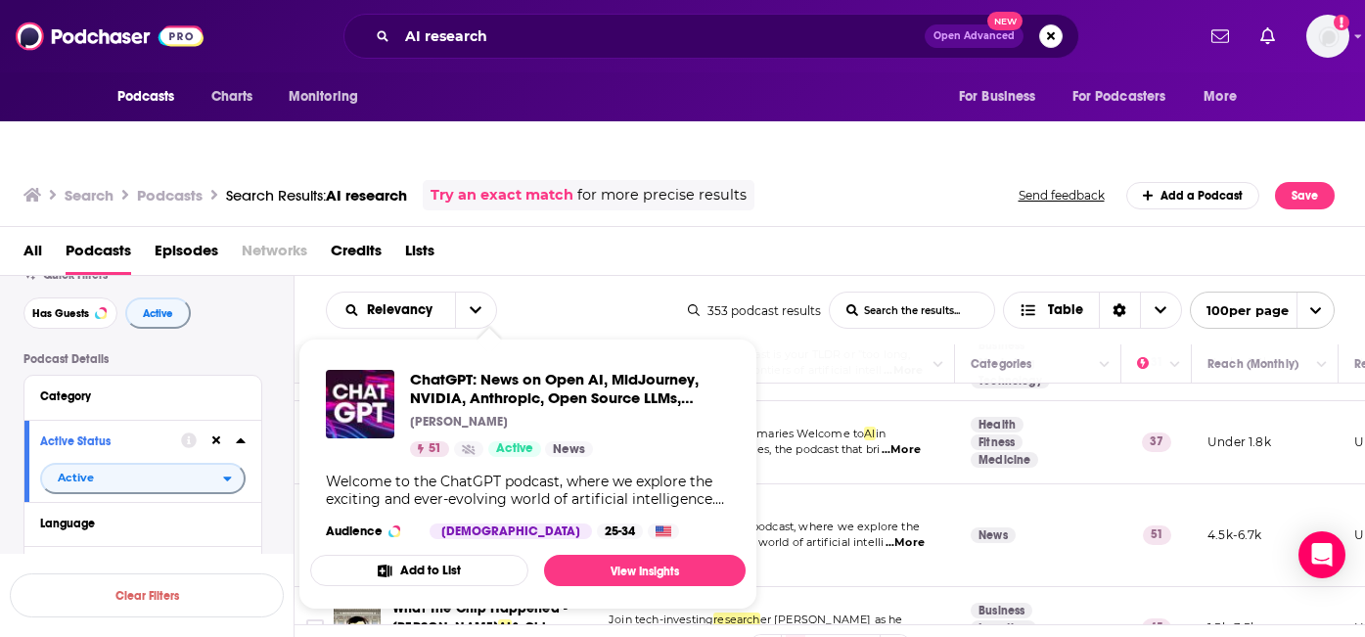
click at [432, 555] on button "Add to List" at bounding box center [419, 570] width 218 height 31
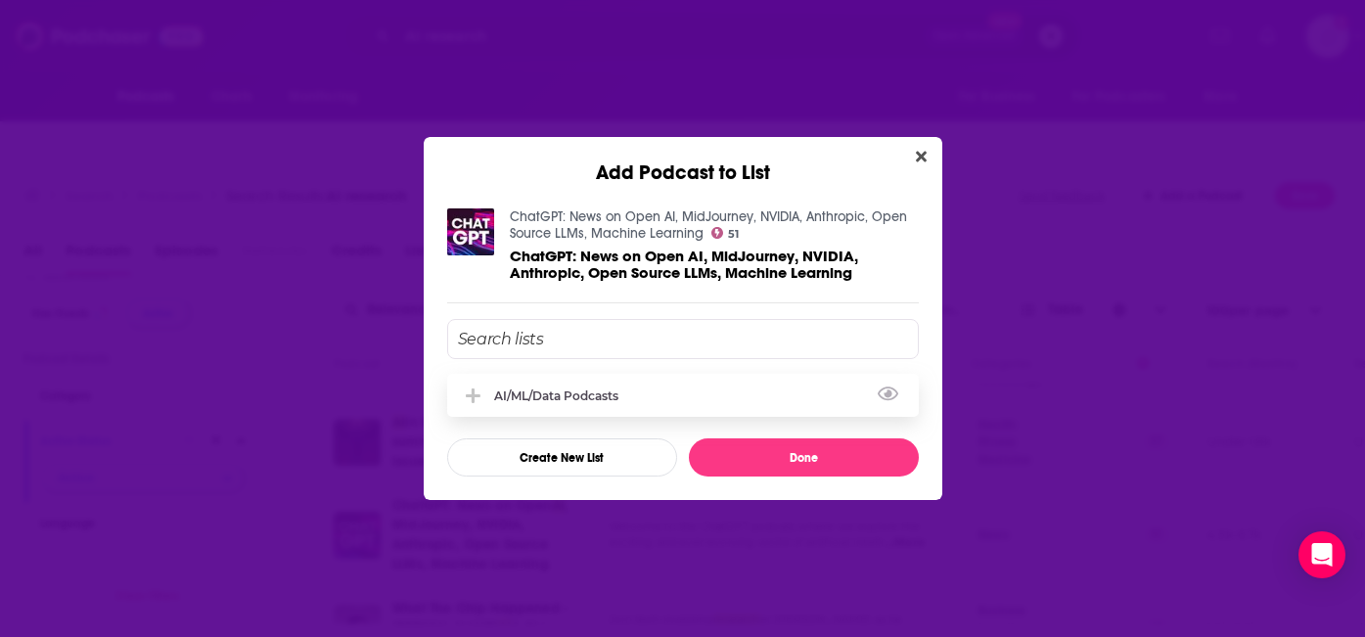
click at [520, 405] on div "AI/ML/Data Podcasts" at bounding box center [683, 395] width 472 height 43
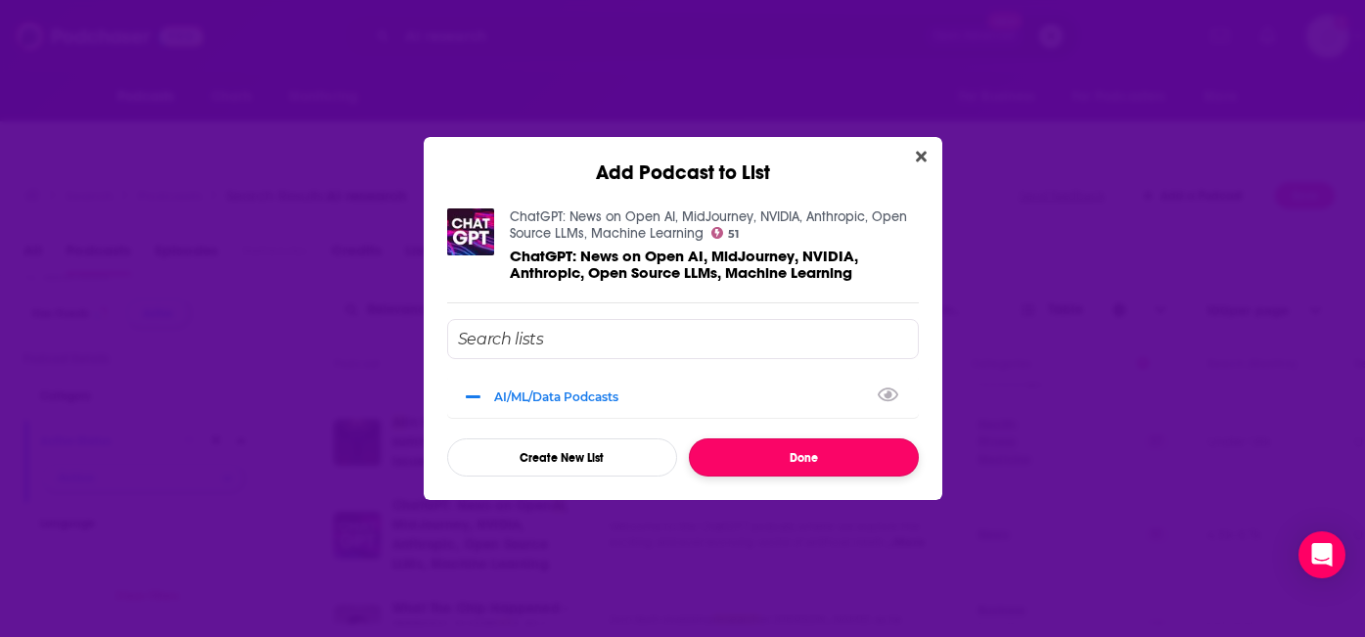
click at [807, 458] on button "Done" at bounding box center [804, 457] width 230 height 38
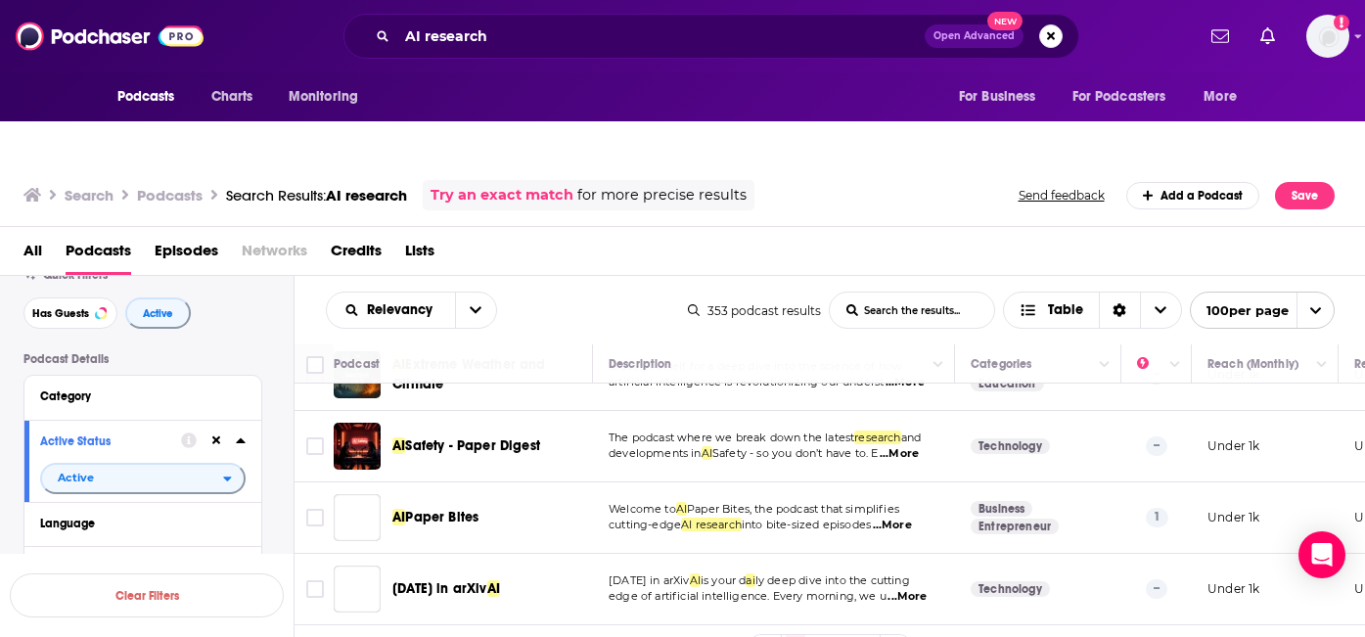
scroll to position [7199, 0]
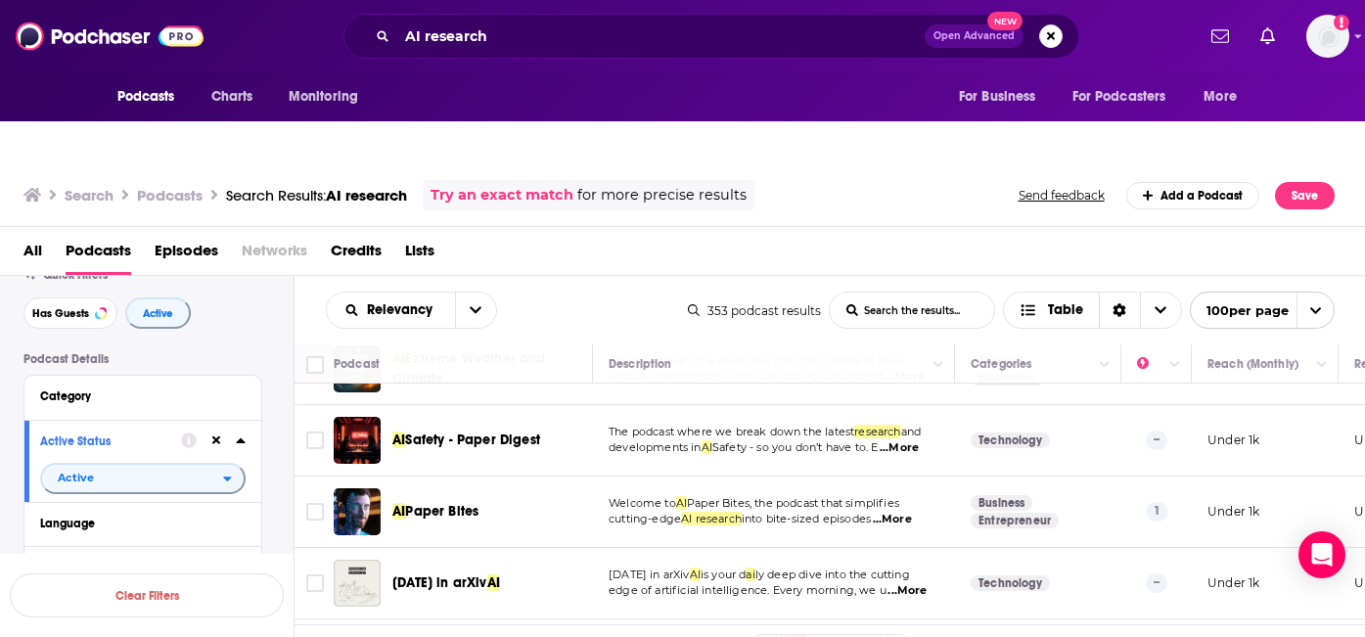
click at [817, 635] on link "2" at bounding box center [819, 646] width 20 height 23
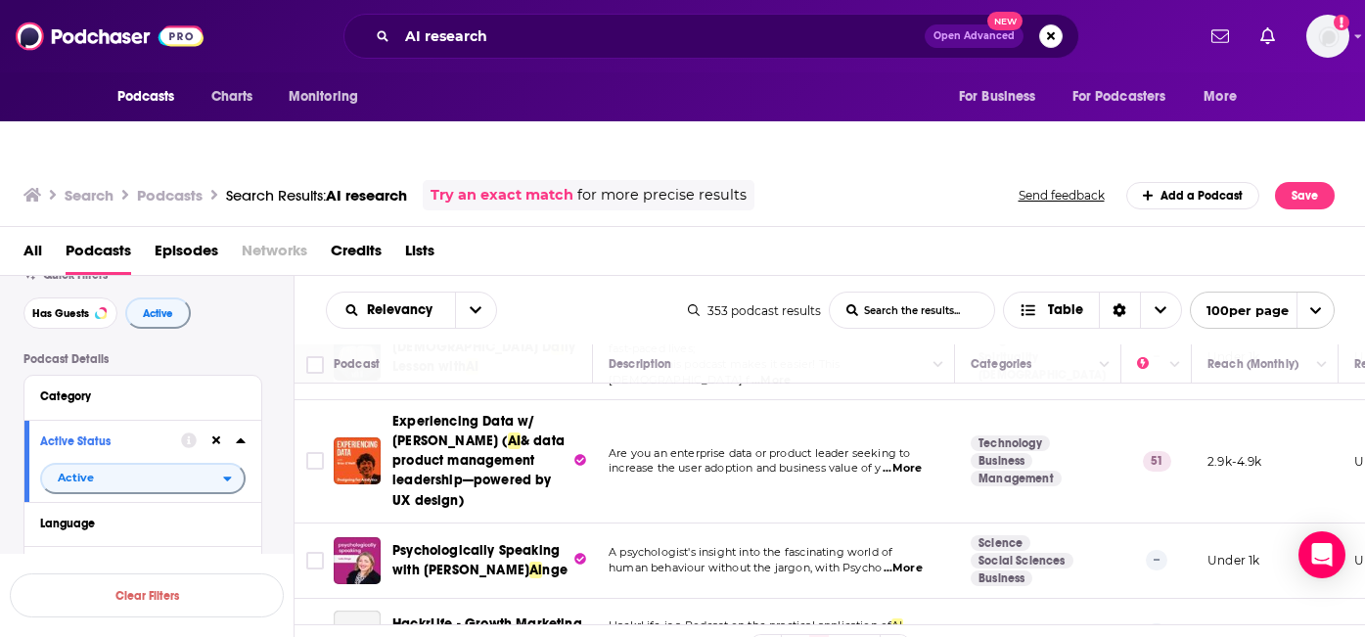
scroll to position [594, 0]
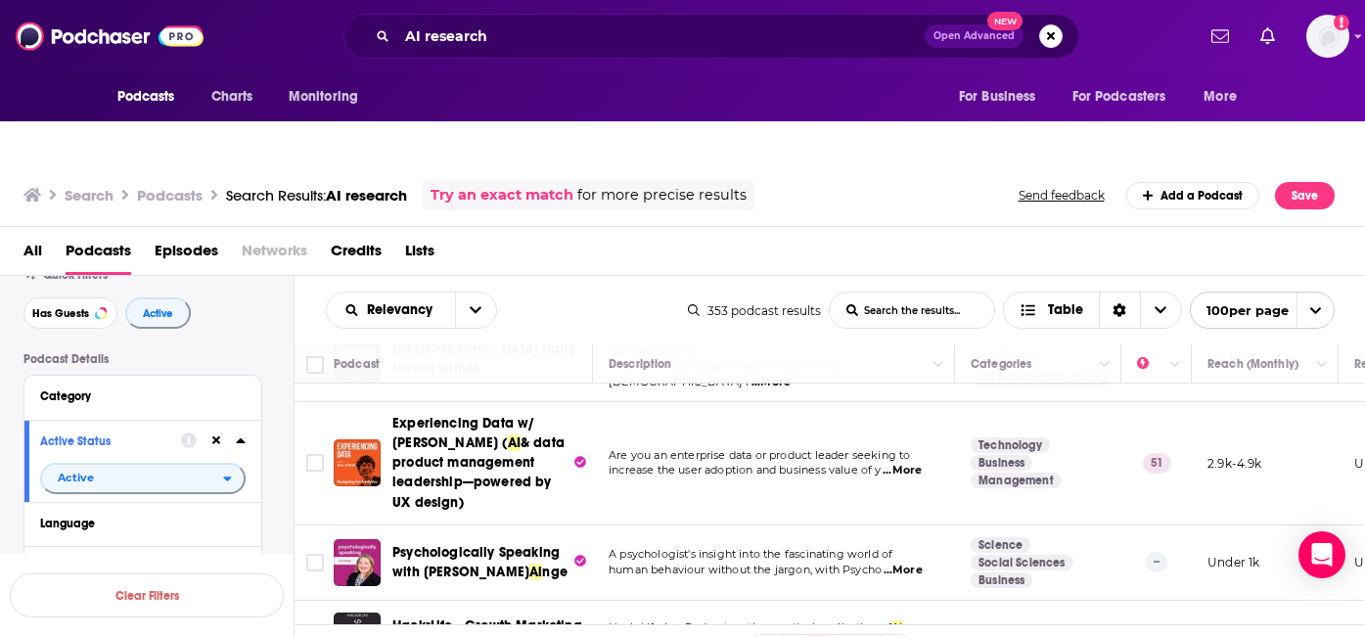
click at [908, 463] on span "...More" at bounding box center [901, 471] width 39 height 16
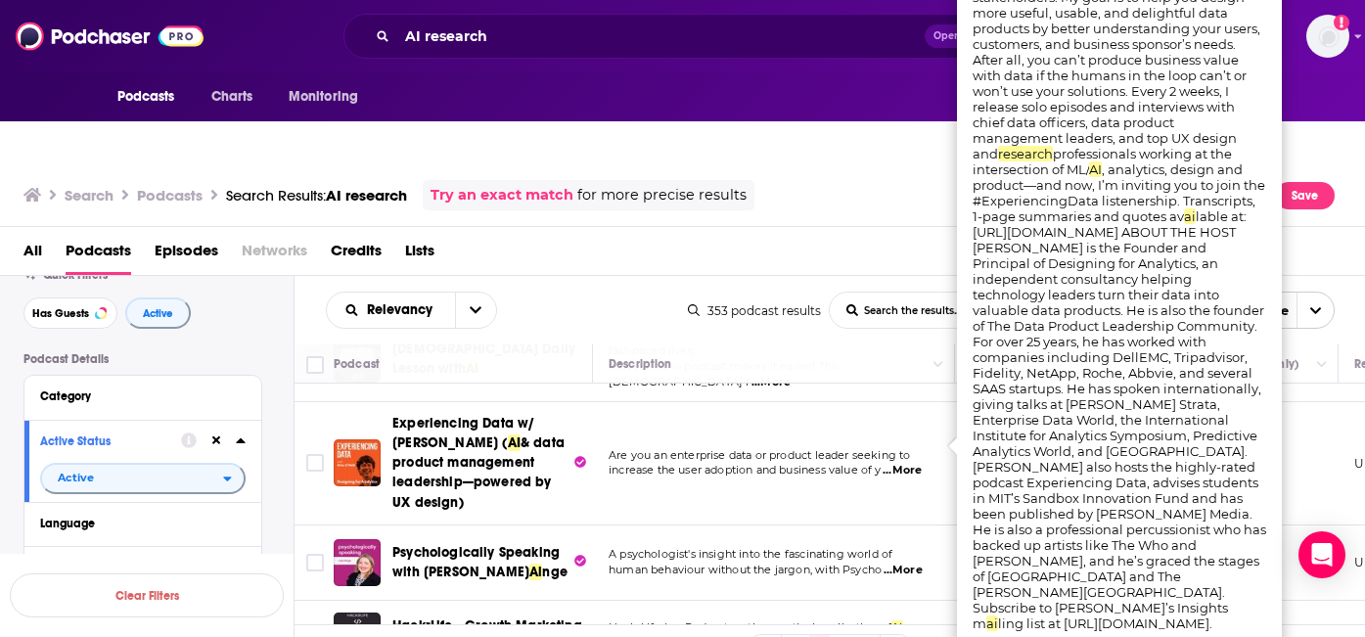
click at [788, 445] on td "Are you an enterprise data or product leader seeking to increase the user adopt…" at bounding box center [774, 463] width 362 height 122
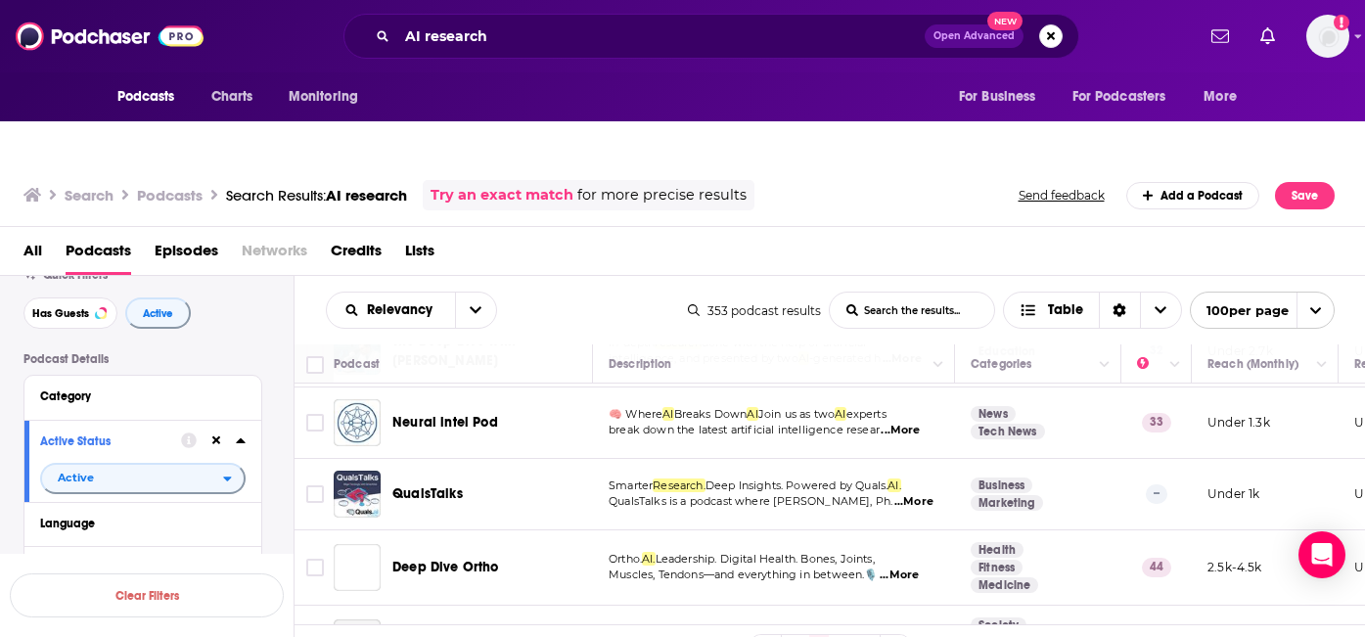
scroll to position [2972, 0]
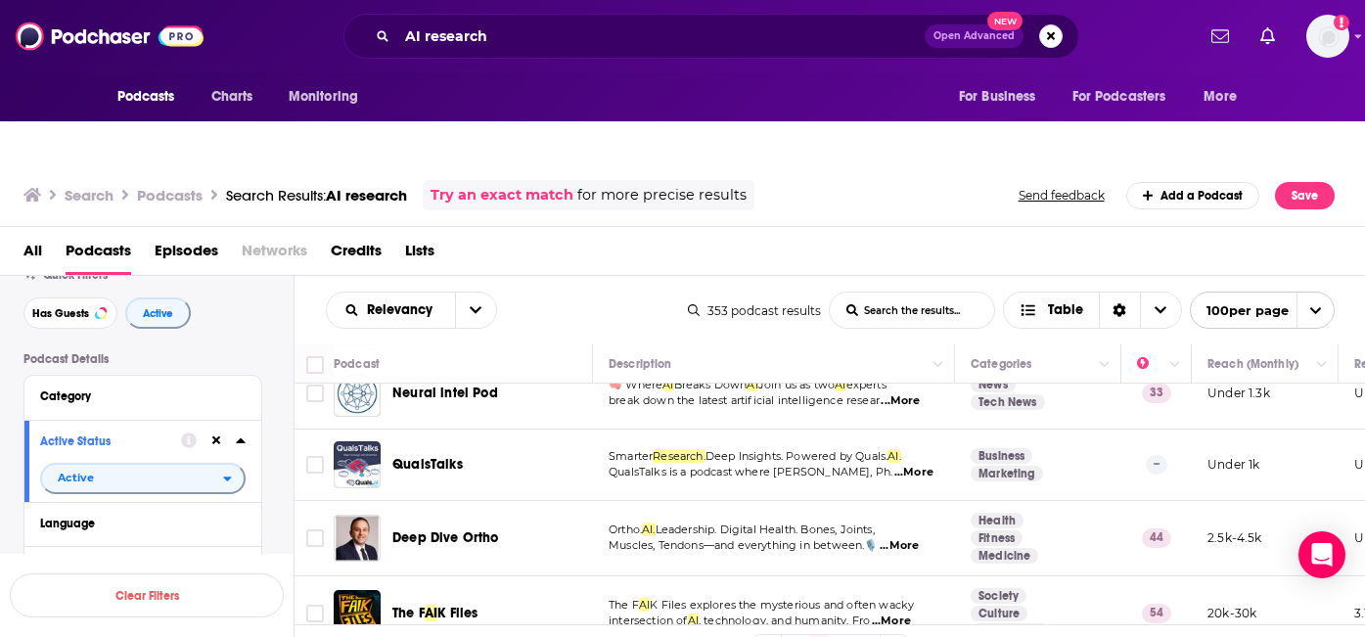
click at [835, 635] on link "3" at bounding box center [843, 646] width 20 height 23
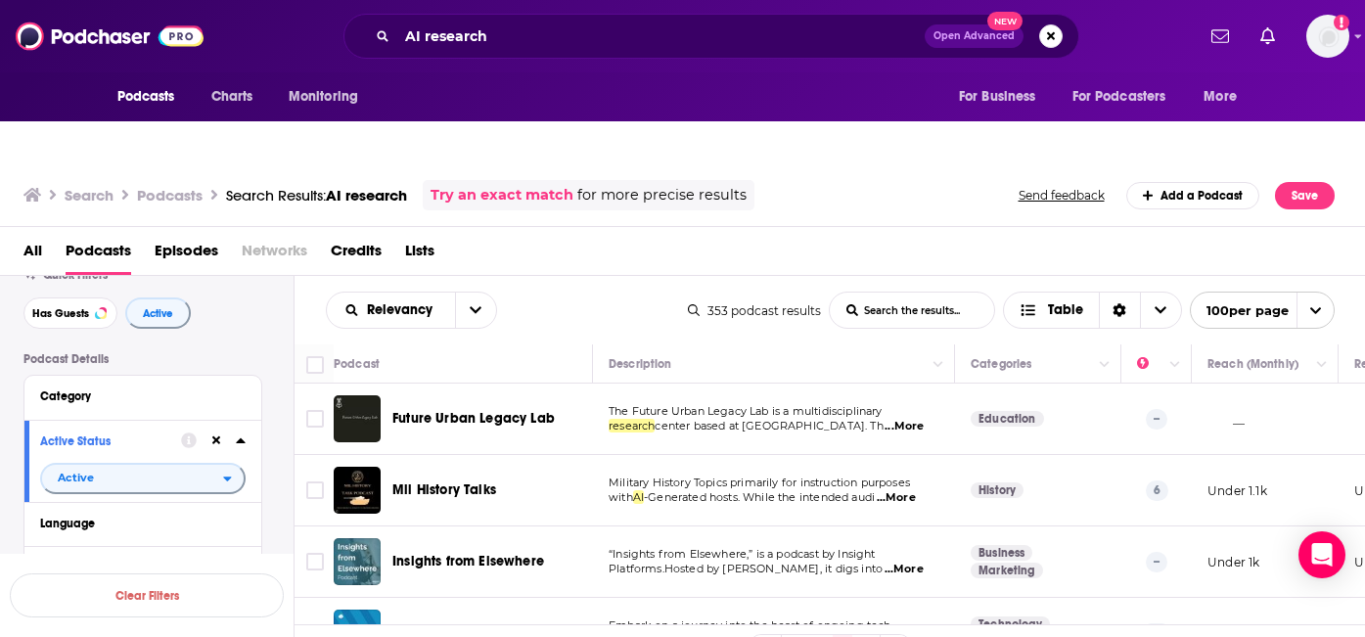
click at [835, 635] on link "3" at bounding box center [843, 646] width 20 height 23
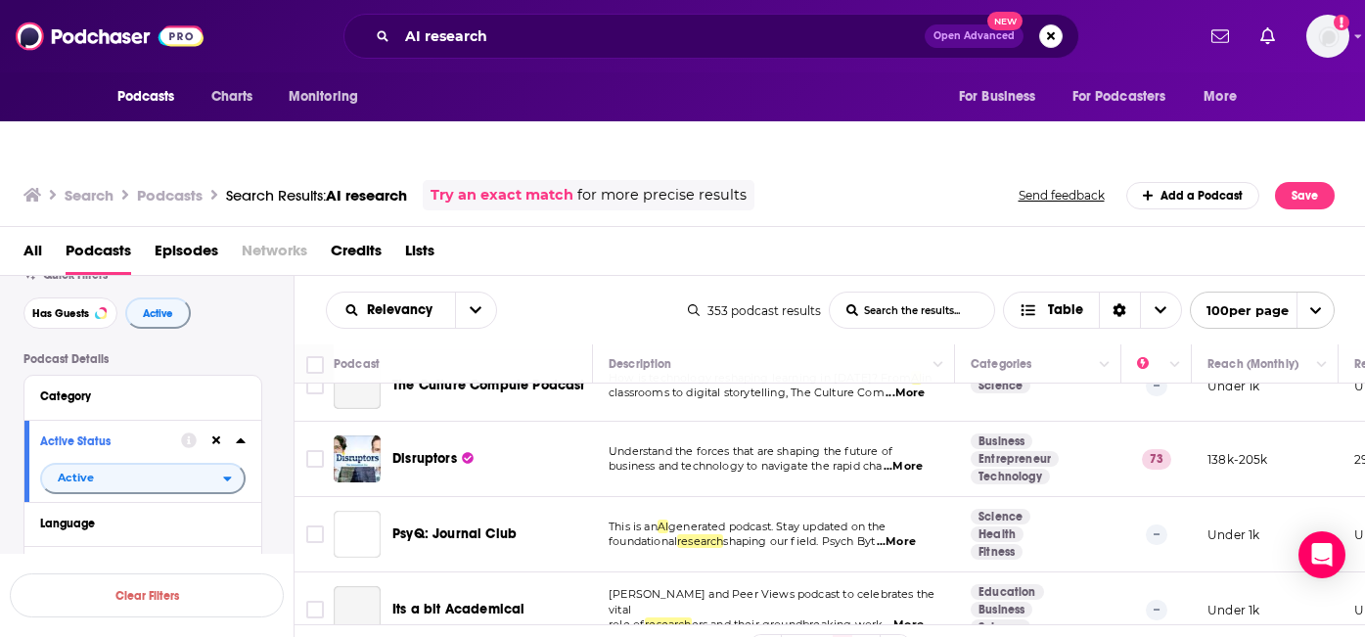
scroll to position [1918, 0]
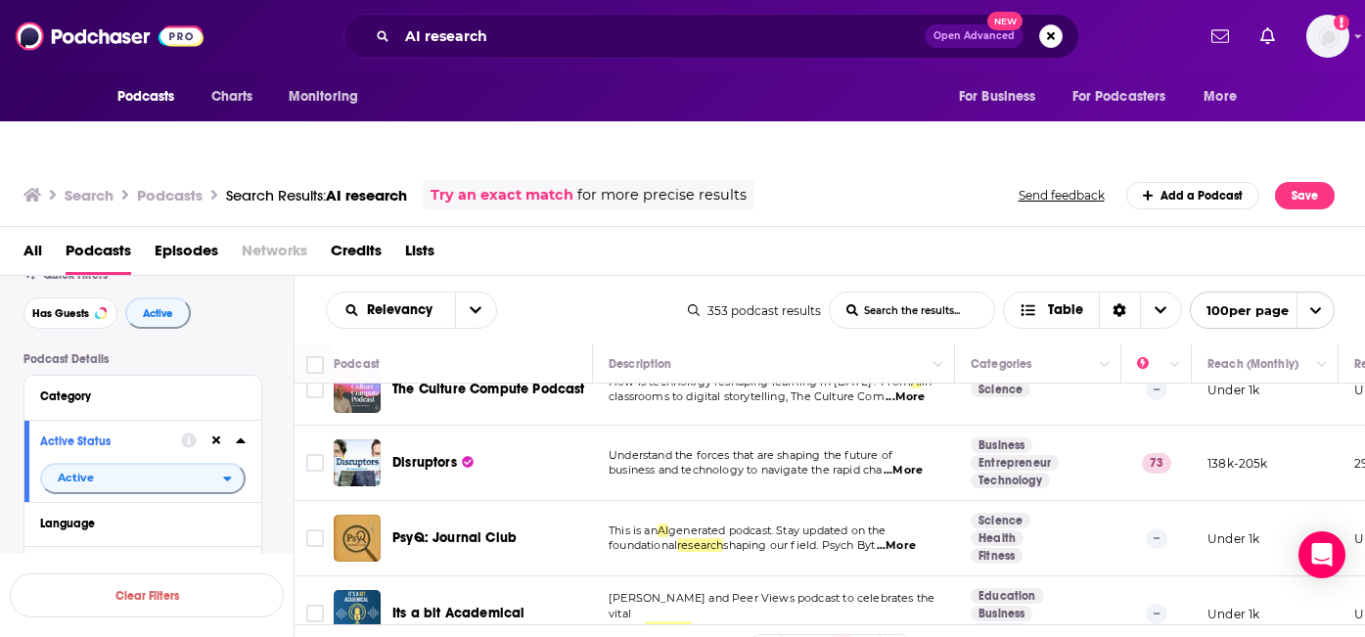
click at [917, 463] on span "...More" at bounding box center [902, 471] width 39 height 16
click at [754, 446] on td "Understand the forces that are shaping the future of business and technology to…" at bounding box center [774, 463] width 362 height 75
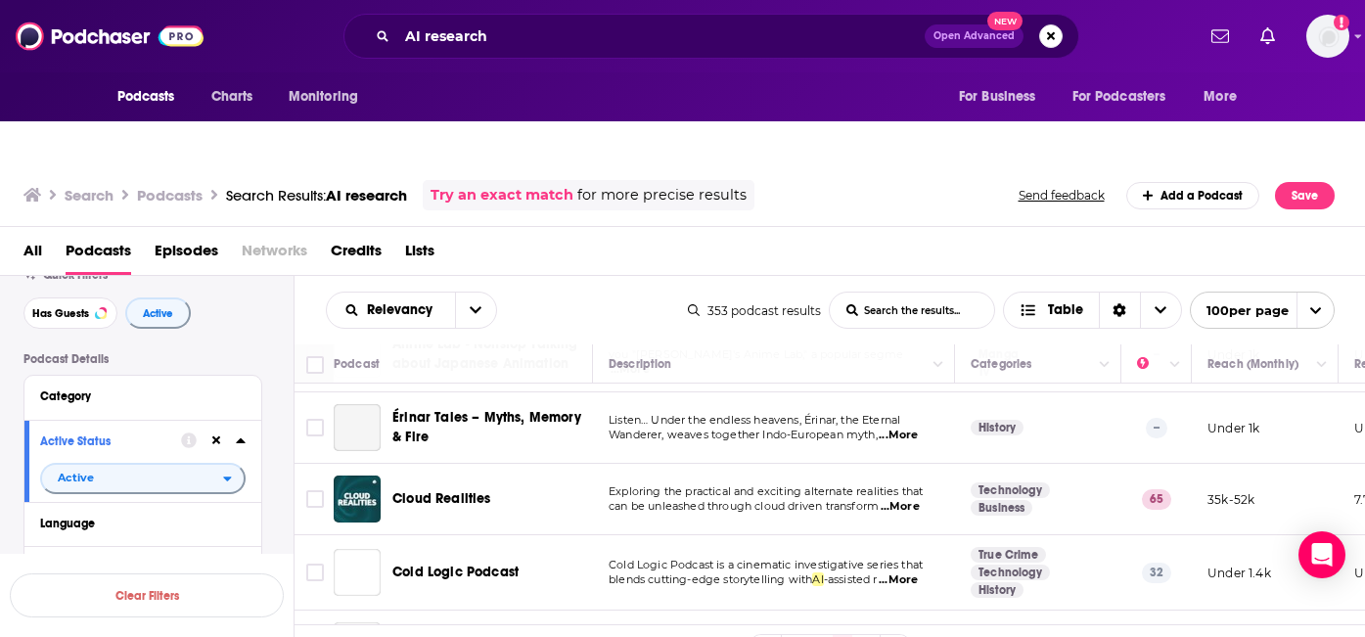
scroll to position [3308, 0]
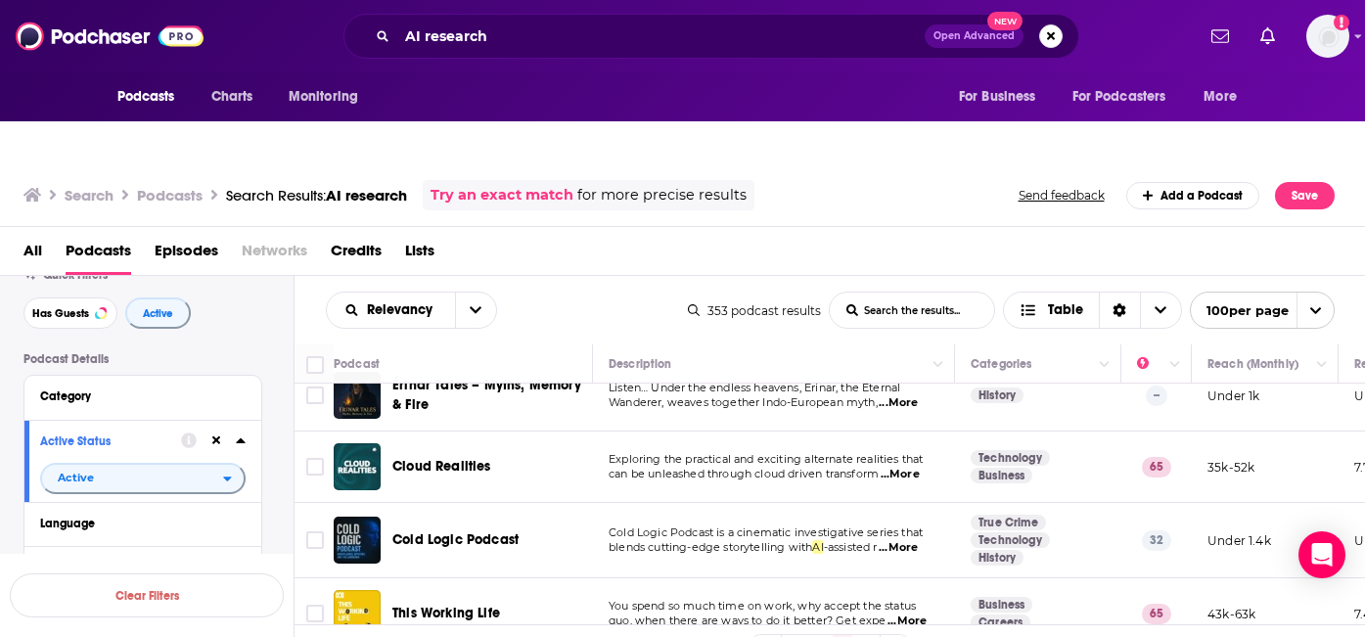
click at [901, 452] on span "Exploring the practical and exciting alternate realities that" at bounding box center [766, 459] width 314 height 14
click at [904, 467] on span "...More" at bounding box center [900, 475] width 39 height 16
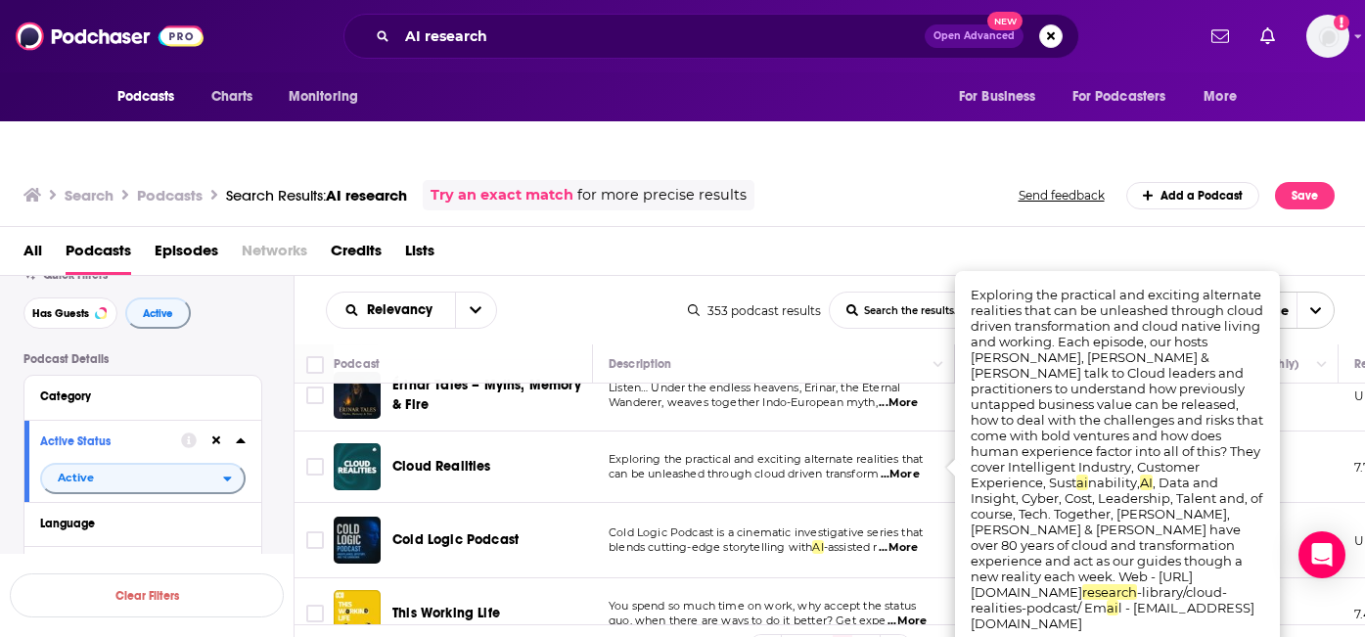
click at [483, 458] on span "Cloud Realities" at bounding box center [441, 466] width 99 height 17
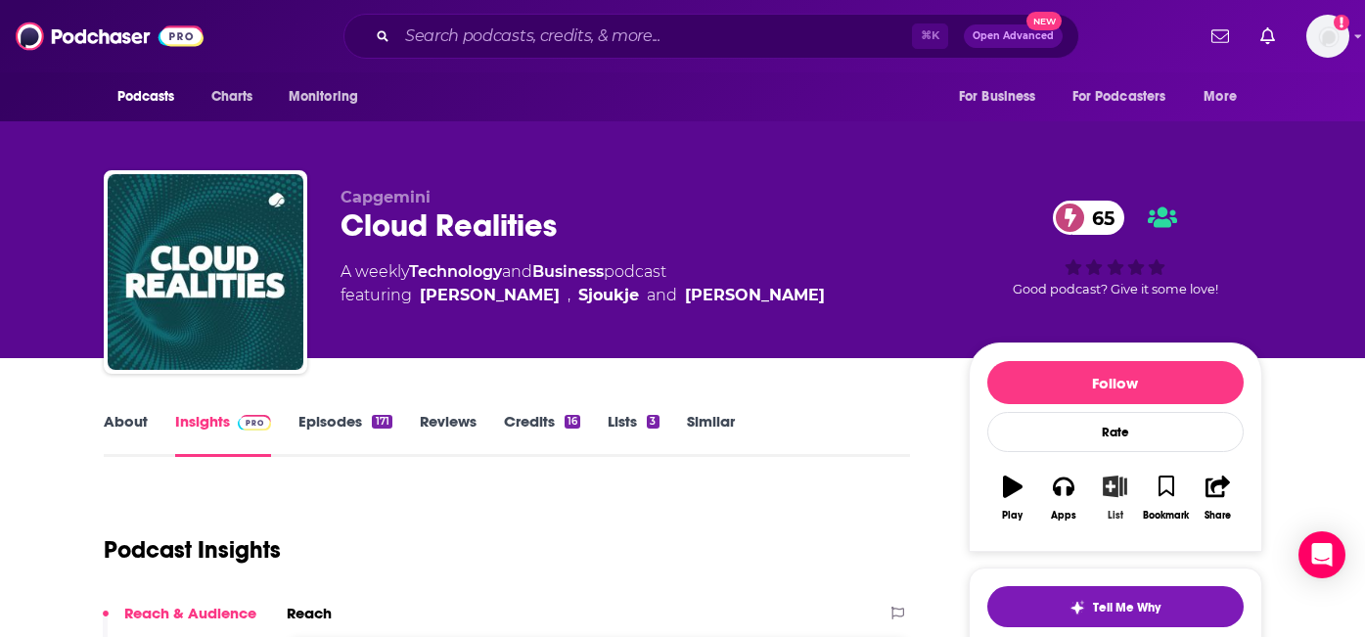
click at [1114, 475] on icon "button" at bounding box center [1115, 486] width 24 height 22
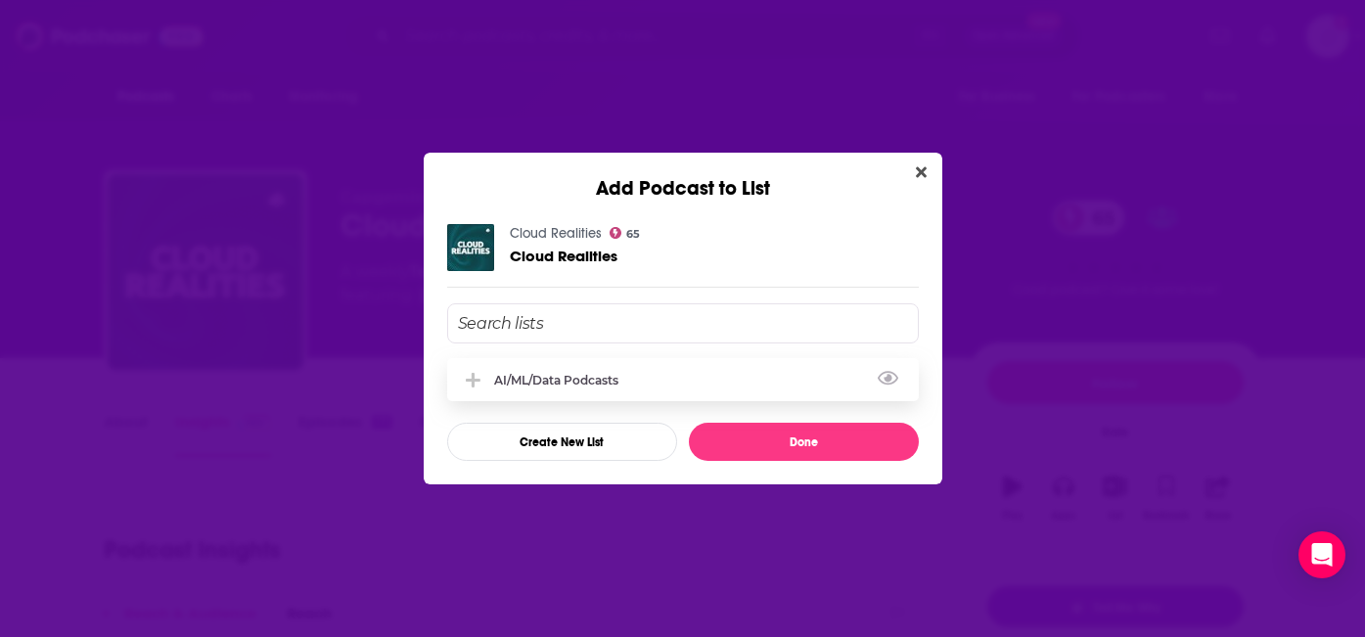
click at [569, 383] on div "AI/ML/Data Podcasts" at bounding box center [562, 380] width 136 height 15
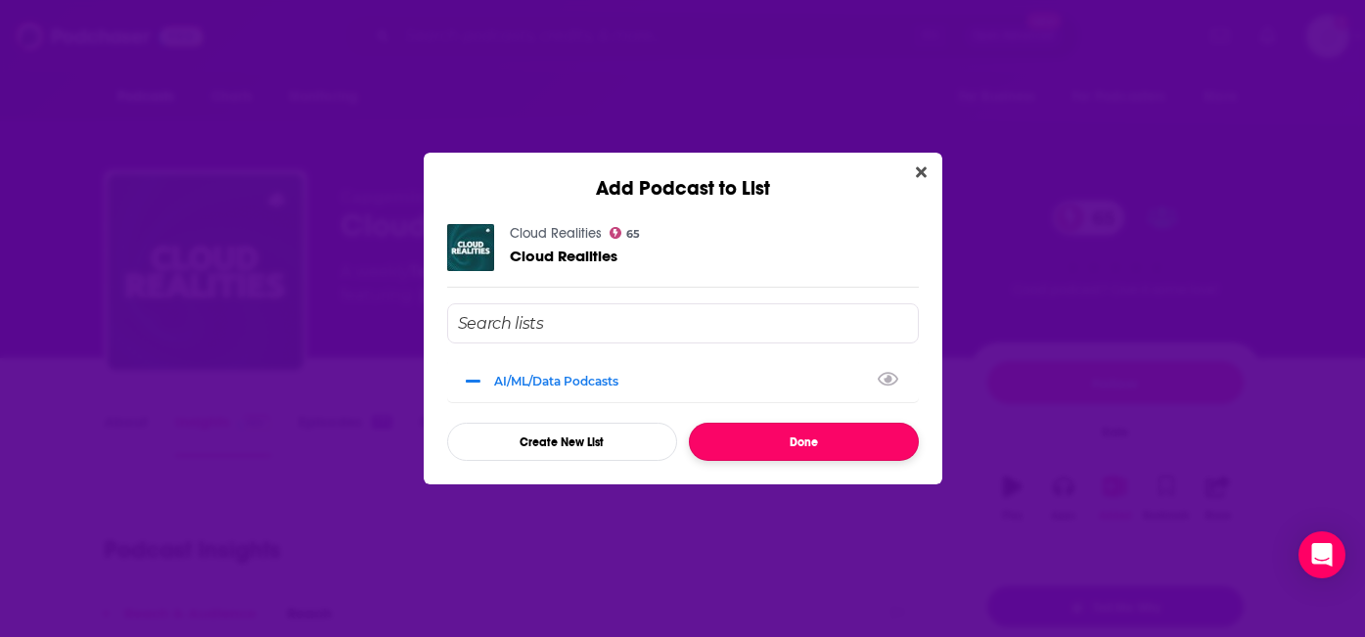
click at [764, 451] on button "Done" at bounding box center [804, 442] width 230 height 38
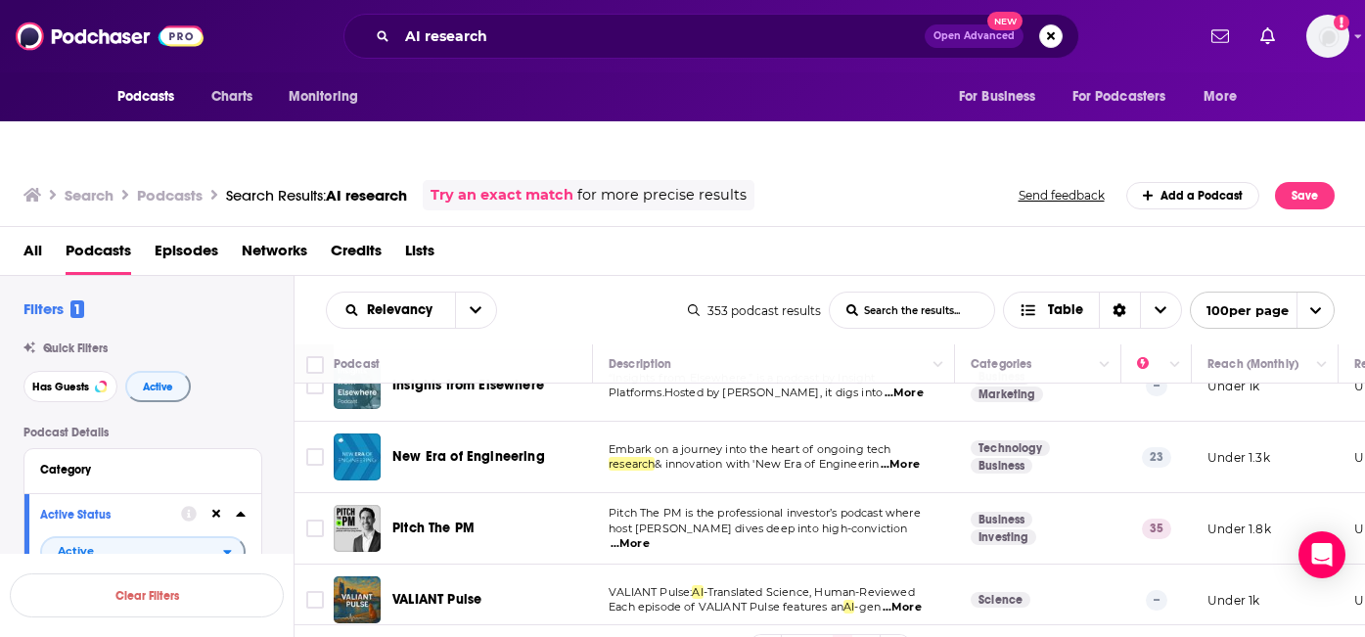
scroll to position [208, 0]
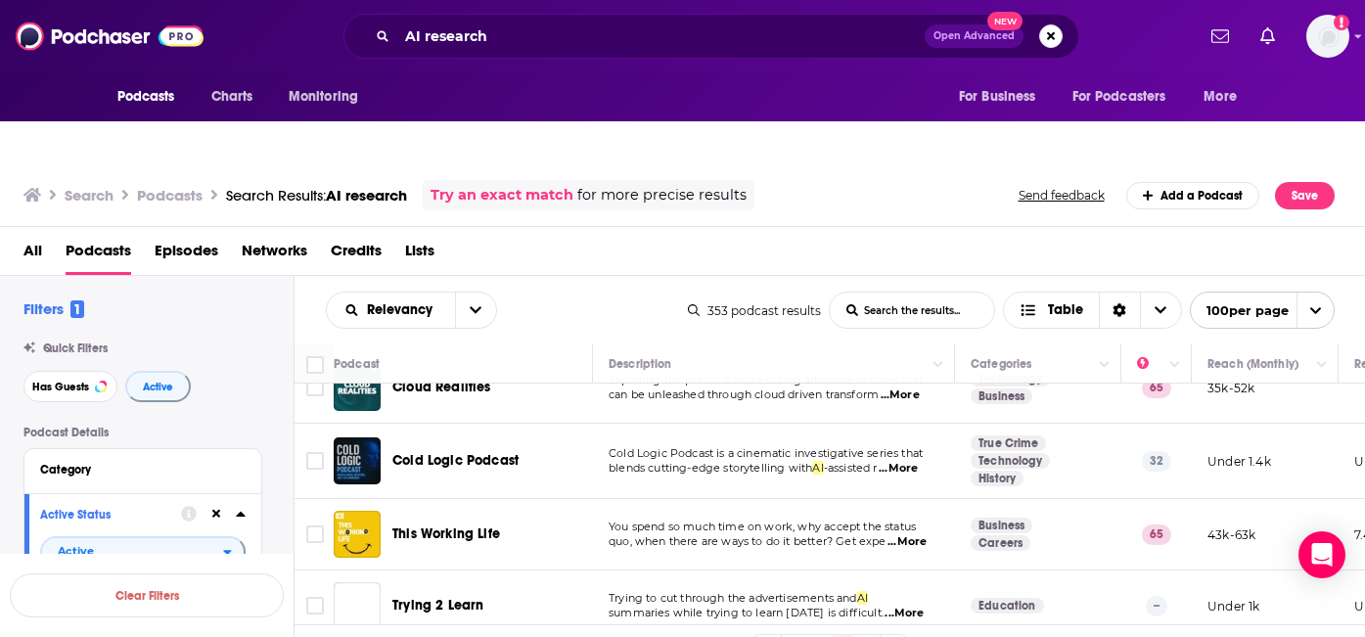
scroll to position [3389, 0]
click at [897, 532] on span "...More" at bounding box center [906, 540] width 39 height 16
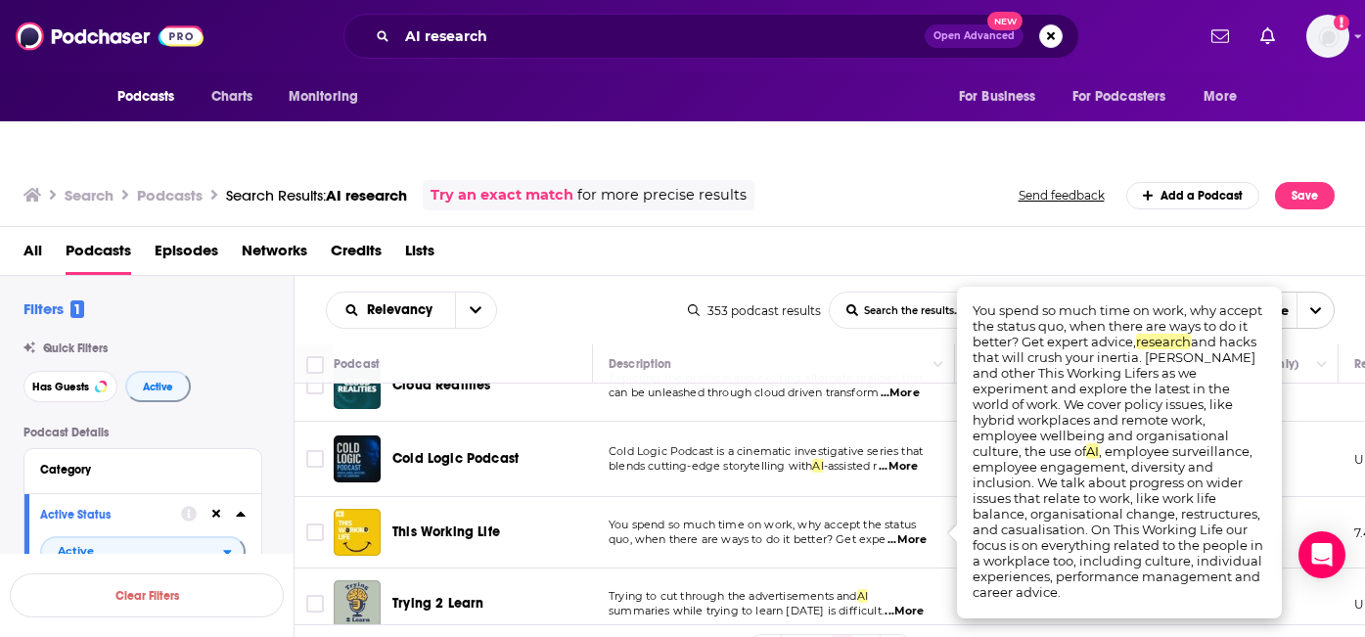
click at [844, 532] on span "quo, when there are ways to do it better? Get expe" at bounding box center [748, 539] width 278 height 14
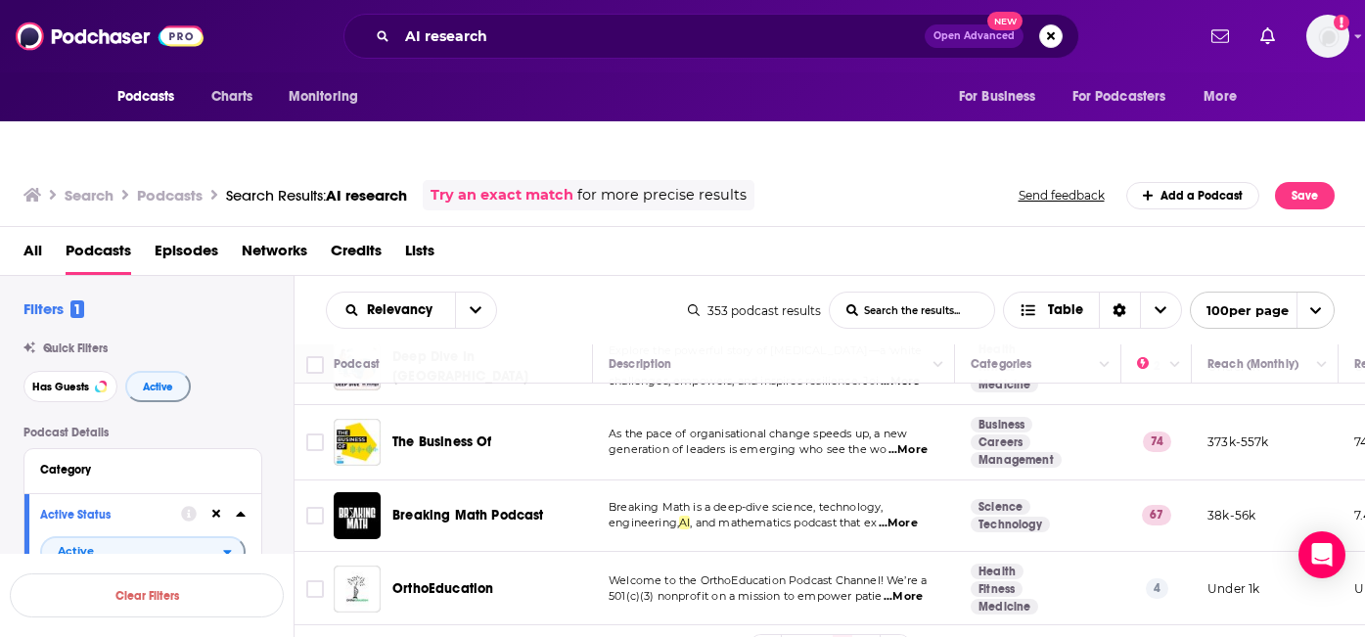
scroll to position [6488, 0]
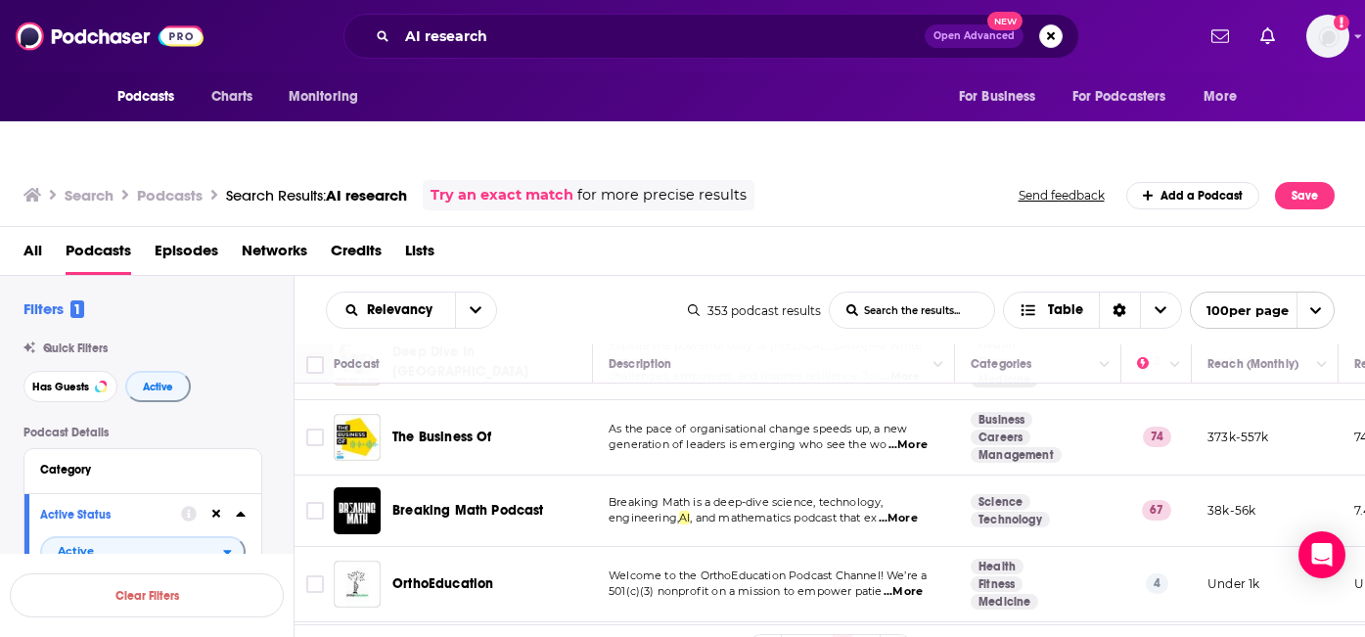
click at [912, 511] on span "...More" at bounding box center [898, 519] width 39 height 16
click at [614, 481] on td "Breaking Math is a deep-dive science, technology, engineering, AI , and mathema…" at bounding box center [774, 510] width 362 height 71
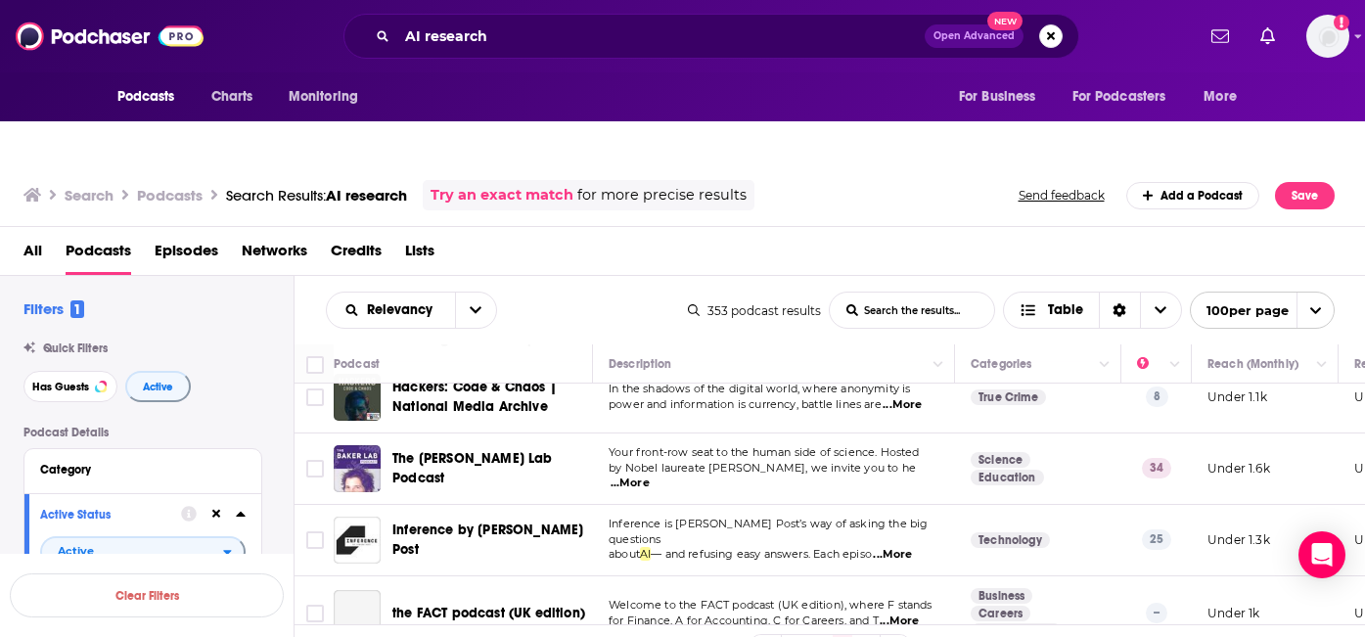
scroll to position [7077, 0]
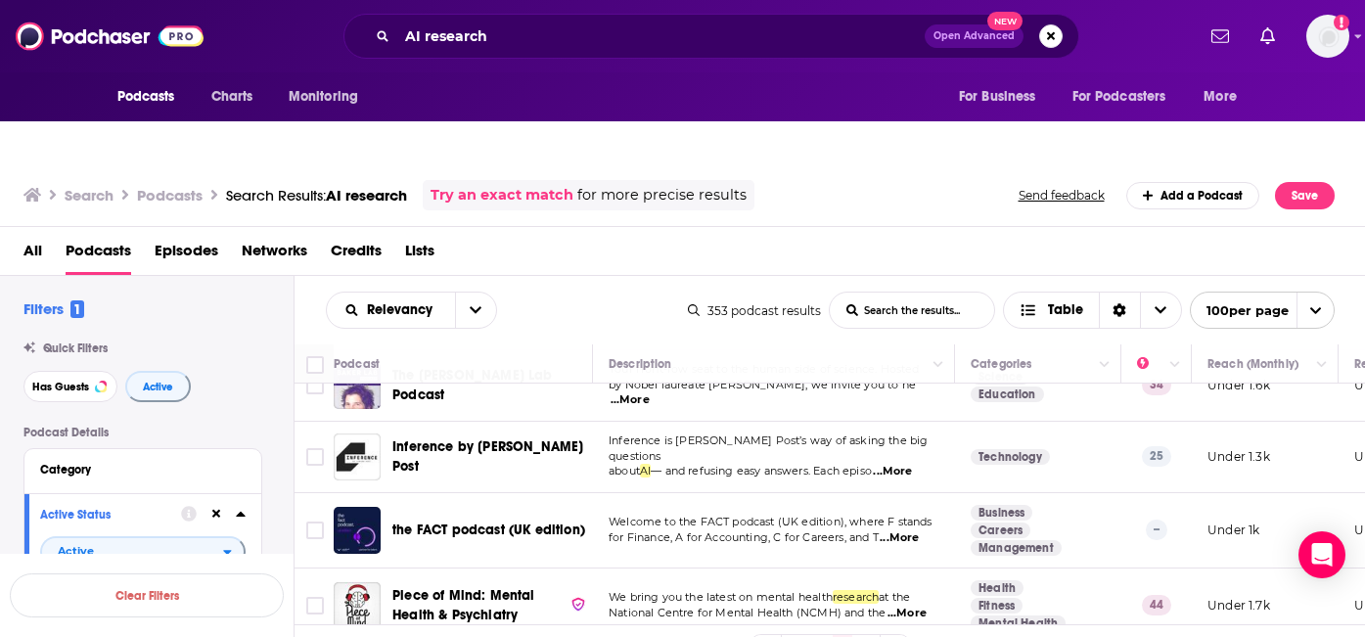
click at [867, 635] on link "4" at bounding box center [866, 646] width 20 height 23
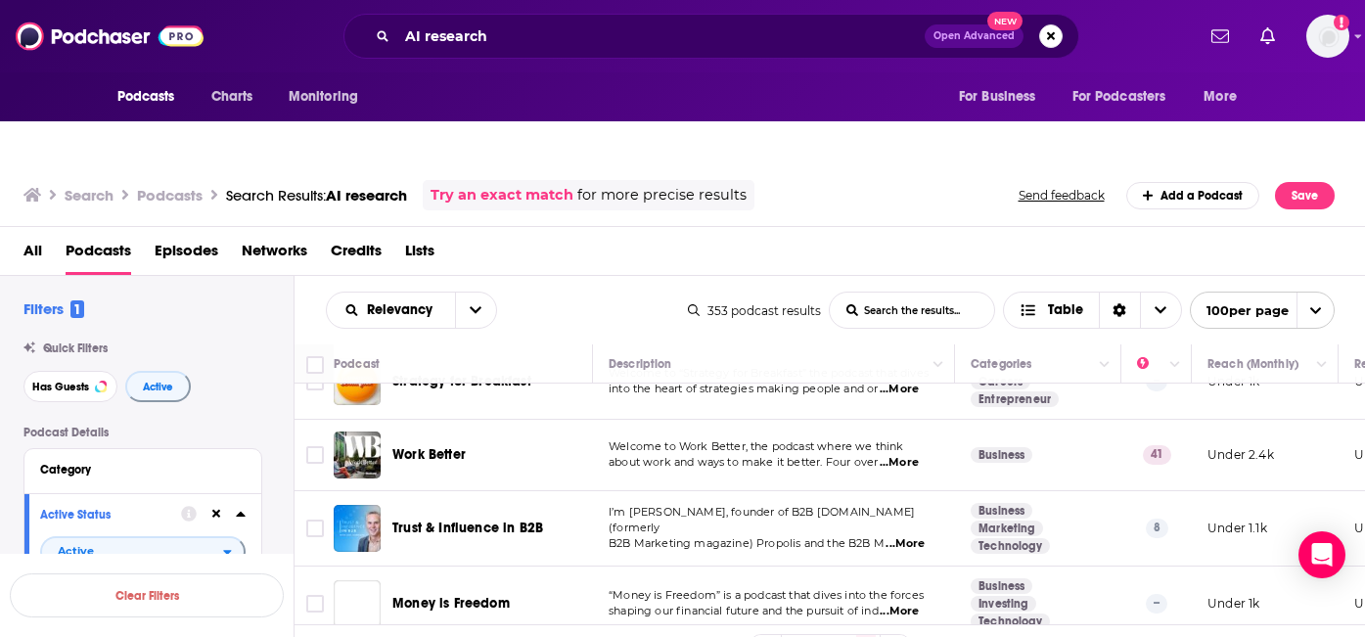
scroll to position [2706, 0]
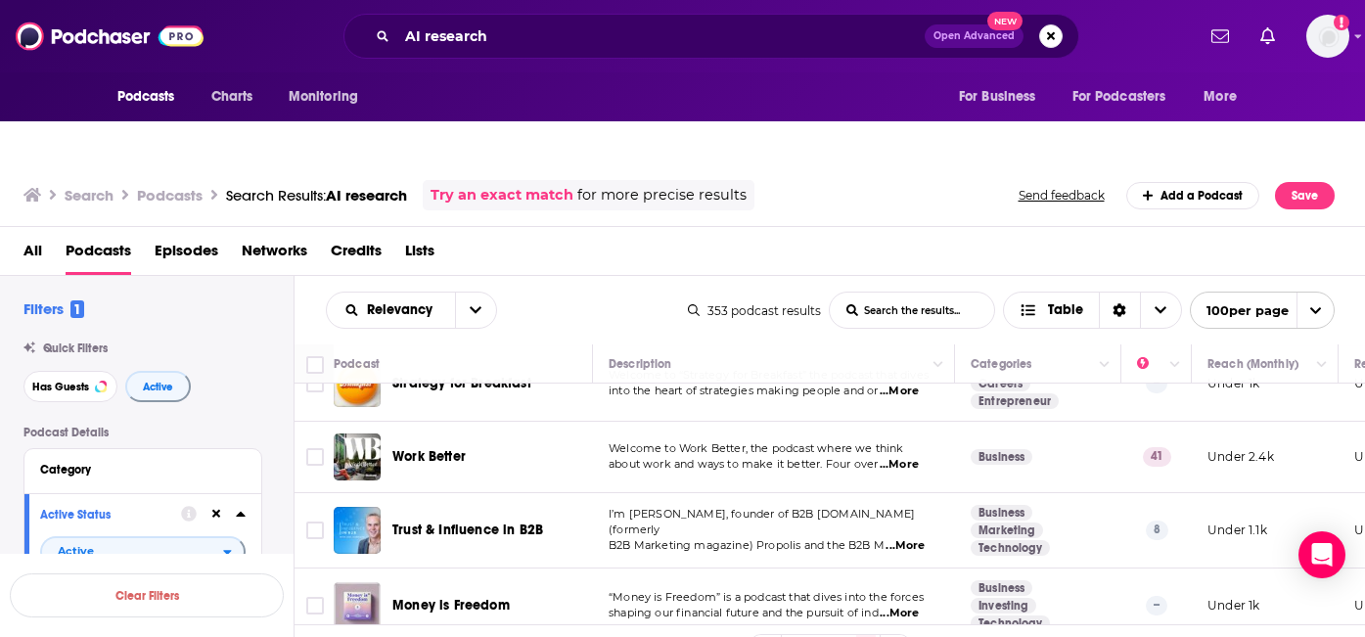
click at [901, 457] on span "...More" at bounding box center [899, 465] width 39 height 16
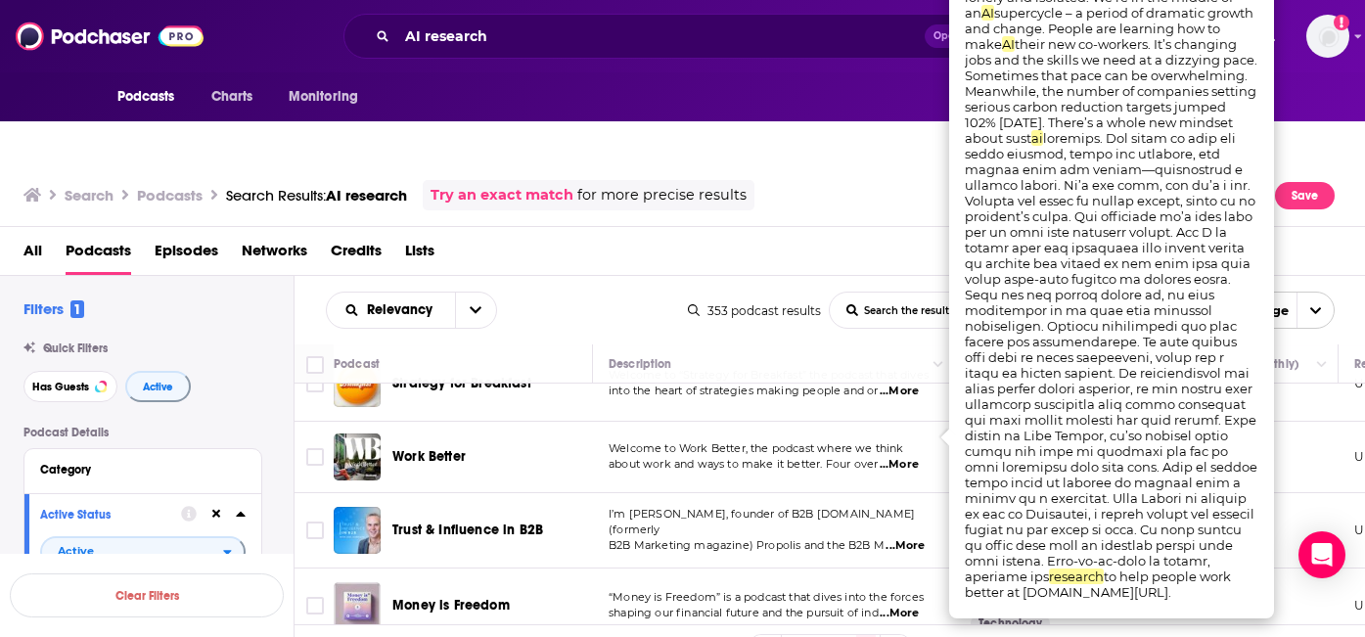
click at [697, 498] on td "I’m Joel Harrison, founder of B2B Marketing.net (formerly B2B Marketing magazin…" at bounding box center [774, 530] width 362 height 75
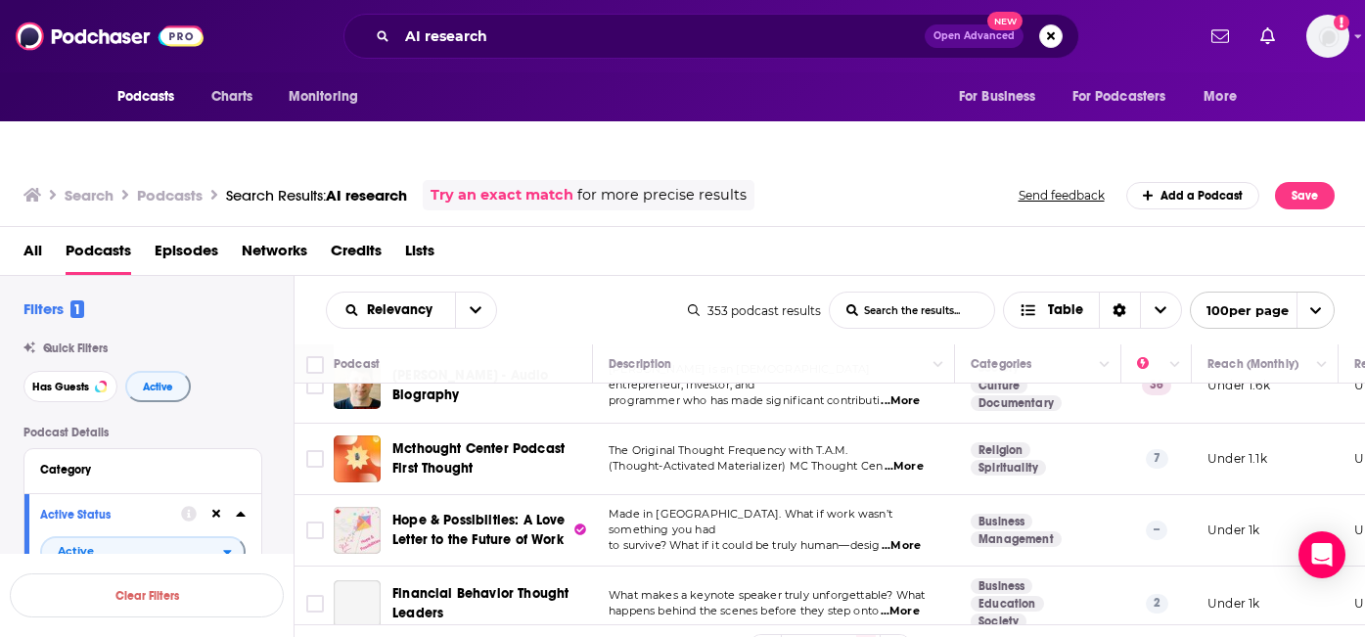
scroll to position [3736, 0]
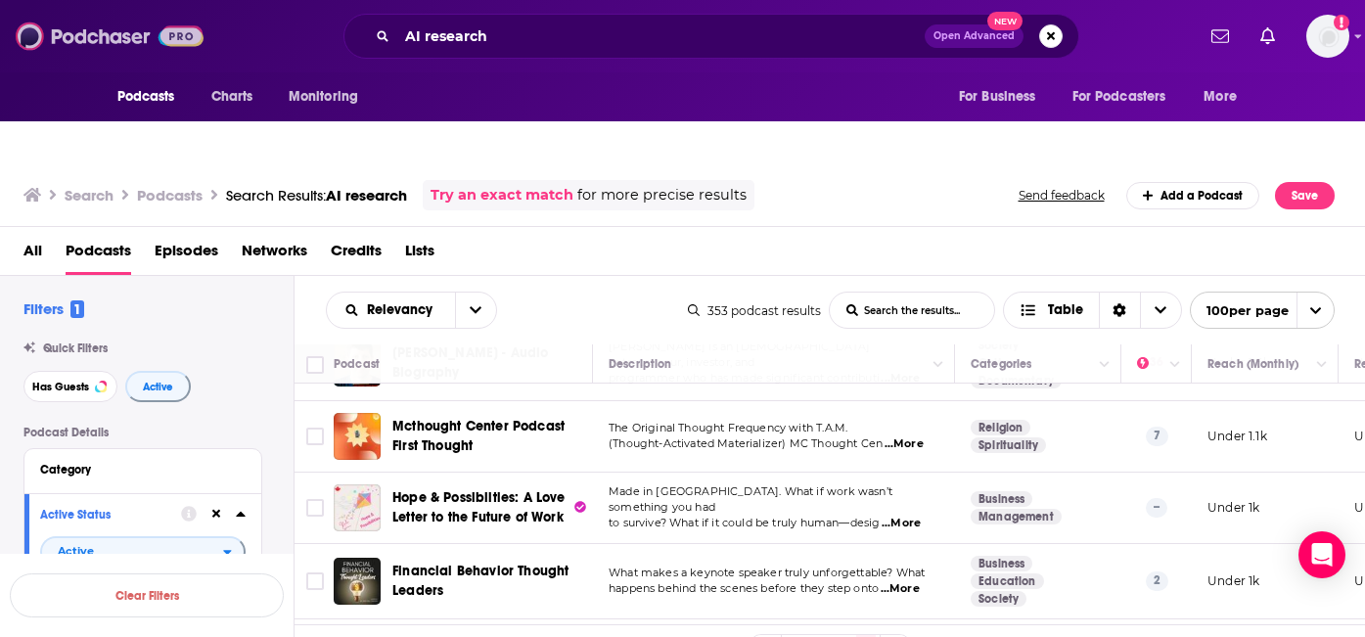
click at [122, 43] on img at bounding box center [110, 36] width 188 height 37
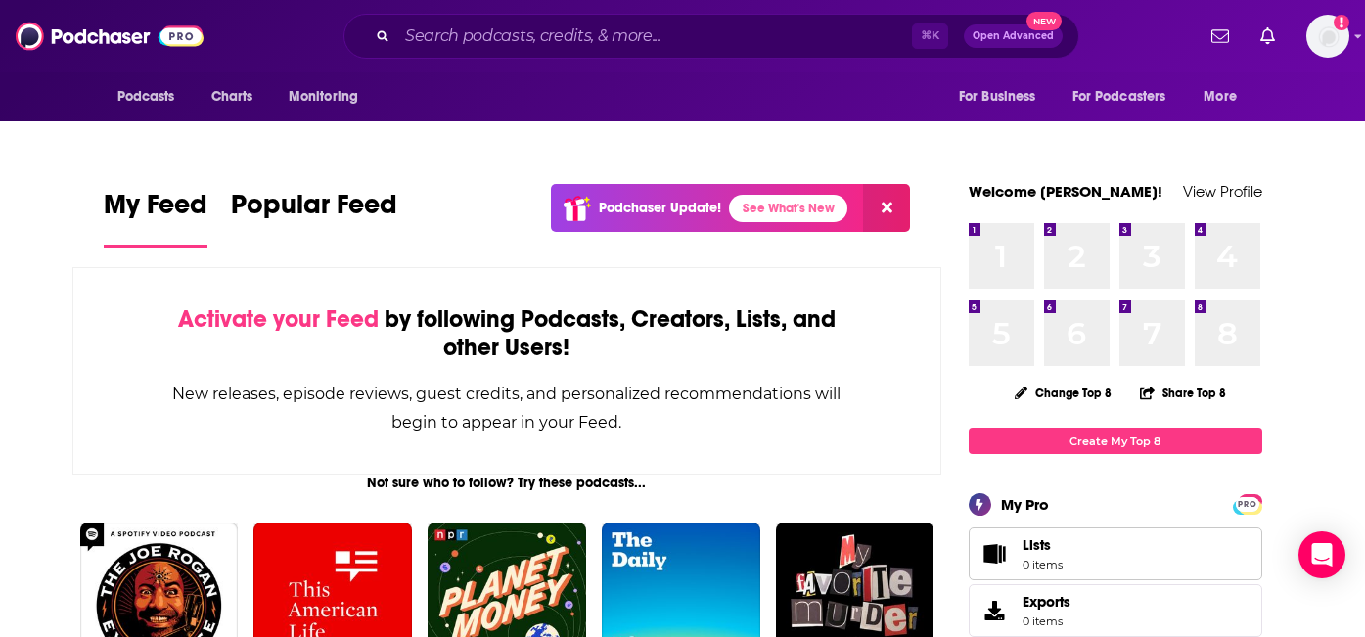
click at [1125, 527] on link "Lists 0 items" at bounding box center [1116, 553] width 294 height 53
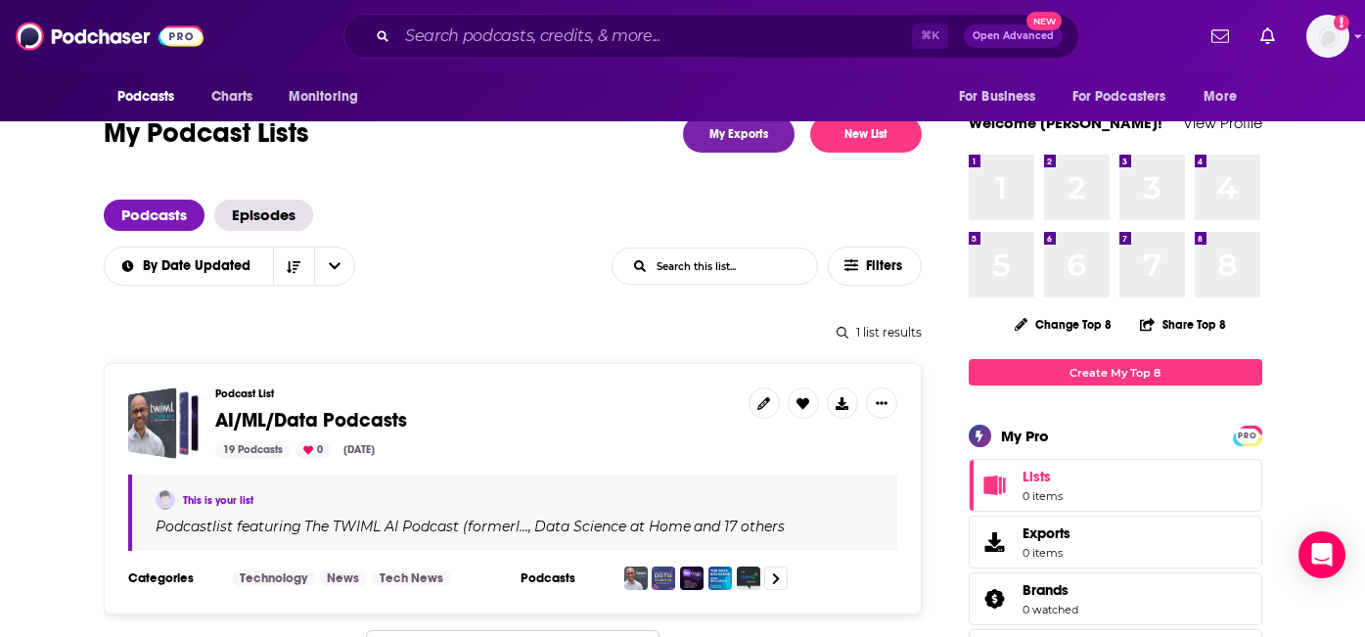
scroll to position [126, 0]
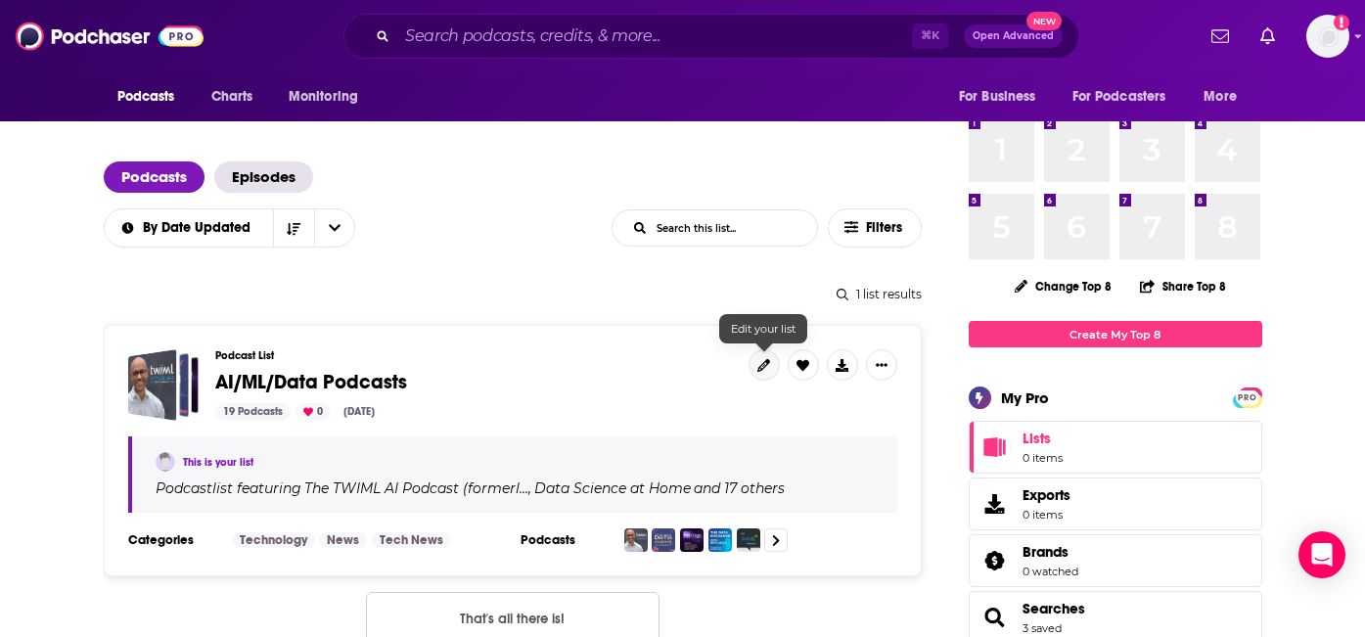
click at [768, 359] on icon at bounding box center [763, 365] width 13 height 13
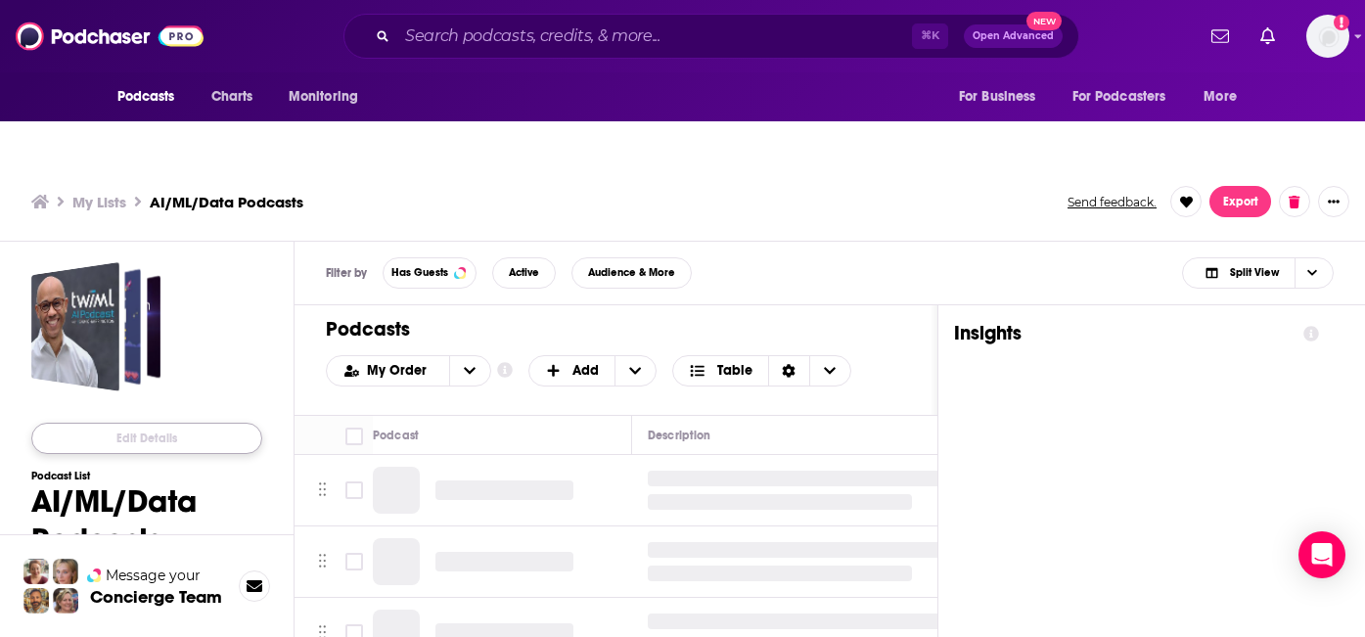
click at [166, 423] on button "Edit Details" at bounding box center [146, 438] width 231 height 31
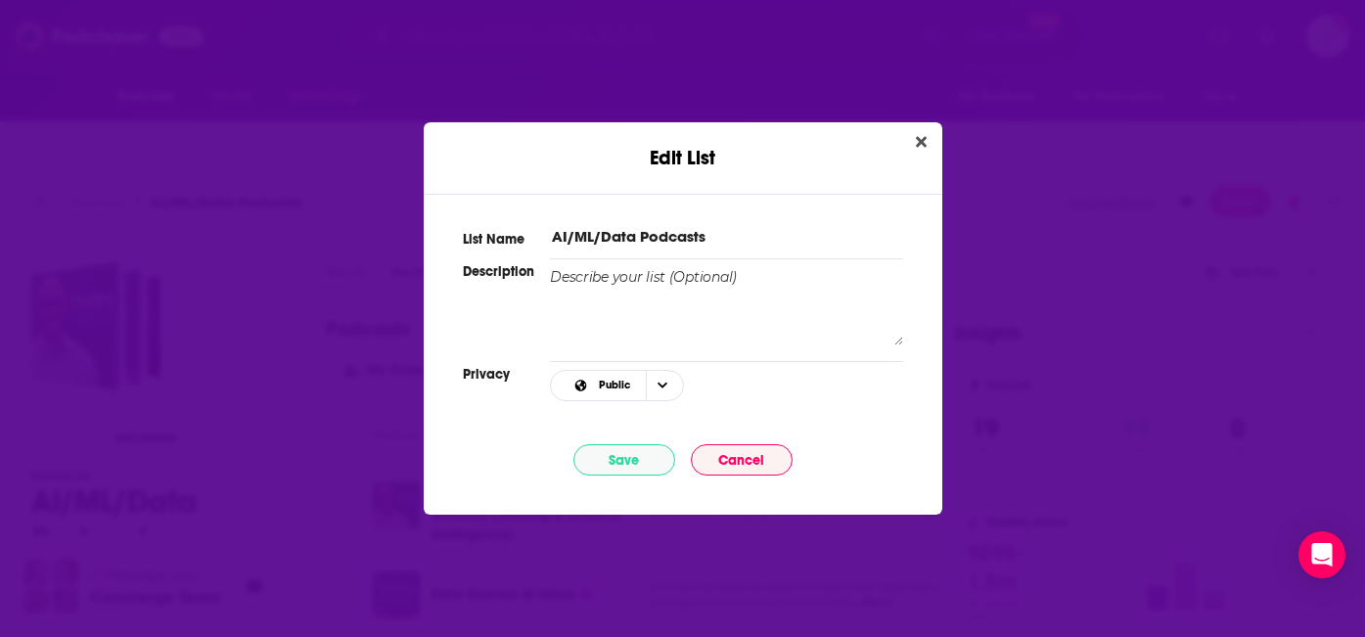
click at [735, 247] on div "List Name AI/ML/Data Podcasts Description Privacy Public Save Cancel" at bounding box center [683, 342] width 519 height 297
click at [706, 228] on input "AI/ML/Data Podcasts" at bounding box center [726, 236] width 352 height 21
click at [705, 228] on input "AI/ML/Data Podcasts" at bounding box center [726, 236] width 352 height 21
click at [744, 458] on button "Cancel" at bounding box center [742, 459] width 102 height 31
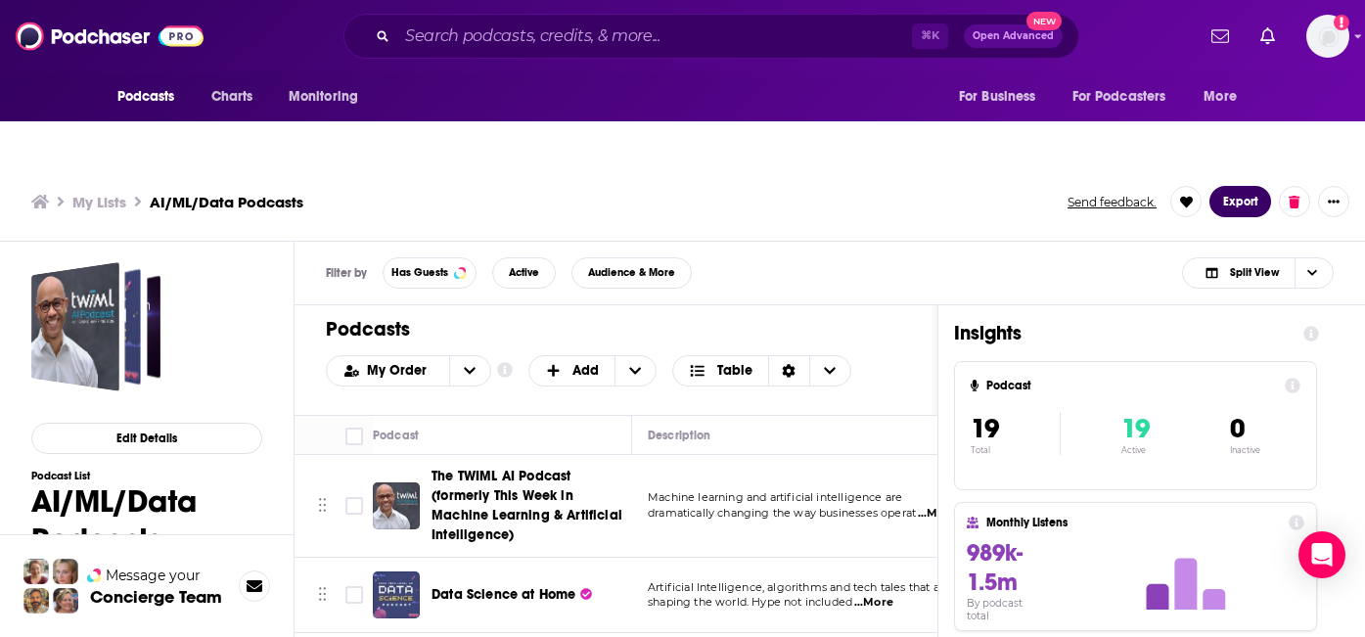
click at [1251, 186] on button "Export" at bounding box center [1240, 201] width 62 height 31
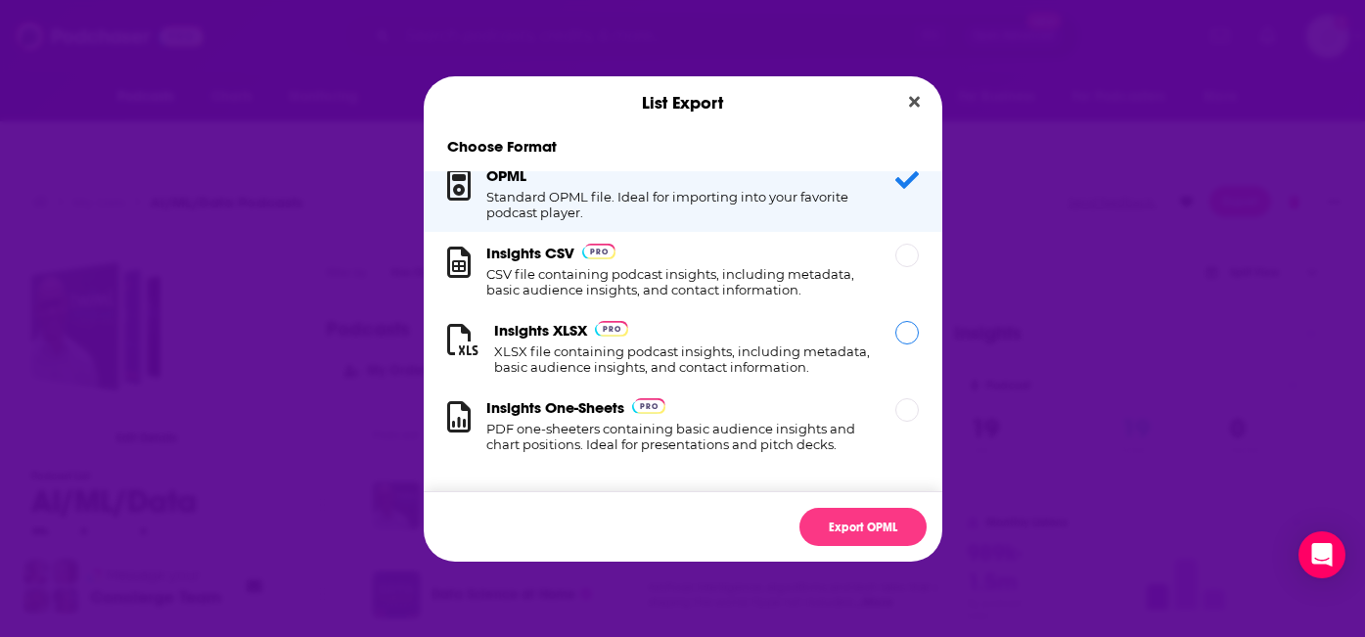
scroll to position [20, 0]
click at [904, 338] on div "Dialog" at bounding box center [906, 332] width 23 height 23
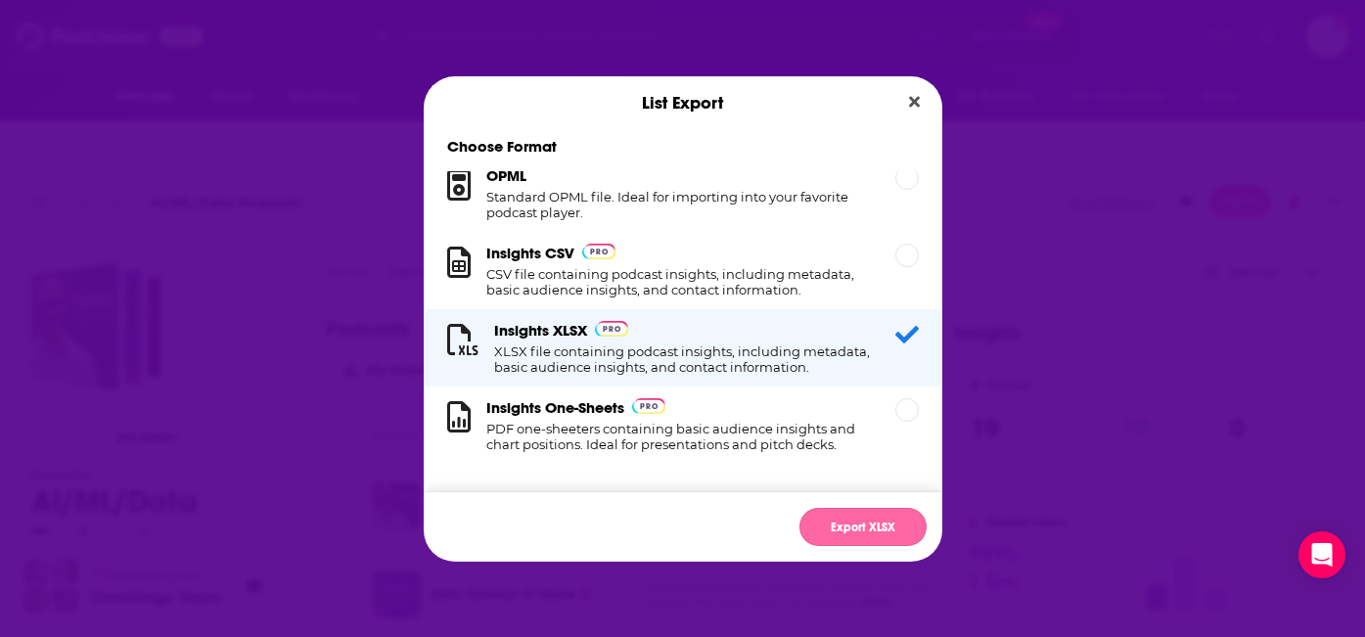
click at [889, 533] on button "Export XLSX" at bounding box center [862, 527] width 127 height 38
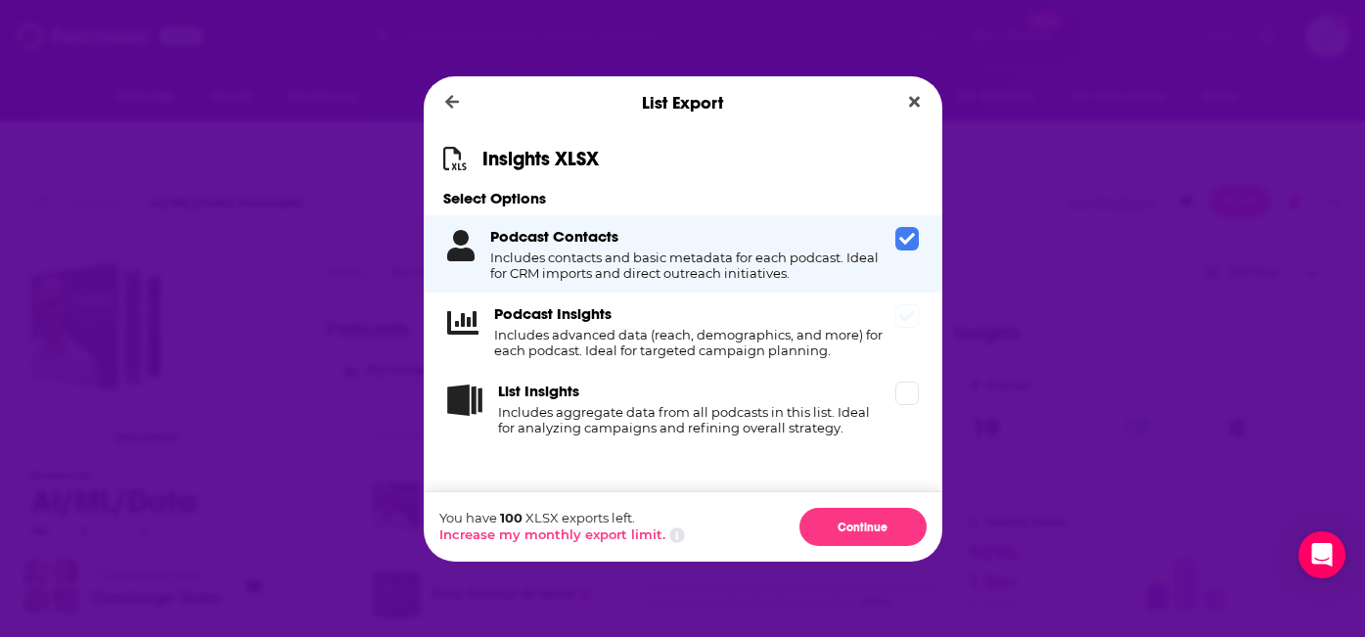
click at [903, 319] on icon "Dialog" at bounding box center [907, 316] width 16 height 12
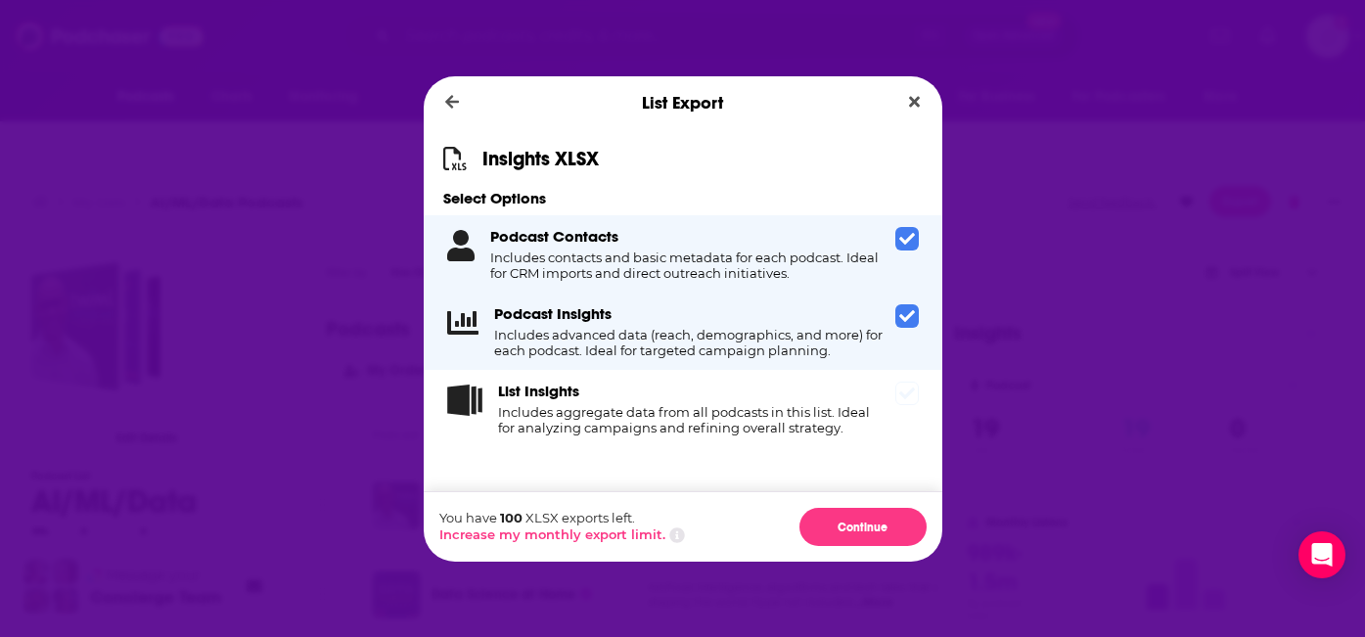
click at [901, 387] on icon "Dialog" at bounding box center [907, 393] width 16 height 16
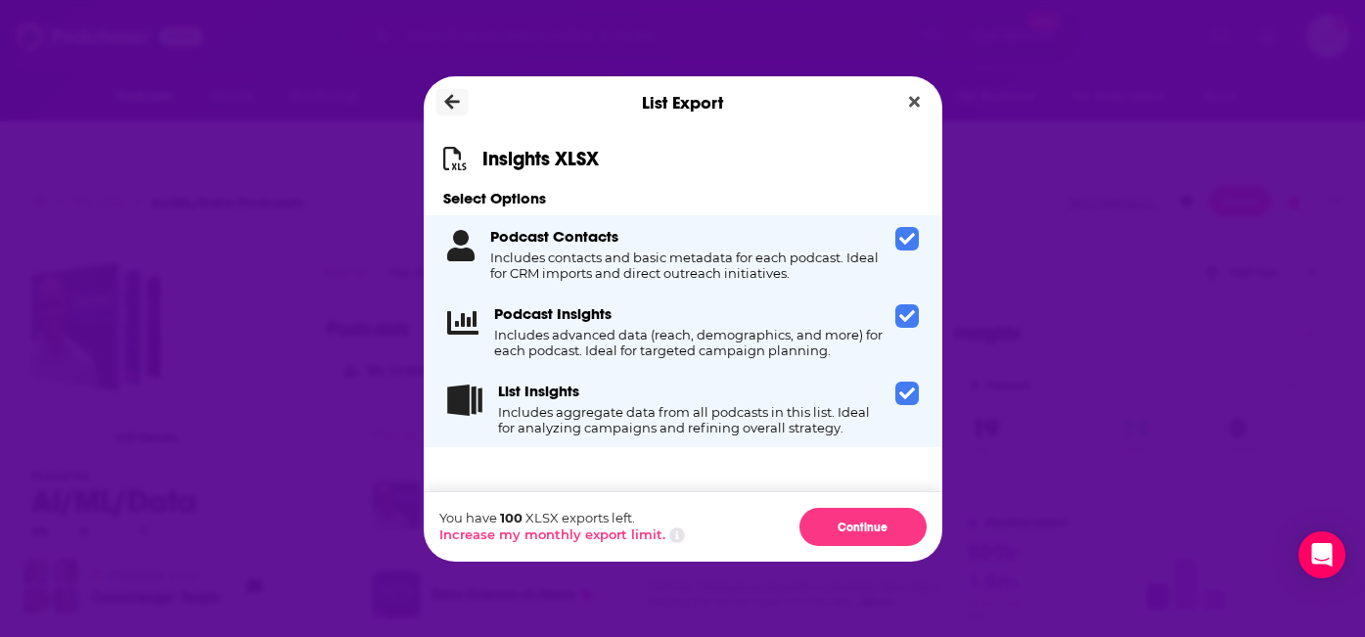
click at [452, 99] on icon "Dialog" at bounding box center [451, 102] width 15 height 18
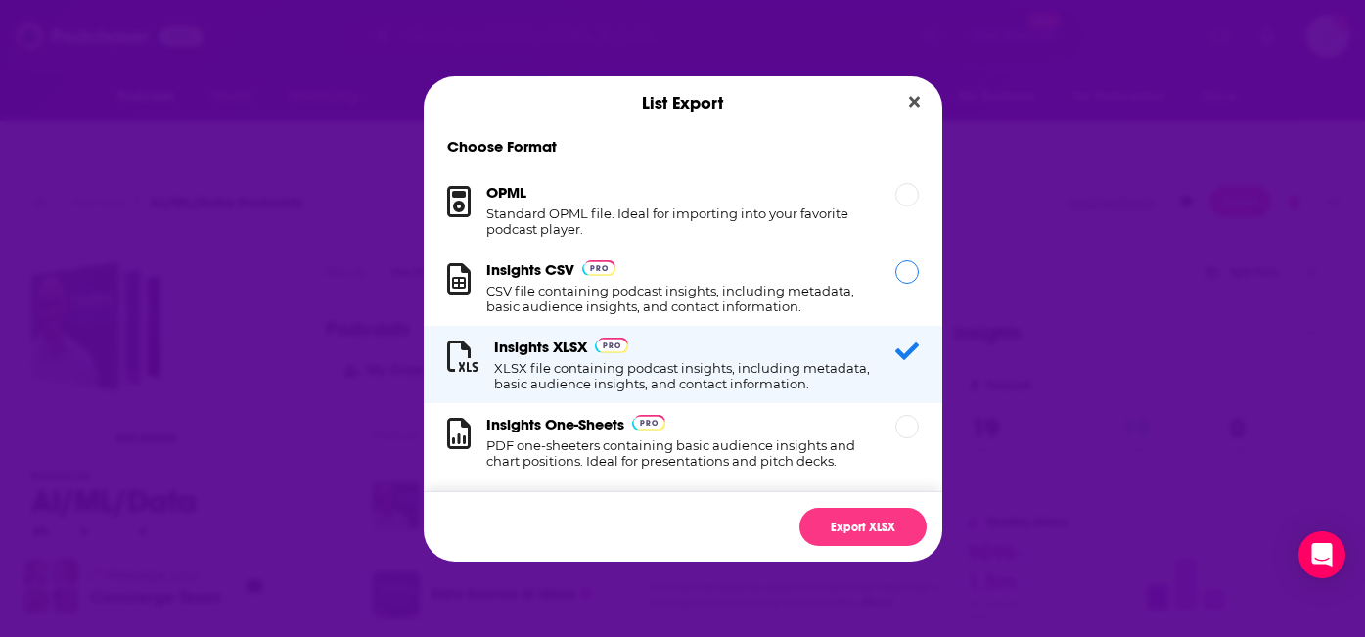
click at [778, 287] on h1 "CSV file containing podcast insights, including metadata, basic audience insigh…" at bounding box center [678, 298] width 385 height 31
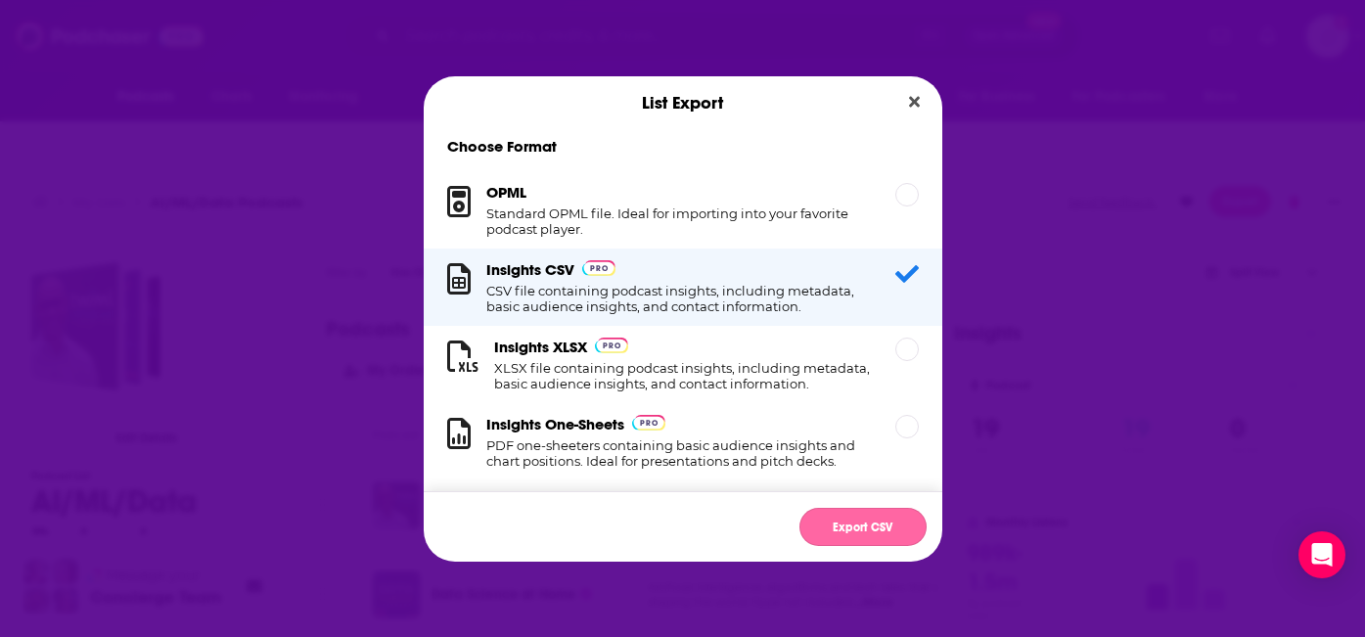
click at [877, 523] on button "Export CSV" at bounding box center [862, 527] width 127 height 38
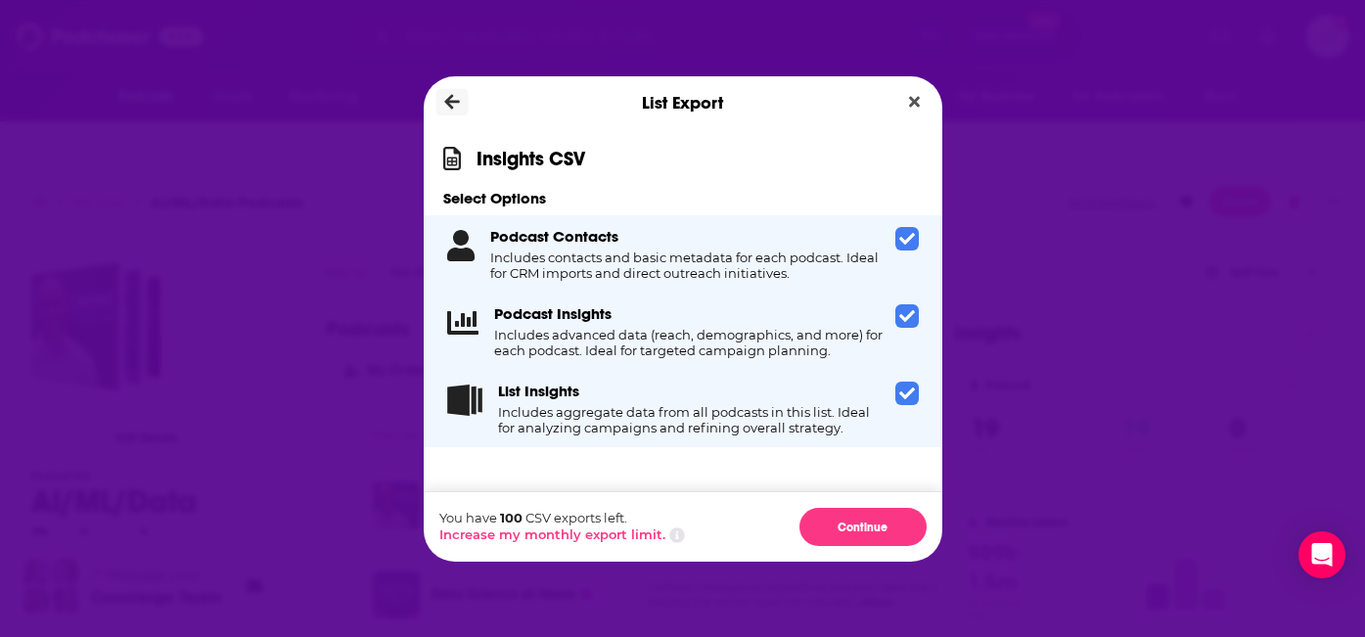
click at [448, 113] on button "Dialog" at bounding box center [451, 102] width 32 height 27
